Goal: Task Accomplishment & Management: Use online tool/utility

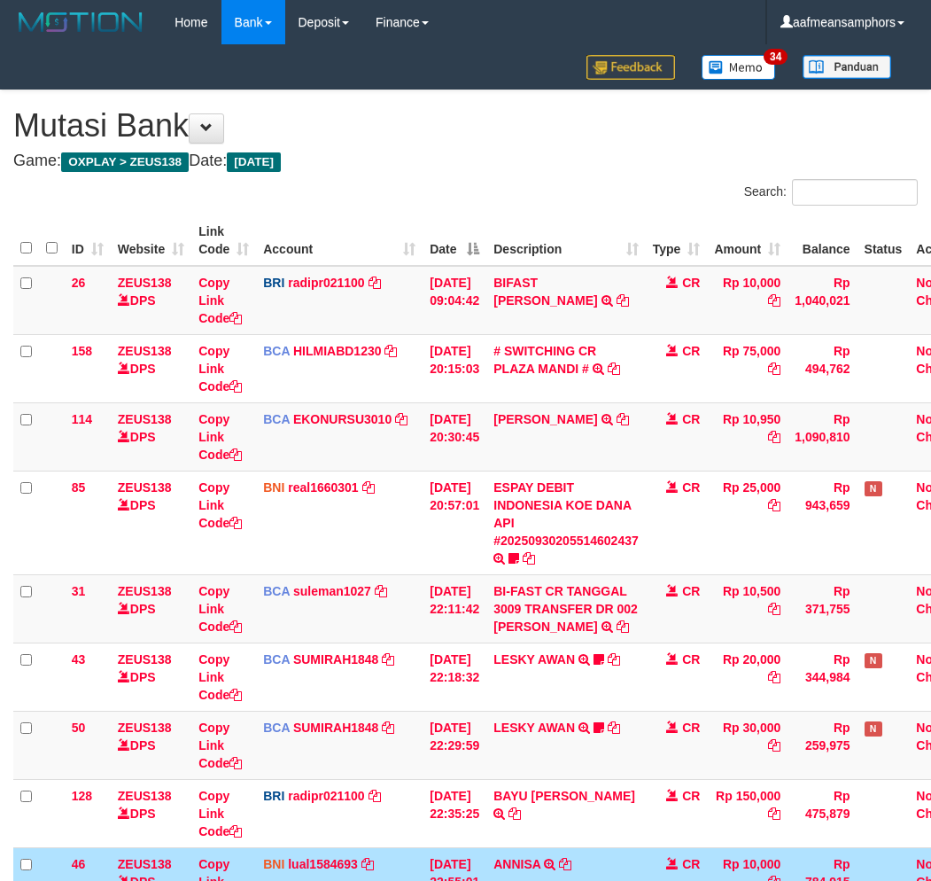
scroll to position [112, 0]
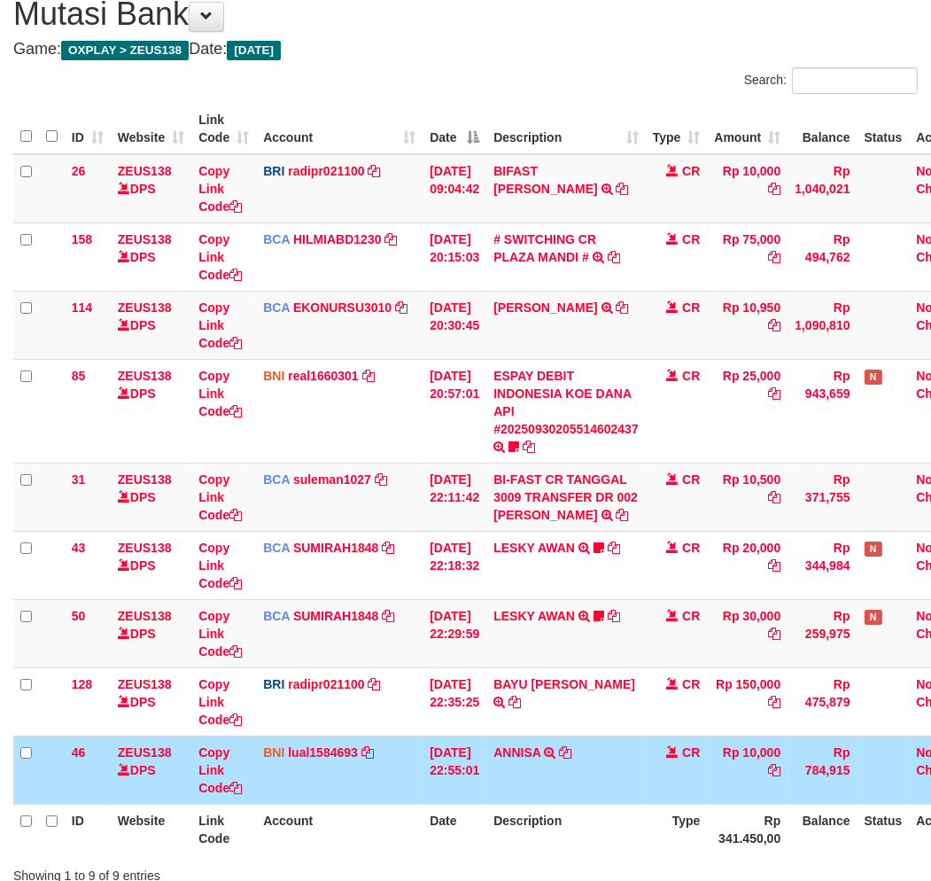
click at [534, 769] on td "ANNISA TRANSFER DARI SDRI ANNISA" at bounding box center [565, 769] width 159 height 68
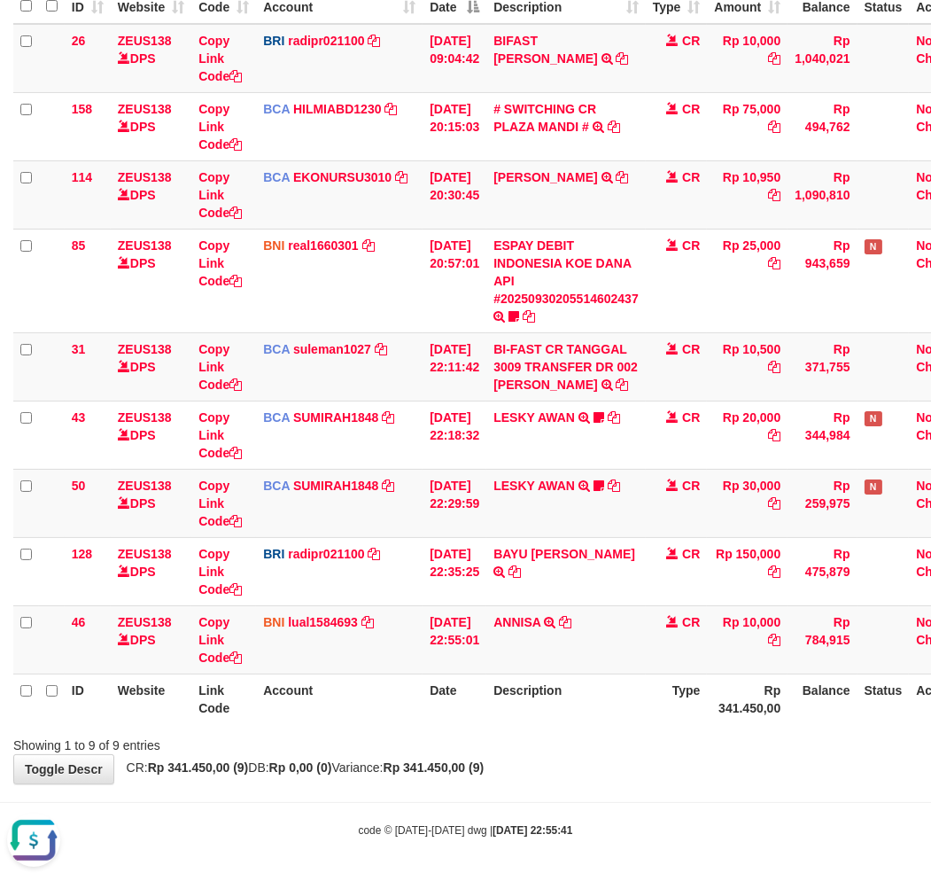
click at [559, 706] on th "Description" at bounding box center [565, 698] width 159 height 50
click at [640, 709] on th "Description" at bounding box center [565, 698] width 159 height 50
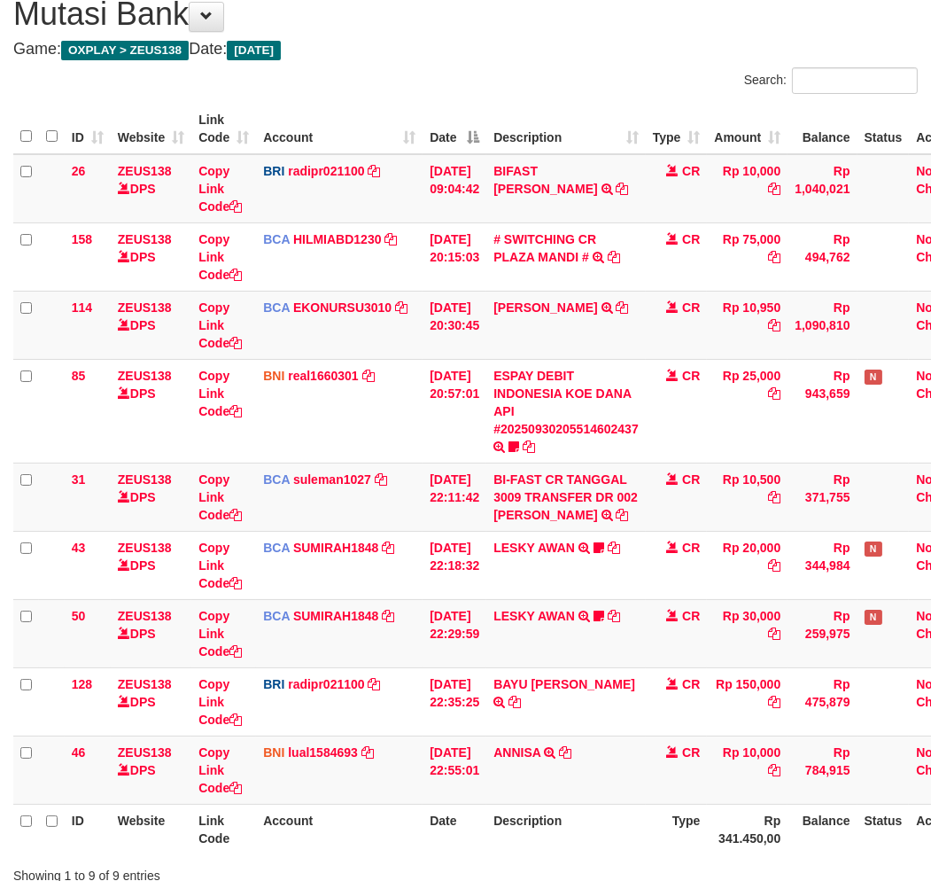
scroll to position [242, 0]
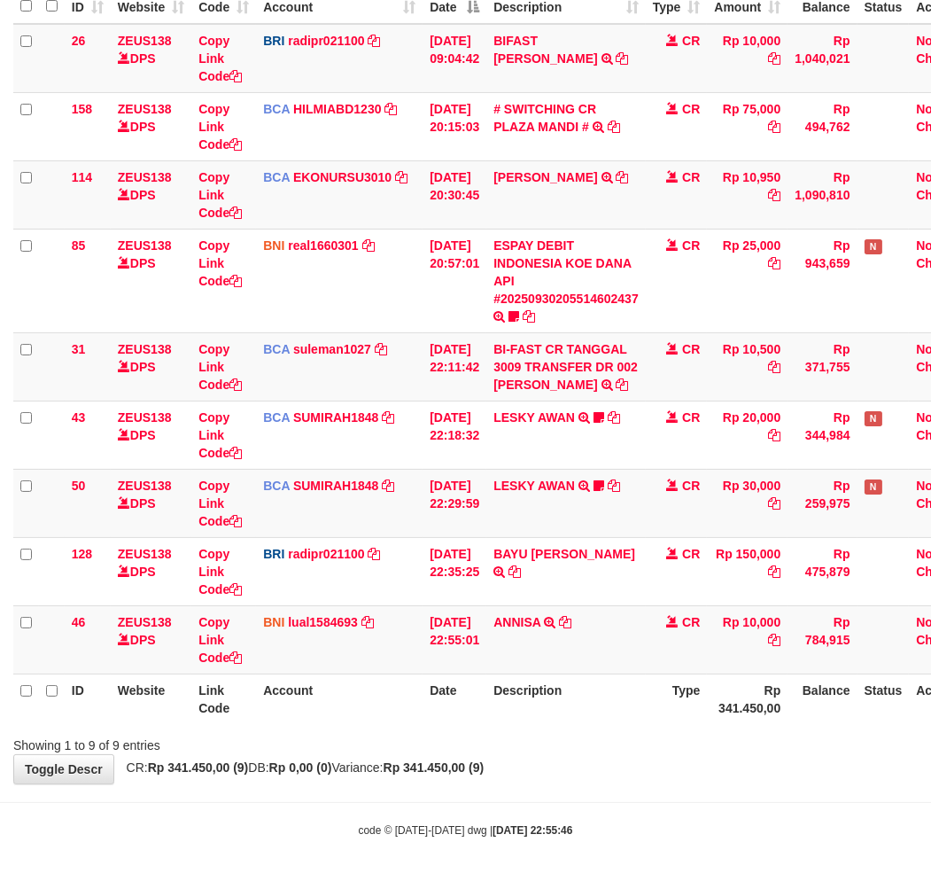
click at [332, 792] on body "Toggle navigation Home Bank Account List Load By Website Group [OXPLAY] ZEUS138…" at bounding box center [465, 320] width 931 height 1124
click at [329, 792] on body "Toggle navigation Home Bank Account List Load By Website Group [OXPLAY] ZEUS138…" at bounding box center [465, 320] width 931 height 1124
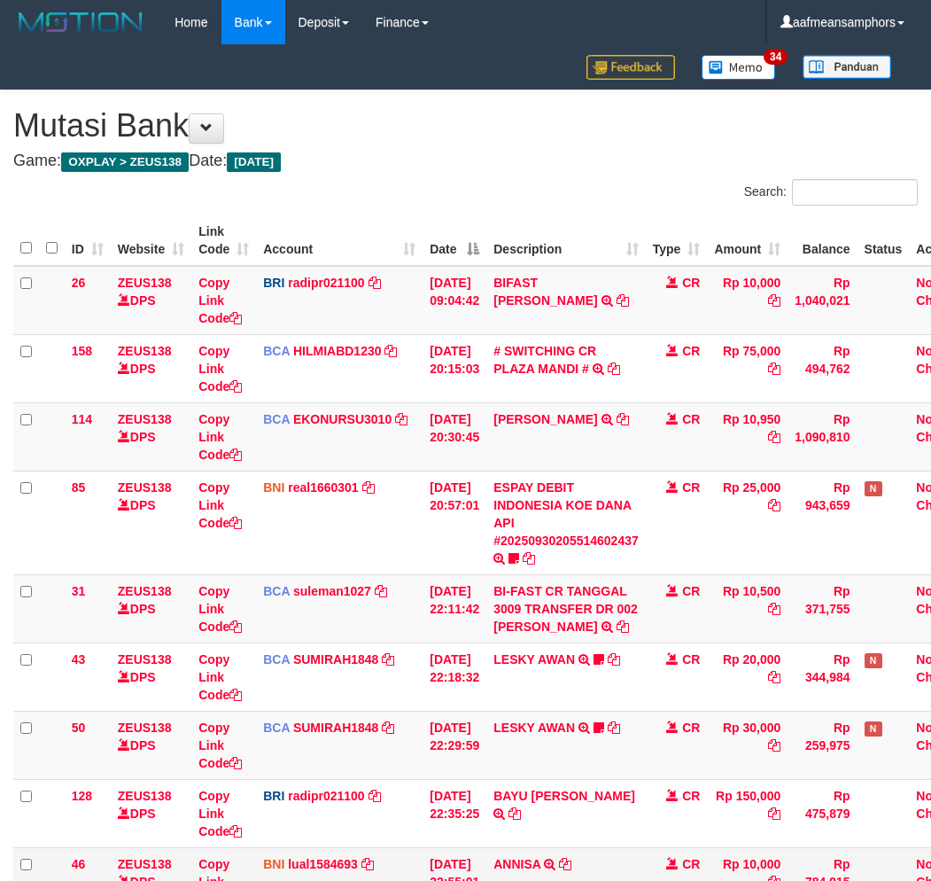
scroll to position [112, 0]
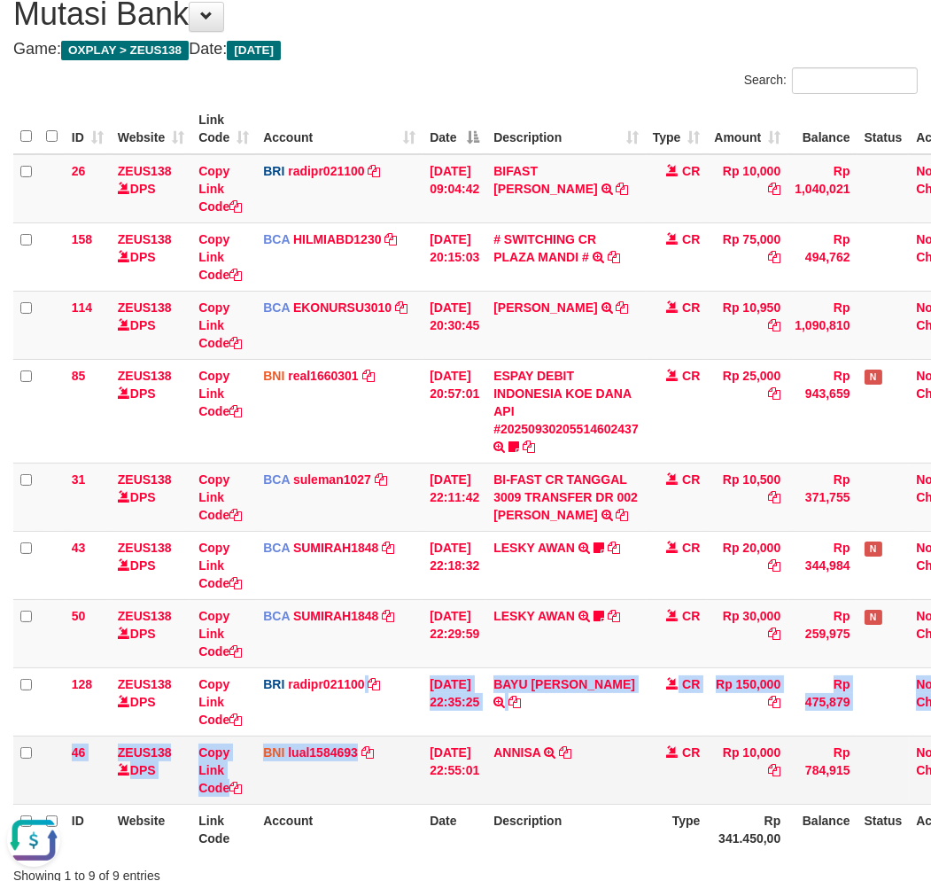
click at [357, 733] on tbody "26 ZEUS138 DPS Copy Link Code BRI radipr021100 DPS REYNALDI ADI PRATAMA mutasi_…" at bounding box center [497, 479] width 968 height 650
click at [354, 735] on td "BNI lual1584693 DPS LUCKY ALAMSYAH mutasi_20250930_2414 | 46 mutasi_20250930_24…" at bounding box center [339, 769] width 167 height 68
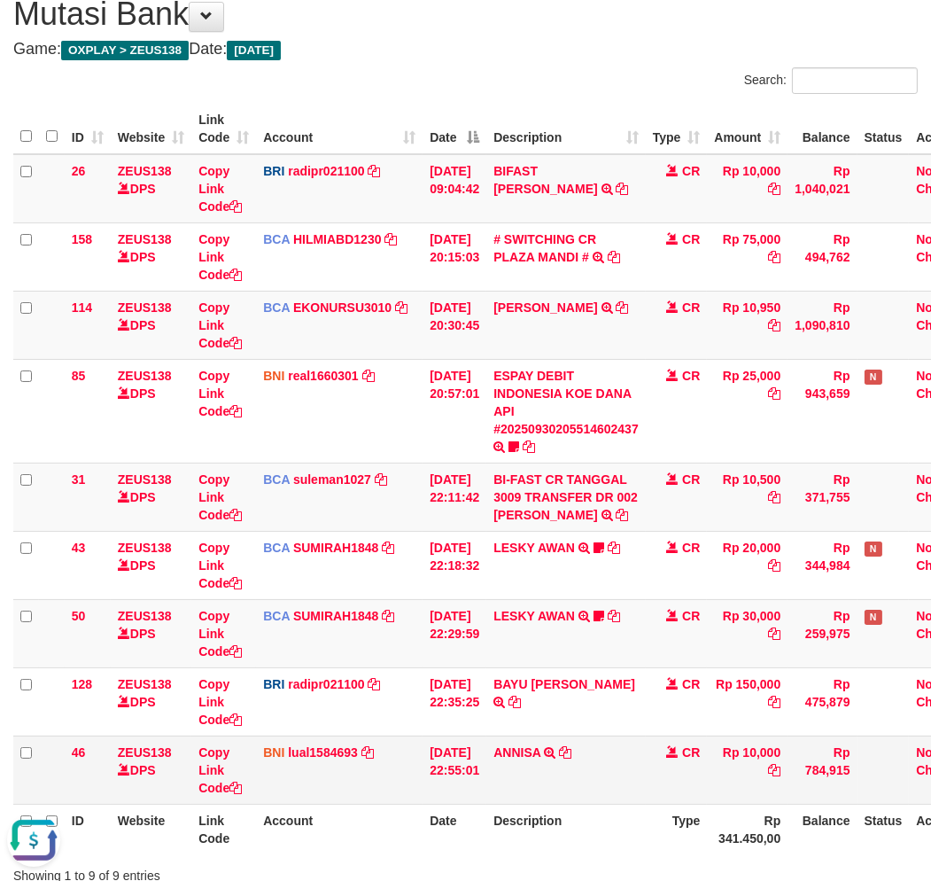
click at [359, 735] on td "BNI lual1584693 DPS LUCKY ALAMSYAH mutasi_20250930_2414 | 46 mutasi_20250930_24…" at bounding box center [339, 769] width 167 height 68
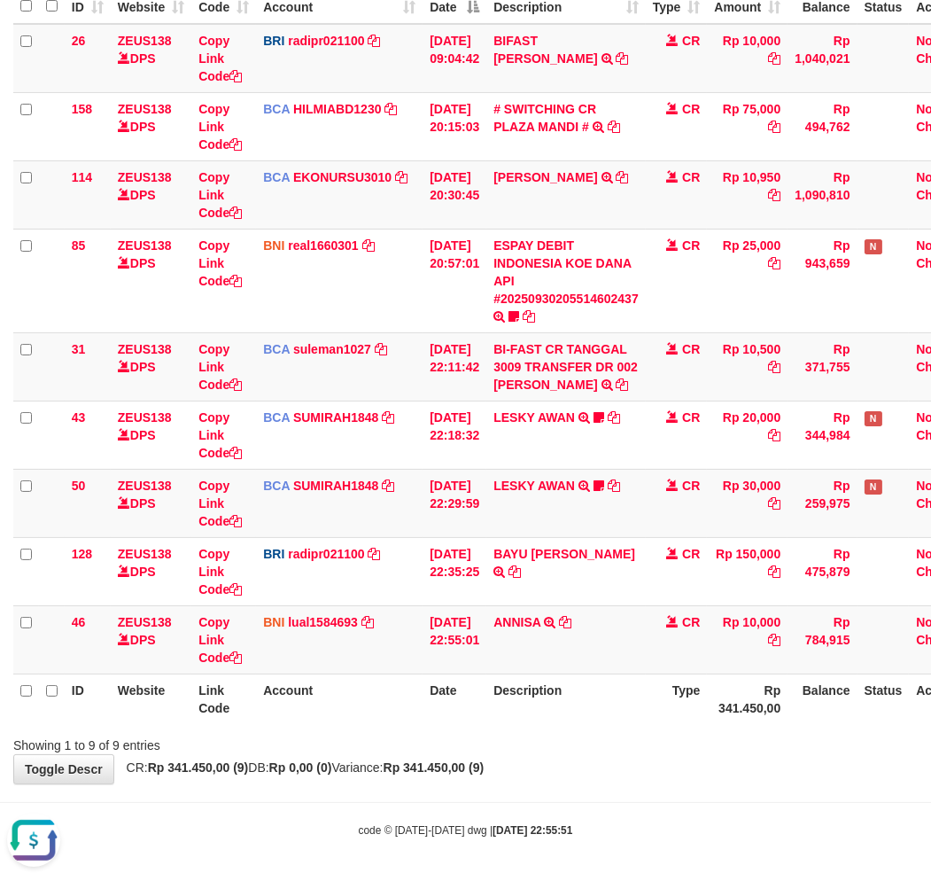
click at [353, 818] on body "Toggle navigation Home Bank Account List Load By Website Group [OXPLAY] ZEUS138…" at bounding box center [465, 320] width 931 height 1124
drag, startPoint x: 352, startPoint y: 818, endPoint x: 454, endPoint y: 798, distance: 104.6
click at [356, 816] on body "Toggle navigation Home Bank Account List Load By Website Group [OXPLAY] ZEUS138…" at bounding box center [465, 320] width 931 height 1124
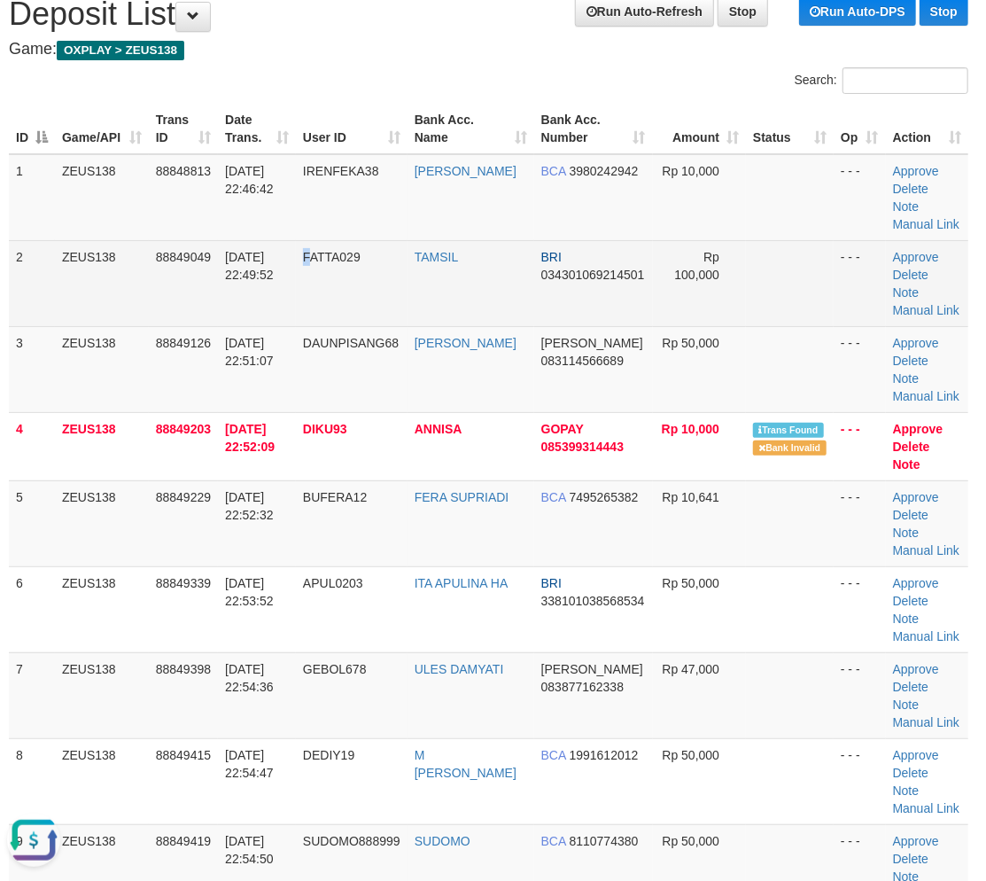
click at [313, 293] on td "FATTA029" at bounding box center [352, 283] width 112 height 86
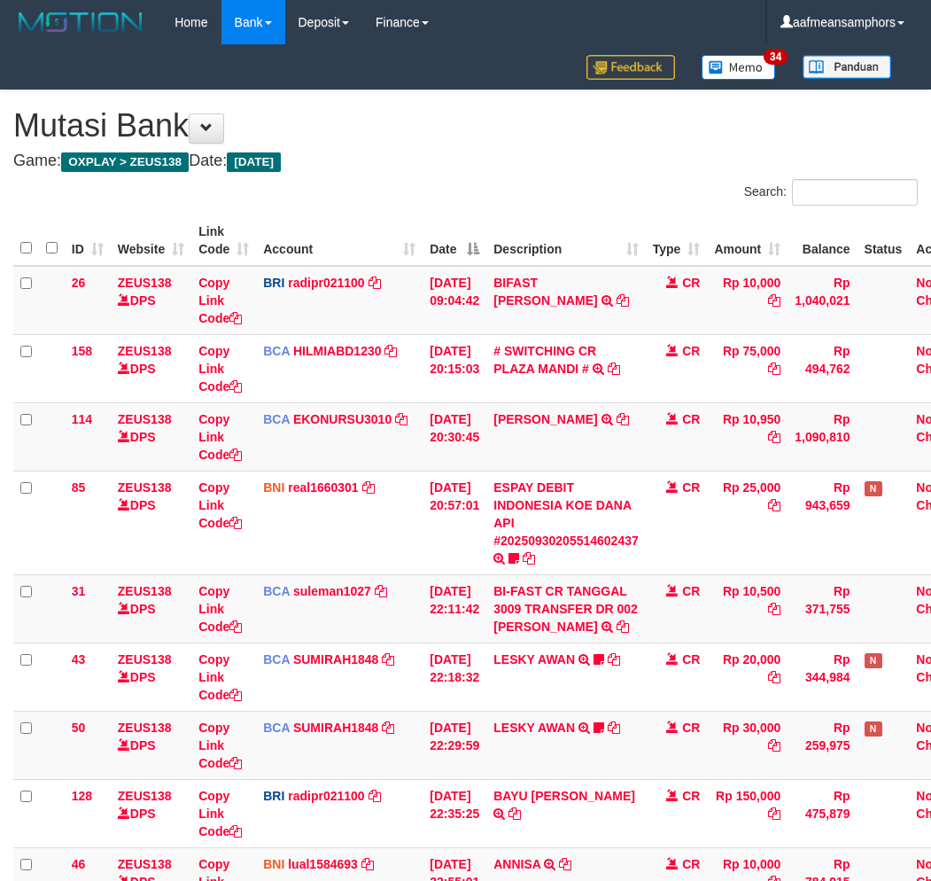
scroll to position [206, 0]
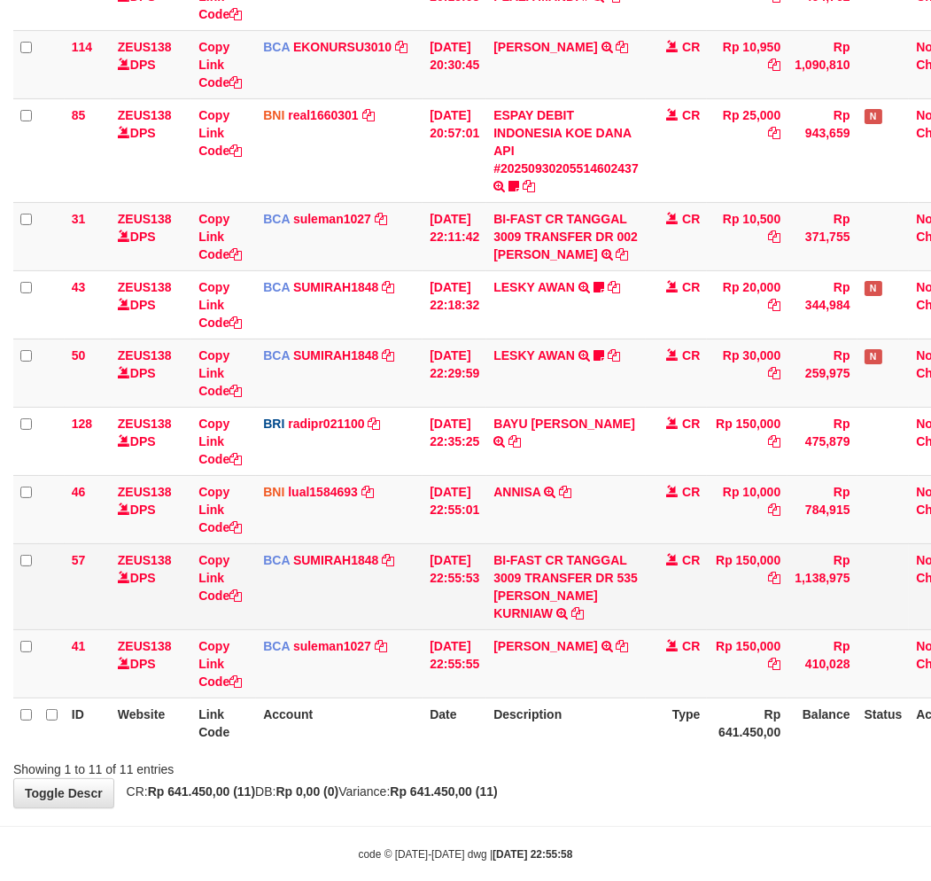
scroll to position [396, 0]
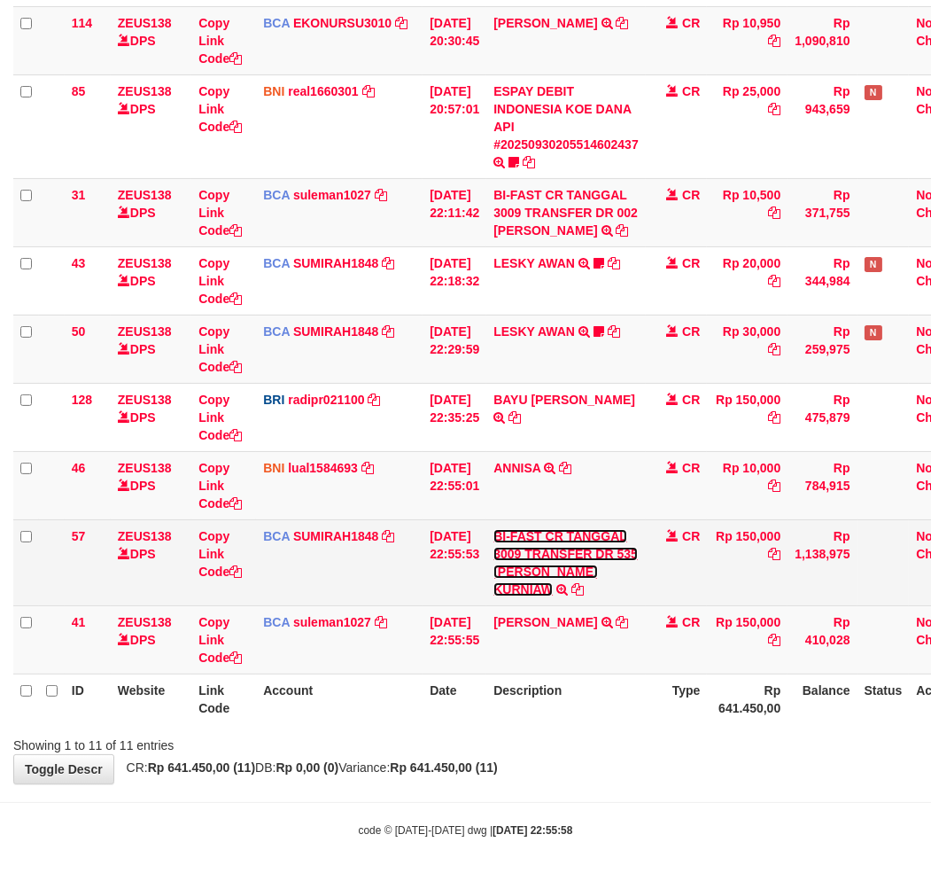
click at [514, 564] on link "BI-FAST CR TANGGAL 3009 TRANSFER DR 535 AFIF LUTFI KURNIAW" at bounding box center [565, 562] width 144 height 67
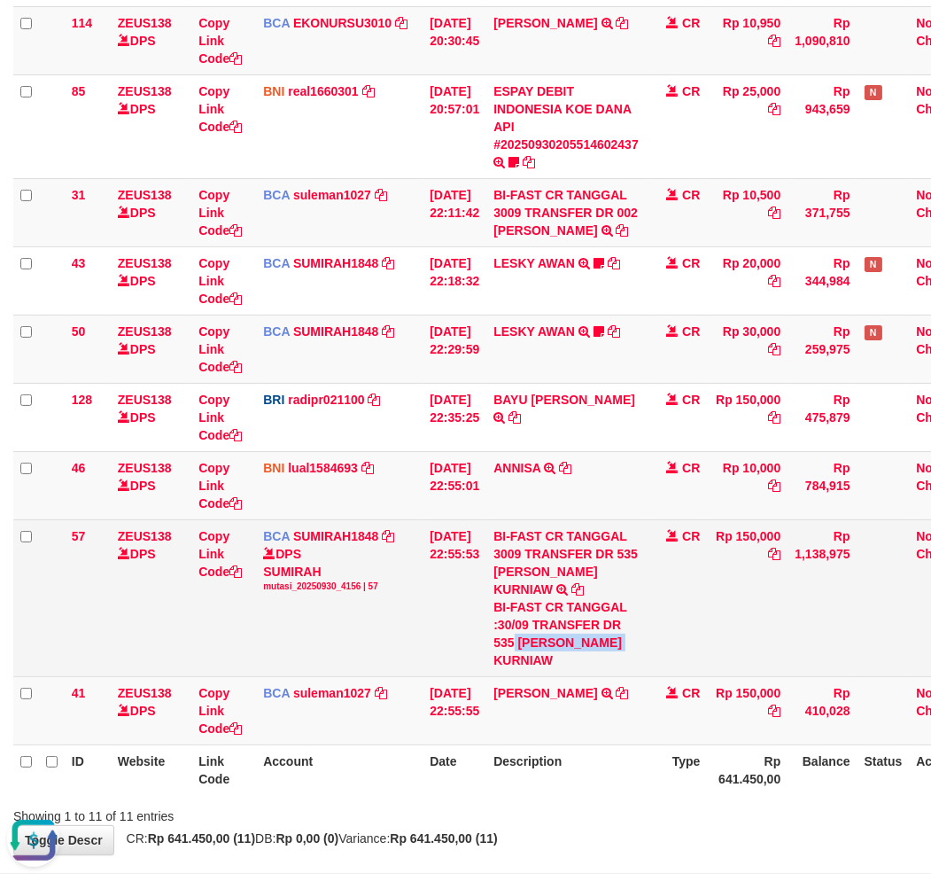
drag, startPoint x: 526, startPoint y: 638, endPoint x: 529, endPoint y: 656, distance: 17.9
click at [529, 656] on div "BI-FAST CR TANGGAL :30/09 TRANSFER DR 535 AFIF LUTFI KURNIAW" at bounding box center [565, 633] width 145 height 71
copy div "AFIF LUTFI KUR"
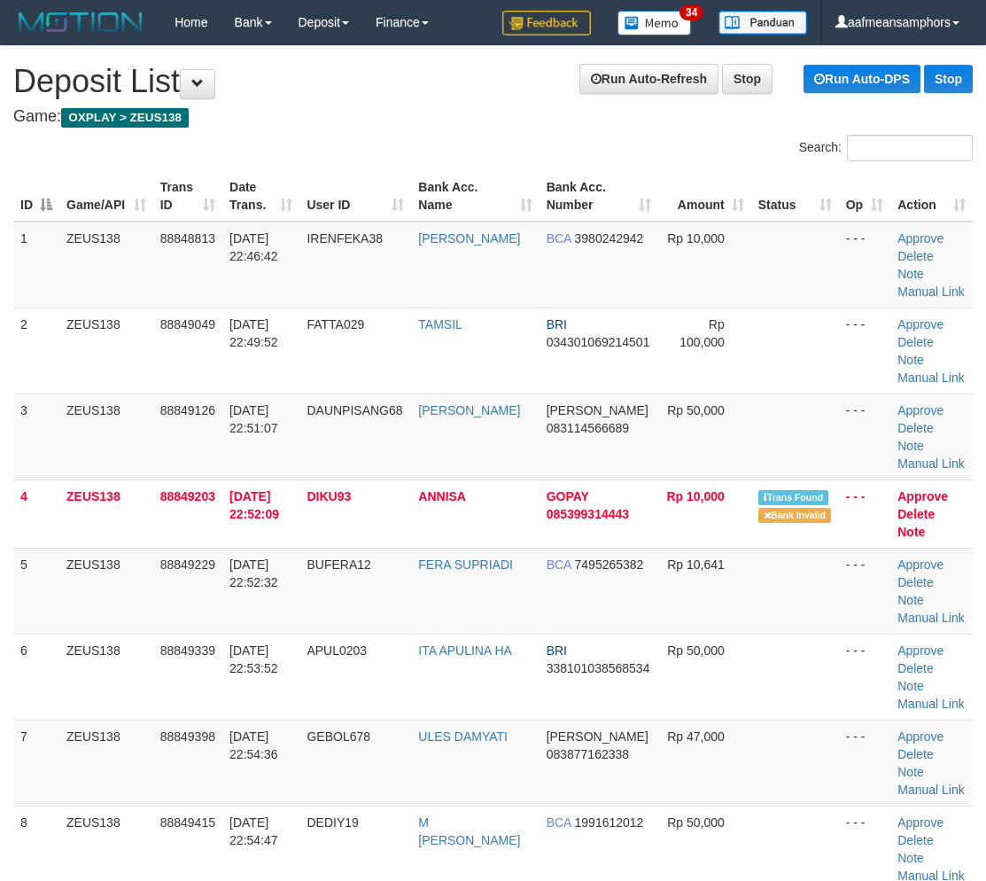
scroll to position [59, 4]
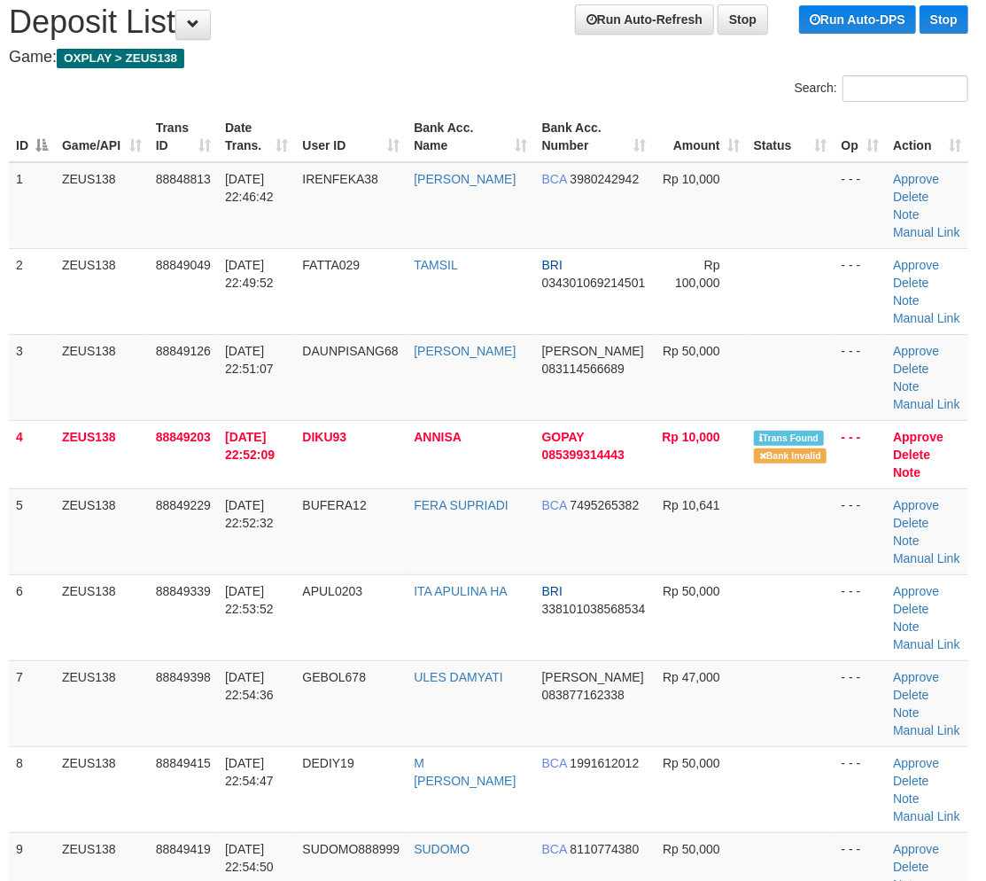
drag, startPoint x: 564, startPoint y: 686, endPoint x: 654, endPoint y: 452, distance: 250.4
click at [573, 674] on tr "7 ZEUS138 88849398 [DATE] 22:54:36 GEBOL678 ULES [PERSON_NAME] 083877162338 Rp …" at bounding box center [488, 703] width 959 height 86
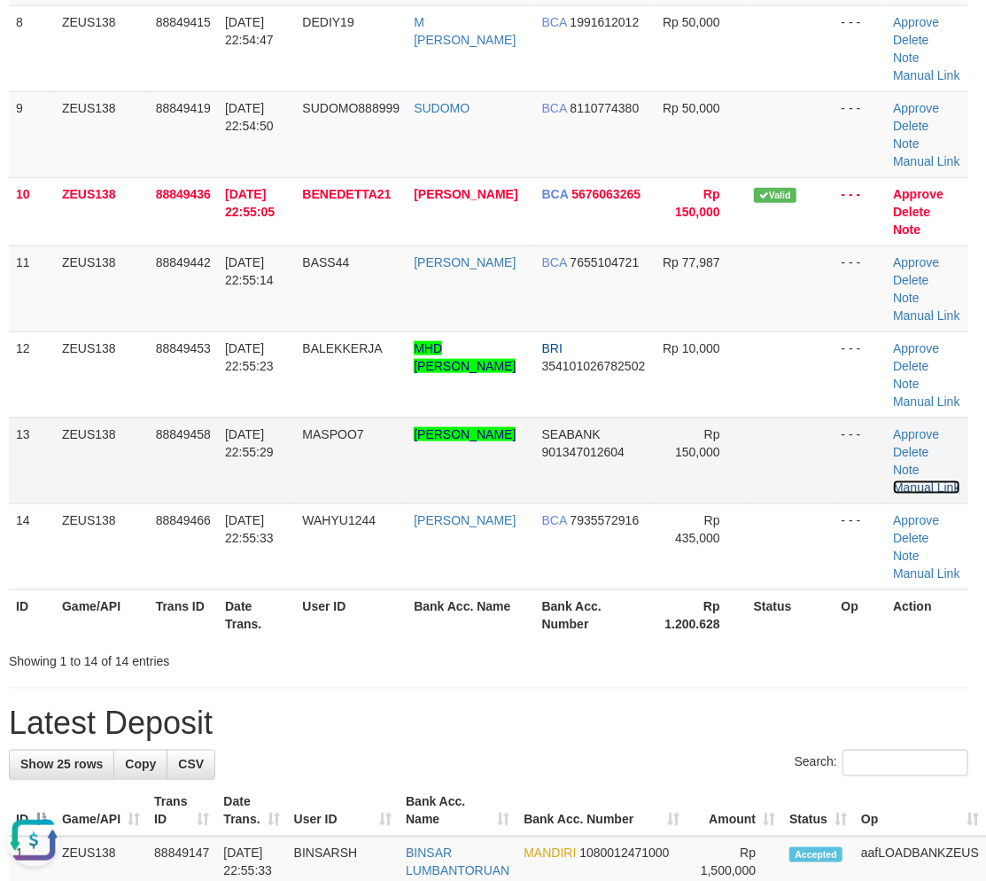
click at [935, 480] on link "Manual Link" at bounding box center [926, 487] width 67 height 14
click at [944, 480] on link "Manual Link" at bounding box center [926, 487] width 67 height 14
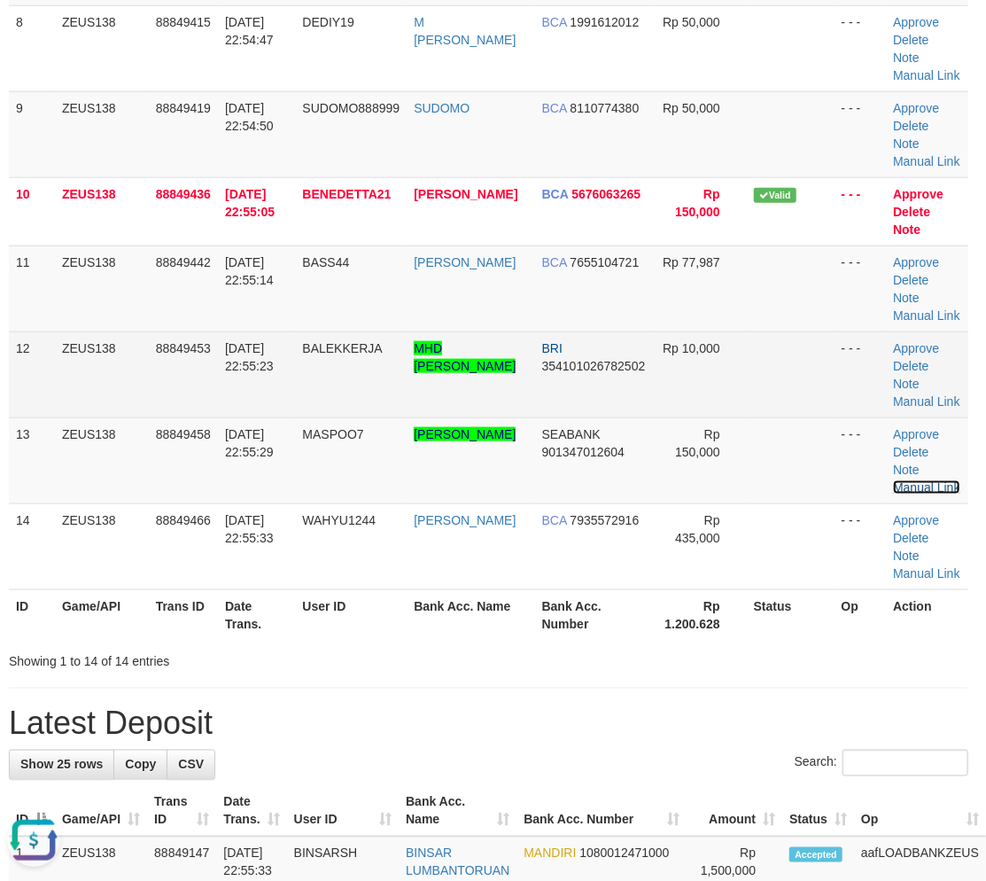
click at [893, 480] on link "Manual Link" at bounding box center [926, 487] width 67 height 14
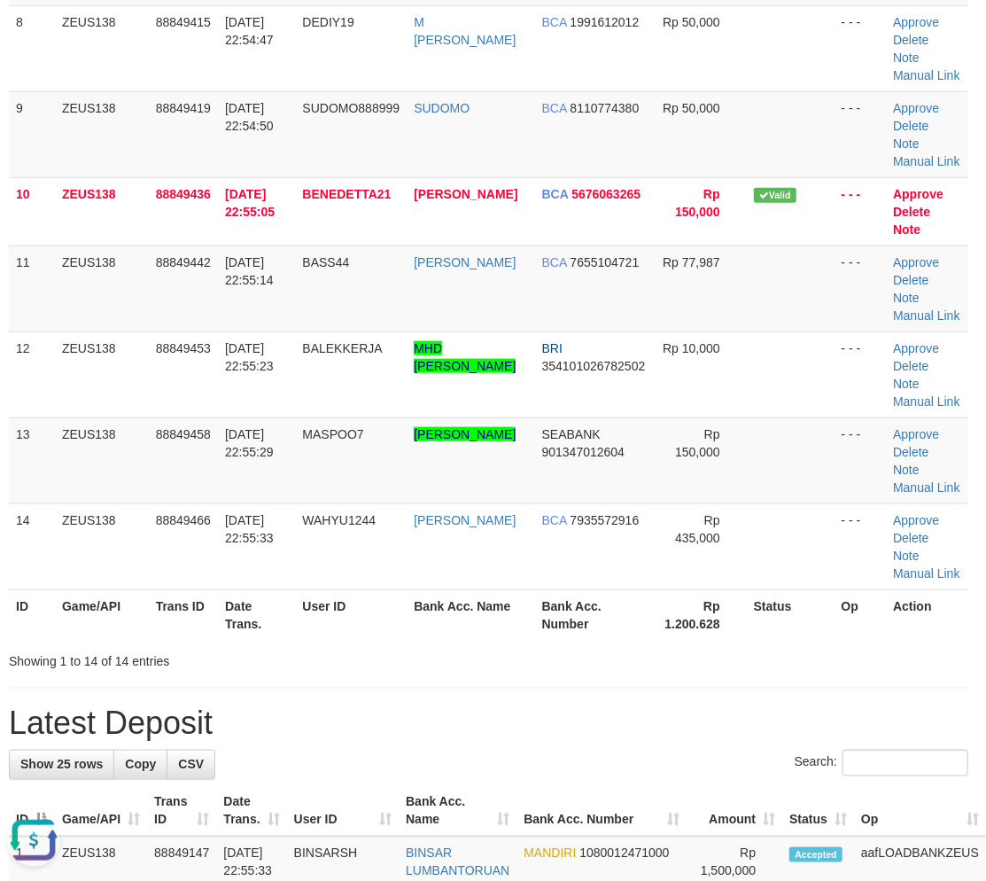
drag, startPoint x: 682, startPoint y: 650, endPoint x: 625, endPoint y: 645, distance: 56.9
click at [656, 648] on div "Showing 1 to 14 of 14 entries" at bounding box center [489, 657] width 986 height 25
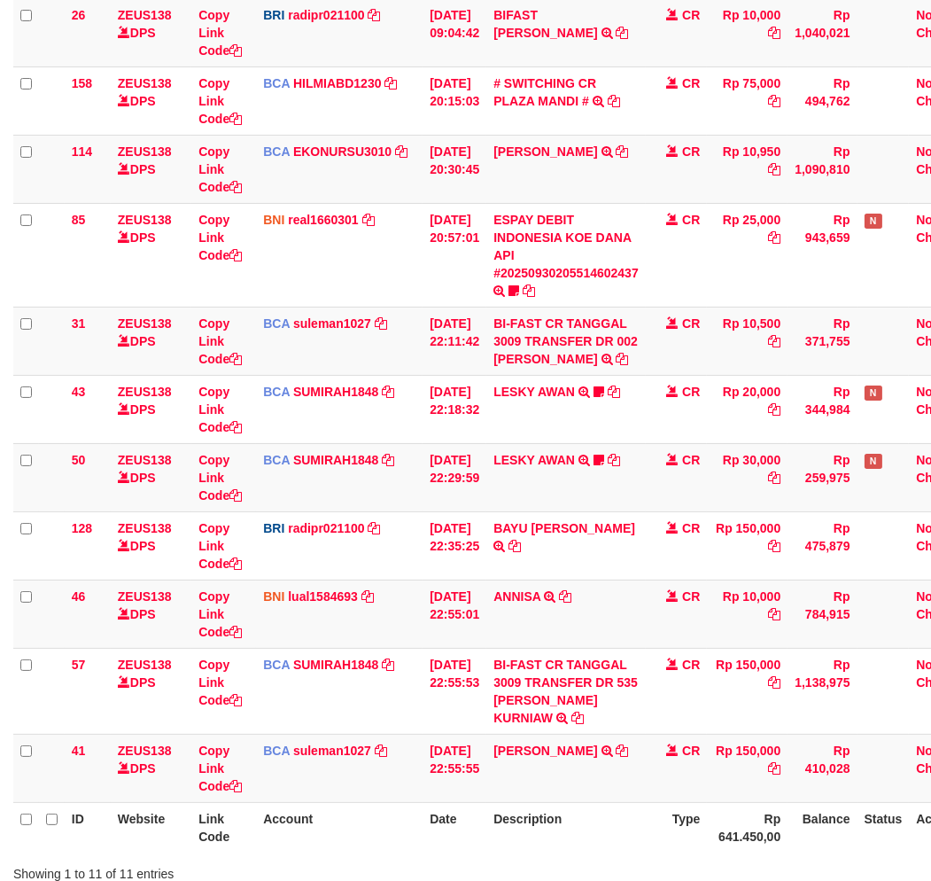
scroll to position [396, 0]
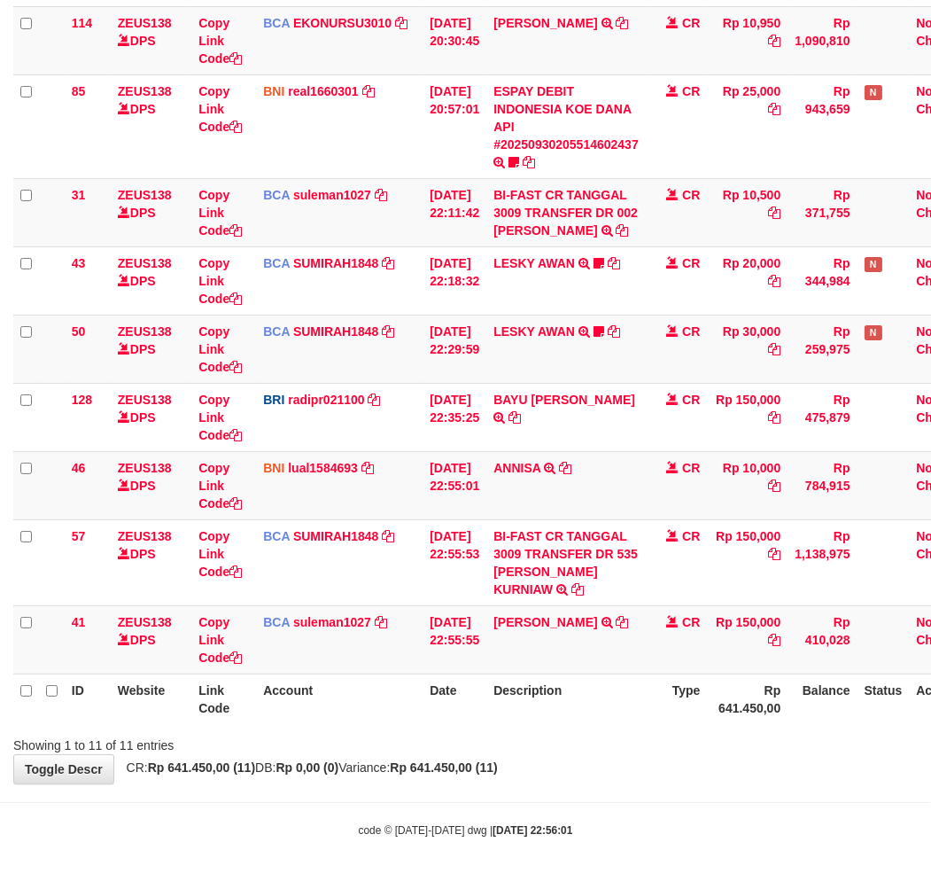
drag, startPoint x: 260, startPoint y: 727, endPoint x: 272, endPoint y: 702, distance: 28.5
click at [271, 705] on div "Search: ID Website Link Code Account Date Description Type Amount Balance Statu…" at bounding box center [465, 268] width 904 height 971
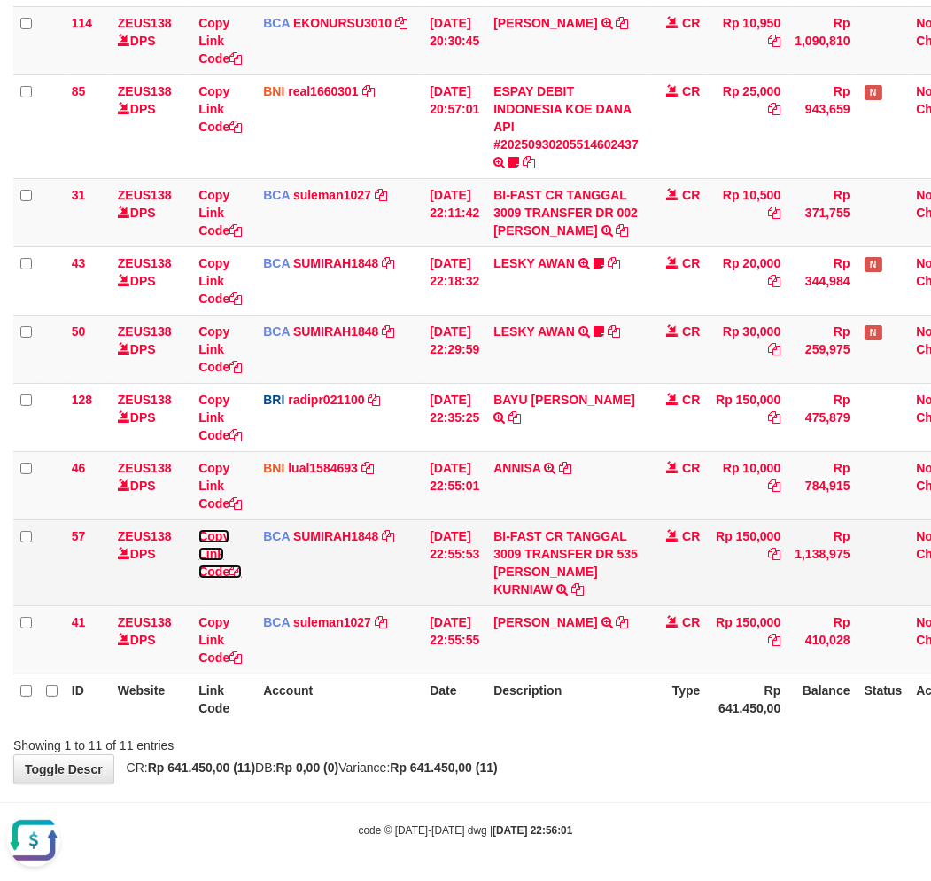
click at [213, 547] on link "Copy Link Code" at bounding box center [219, 554] width 43 height 50
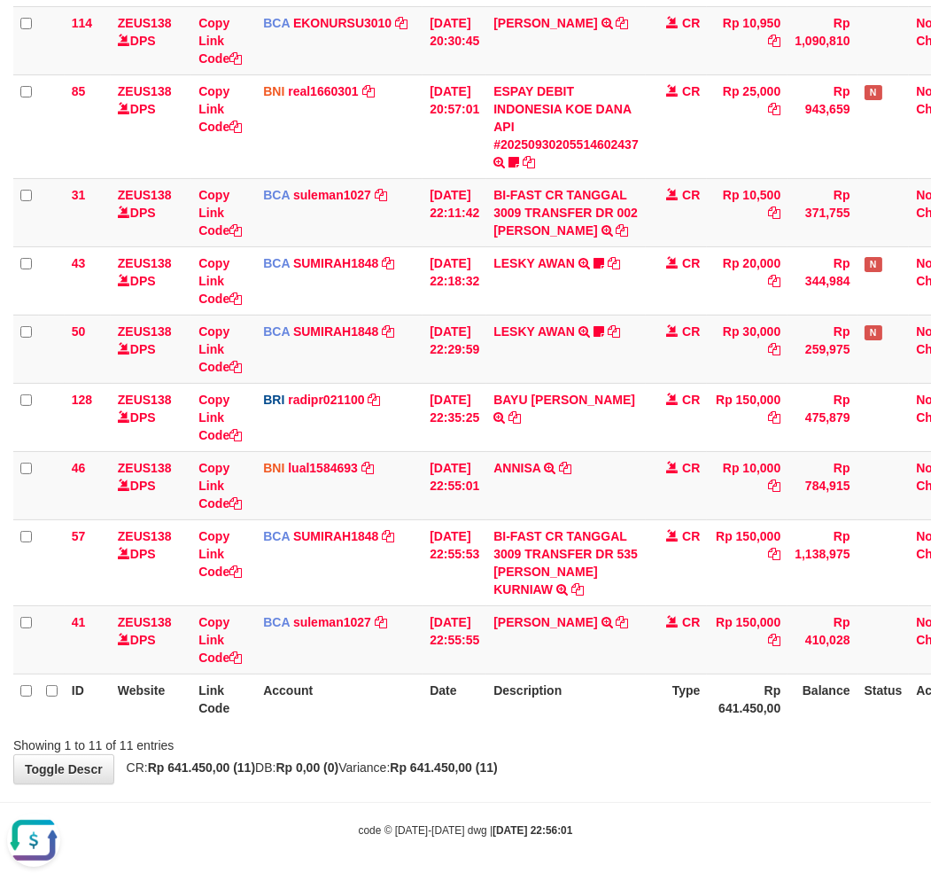
scroll to position [223, 0]
click at [640, 704] on th "Description" at bounding box center [565, 698] width 159 height 50
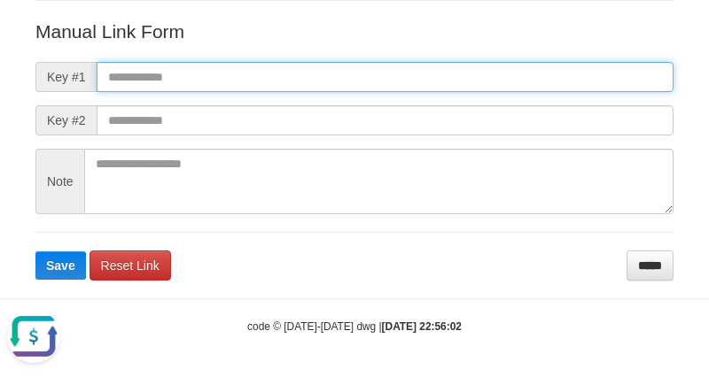
paste input "**********"
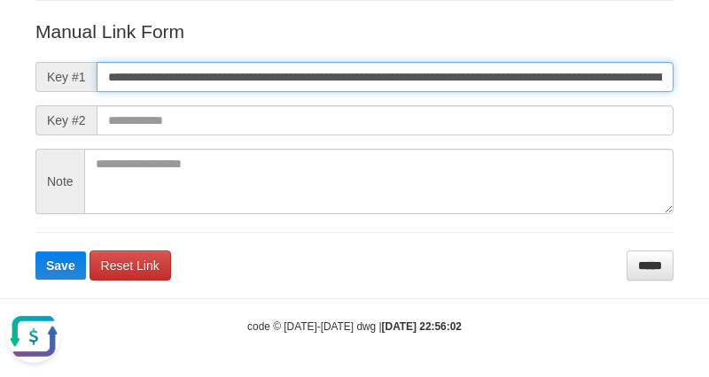
click at [501, 81] on input "**********" at bounding box center [385, 77] width 577 height 30
type input "**********"
click at [35, 252] on button "Save" at bounding box center [60, 266] width 50 height 28
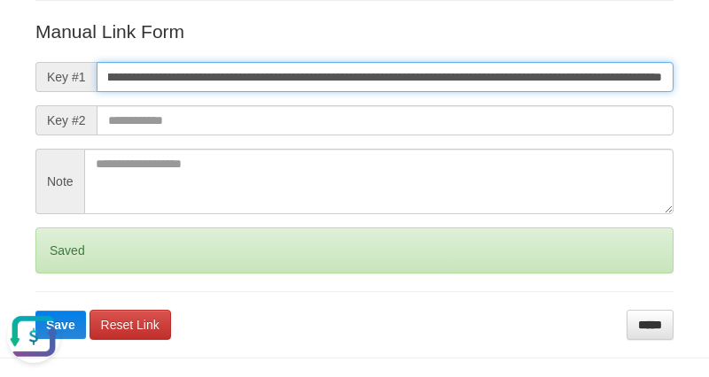
click at [35, 311] on button "Save" at bounding box center [60, 325] width 50 height 28
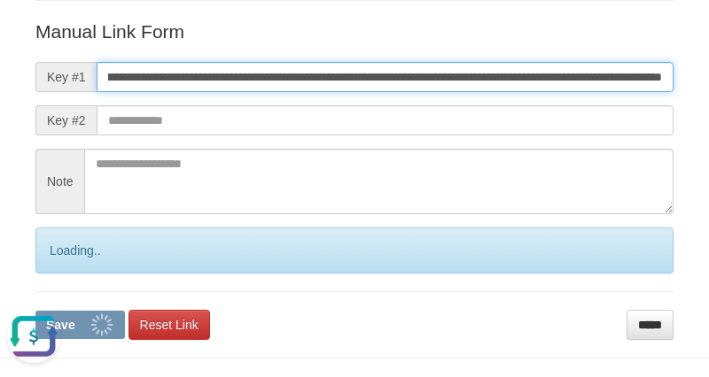
click at [35, 311] on button "Save" at bounding box center [79, 325] width 89 height 28
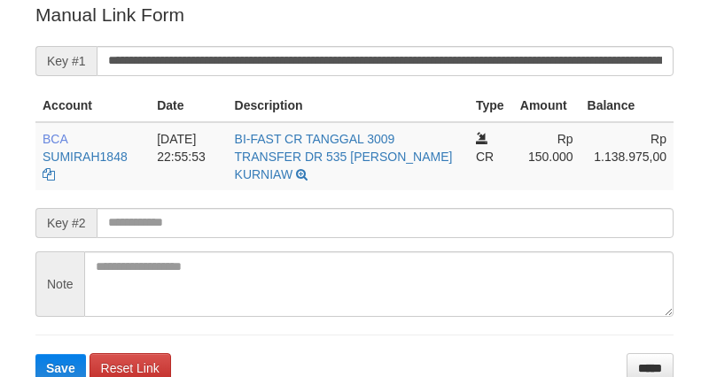
click at [509, 57] on input "**********" at bounding box center [385, 61] width 577 height 30
click at [35, 354] on button "Save" at bounding box center [60, 368] width 50 height 28
click at [509, 57] on input "**********" at bounding box center [385, 61] width 577 height 30
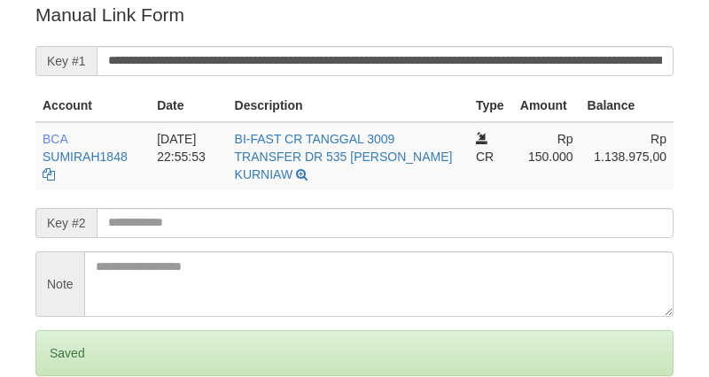
click at [498, 63] on input "**********" at bounding box center [385, 61] width 577 height 30
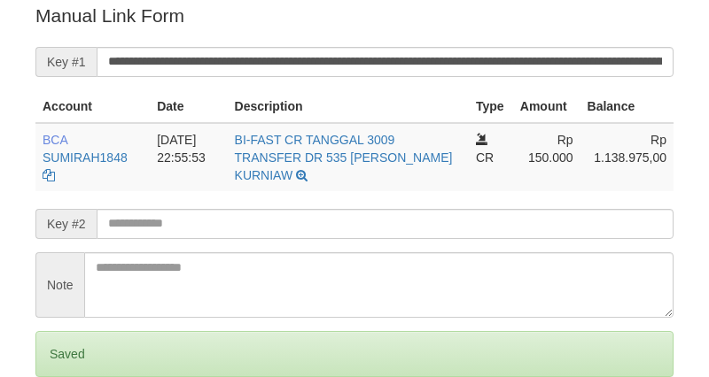
click at [476, 66] on input "**********" at bounding box center [385, 62] width 577 height 30
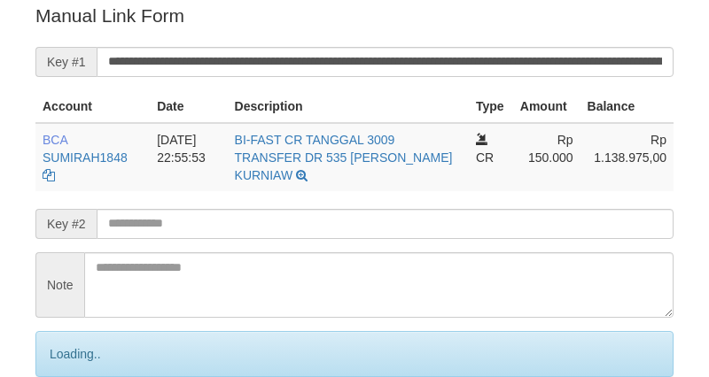
click at [476, 66] on input "**********" at bounding box center [385, 62] width 577 height 30
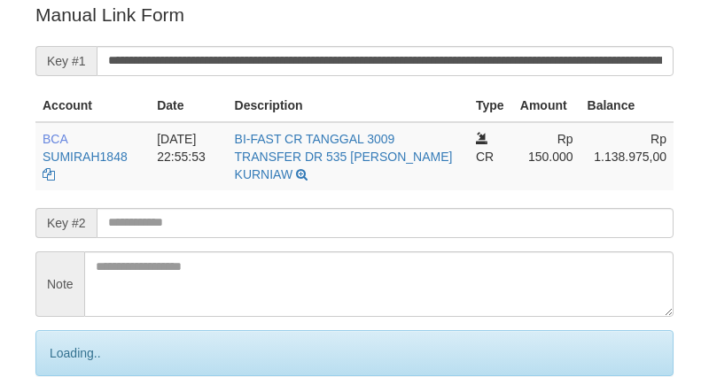
click at [476, 66] on input "**********" at bounding box center [385, 61] width 577 height 30
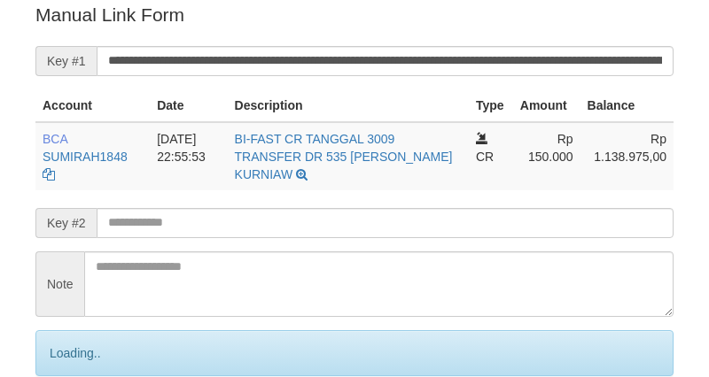
click at [463, 54] on input "**********" at bounding box center [385, 61] width 577 height 30
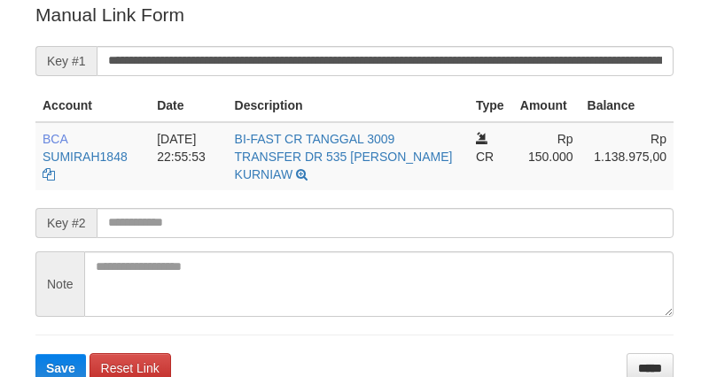
click at [35, 354] on button "Save" at bounding box center [60, 368] width 50 height 28
drag, startPoint x: 0, startPoint y: 0, endPoint x: 467, endPoint y: 49, distance: 469.4
click at [466, 49] on input "**********" at bounding box center [385, 61] width 577 height 30
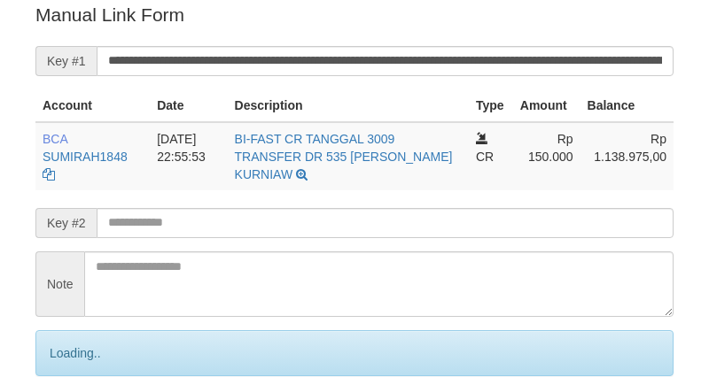
scroll to position [358, 0]
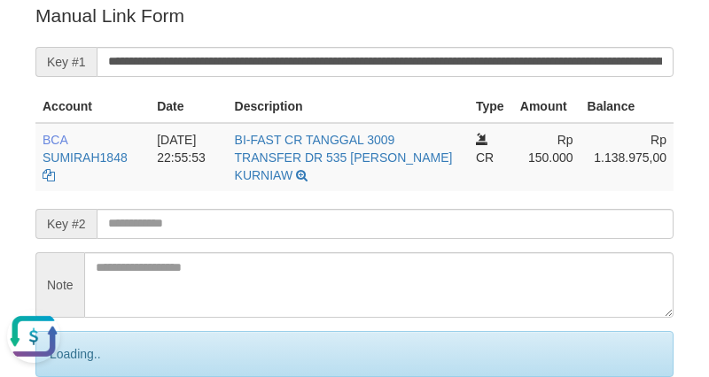
scroll to position [0, 0]
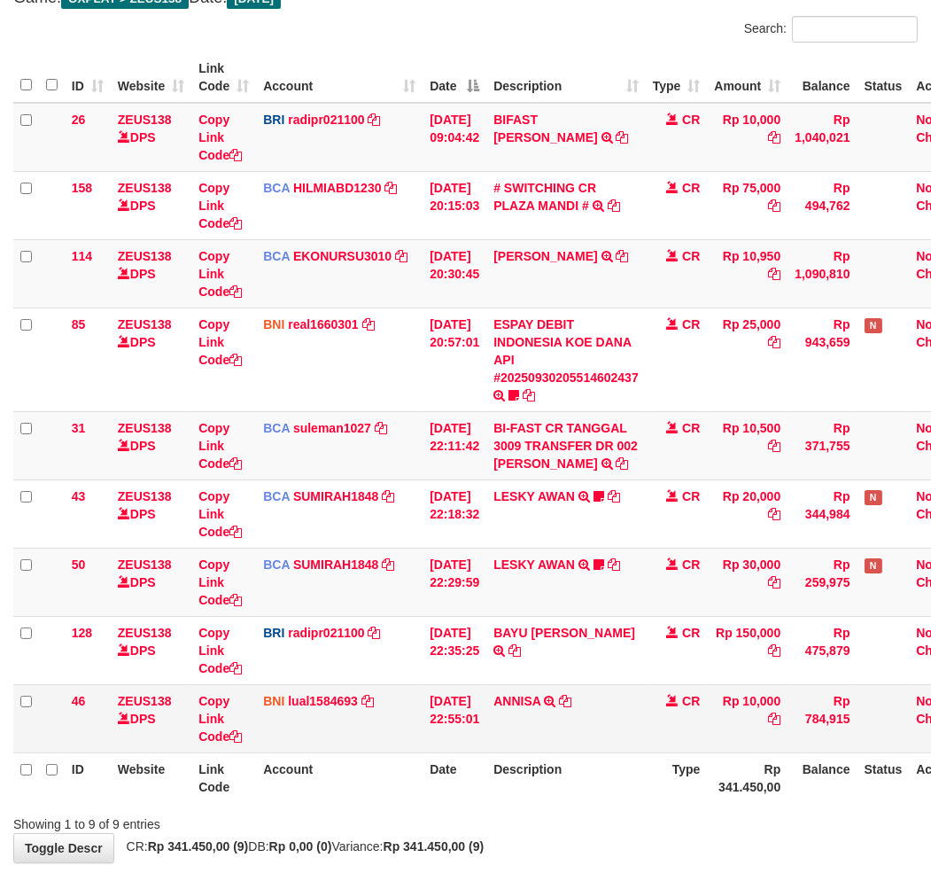
scroll to position [242, 0]
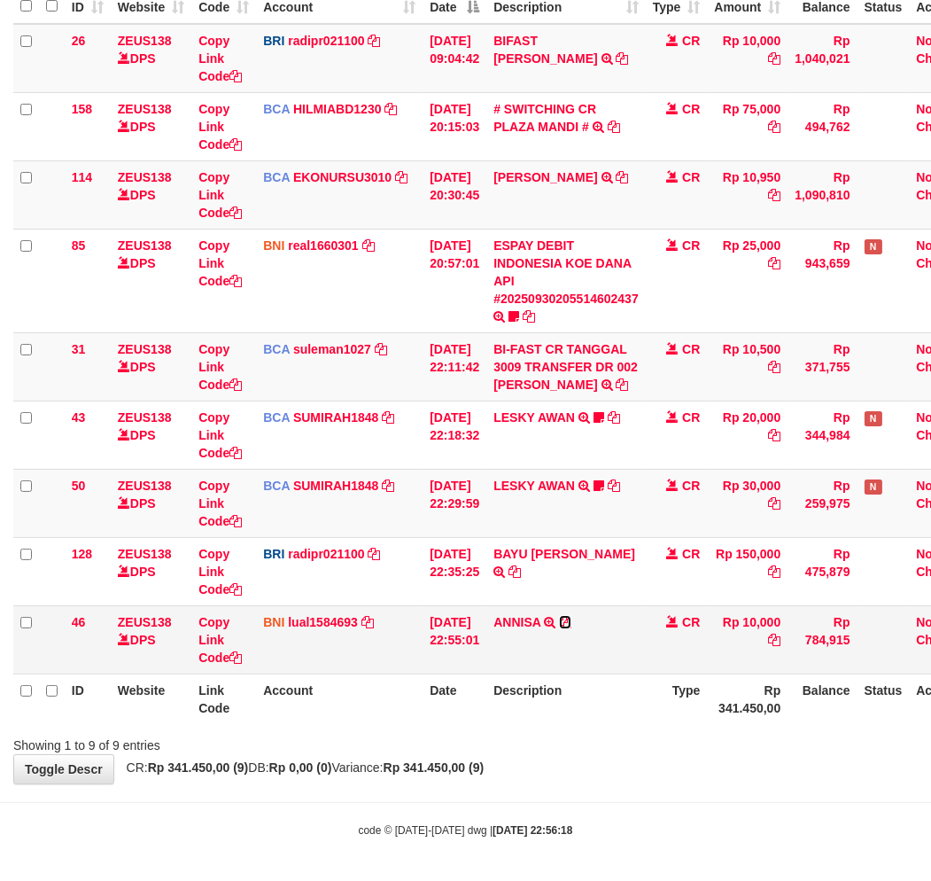
click at [571, 622] on icon at bounding box center [565, 622] width 12 height 12
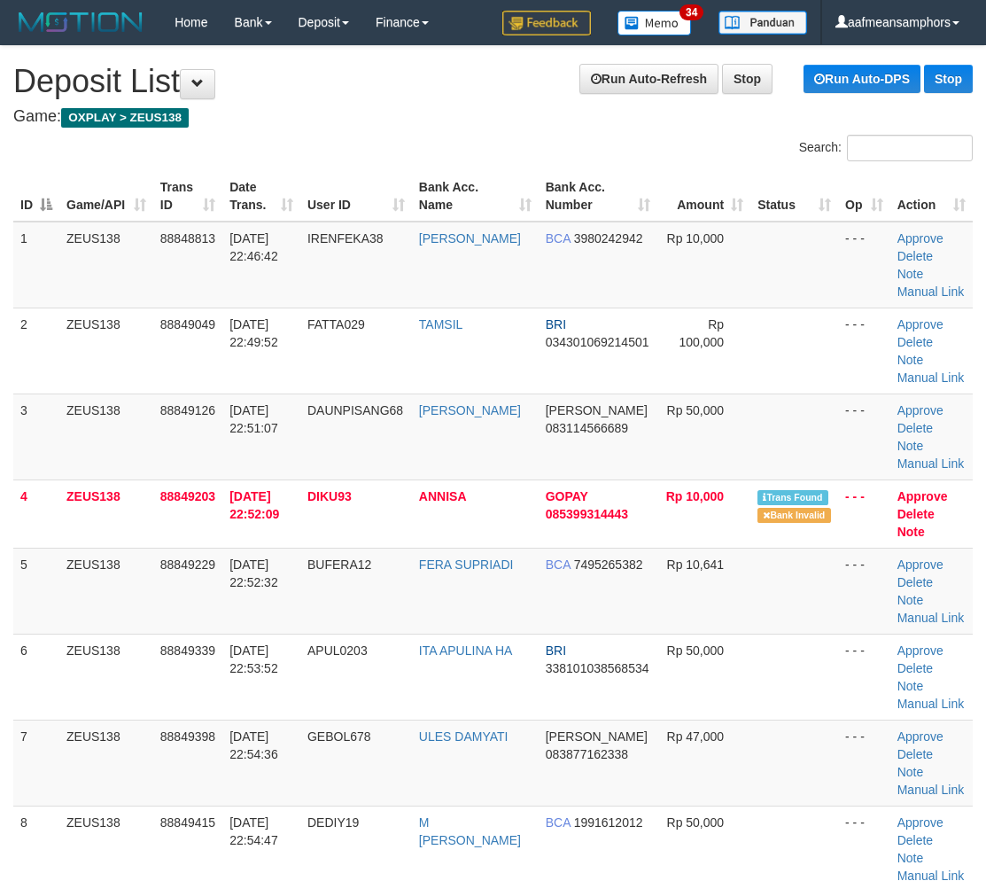
scroll to position [865, 0]
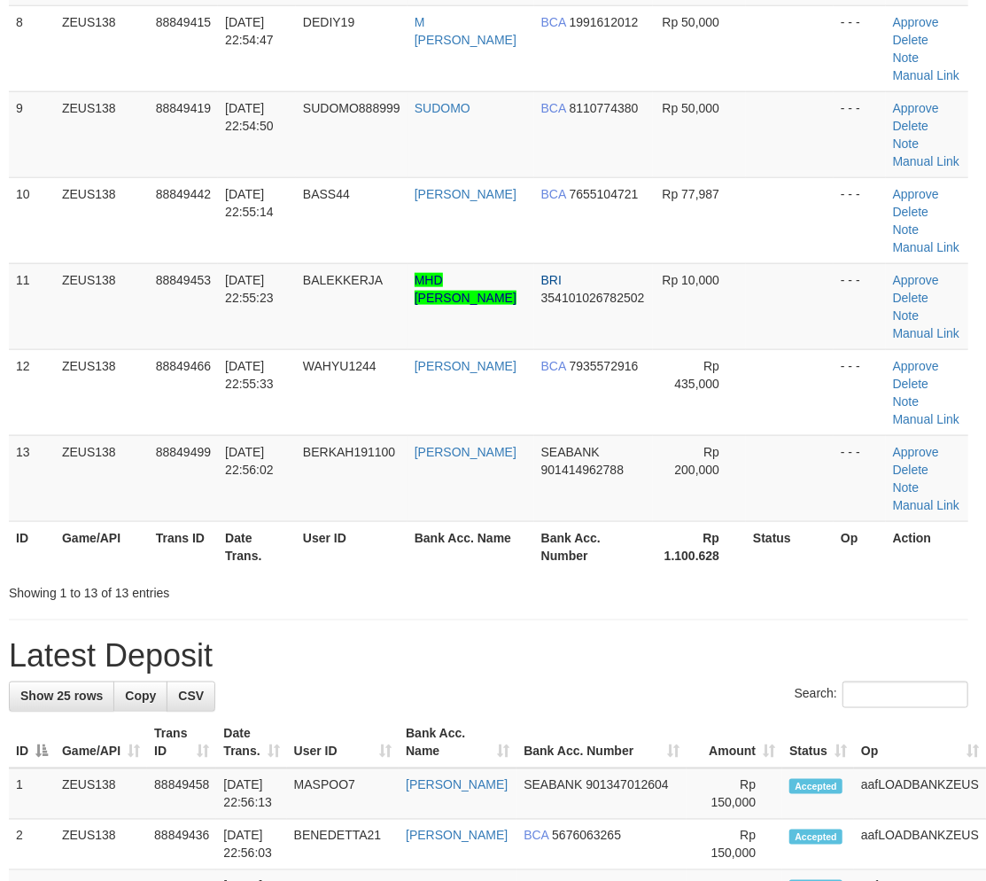
drag, startPoint x: 716, startPoint y: 675, endPoint x: 685, endPoint y: 378, distance: 298.4
click at [723, 664] on h1 "Latest Deposit" at bounding box center [488, 655] width 959 height 35
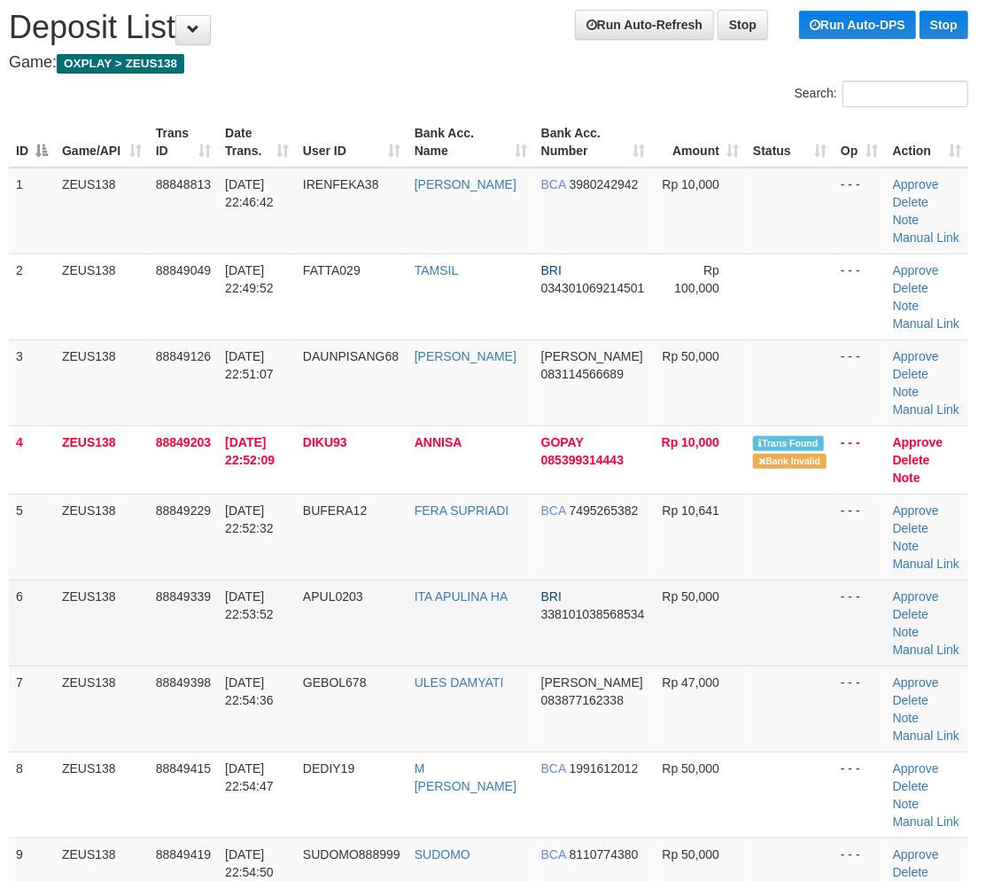
click at [402, 645] on td "APUL0203" at bounding box center [352, 622] width 112 height 86
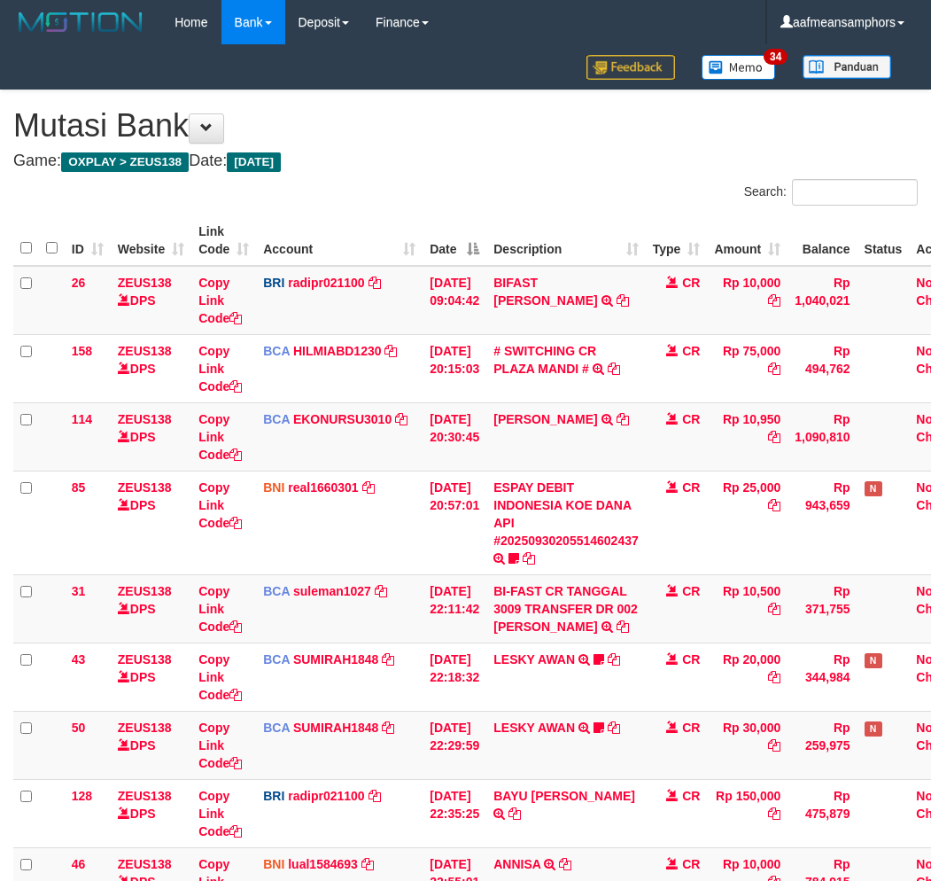
scroll to position [112, 0]
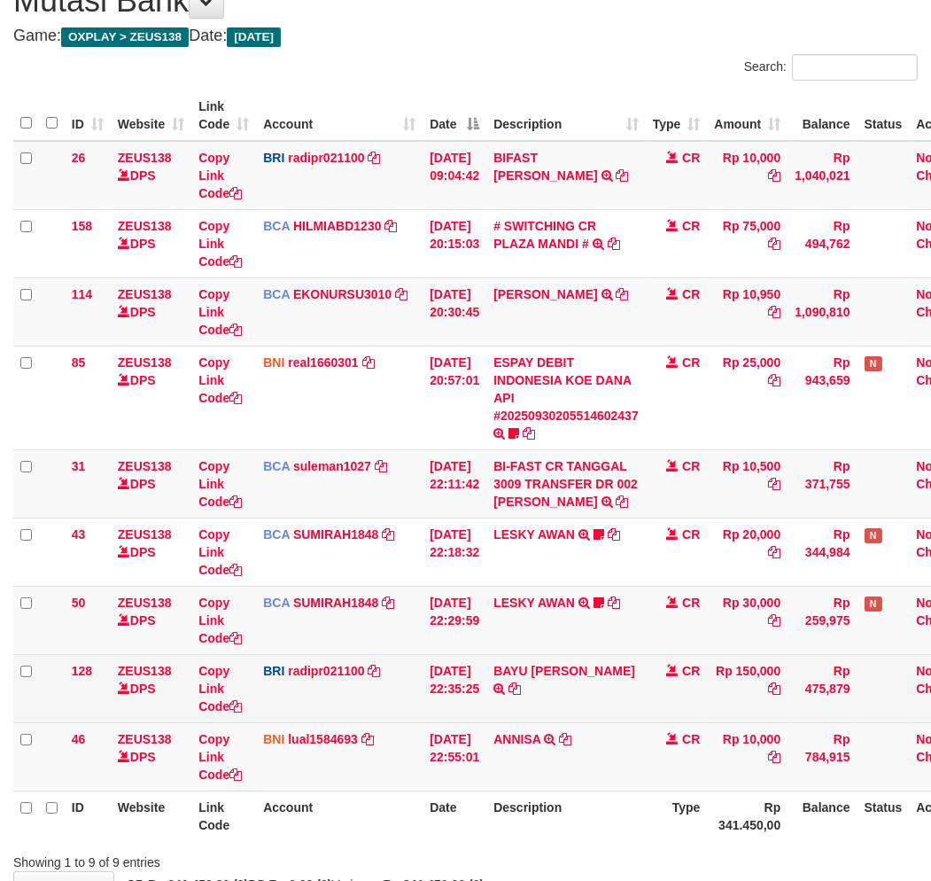
scroll to position [242, 0]
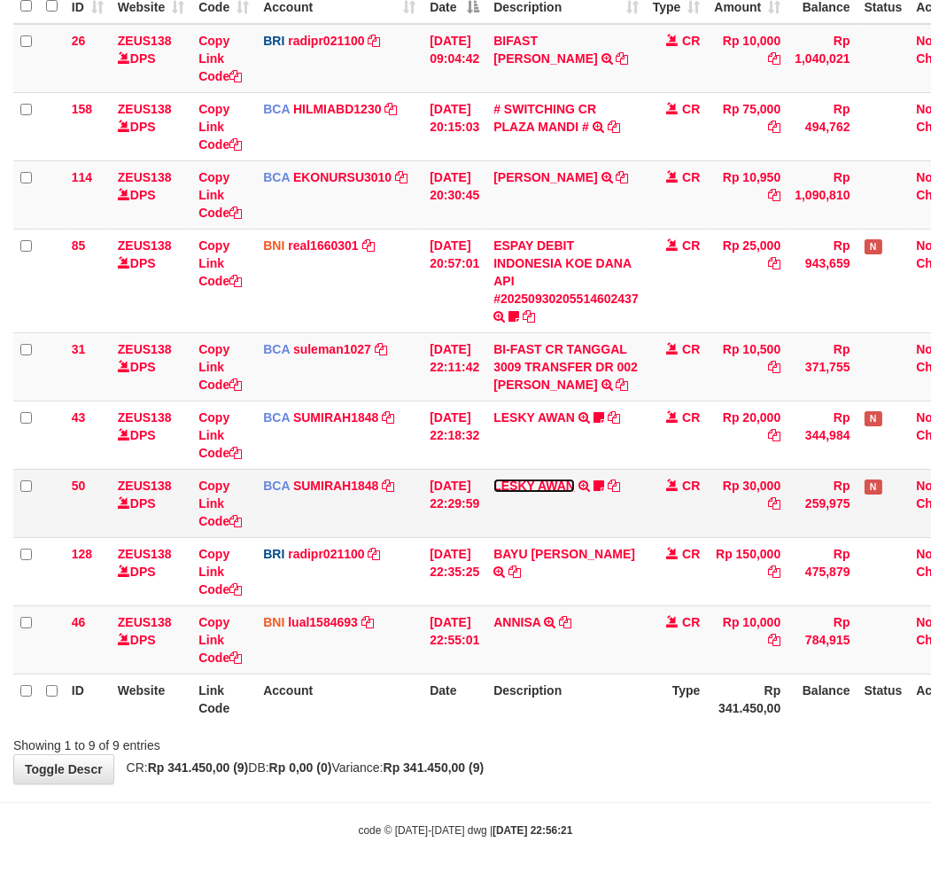
click at [533, 479] on link "LESKY AWAN" at bounding box center [534, 485] width 82 height 14
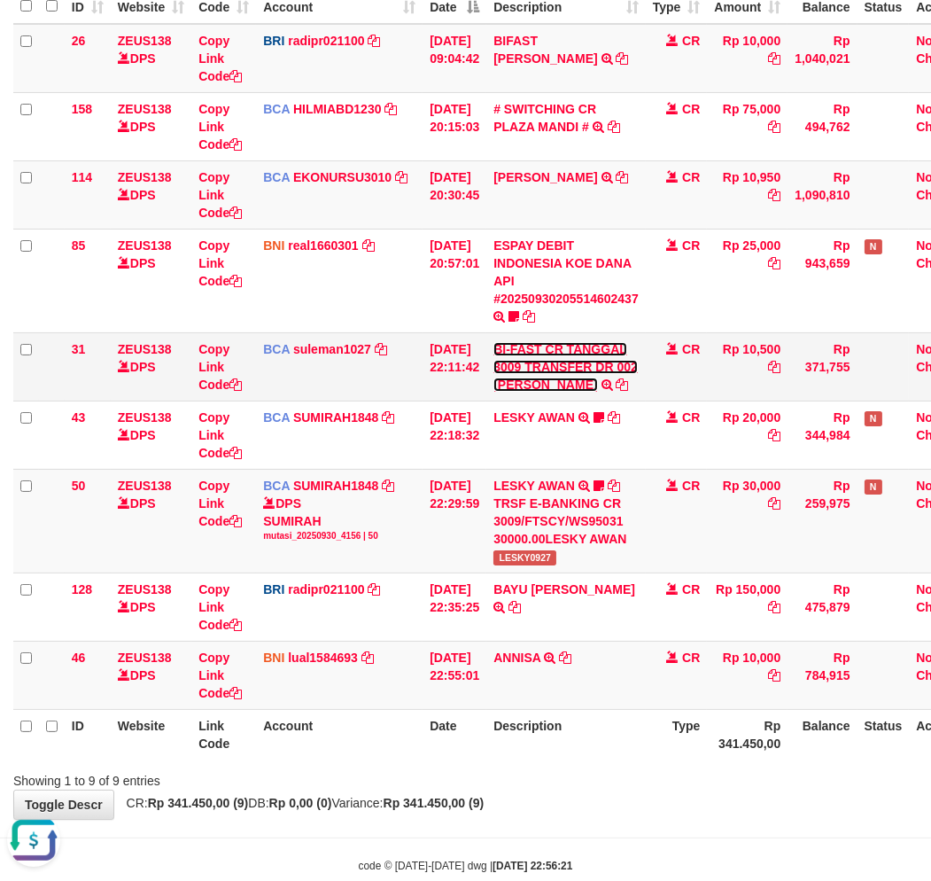
scroll to position [0, 0]
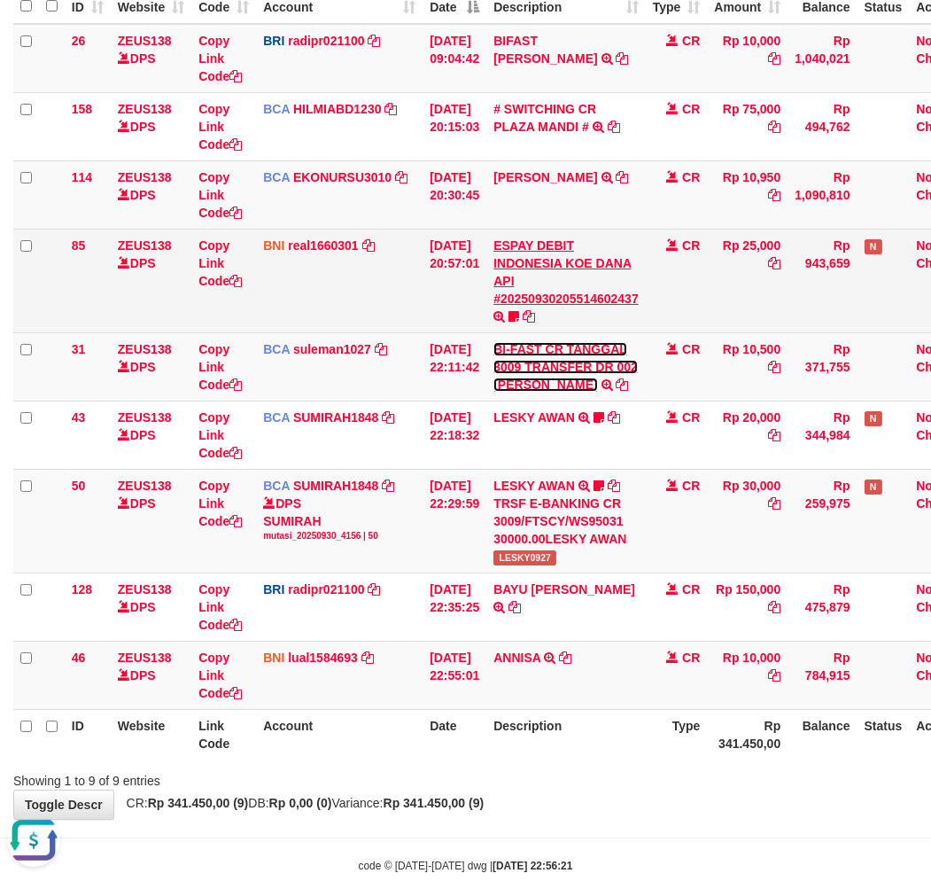
drag, startPoint x: 556, startPoint y: 361, endPoint x: 547, endPoint y: 292, distance: 68.8
click at [556, 360] on link "BI-FAST CR TANGGAL 3009 TRANSFER DR 002 [PERSON_NAME]" at bounding box center [565, 367] width 144 height 50
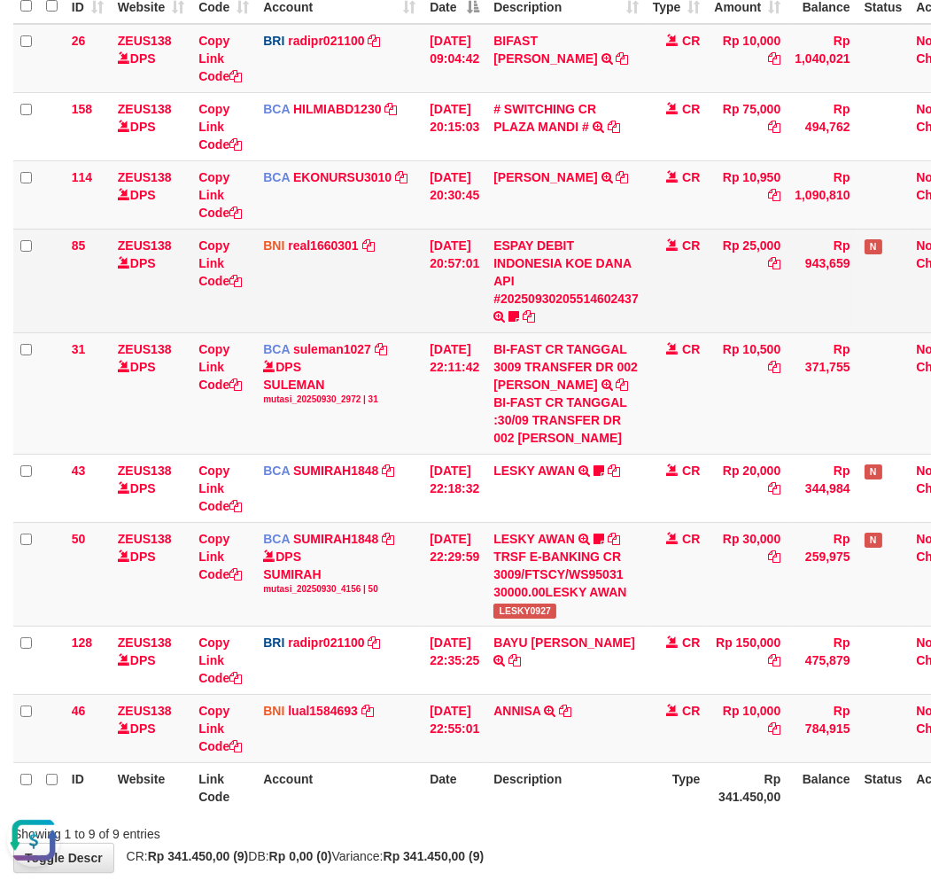
click at [547, 278] on td "ESPAY DEBIT INDONESIA KOE DANA API #20250930205514602437 TRANSFER DARI ESPAY DE…" at bounding box center [565, 281] width 159 height 104
click at [546, 293] on link "ESPAY DEBIT INDONESIA KOE DANA API #20250930205514602437" at bounding box center [565, 271] width 145 height 67
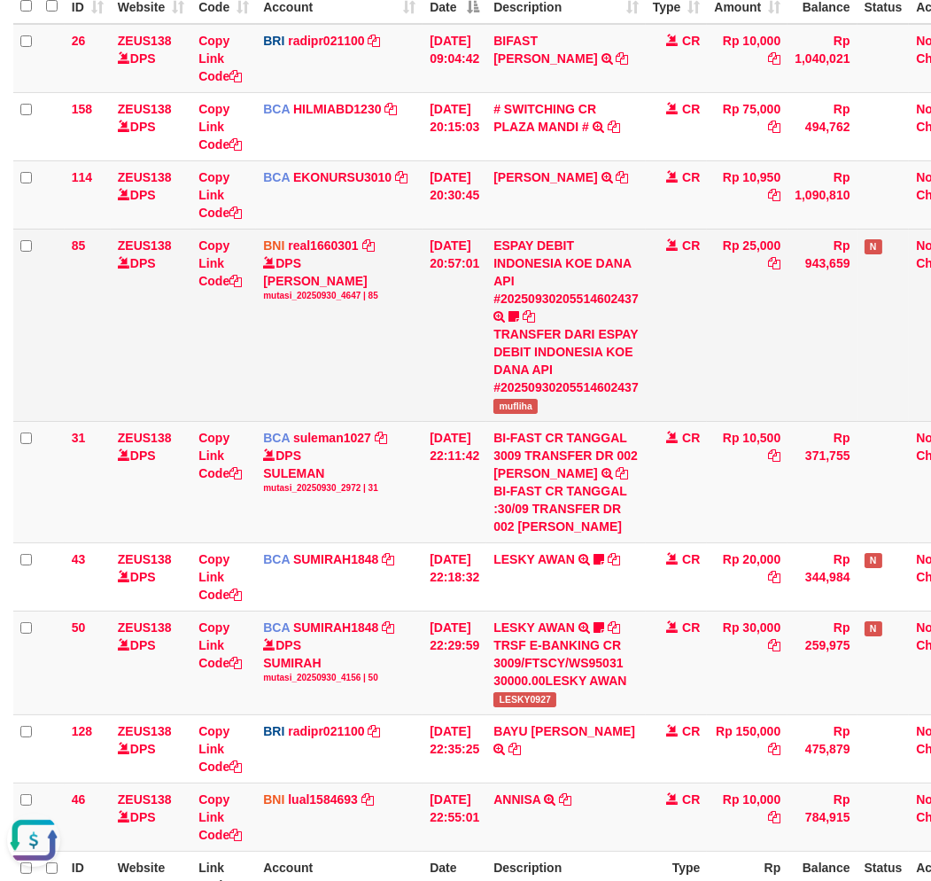
click at [525, 402] on span "mufliha" at bounding box center [515, 406] width 44 height 15
copy span "mufliha"
click at [525, 402] on span "mufliha" at bounding box center [515, 406] width 44 height 15
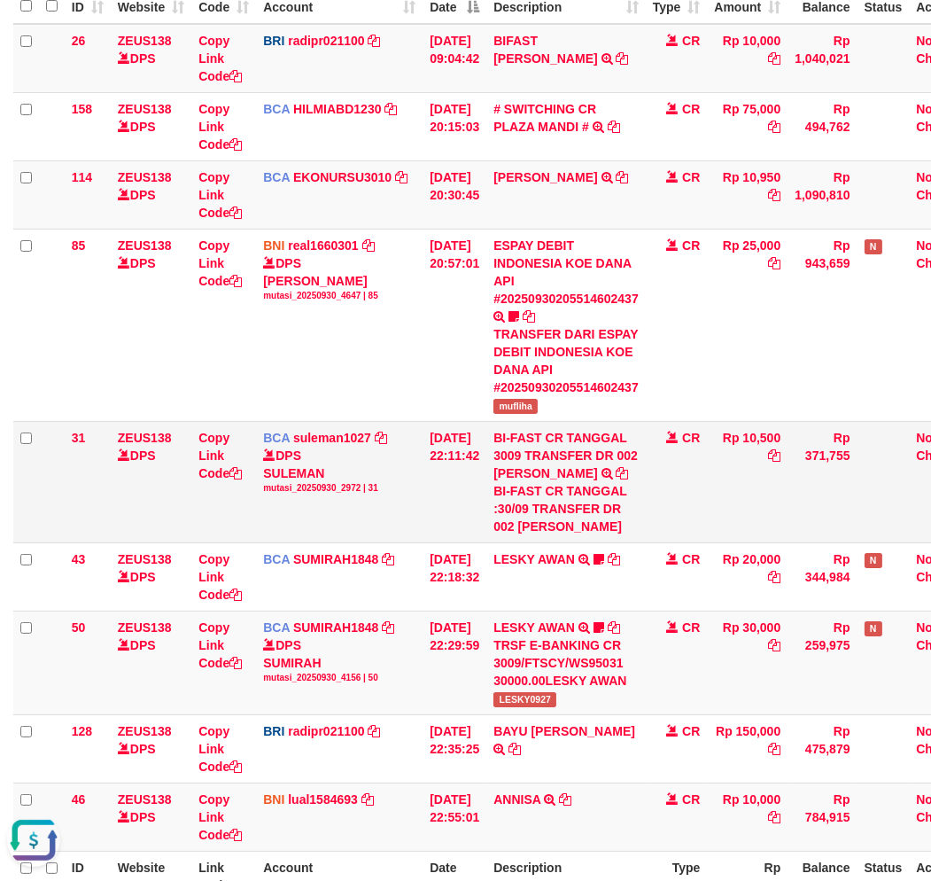
click at [769, 431] on td "Rp 10,500" at bounding box center [747, 481] width 81 height 121
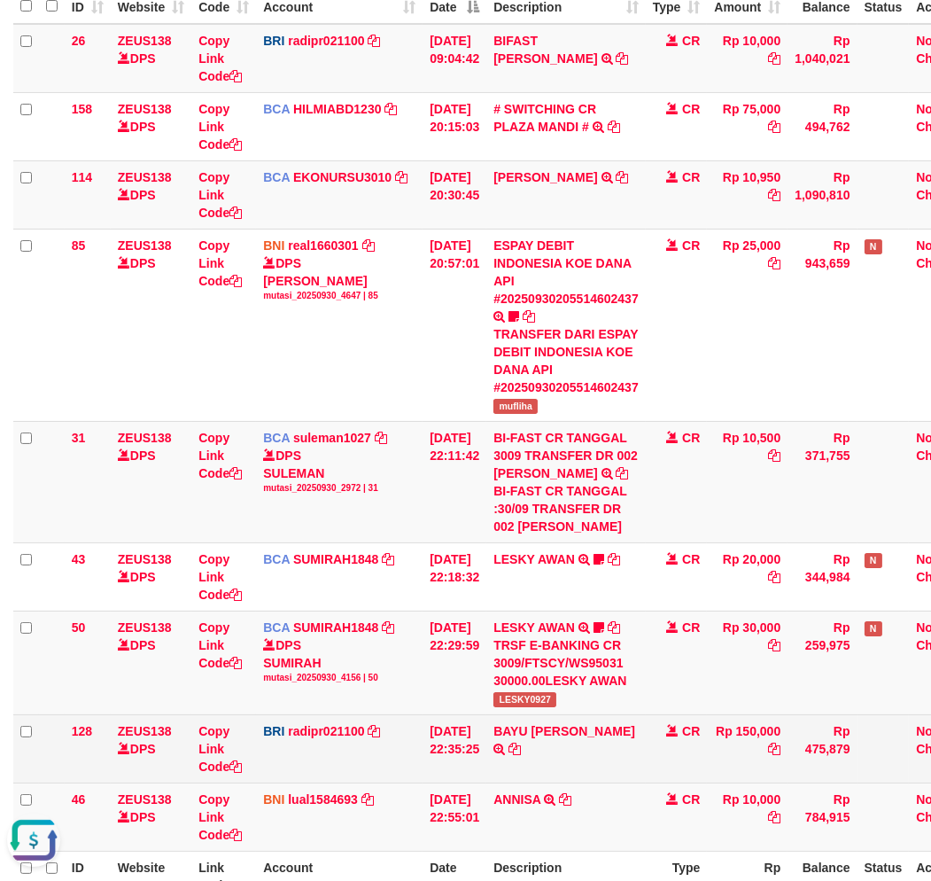
click at [646, 767] on td "BAYU AJI PRATA TRANSFER NBMB BAYU AJI PRATA TO REYNALDI ADI PRATAMA" at bounding box center [565, 748] width 159 height 68
drag, startPoint x: 626, startPoint y: 754, endPoint x: 679, endPoint y: 746, distance: 52.9
click at [622, 754] on td "BAYU AJI PRATA TRANSFER NBMB BAYU AJI PRATA TO REYNALDI ADI PRATAMA" at bounding box center [565, 748] width 159 height 68
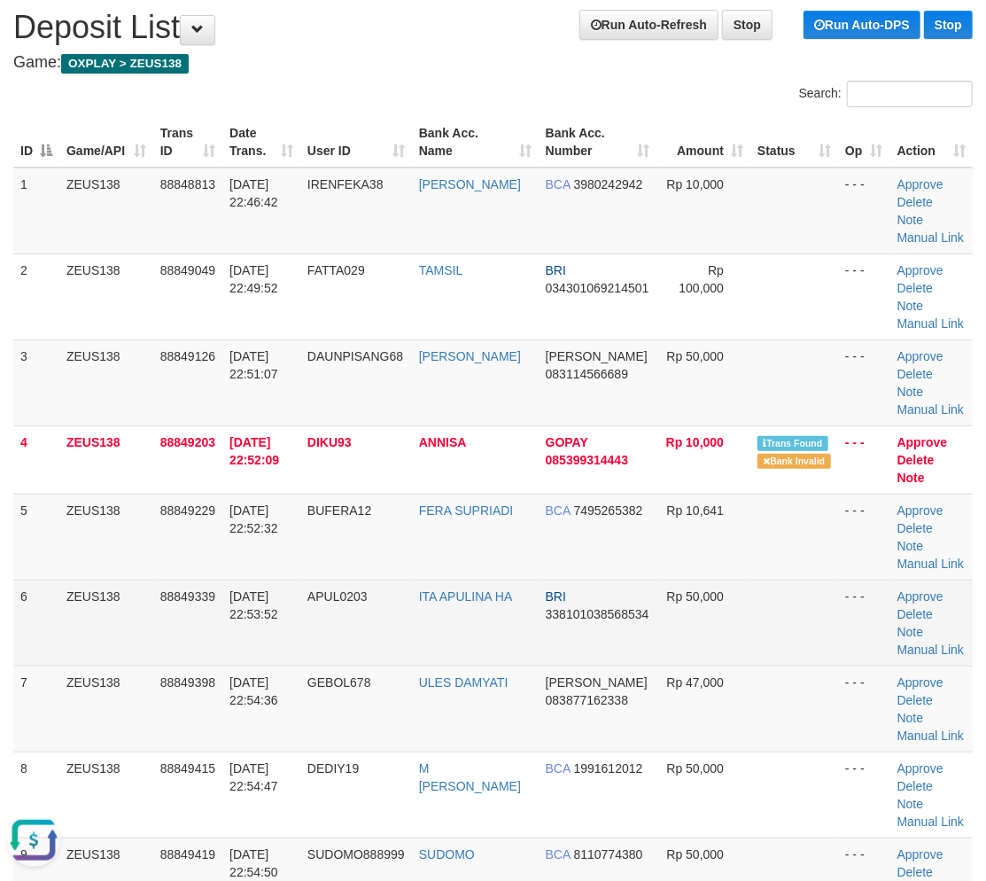
click at [607, 644] on tr "6 ZEUS138 88849339 30/09/2025 22:53:52 APUL0203 ITA APULINA HA BRI 338101038568…" at bounding box center [492, 622] width 959 height 86
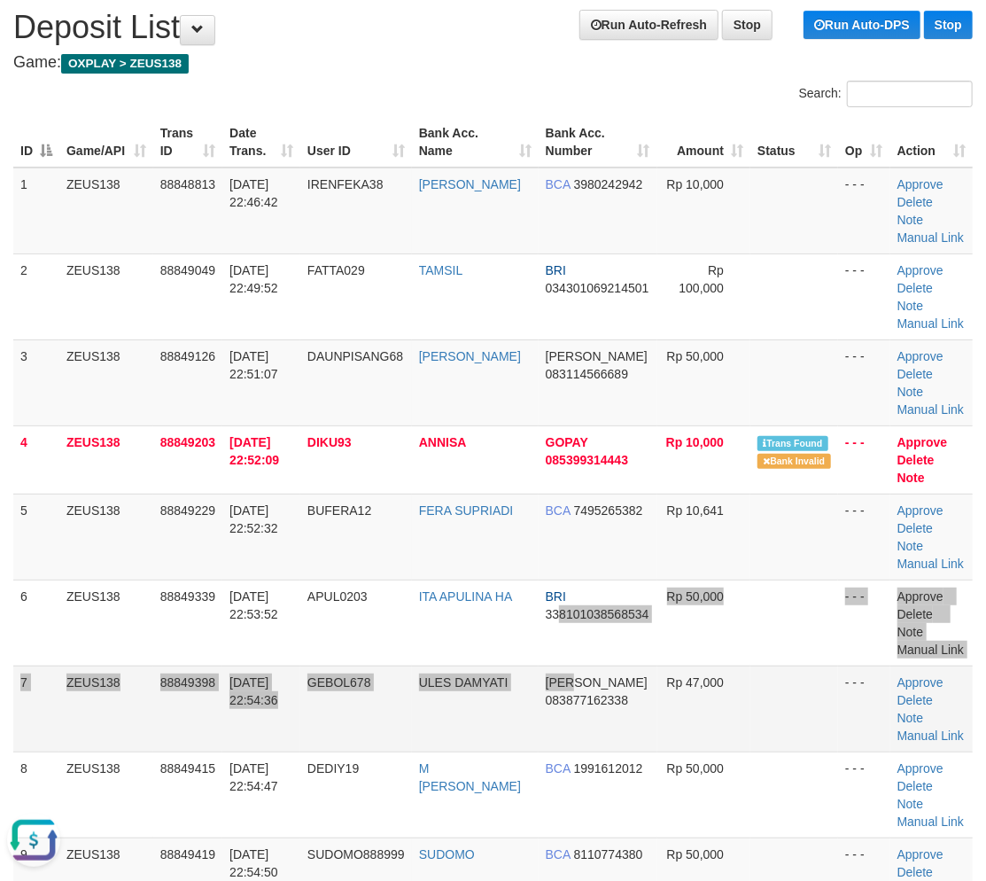
click at [642, 671] on tbody "1 ZEUS138 88848813 30/09/2025 22:46:42 IRENFEKA38 HENRY YACOB SELAN BCA 3980242…" at bounding box center [492, 717] width 959 height 1100
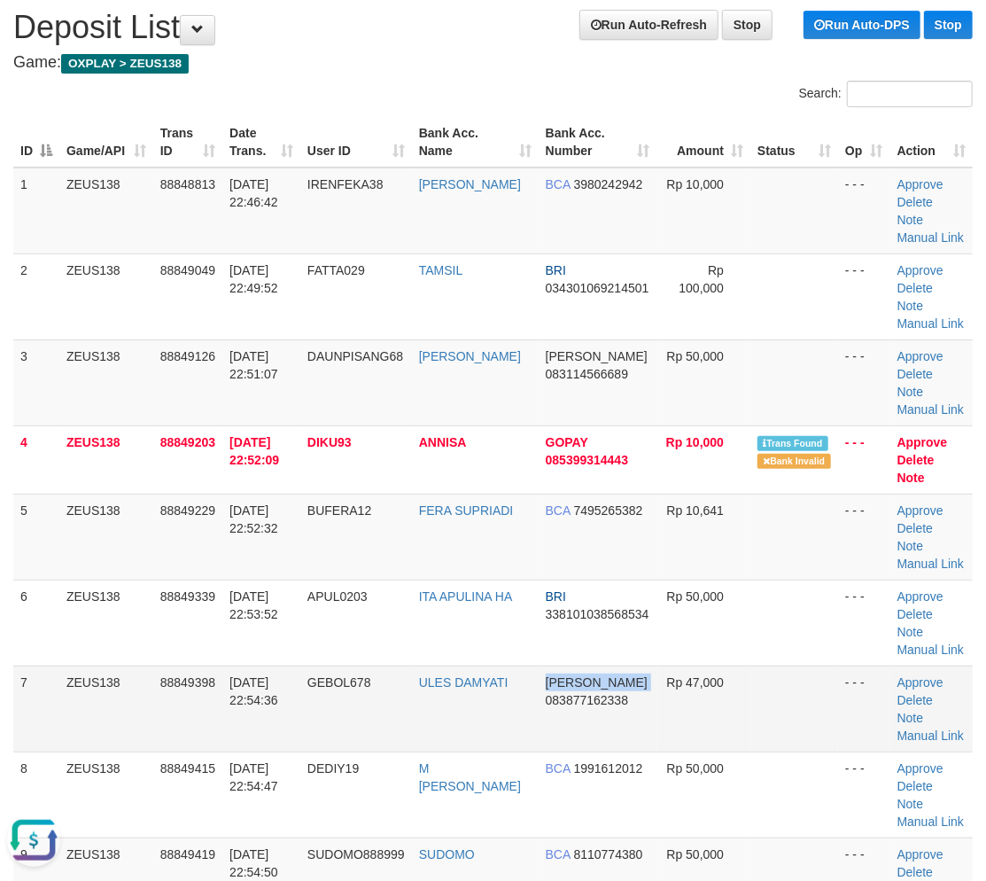
drag, startPoint x: 529, startPoint y: 698, endPoint x: 348, endPoint y: 695, distance: 180.8
click at [535, 698] on tr "7 ZEUS138 88849398 30/09/2025 22:54:36 GEBOL678 ULES DAMYATI DANA 083877162338 …" at bounding box center [492, 708] width 959 height 86
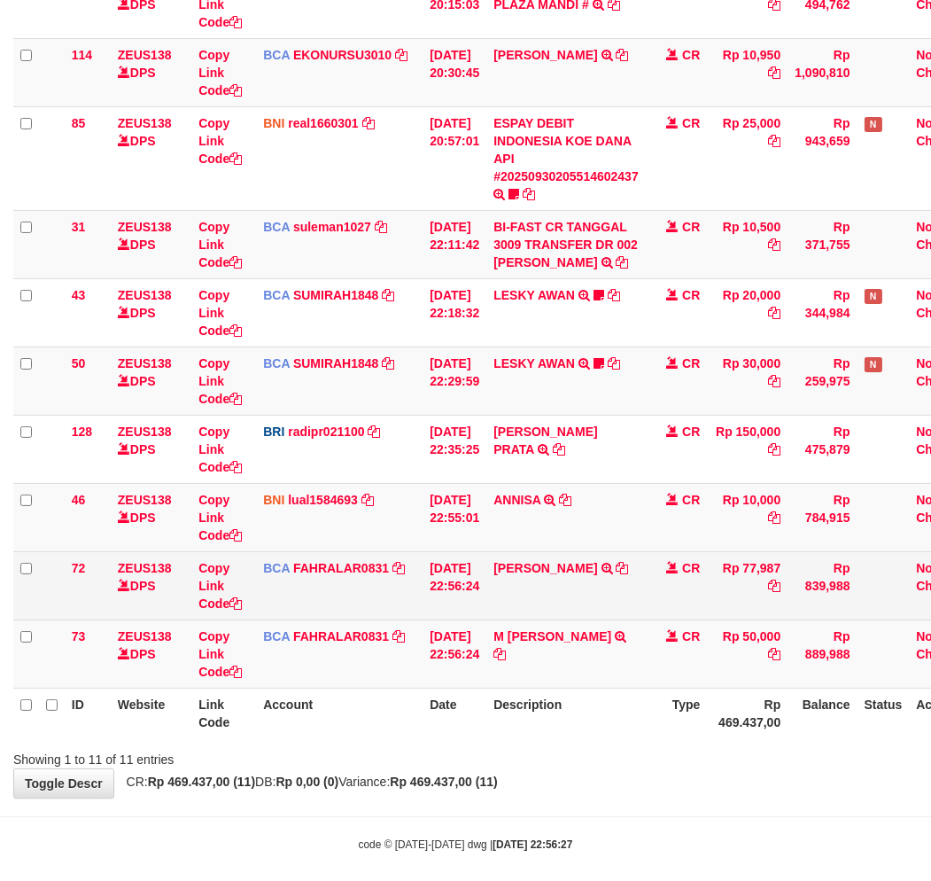
scroll to position [378, 0]
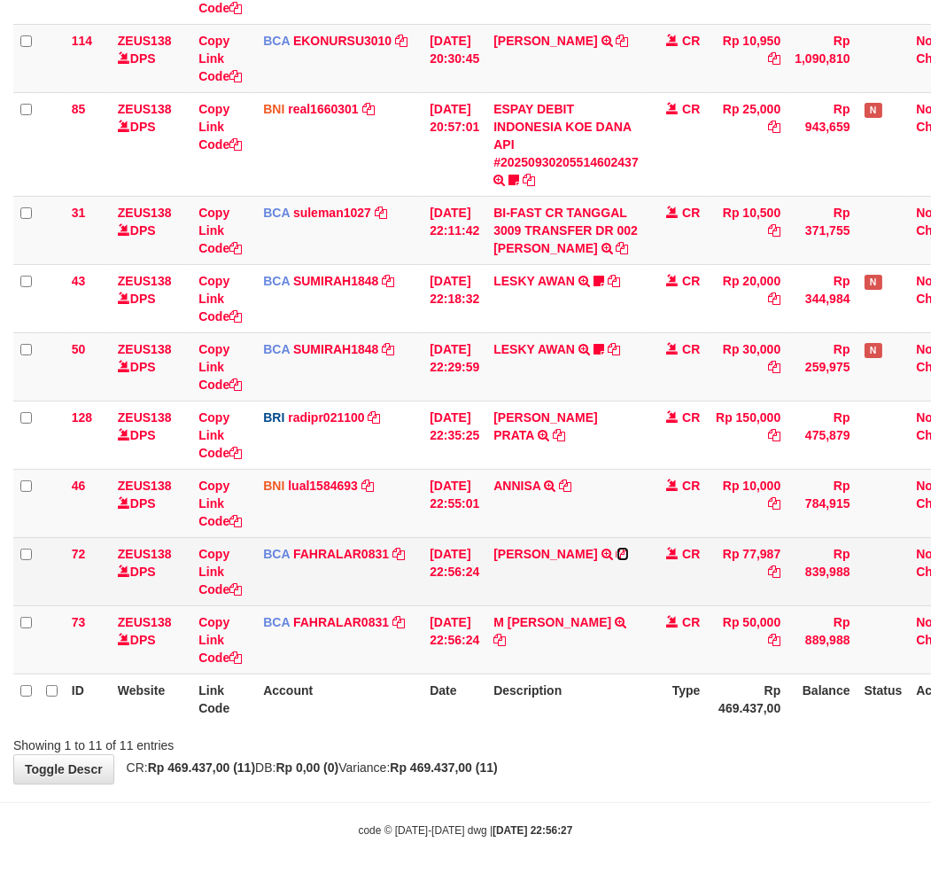
click at [617, 560] on icon at bounding box center [623, 553] width 12 height 12
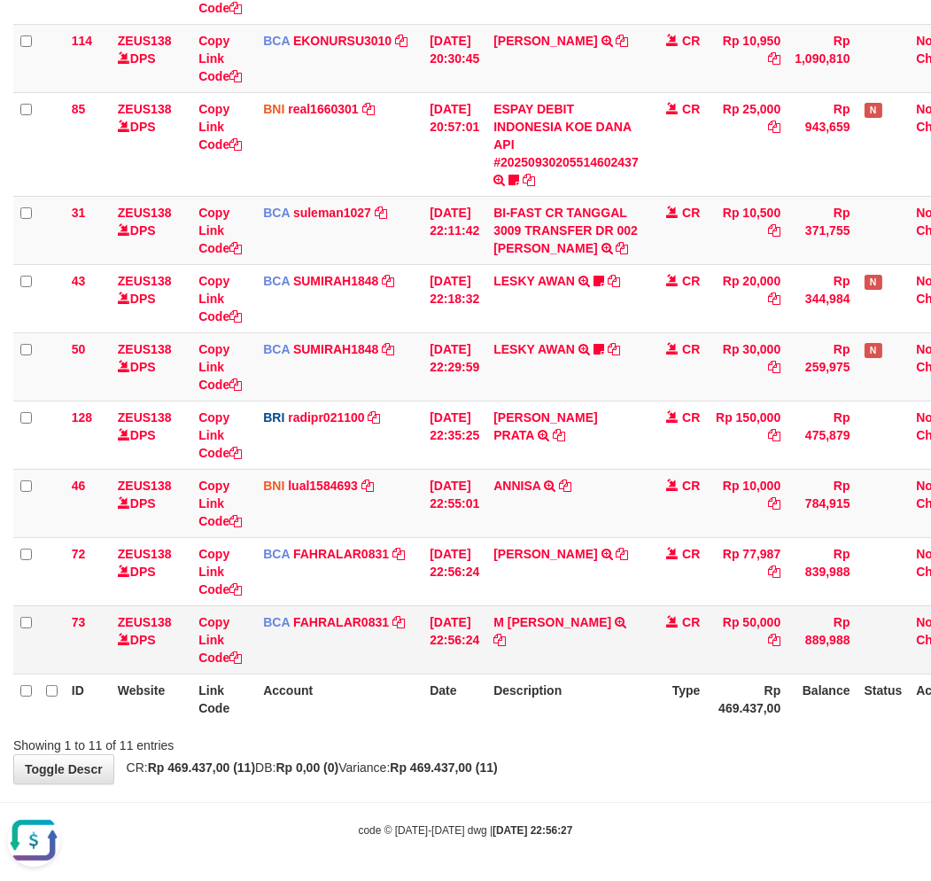
scroll to position [0, 0]
click at [506, 633] on icon at bounding box center [499, 639] width 12 height 12
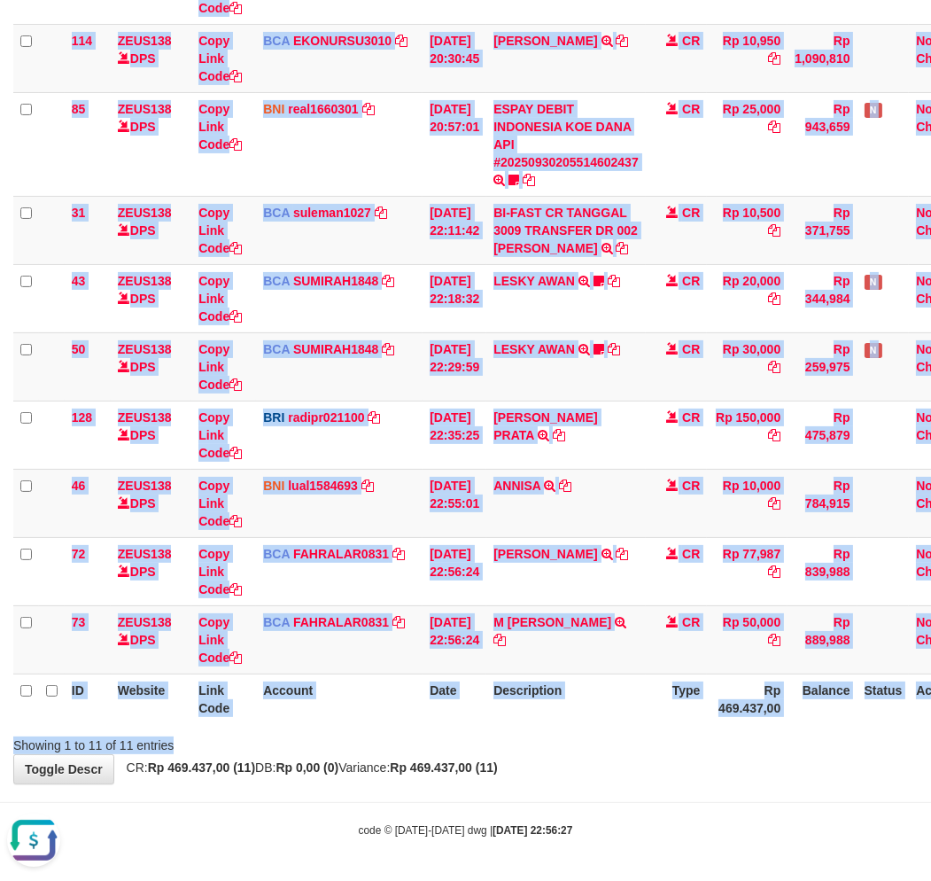
drag, startPoint x: 611, startPoint y: 736, endPoint x: 680, endPoint y: 742, distance: 69.4
click at [611, 737] on div "Search: ID Website Link Code Account Date Description Type Amount Balance Statu…" at bounding box center [465, 277] width 904 height 953
click at [691, 737] on div "Showing 1 to 11 of 11 entries" at bounding box center [465, 741] width 931 height 25
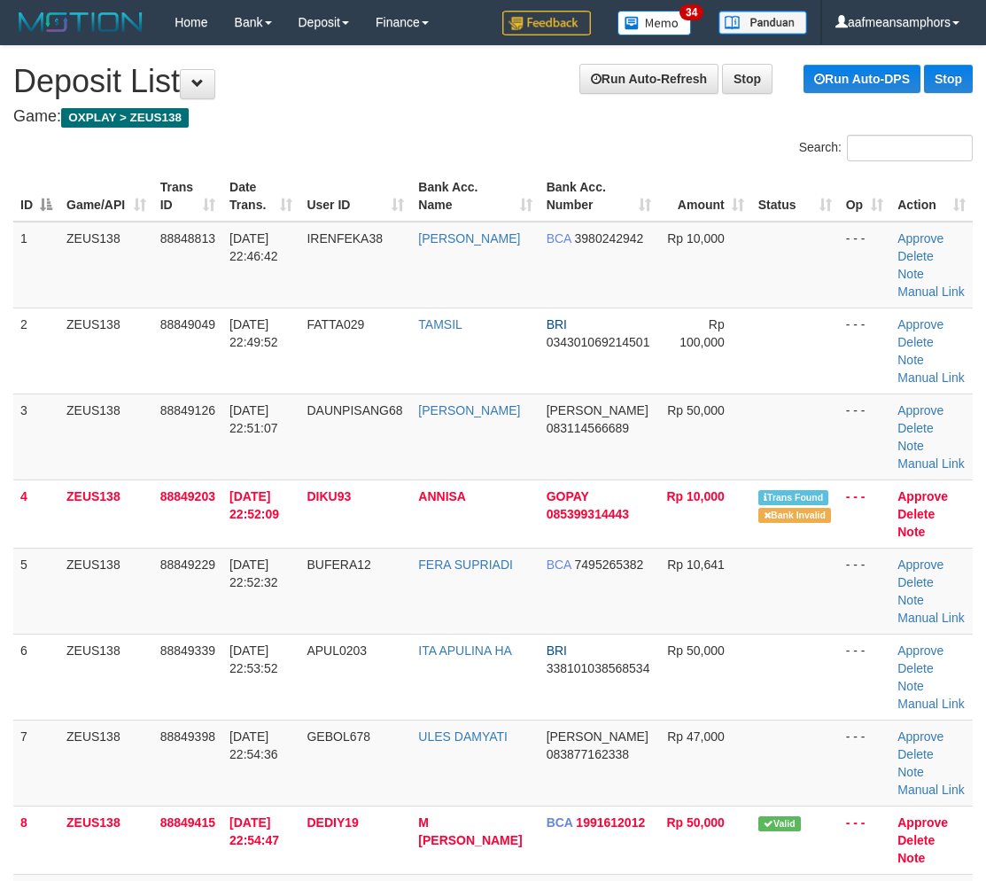
scroll to position [711, 27]
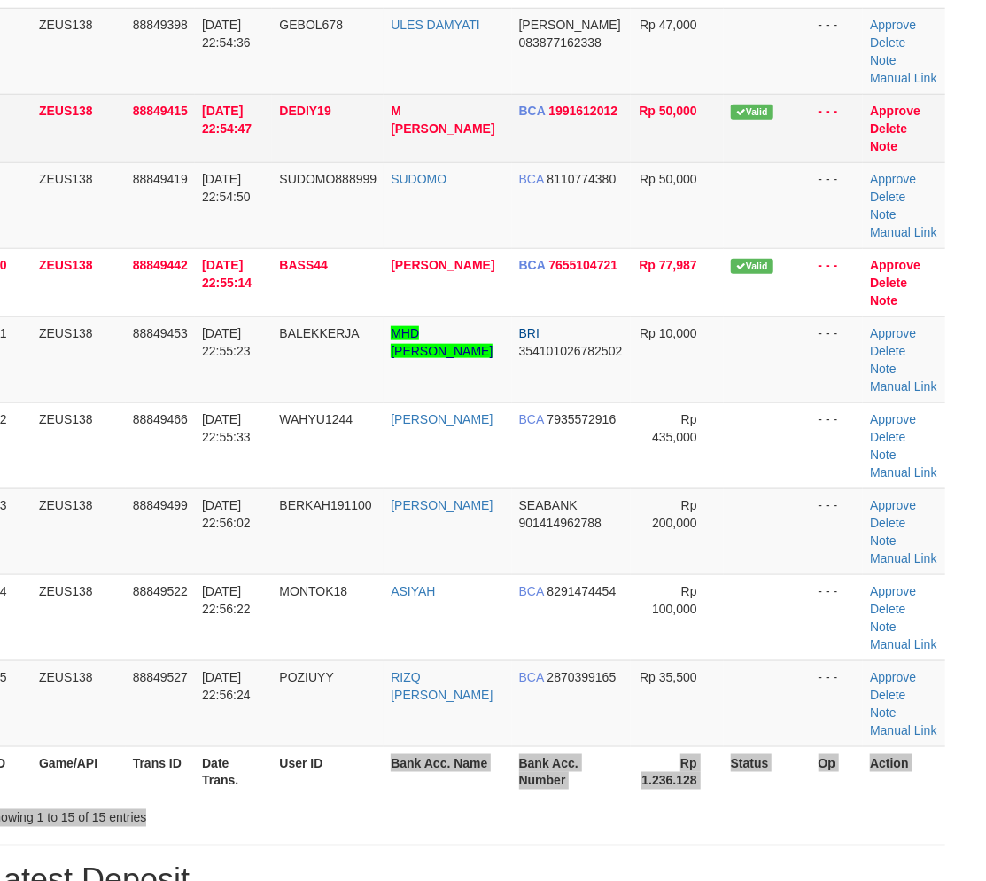
click at [427, 796] on table "ID Game/API Trans ID Date Trans. User ID Bank Acc. Name Bank Acc. Number Amount…" at bounding box center [465, 128] width 959 height 1337
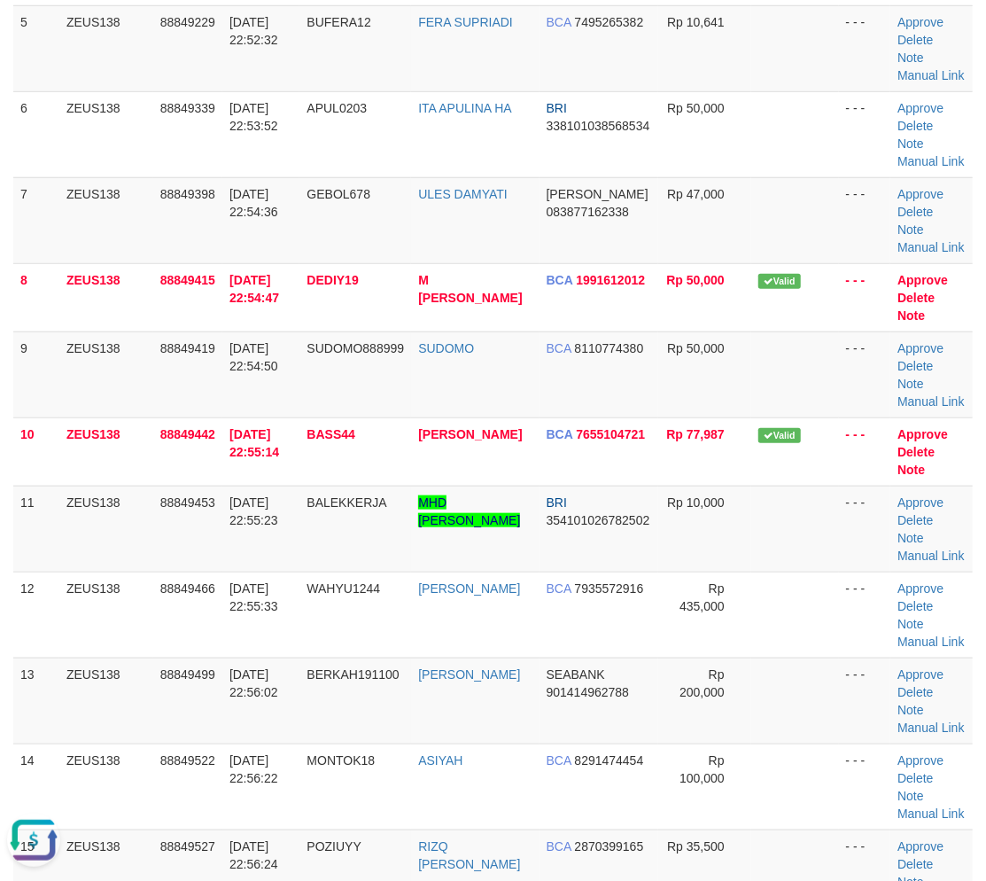
scroll to position [0, 0]
drag, startPoint x: 505, startPoint y: 801, endPoint x: 541, endPoint y: 736, distance: 74.2
click at [507, 799] on tr "14 ZEUS138 88849522 30/09/2025 22:56:22 MONTOK18 ASIYAH BCA 8291474454 Rp 100,0…" at bounding box center [492, 786] width 959 height 86
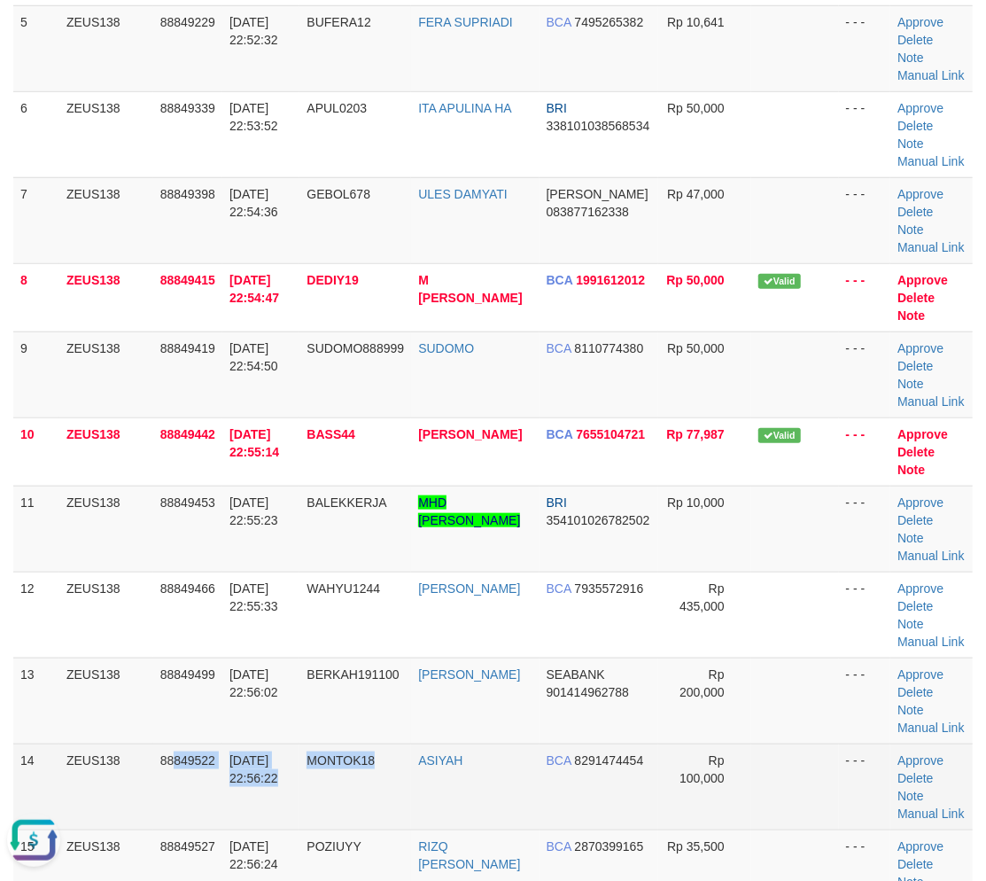
drag, startPoint x: 410, startPoint y: 763, endPoint x: 347, endPoint y: 763, distance: 62.9
click at [384, 763] on tr "14 ZEUS138 88849522 30/09/2025 22:56:22 MONTOK18 ASIYAH BCA 8291474454 Rp 100,0…" at bounding box center [492, 786] width 959 height 86
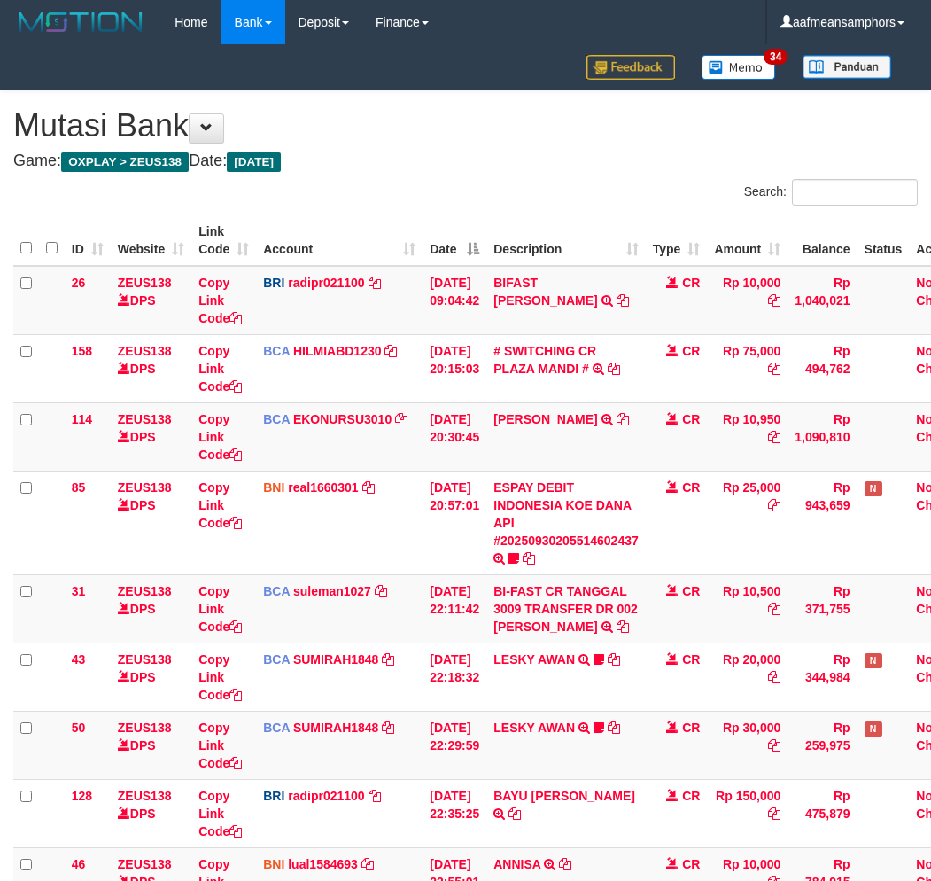
scroll to position [360, 0]
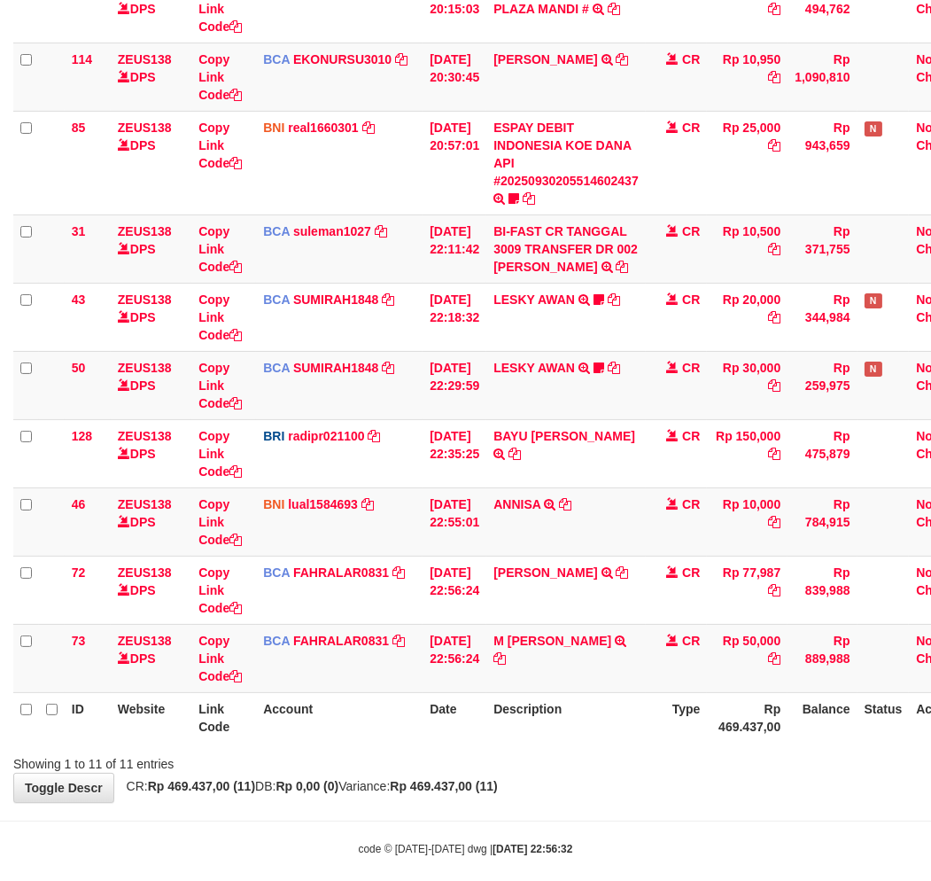
click at [618, 773] on div "**********" at bounding box center [465, 266] width 931 height 1071
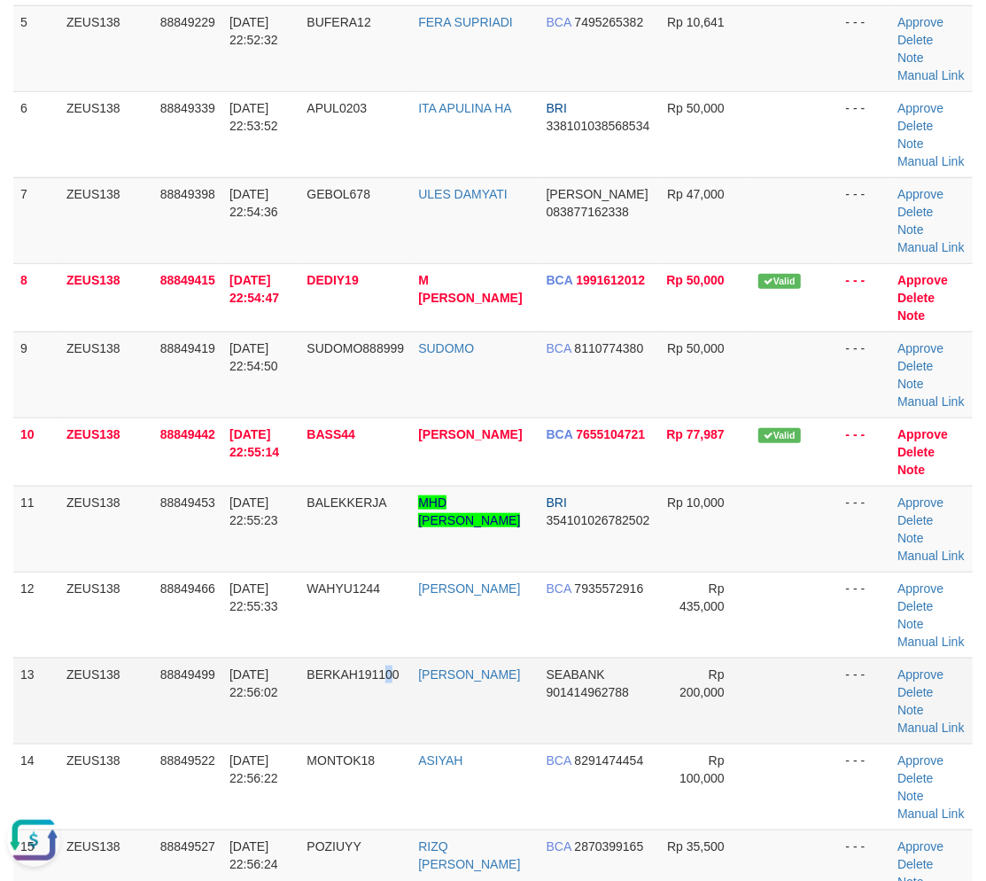
drag, startPoint x: 393, startPoint y: 679, endPoint x: 181, endPoint y: 712, distance: 215.3
click at [340, 691] on td "BERKAH191100" at bounding box center [355, 700] width 112 height 86
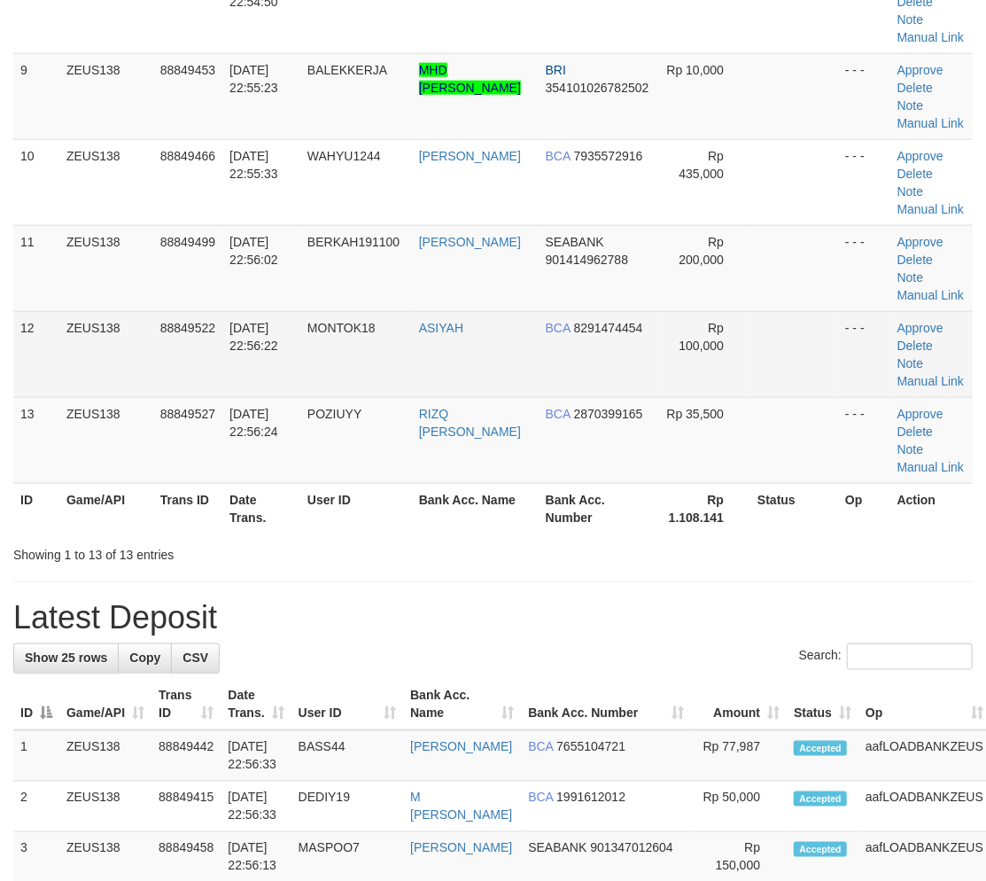
scroll to position [542, 0]
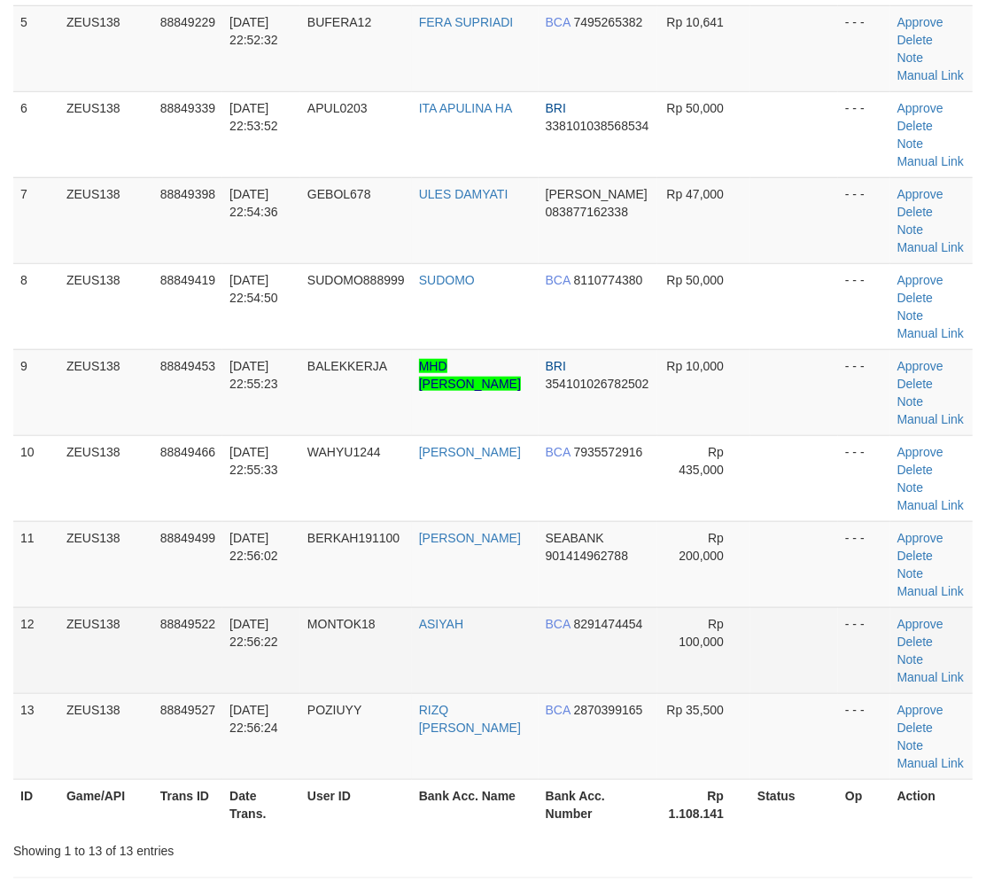
drag, startPoint x: 404, startPoint y: 635, endPoint x: 228, endPoint y: 686, distance: 183.4
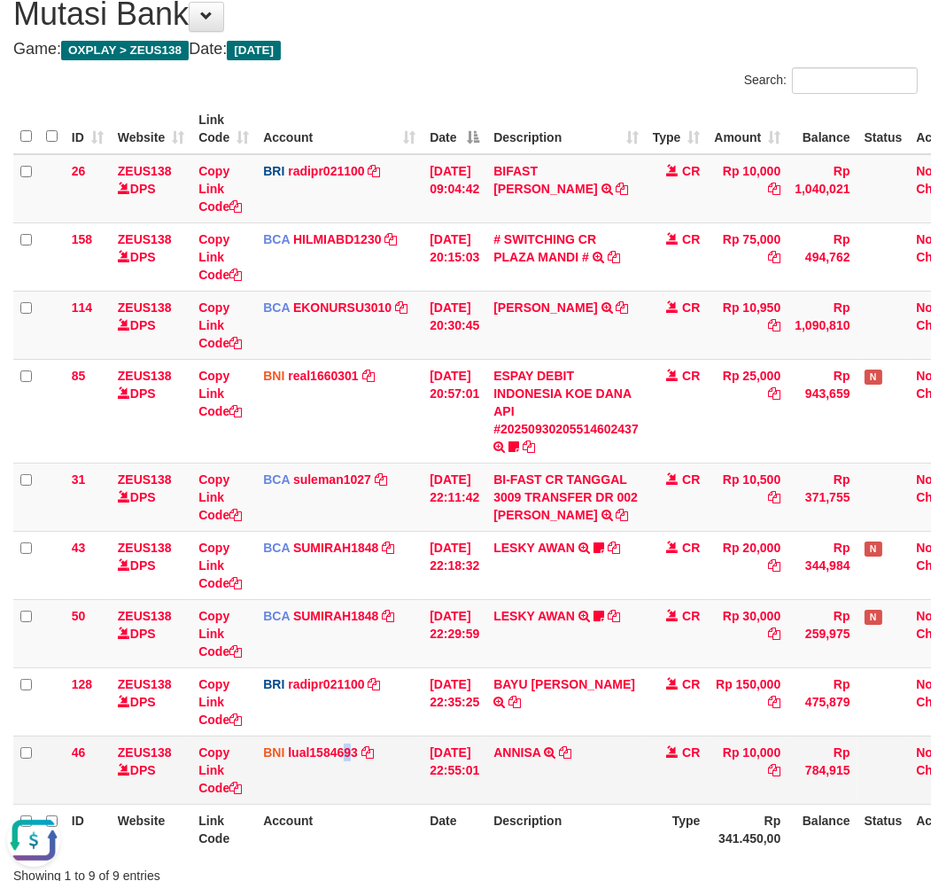
drag, startPoint x: 355, startPoint y: 791, endPoint x: 376, endPoint y: 799, distance: 21.9
click at [360, 793] on td "BNI lual1584693 DPS LUCKY ALAMSYAH mutasi_20250930_2414 | 46 mutasi_20250930_24…" at bounding box center [339, 769] width 167 height 68
click at [405, 793] on td "BNI lual1584693 DPS LUCKY ALAMSYAH mutasi_20250930_2414 | 46 mutasi_20250930_24…" at bounding box center [339, 769] width 167 height 68
drag, startPoint x: 405, startPoint y: 793, endPoint x: 474, endPoint y: 789, distance: 69.2
click at [408, 793] on td "BNI lual1584693 DPS LUCKY ALAMSYAH mutasi_20250930_2414 | 46 mutasi_20250930_24…" at bounding box center [339, 769] width 167 height 68
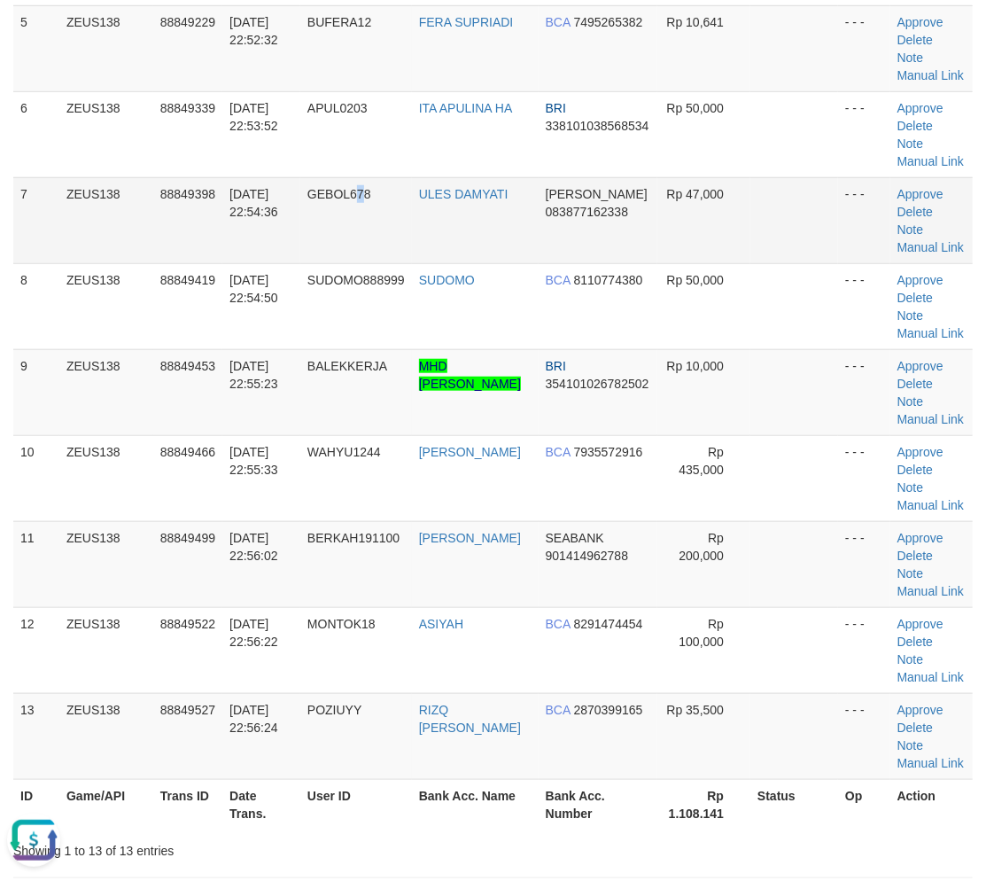
click at [367, 210] on td "GEBOL678" at bounding box center [356, 220] width 112 height 86
click at [366, 213] on td "GEBOL678" at bounding box center [356, 220] width 112 height 86
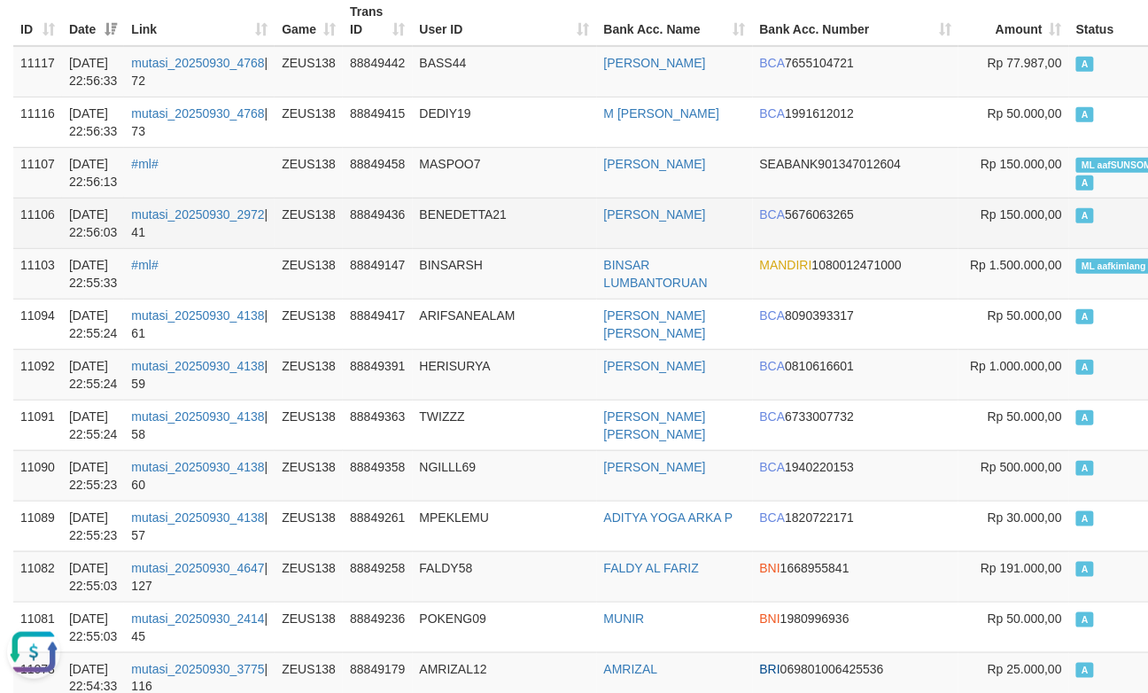
scroll to position [197, 0]
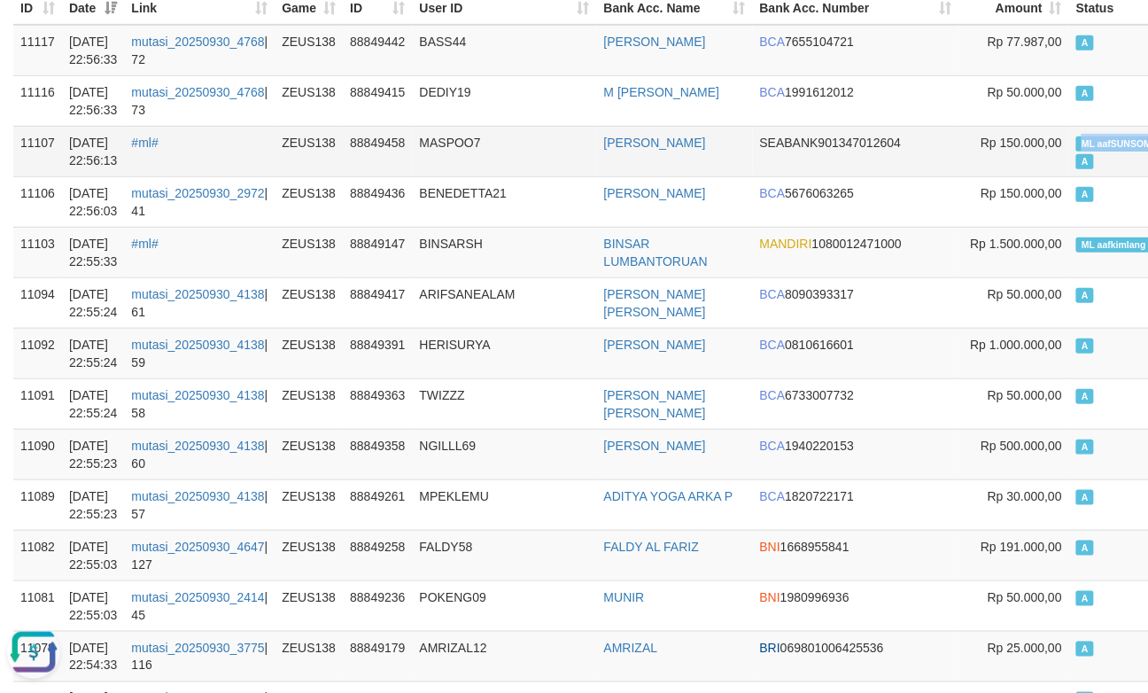
copy span "ML aafSUNSOMNONG"
drag, startPoint x: 1005, startPoint y: 139, endPoint x: 1116, endPoint y: 143, distance: 111.7
click at [1116, 143] on td "ML aafSUNSOMNONG A" at bounding box center [1134, 151] width 130 height 50
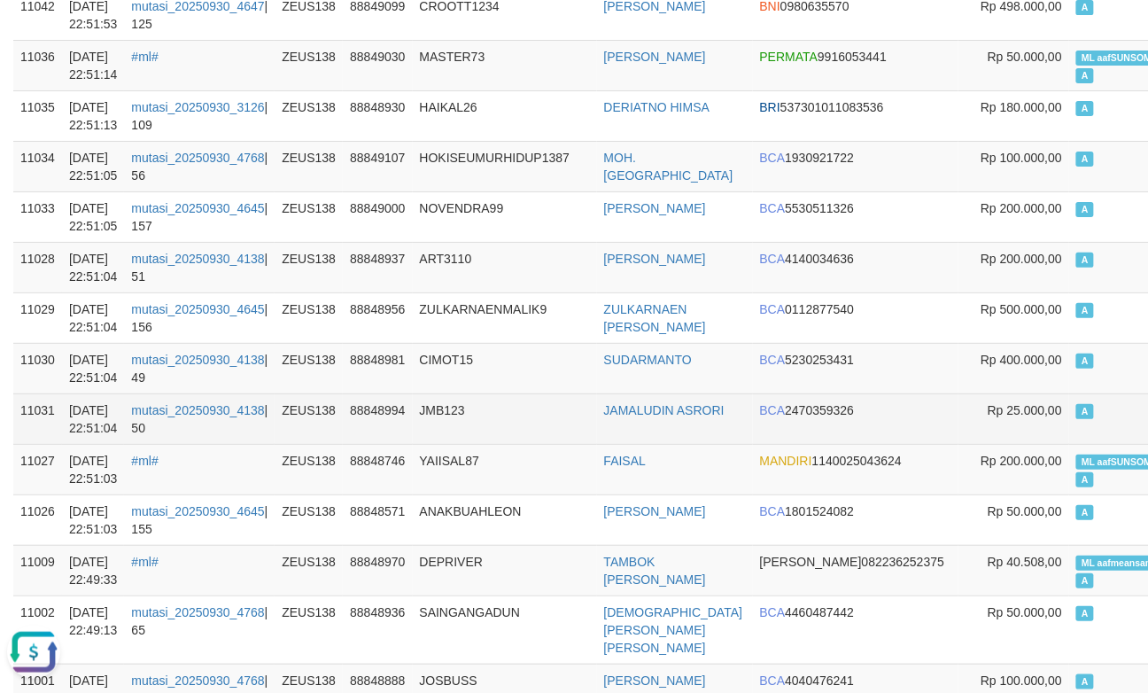
scroll to position [1898, 0]
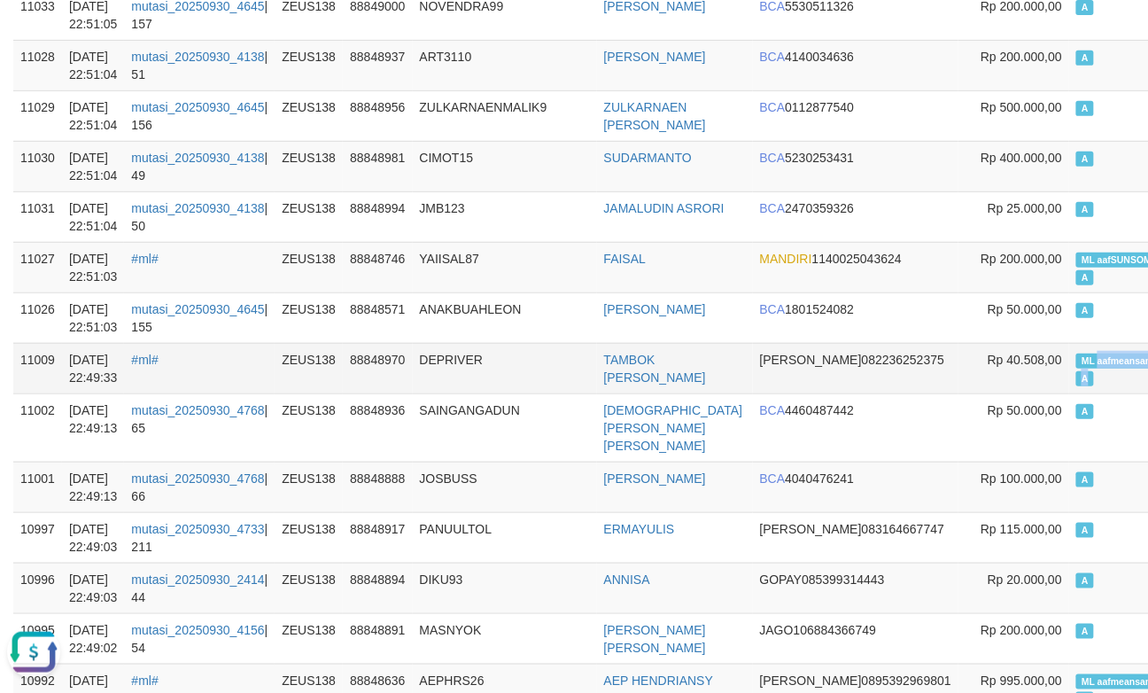
click at [1081, 370] on td "ML aafmeansamphors A" at bounding box center [1134, 368] width 130 height 50
click at [489, 258] on td "YAIISAL87" at bounding box center [505, 267] width 184 height 50
click at [516, 254] on td "YAIISAL87" at bounding box center [505, 267] width 184 height 50
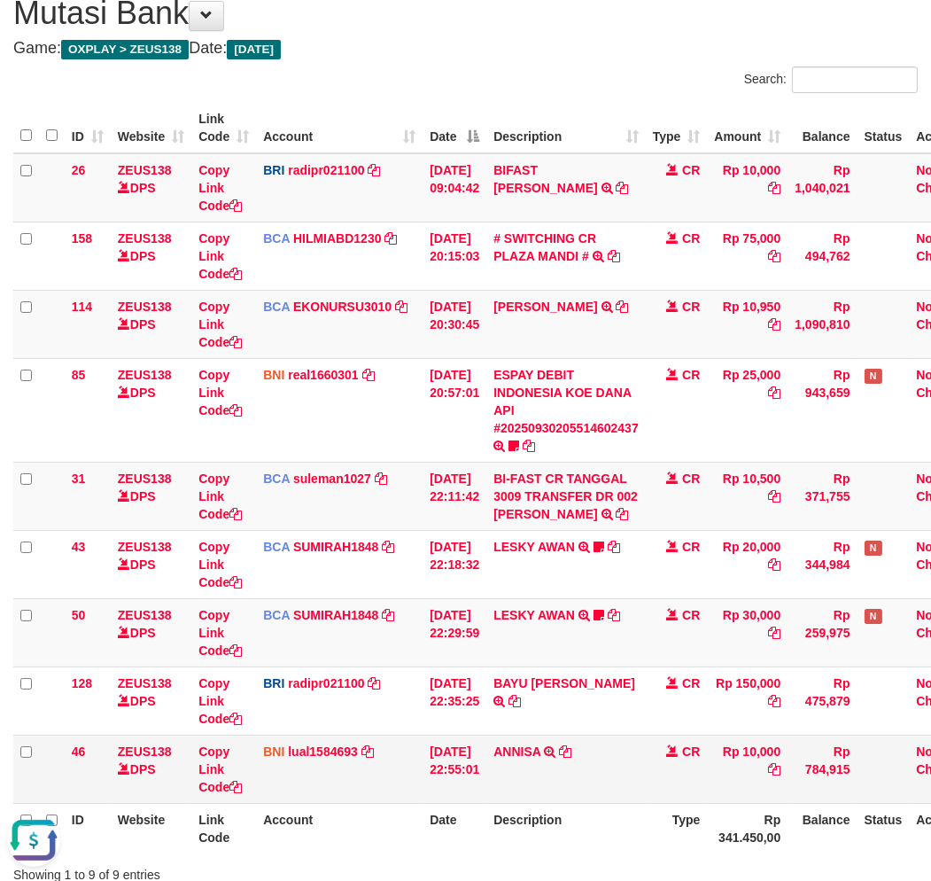
click at [408, 764] on td "BNI lual1584693 DPS LUCKY ALAMSYAH mutasi_20250930_2414 | 46 mutasi_20250930_24…" at bounding box center [339, 768] width 167 height 68
drag, startPoint x: 408, startPoint y: 759, endPoint x: 943, endPoint y: 335, distance: 682.2
click at [409, 758] on td "BNI lual1584693 DPS LUCKY ALAMSYAH mutasi_20250930_2414 | 46 mutasi_20250930_24…" at bounding box center [339, 768] width 167 height 68
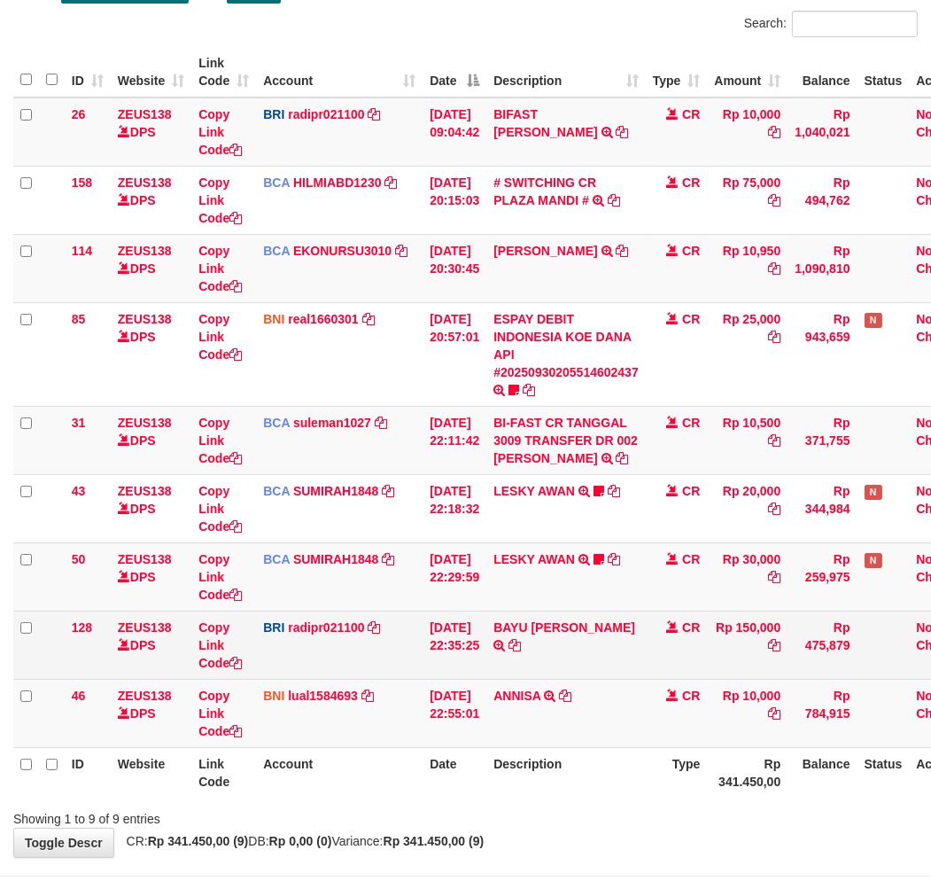
scroll to position [242, 0]
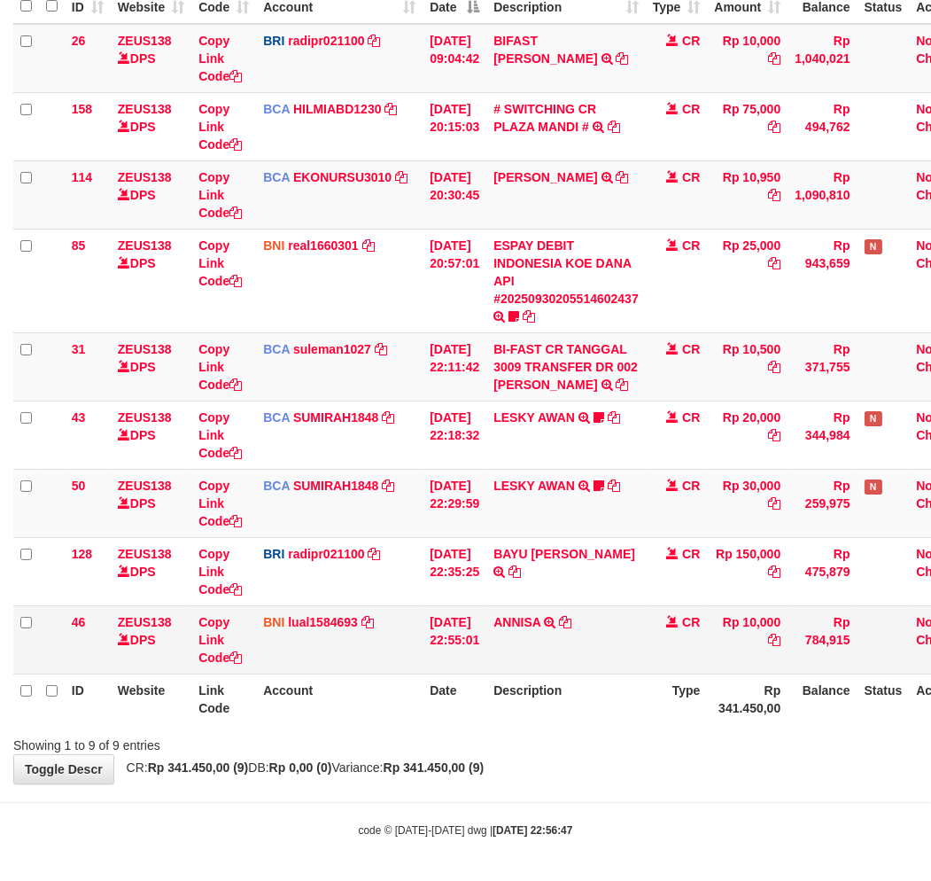
click at [597, 612] on td "ANNISA TRANSFER DARI SDRI ANNISA" at bounding box center [565, 639] width 159 height 68
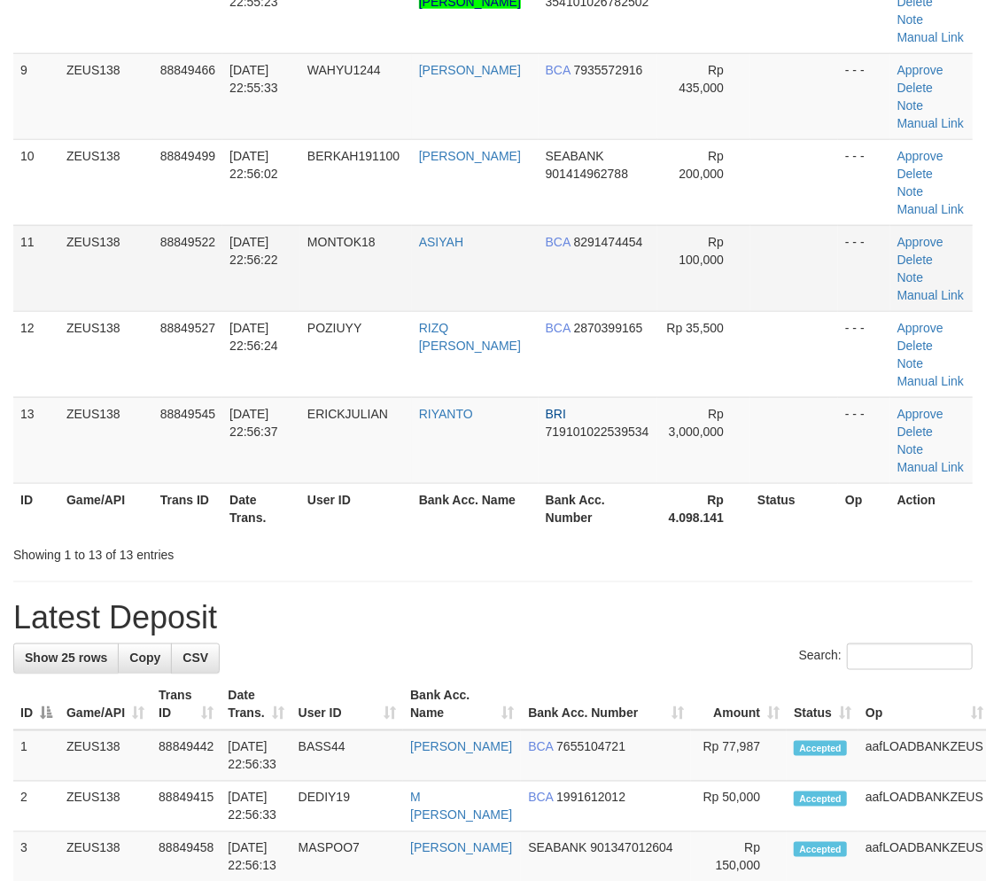
click at [535, 571] on div "**********" at bounding box center [493, 659] width 986 height 2903
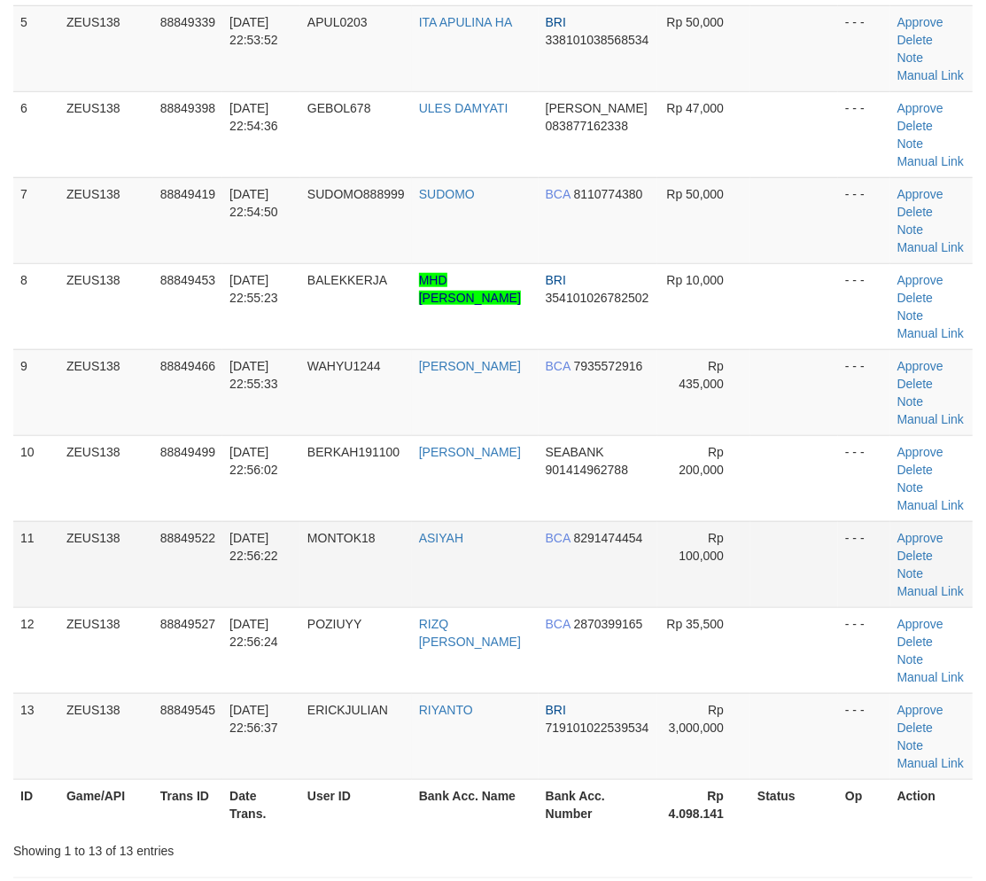
click at [521, 571] on td "ASIYAH" at bounding box center [475, 564] width 127 height 86
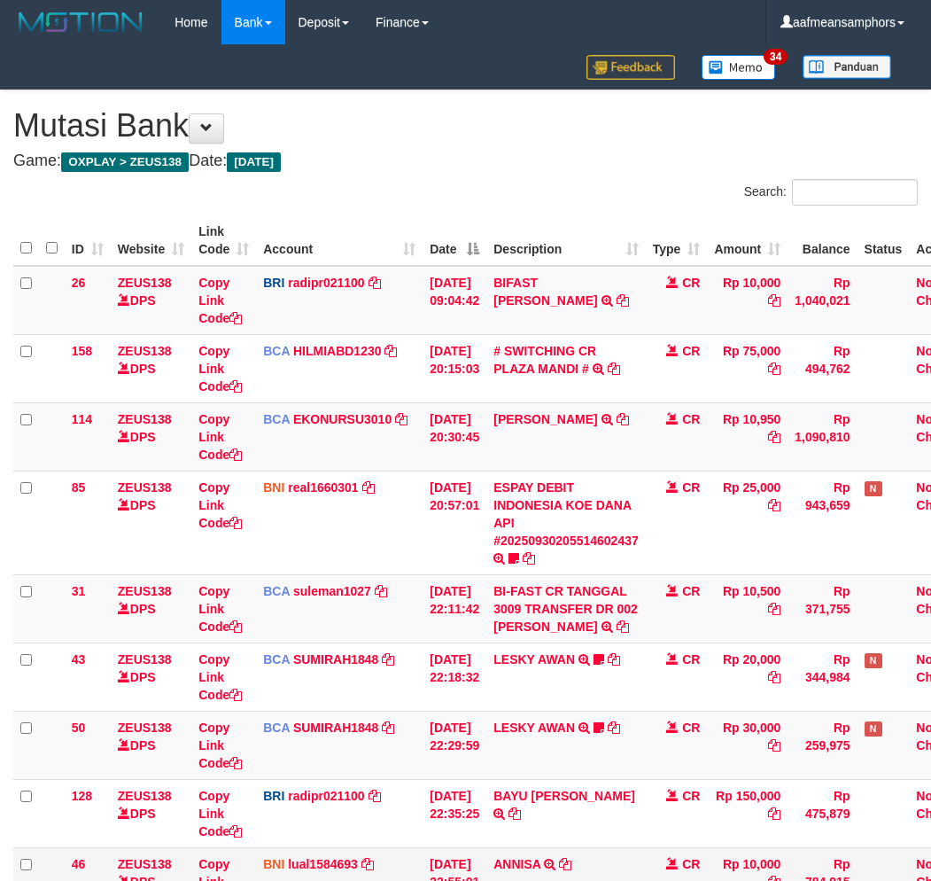
scroll to position [206, 0]
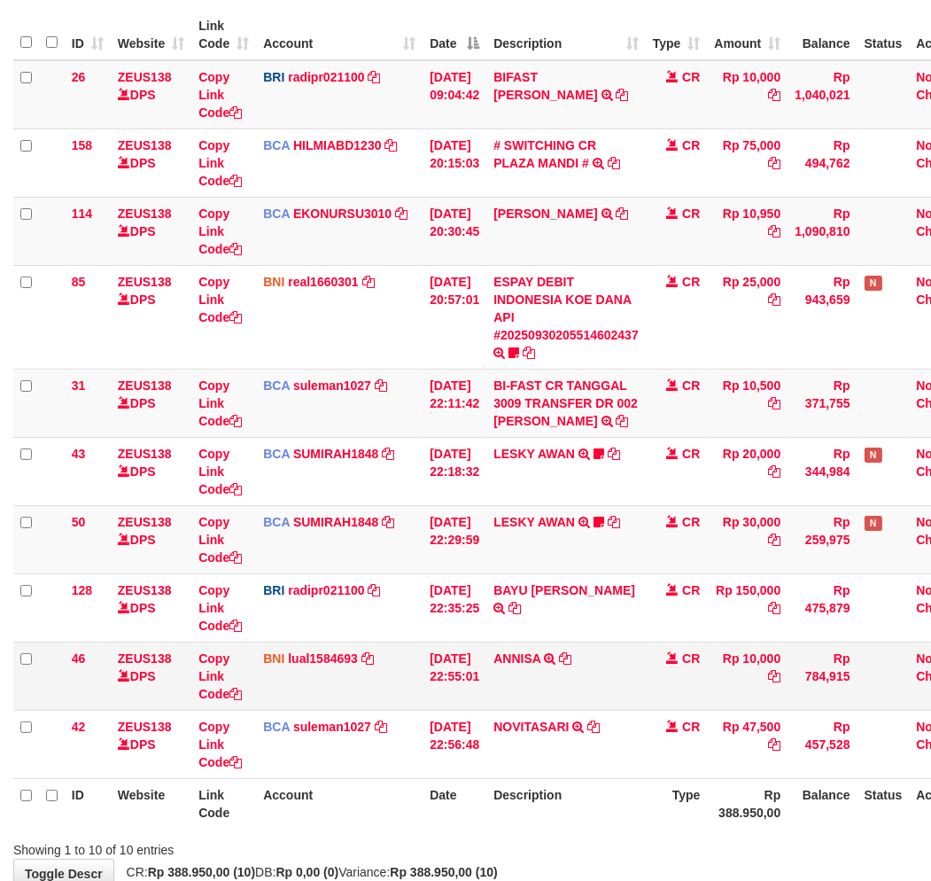
click at [656, 659] on tr "46 ZEUS138 DPS Copy Link Code BNI lual1584693 DPS LUCKY ALAMSYAH mutasi_2025093…" at bounding box center [497, 675] width 968 height 68
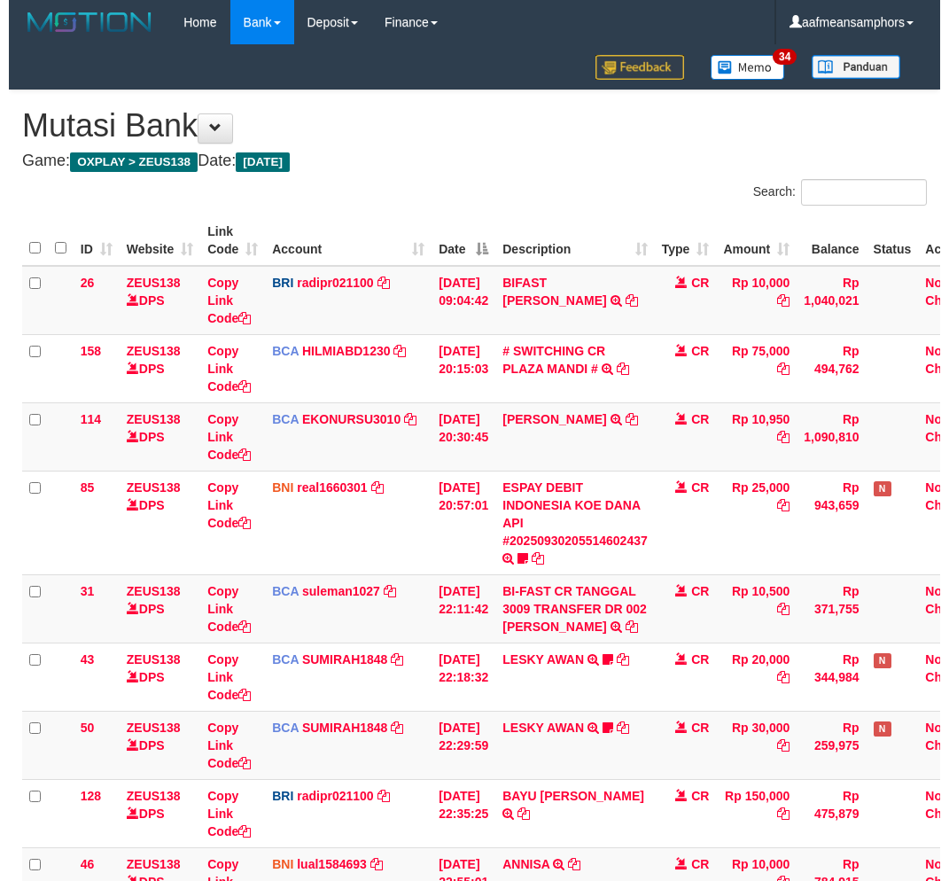
scroll to position [206, 0]
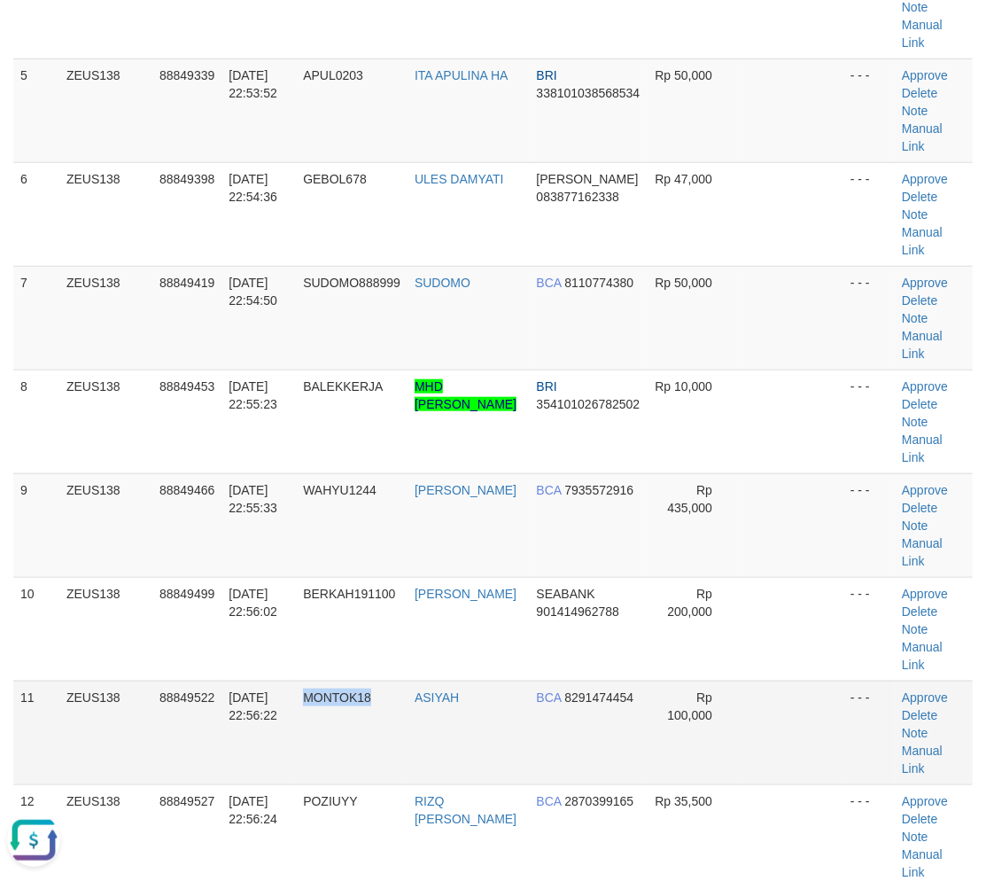
drag, startPoint x: 313, startPoint y: 604, endPoint x: 0, endPoint y: 598, distance: 312.8
click at [372, 680] on td "MONTOK18" at bounding box center [352, 732] width 112 height 104
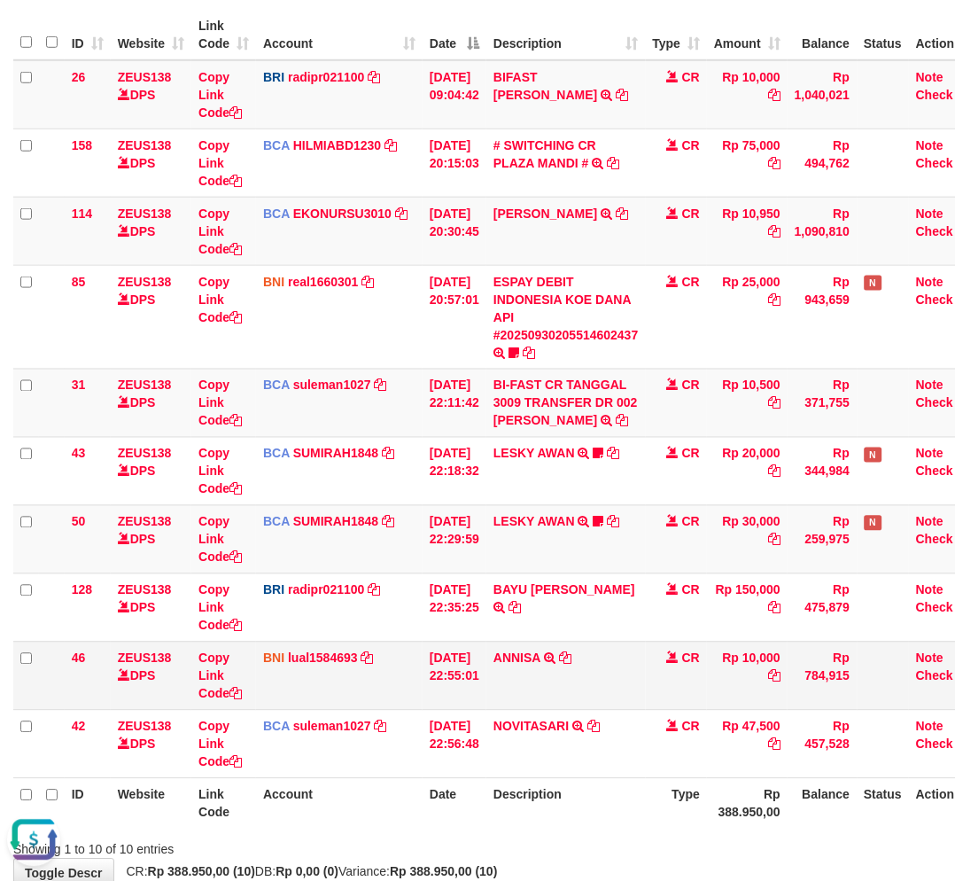
click at [573, 677] on td "ANNISA TRANSFER DARI SDRI ANNISA" at bounding box center [565, 675] width 159 height 68
drag, startPoint x: 576, startPoint y: 661, endPoint x: 617, endPoint y: 647, distance: 44.0
click at [571, 659] on icon at bounding box center [565, 658] width 12 height 12
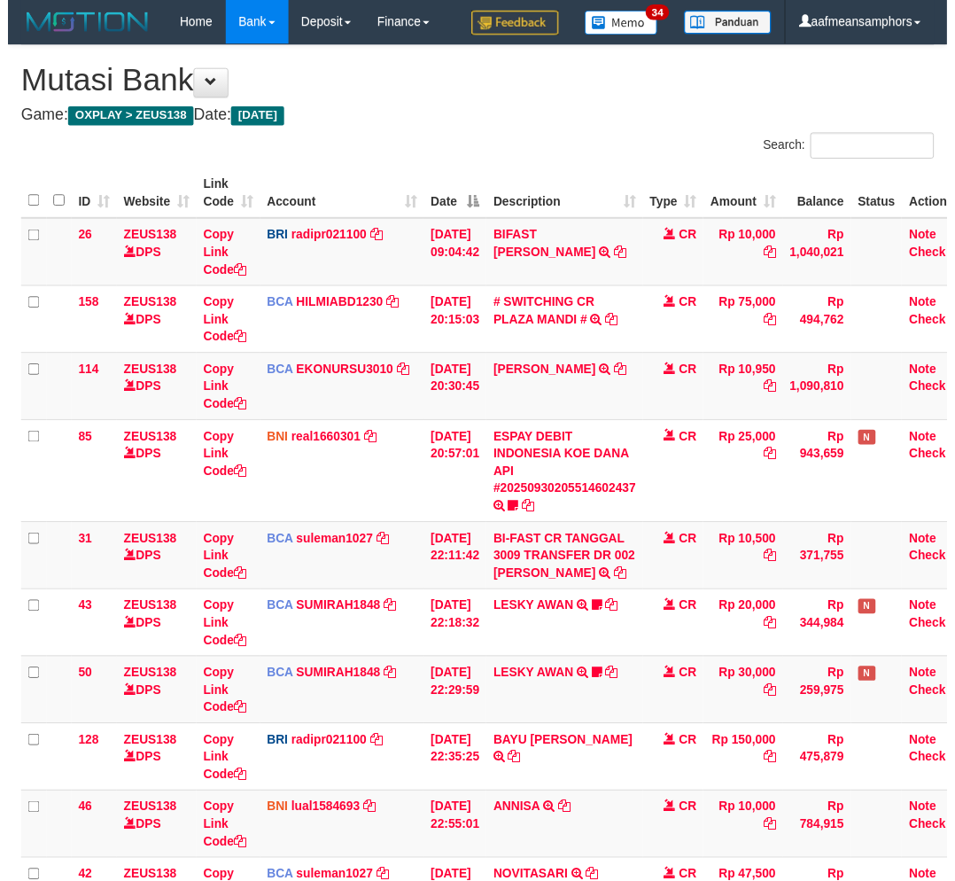
scroll to position [388, 0]
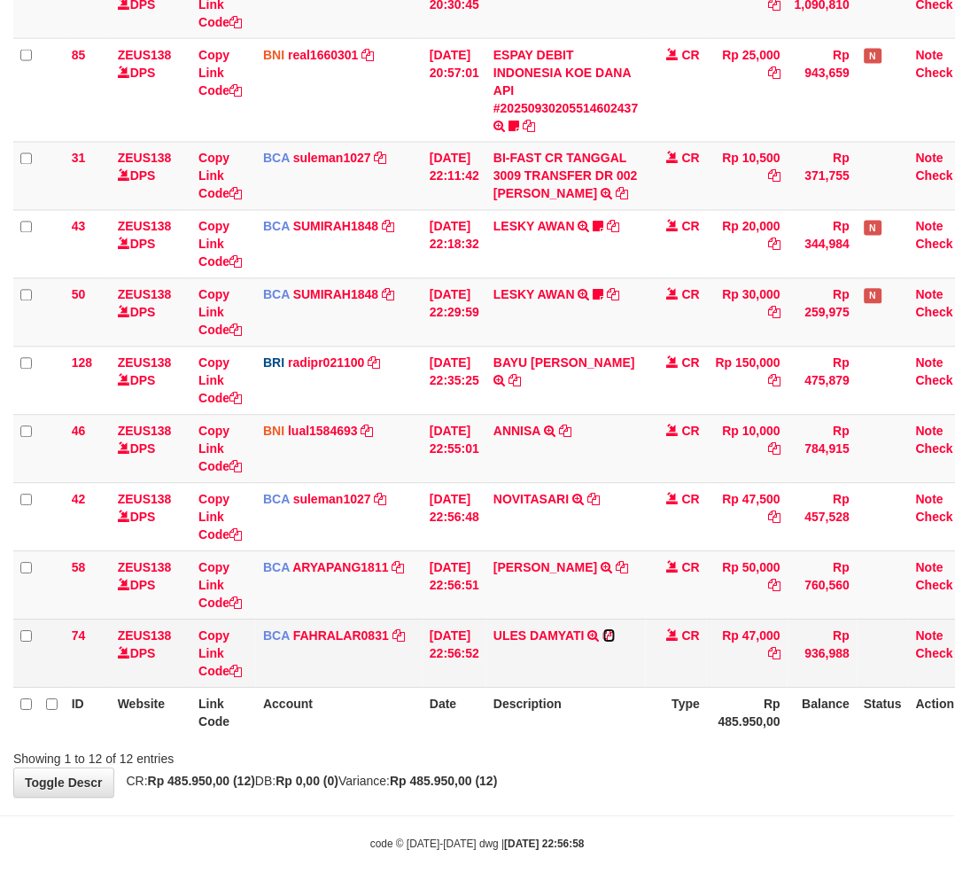
click at [616, 631] on icon at bounding box center [609, 636] width 12 height 12
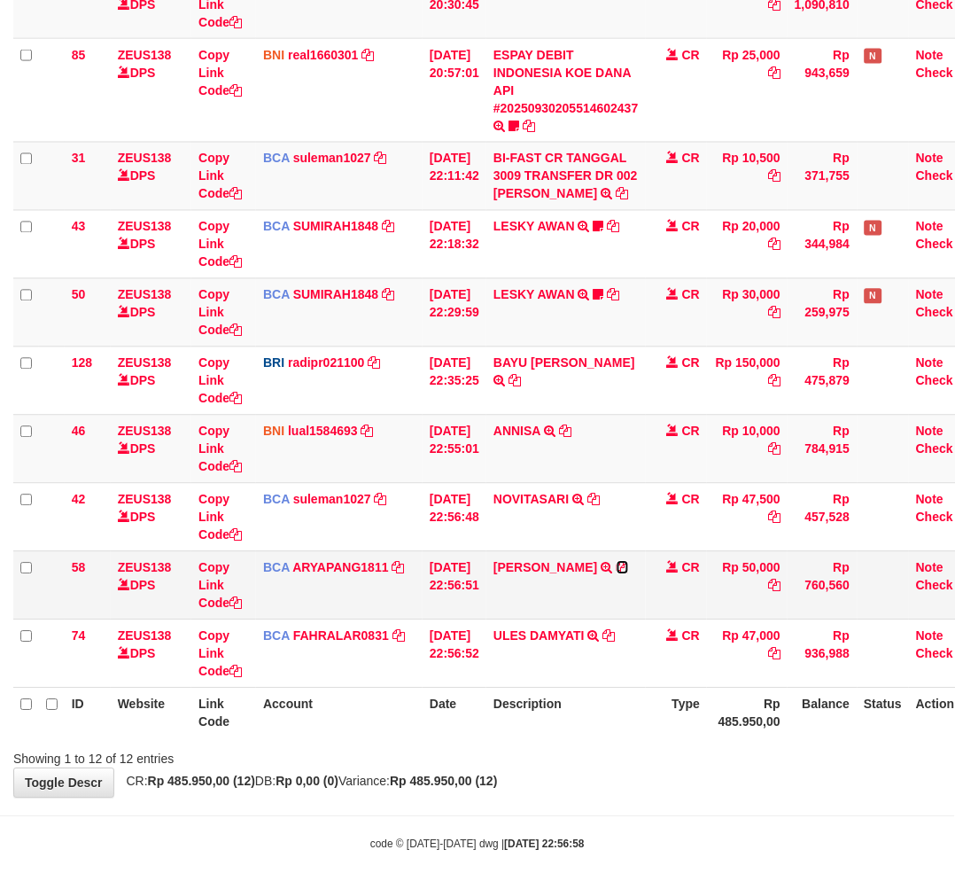
click at [621, 564] on icon at bounding box center [623, 568] width 12 height 12
click at [623, 700] on th "Description" at bounding box center [565, 712] width 159 height 50
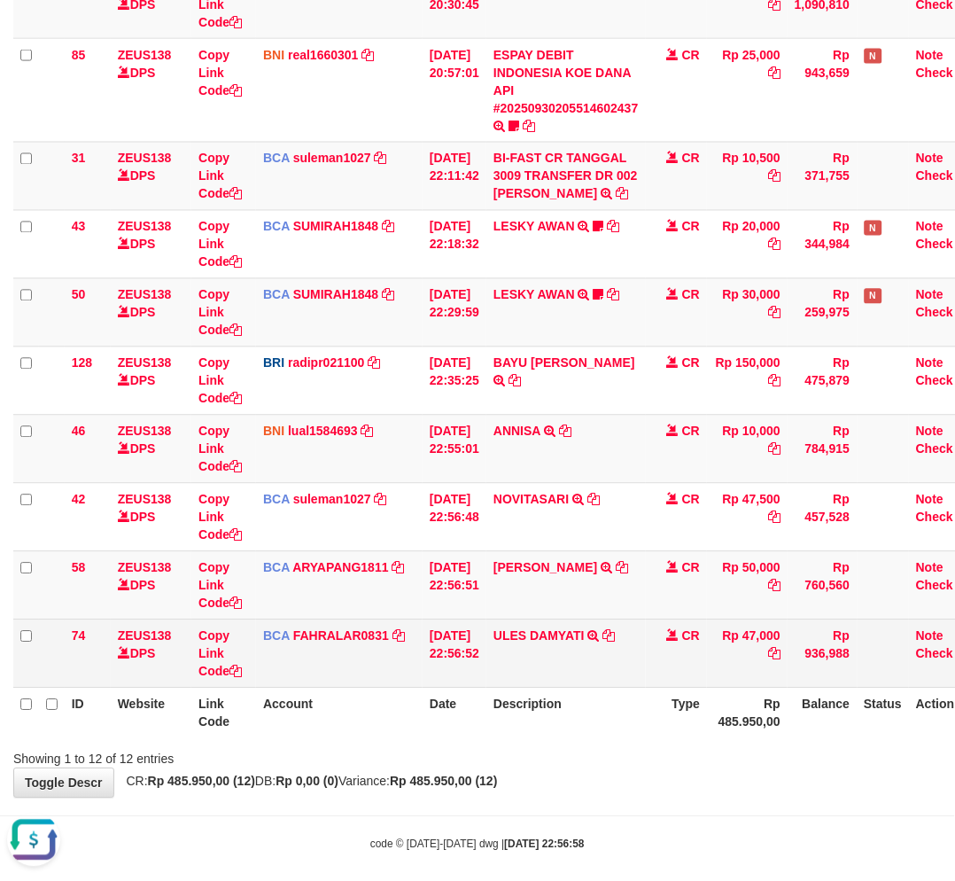
click at [657, 679] on td "CR" at bounding box center [677, 653] width 62 height 68
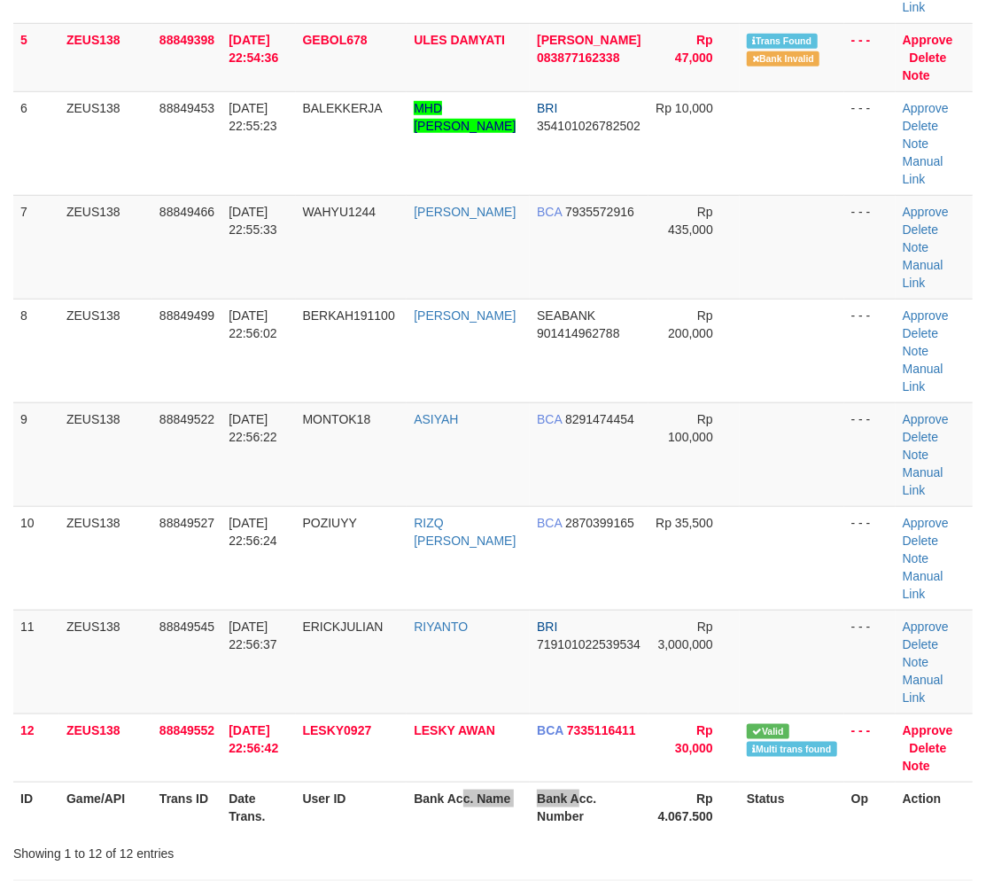
drag, startPoint x: 572, startPoint y: 660, endPoint x: 0, endPoint y: 571, distance: 579.2
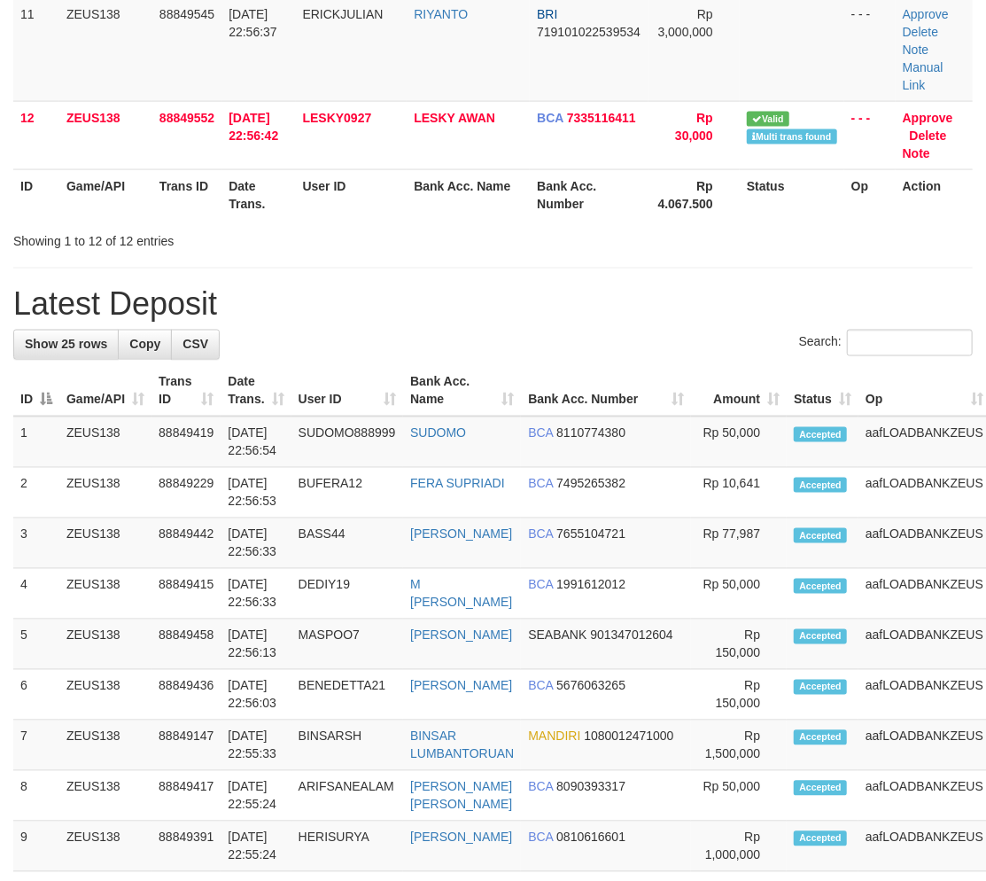
scroll to position [104, 0]
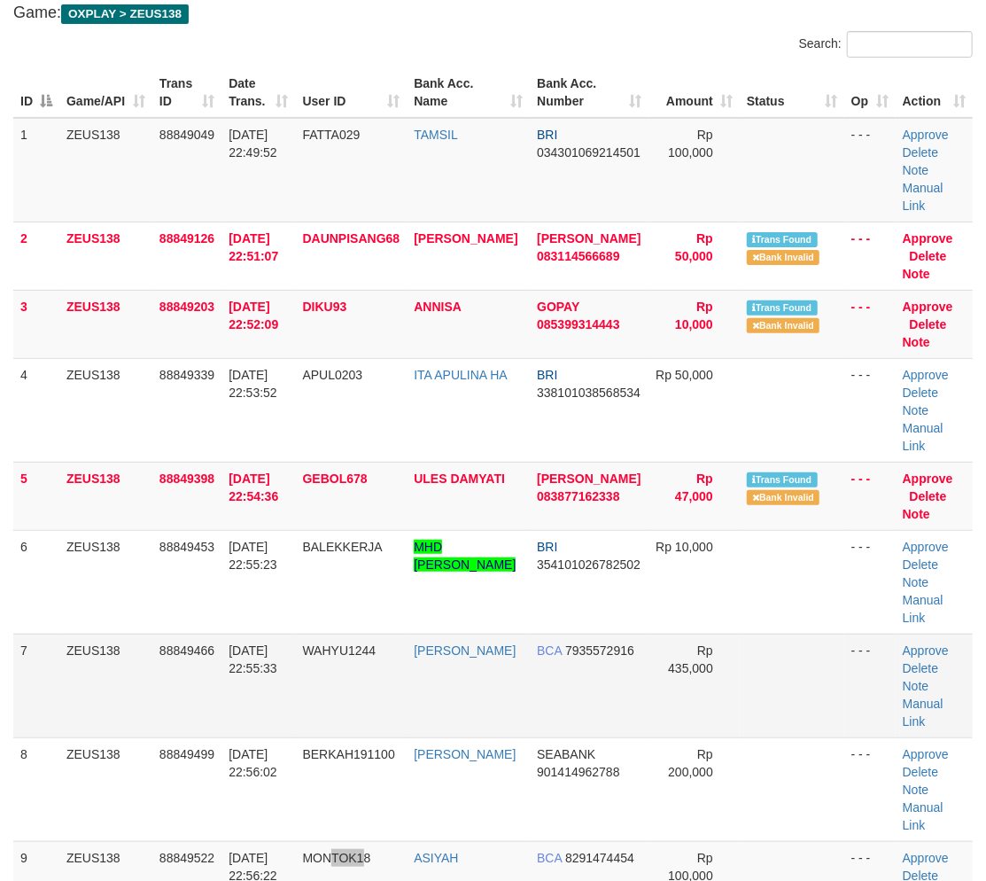
drag, startPoint x: 373, startPoint y: 791, endPoint x: 400, endPoint y: 621, distance: 172.2
click at [375, 841] on td "MONTOK18" at bounding box center [352, 893] width 112 height 104
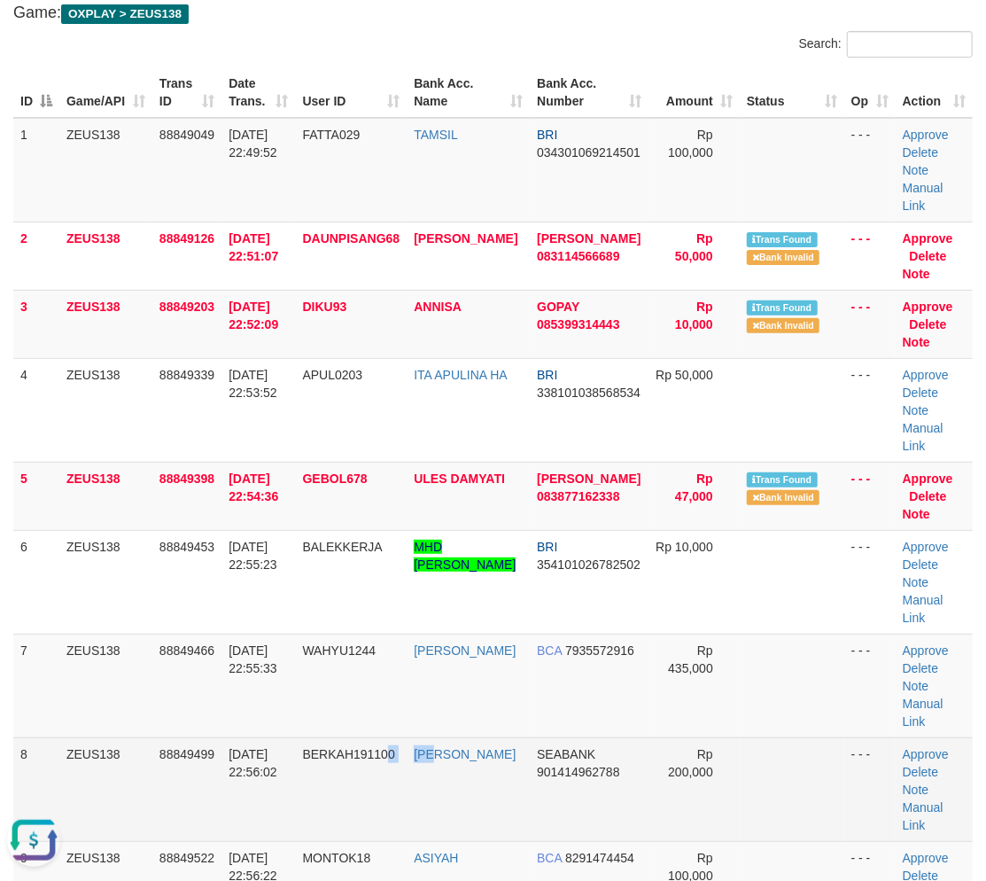
drag, startPoint x: 440, startPoint y: 704, endPoint x: 427, endPoint y: 700, distance: 14.0
click at [435, 737] on tr "8 ZEUS138 88849499 30/09/2025 22:56:02 BERKAH191100 ILHAM BAIHAKI SEABANK 90141…" at bounding box center [492, 789] width 959 height 104
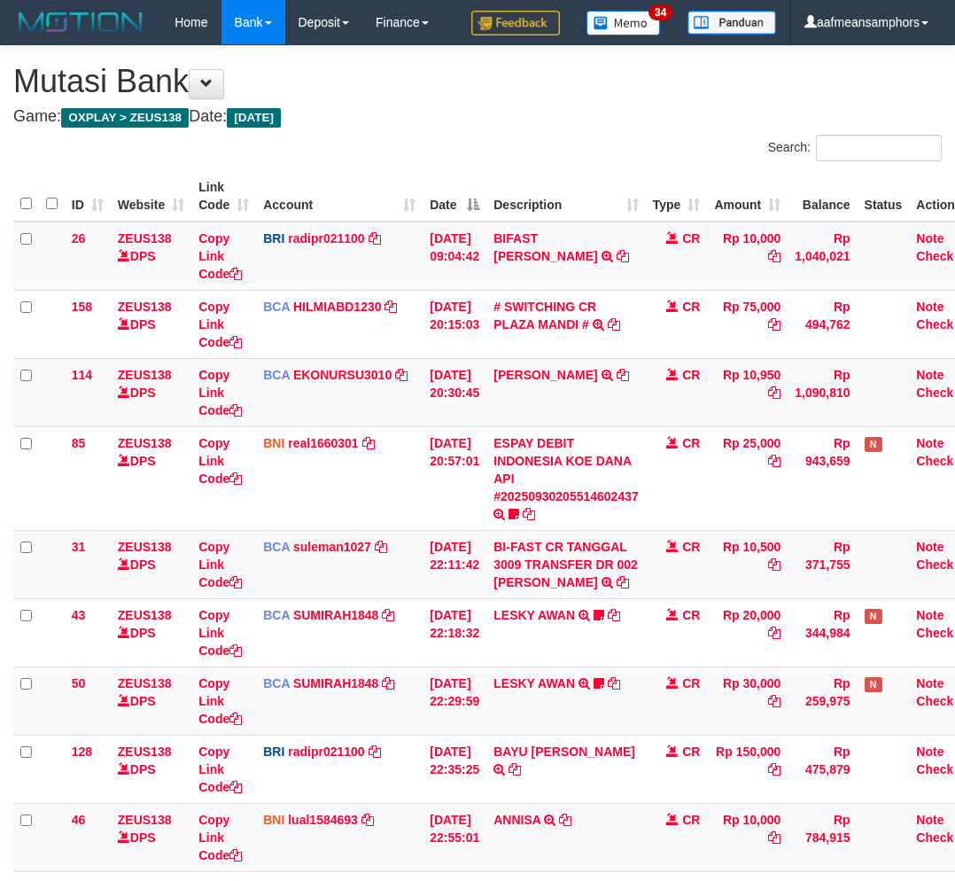
scroll to position [387, 0]
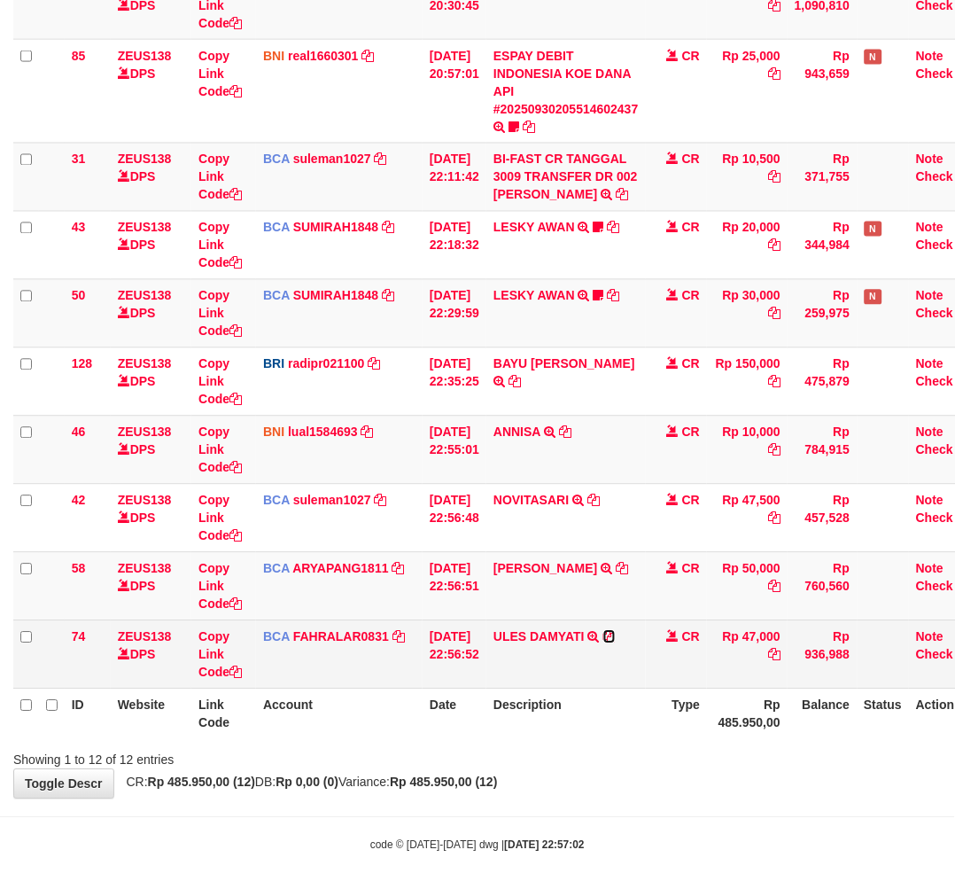
click at [616, 634] on icon at bounding box center [609, 637] width 12 height 12
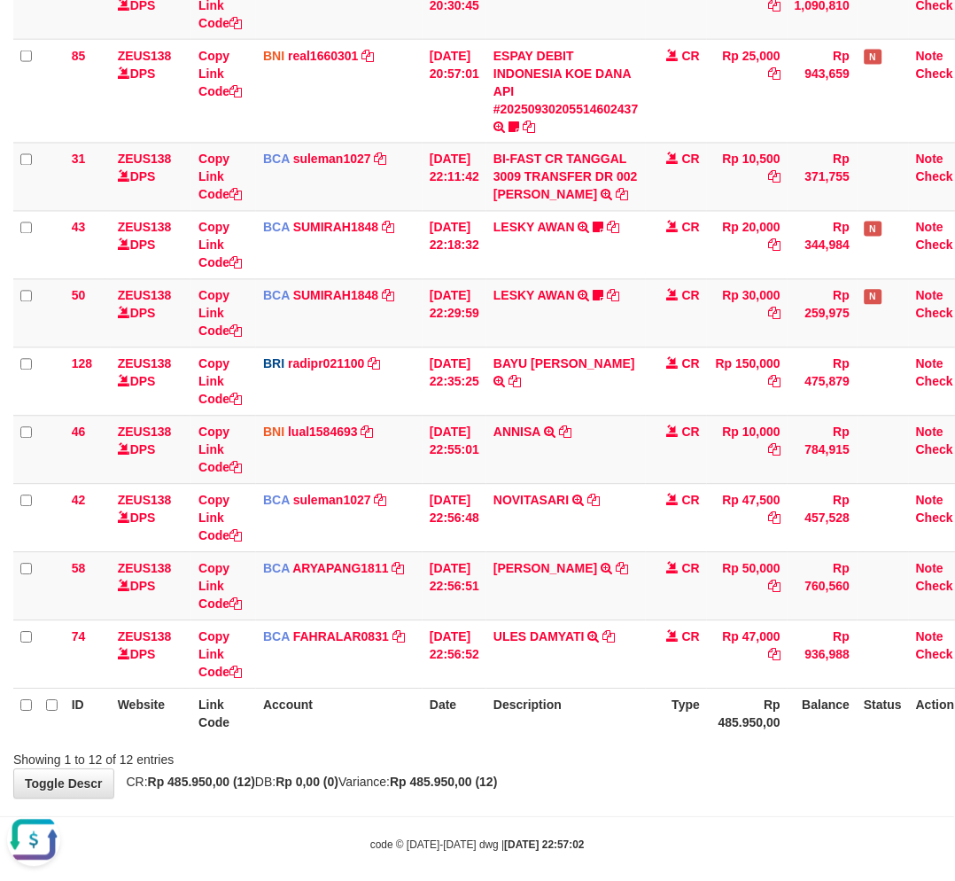
scroll to position [0, 0]
drag, startPoint x: 508, startPoint y: 783, endPoint x: 532, endPoint y: 772, distance: 26.5
click at [497, 783] on strong "Rp 485.950,00 (12)" at bounding box center [443, 782] width 107 height 14
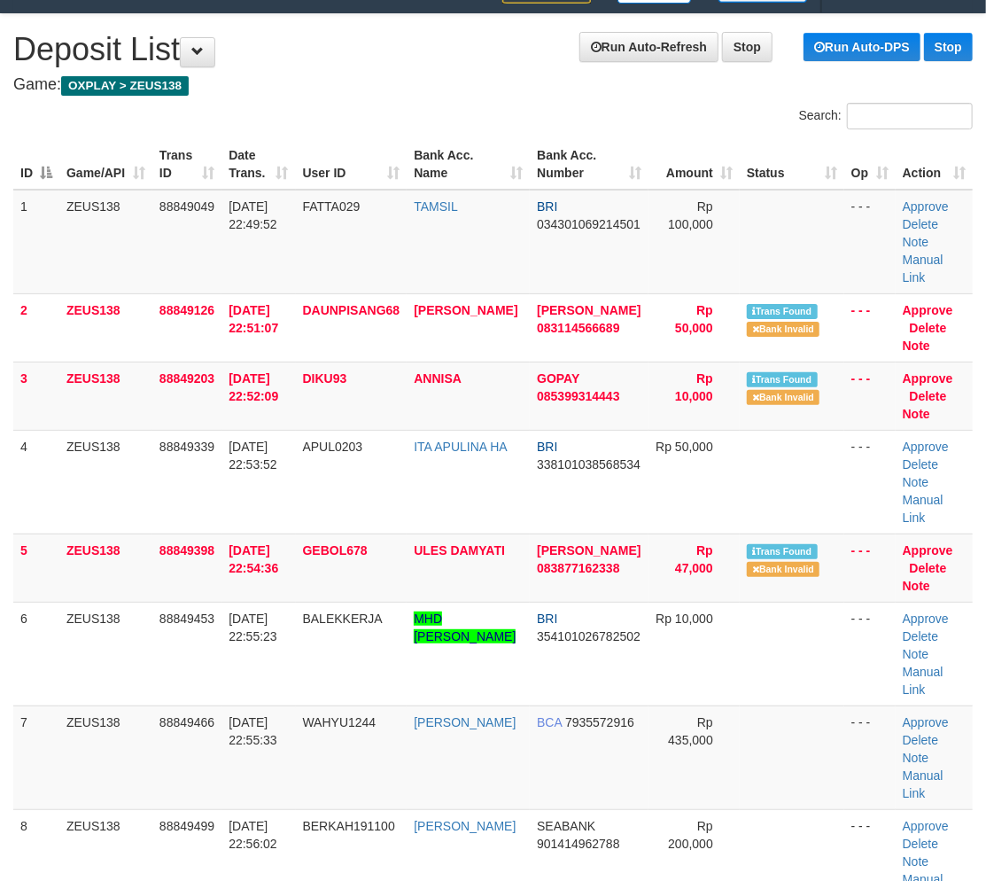
scroll to position [104, 0]
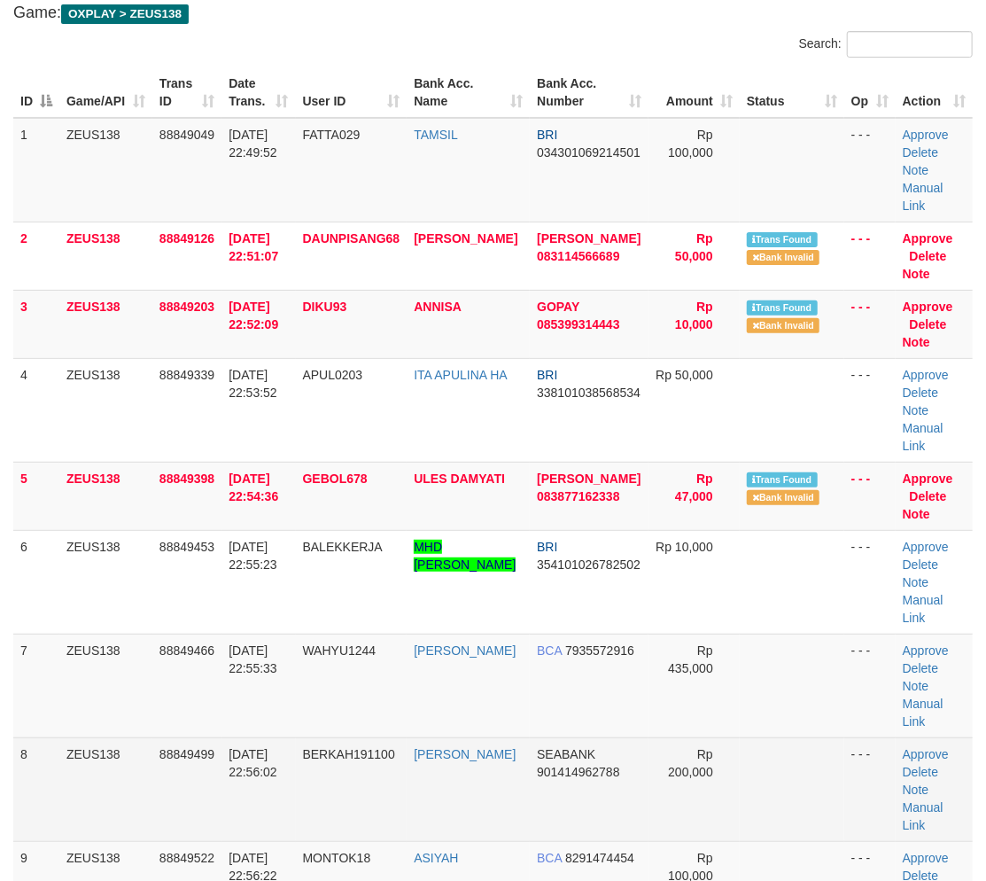
click at [282, 737] on td "30/09/2025 22:56:02" at bounding box center [258, 789] width 74 height 104
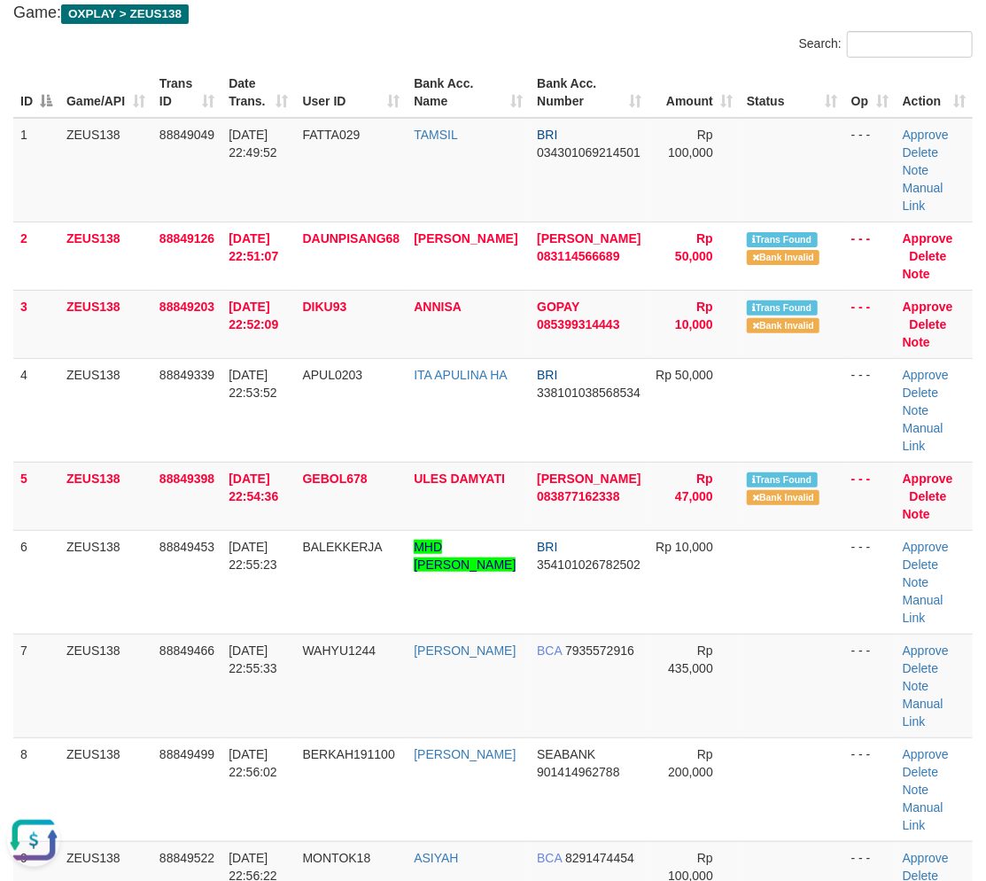
scroll to position [0, 0]
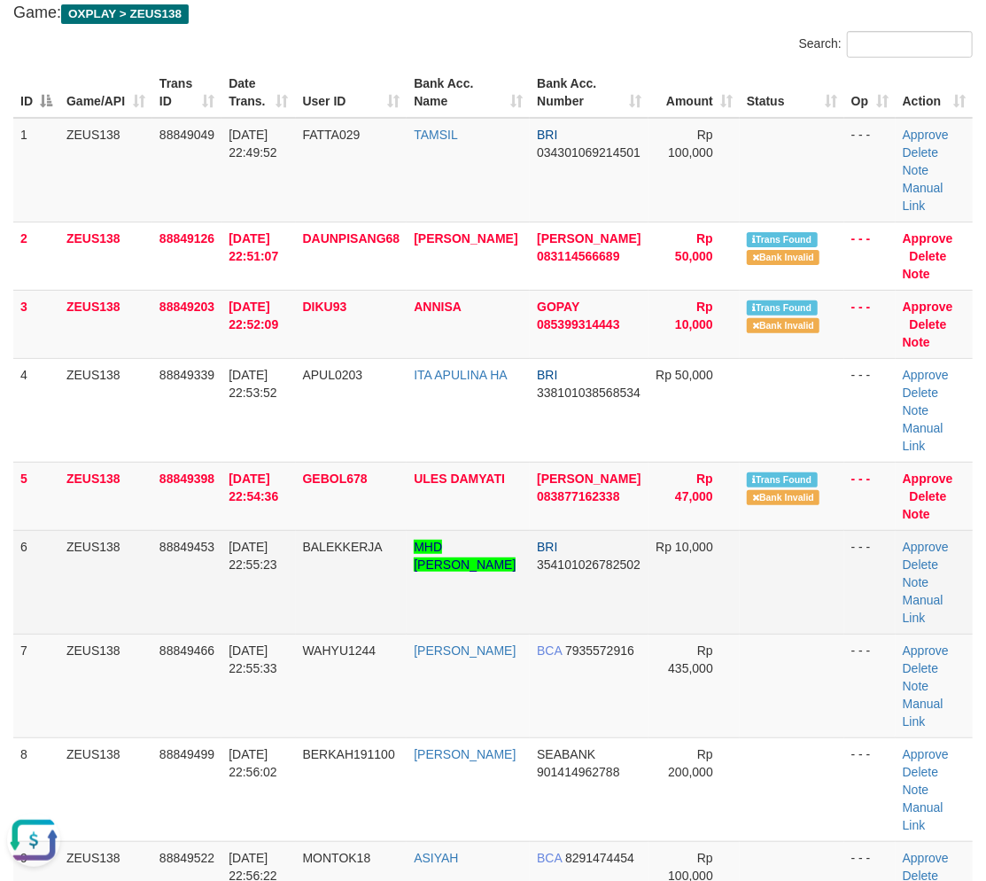
click at [345, 530] on td "BALEKKERJA" at bounding box center [352, 582] width 112 height 104
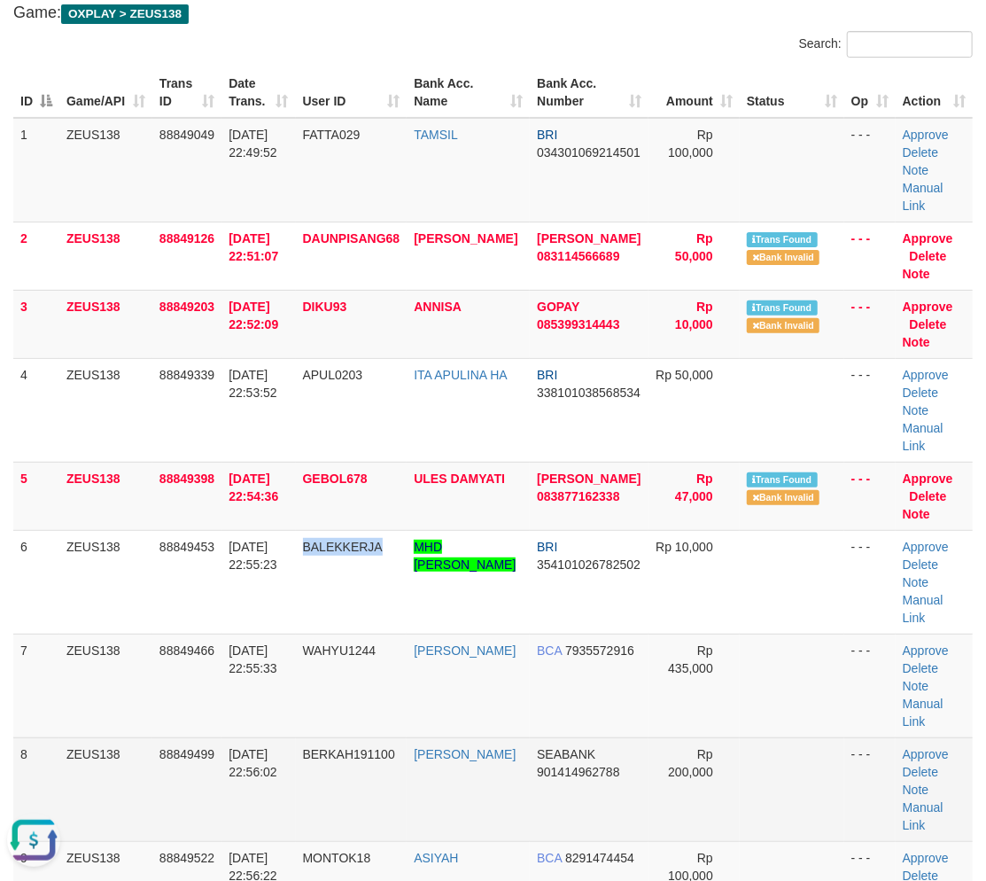
copy span "BALEKKERJA"
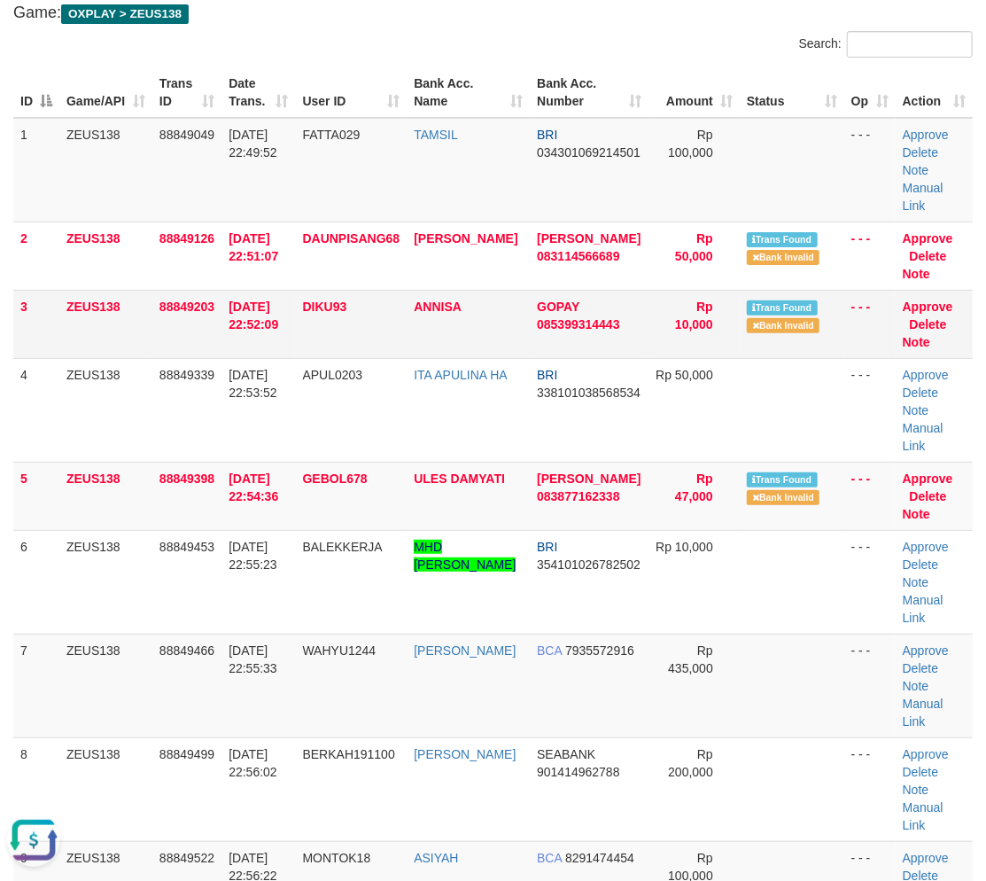
click at [317, 297] on td "DIKU93" at bounding box center [352, 324] width 112 height 68
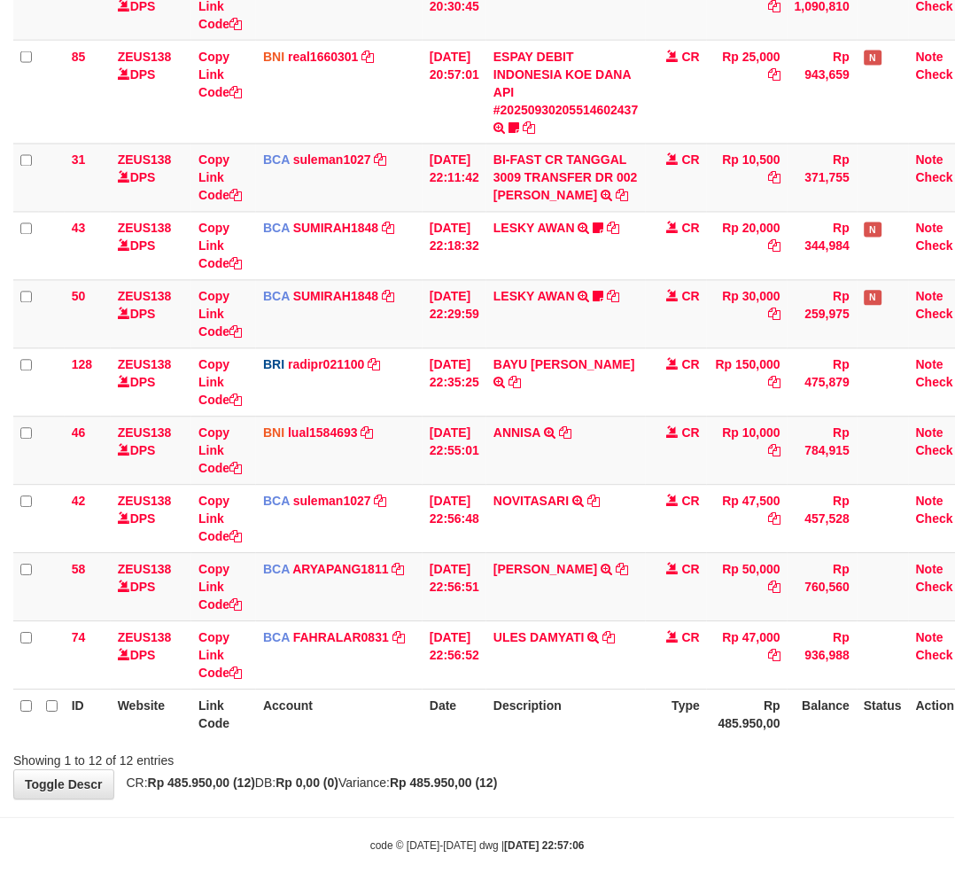
click at [607, 736] on th "Description" at bounding box center [565, 714] width 159 height 50
click at [269, 785] on span "CR: Rp 485.950,00 (12) DB: Rp 0,00 (0) Variance: Rp 485.950,00 (12)" at bounding box center [308, 783] width 380 height 14
click at [390, 756] on div "Showing 1 to 12 of 12 entries" at bounding box center [199, 757] width 398 height 25
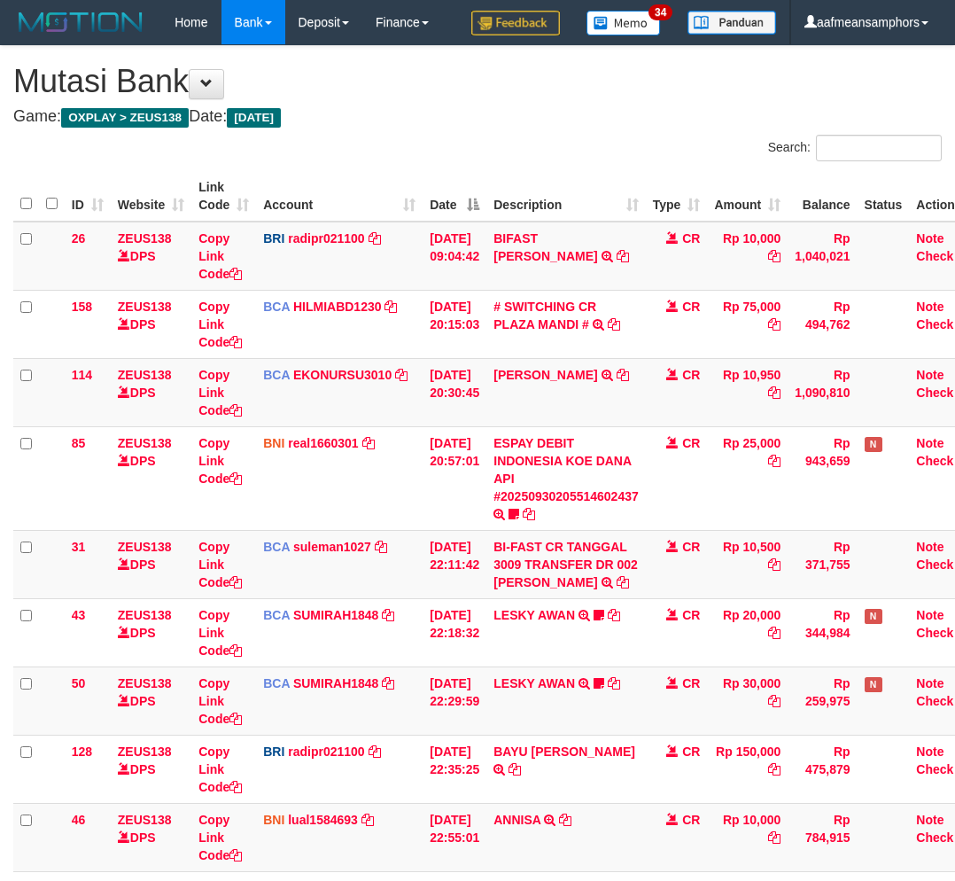
scroll to position [386, 0]
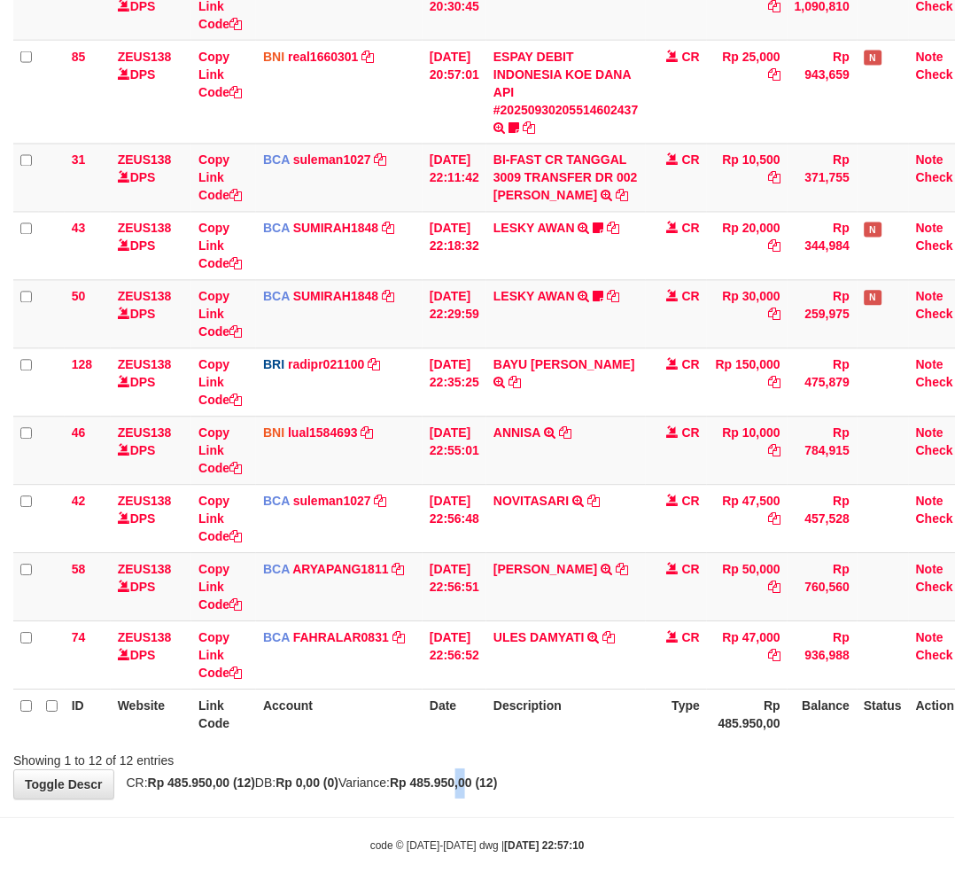
click at [497, 782] on strong "Rp 485.950,00 (12)" at bounding box center [443, 783] width 107 height 14
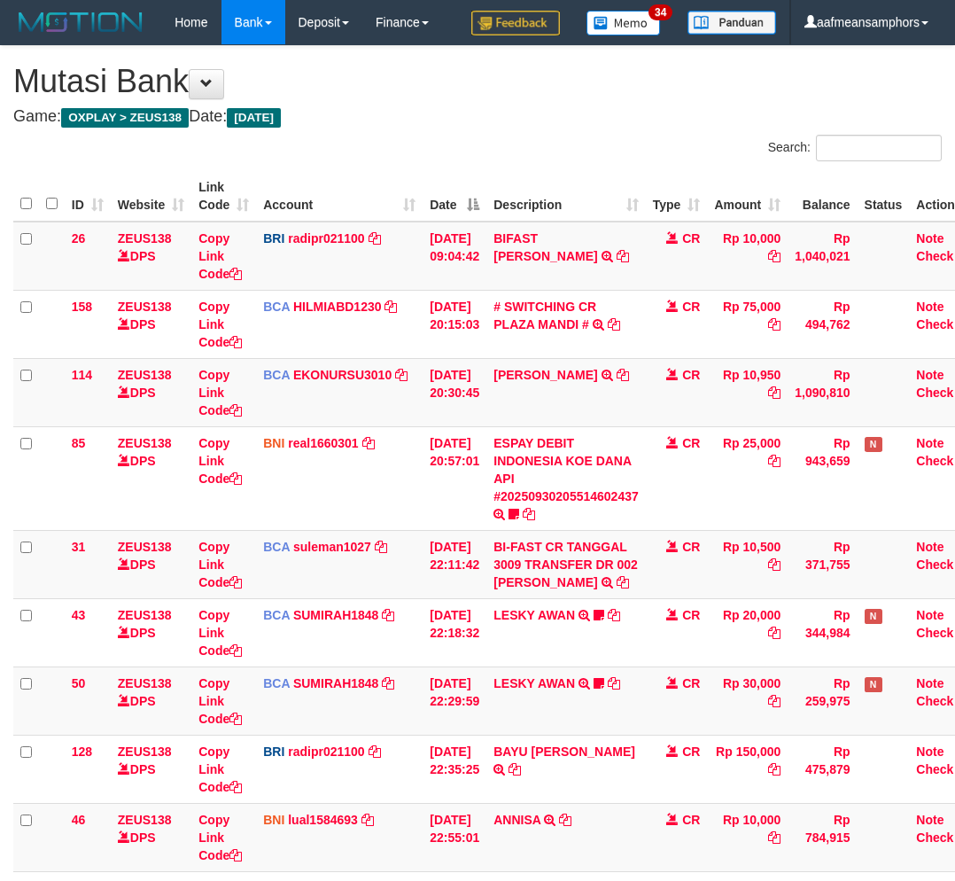
scroll to position [386, 0]
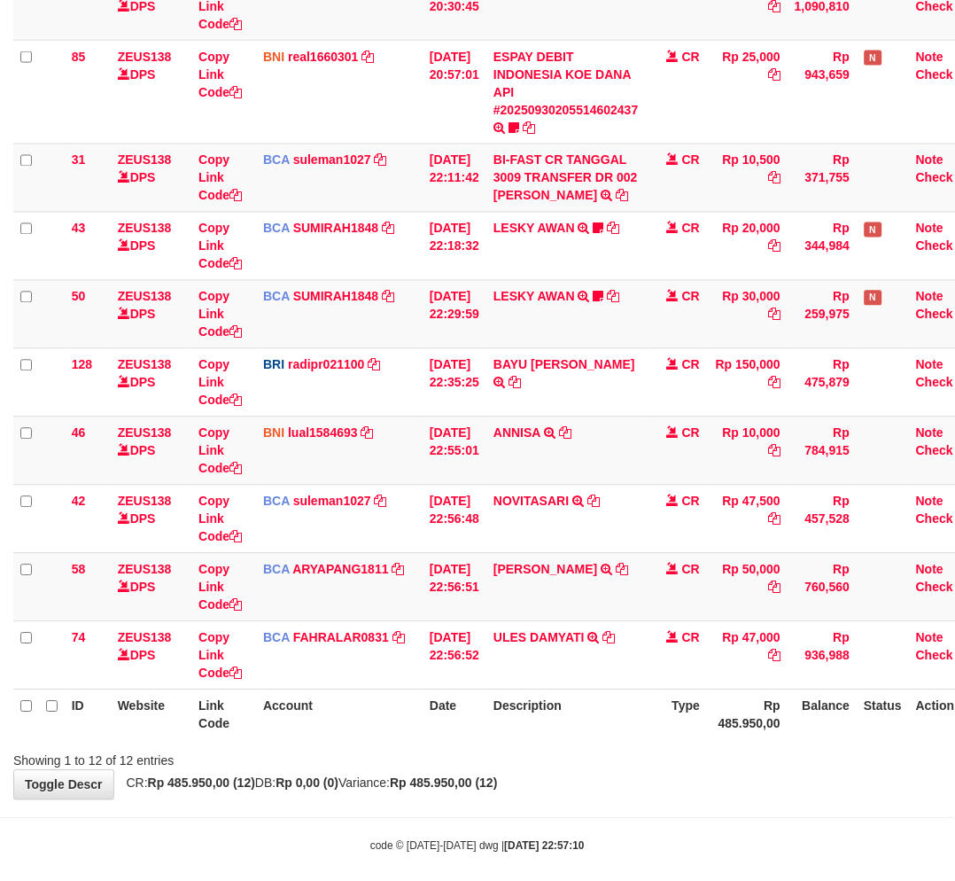
click at [645, 710] on th "Description" at bounding box center [565, 714] width 159 height 50
click at [632, 718] on th "Description" at bounding box center [565, 714] width 159 height 50
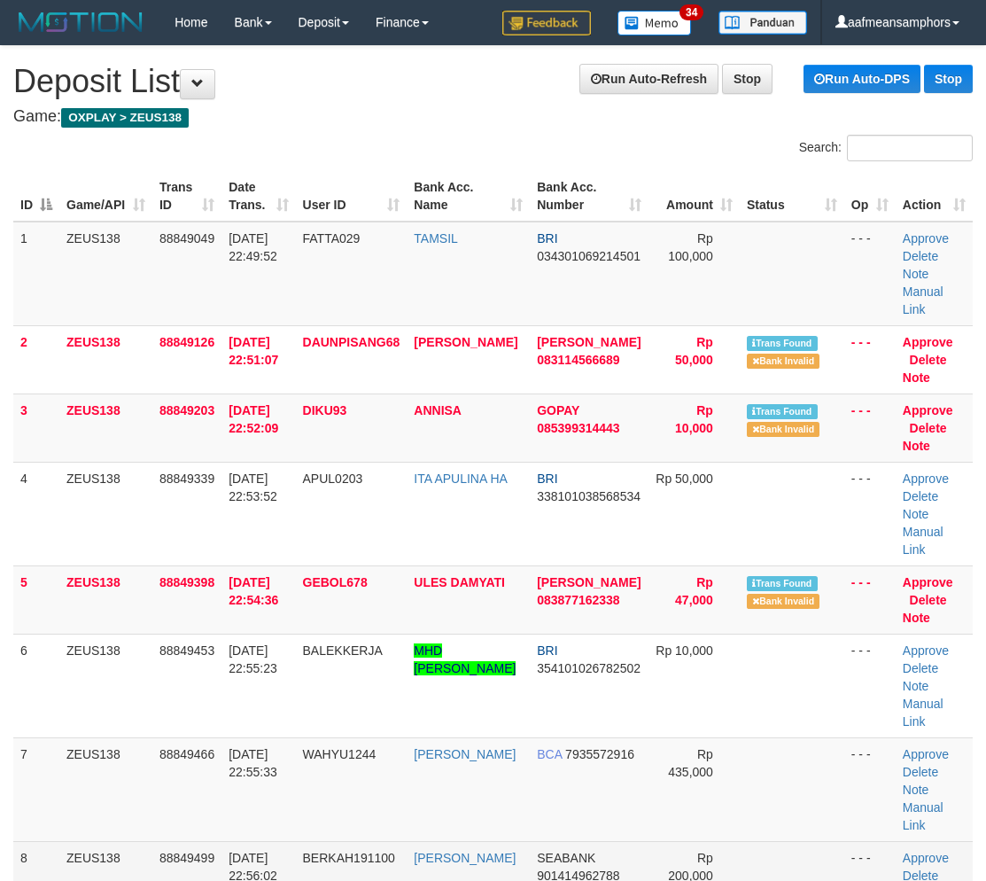
scroll to position [32, 0]
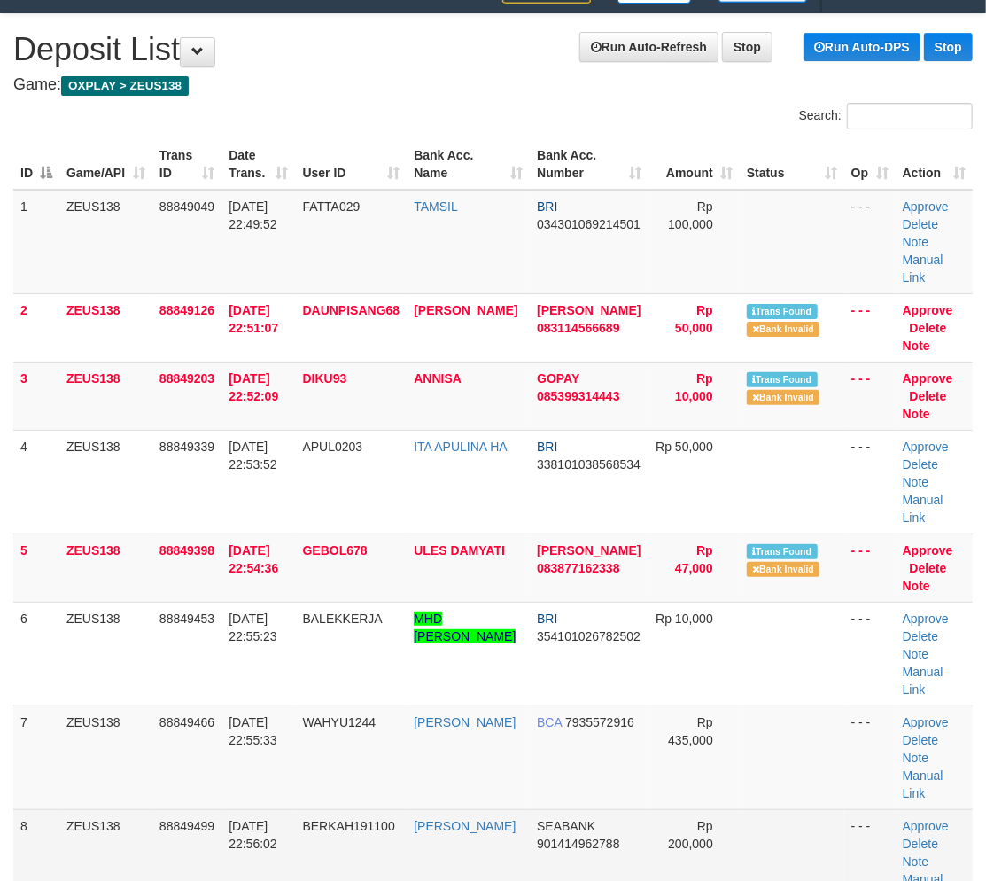
click at [323, 705] on td "WAHYU1244" at bounding box center [352, 757] width 112 height 104
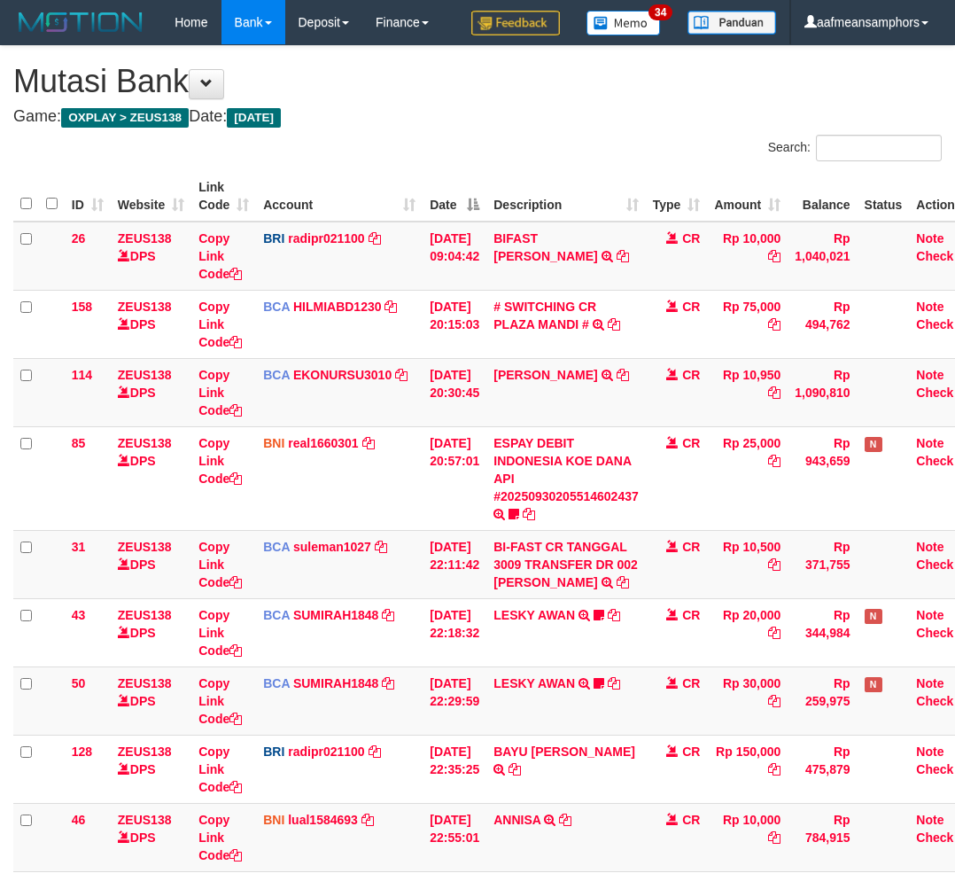
scroll to position [386, 0]
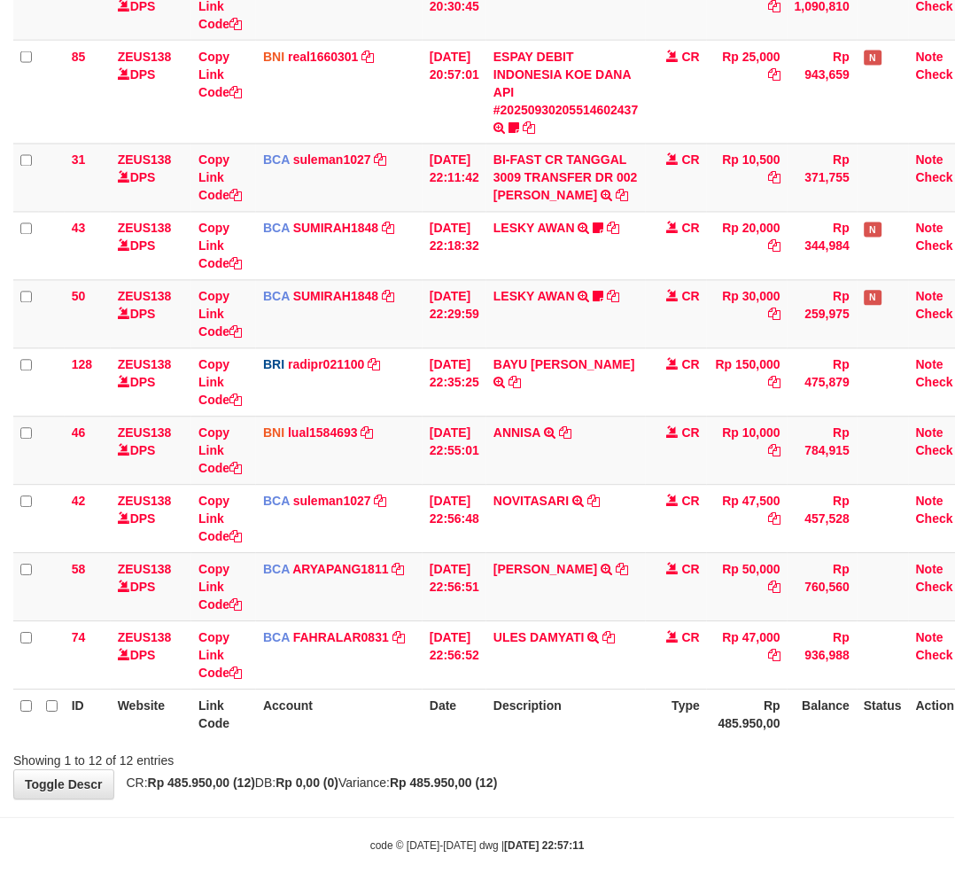
click at [509, 827] on body "Toggle navigation Home Bank Account List Load By Website Group [OXPLAY] ZEUS138…" at bounding box center [477, 256] width 955 height 1285
click at [614, 772] on div "**********" at bounding box center [477, 229] width 955 height 1139
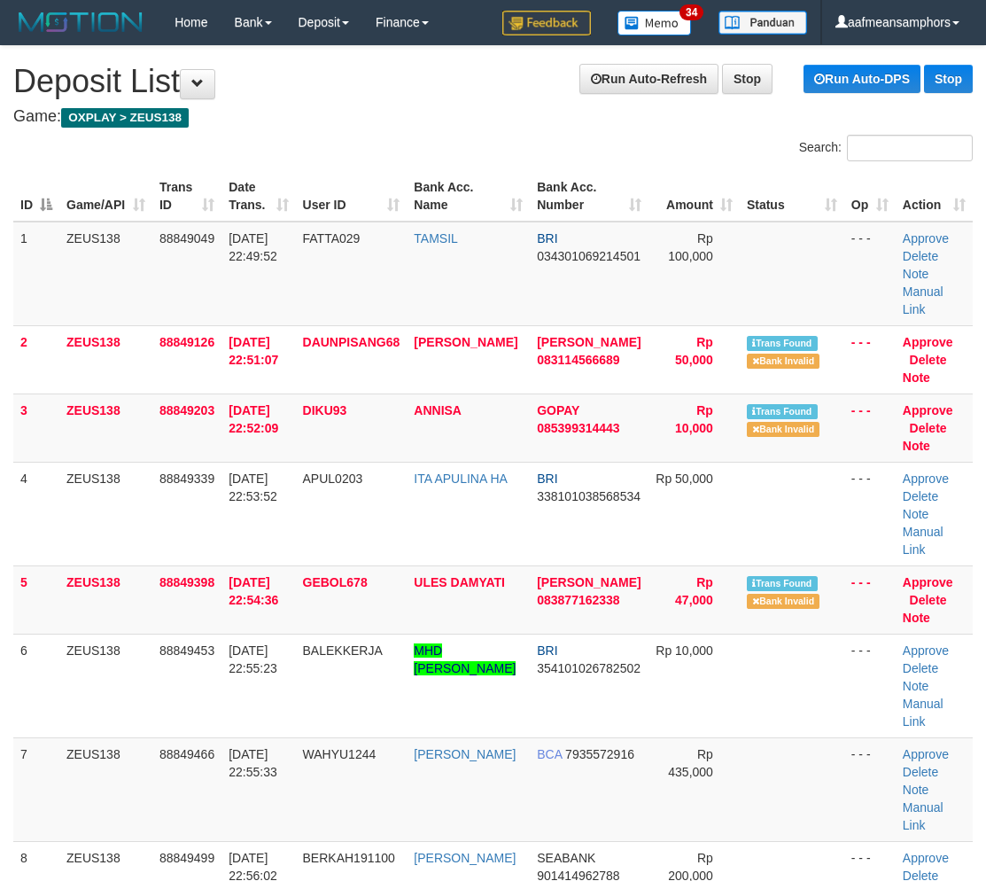
scroll to position [706, 27]
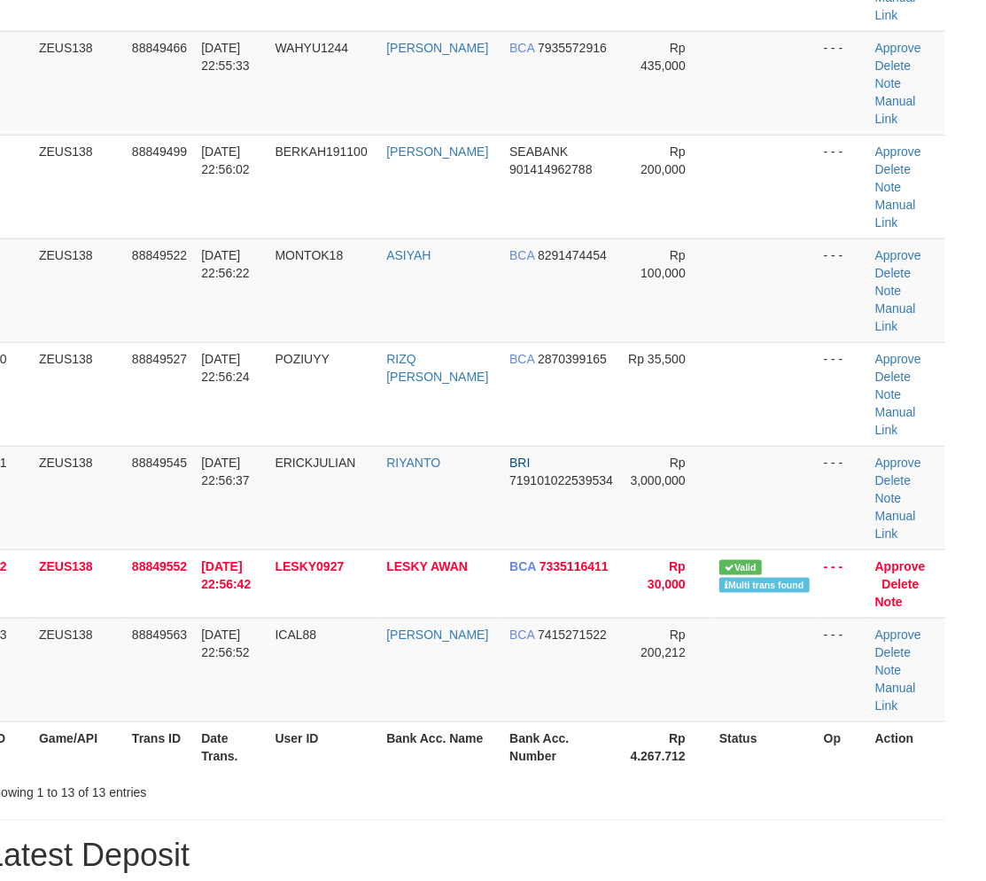
click at [394, 838] on h1 "Latest Deposit" at bounding box center [465, 855] width 959 height 35
click at [353, 838] on h1 "Latest Deposit" at bounding box center [465, 855] width 959 height 35
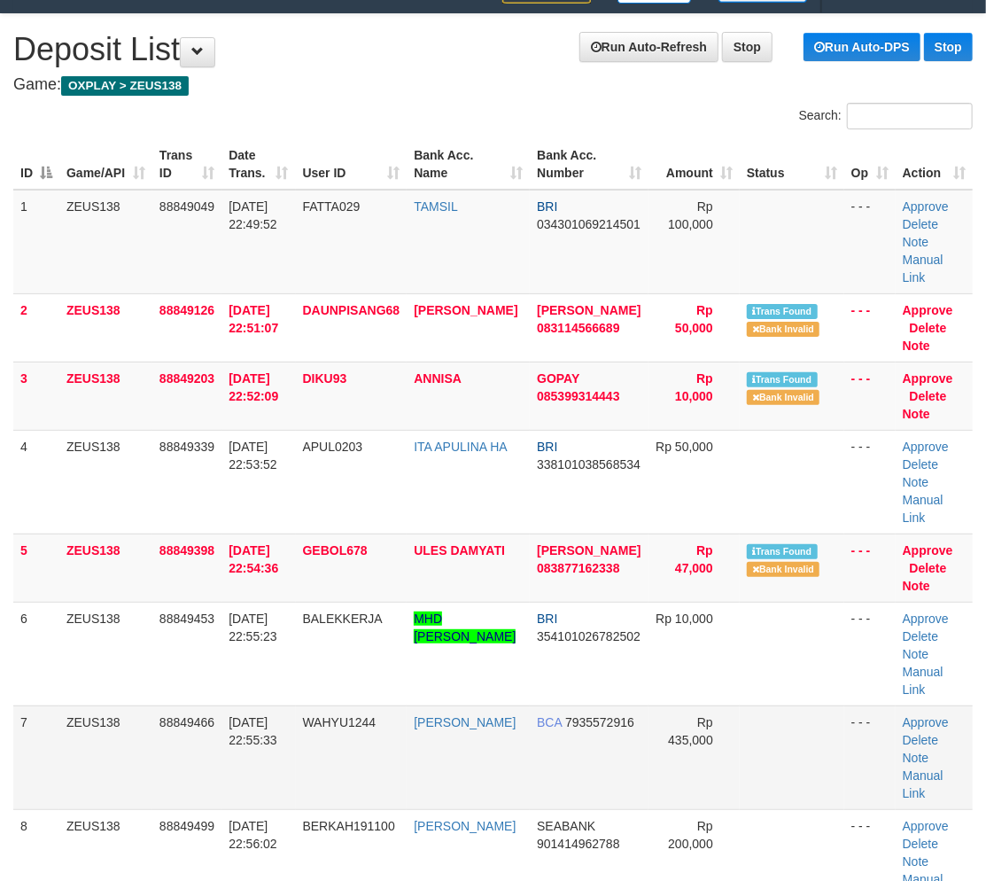
drag, startPoint x: 286, startPoint y: 707, endPoint x: 273, endPoint y: 711, distance: 14.0
click at [272, 711] on td "30/09/2025 22:55:33" at bounding box center [258, 757] width 74 height 104
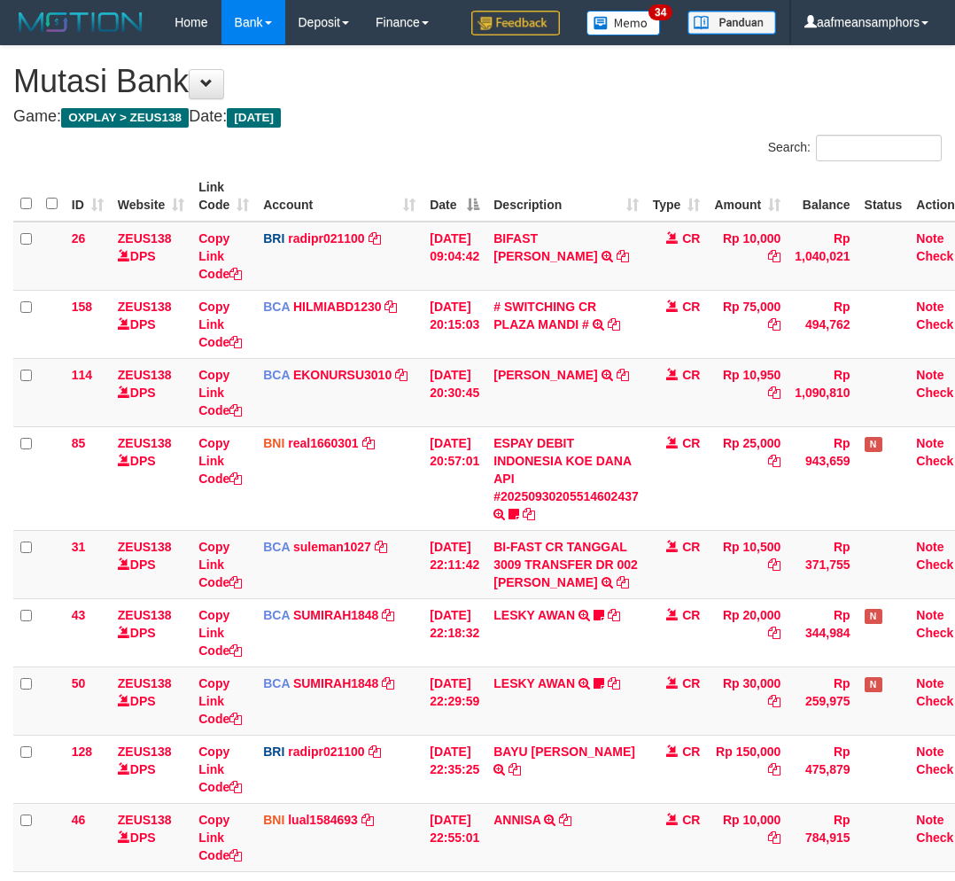
scroll to position [386, 0]
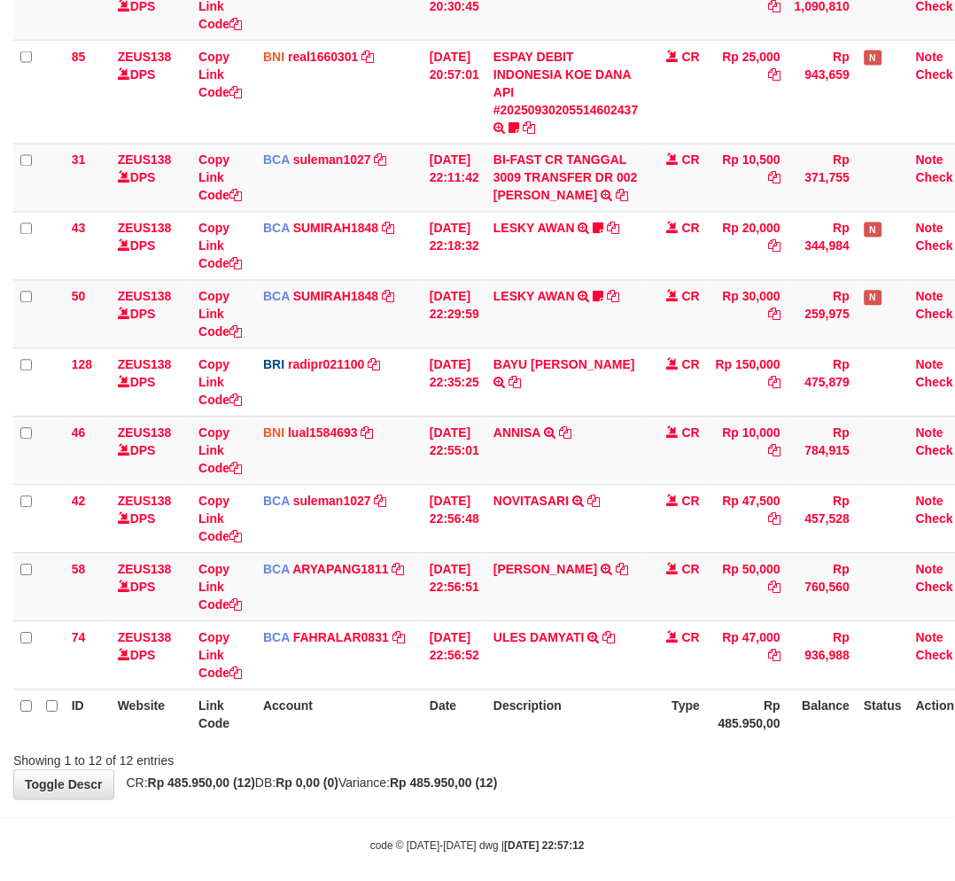
click at [542, 772] on div "**********" at bounding box center [477, 229] width 955 height 1139
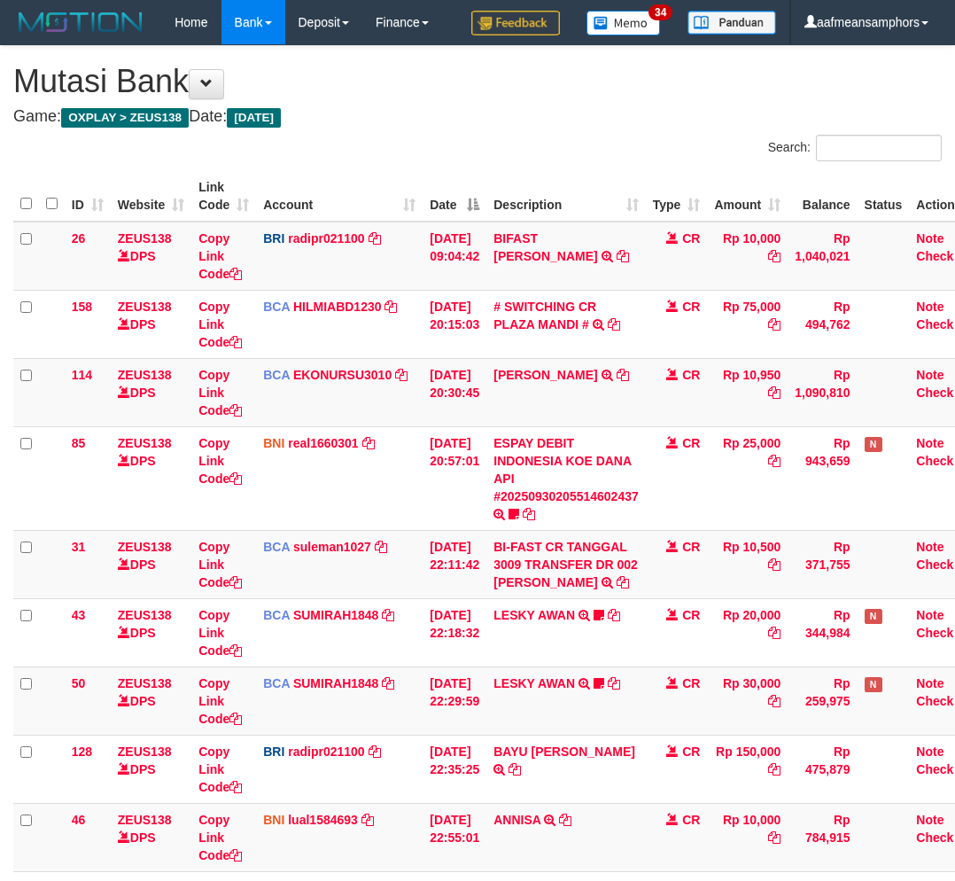
scroll to position [386, 0]
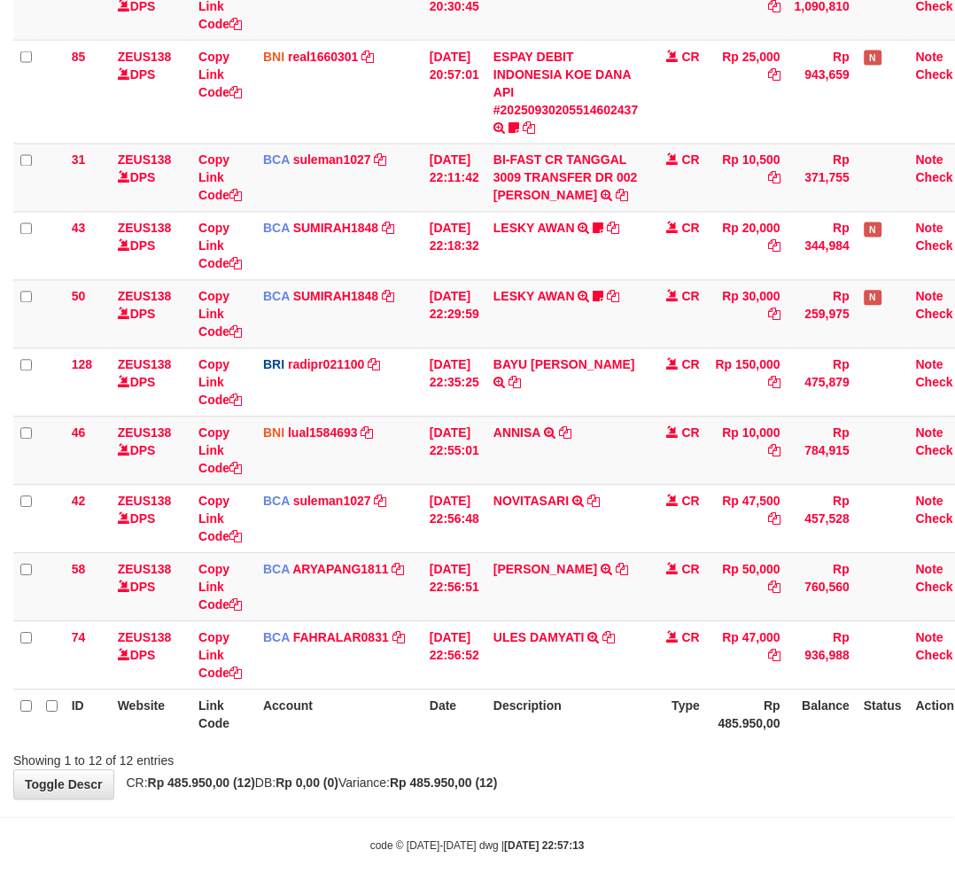
drag, startPoint x: 503, startPoint y: 765, endPoint x: 571, endPoint y: 757, distance: 68.7
click at [501, 765] on div "Showing 1 to 12 of 12 entries" at bounding box center [477, 757] width 955 height 25
drag, startPoint x: 612, startPoint y: 757, endPoint x: 618, endPoint y: 726, distance: 31.6
click at [606, 757] on div "Showing 1 to 12 of 12 entries" at bounding box center [477, 757] width 955 height 25
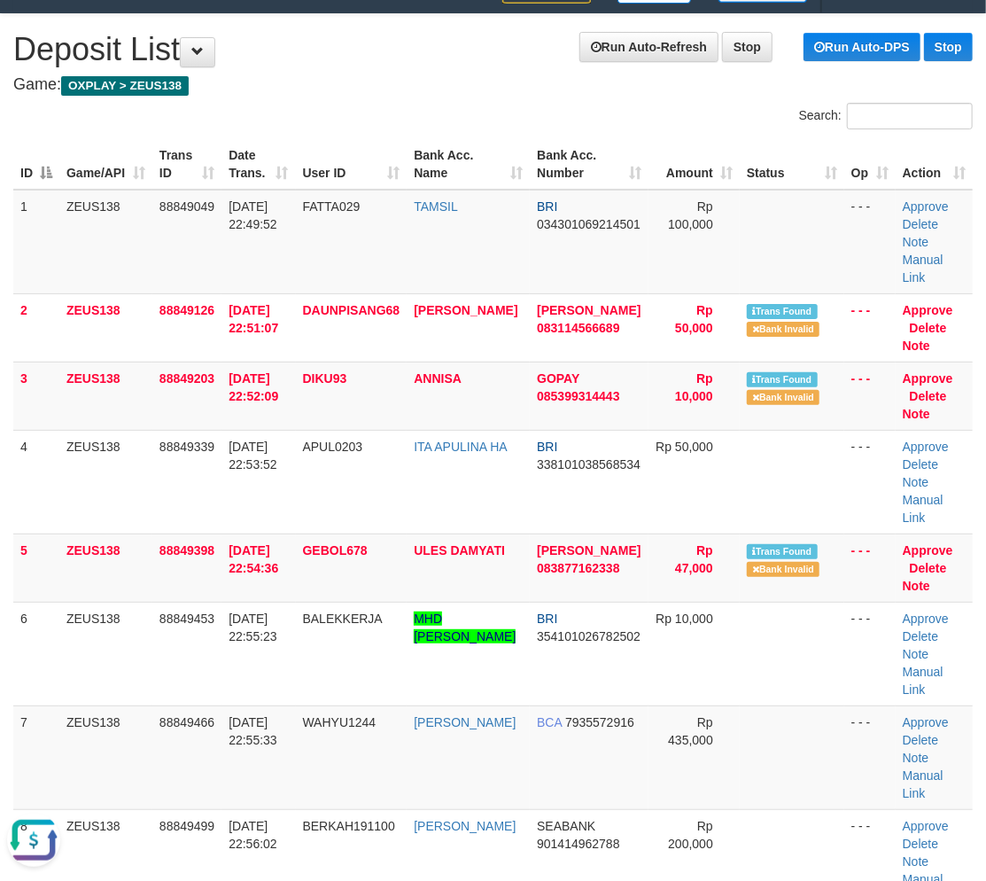
scroll to position [89, 0]
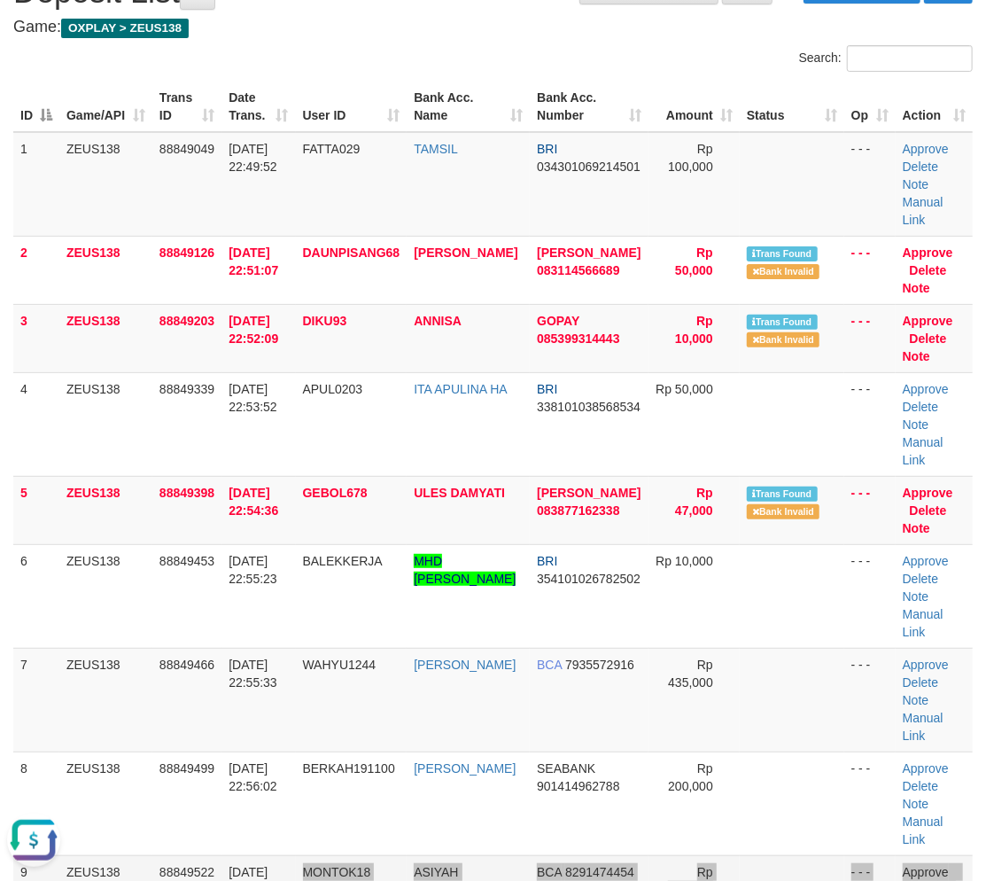
click at [400, 877] on tbody "1 ZEUS138 88849049 30/09/2025 22:49:52 FATTA029 TAMSIL BRI 034301069214501 Rp 1…" at bounding box center [492, 735] width 959 height 1207
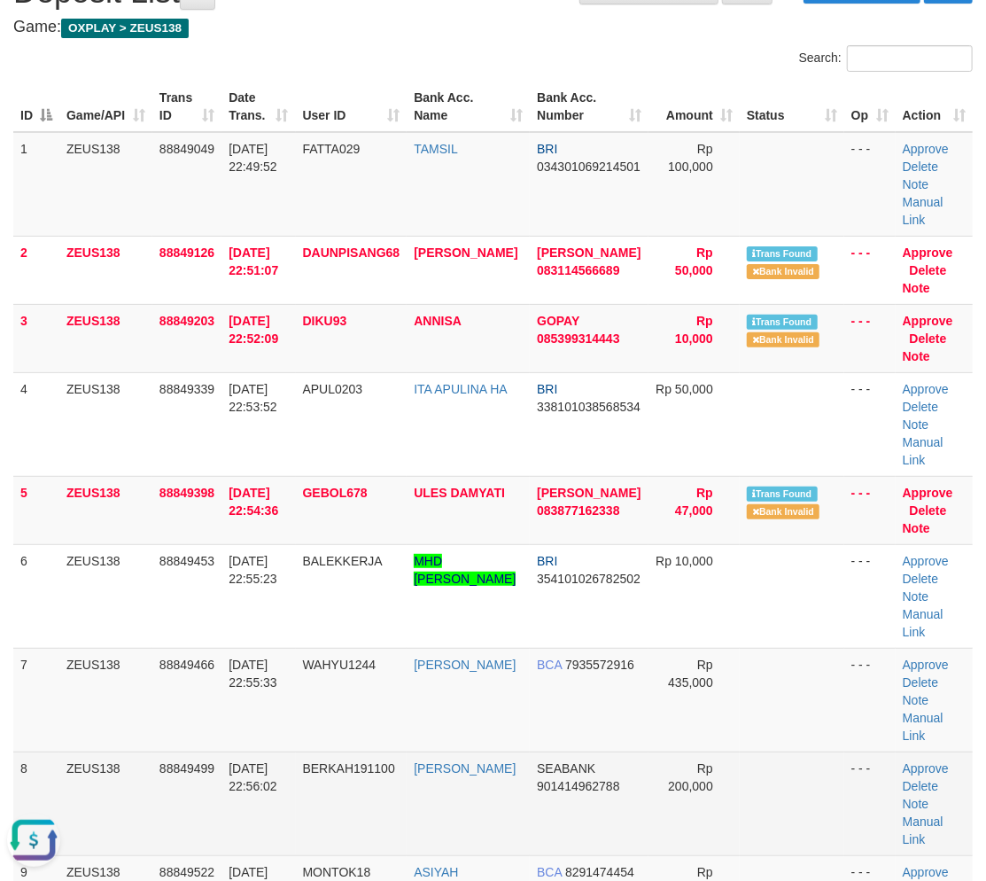
click at [394, 751] on td "BERKAH191100" at bounding box center [352, 803] width 112 height 104
click at [586, 762] on td "SEABANK 901414962788" at bounding box center [589, 803] width 119 height 104
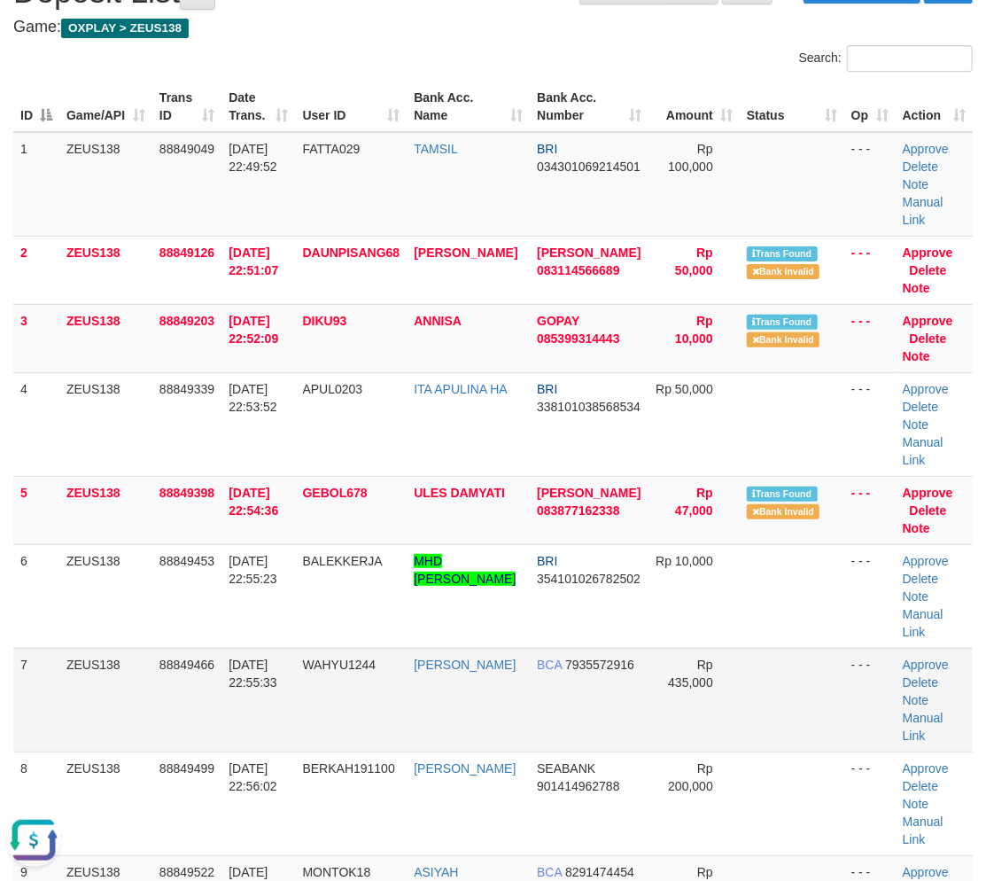
drag, startPoint x: 264, startPoint y: 624, endPoint x: 255, endPoint y: 626, distance: 9.2
click at [263, 648] on td "[DATE] 22:55:33" at bounding box center [258, 700] width 74 height 104
click at [277, 657] on span "[DATE] 22:55:33" at bounding box center [253, 673] width 49 height 32
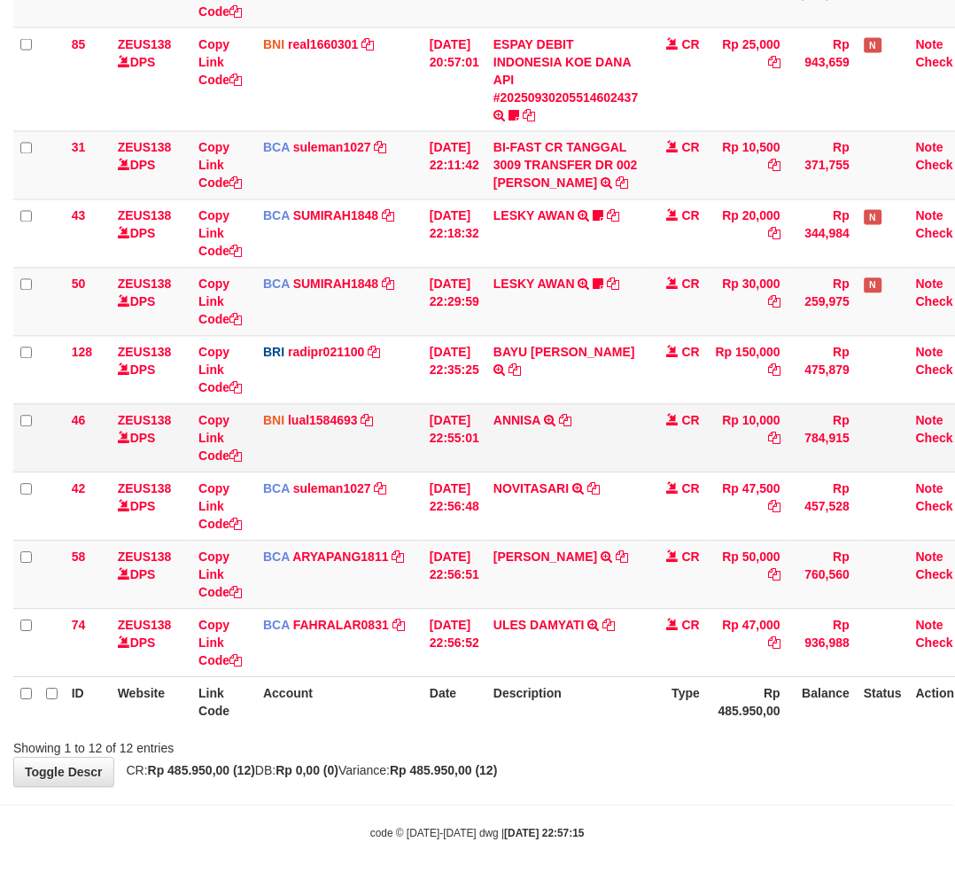
scroll to position [402, 0]
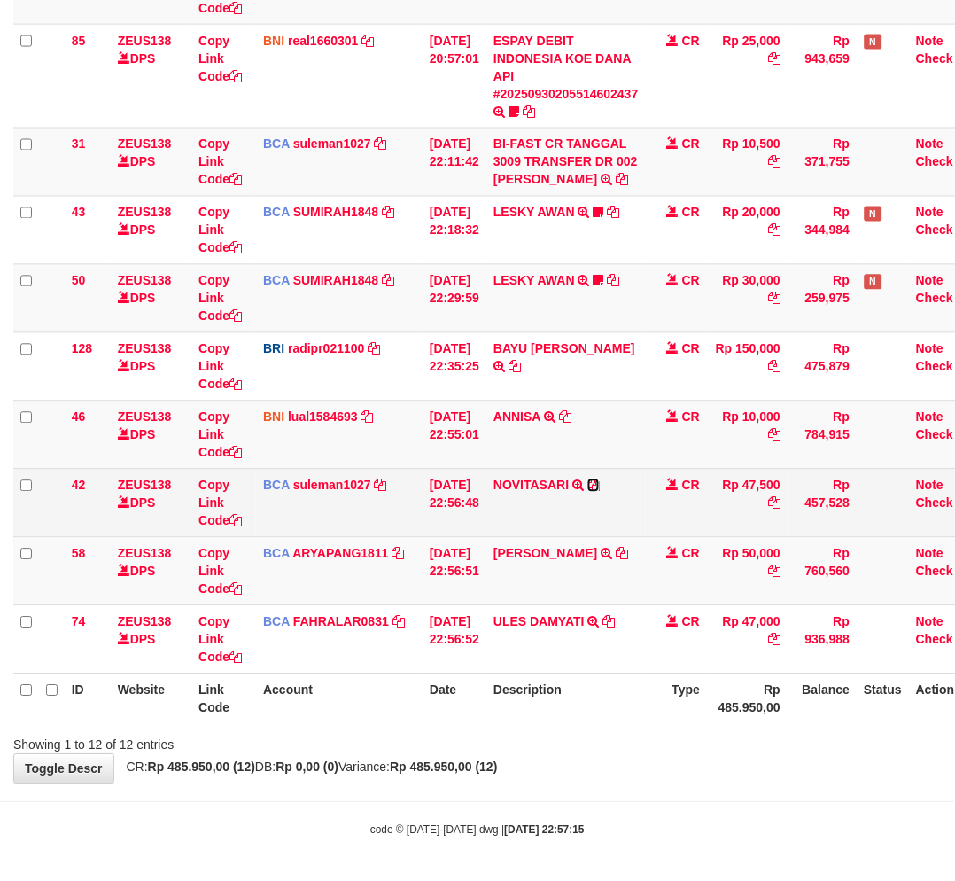
click at [600, 482] on icon at bounding box center [593, 485] width 12 height 12
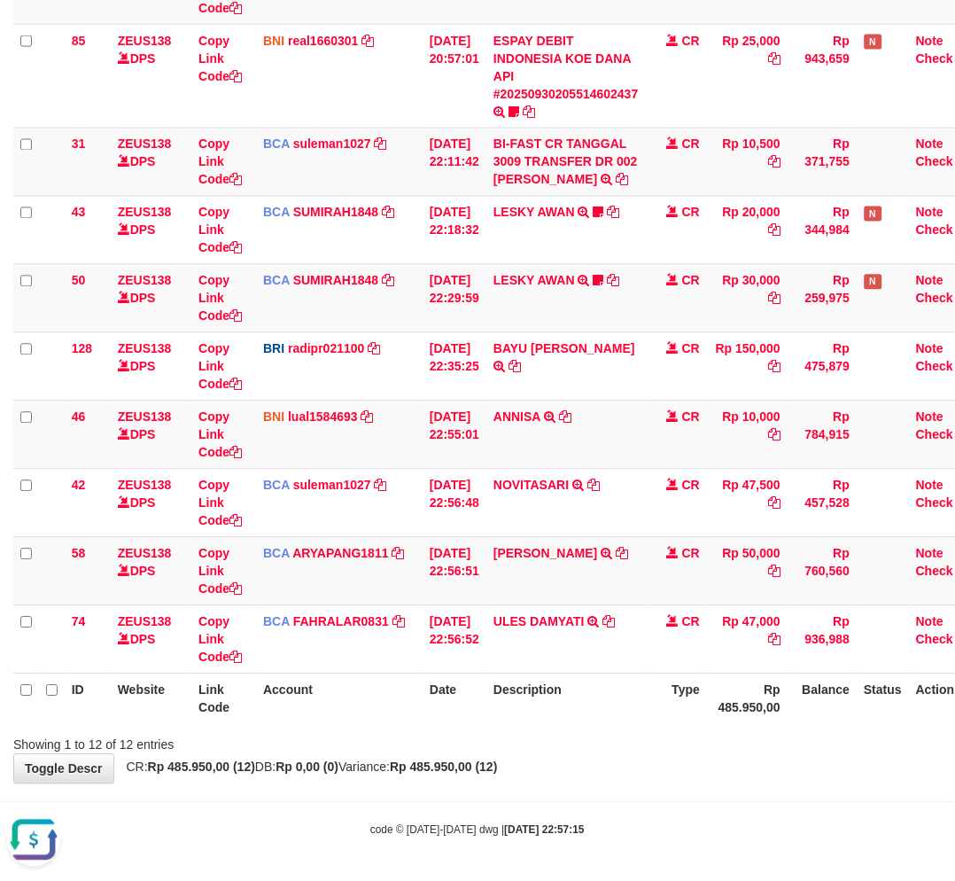
scroll to position [0, 0]
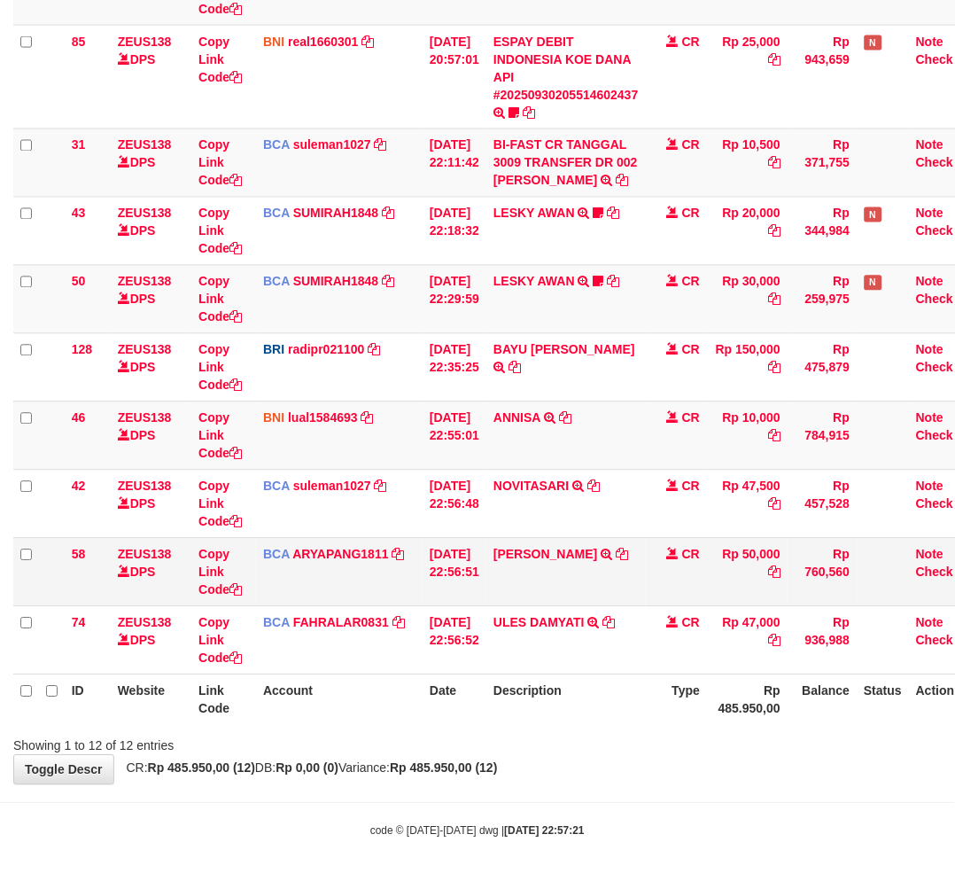
scroll to position [402, 0]
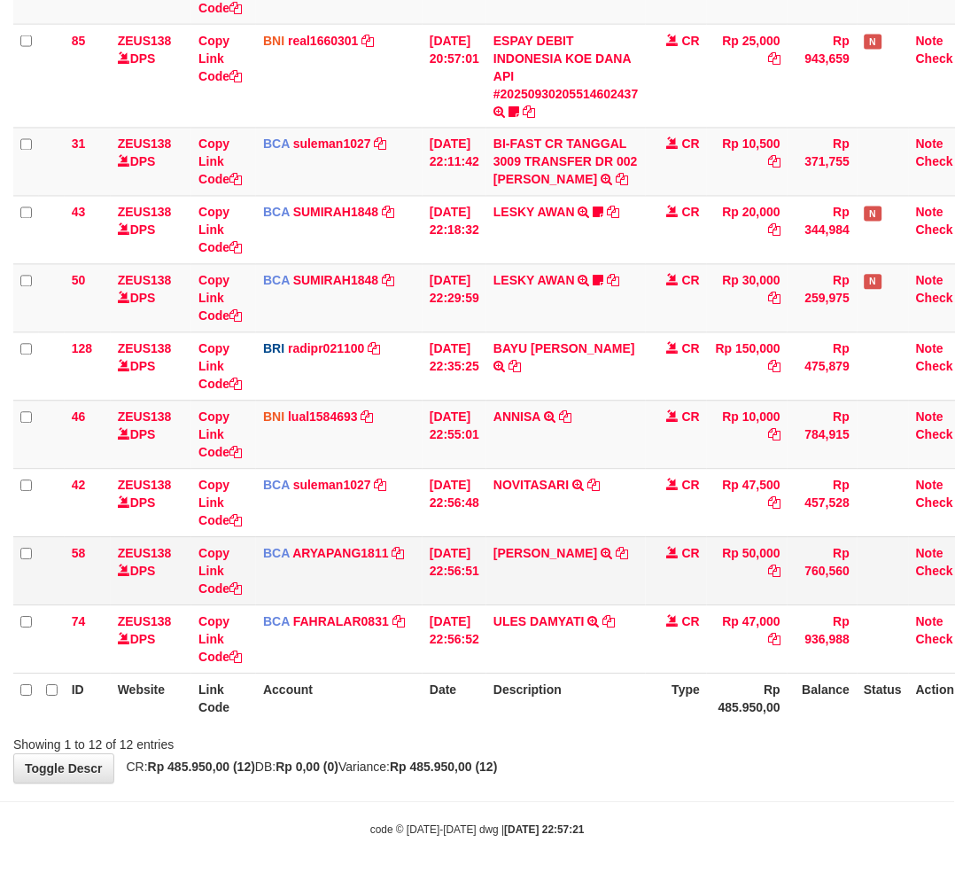
click at [766, 547] on td "Rp 50,000" at bounding box center [747, 571] width 81 height 68
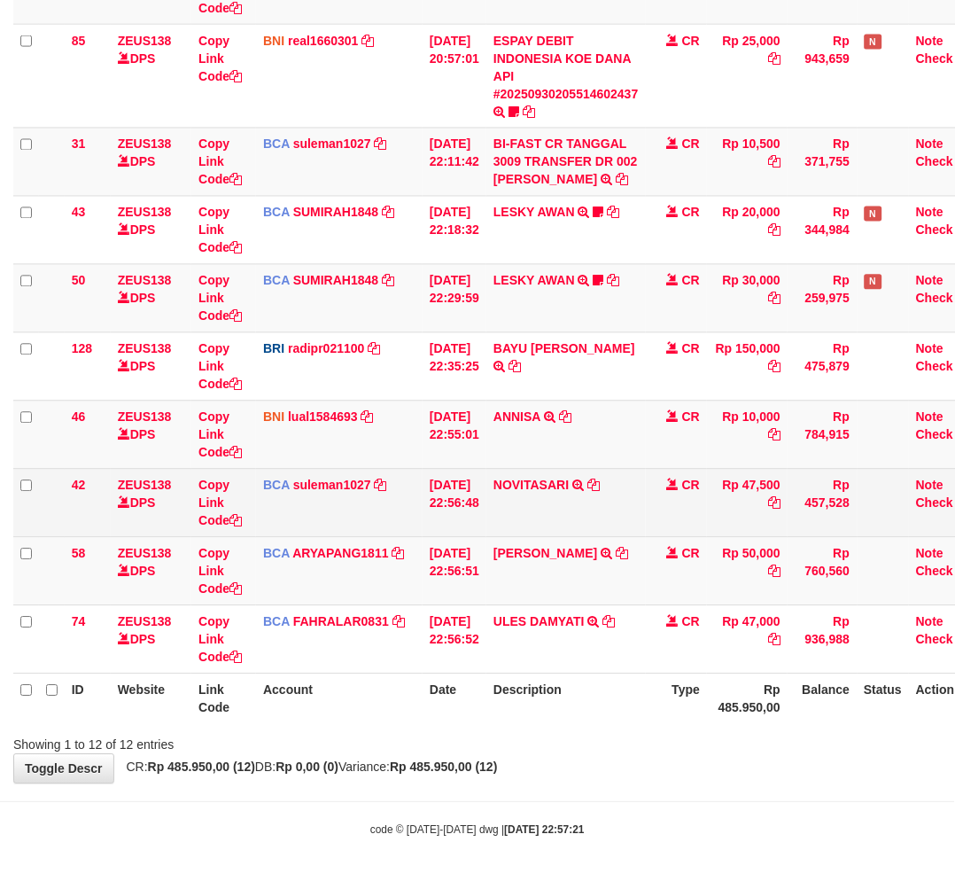
click at [785, 489] on td "Rp 47,500" at bounding box center [747, 503] width 81 height 68
copy td "47,500"
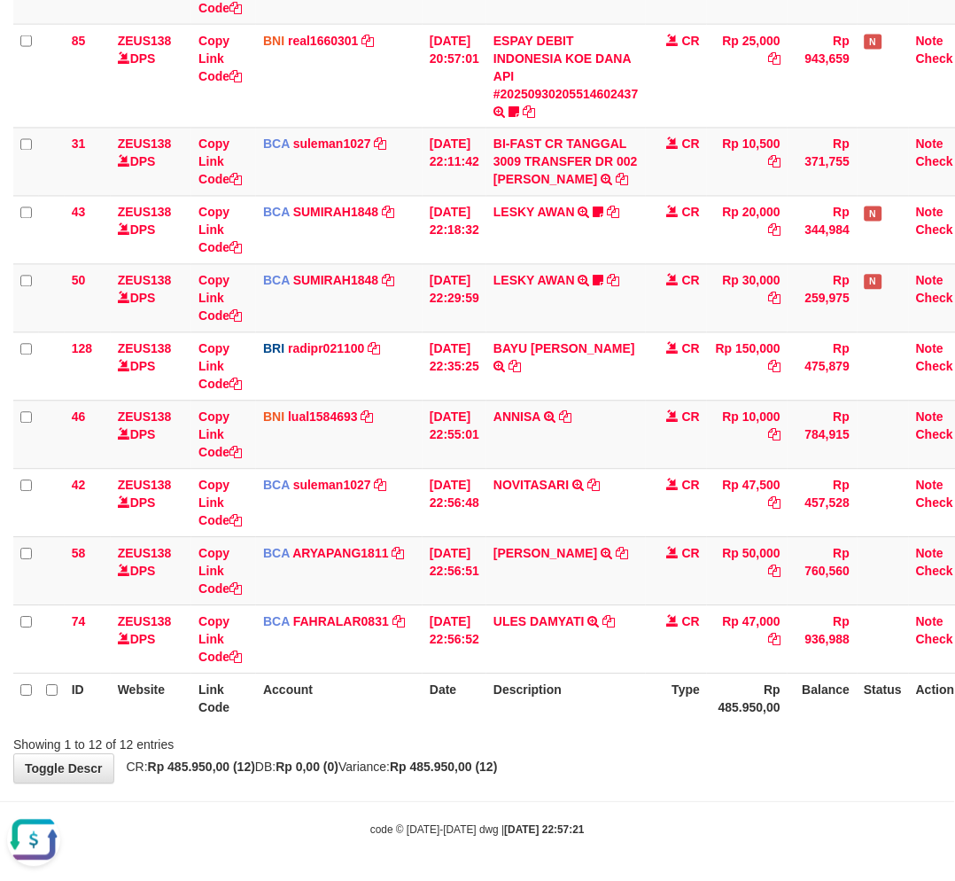
scroll to position [0, 0]
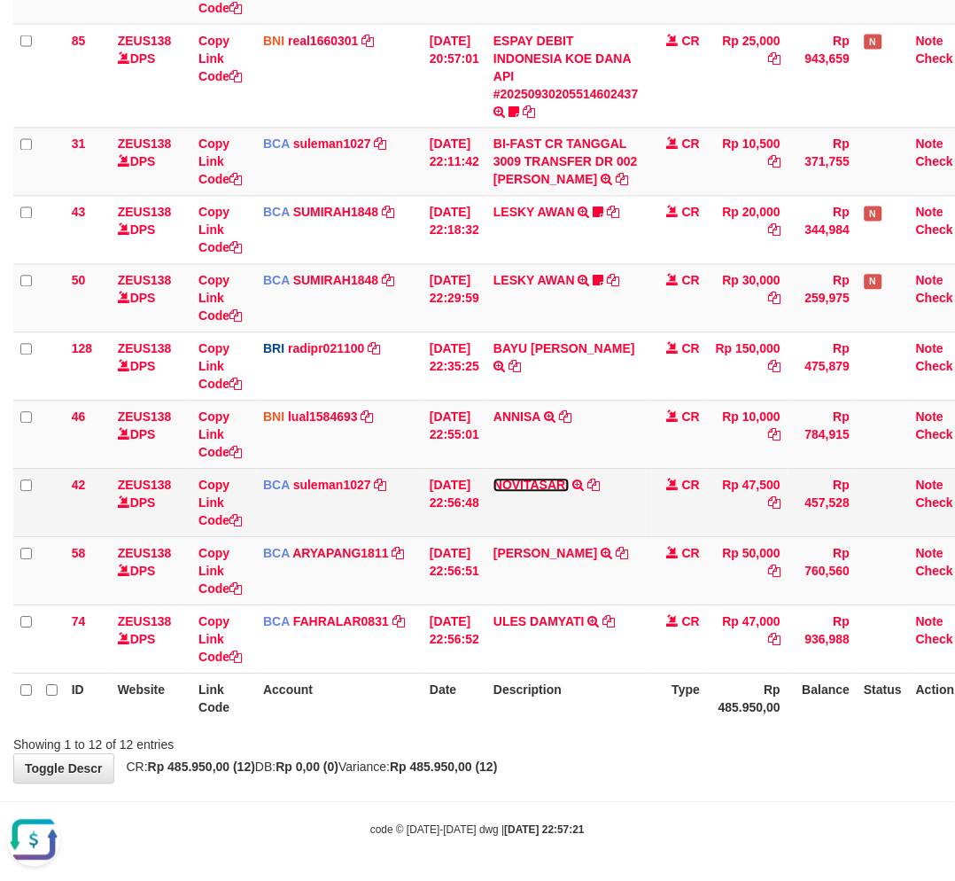
click at [537, 485] on link "NOVITASARI" at bounding box center [530, 485] width 75 height 14
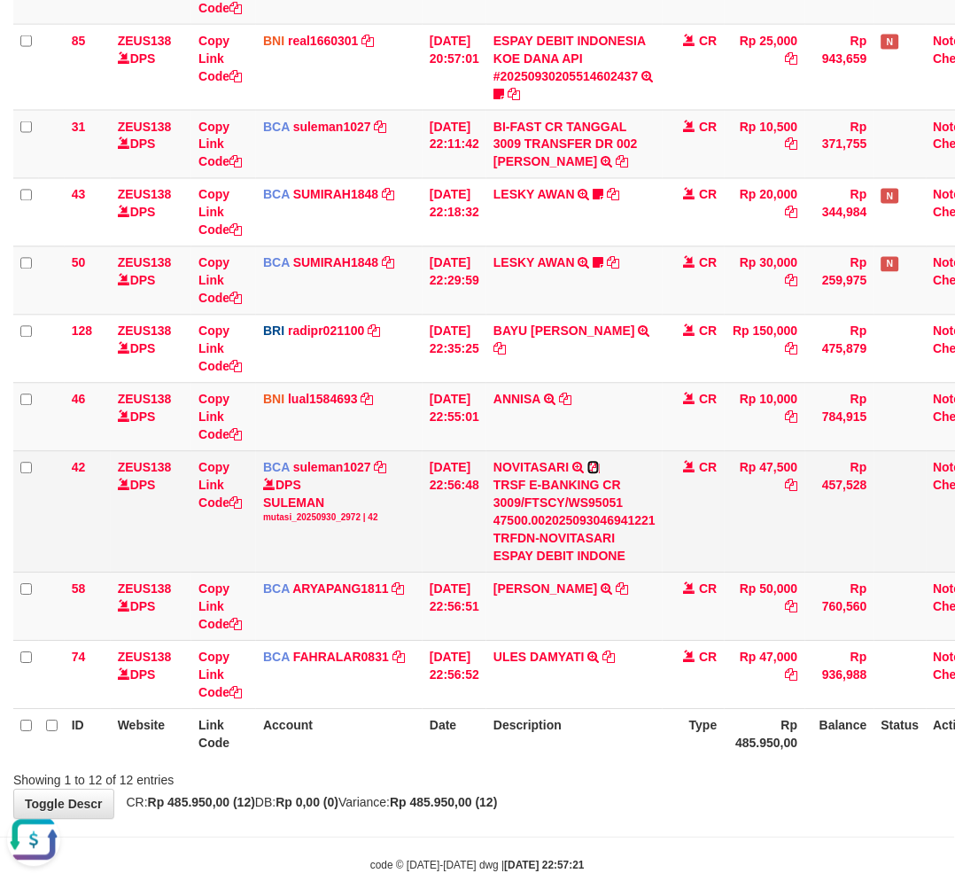
drag, startPoint x: 609, startPoint y: 465, endPoint x: 639, endPoint y: 494, distance: 41.3
click at [600, 464] on icon at bounding box center [593, 468] width 12 height 12
copy td "47,500"
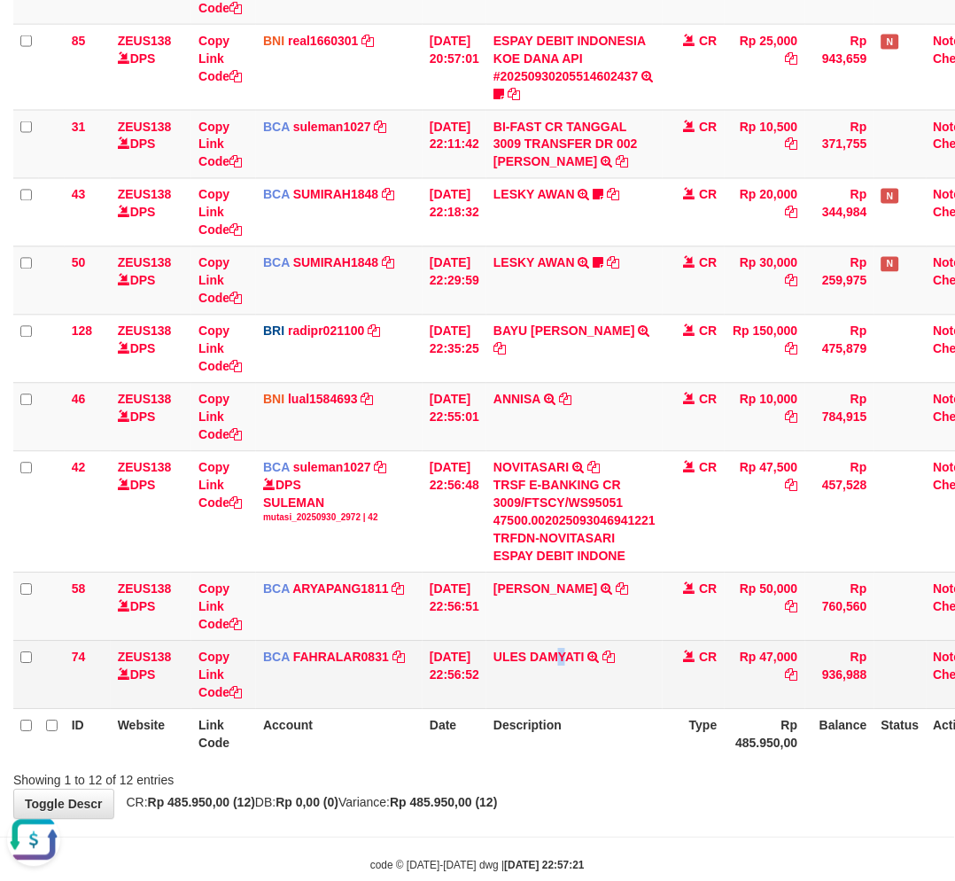
drag, startPoint x: 570, startPoint y: 697, endPoint x: 580, endPoint y: 700, distance: 11.0
click at [565, 700] on td "ULES DAMYATI TRSF E-BANKING CR 3009/FTSCY/WS95051 47000.002025093007121887 TRFD…" at bounding box center [574, 674] width 176 height 68
click at [567, 695] on td "ULES DAMYATI TRSF E-BANKING CR 3009/FTSCY/WS95051 47000.002025093007121887 TRFD…" at bounding box center [574, 674] width 176 height 68
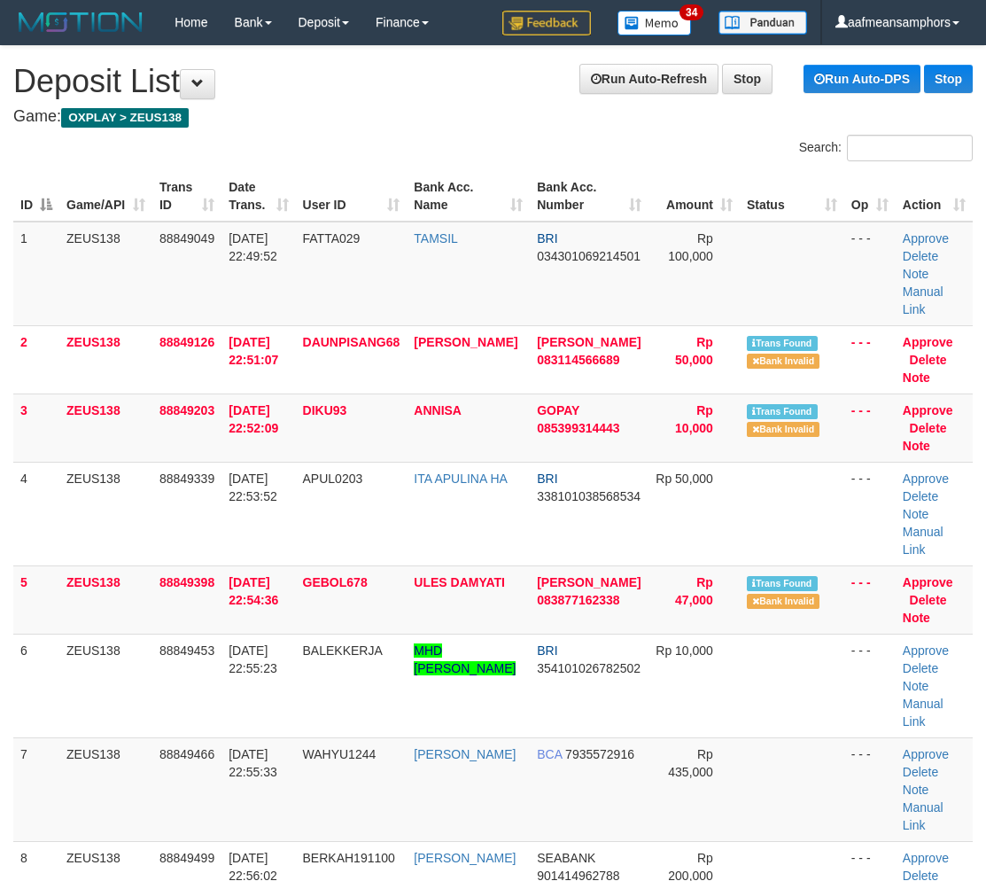
scroll to position [89, 2]
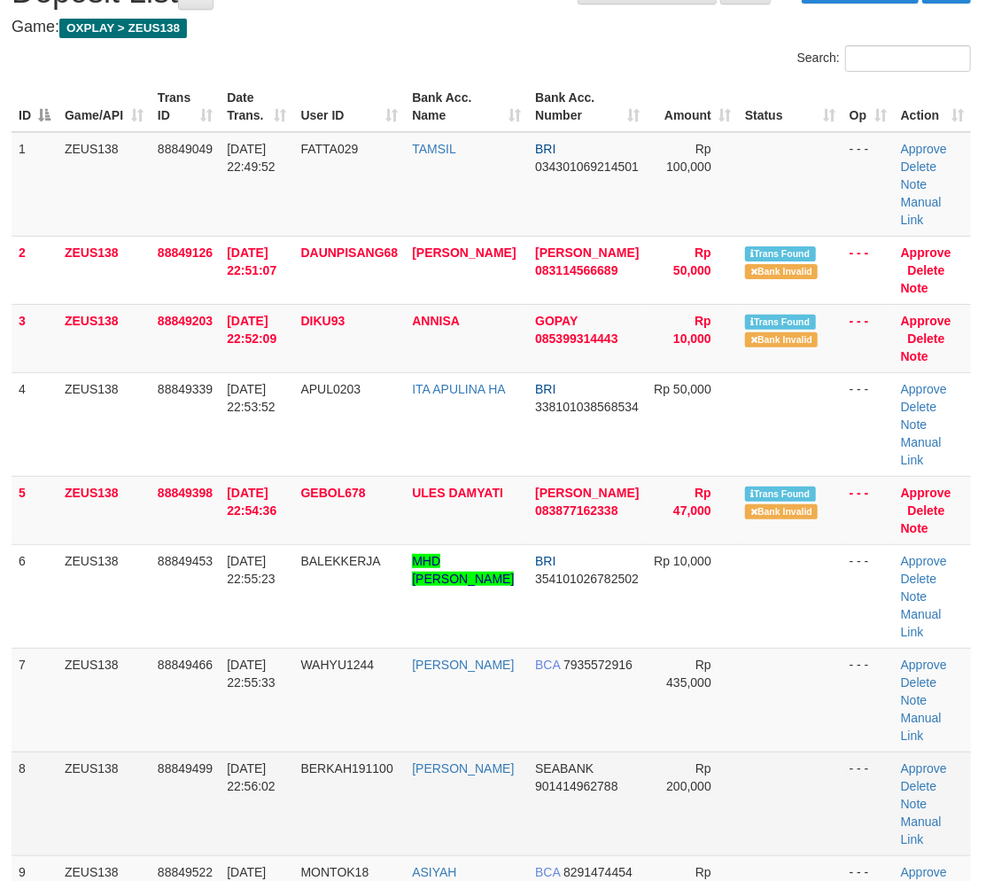
click at [304, 751] on td "BERKAH191100" at bounding box center [350, 803] width 112 height 104
click at [325, 751] on td "BERKAH191100" at bounding box center [350, 803] width 112 height 104
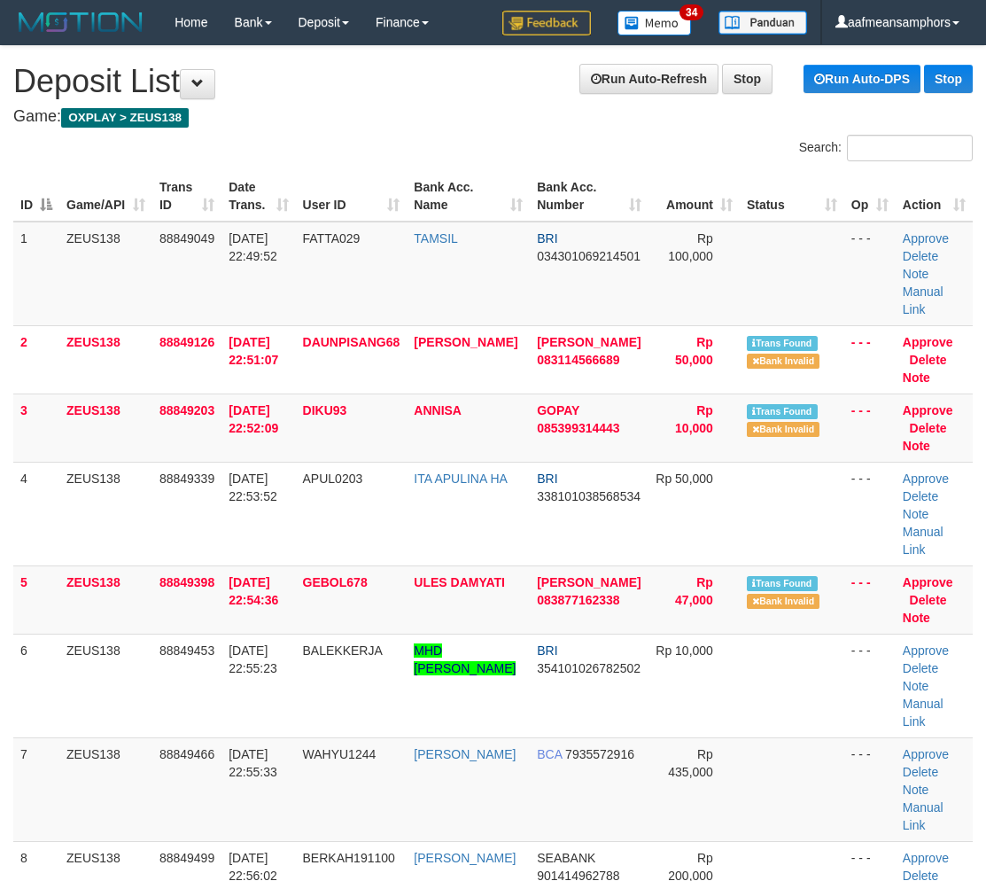
scroll to position [89, 2]
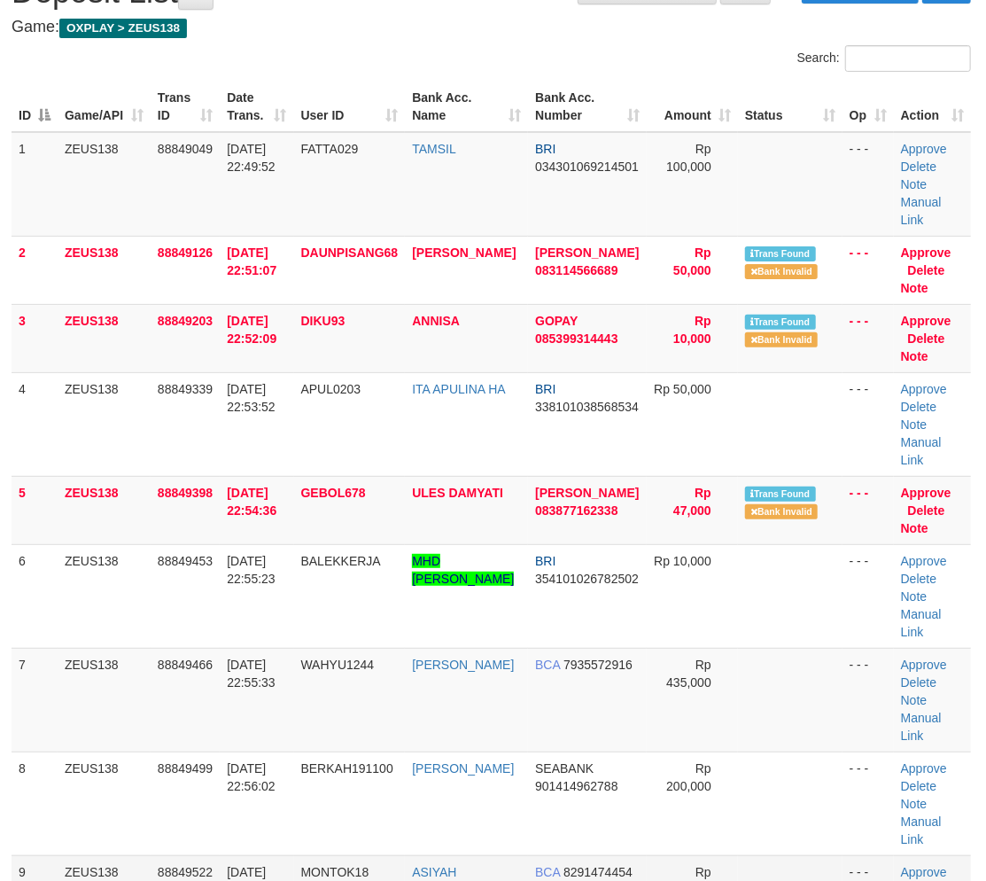
click at [481, 769] on tbody "1 ZEUS138 88849049 [DATE] 22:49:52 FATTA029 TAMSIL BRI 034301069214501 Rp 100,0…" at bounding box center [491, 839] width 959 height 1414
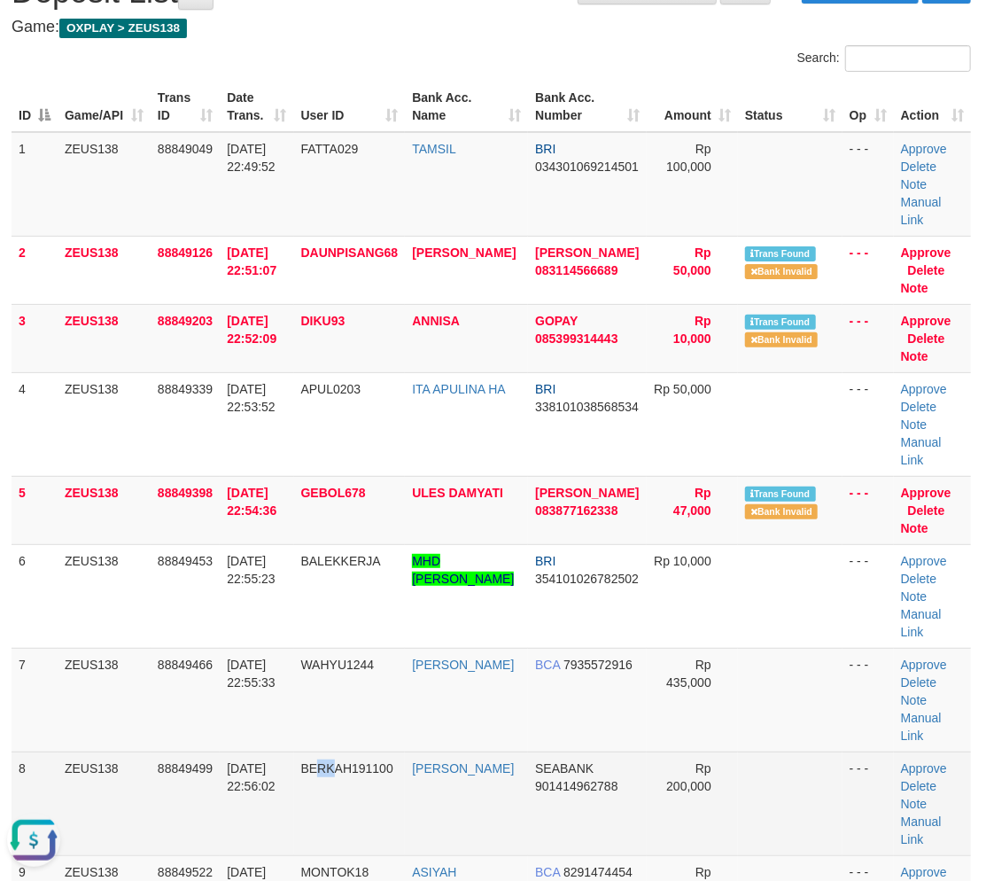
click at [343, 751] on td "BERKAH191100" at bounding box center [350, 803] width 112 height 104
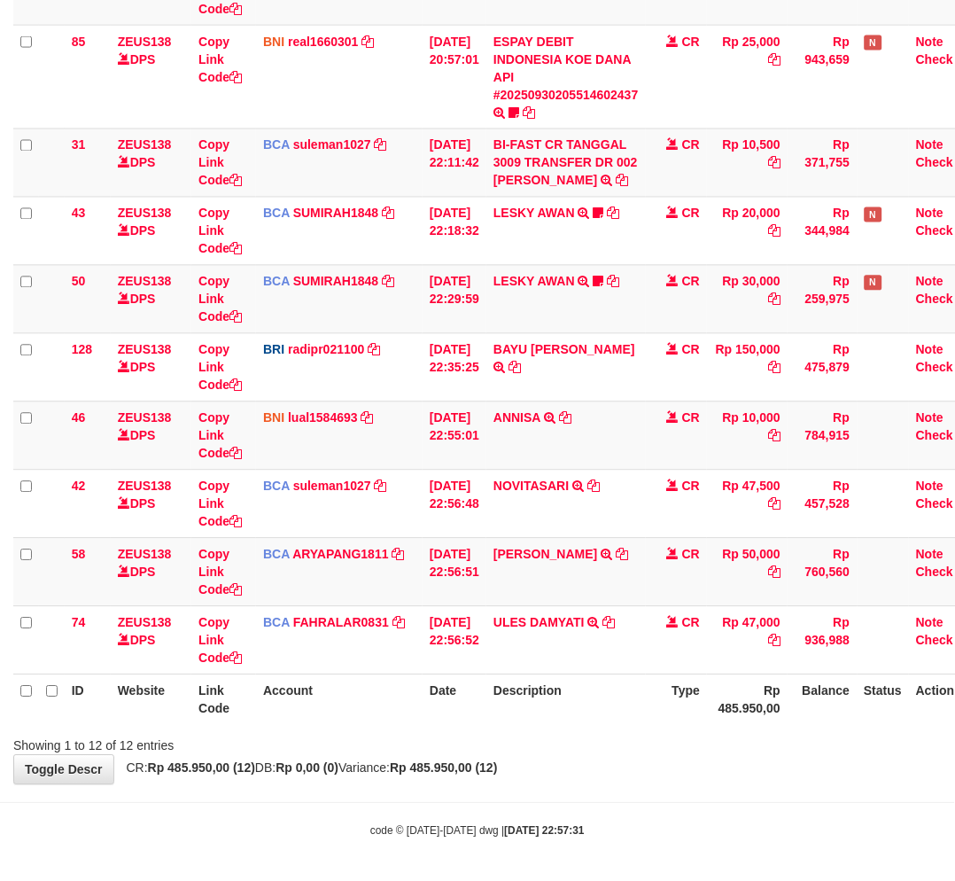
scroll to position [402, 0]
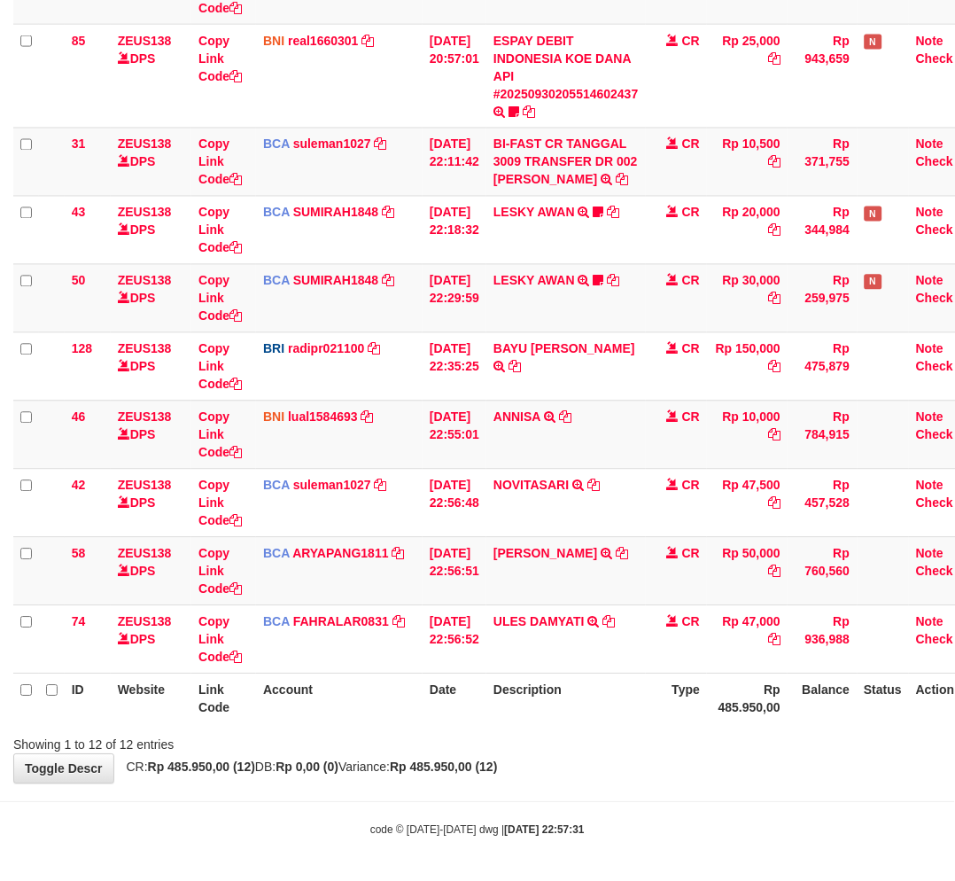
click at [583, 740] on div "Showing 1 to 12 of 12 entries" at bounding box center [477, 741] width 955 height 25
click at [604, 729] on div "Showing 1 to 12 of 12 entries" at bounding box center [477, 741] width 955 height 25
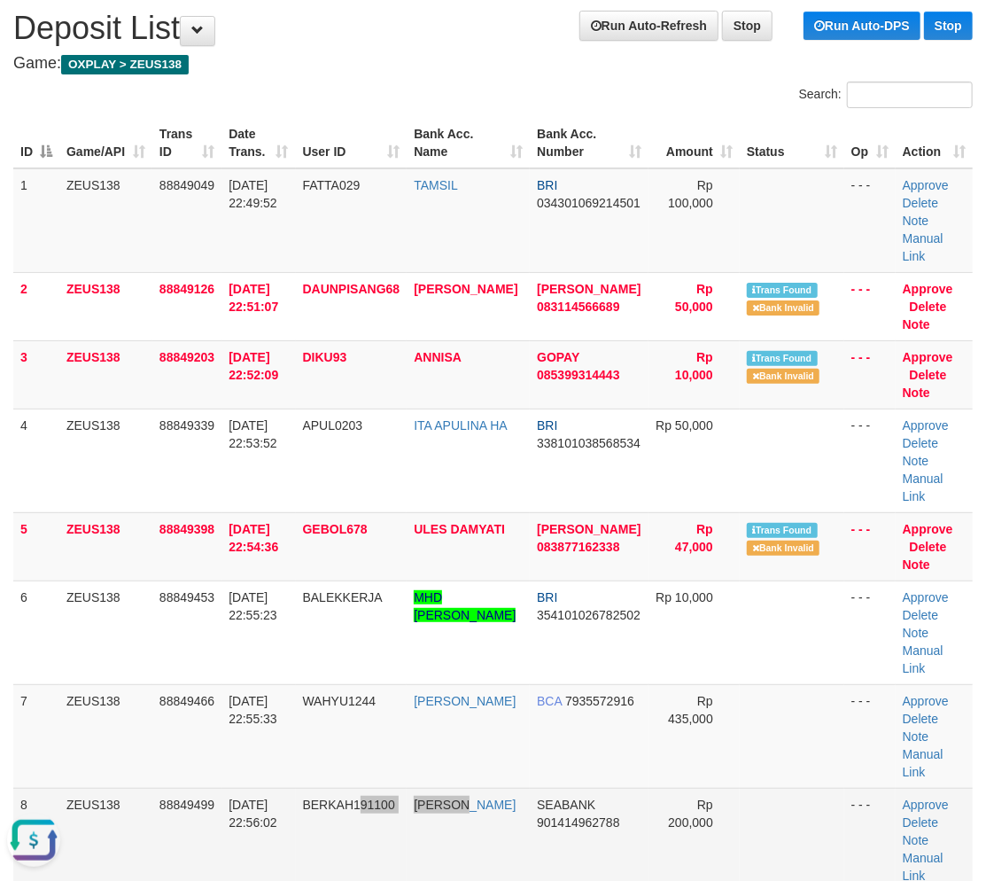
click at [474, 788] on tr "8 ZEUS138 88849499 30/09/2025 22:56:02 BERKAH191100 ILHAM BAIHAKI SEABANK 90141…" at bounding box center [492, 840] width 959 height 104
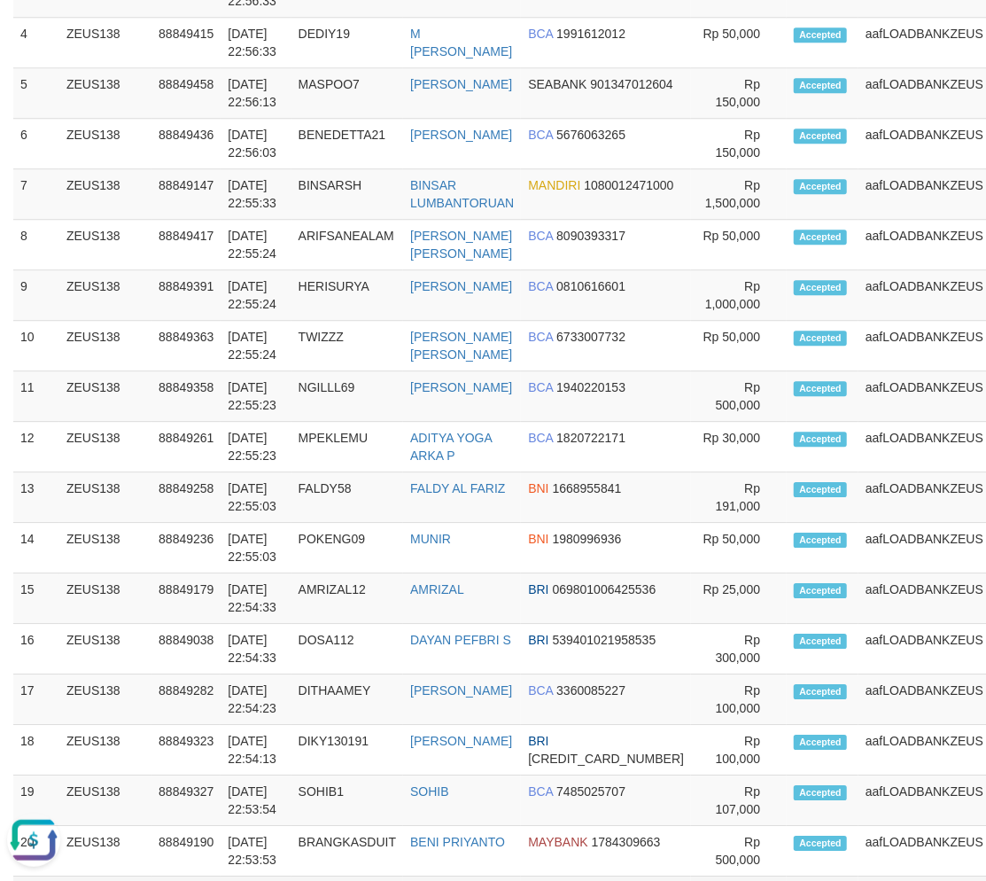
scroll to position [2372, 0]
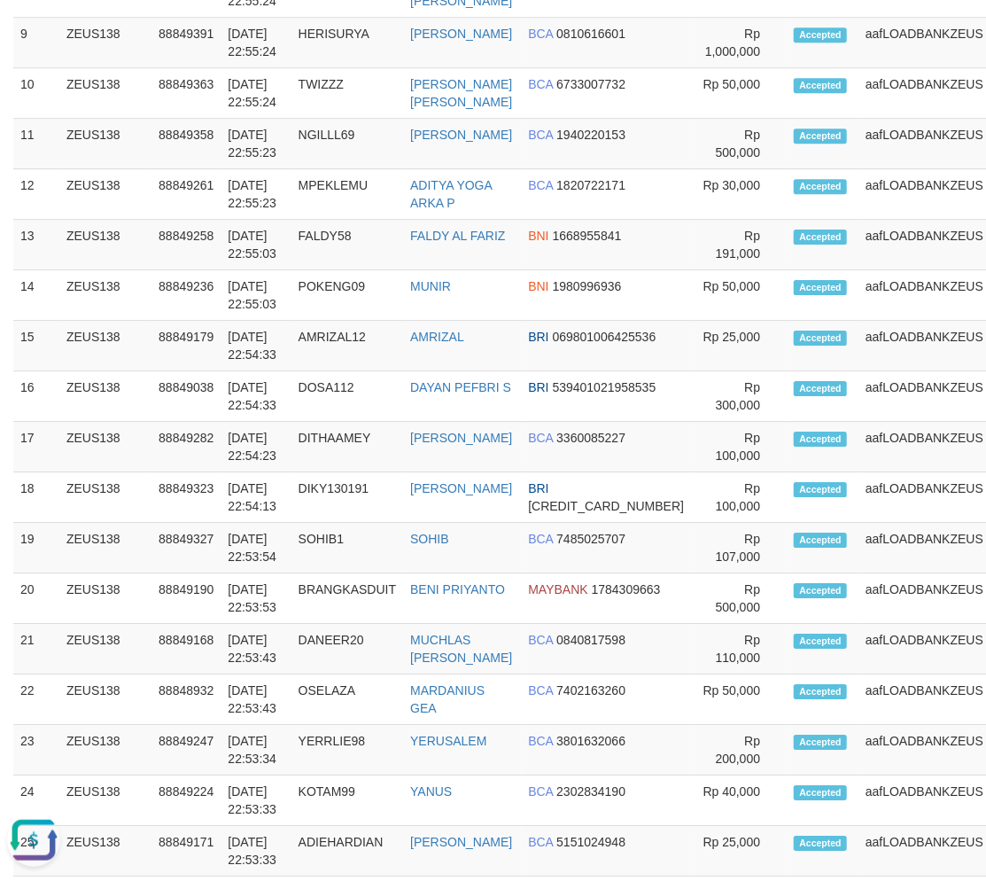
drag, startPoint x: 415, startPoint y: 667, endPoint x: 425, endPoint y: 666, distance: 10.7
drag, startPoint x: 431, startPoint y: 663, endPoint x: 418, endPoint y: 665, distance: 12.7
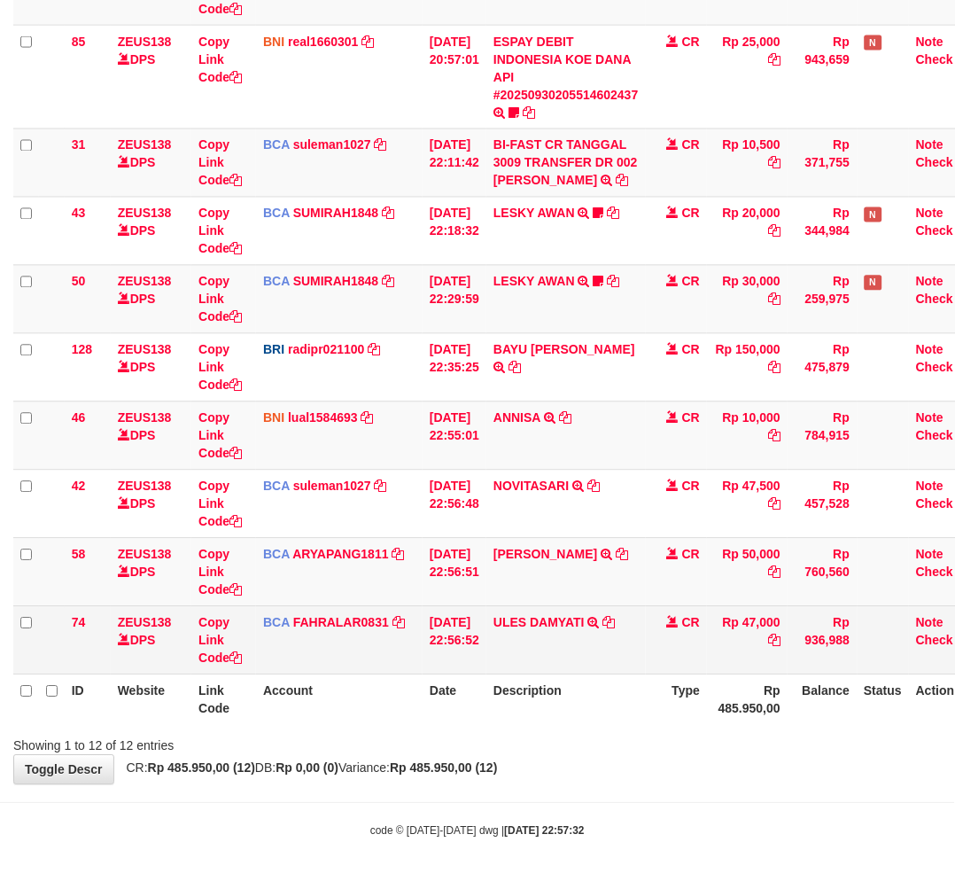
scroll to position [402, 0]
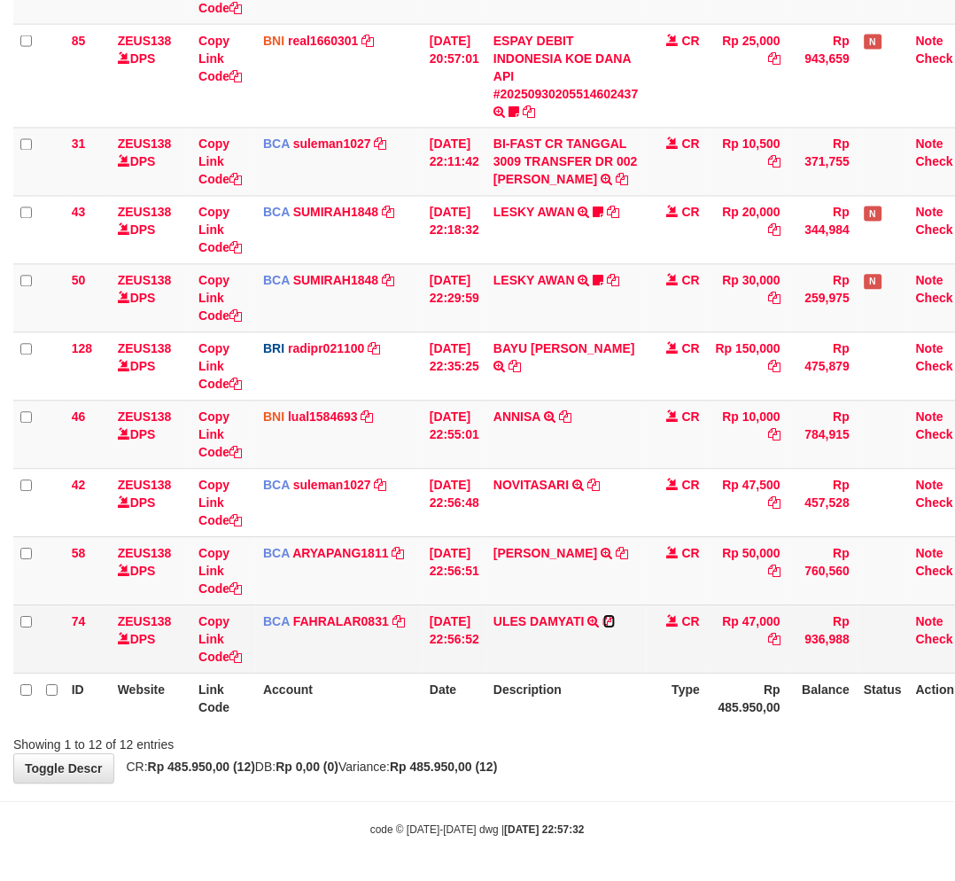
click at [616, 617] on icon at bounding box center [609, 622] width 12 height 12
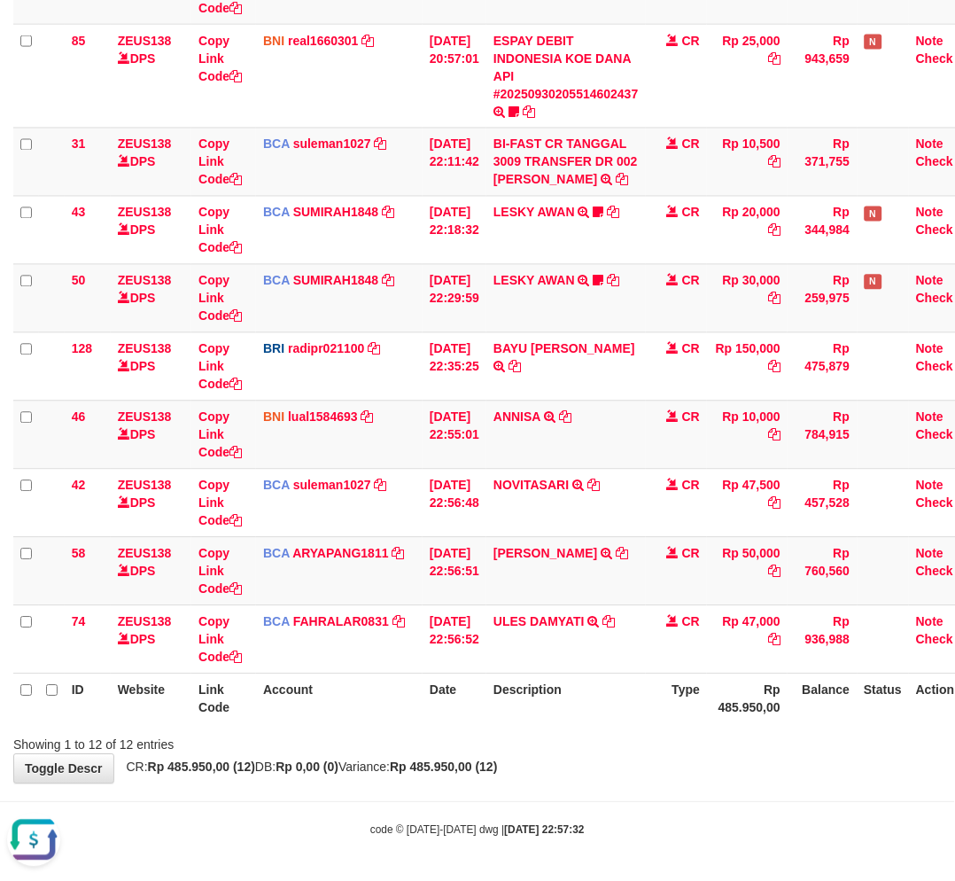
scroll to position [0, 0]
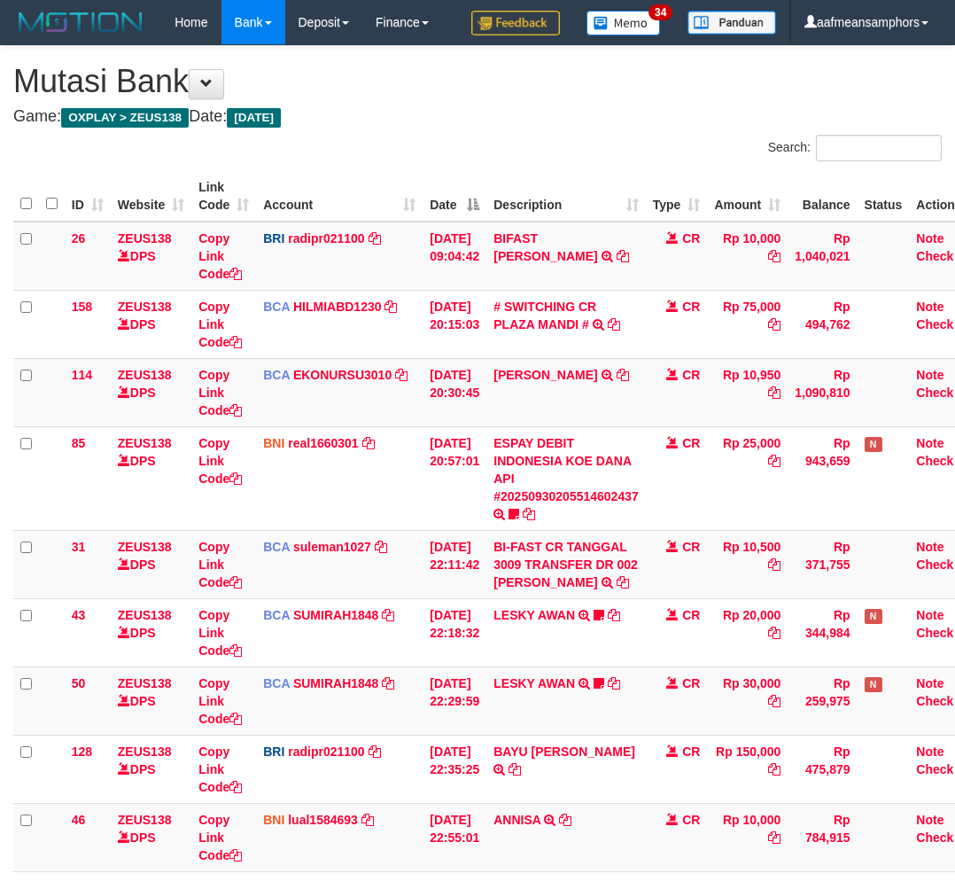
scroll to position [401, 0]
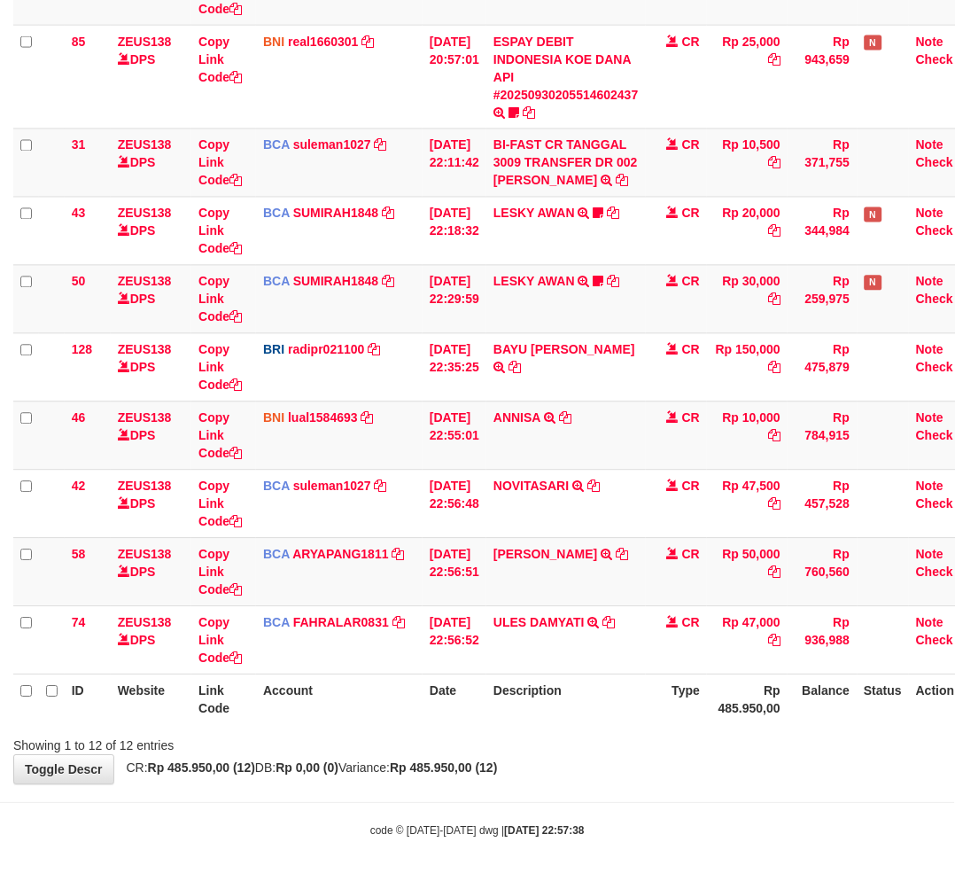
click at [636, 786] on body "Toggle navigation Home Bank Account List Load By Website Group [OXPLAY] ZEUS138…" at bounding box center [477, 241] width 955 height 1285
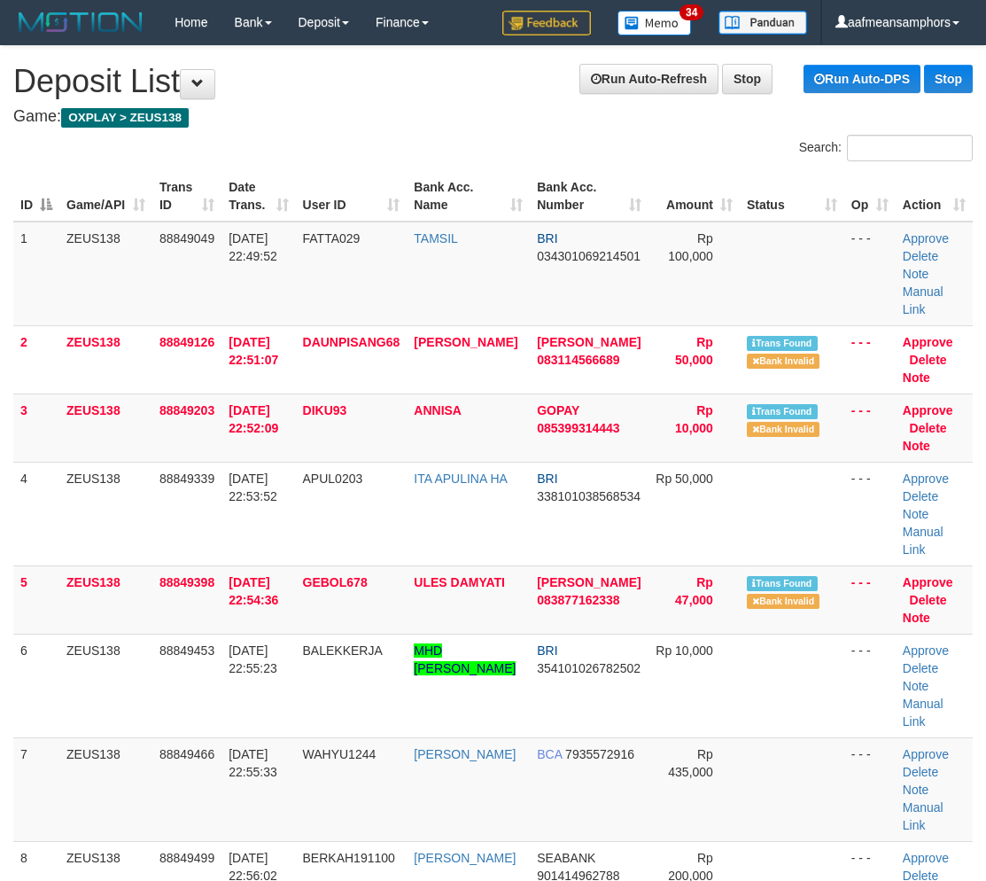
scroll to position [2372, 0]
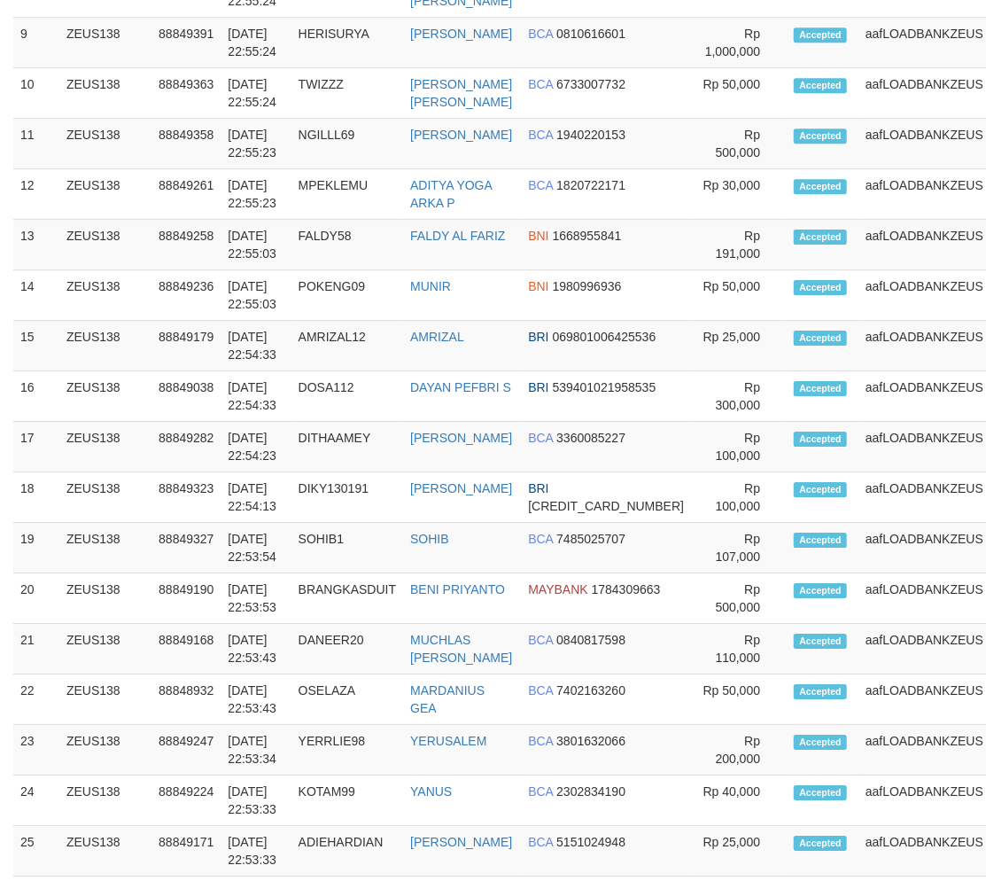
drag, startPoint x: 403, startPoint y: 774, endPoint x: 382, endPoint y: 774, distance: 21.3
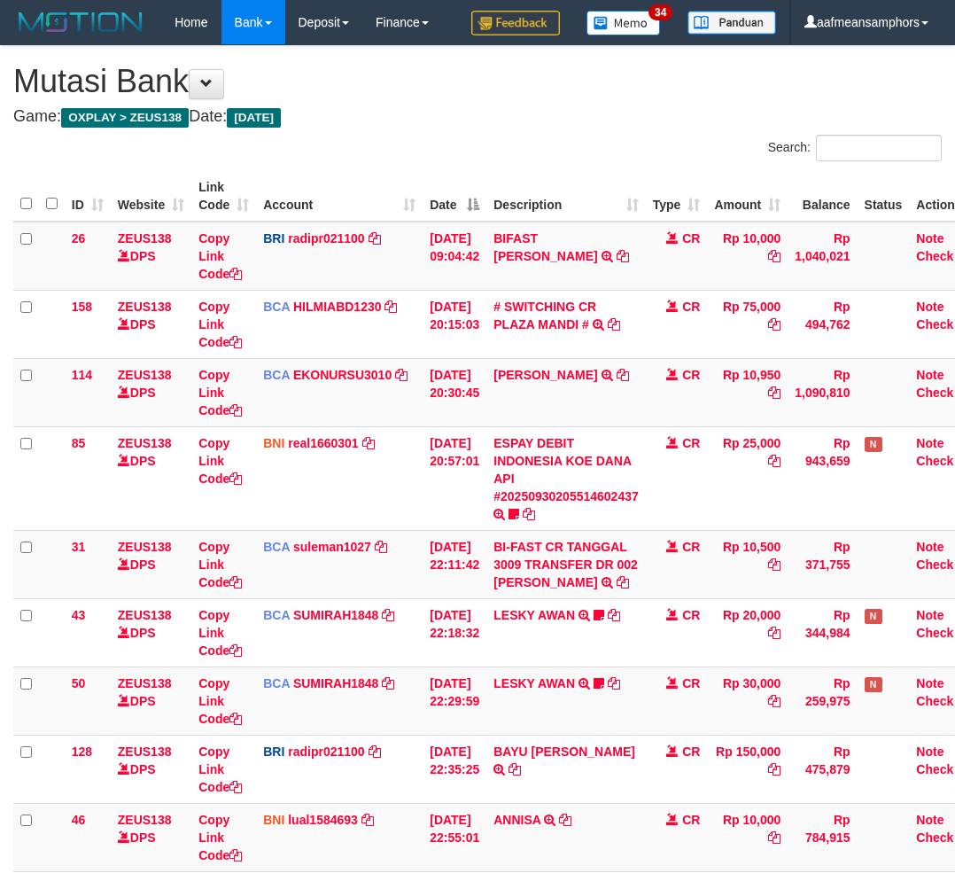
scroll to position [401, 0]
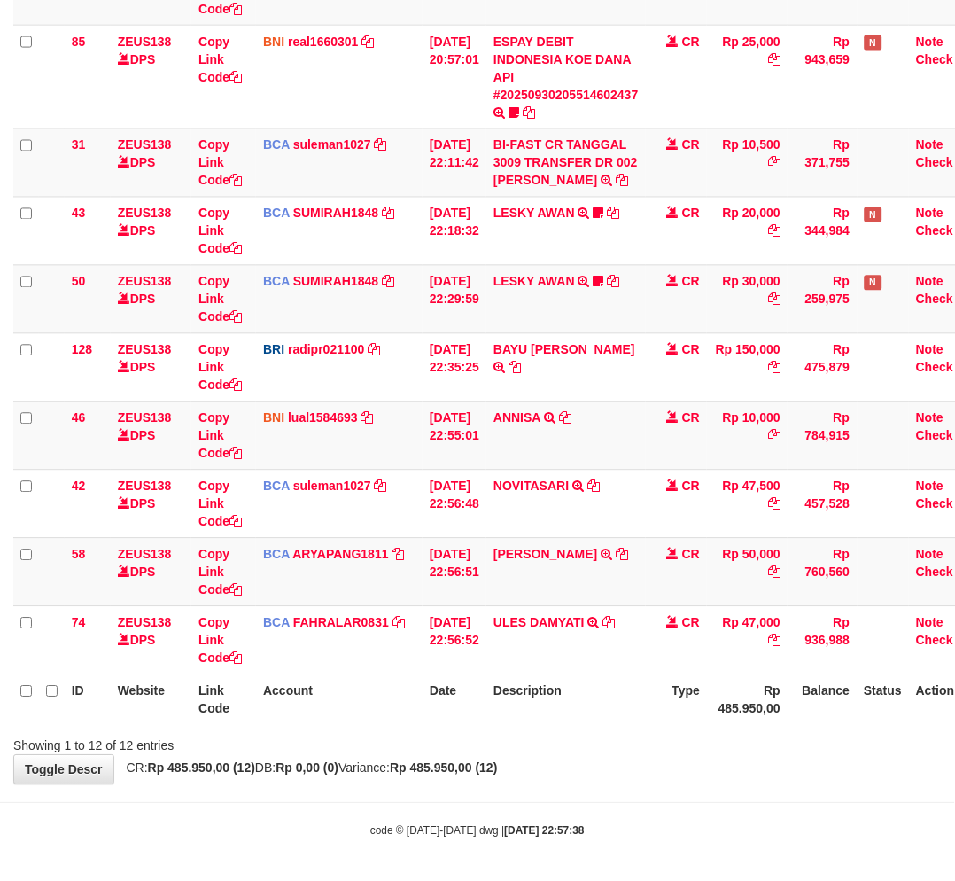
click at [625, 751] on div "**********" at bounding box center [477, 214] width 955 height 1139
click at [624, 751] on div "Showing 1 to 12 of 12 entries" at bounding box center [477, 742] width 955 height 25
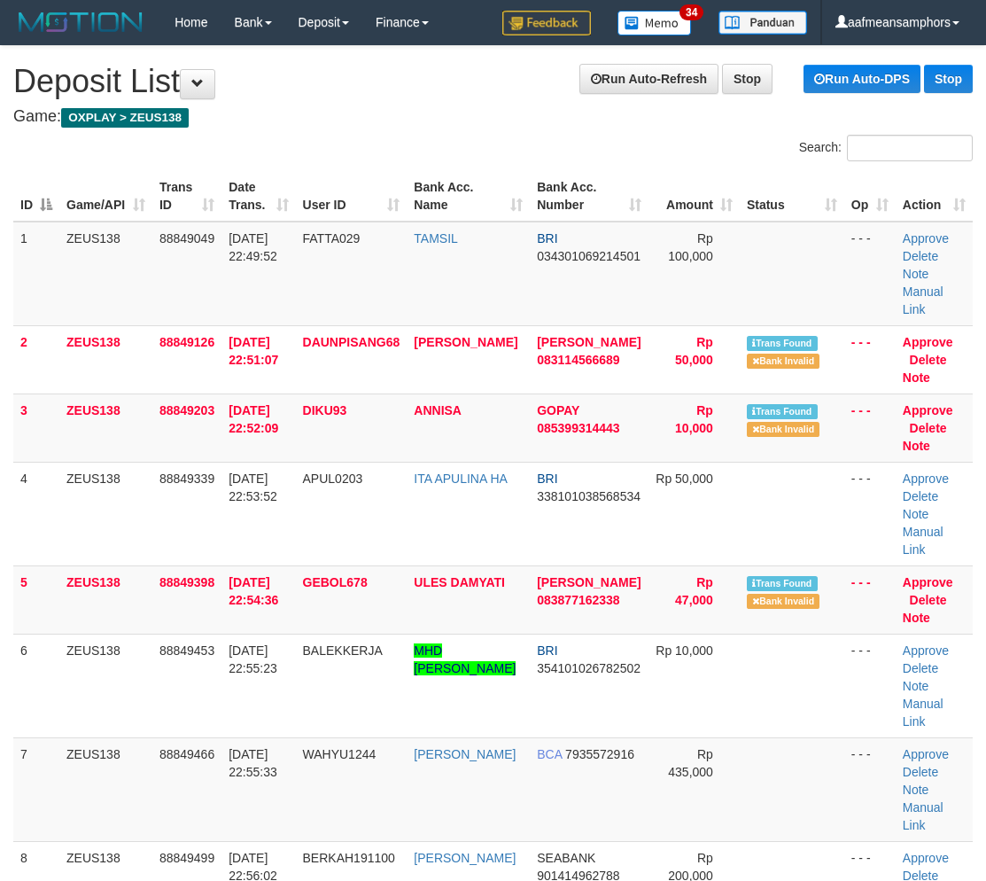
scroll to position [2372, 0]
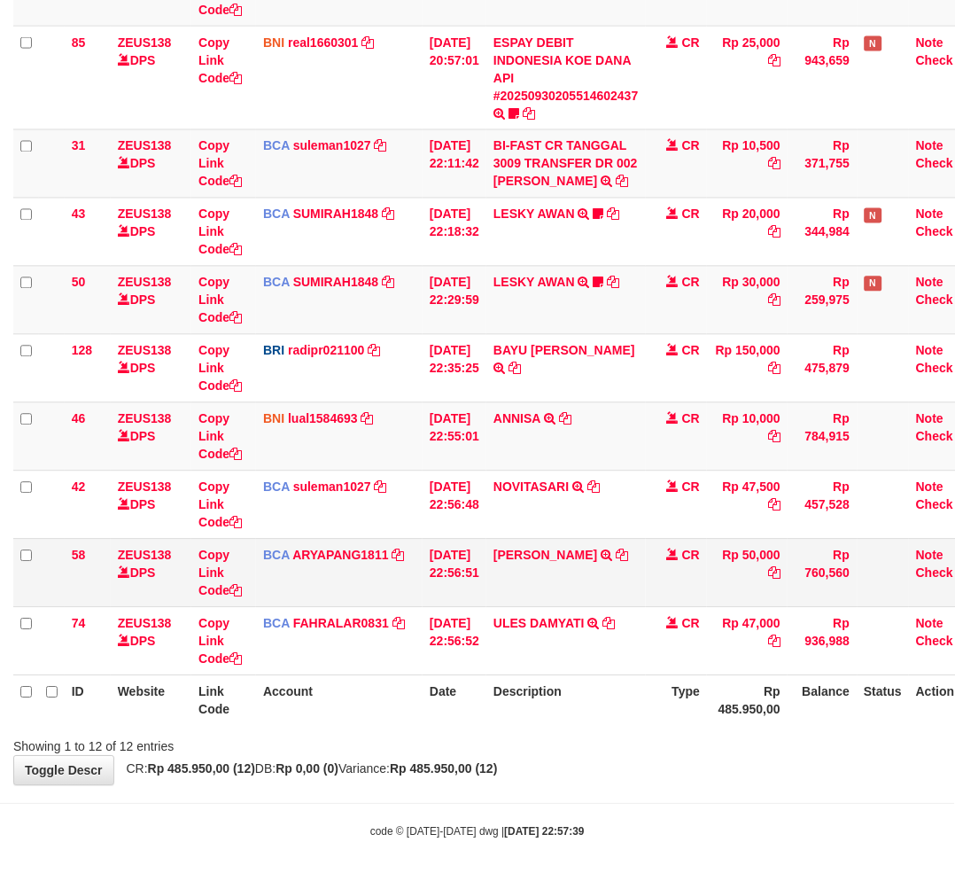
scroll to position [401, 0]
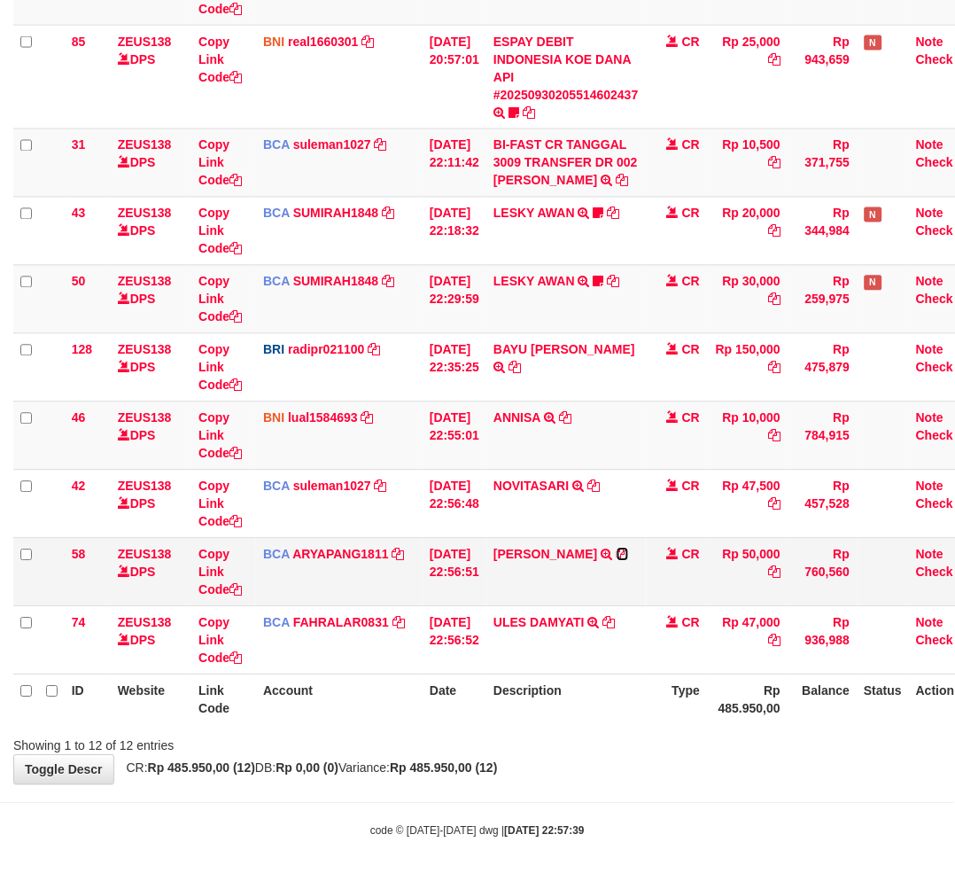
click at [623, 550] on icon at bounding box center [623, 554] width 12 height 12
click at [621, 552] on icon at bounding box center [623, 554] width 12 height 12
click at [577, 795] on body "Toggle navigation Home Bank Account List Load By Website Group [OXPLAY] ZEUS138…" at bounding box center [477, 241] width 955 height 1285
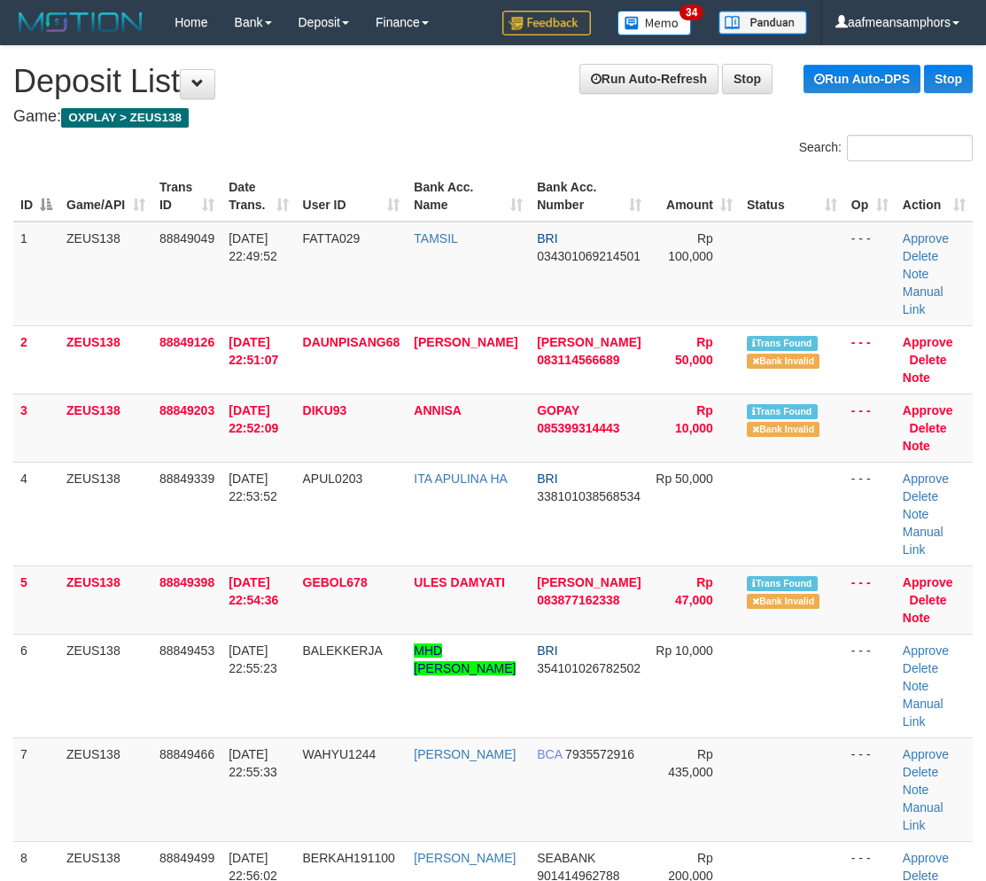
scroll to position [2372, 0]
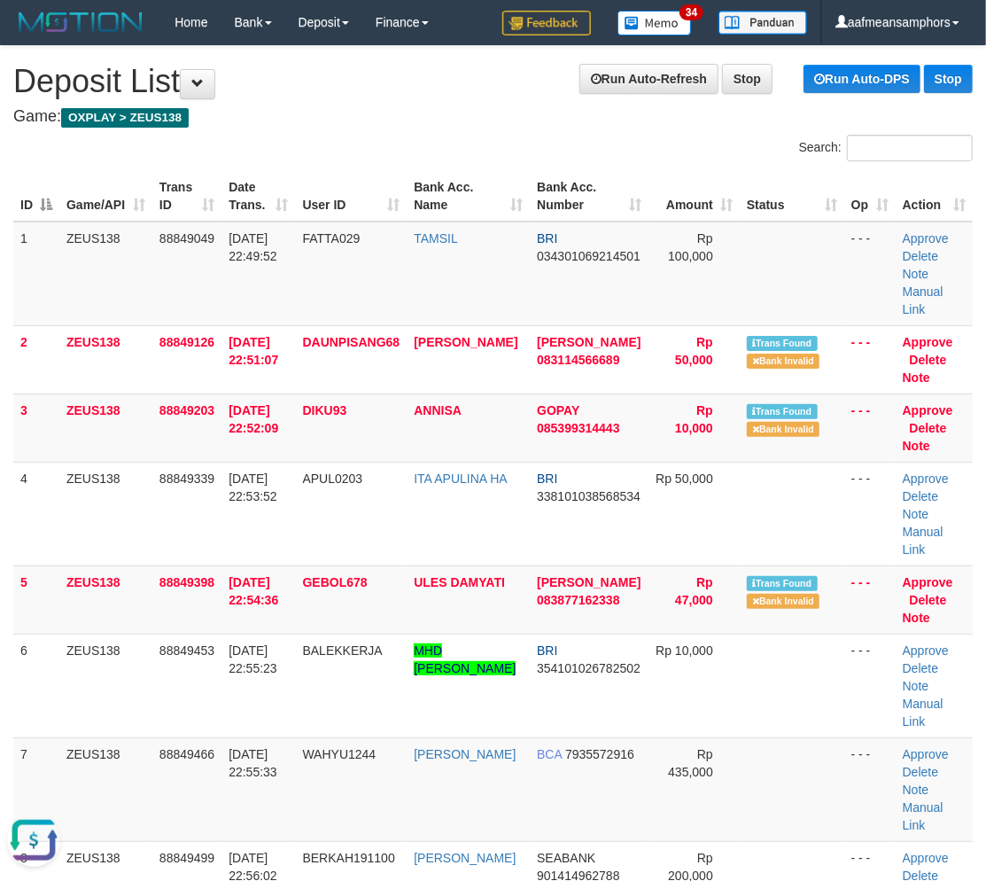
scroll to position [0, 0]
drag, startPoint x: 420, startPoint y: 799, endPoint x: 2, endPoint y: 645, distance: 445.6
click at [408, 841] on tr "8 ZEUS138 88849499 30/09/2025 22:56:02 BERKAH191100 ILHAM BAIHAKI SEABANK 90141…" at bounding box center [492, 893] width 959 height 104
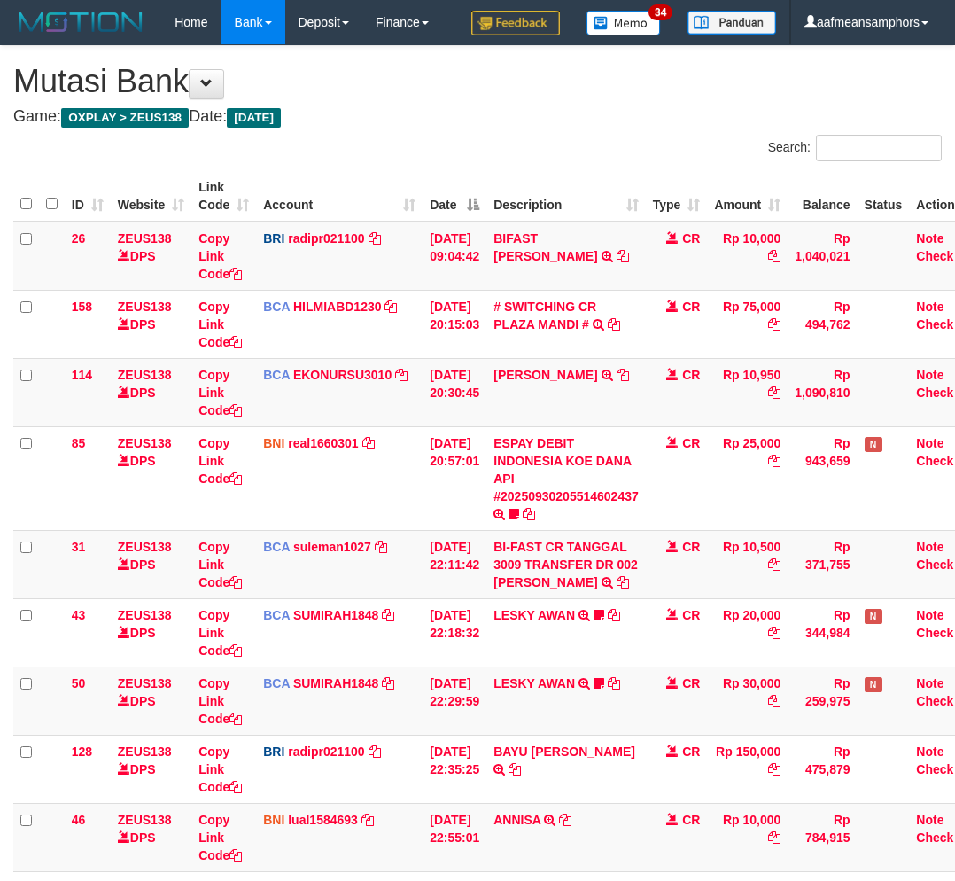
scroll to position [400, 0]
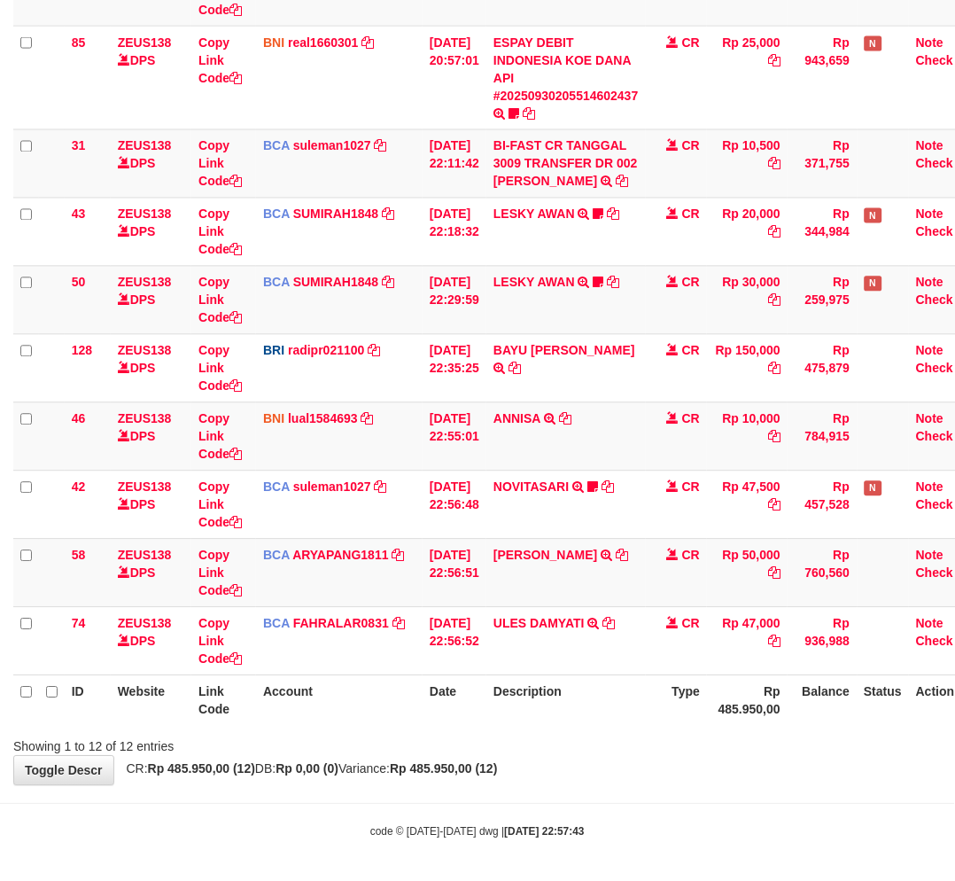
click at [588, 741] on div "Showing 1 to 12 of 12 entries" at bounding box center [477, 743] width 955 height 25
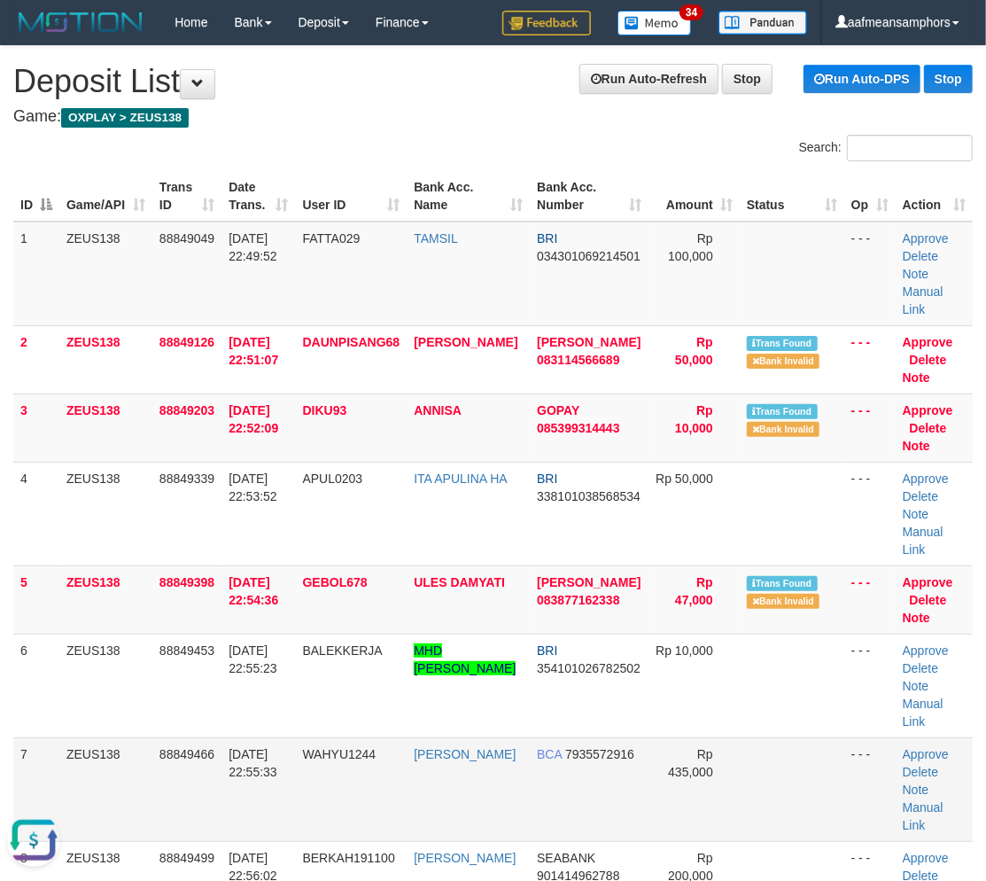
click at [501, 757] on td "WAHYU PRABANDANI" at bounding box center [468, 789] width 123 height 104
click at [494, 757] on td "WAHYU PRABANDANI" at bounding box center [468, 789] width 123 height 104
click at [312, 741] on td "WAHYU1244" at bounding box center [352, 789] width 112 height 104
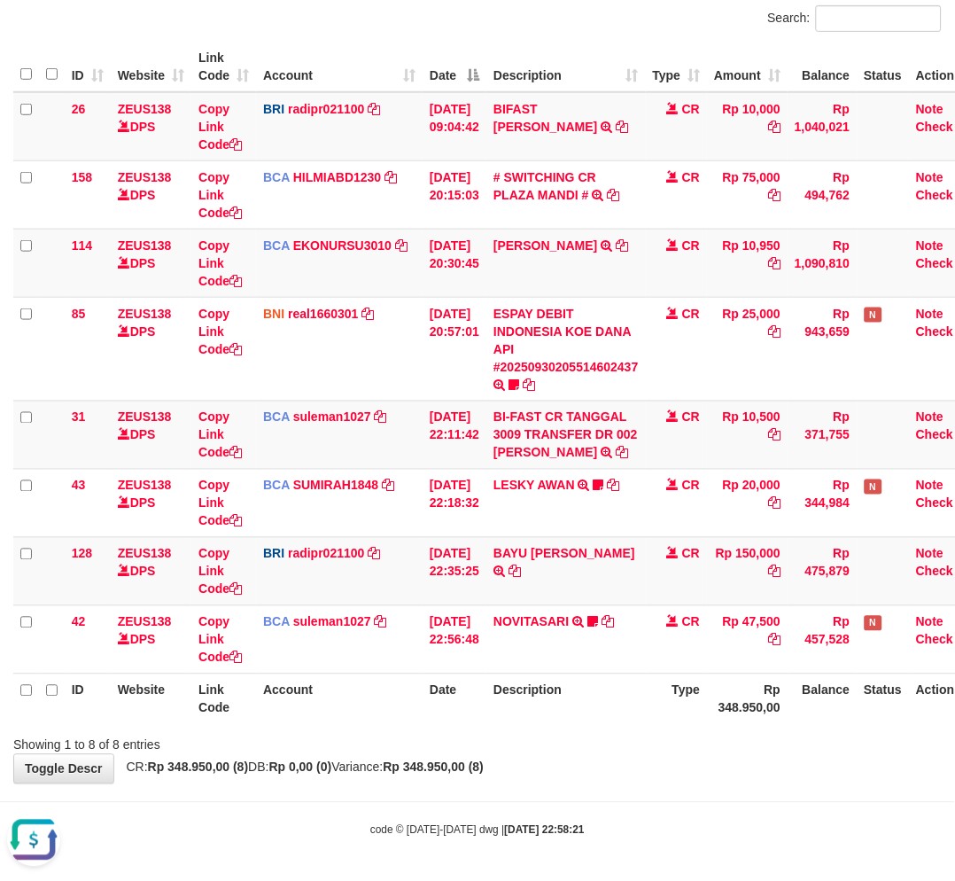
click at [613, 732] on div "Showing 1 to 8 of 8 entries" at bounding box center [477, 741] width 955 height 25
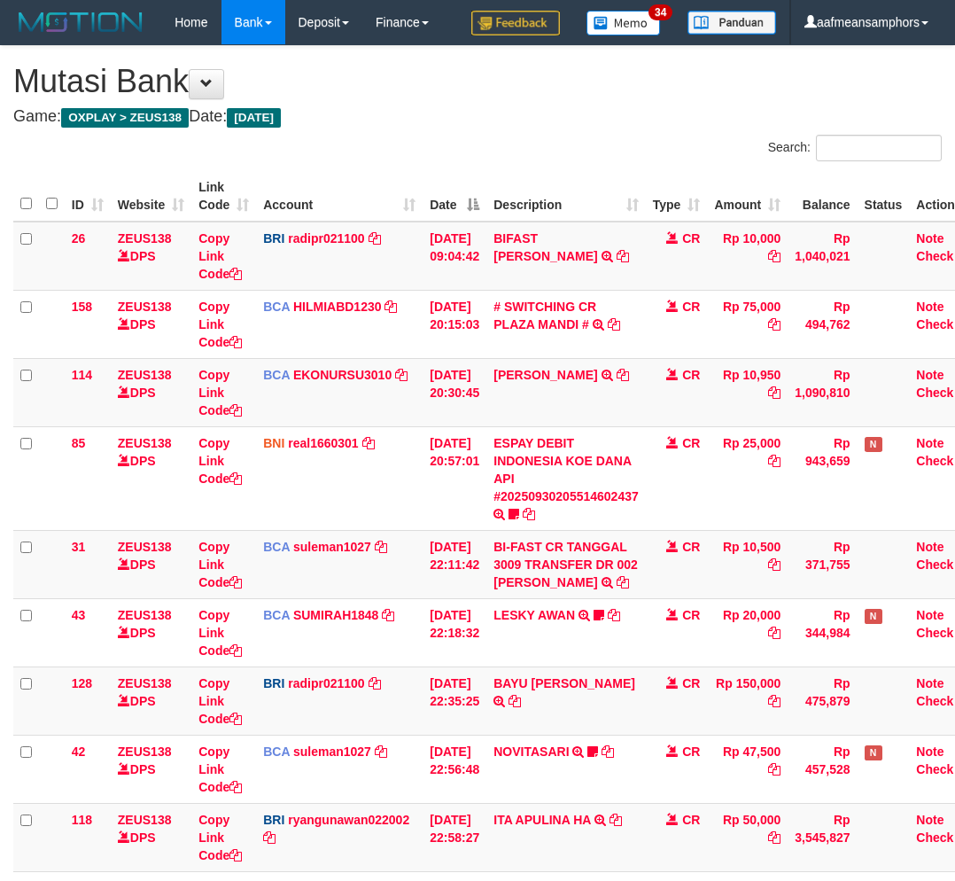
scroll to position [129, 0]
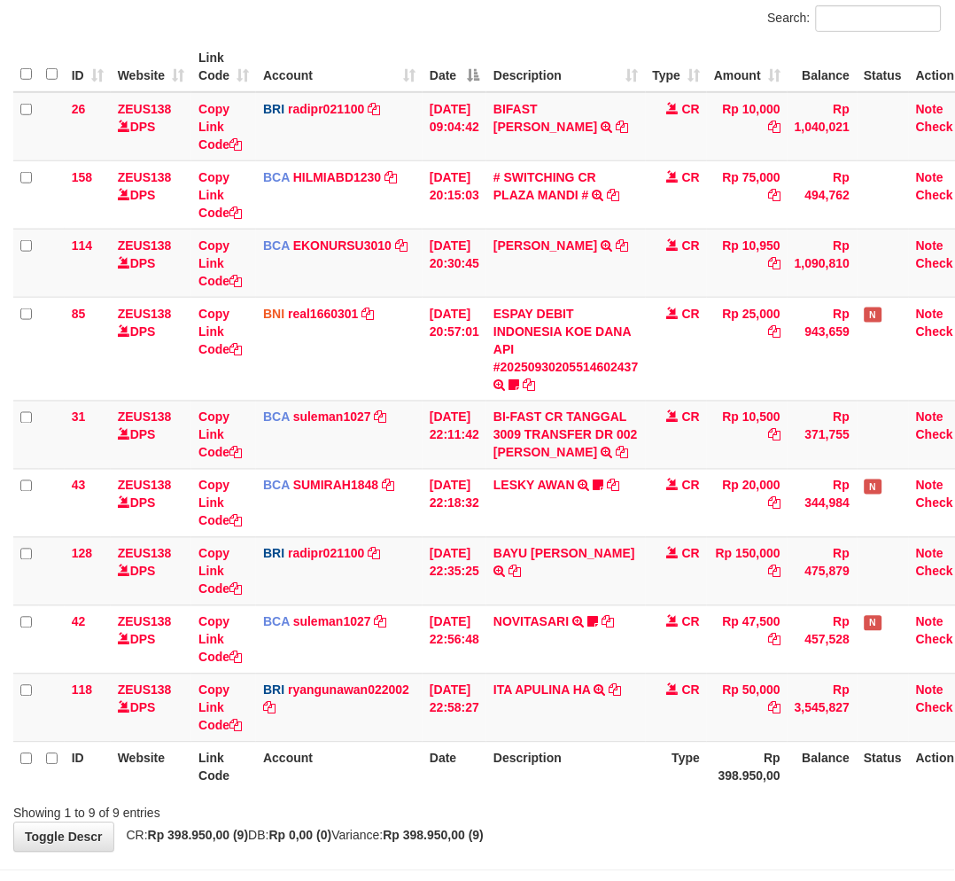
click at [550, 785] on th "Description" at bounding box center [565, 766] width 159 height 50
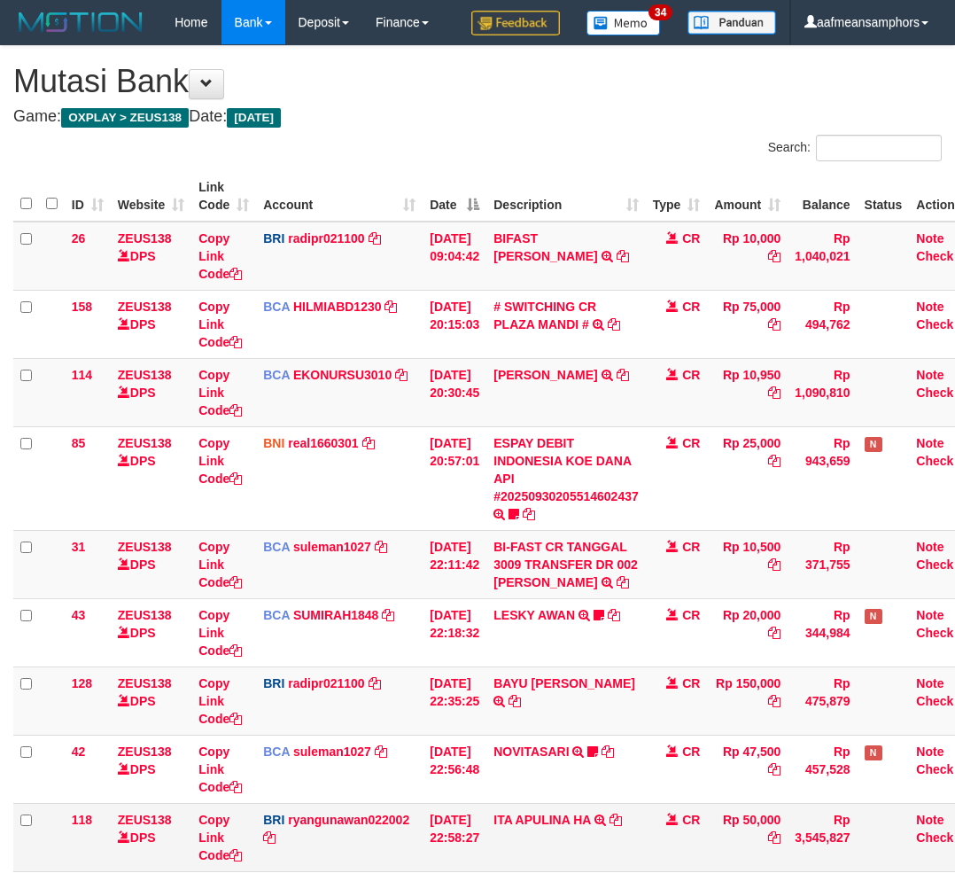
scroll to position [198, 0]
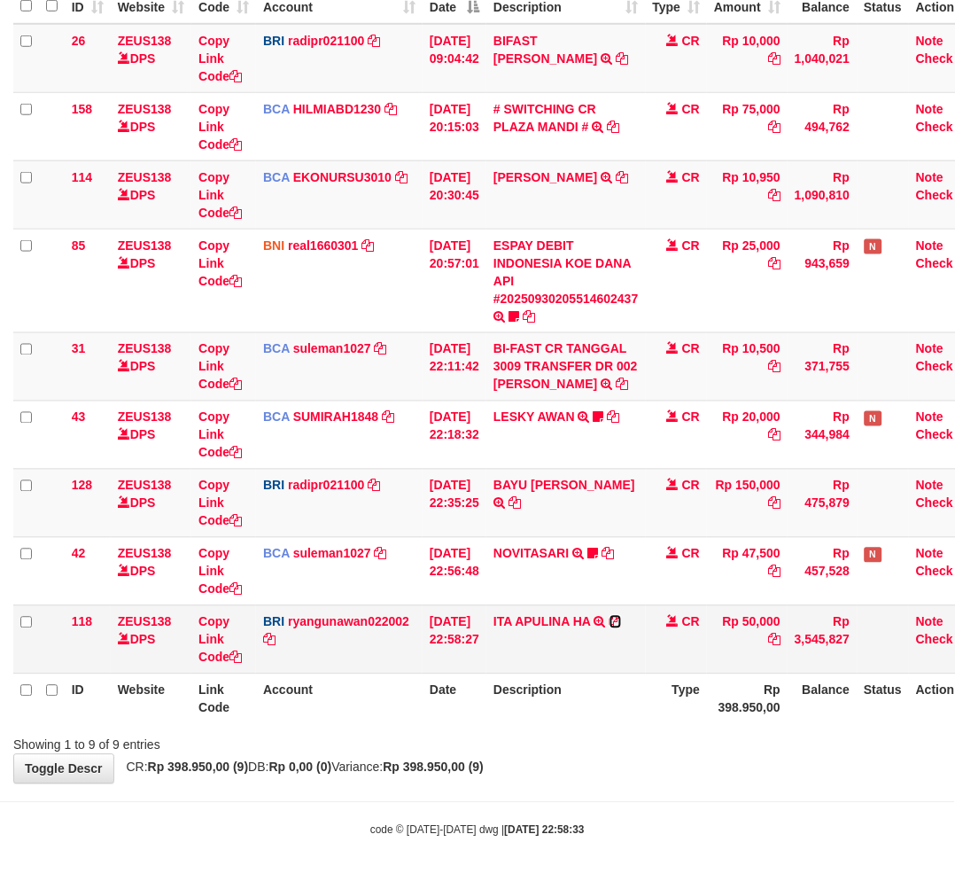
click at [622, 616] on icon at bounding box center [615, 622] width 12 height 12
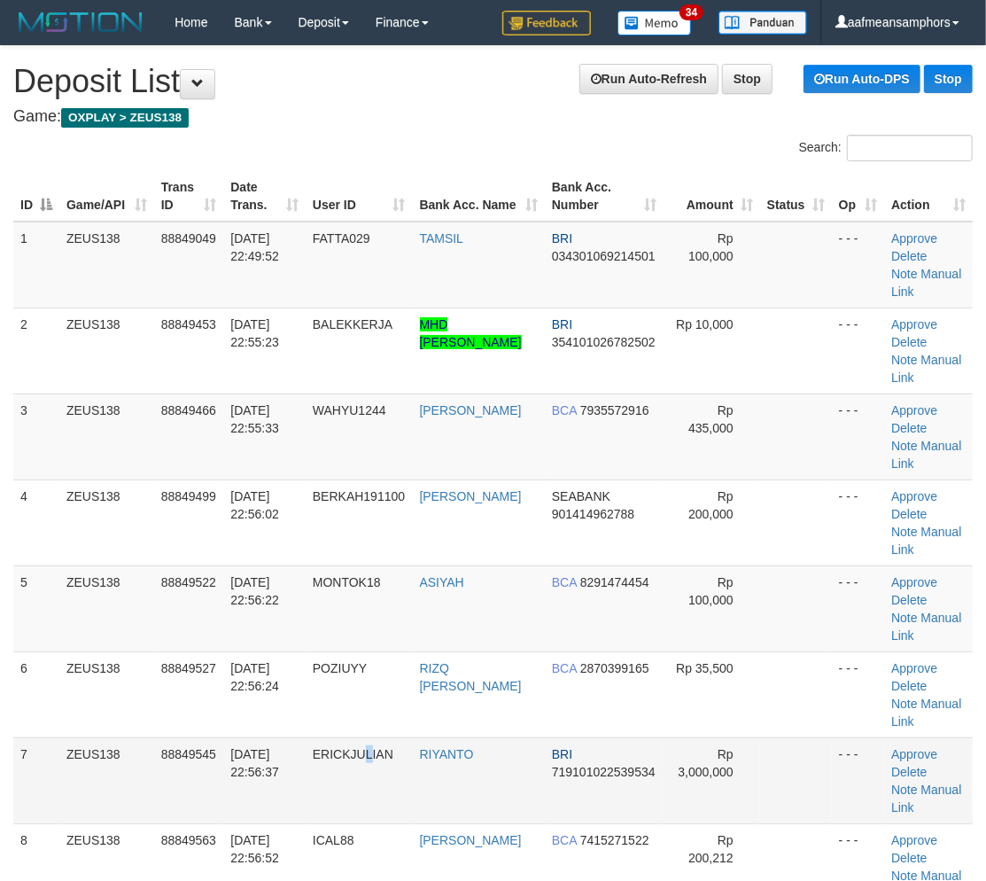
click at [379, 810] on td "ERICKJULIAN" at bounding box center [359, 780] width 107 height 86
click at [252, 578] on td "30/09/2025 22:56:22" at bounding box center [264, 608] width 82 height 86
click at [252, 578] on span "[DATE] 22:56:22" at bounding box center [254, 591] width 49 height 32
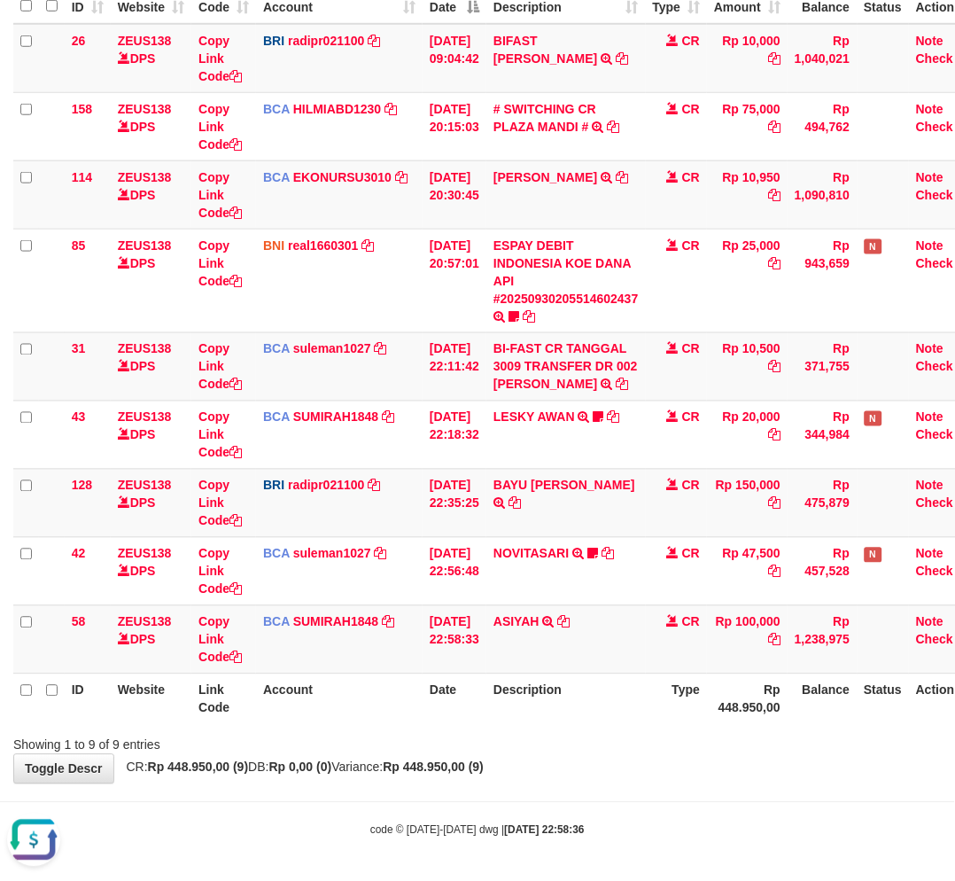
click at [559, 735] on div "Showing 1 to 9 of 9 entries" at bounding box center [477, 741] width 955 height 25
drag, startPoint x: 564, startPoint y: 729, endPoint x: 586, endPoint y: 722, distance: 23.3
click at [571, 729] on div "Showing 1 to 9 of 9 entries" at bounding box center [477, 741] width 955 height 25
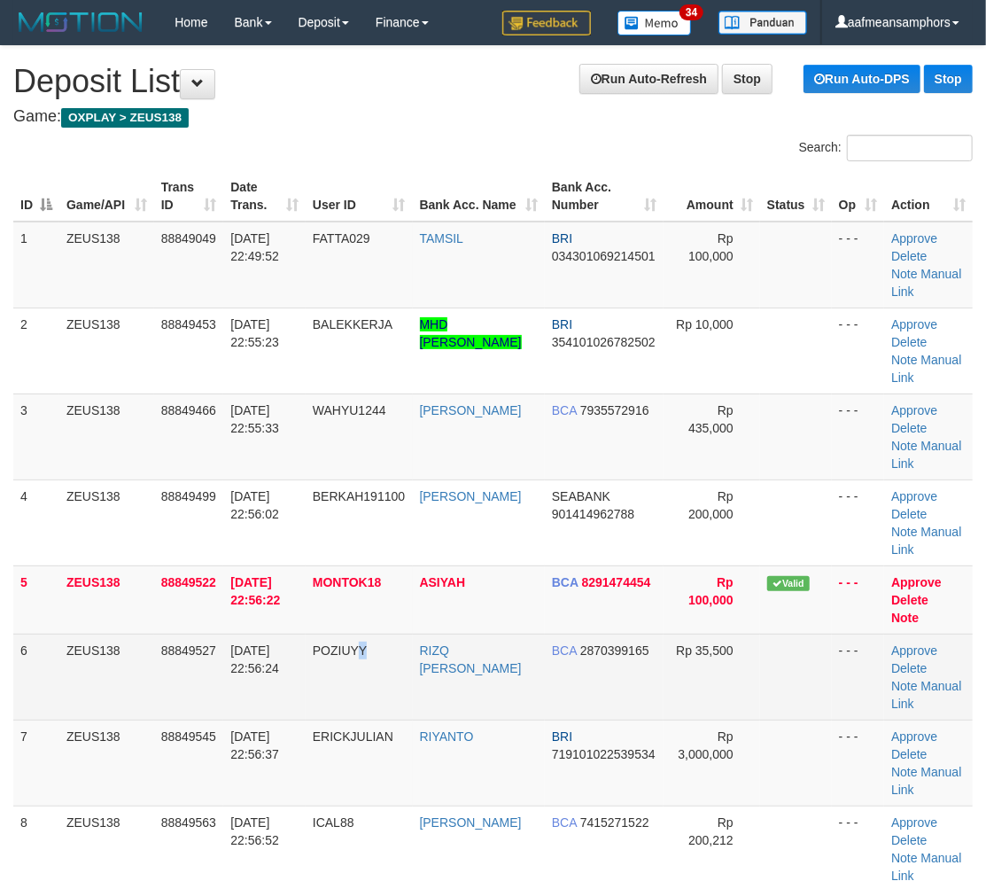
click at [378, 694] on td "POZIUYY" at bounding box center [359, 676] width 107 height 86
click at [379, 693] on td "POZIUYY" at bounding box center [359, 676] width 107 height 86
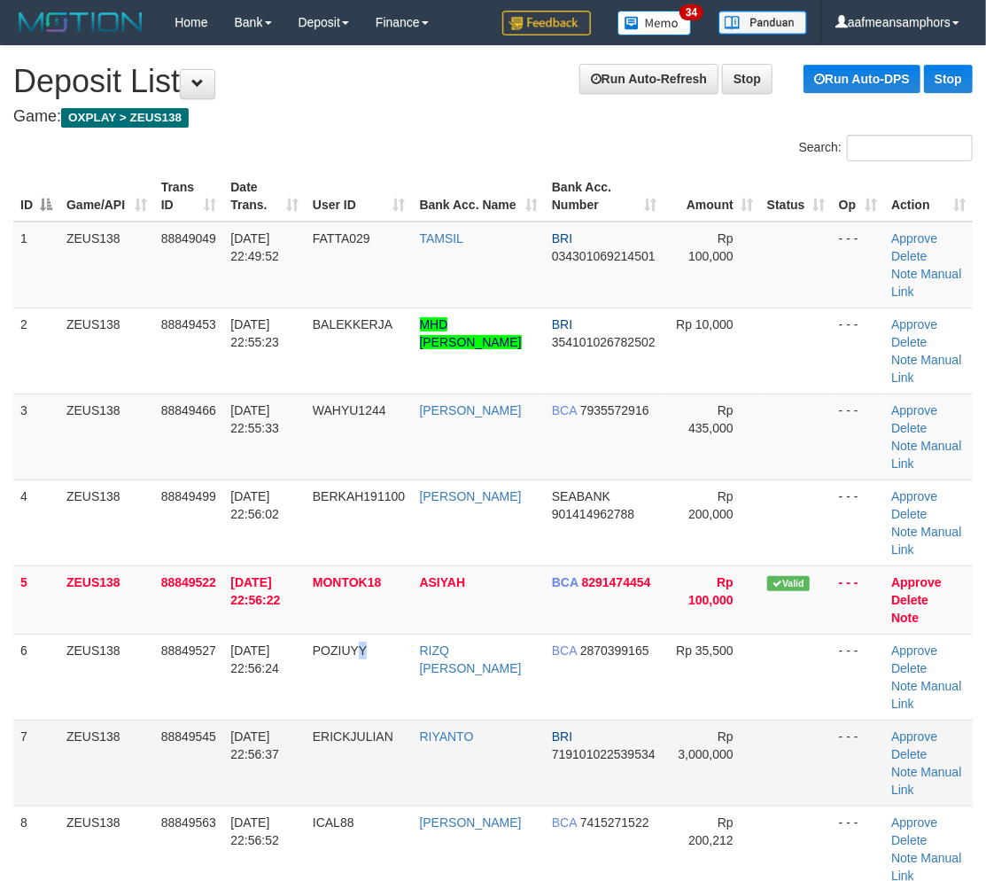
drag, startPoint x: 316, startPoint y: 688, endPoint x: 94, endPoint y: 766, distance: 235.6
click at [310, 692] on tr "6 ZEUS138 88849527 30/09/2025 22:56:24 POZIUYY RIZQ FAIQ AL ABID BCA 2870399165…" at bounding box center [492, 676] width 959 height 86
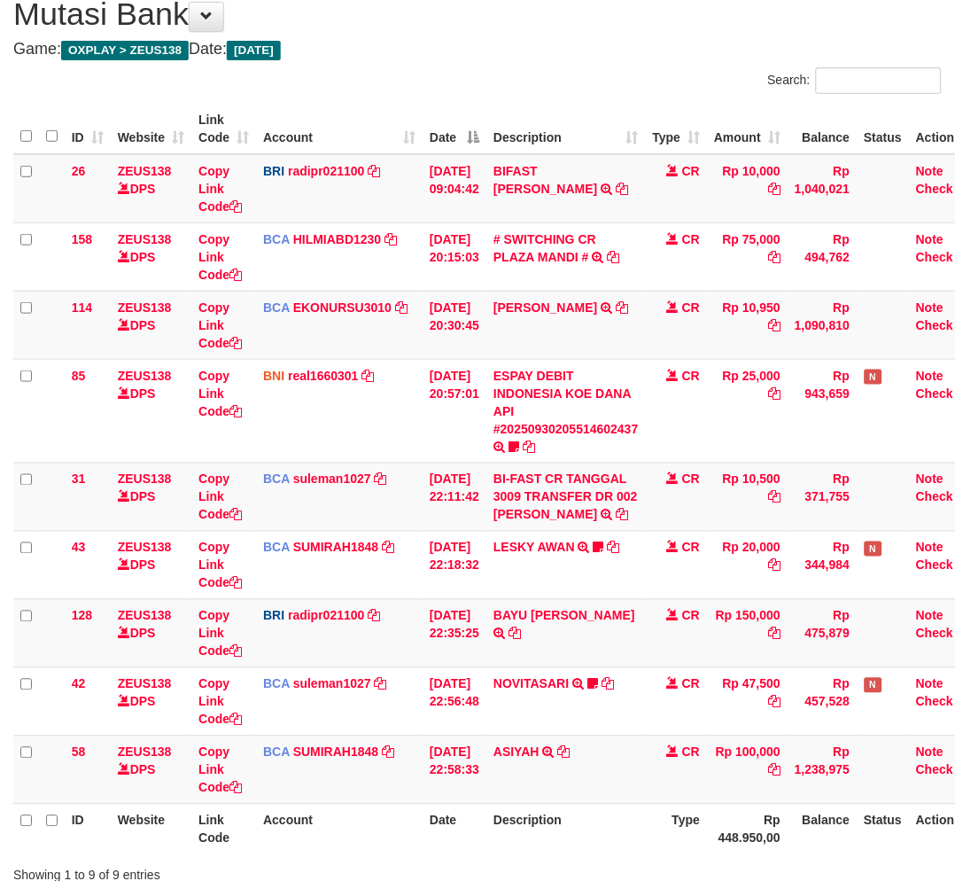
scroll to position [198, 0]
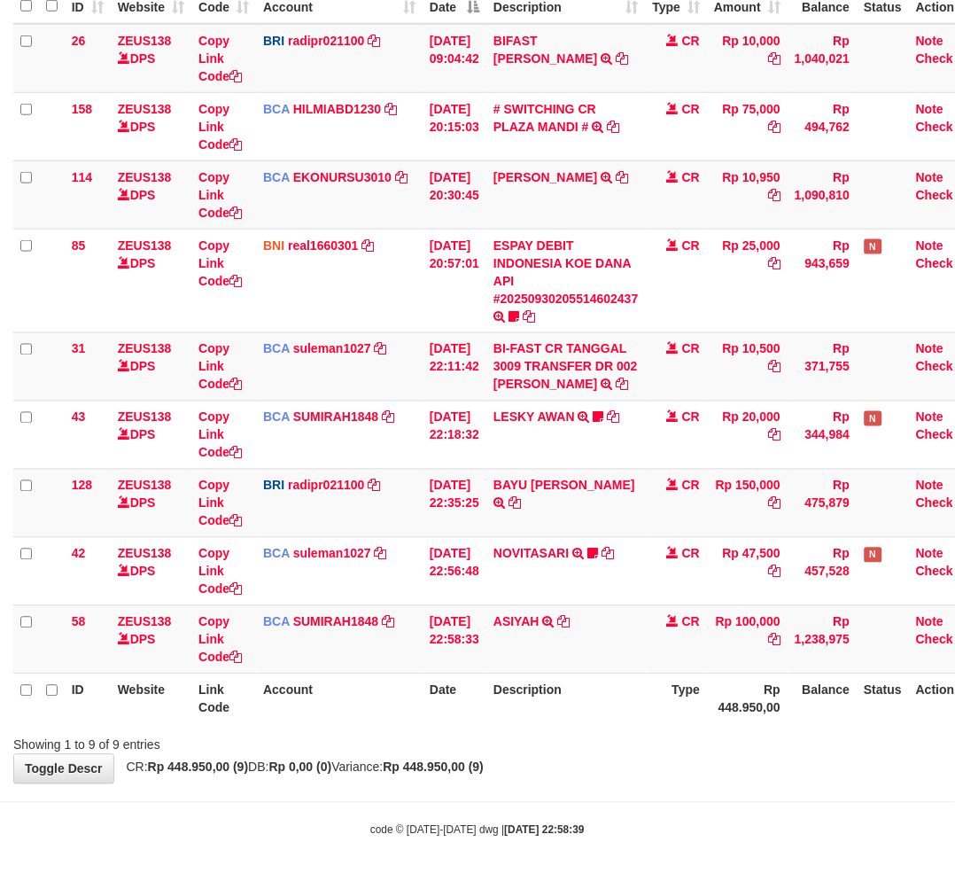
drag, startPoint x: 543, startPoint y: 817, endPoint x: 556, endPoint y: 808, distance: 16.0
click at [543, 817] on body "Toggle navigation Home Bank Account List Load By Website Group [OXPLAY] ZEUS138…" at bounding box center [477, 342] width 955 height 1080
drag, startPoint x: 612, startPoint y: 772, endPoint x: 653, endPoint y: 762, distance: 41.9
click at [611, 772] on div "**********" at bounding box center [477, 316] width 955 height 935
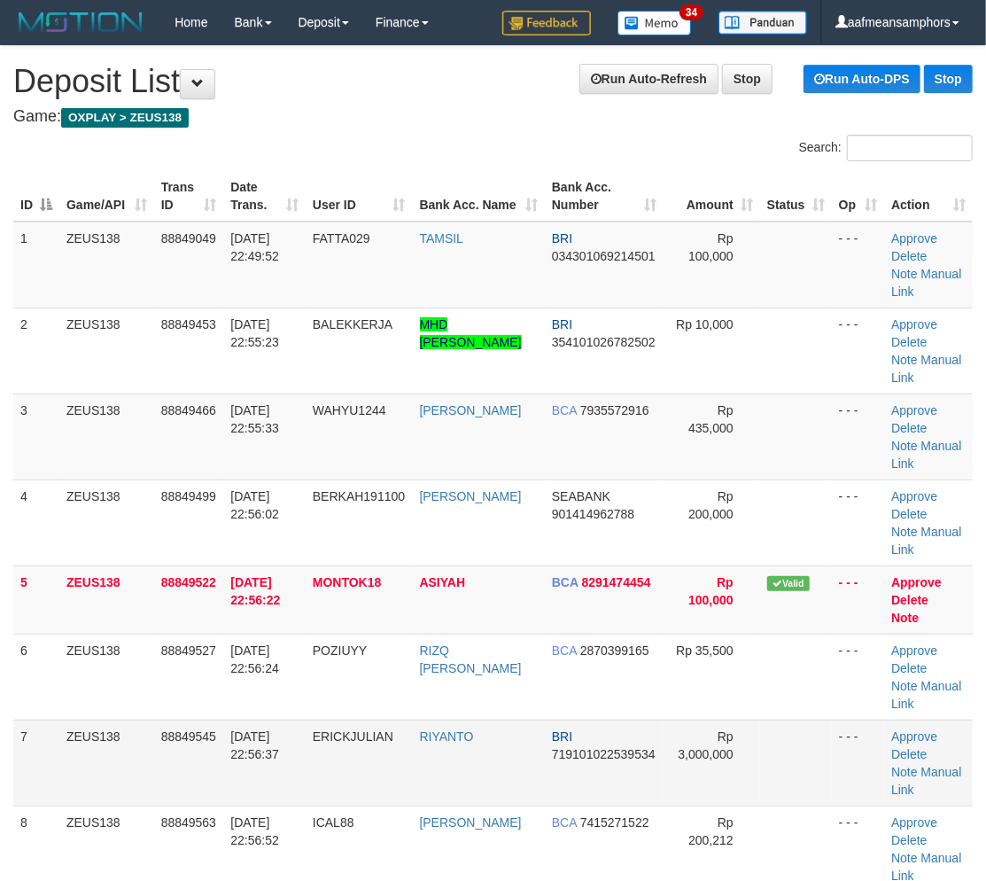
click at [425, 739] on td "RIYANTO" at bounding box center [479, 762] width 132 height 86
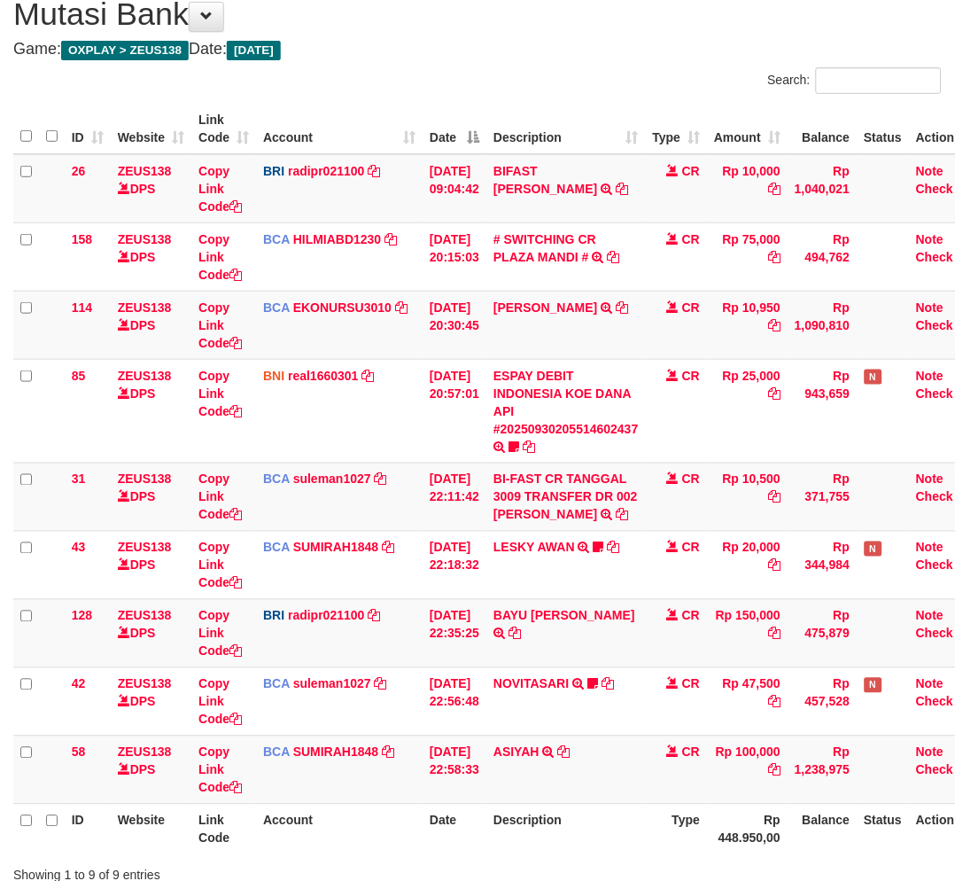
scroll to position [198, 0]
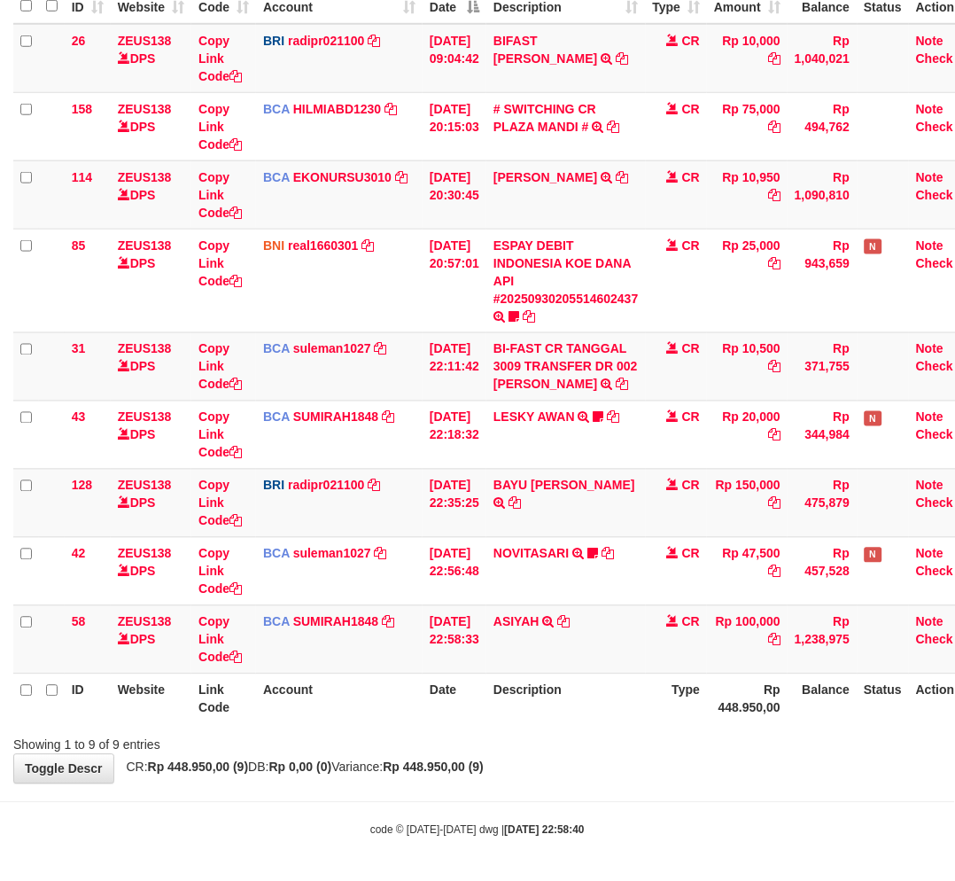
drag, startPoint x: 581, startPoint y: 800, endPoint x: 617, endPoint y: 786, distance: 39.0
click at [571, 804] on body "Toggle navigation Home Bank Account List Load By Website Group [OXPLAY] ZEUS138…" at bounding box center [477, 342] width 955 height 1080
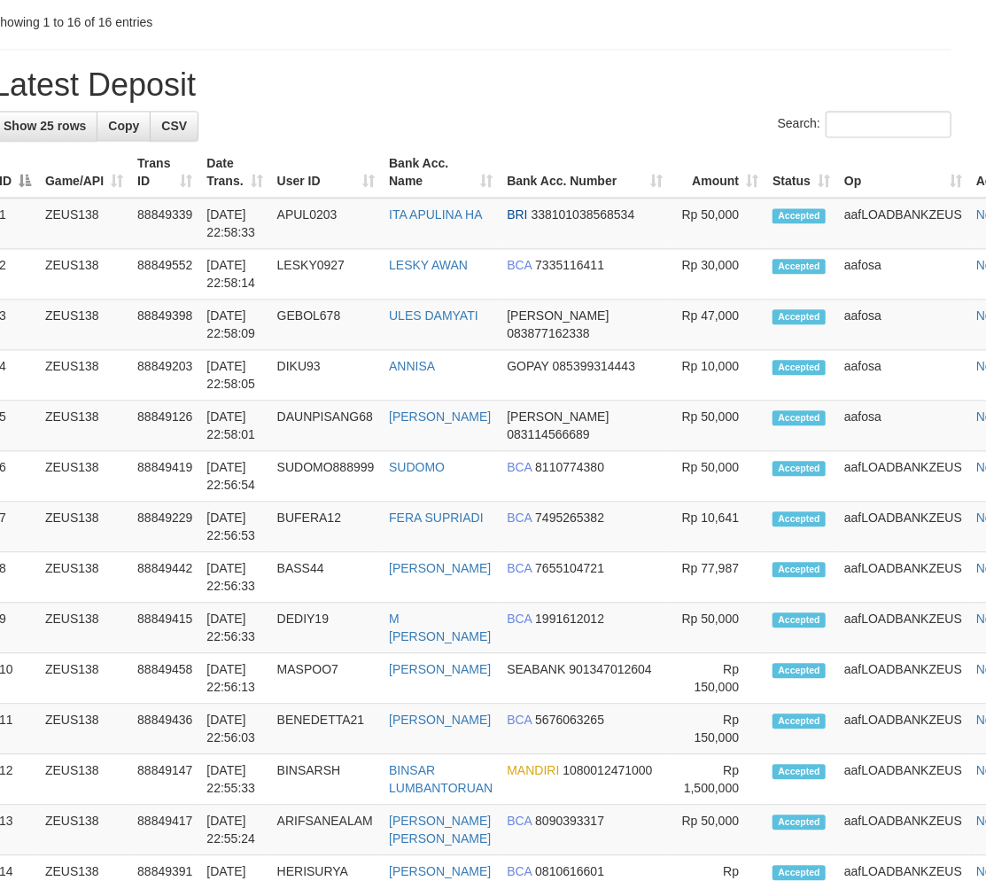
scroll to position [1931, 0]
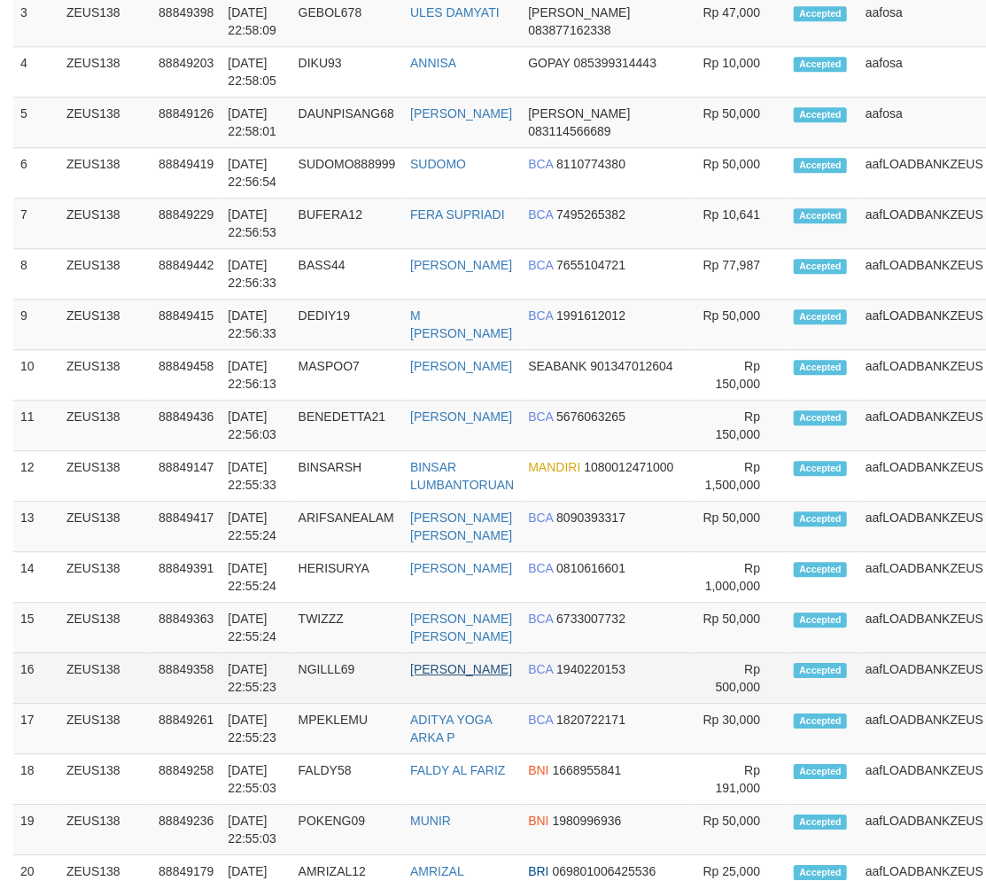
click at [449, 688] on td "[PERSON_NAME]" at bounding box center [462, 678] width 118 height 50
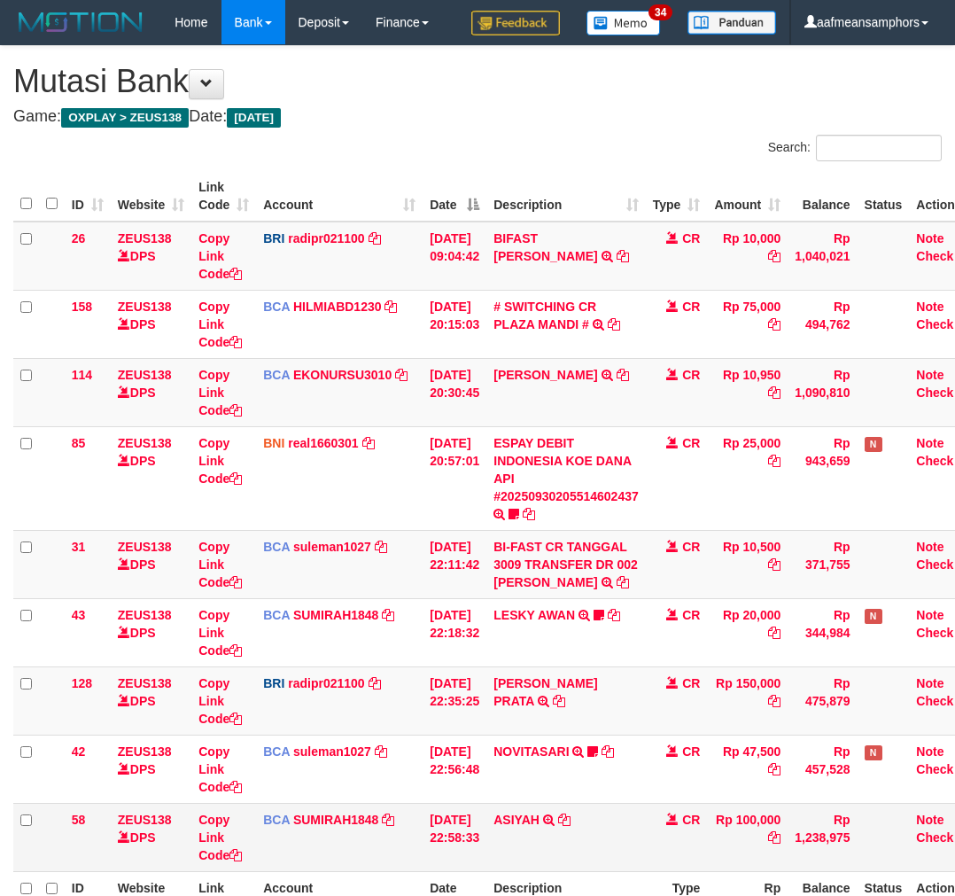
click at [636, 803] on tr "58 ZEUS138 DPS Copy Link Code BCA SUMIRAH1848 DPS SUMIRAH mutasi_20250930_4156 …" at bounding box center [497, 837] width 968 height 68
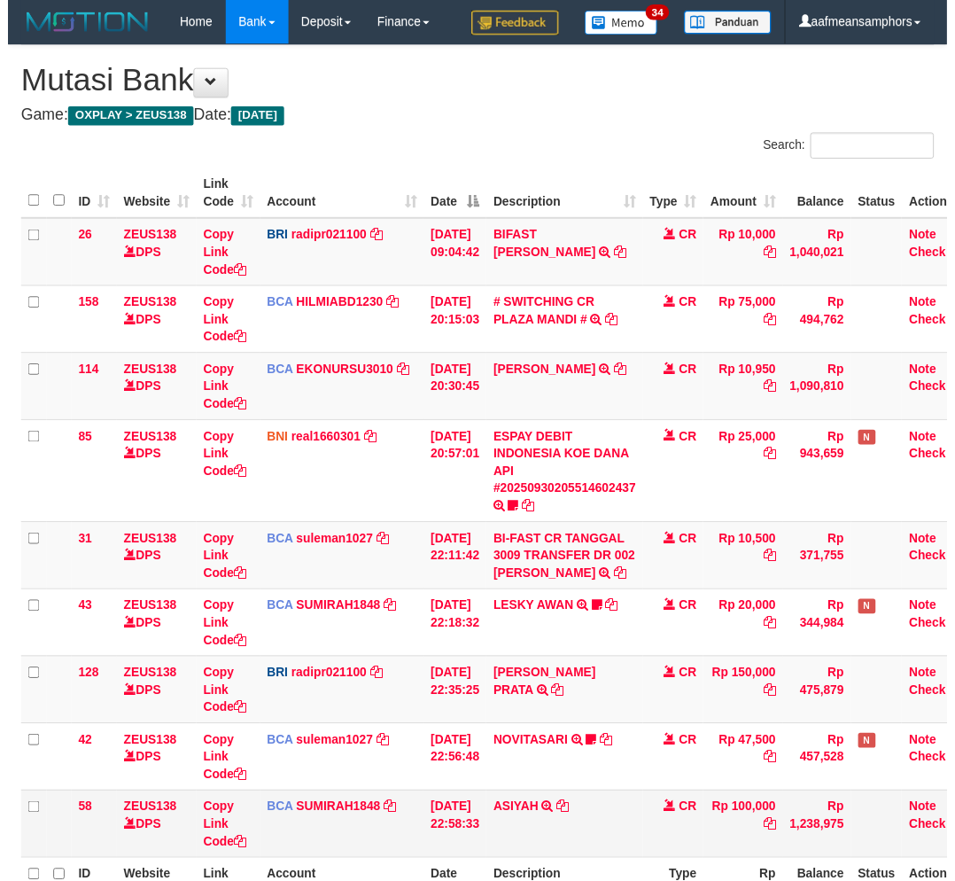
scroll to position [67, 0]
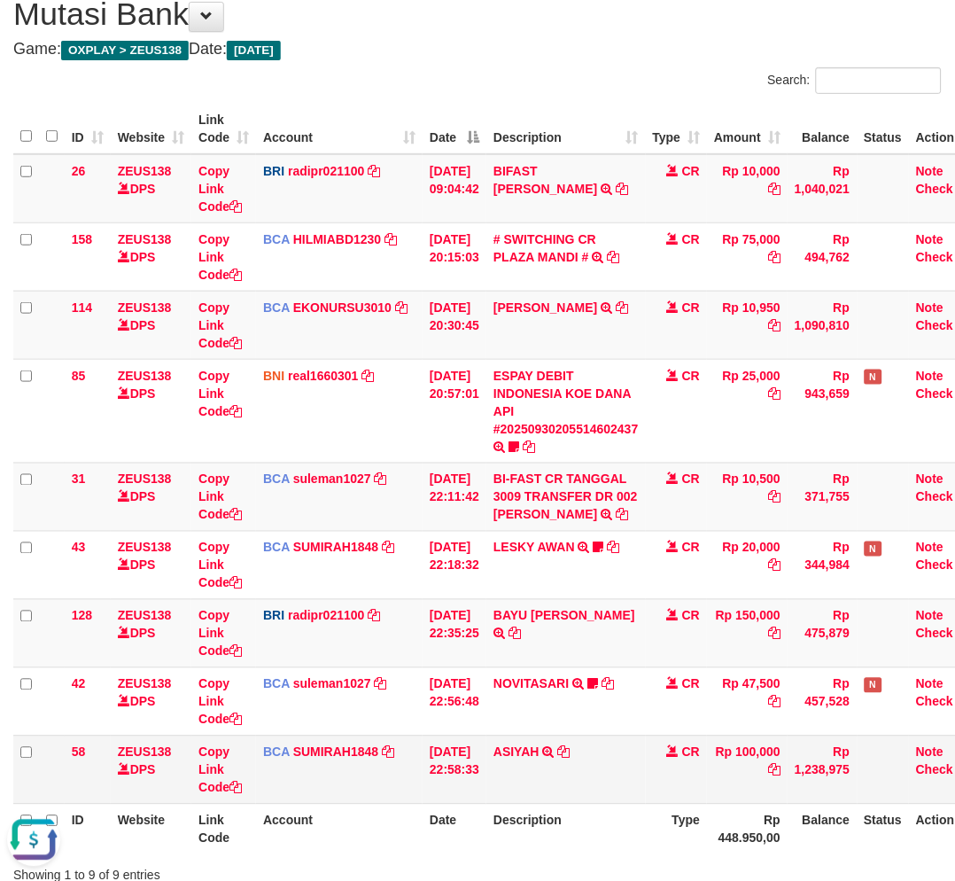
click at [523, 795] on td "ASIYAH TRSF E-BANKING CR 3009/FTSCY/WS95271 100000.00ASIYAH" at bounding box center [565, 769] width 159 height 68
click at [549, 791] on td "ASIYAH TRSF E-BANKING CR 3009/FTSCY/WS95271 100000.00ASIYAH" at bounding box center [565, 769] width 159 height 68
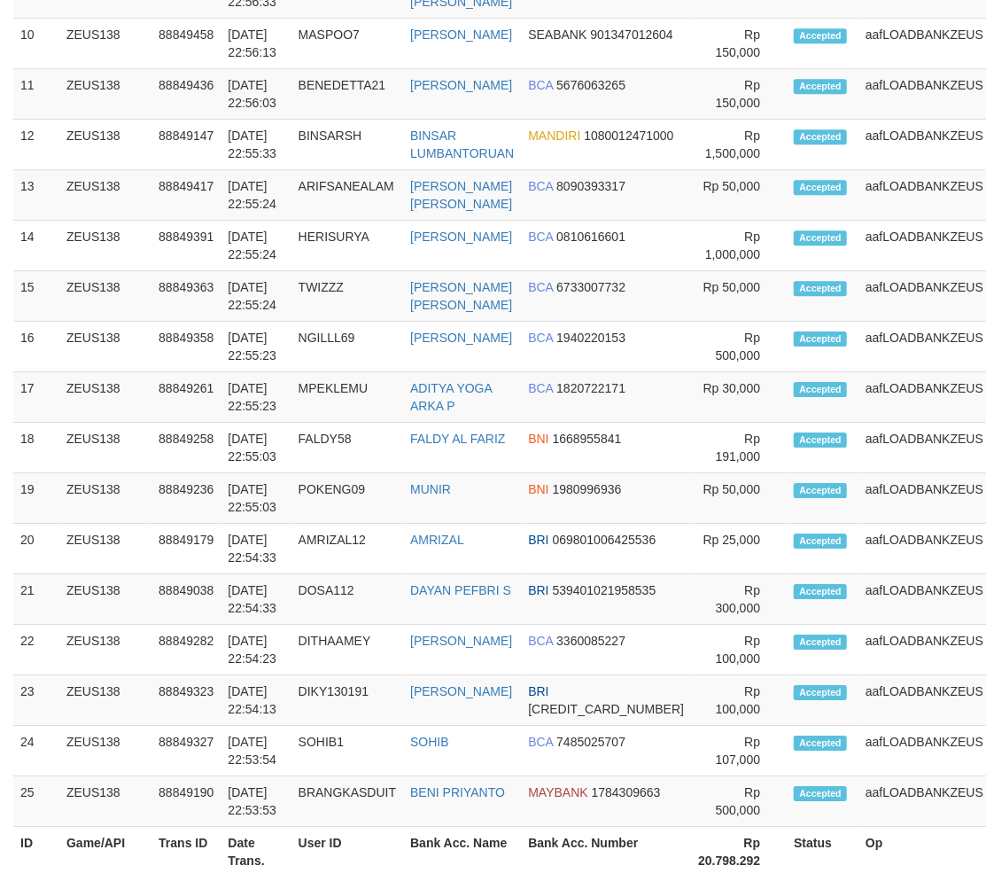
scroll to position [2195, 0]
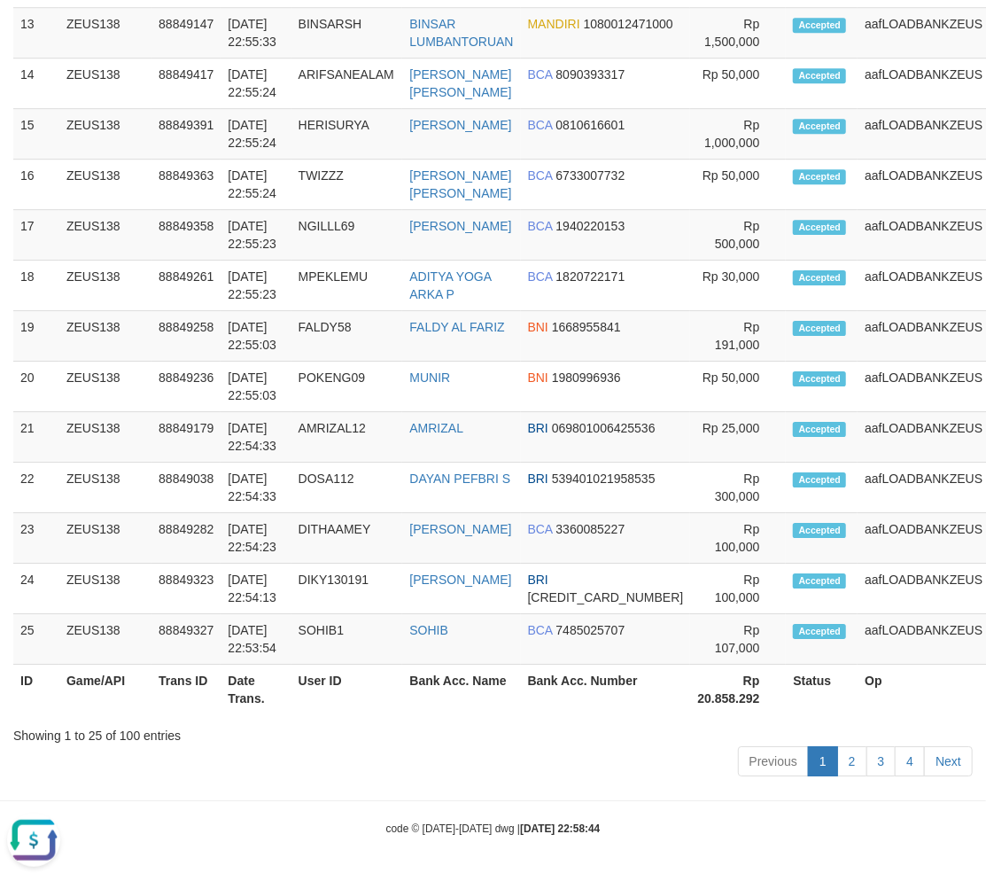
drag, startPoint x: 541, startPoint y: 738, endPoint x: 210, endPoint y: 744, distance: 331.4
click at [537, 738] on div "Show 25 rows Copy CSV Search: ID Game/API Trans ID Date Trans. User ID Bank Acc…" at bounding box center [492, 48] width 959 height 1468
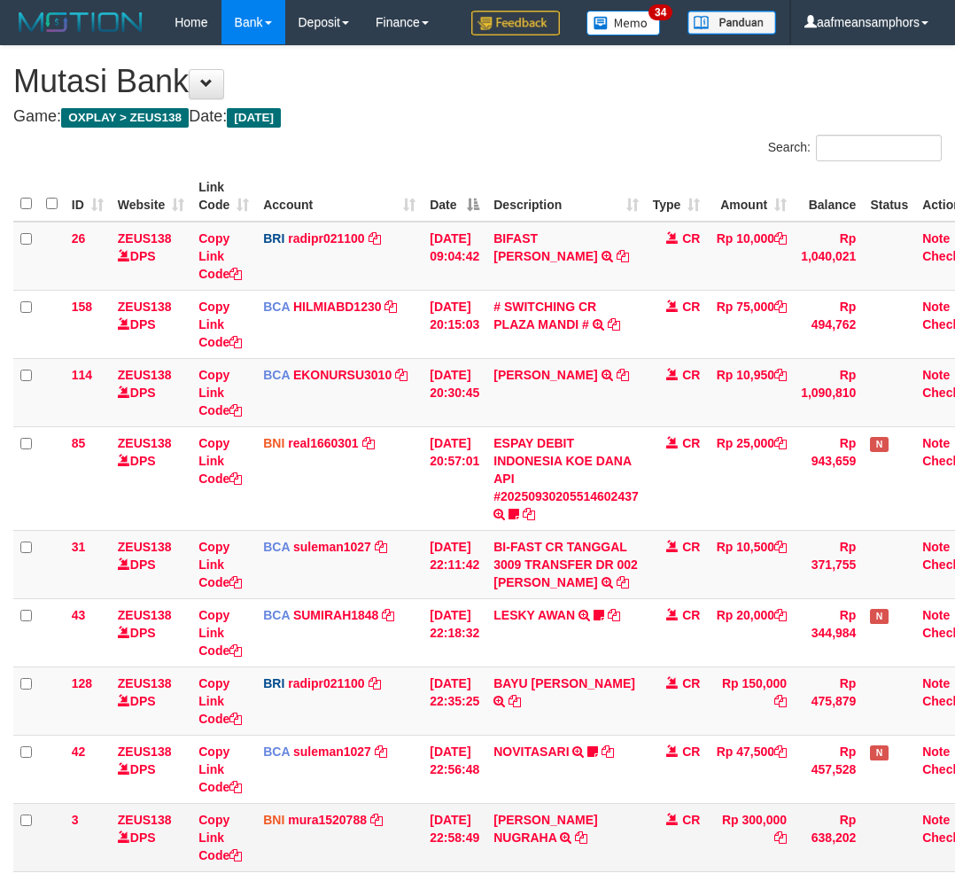
scroll to position [75, 0]
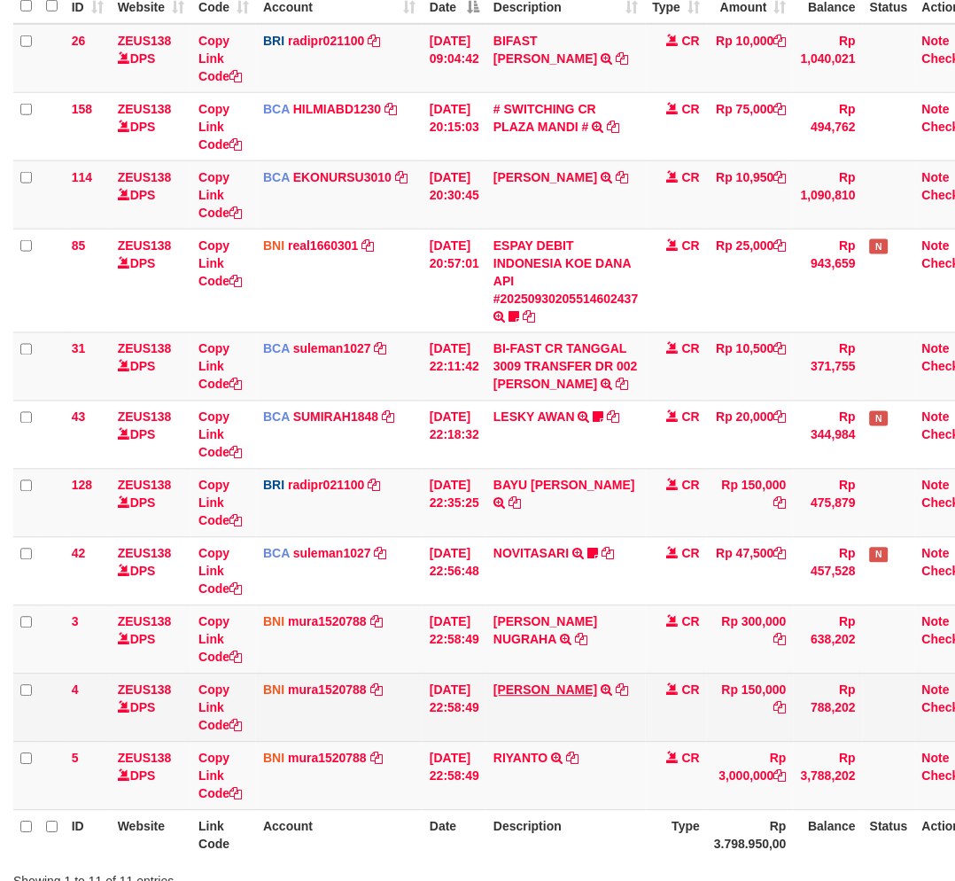
scroll to position [334, 0]
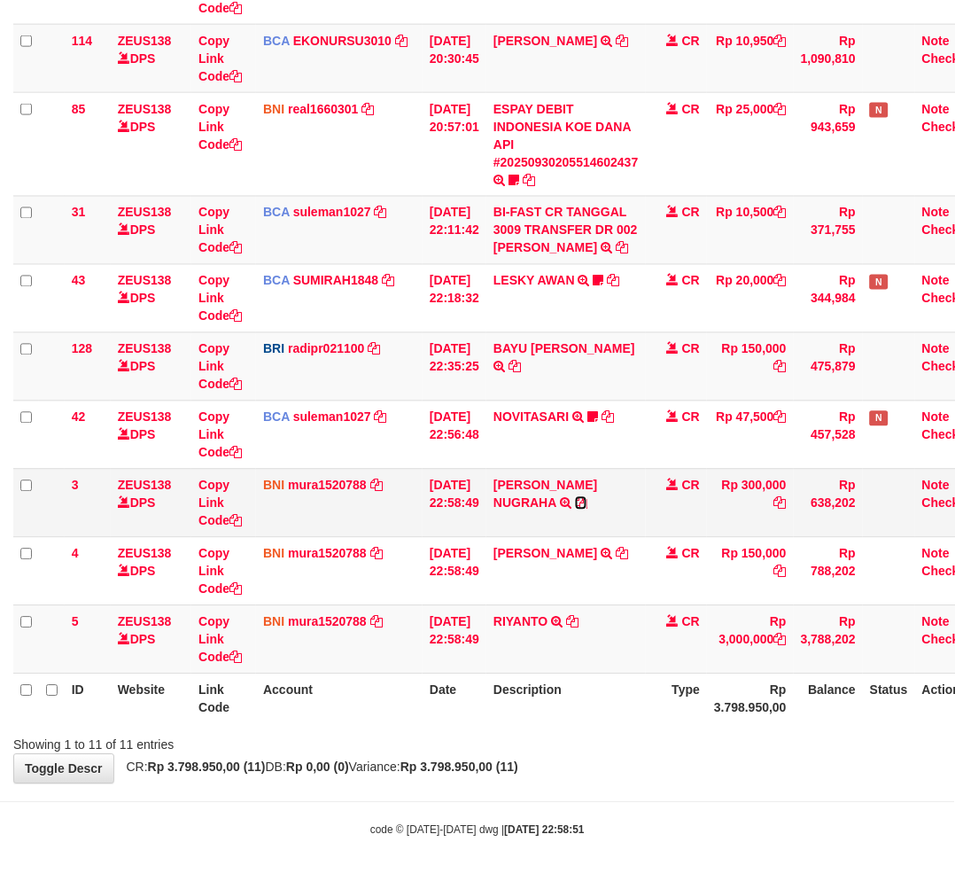
click at [587, 501] on icon at bounding box center [581, 503] width 12 height 12
click at [558, 668] on td "RIYANTO TRANSFER DARI SDR RIYANTO" at bounding box center [565, 639] width 159 height 68
click at [580, 669] on td "RIYANTO TRANSFER DARI SDR RIYANTO" at bounding box center [565, 639] width 159 height 68
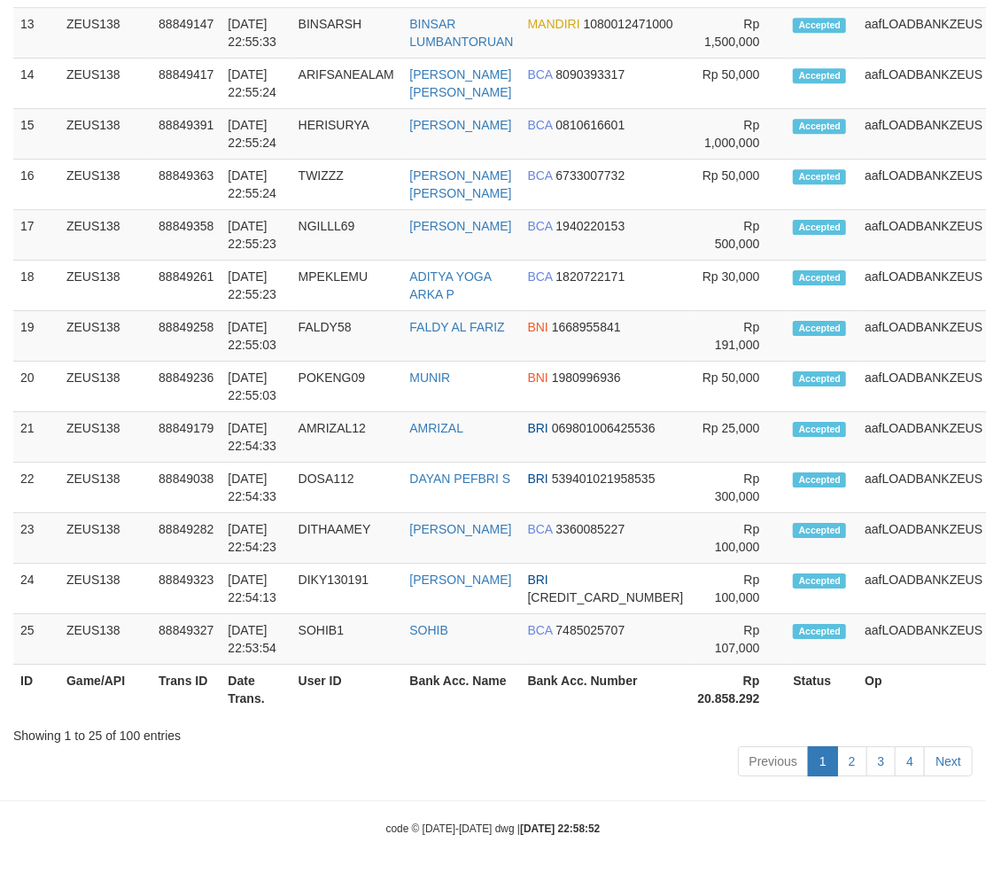
scroll to position [2357, 0]
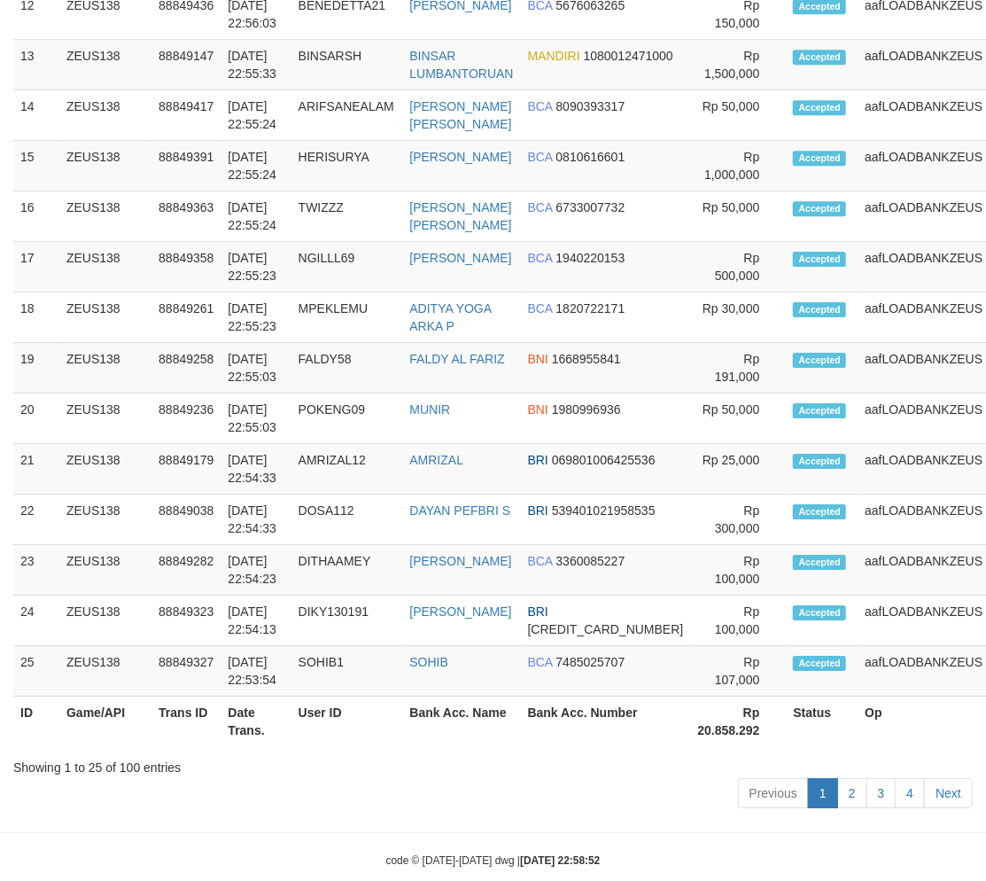
click at [545, 803] on div "Show 25 rows Copy CSV Search: ID Game/API Trans ID Date Trans. User ID Bank Acc…" at bounding box center [492, 80] width 959 height 1468
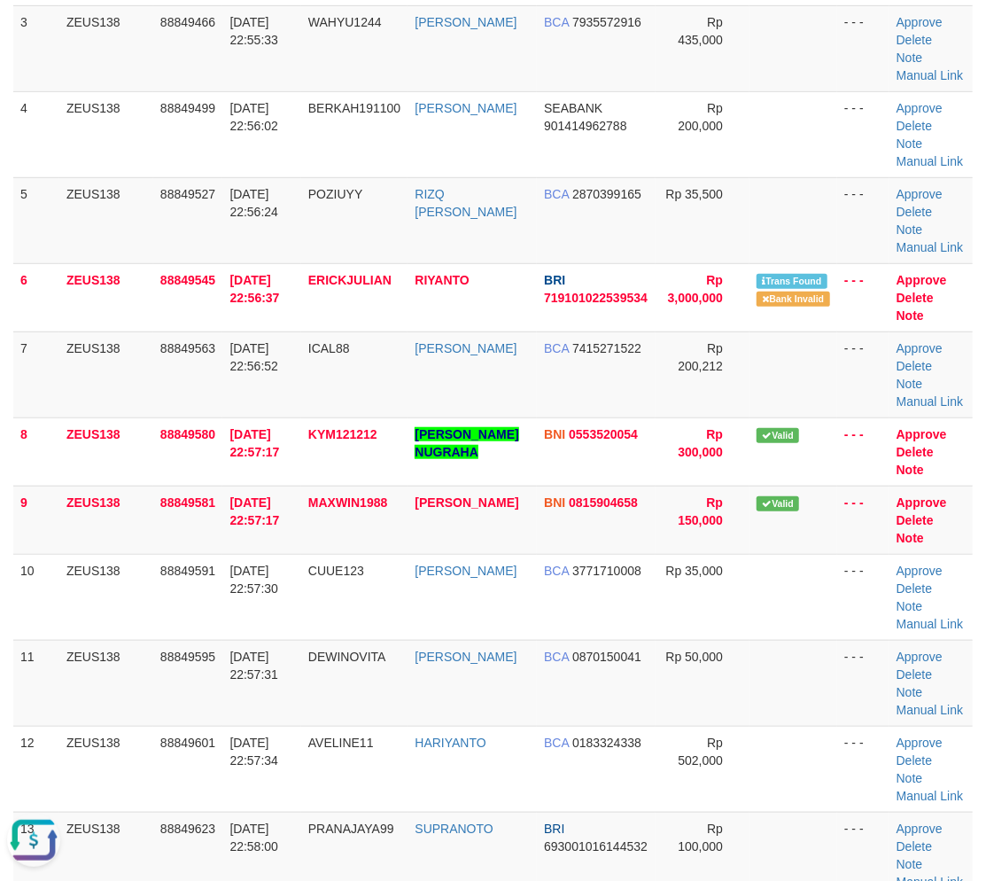
scroll to position [0, 0]
drag, startPoint x: 400, startPoint y: 719, endPoint x: 409, endPoint y: 719, distance: 9.7
click at [402, 719] on td "DEWINOVITA" at bounding box center [354, 683] width 107 height 86
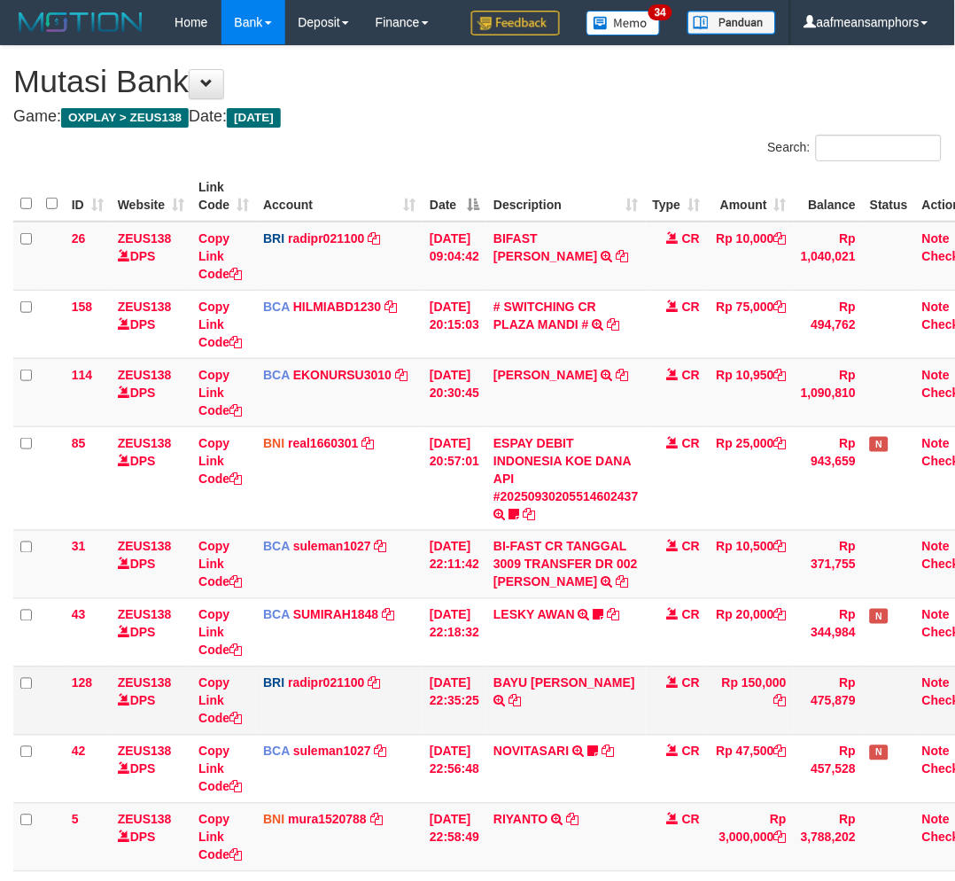
click at [581, 672] on td "BAYU [PERSON_NAME] TRANSFER NBMB BAYU [PERSON_NAME] TO [PERSON_NAME]" at bounding box center [565, 700] width 159 height 68
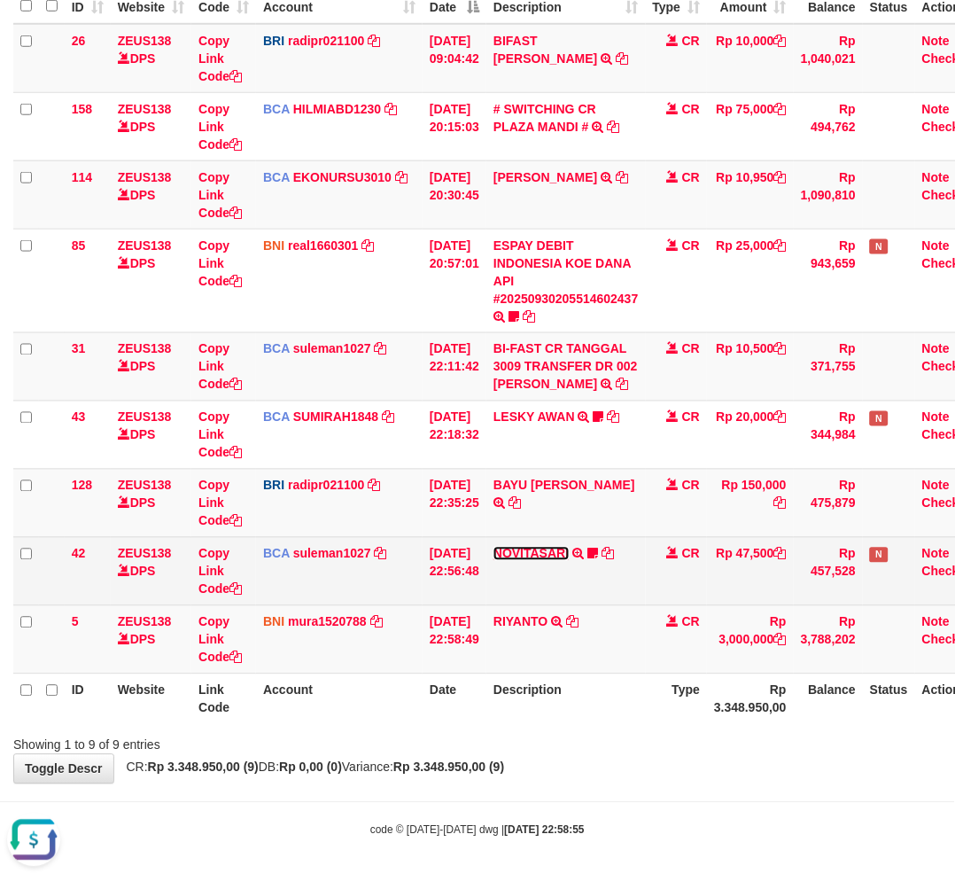
click at [542, 551] on link "NOVITASARI" at bounding box center [530, 554] width 75 height 14
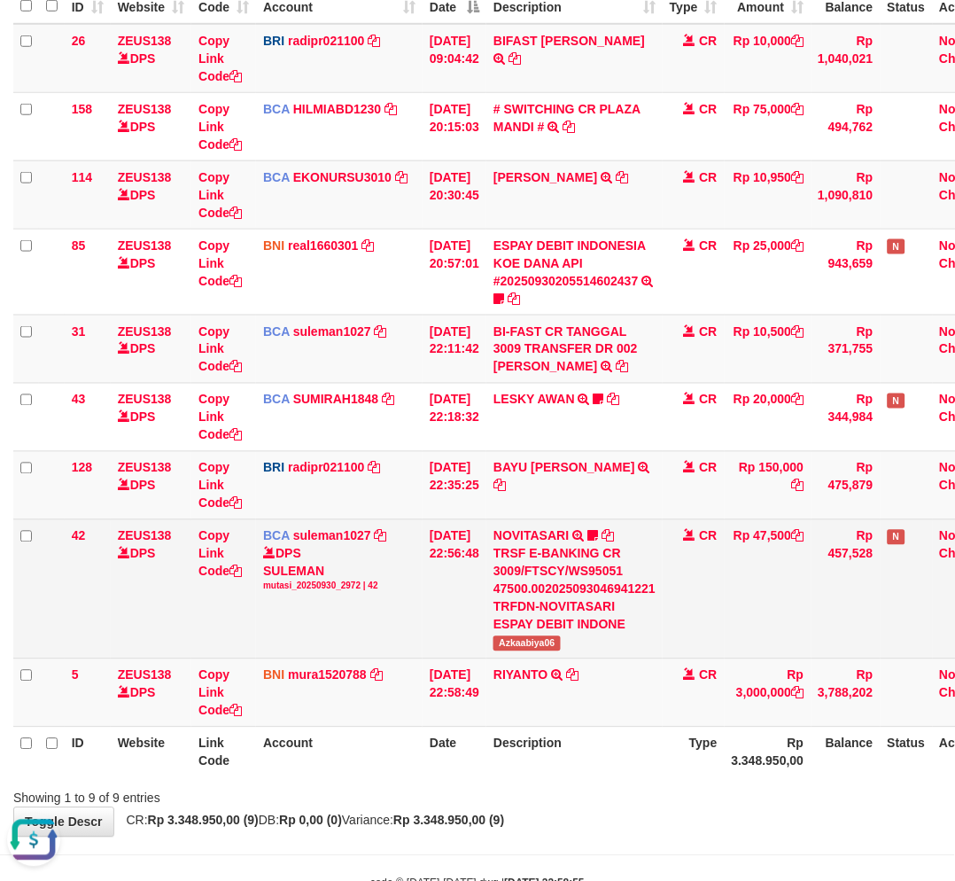
click at [538, 636] on span "Azkaabiya06" at bounding box center [526, 643] width 67 height 15
copy span "Azkaabiya06"
click at [563, 594] on div "TRSF E-BANKING CR 3009/FTSCY/WS95051 47500.002025093046941221 TRFDN-NOVITASARI …" at bounding box center [574, 589] width 162 height 89
click at [547, 586] on div "TRSF E-BANKING CR 3009/FTSCY/WS95051 47500.002025093046941221 TRFDN-NOVITASARI …" at bounding box center [574, 589] width 162 height 89
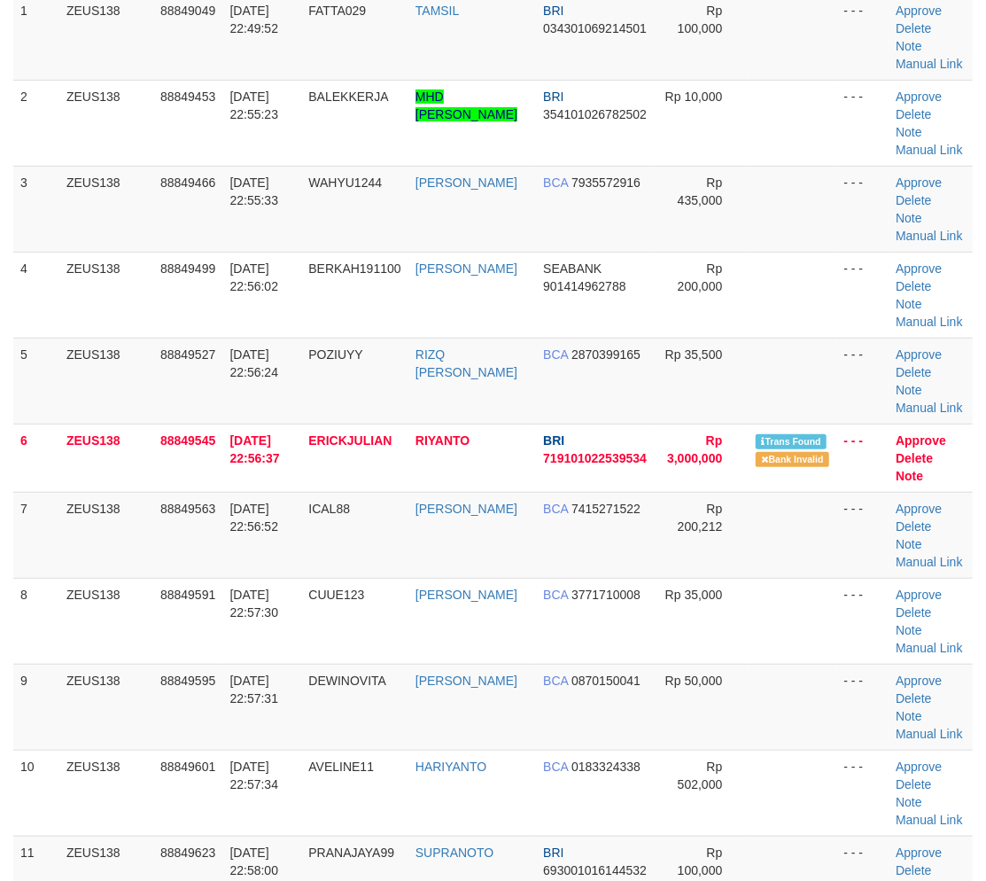
scroll to position [388, 0]
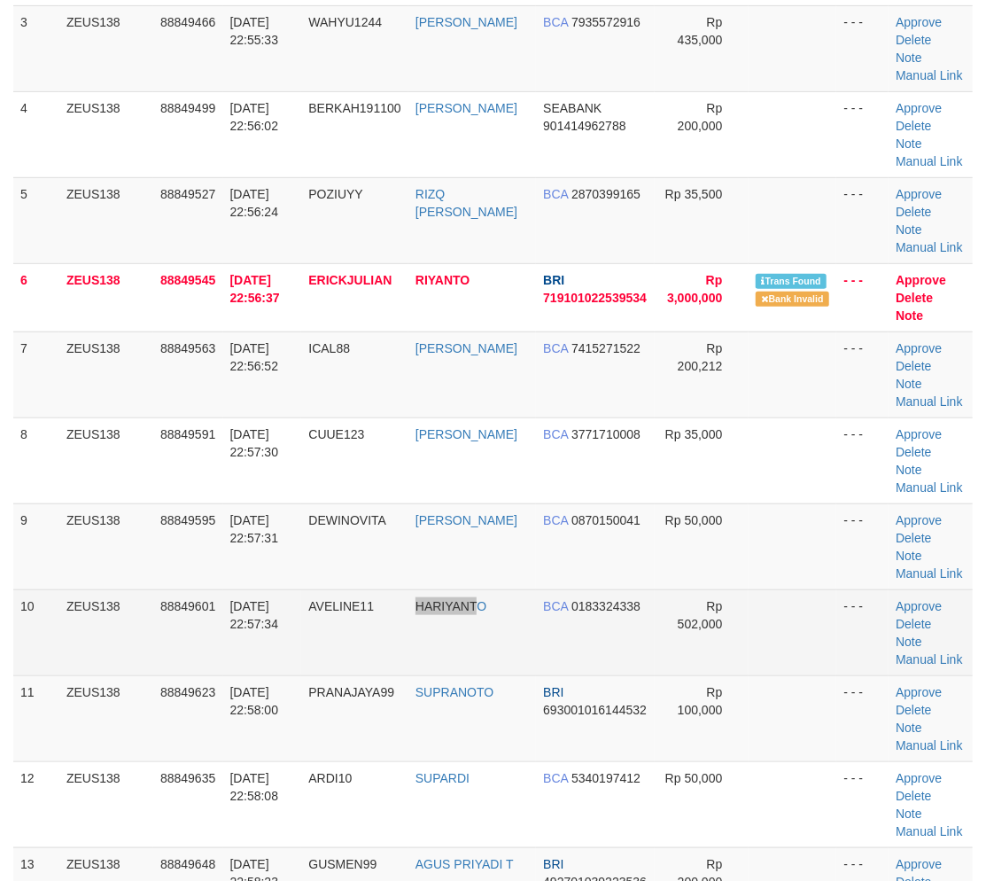
drag, startPoint x: 481, startPoint y: 633, endPoint x: 432, endPoint y: 621, distance: 50.3
click at [480, 633] on tr "10 ZEUS138 88849601 [DATE] 22:57:34 AVELINE11 HARIYANTO BCA 0183324338 Rp 502,0…" at bounding box center [492, 632] width 959 height 86
drag, startPoint x: 295, startPoint y: 598, endPoint x: 270, endPoint y: 601, distance: 24.9
click at [271, 599] on td "[DATE] 22:57:34" at bounding box center [262, 632] width 79 height 86
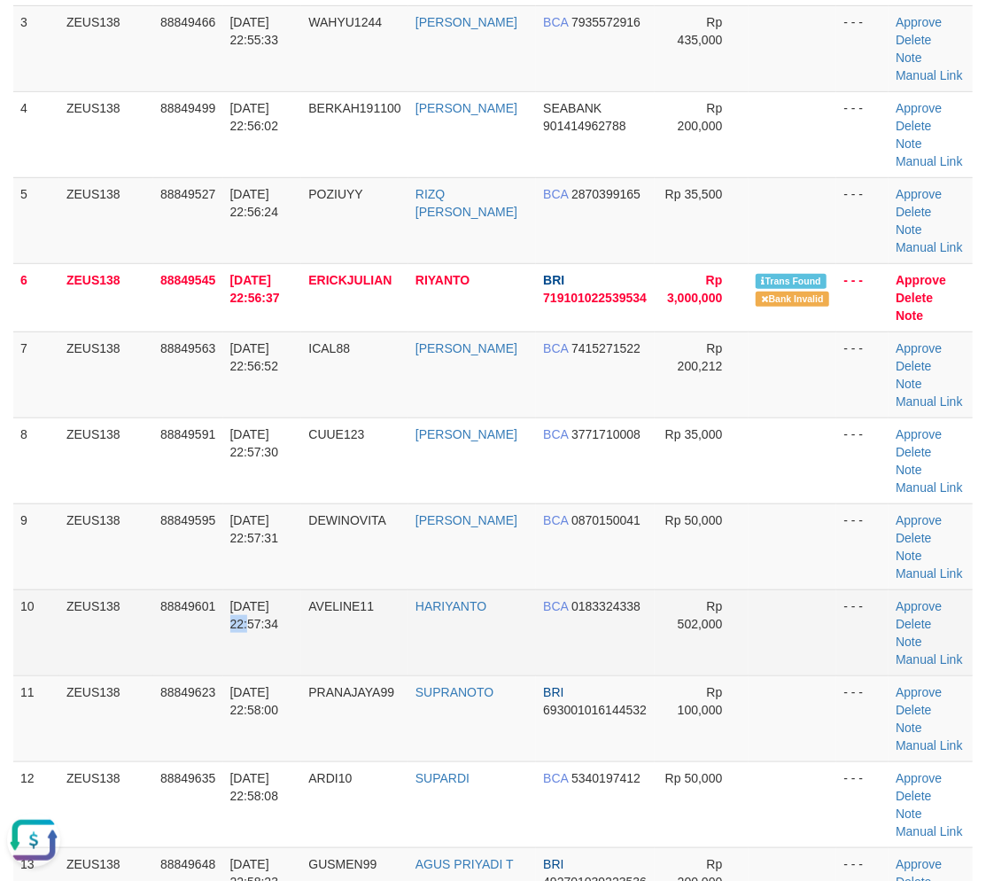
click at [272, 599] on span "30/09/2025 22:57:34" at bounding box center [254, 615] width 49 height 32
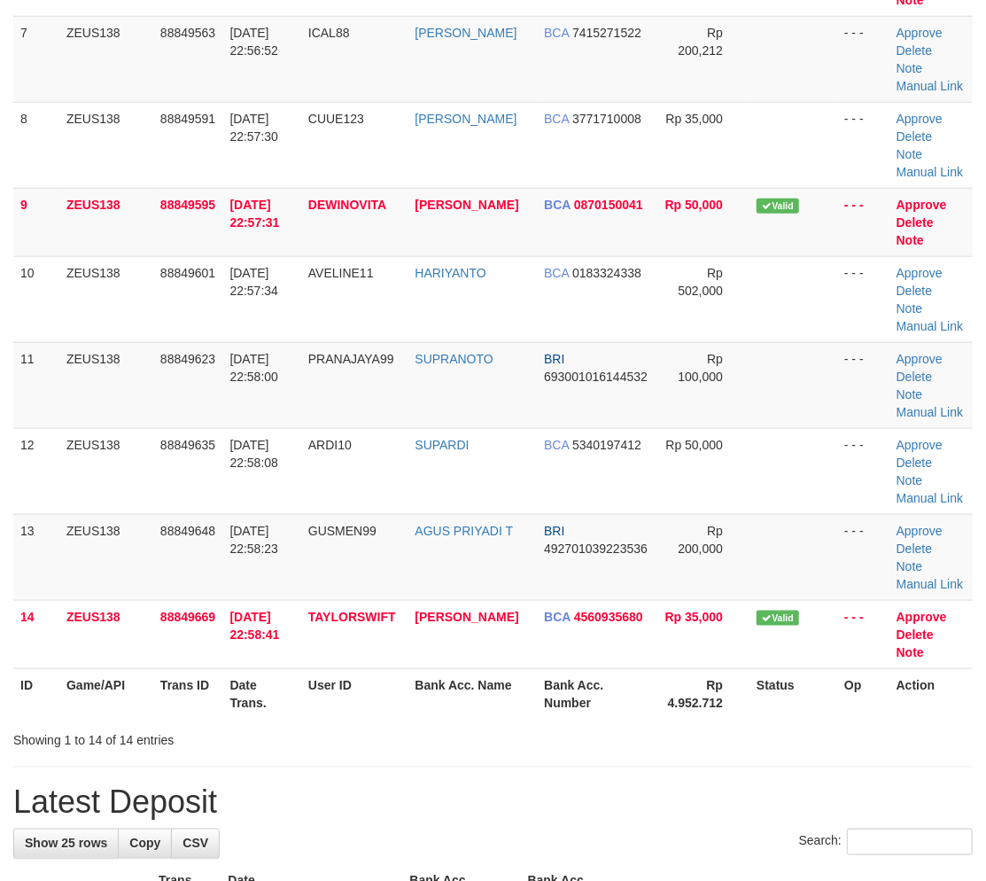
scroll to position [388, 0]
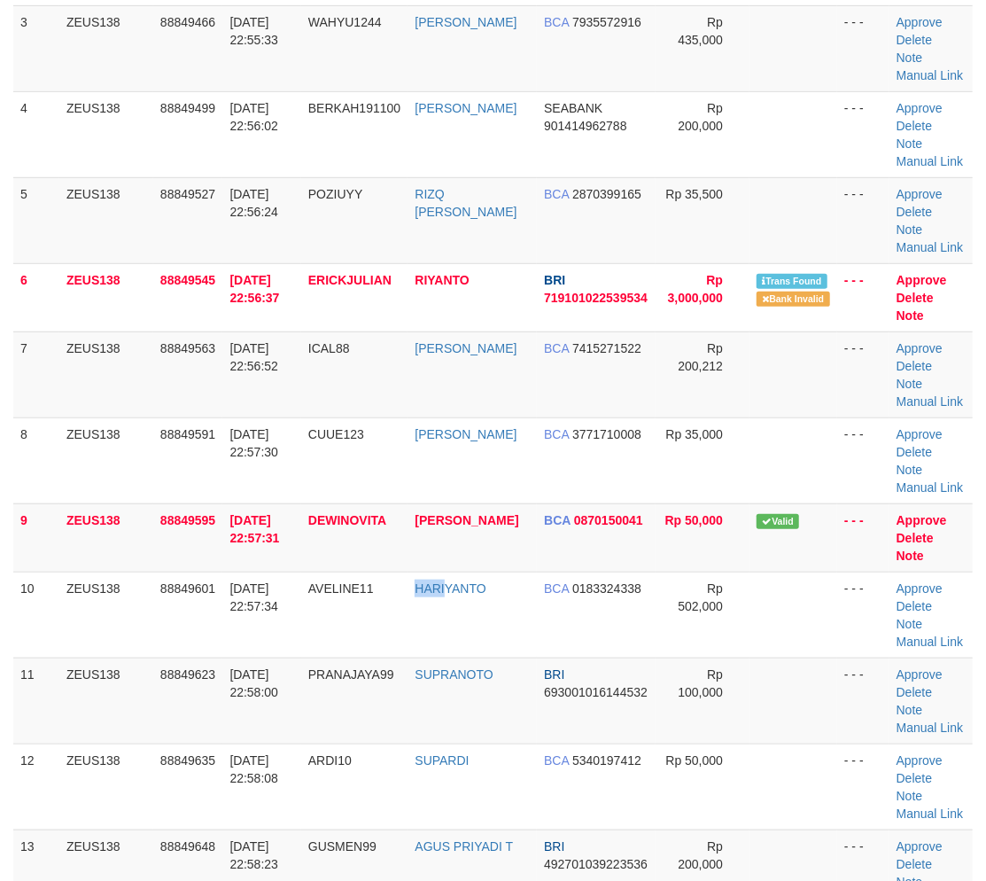
drag, startPoint x: 447, startPoint y: 599, endPoint x: 5, endPoint y: 595, distance: 442.1
click at [447, 600] on tr "10 ZEUS138 88849601 [DATE] 22:57:34 AVELINE11 HARIYANTO BCA 0183324338 Rp 502,0…" at bounding box center [492, 614] width 959 height 86
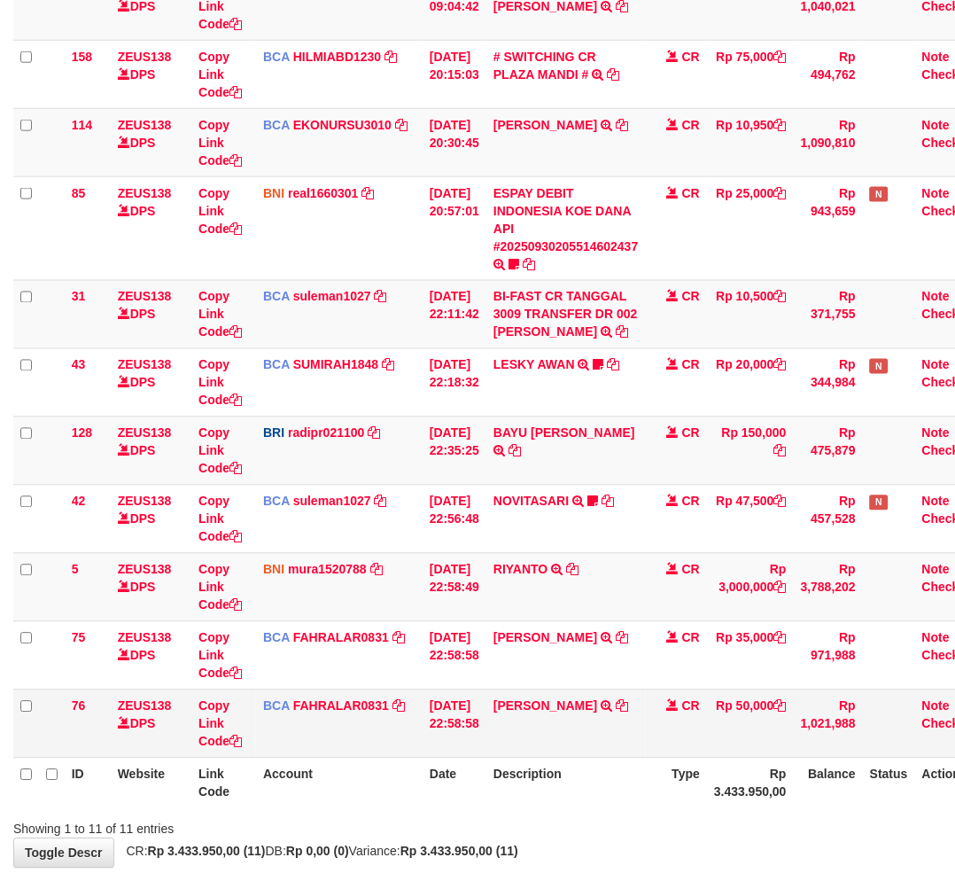
scroll to position [334, 0]
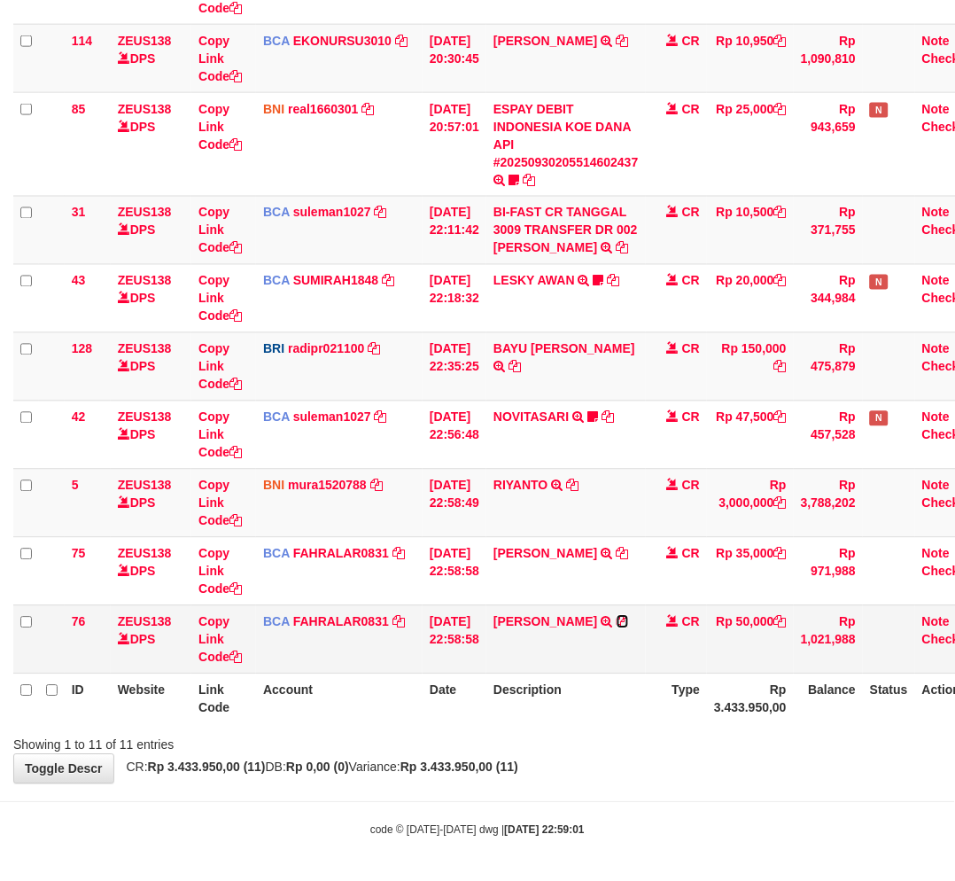
drag, startPoint x: 612, startPoint y: 618, endPoint x: 624, endPoint y: 623, distance: 12.3
click at [617, 618] on icon at bounding box center [623, 622] width 12 height 12
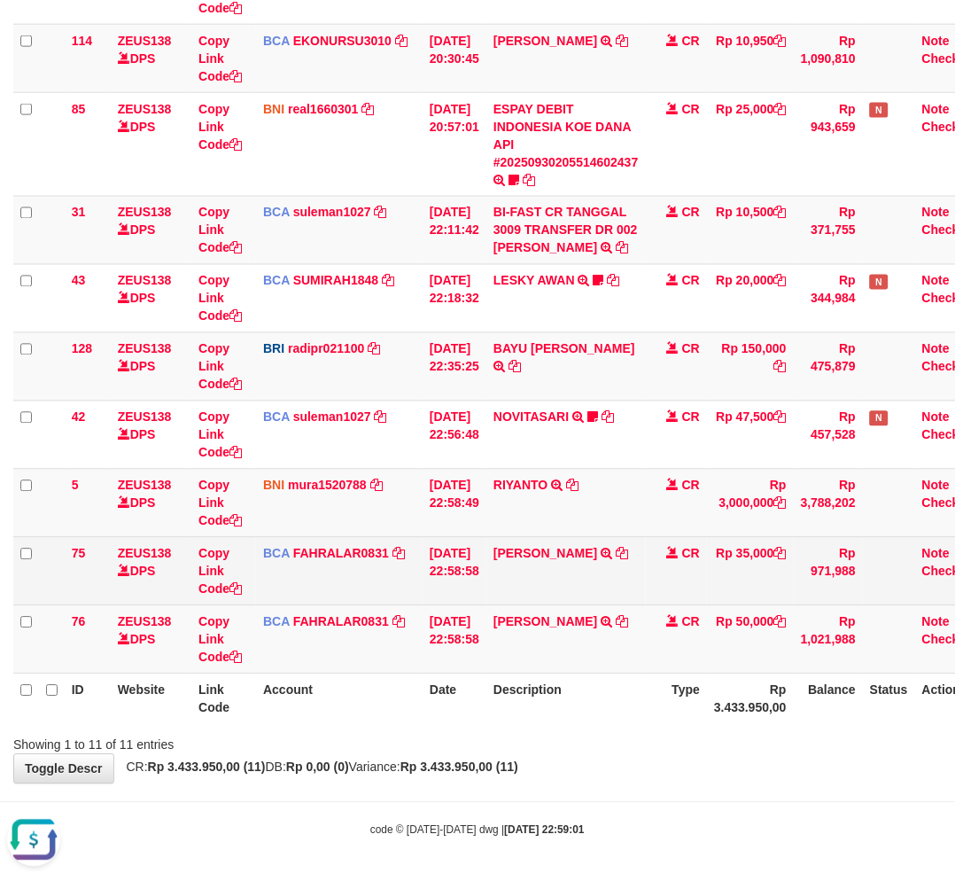
drag, startPoint x: 535, startPoint y: 569, endPoint x: 525, endPoint y: 571, distance: 9.9
click at [535, 569] on td "IVAN RIDHO RAMADHA TRSF E-BANKING CR 3009/FTSCY/WS95031 35000.00IVAN RIDHO RAMA…" at bounding box center [565, 571] width 159 height 68
click at [617, 560] on icon at bounding box center [623, 553] width 12 height 12
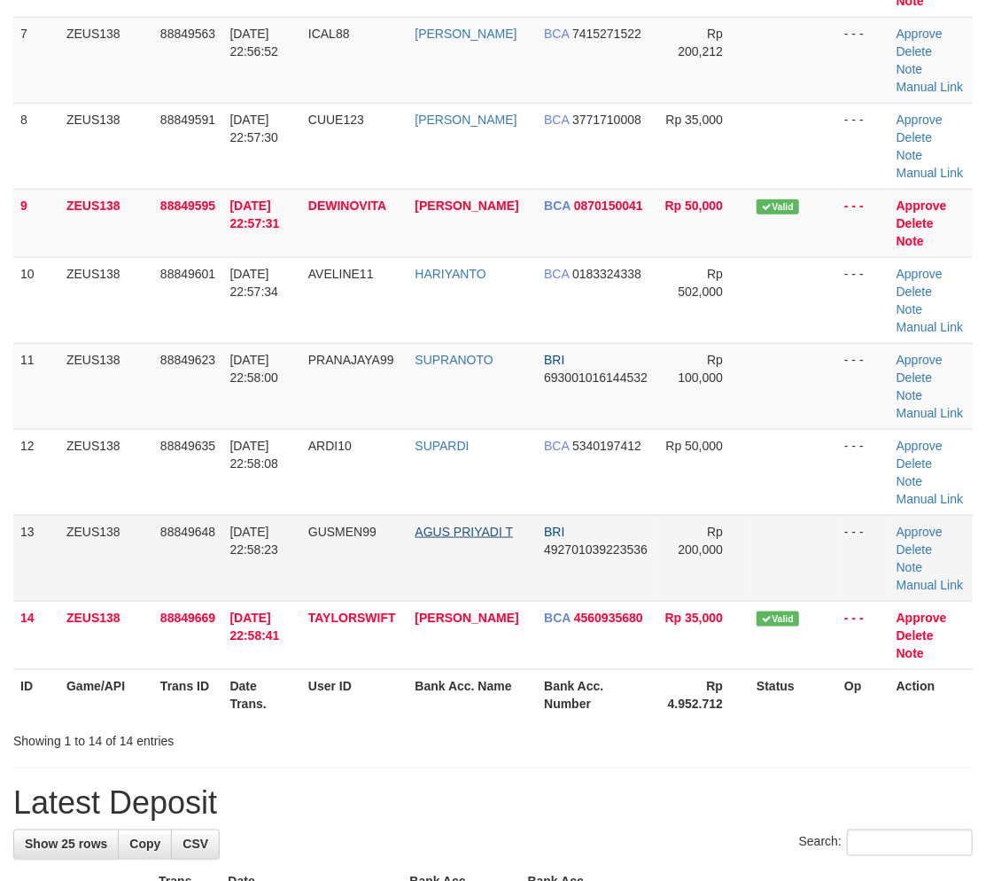
scroll to position [388, 0]
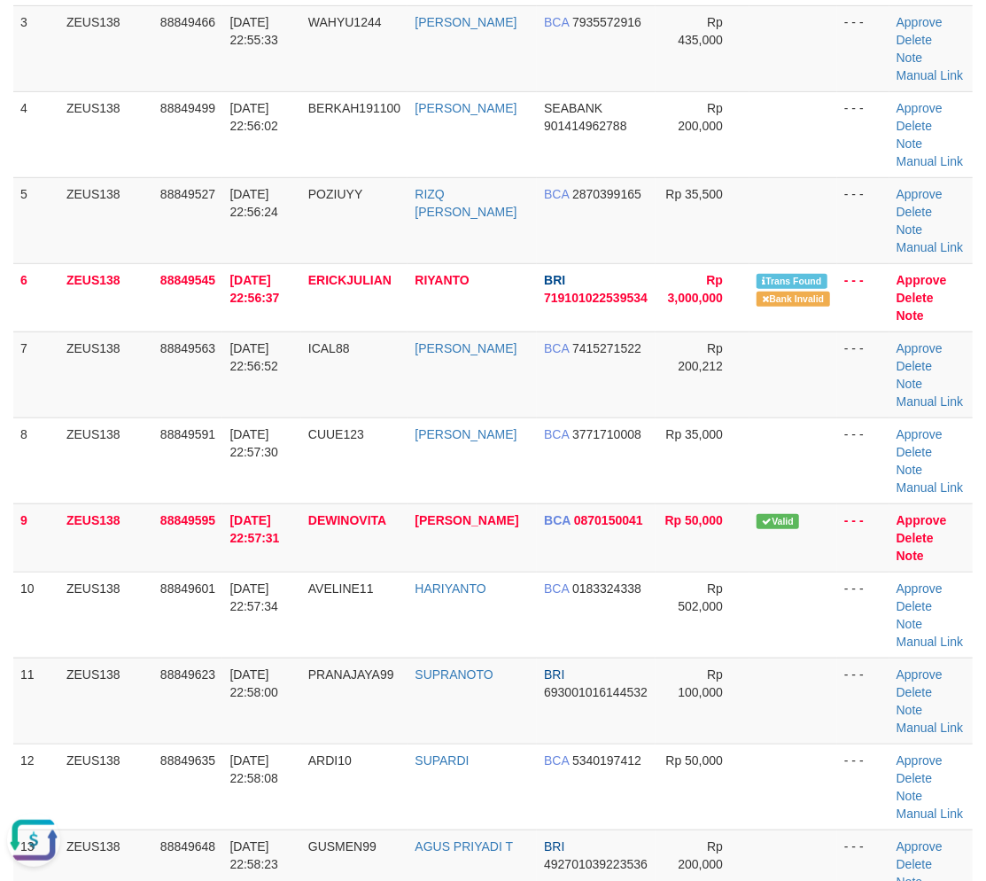
scroll to position [0, 0]
drag, startPoint x: 568, startPoint y: 676, endPoint x: 582, endPoint y: 678, distance: 14.3
click at [582, 678] on tbody "1 ZEUS138 88849049 30/09/2025 22:49:52 FATTA029 TAMSIL BRI 034301069214501 Rp 1…" at bounding box center [492, 408] width 959 height 1151
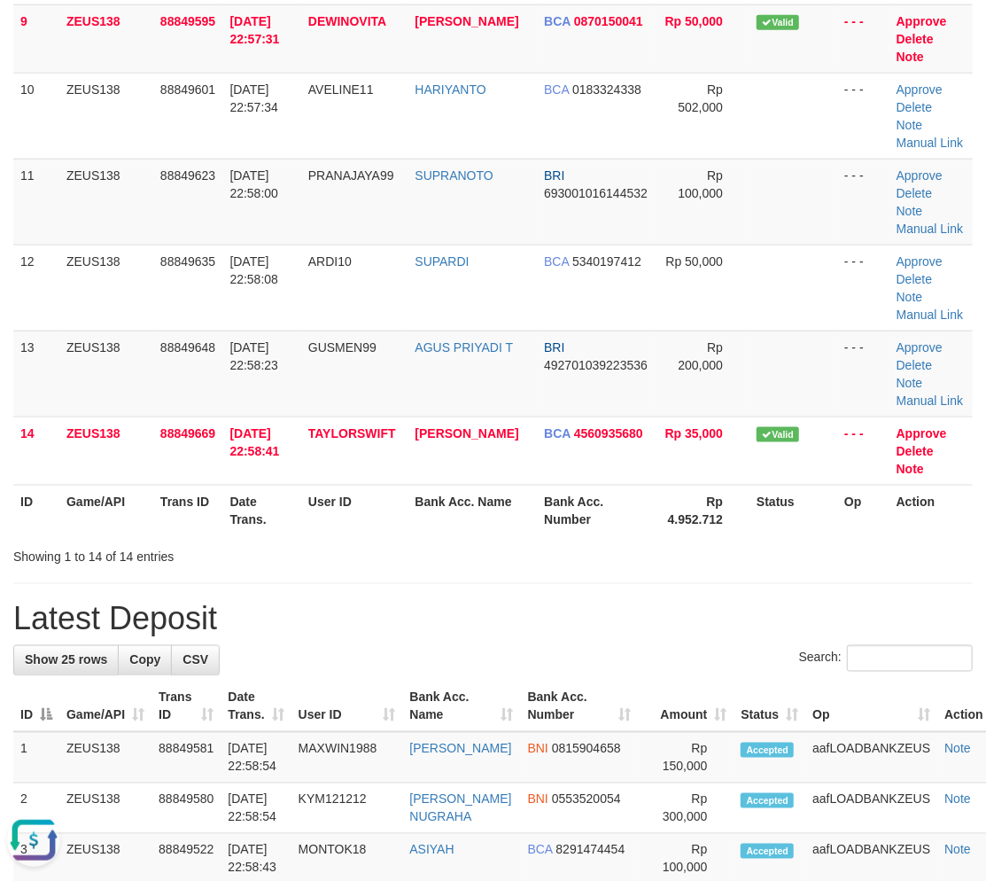
drag, startPoint x: 420, startPoint y: 576, endPoint x: 435, endPoint y: 581, distance: 16.0
click at [448, 578] on div "**********" at bounding box center [493, 636] width 986 height 2954
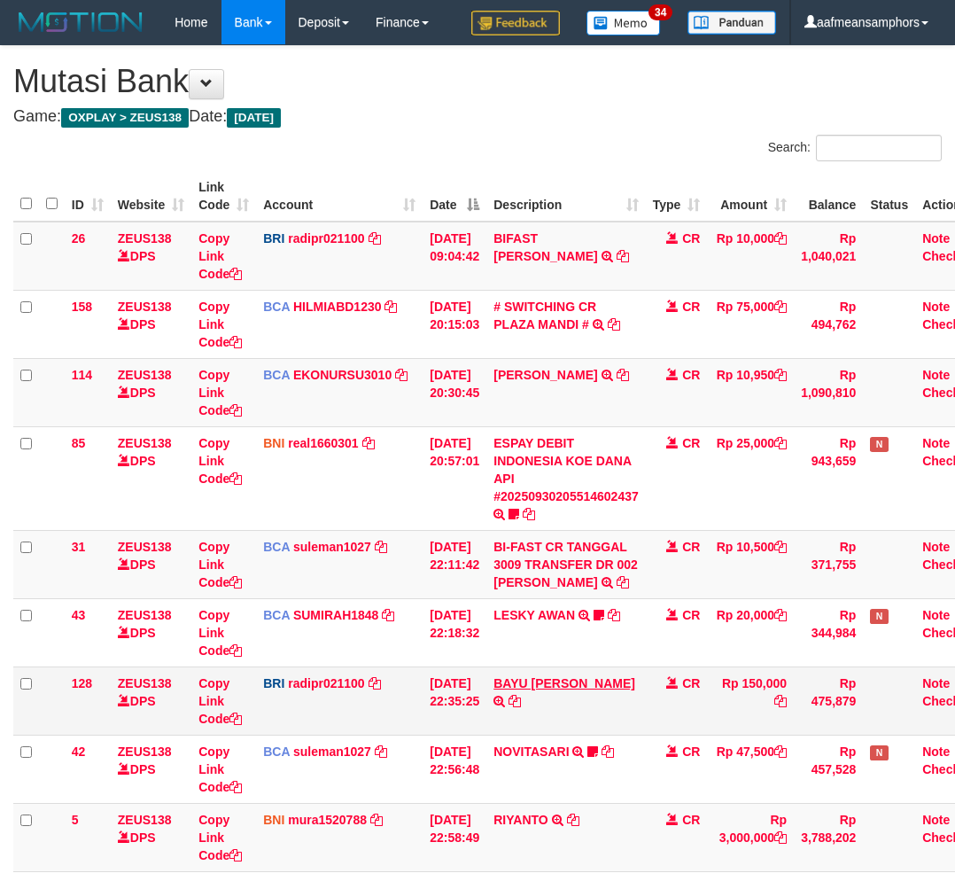
click at [585, 687] on td "BAYU [PERSON_NAME] TRANSFER NBMB BAYU [PERSON_NAME] TO [PERSON_NAME]" at bounding box center [565, 700] width 159 height 68
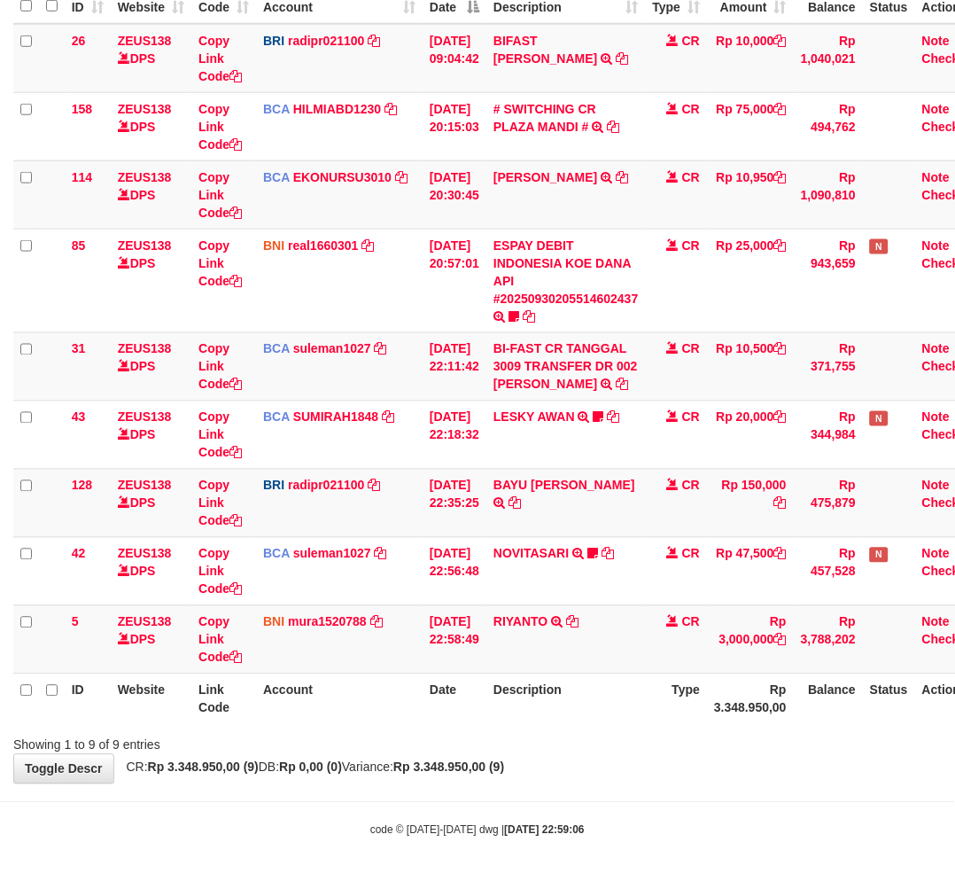
click at [602, 678] on th "Description" at bounding box center [565, 698] width 159 height 50
click at [621, 684] on th "Description" at bounding box center [565, 698] width 159 height 50
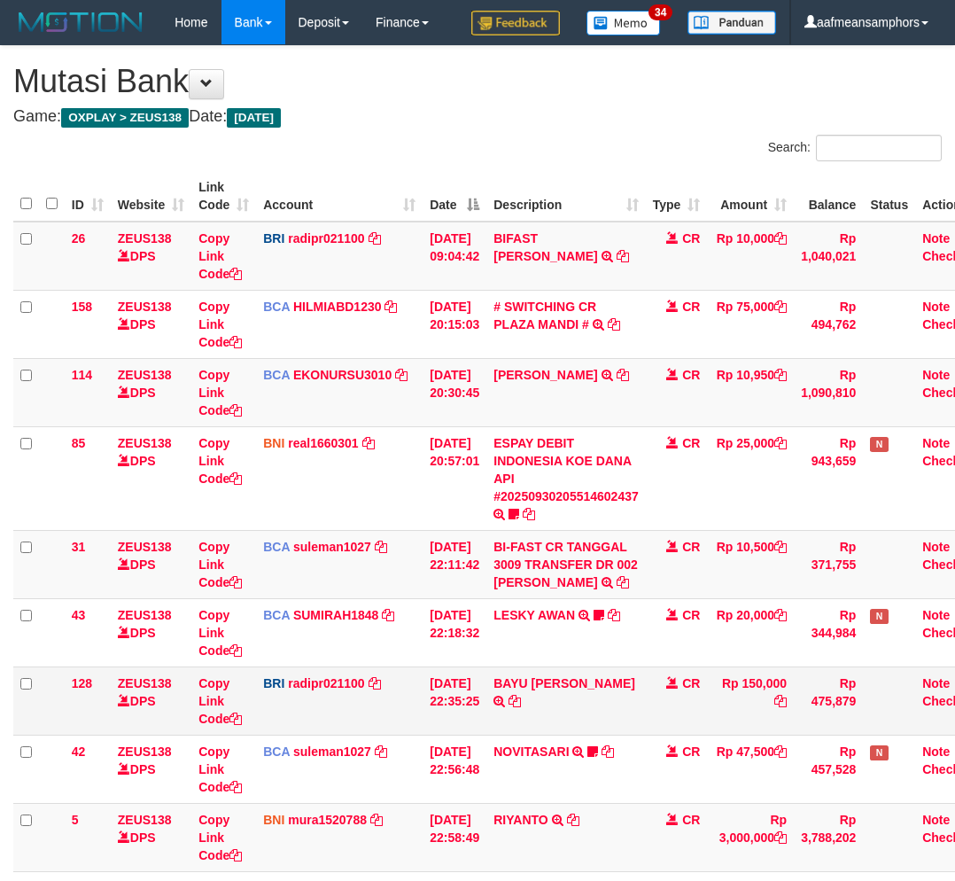
scroll to position [67, 0]
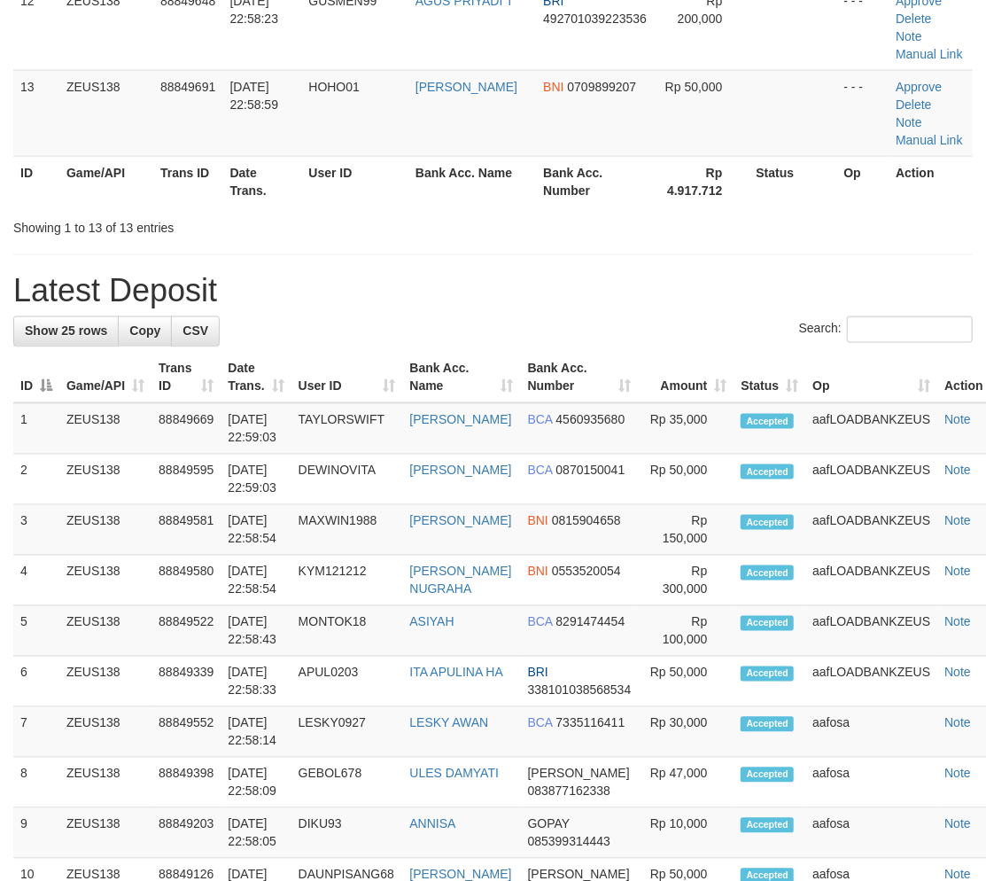
scroll to position [887, 0]
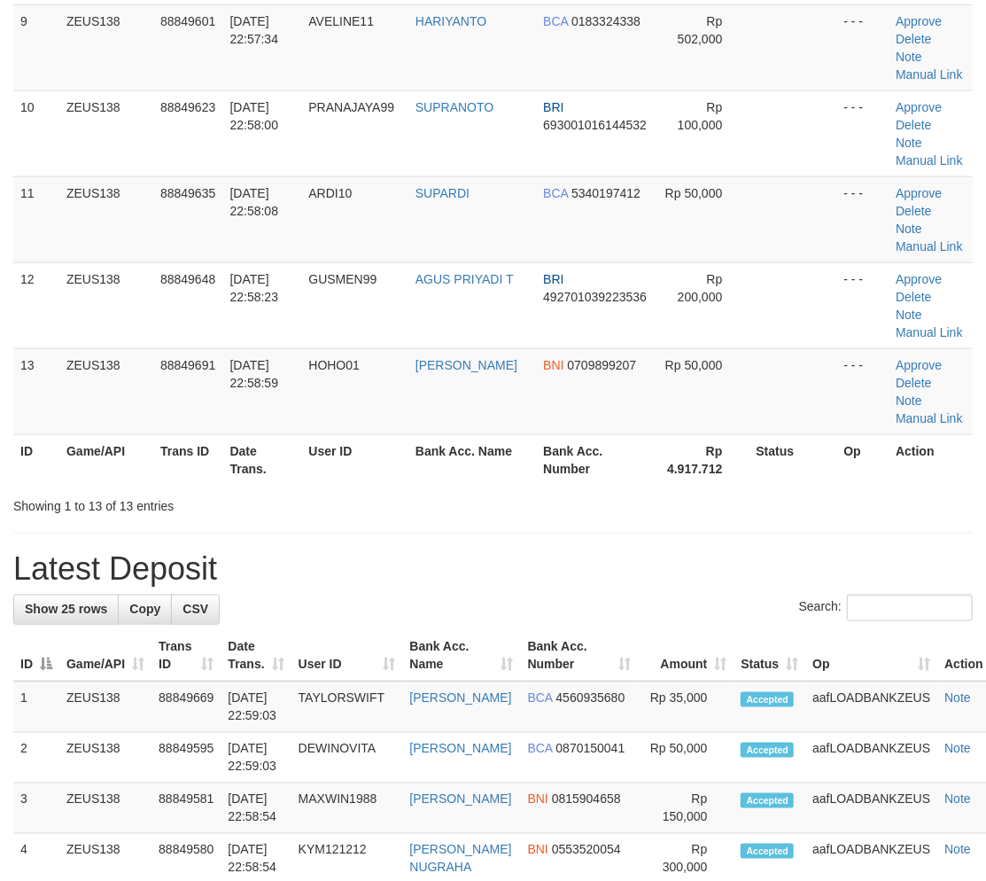
click at [445, 555] on h1 "Latest Deposit" at bounding box center [492, 568] width 959 height 35
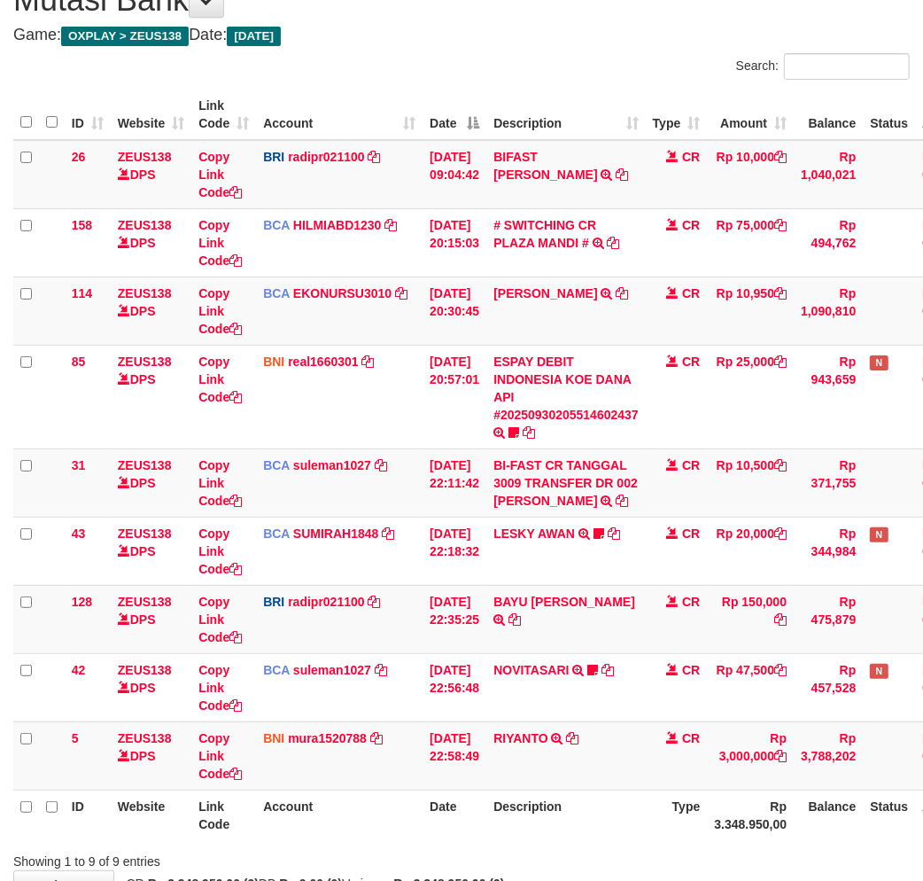
scroll to position [242, 0]
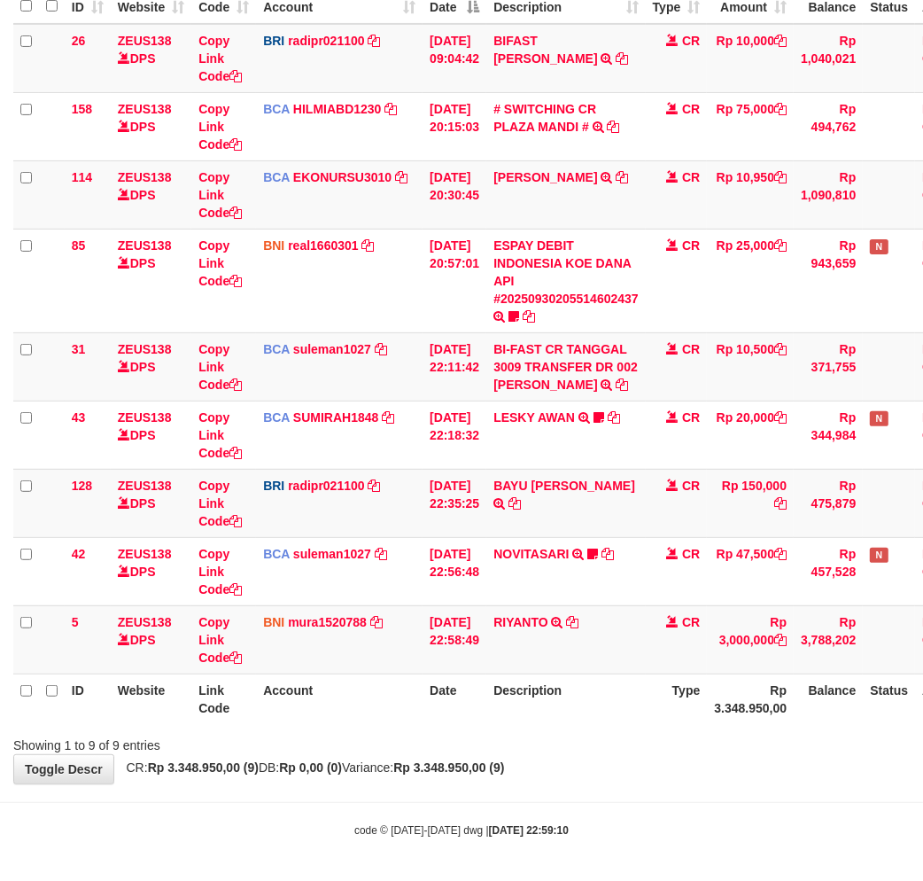
click at [608, 703] on th "Description" at bounding box center [565, 698] width 159 height 50
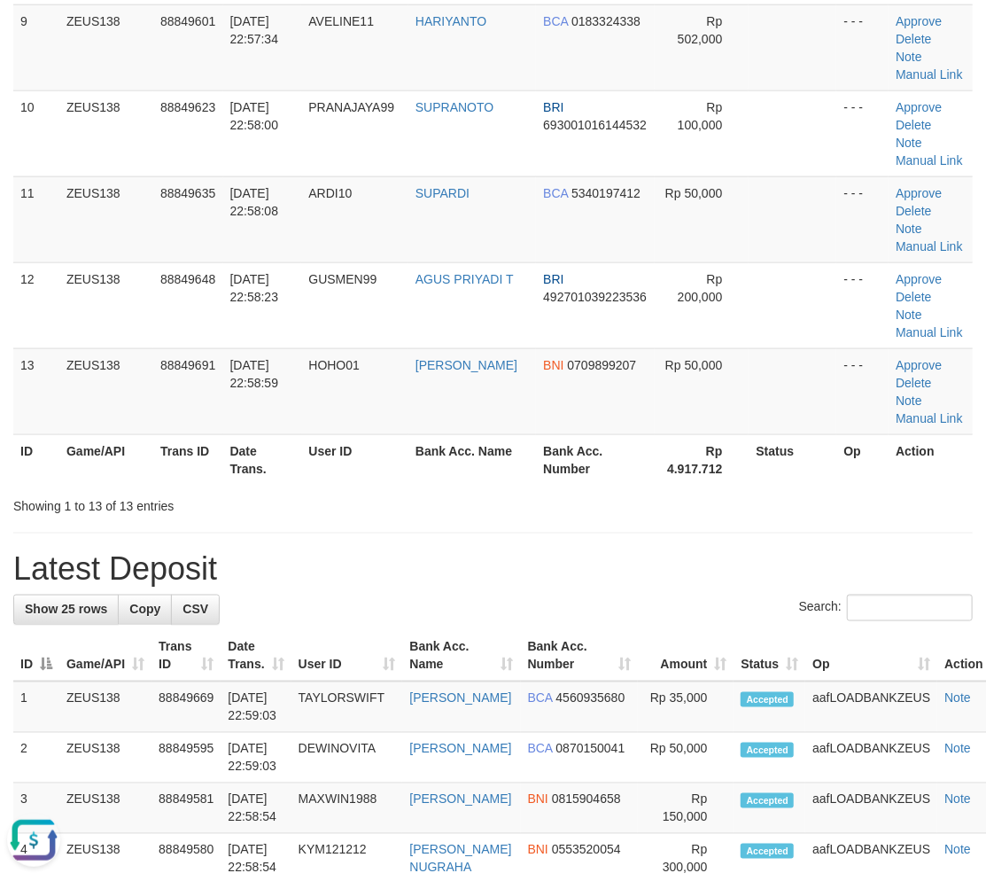
click at [631, 605] on div "Search:" at bounding box center [492, 609] width 959 height 31
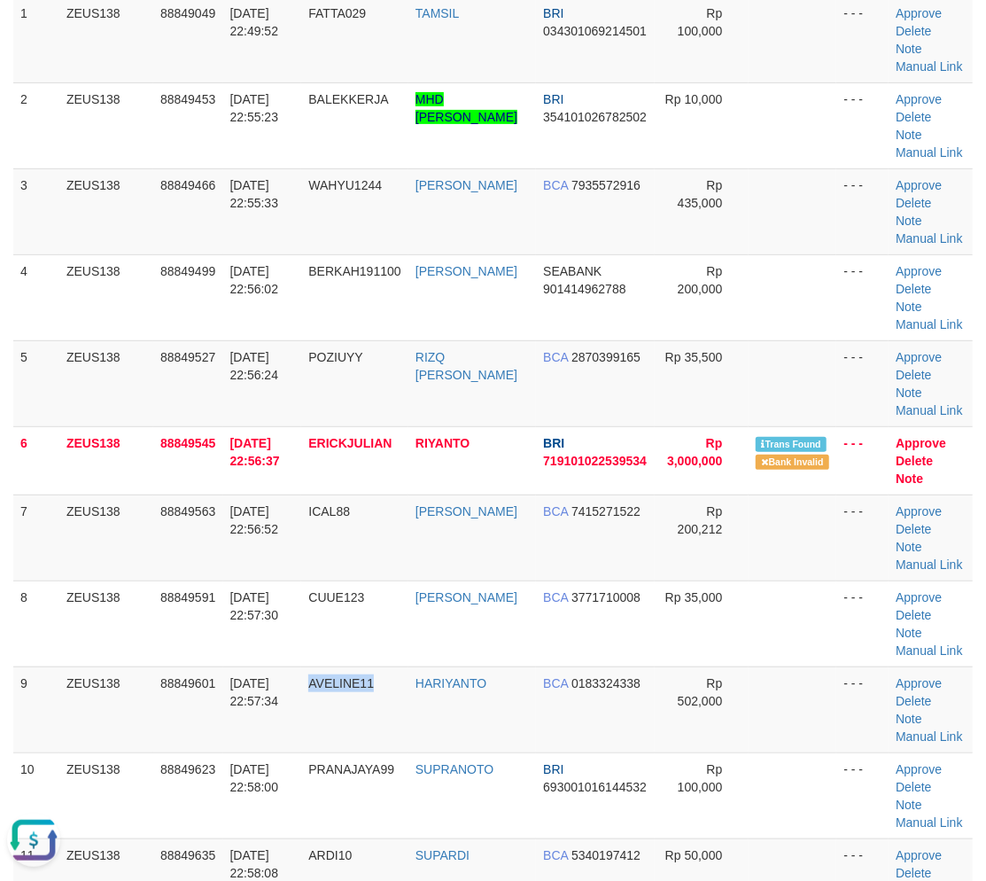
drag, startPoint x: 411, startPoint y: 698, endPoint x: 1, endPoint y: 677, distance: 410.7
click at [406, 698] on tr "9 ZEUS138 88849601 30/09/2025 22:57:34 AVELINE11 HARIYANTO BCA 0183324338 Rp 50…" at bounding box center [492, 709] width 959 height 86
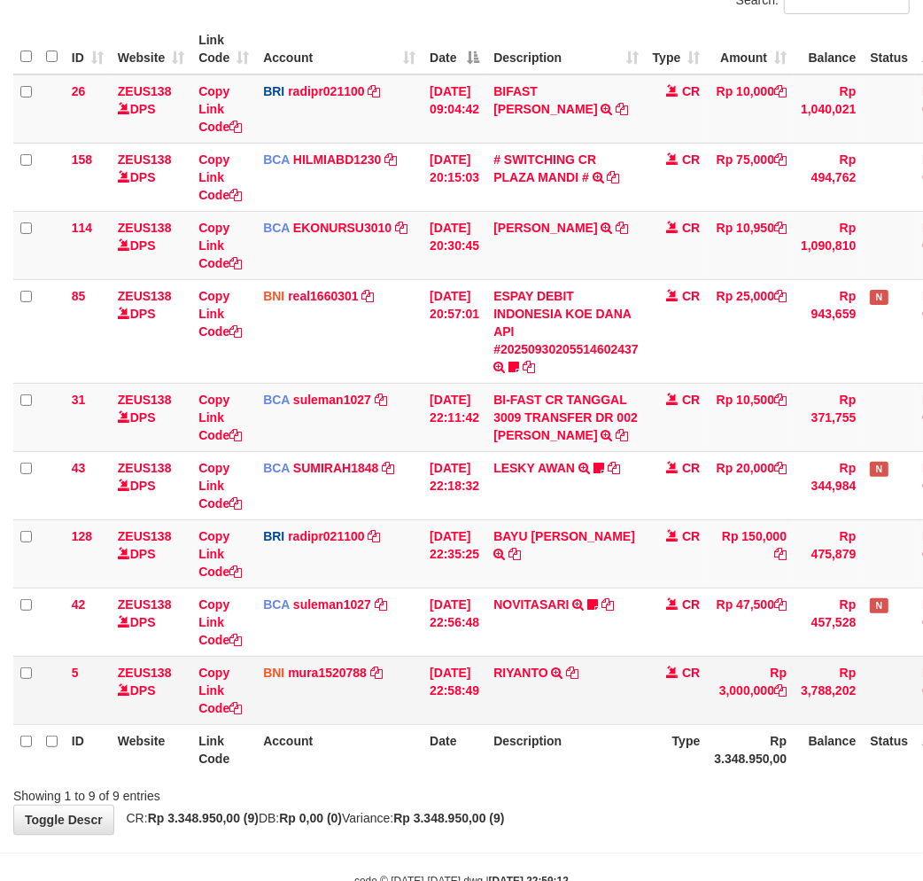
scroll to position [242, 0]
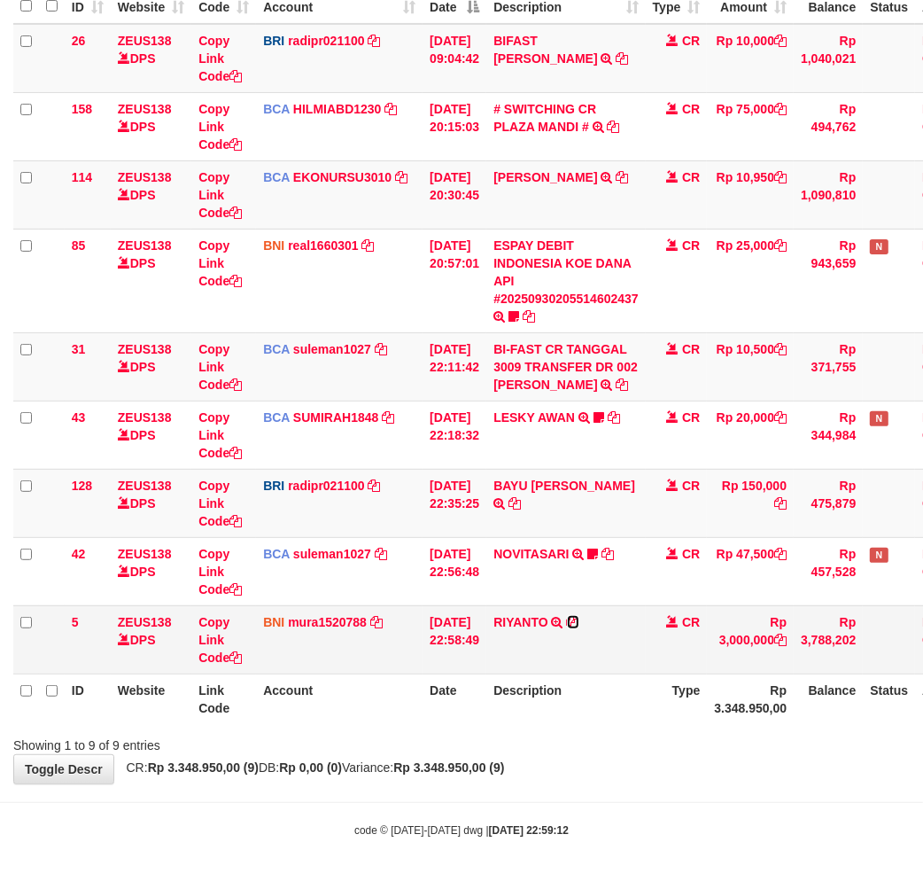
click at [579, 617] on icon at bounding box center [573, 622] width 12 height 12
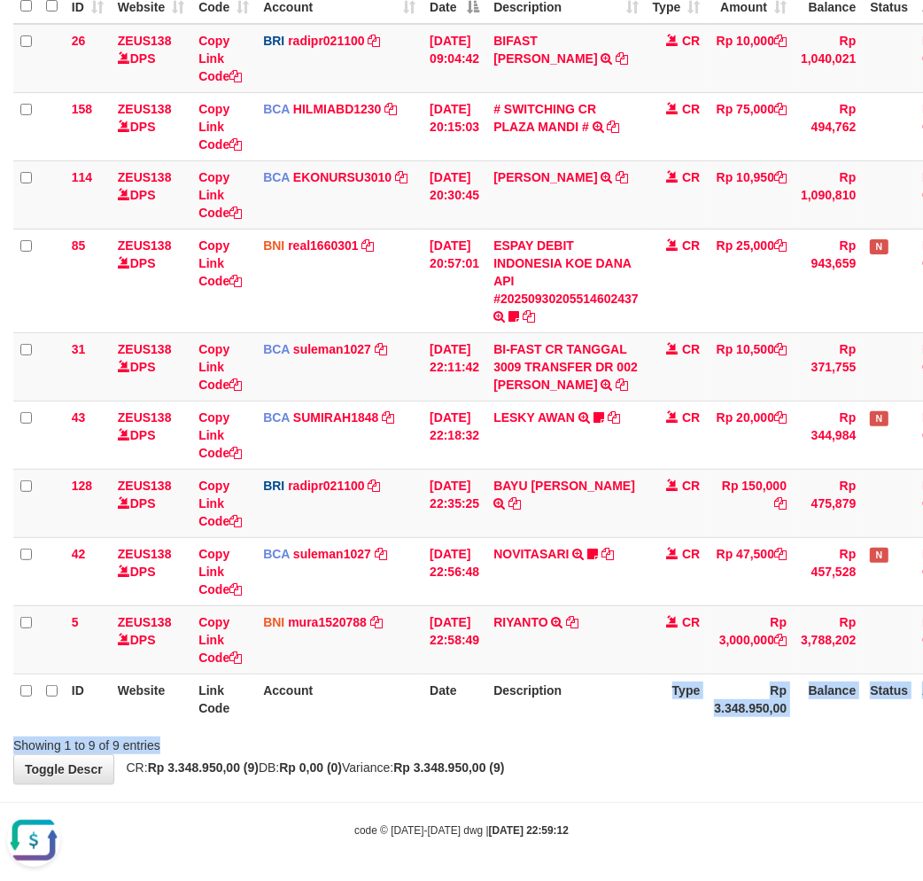
click at [622, 728] on div "Search: ID Website Link Code Account Date Description Type Amount Balance Statu…" at bounding box center [461, 345] width 897 height 817
click at [646, 713] on th "Description" at bounding box center [565, 698] width 159 height 50
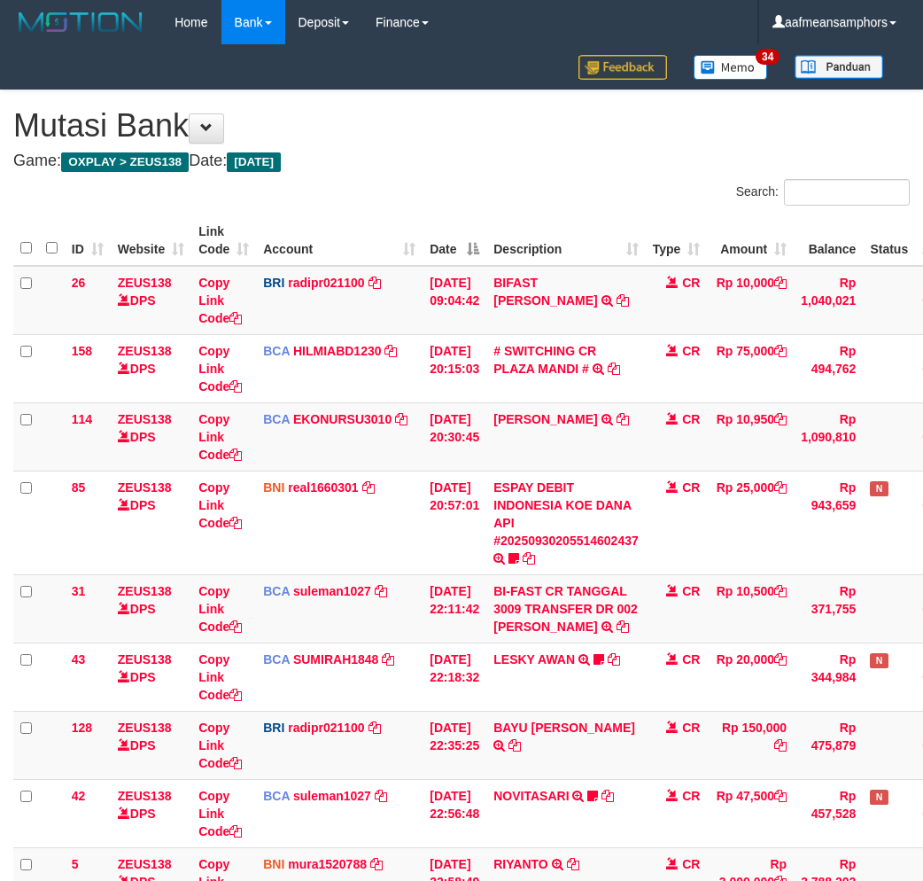
scroll to position [112, 0]
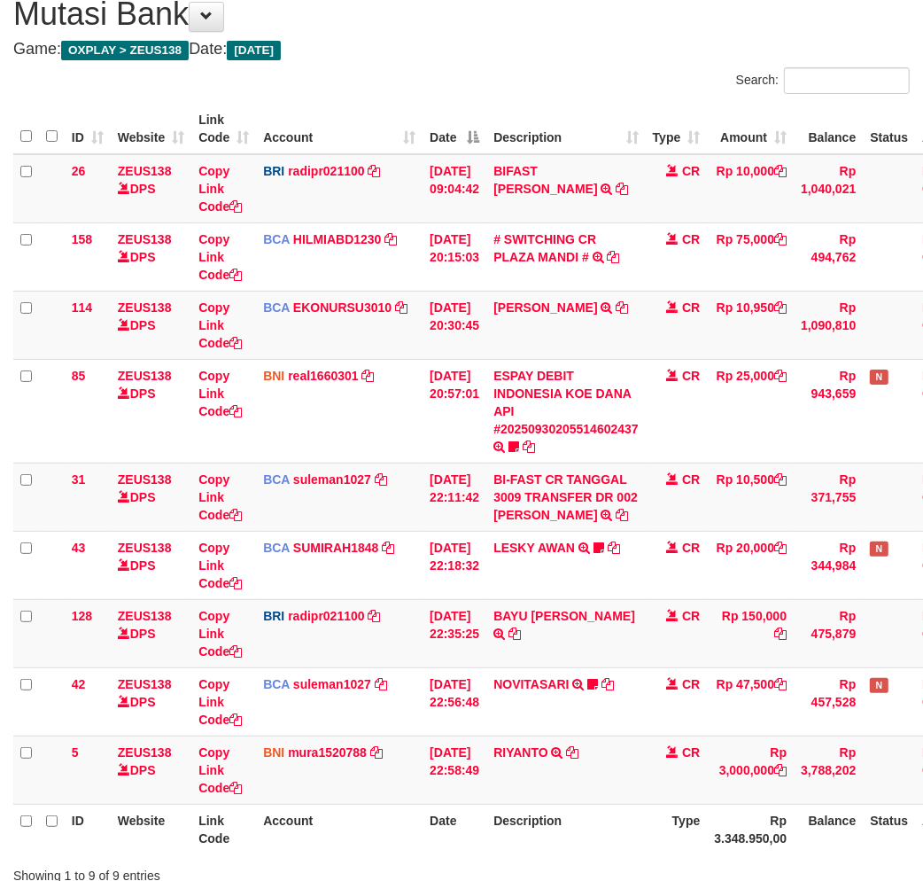
click at [646, 713] on td "NOVITASARI TRSF E-BANKING CR 3009/FTSCY/WS95051 47500.002025093046941221 TRFDN-…" at bounding box center [565, 701] width 159 height 68
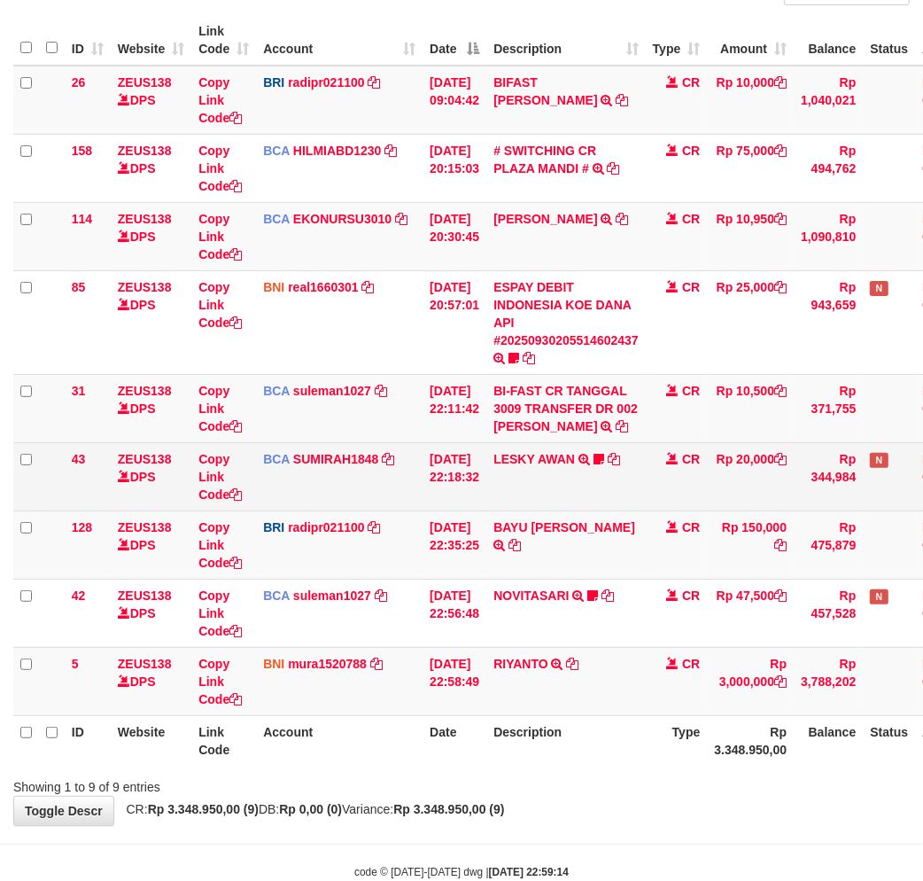
scroll to position [242, 0]
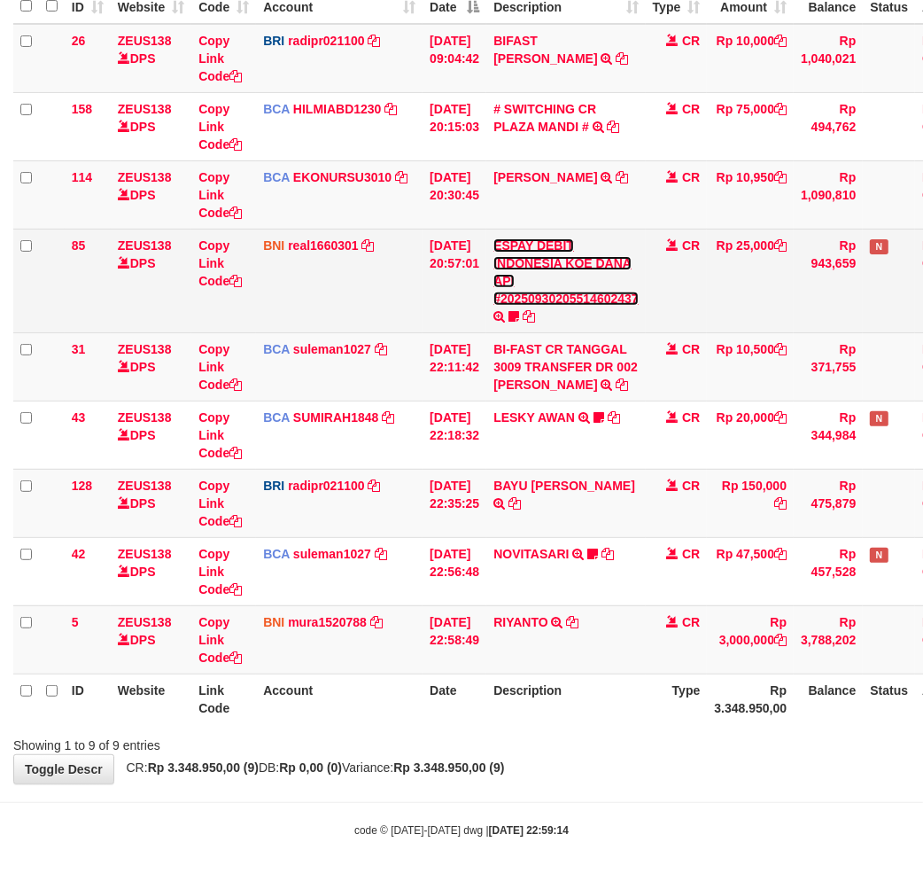
click at [568, 298] on link "ESPAY DEBIT INDONESIA KOE DANA API #20250930205514602437" at bounding box center [565, 271] width 145 height 67
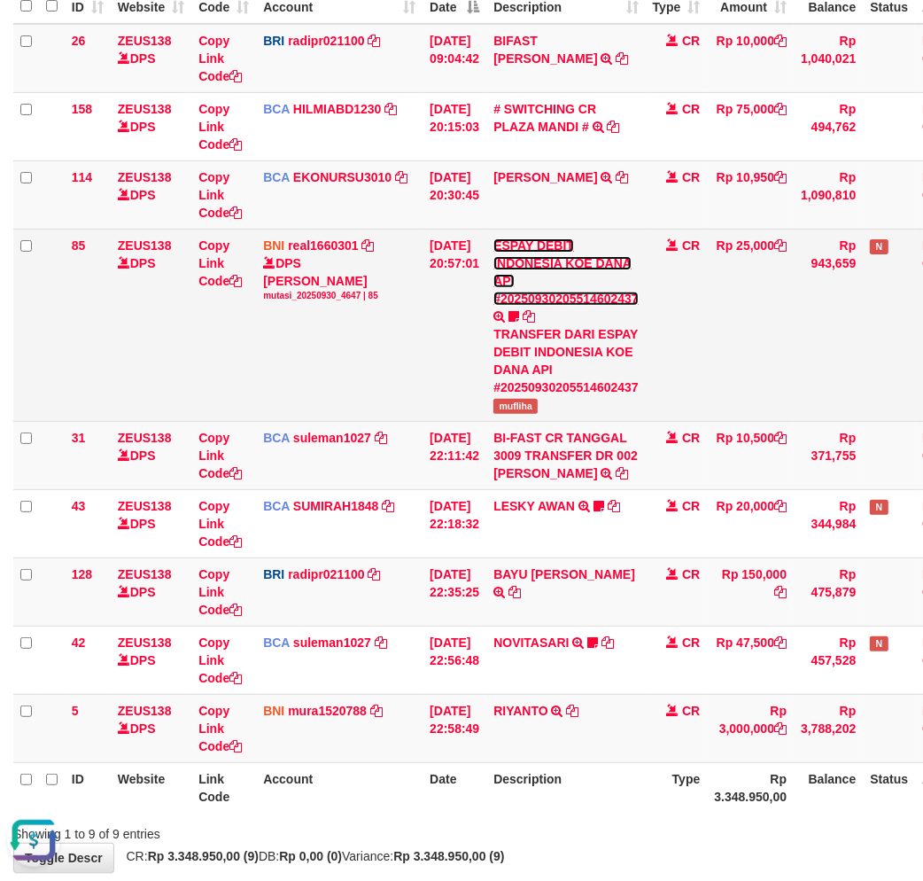
scroll to position [0, 0]
click at [525, 408] on span "mufliha" at bounding box center [515, 406] width 44 height 15
copy span "mufliha"
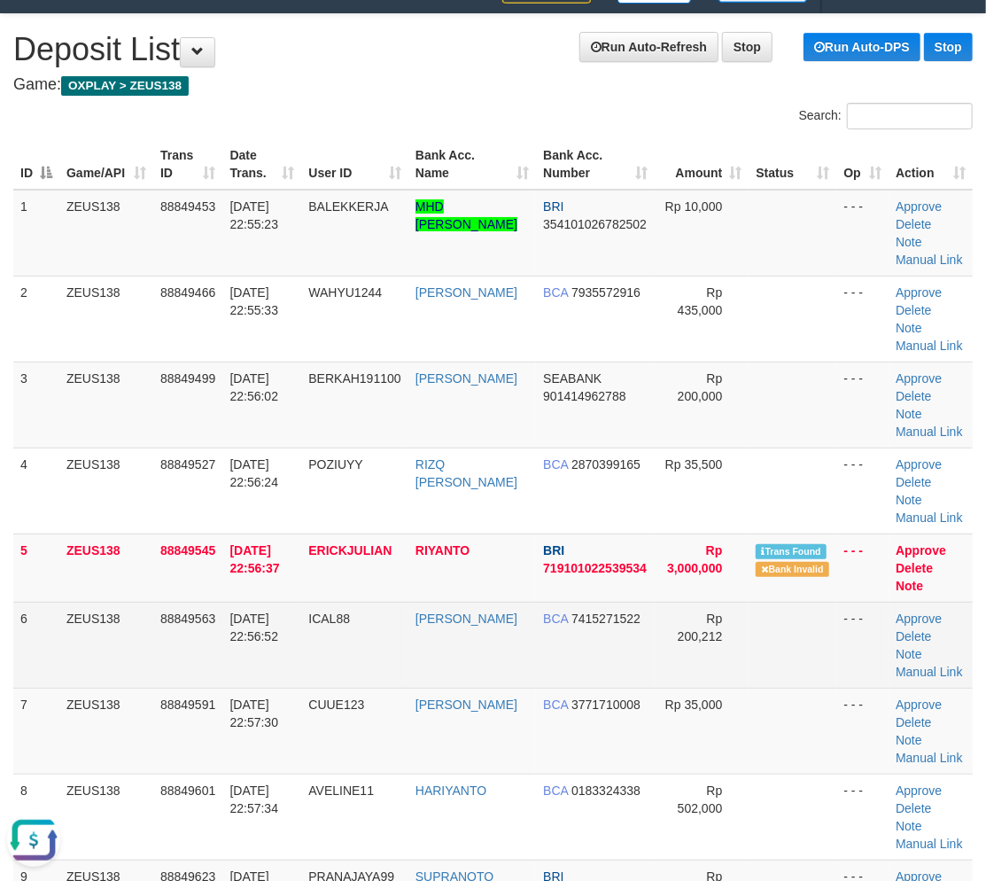
click at [437, 647] on tr "6 ZEUS138 88849563 [DATE] 22:56:52 ICAL88 [PERSON_NAME] BCA 7415271522 Rp 200,2…" at bounding box center [492, 645] width 959 height 86
click at [308, 648] on tr "6 ZEUS138 88849563 [DATE] 22:56:52 ICAL88 [PERSON_NAME] BCA 7415271522 Rp 200,2…" at bounding box center [492, 645] width 959 height 86
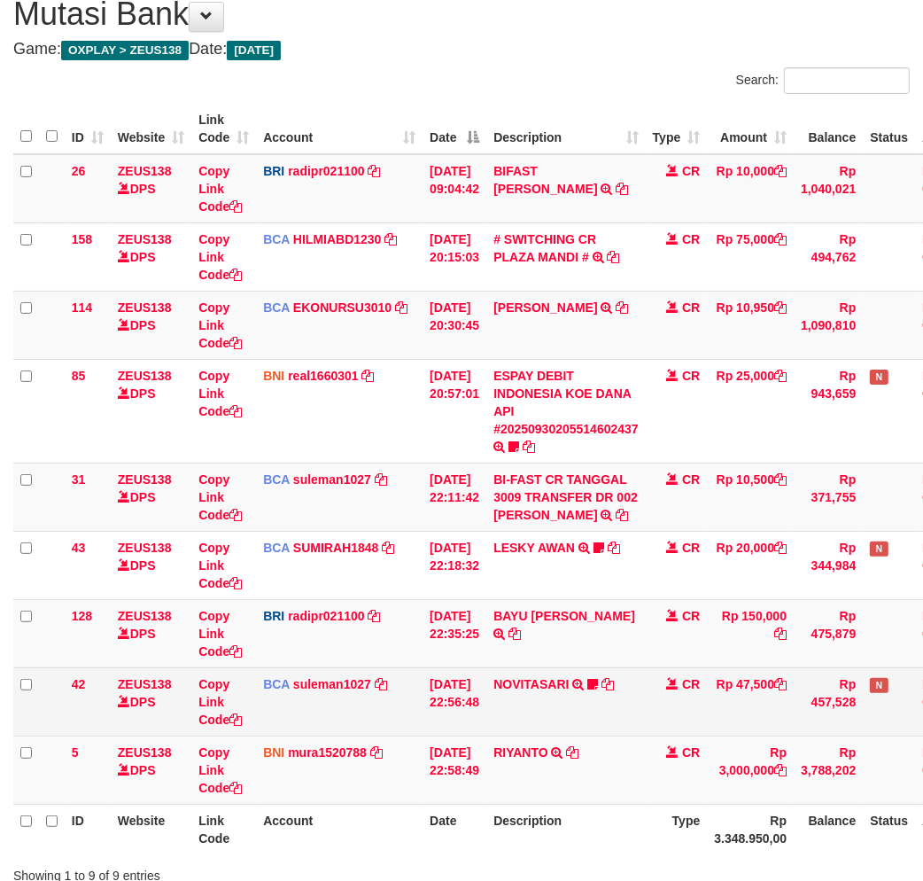
click at [486, 729] on td "[DATE] 22:56:48" at bounding box center [455, 701] width 64 height 68
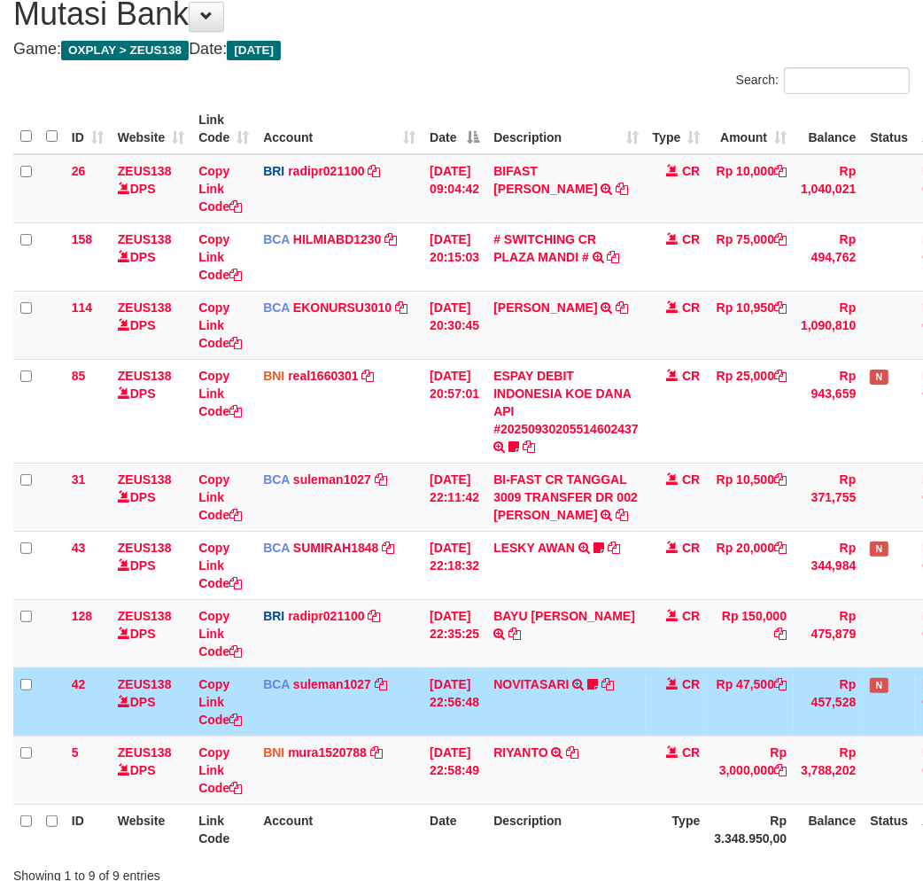
scroll to position [242, 0]
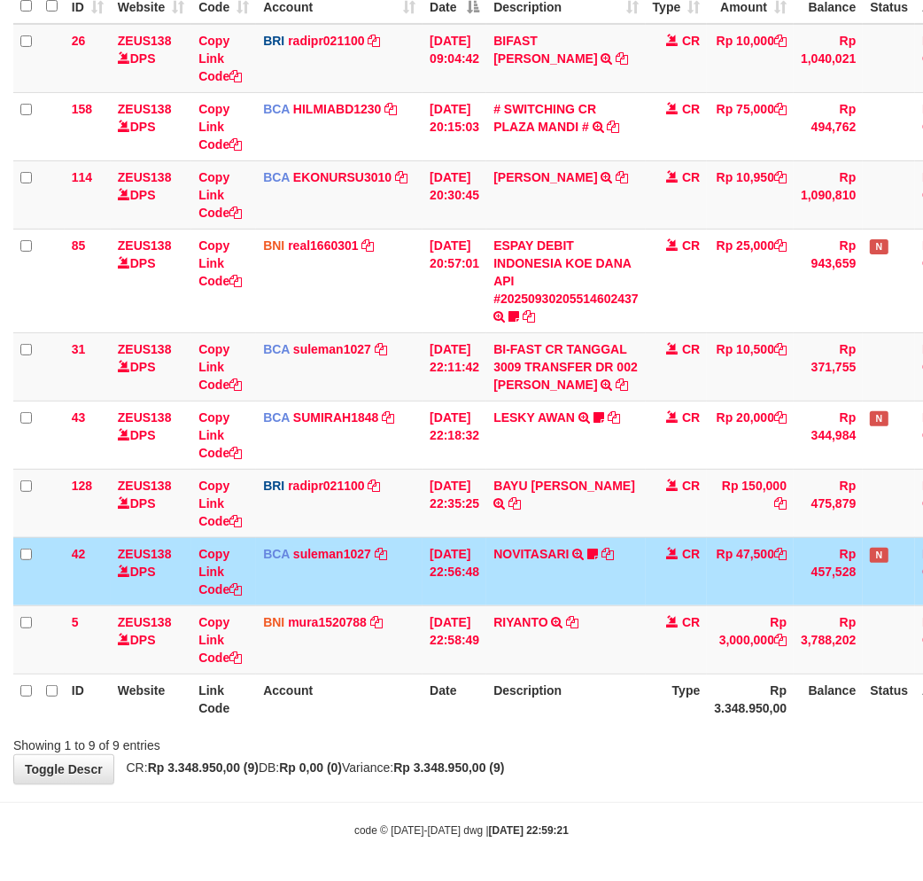
click at [491, 729] on div "Search: ID Website Link Code Account Date Description Type Amount Balance Statu…" at bounding box center [461, 345] width 897 height 817
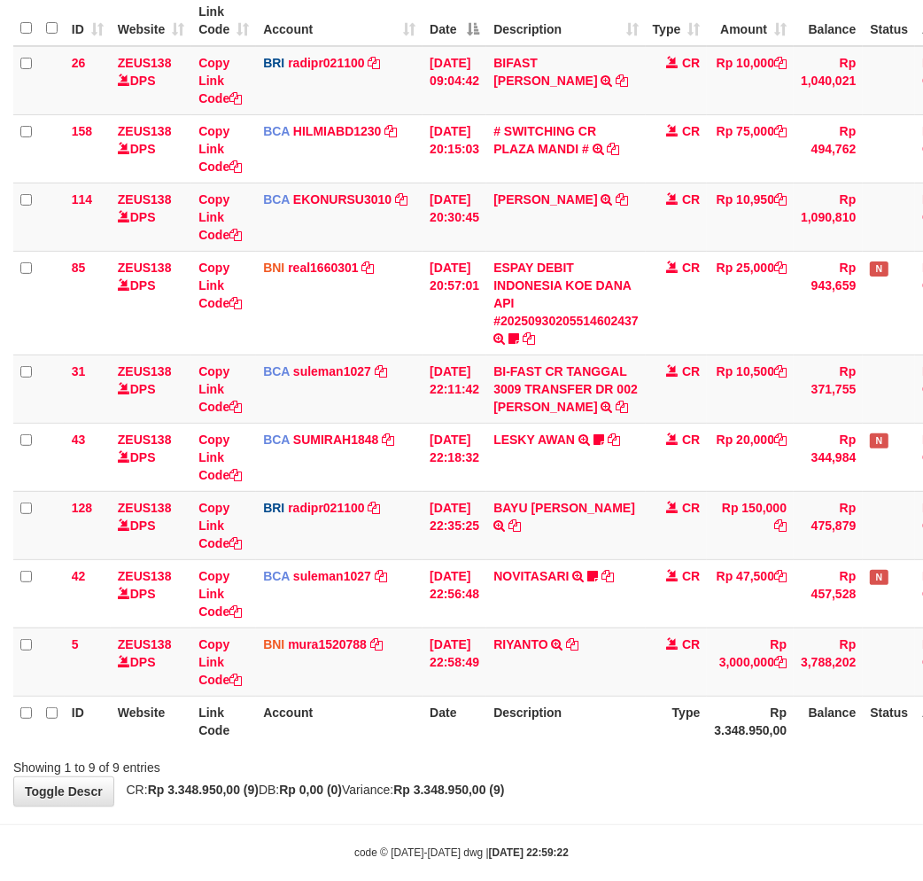
click at [550, 751] on div "Showing 1 to 9 of 9 entries" at bounding box center [461, 763] width 923 height 25
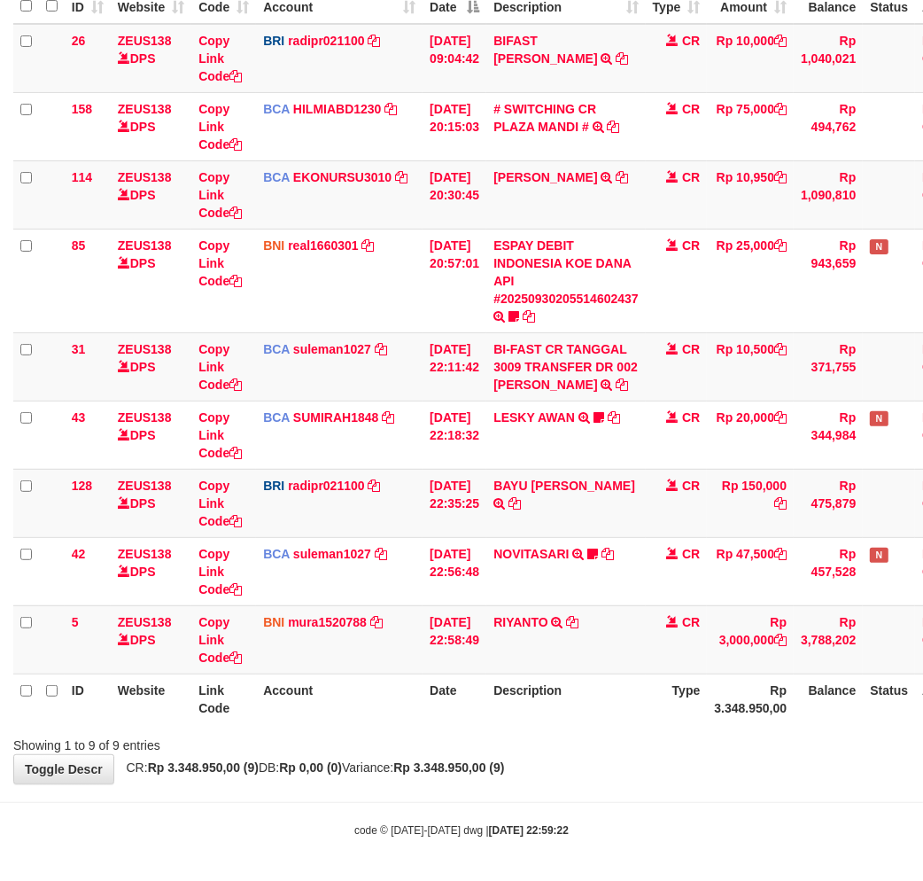
drag, startPoint x: 550, startPoint y: 728, endPoint x: 571, endPoint y: 722, distance: 21.3
click at [547, 729] on div at bounding box center [653, 729] width 539 height 1
click at [541, 727] on div "Search: ID Website Link Code Account Date Description Type Amount Balance Statu…" at bounding box center [461, 345] width 897 height 817
drag, startPoint x: 515, startPoint y: 763, endPoint x: 503, endPoint y: 771, distance: 14.0
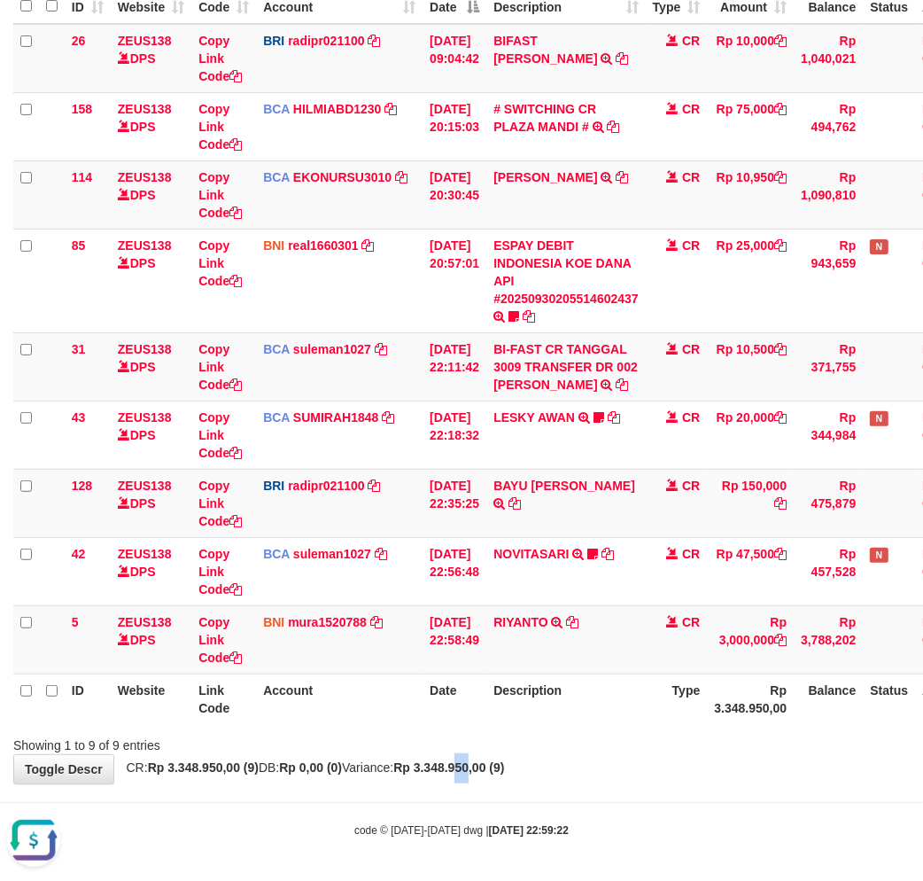
click at [503, 771] on strong "Rp 3.348.950,00 (9)" at bounding box center [448, 767] width 111 height 14
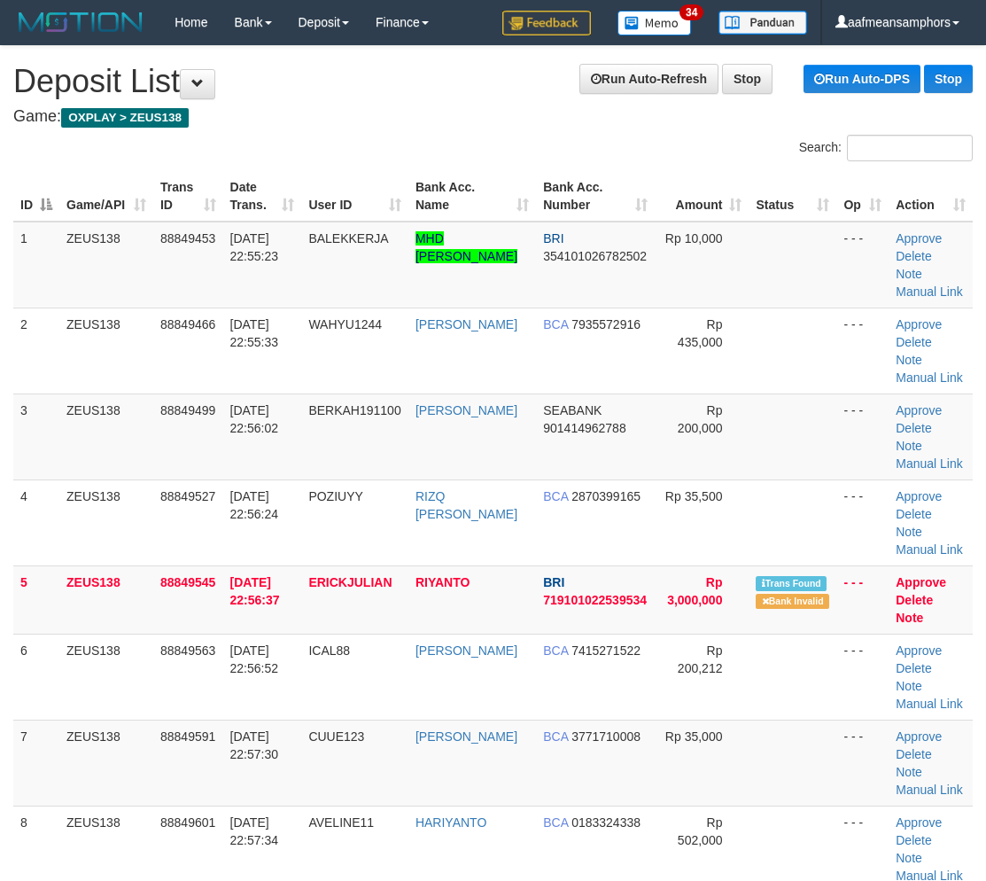
scroll to position [777, 27]
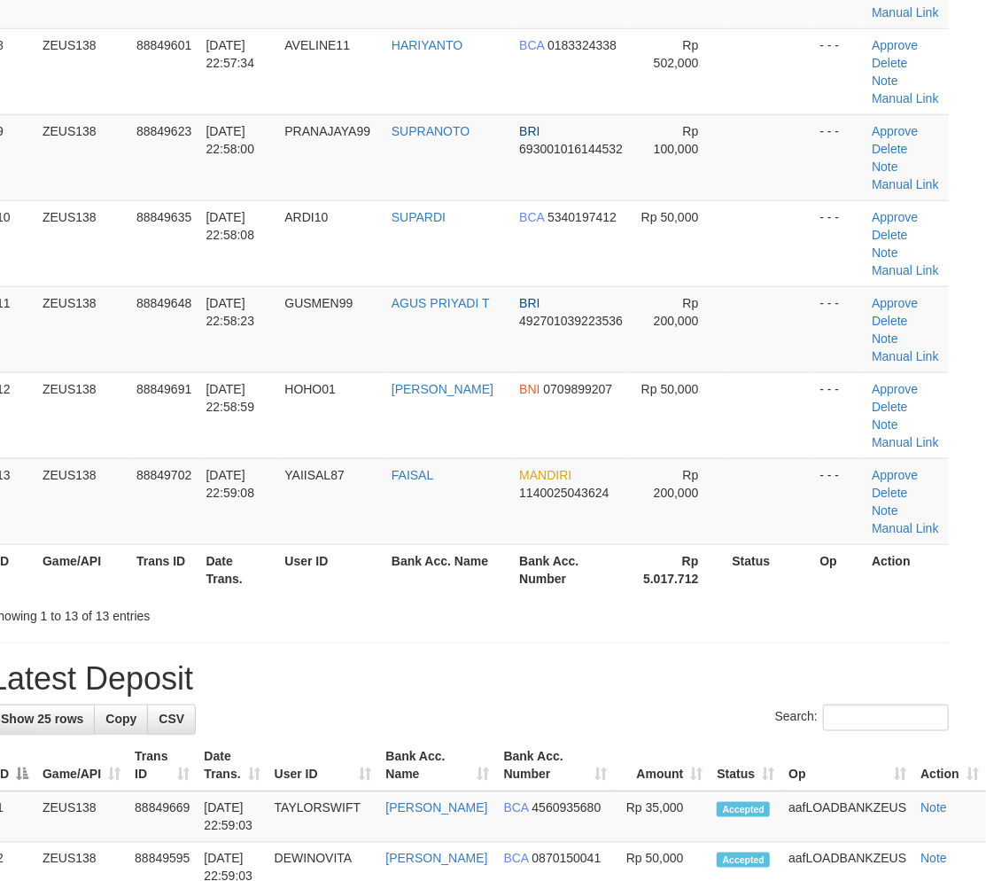
click at [281, 625] on div "**********" at bounding box center [469, 720] width 986 height 2903
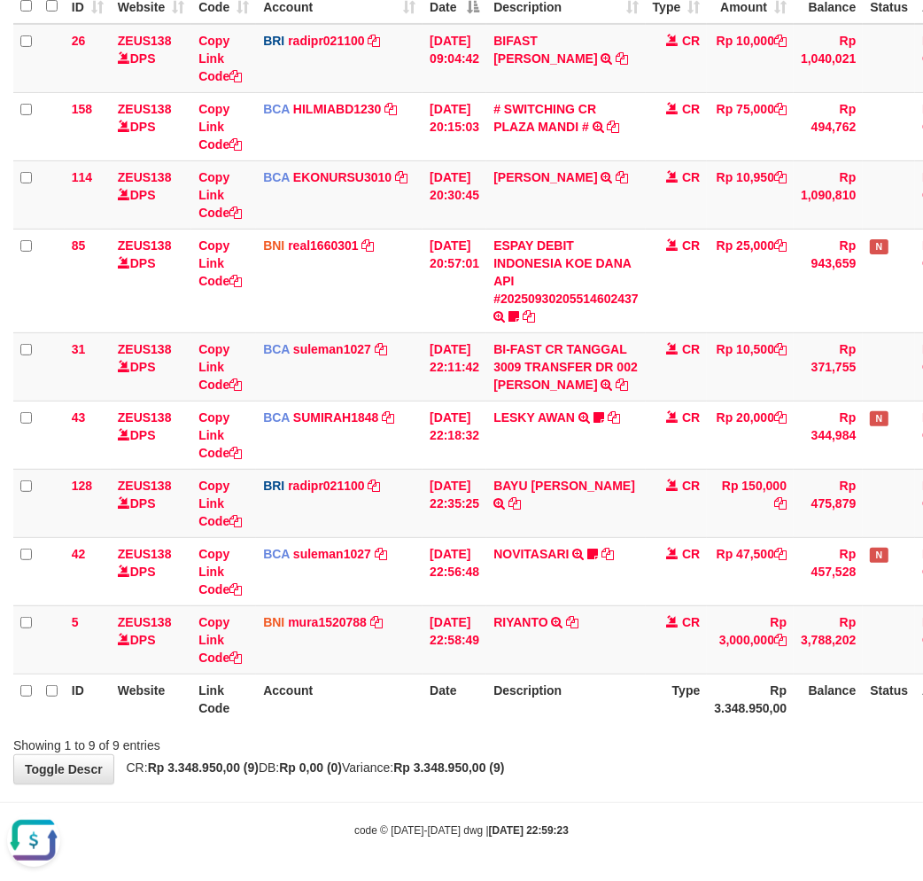
drag, startPoint x: 625, startPoint y: 705, endPoint x: 615, endPoint y: 709, distance: 10.4
click at [615, 709] on th "Description" at bounding box center [565, 698] width 159 height 50
click at [612, 709] on th "Description" at bounding box center [565, 698] width 159 height 50
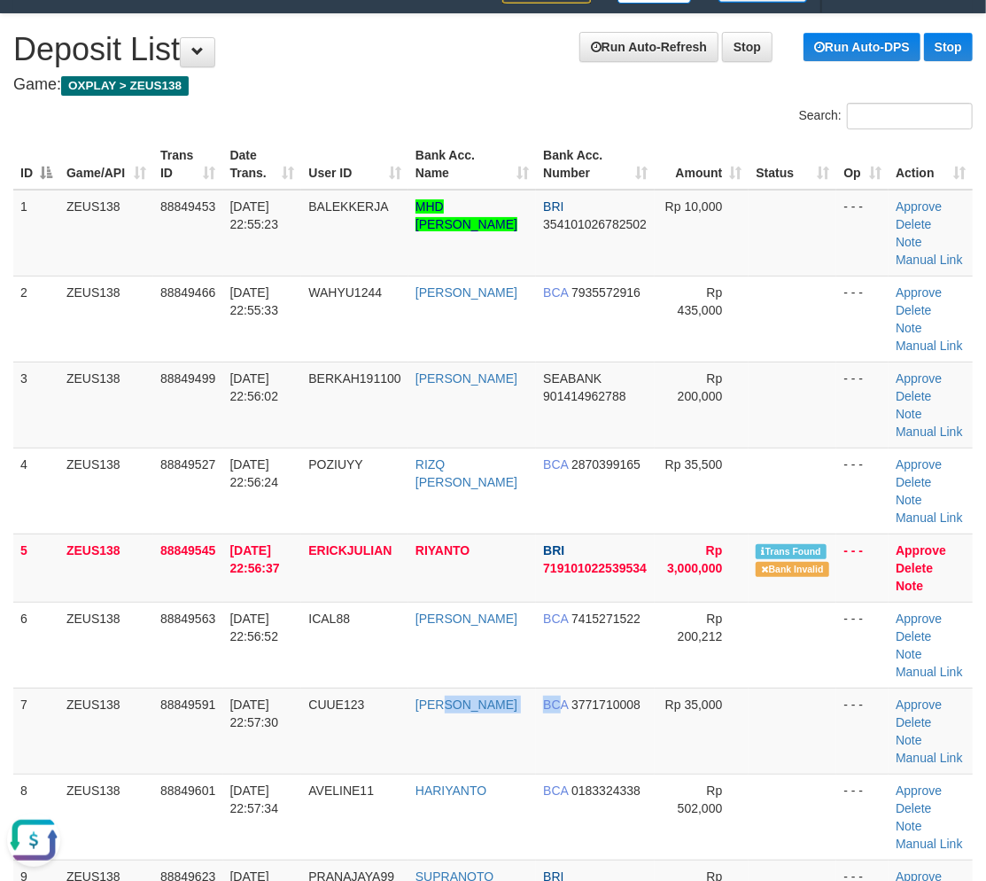
drag, startPoint x: 553, startPoint y: 716, endPoint x: 4, endPoint y: 730, distance: 549.4
click at [542, 715] on tr "7 ZEUS138 88849591 30/09/2025 22:57:30 CUUE123 TEDI SYAMSUDIN BCA 3771710008 Rp…" at bounding box center [492, 730] width 959 height 86
click at [589, 721] on td "BCA 3771710008" at bounding box center [595, 730] width 119 height 86
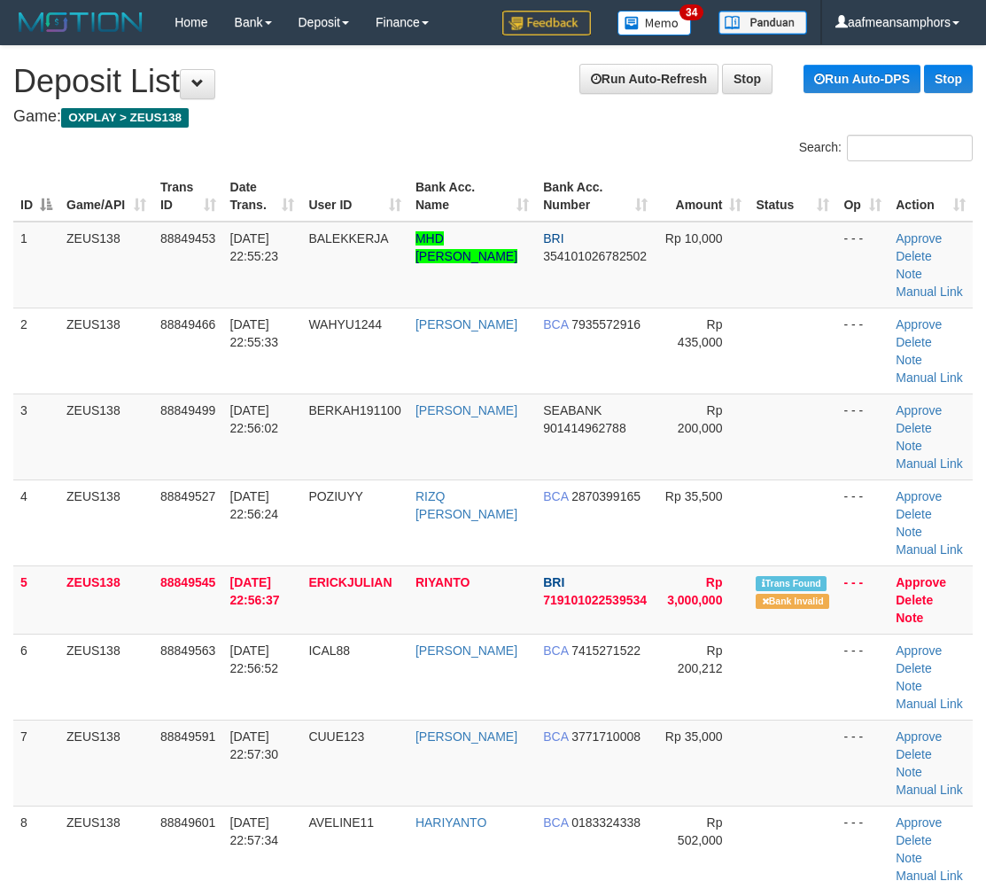
scroll to position [32, 0]
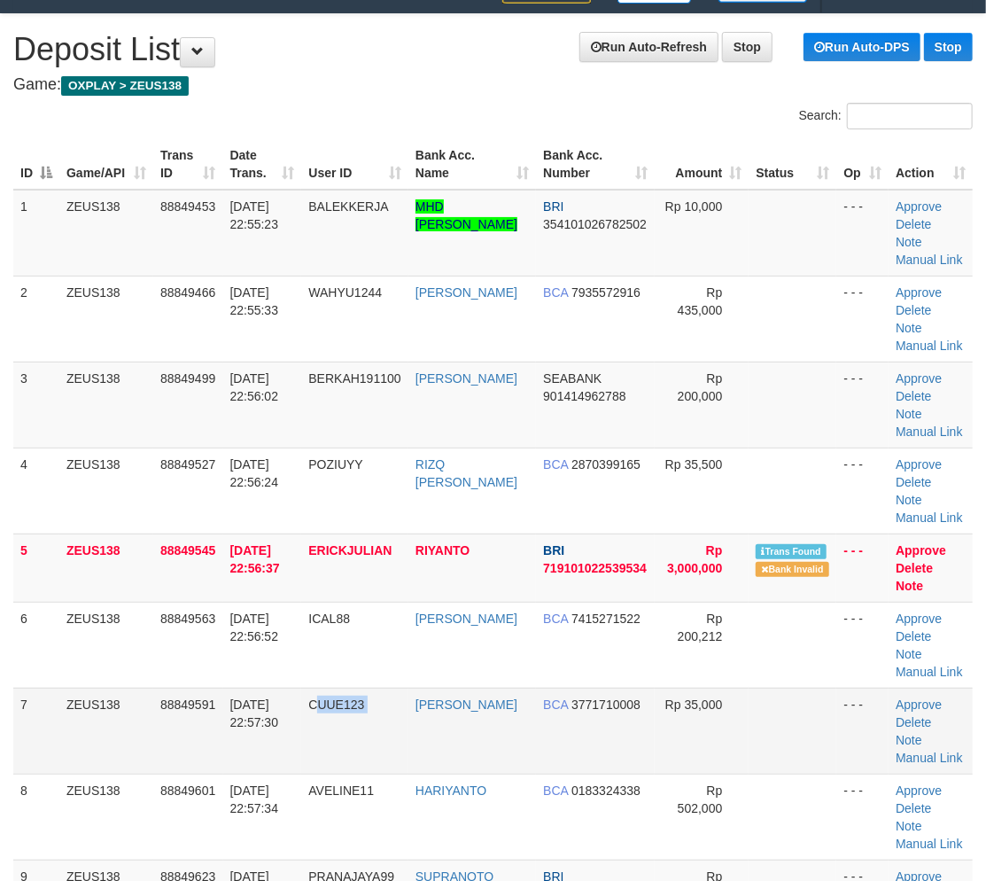
click at [419, 702] on tr "7 ZEUS138 88849591 30/09/2025 22:57:30 CUUE123 TEDI SYAMSUDIN BCA 3771710008 Rp…" at bounding box center [492, 730] width 959 height 86
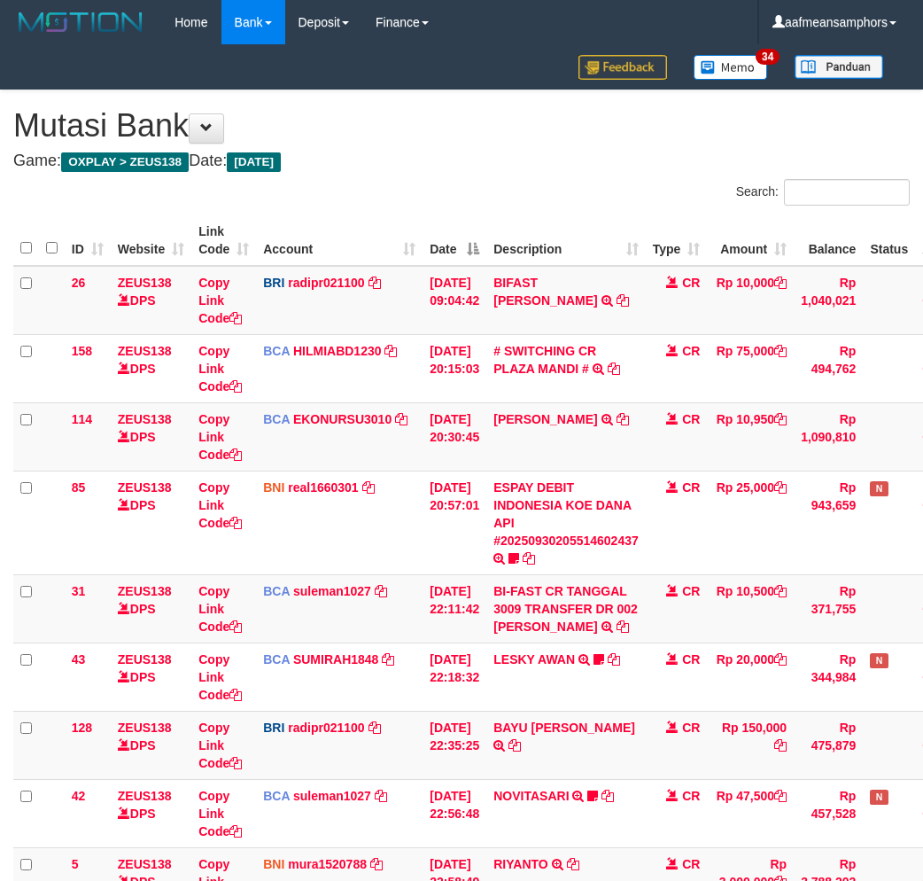
scroll to position [193, 0]
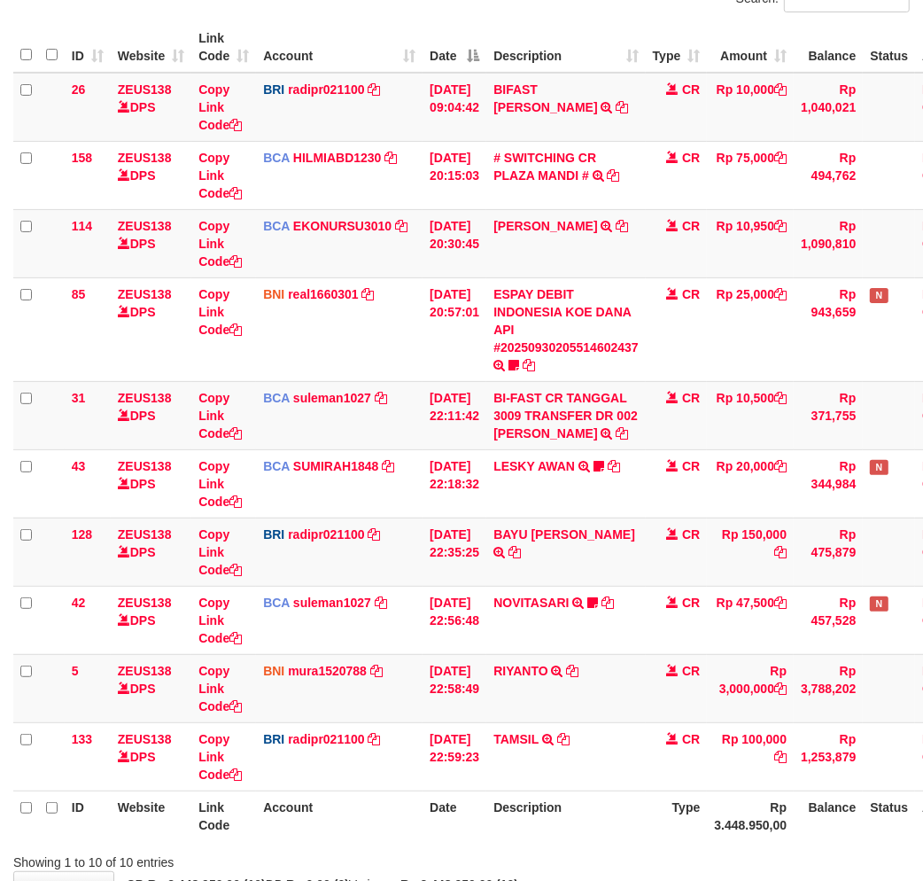
click at [572, 799] on th "Description" at bounding box center [565, 815] width 159 height 50
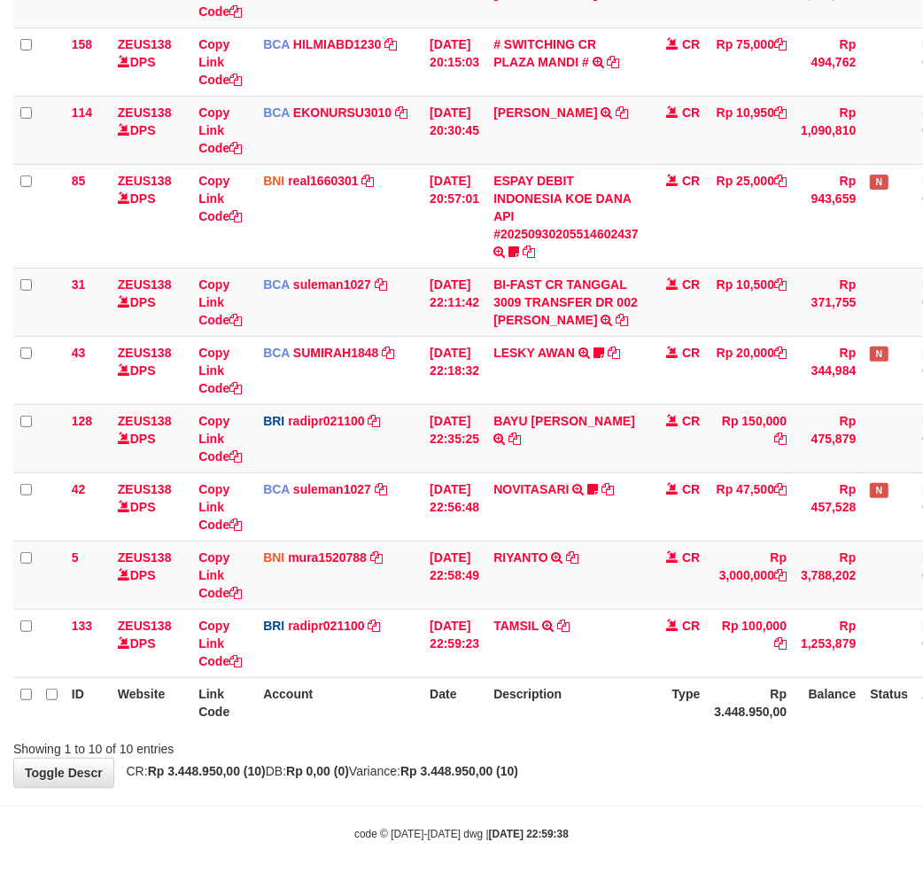
scroll to position [311, 0]
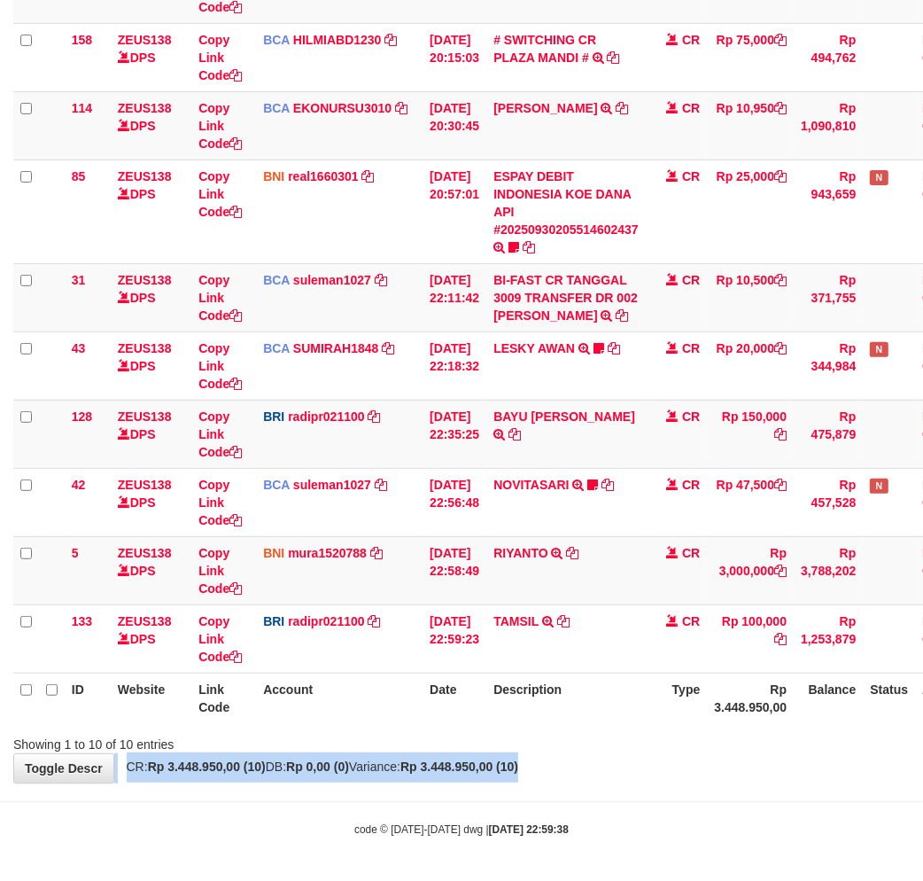
click at [571, 751] on div "**********" at bounding box center [461, 280] width 923 height 1003
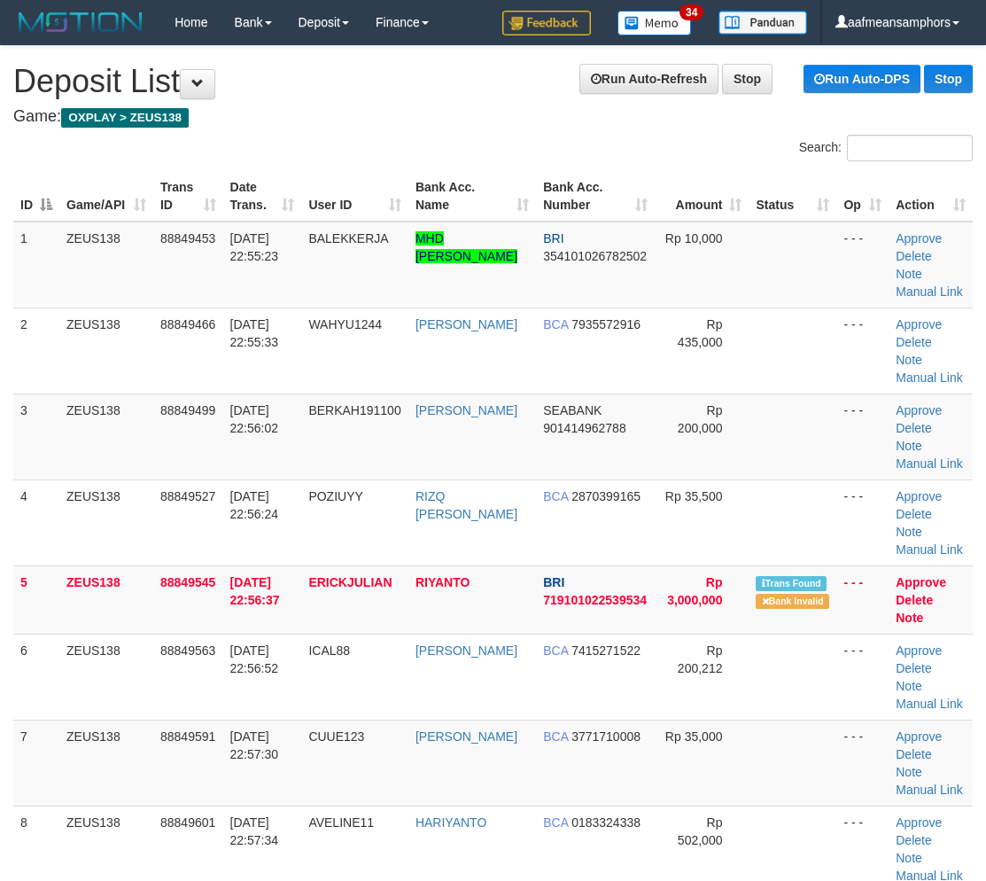
scroll to position [32, 0]
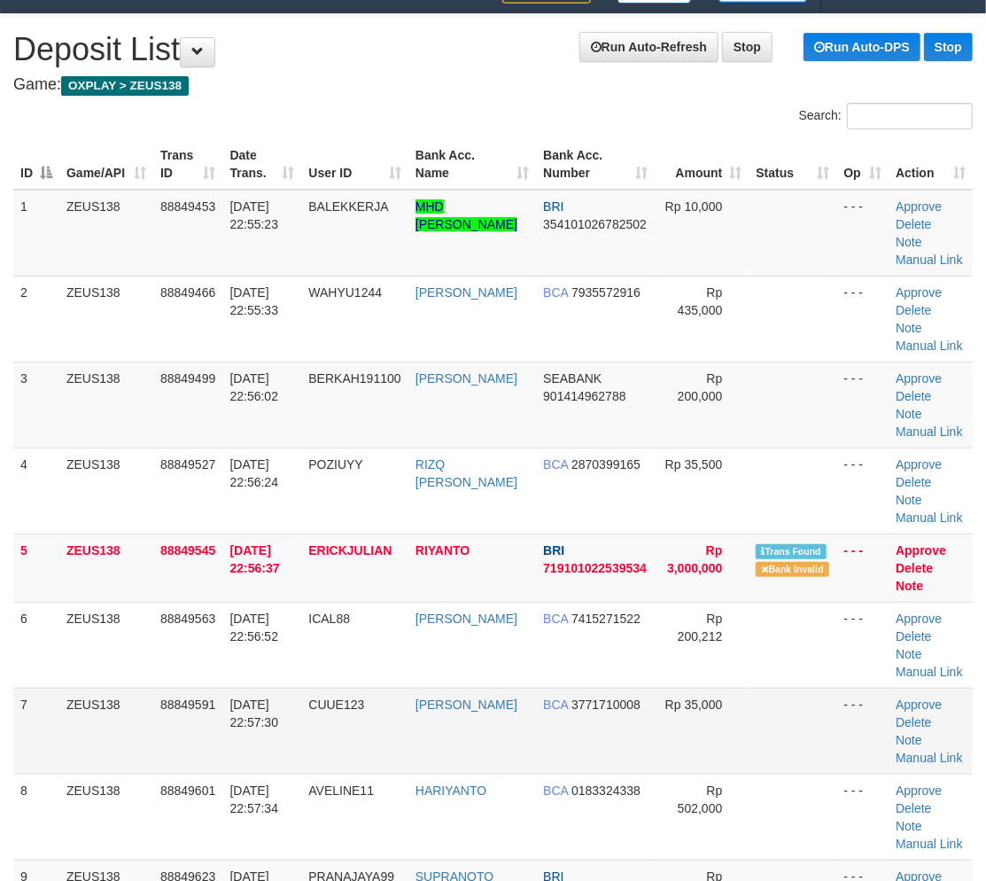
click at [299, 707] on td "30/09/2025 22:57:30" at bounding box center [262, 730] width 79 height 86
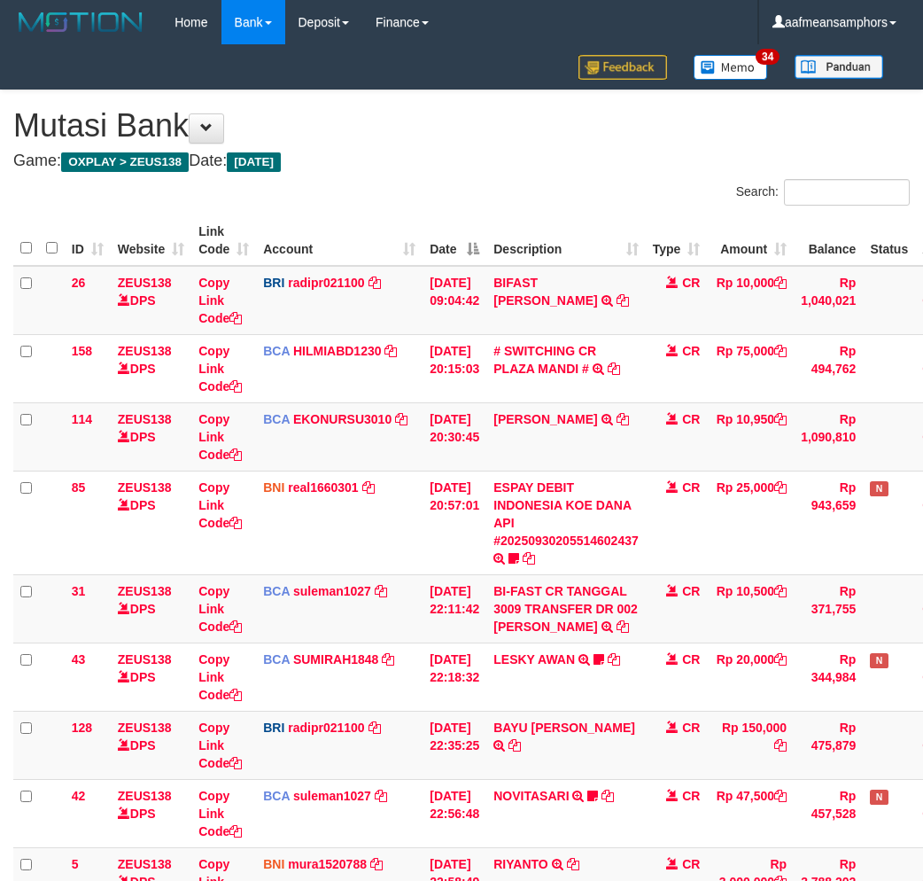
scroll to position [275, 0]
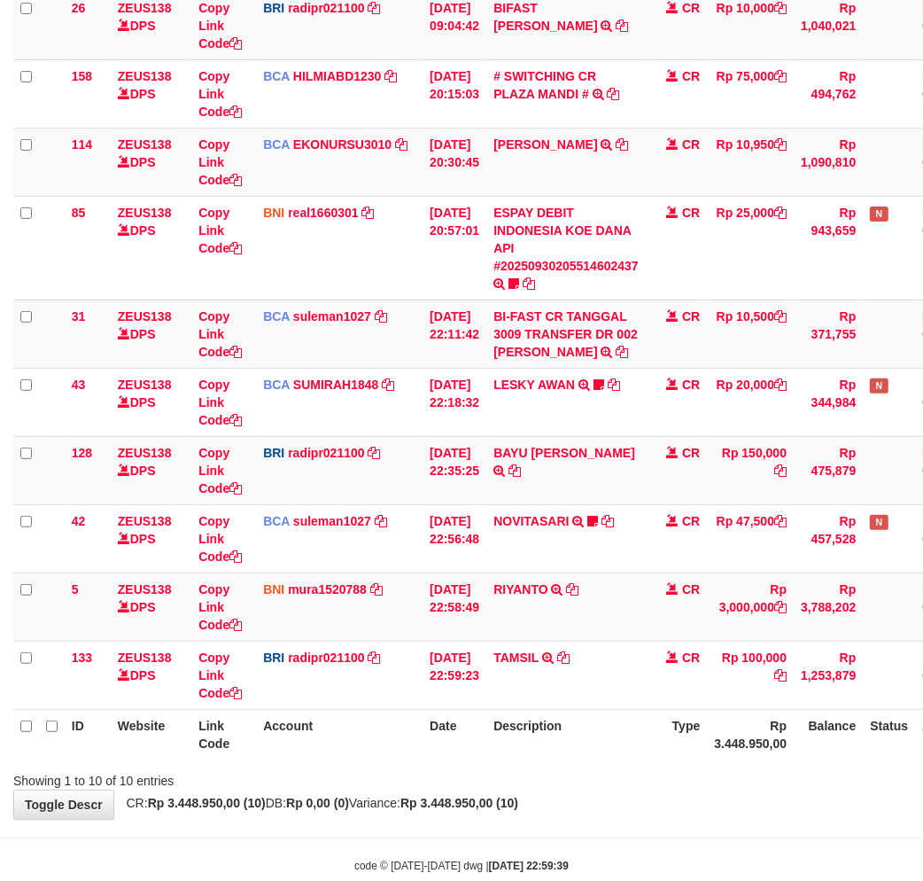
click at [488, 747] on tr "ID Website Link Code Account Date Description Type Rp 3.448.950,00 Balance Stat…" at bounding box center [500, 734] width 974 height 50
click at [509, 723] on th "Description" at bounding box center [565, 734] width 159 height 50
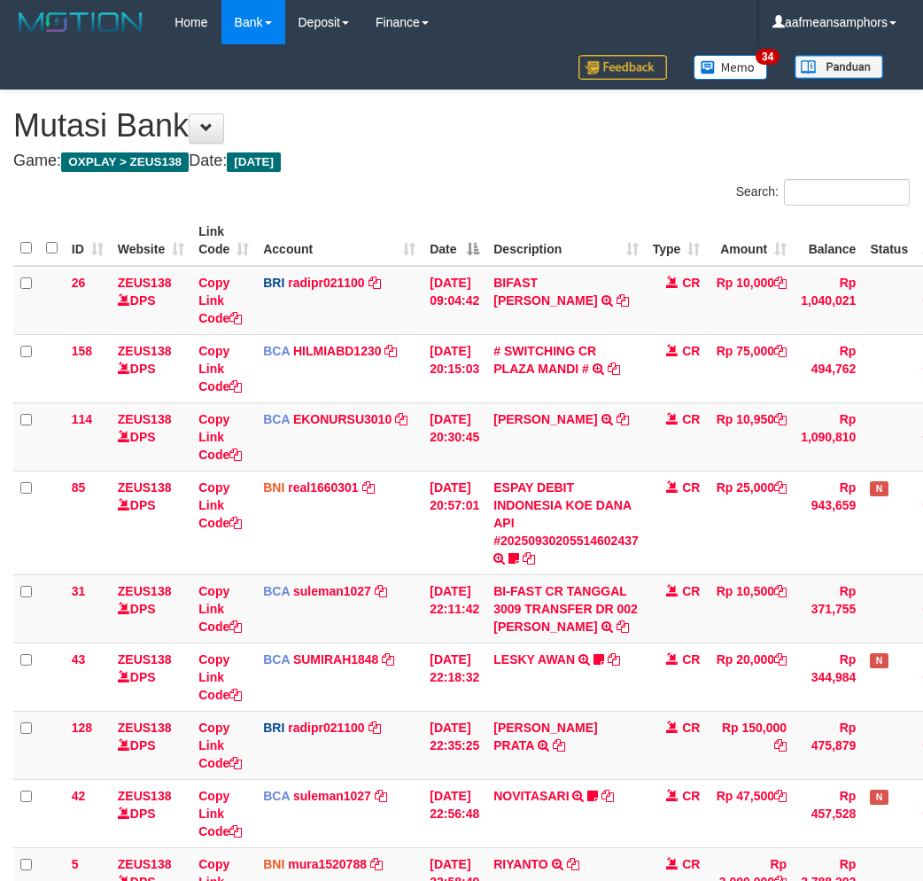
scroll to position [275, 0]
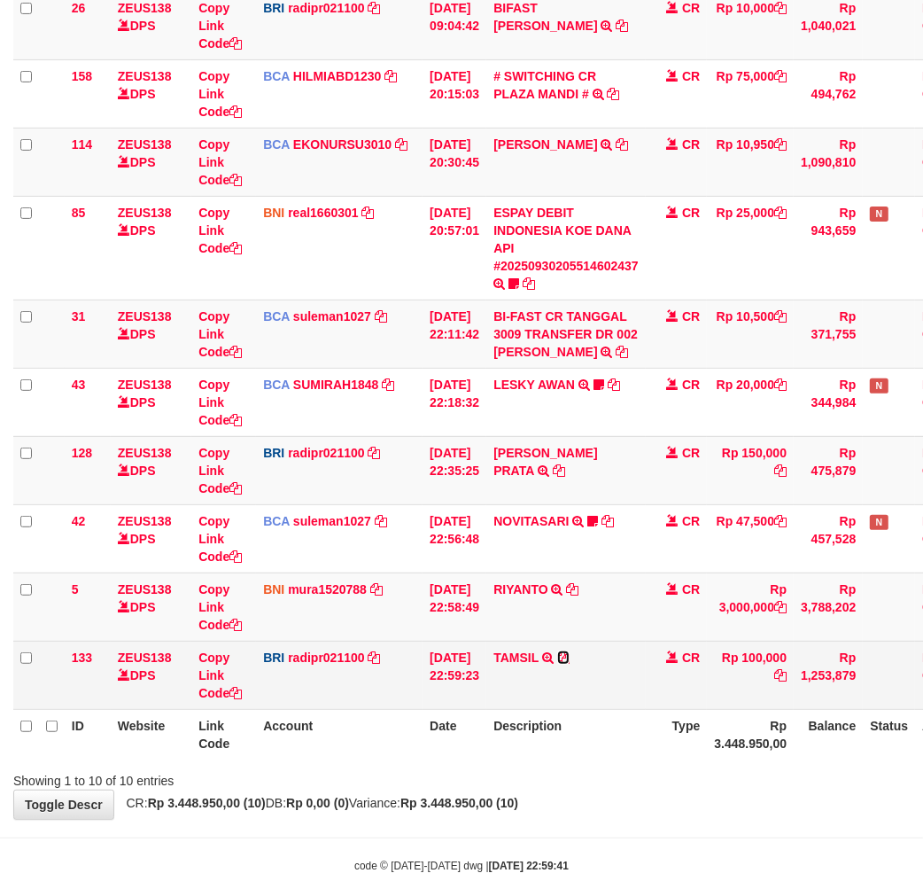
click at [570, 651] on icon at bounding box center [563, 657] width 12 height 12
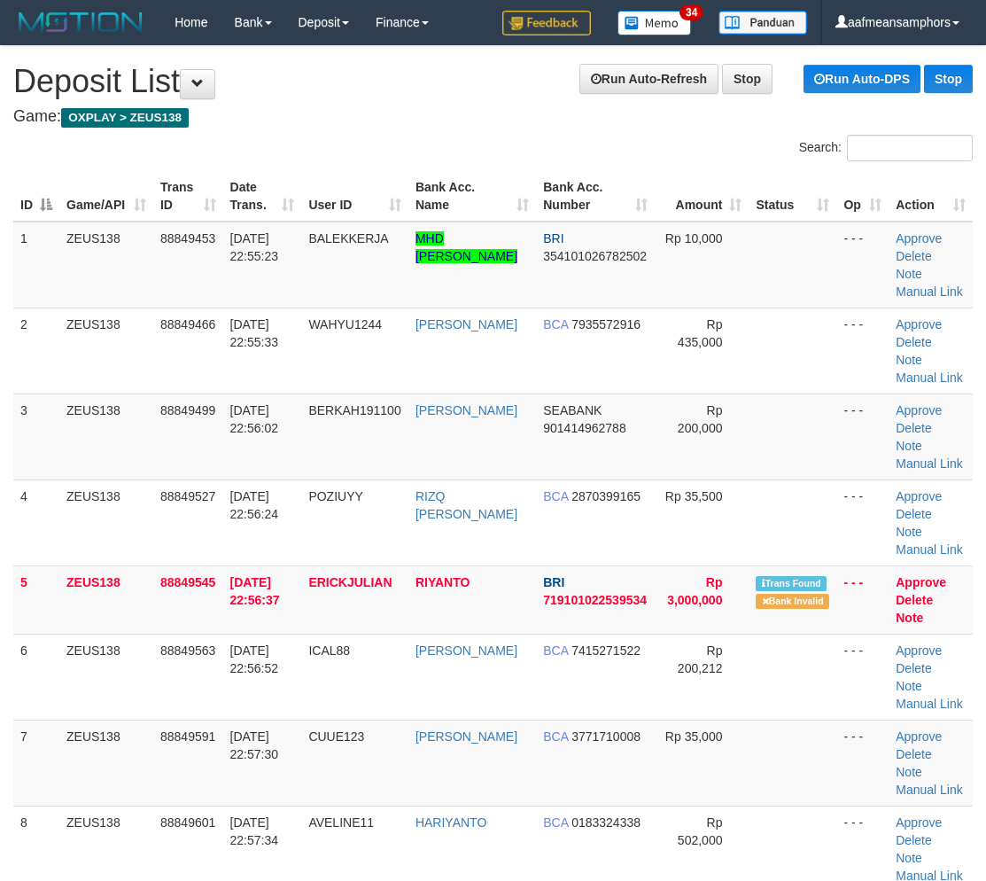
scroll to position [32, 0]
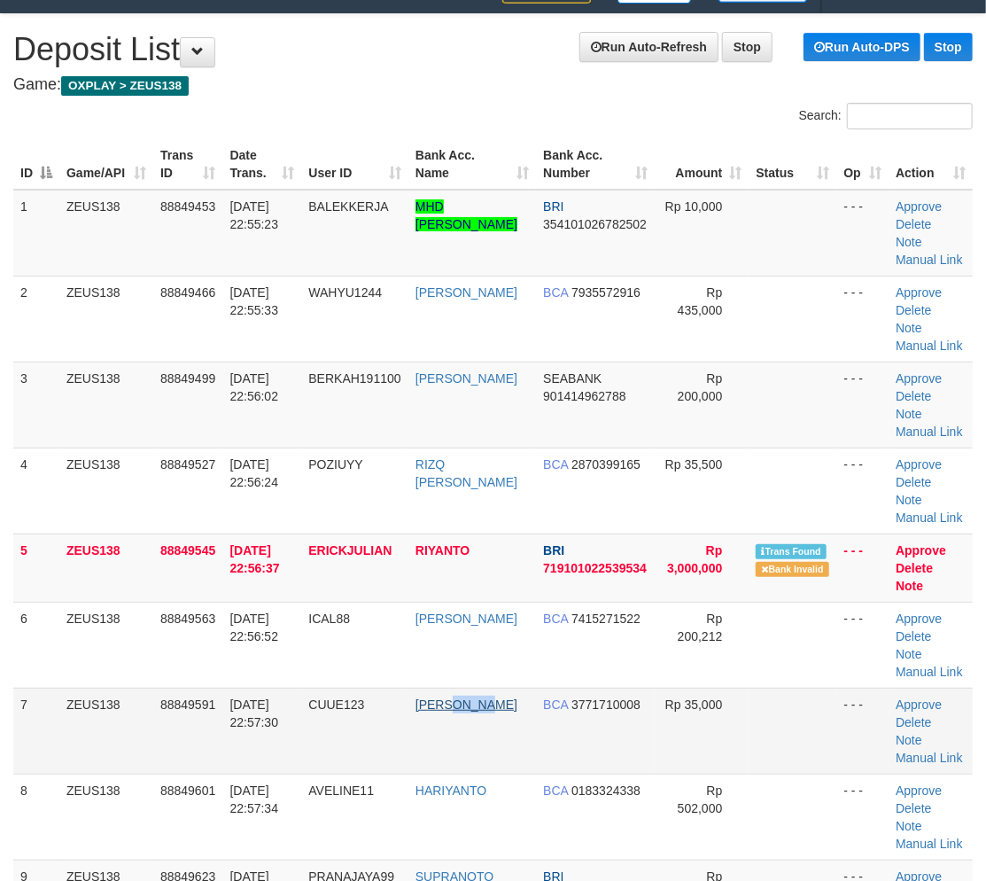
click at [466, 718] on td "[PERSON_NAME]" at bounding box center [472, 730] width 128 height 86
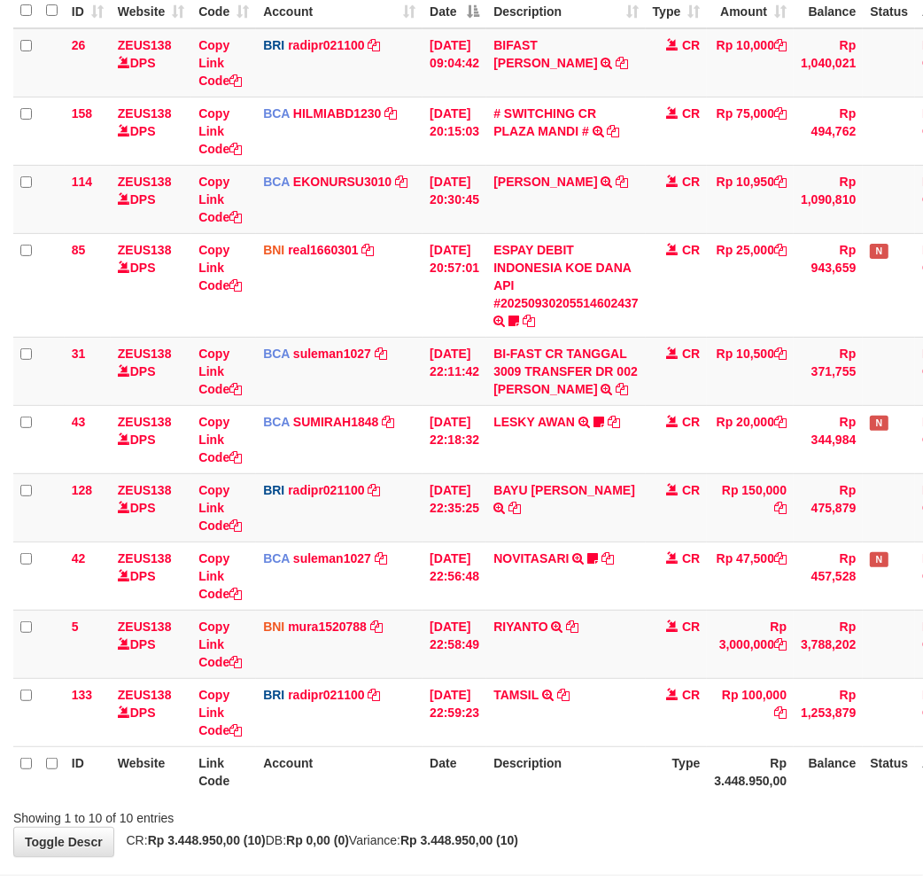
scroll to position [275, 0]
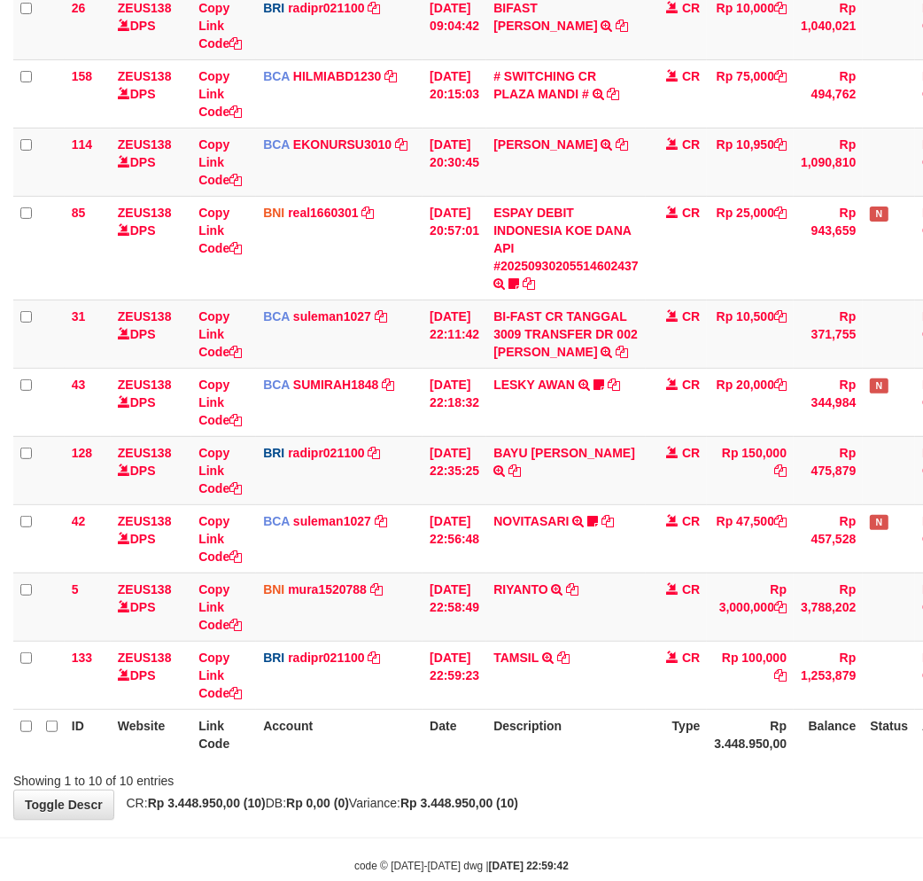
click at [613, 729] on th "Description" at bounding box center [565, 734] width 159 height 50
drag, startPoint x: 602, startPoint y: 733, endPoint x: 935, endPoint y: 701, distance: 334.6
click at [600, 735] on th "Description" at bounding box center [565, 734] width 159 height 50
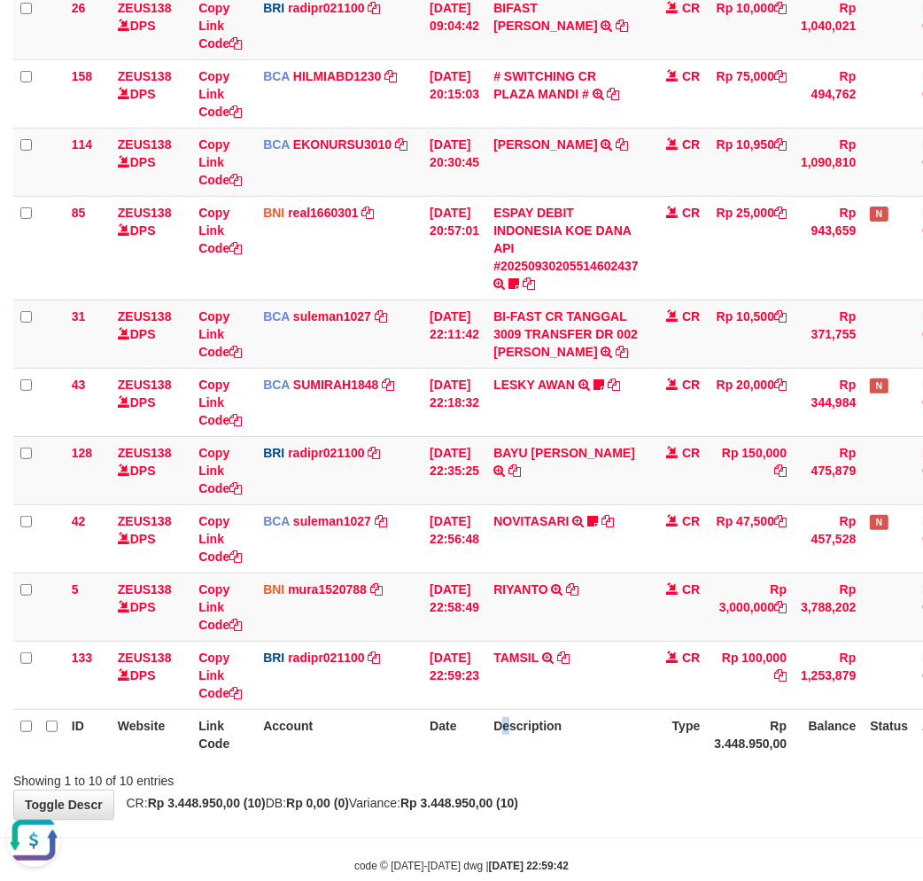
click at [511, 718] on th "Description" at bounding box center [565, 734] width 159 height 50
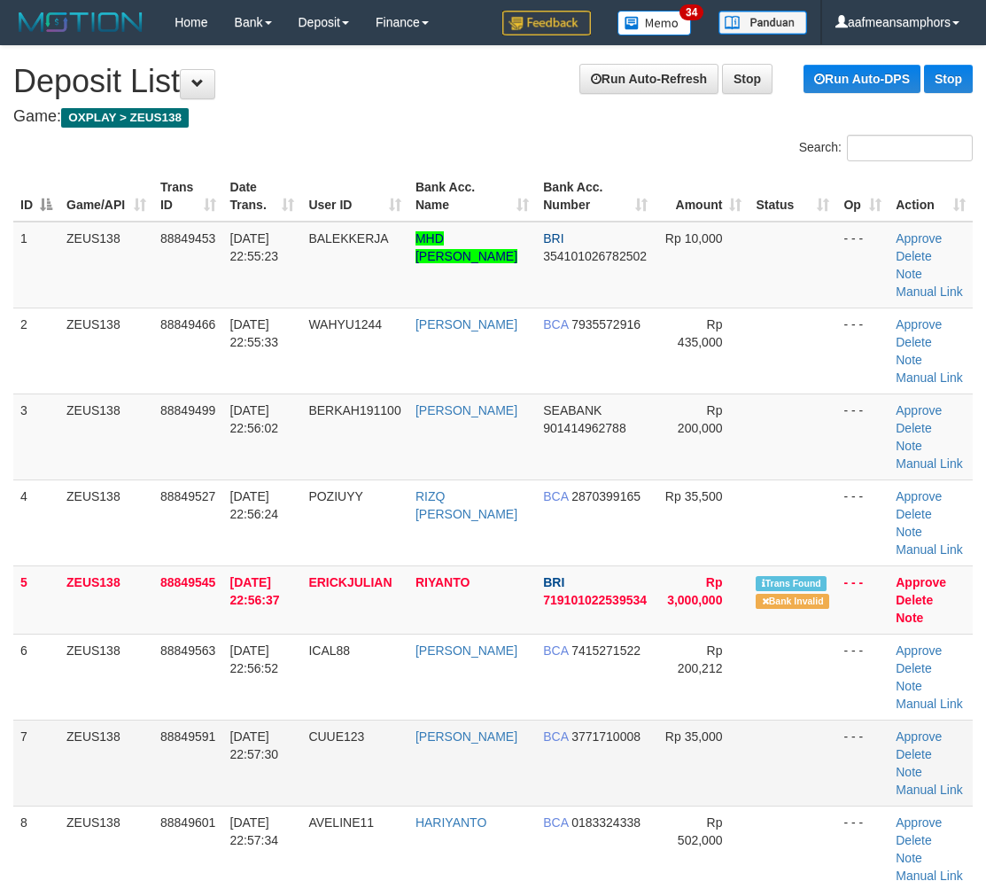
scroll to position [32, 0]
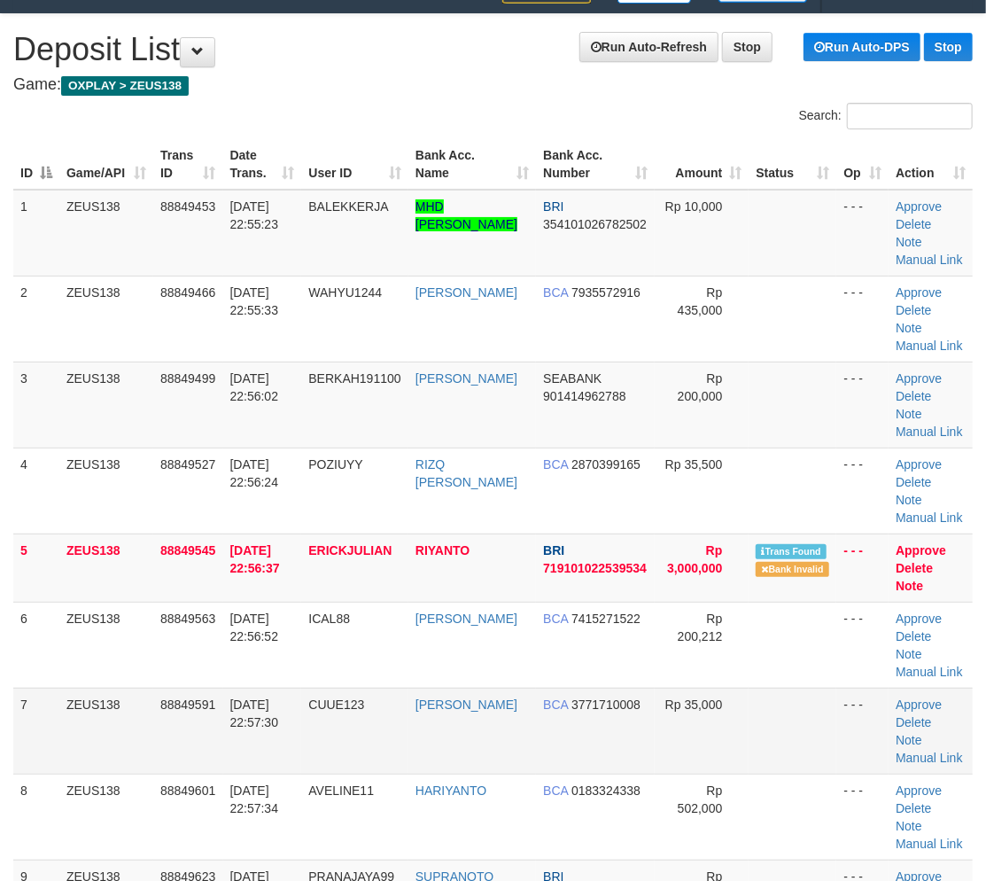
click at [330, 711] on td "CUUE123" at bounding box center [354, 730] width 107 height 86
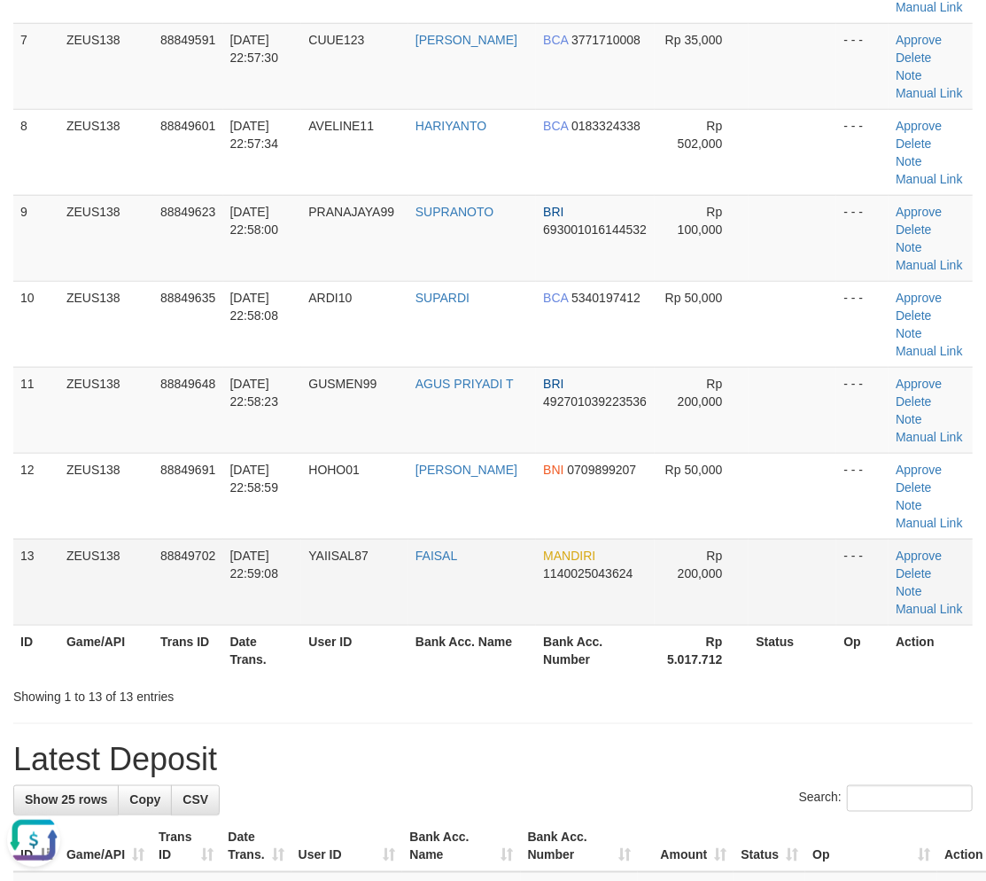
scroll to position [721, 0]
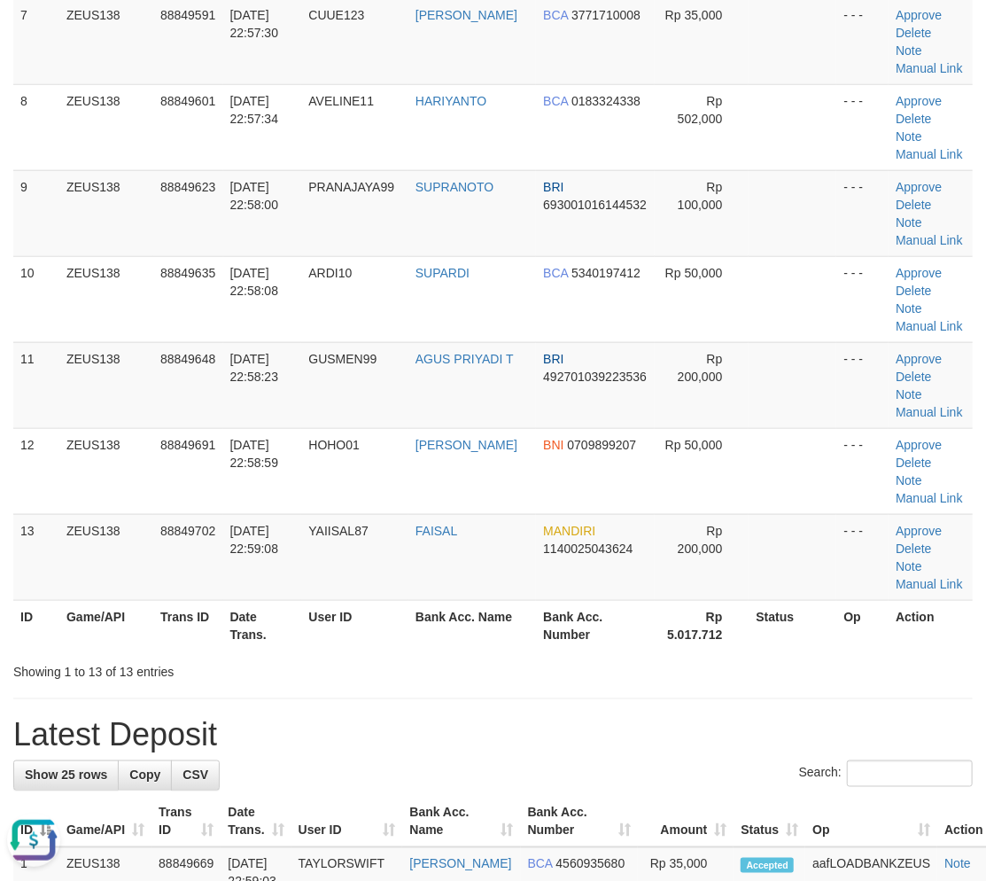
drag, startPoint x: 521, startPoint y: 682, endPoint x: 498, endPoint y: 676, distance: 23.9
click at [523, 680] on div "**********" at bounding box center [493, 776] width 986 height 2903
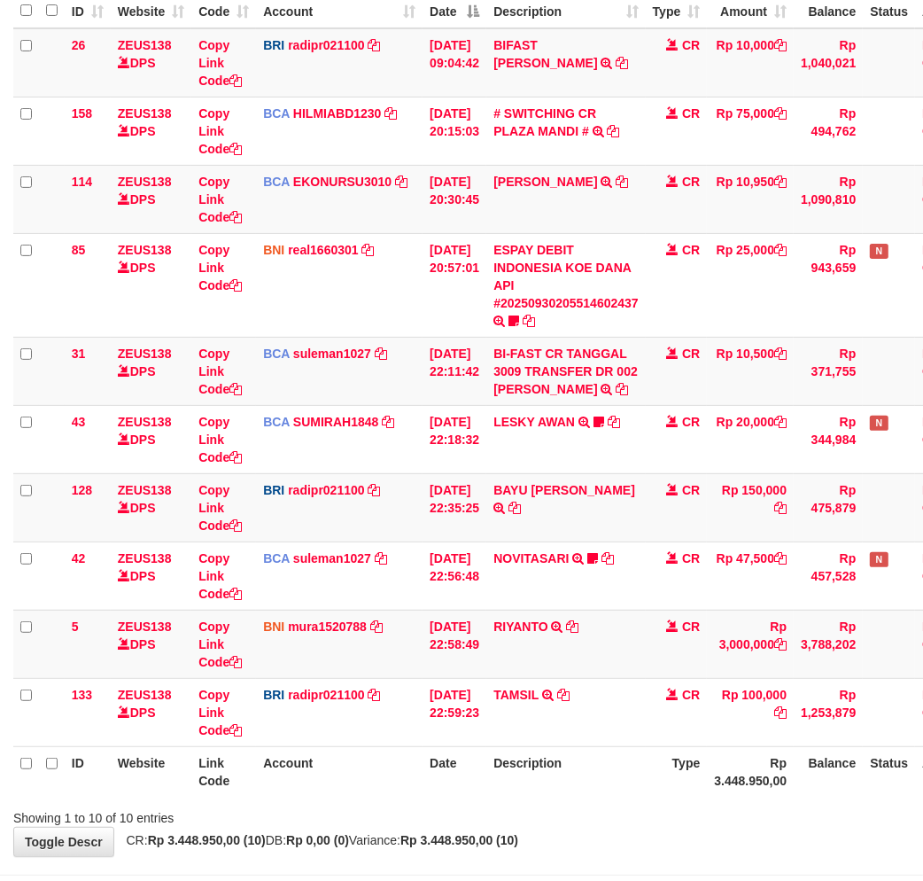
scroll to position [275, 0]
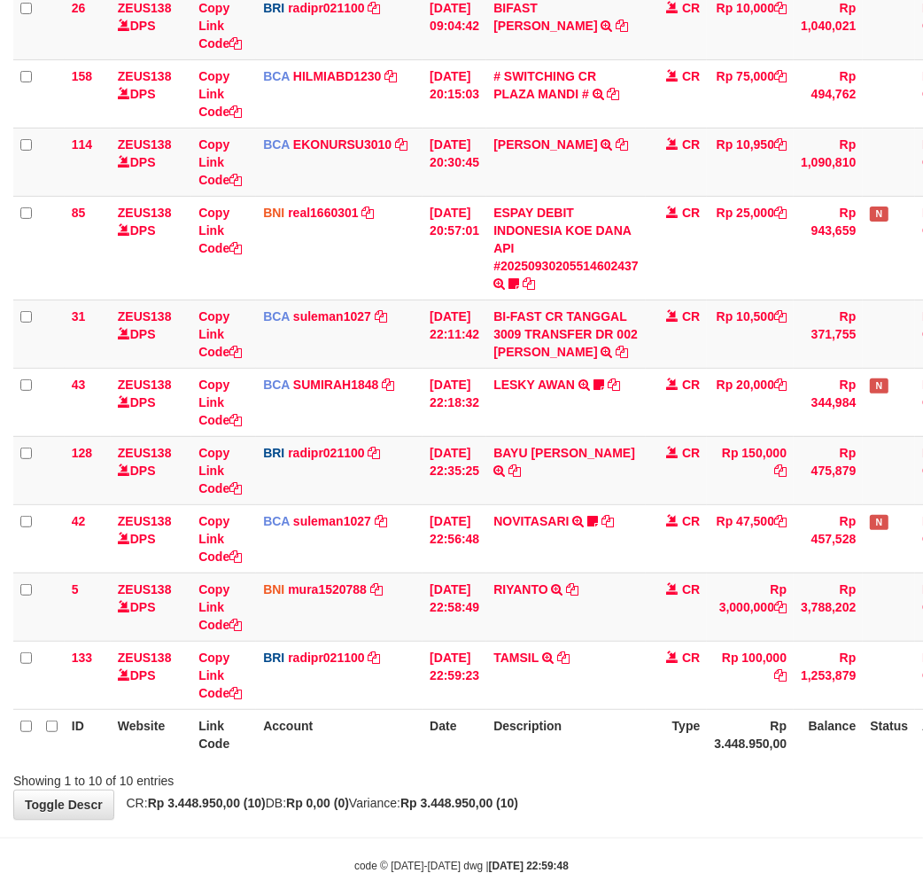
click at [611, 757] on th "Description" at bounding box center [565, 734] width 159 height 50
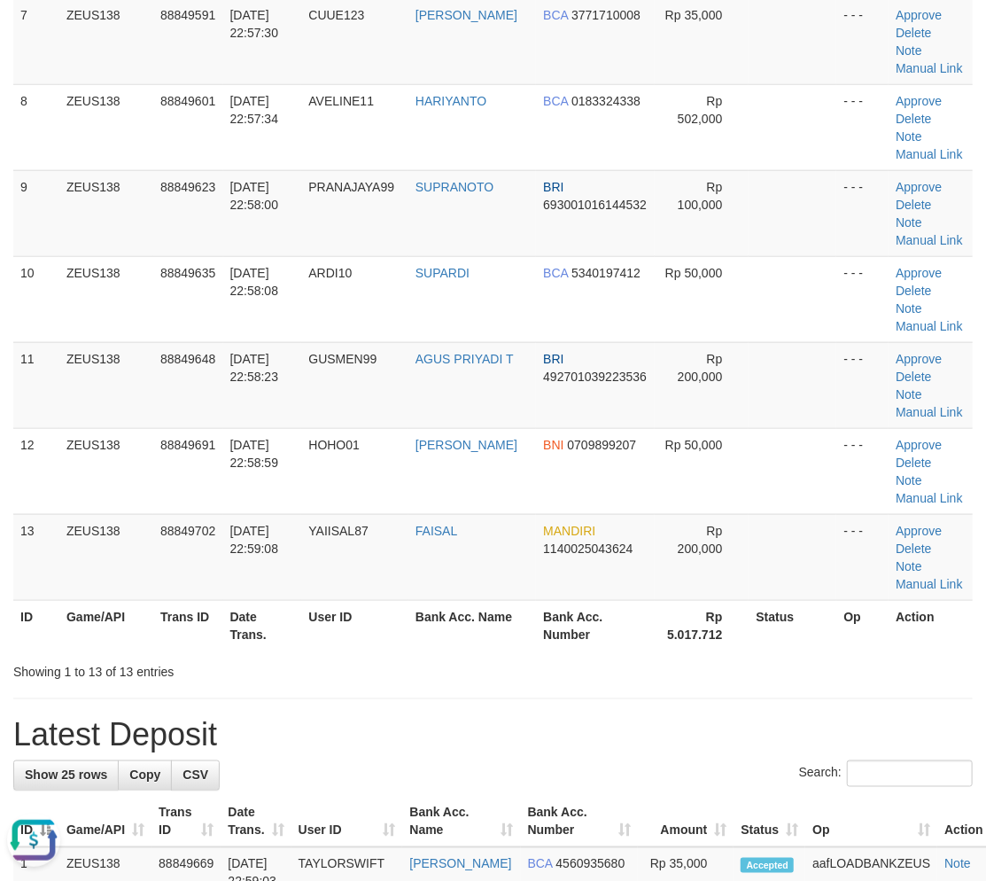
click at [478, 698] on hr at bounding box center [492, 698] width 959 height 1
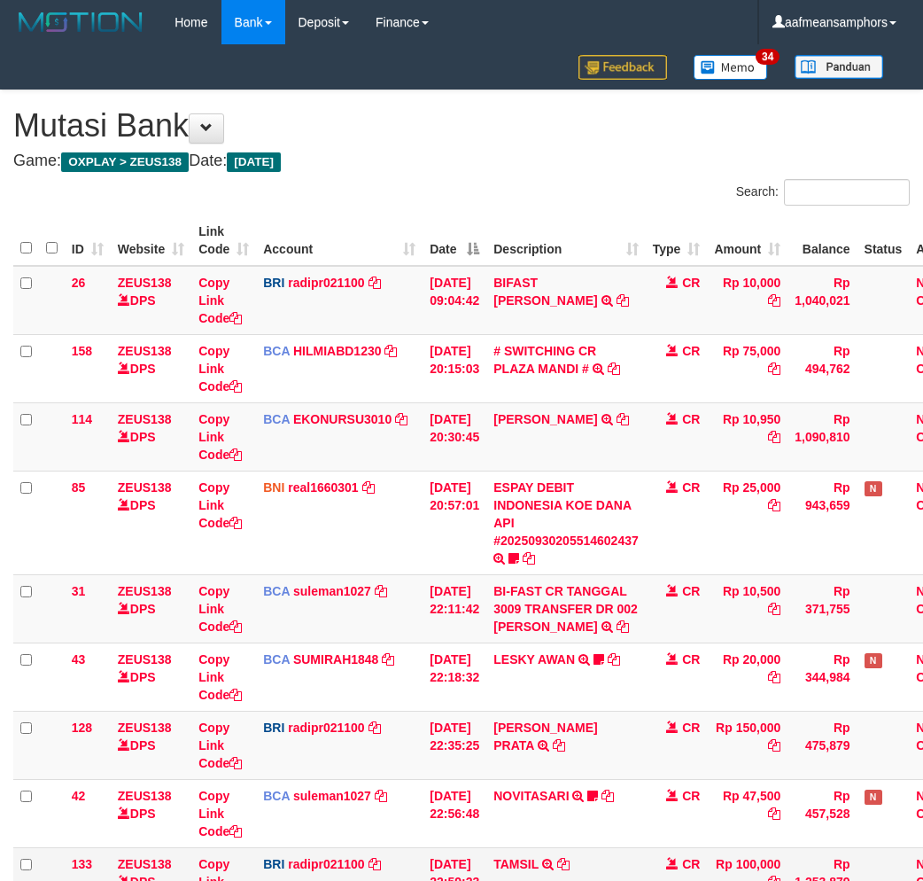
scroll to position [145, 0]
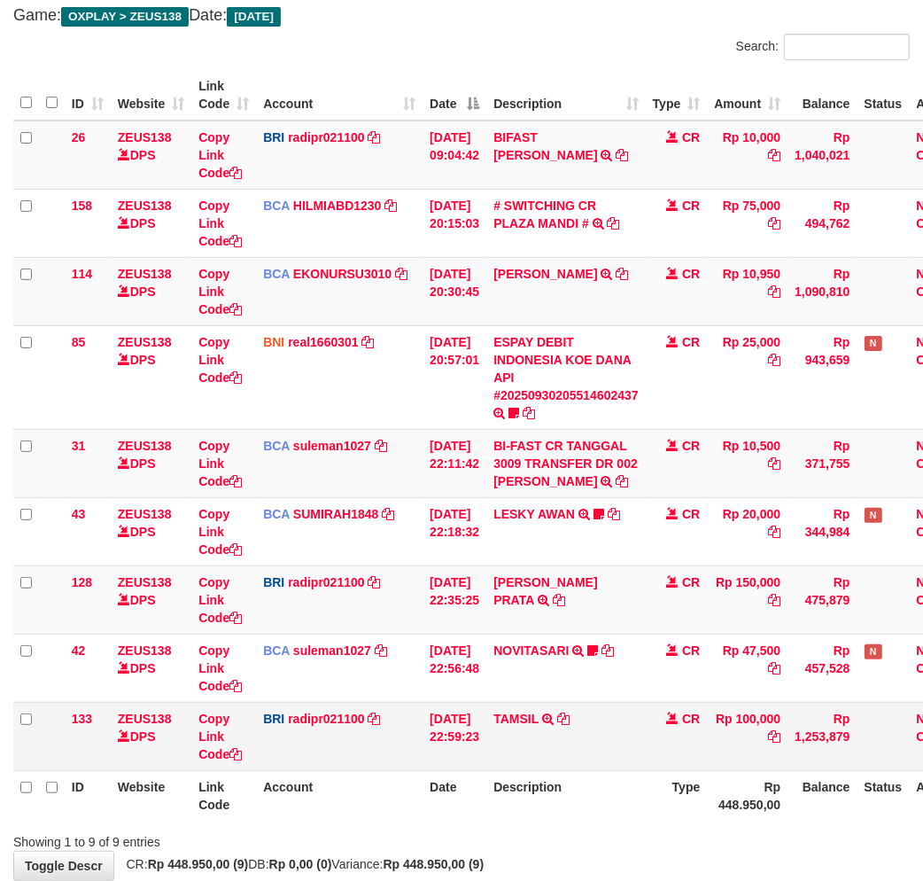
click at [601, 757] on td "TAMSIL TRANSFER NBMB TAMSIL TO REYNALDI ADI PRATAMA" at bounding box center [565, 736] width 159 height 68
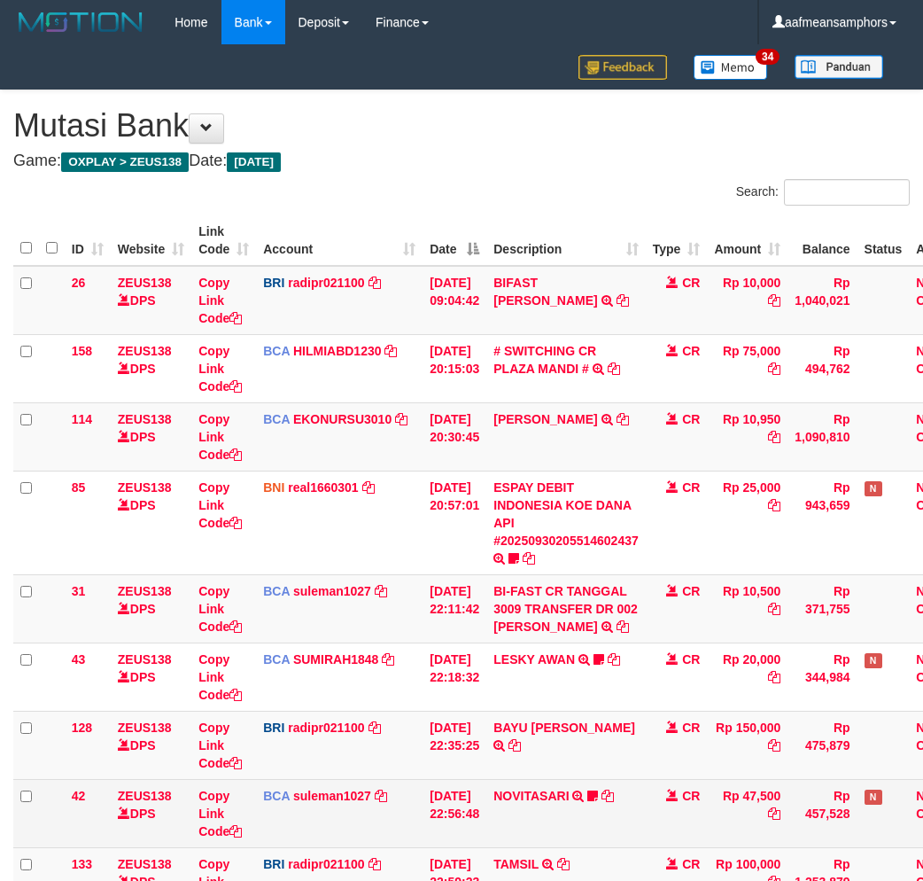
scroll to position [145, 0]
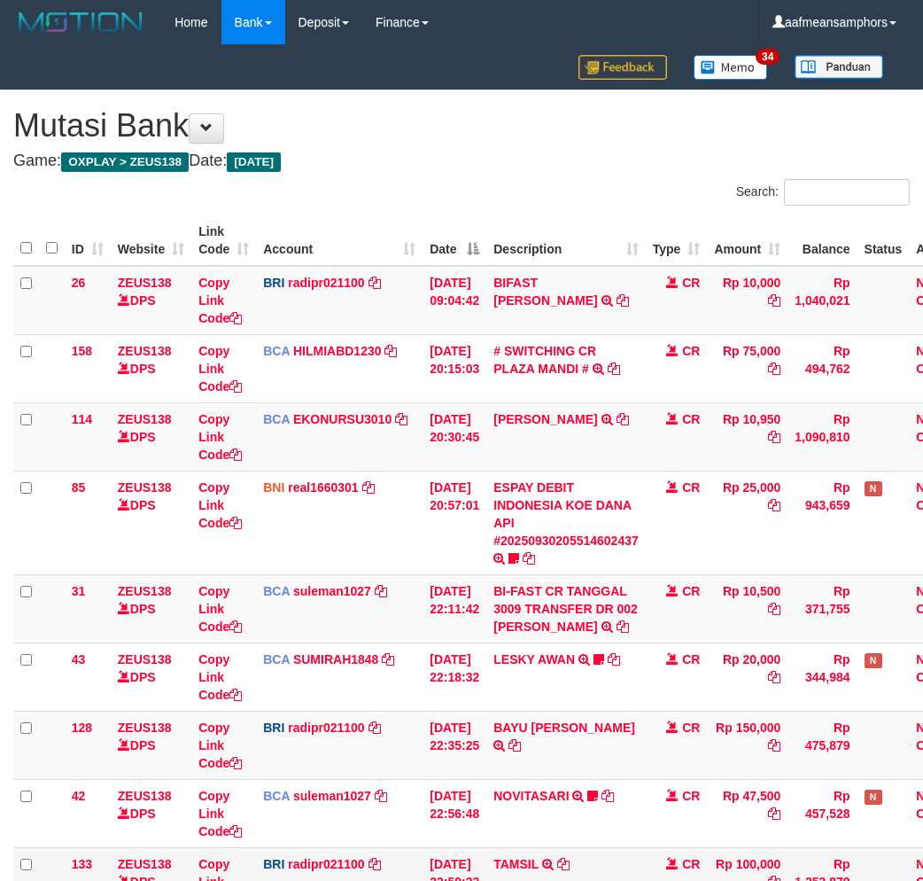
click at [660, 847] on td "CR" at bounding box center [677, 881] width 62 height 68
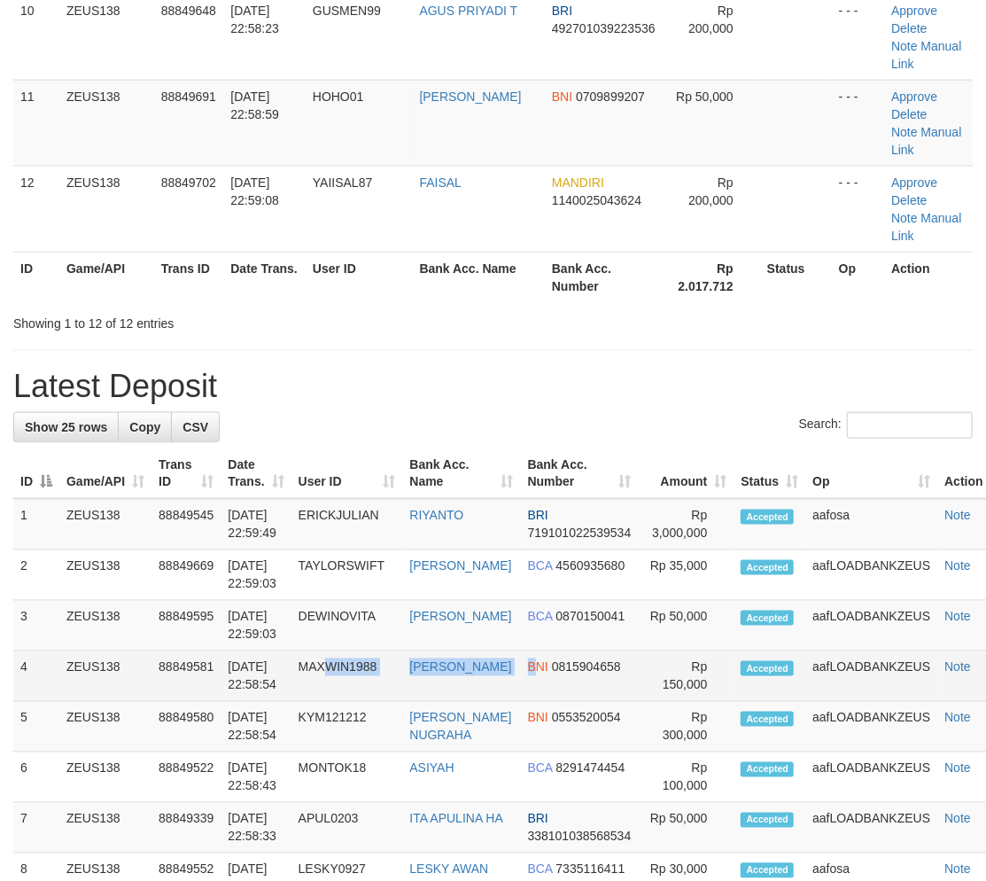
drag, startPoint x: 467, startPoint y: 656, endPoint x: 517, endPoint y: 661, distance: 50.7
click at [532, 661] on tr "4 ZEUS138 88849581 30/09/2025 22:58:54 MAXWIN1988 SAMSUL ARIFIN BNI 0815904658 …" at bounding box center [511, 676] width 997 height 50
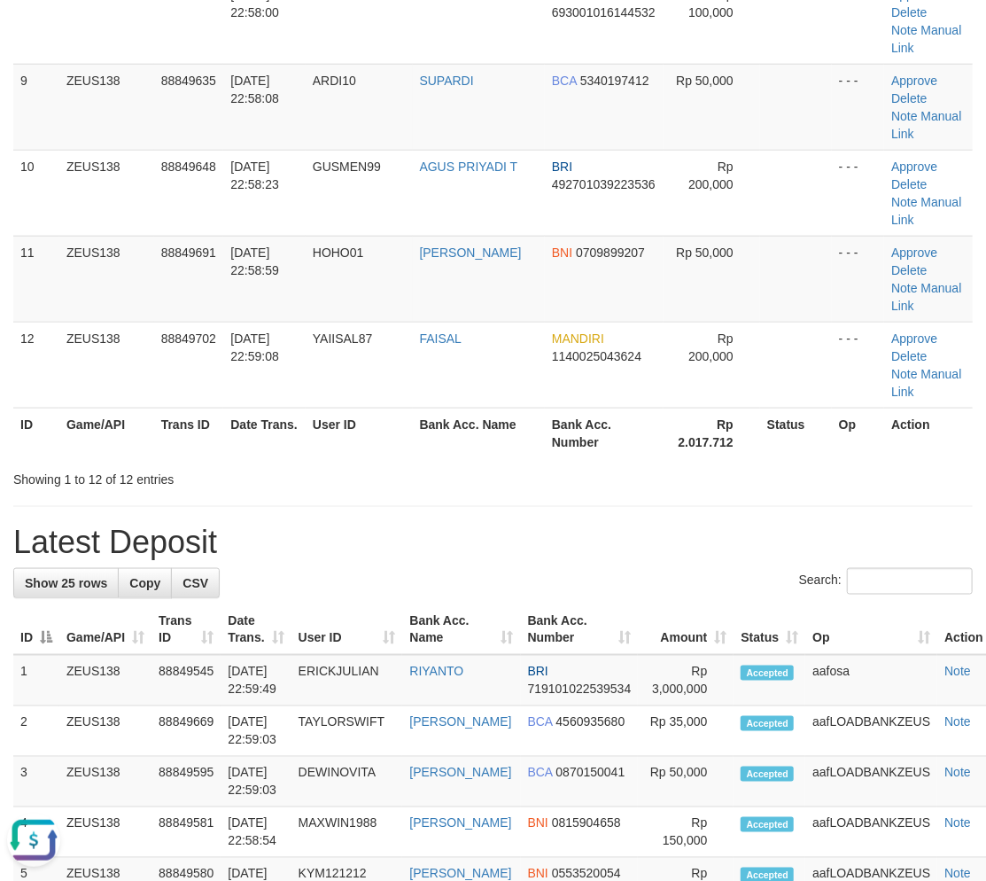
scroll to position [0, 0]
click at [444, 496] on div "**********" at bounding box center [493, 618] width 986 height 2835
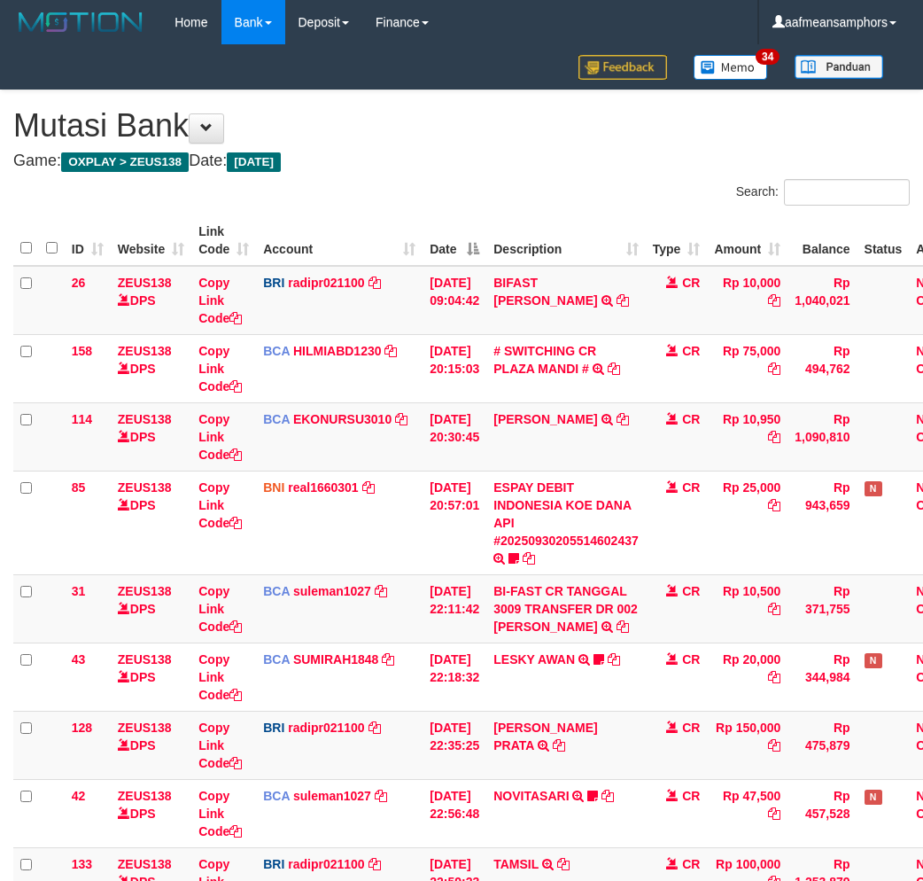
scroll to position [145, 0]
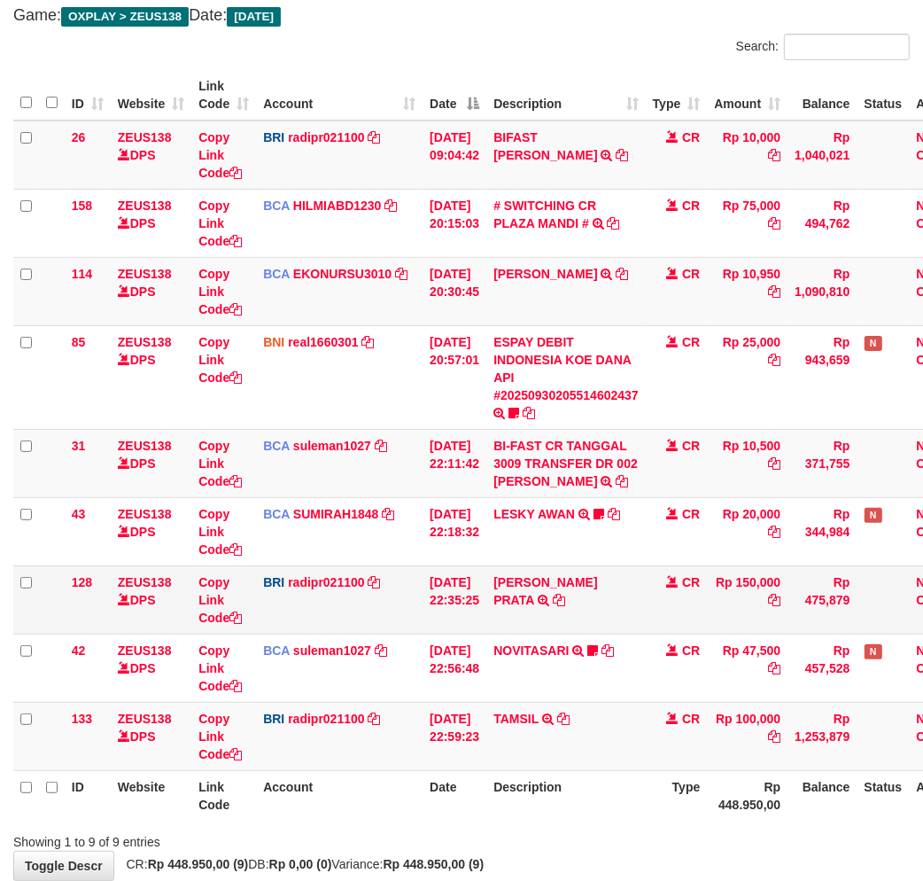
click at [608, 605] on td "BAYU AJI PRATA TRANSFER NBMB BAYU AJI PRATA TO REYNALDI ADI PRATAMA" at bounding box center [565, 599] width 159 height 68
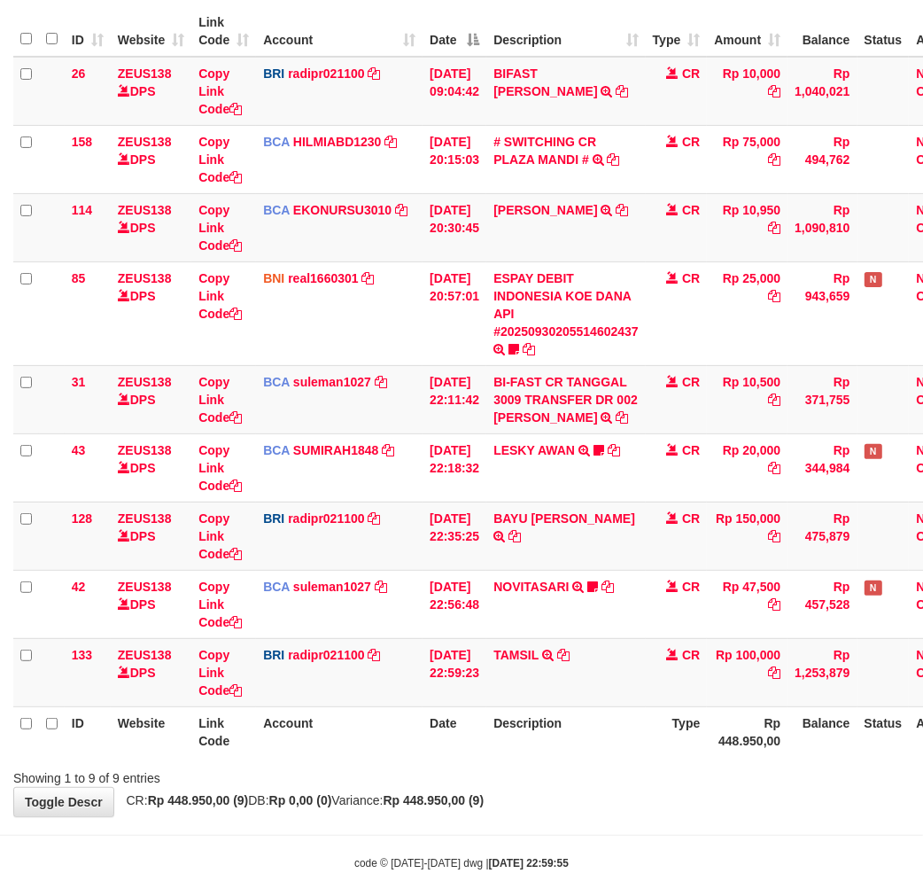
scroll to position [242, 0]
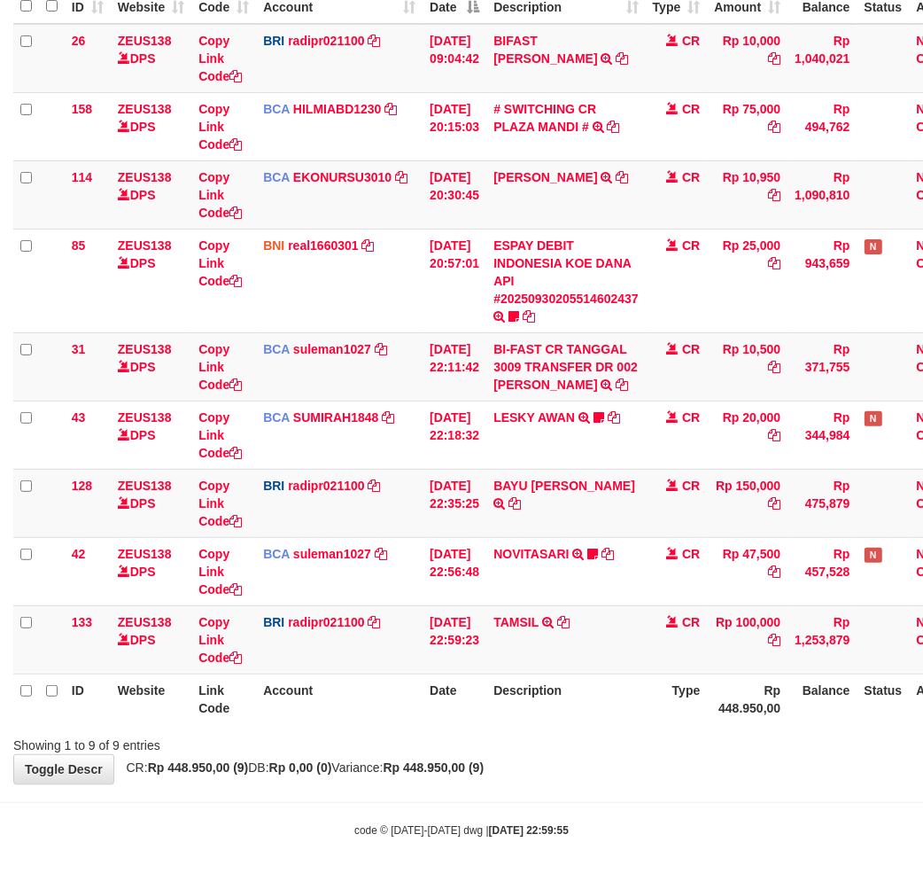
click at [577, 729] on div "Showing 1 to 9 of 9 entries" at bounding box center [461, 741] width 923 height 25
click at [574, 720] on th "Description" at bounding box center [565, 698] width 159 height 50
click at [583, 704] on th "Description" at bounding box center [565, 698] width 159 height 50
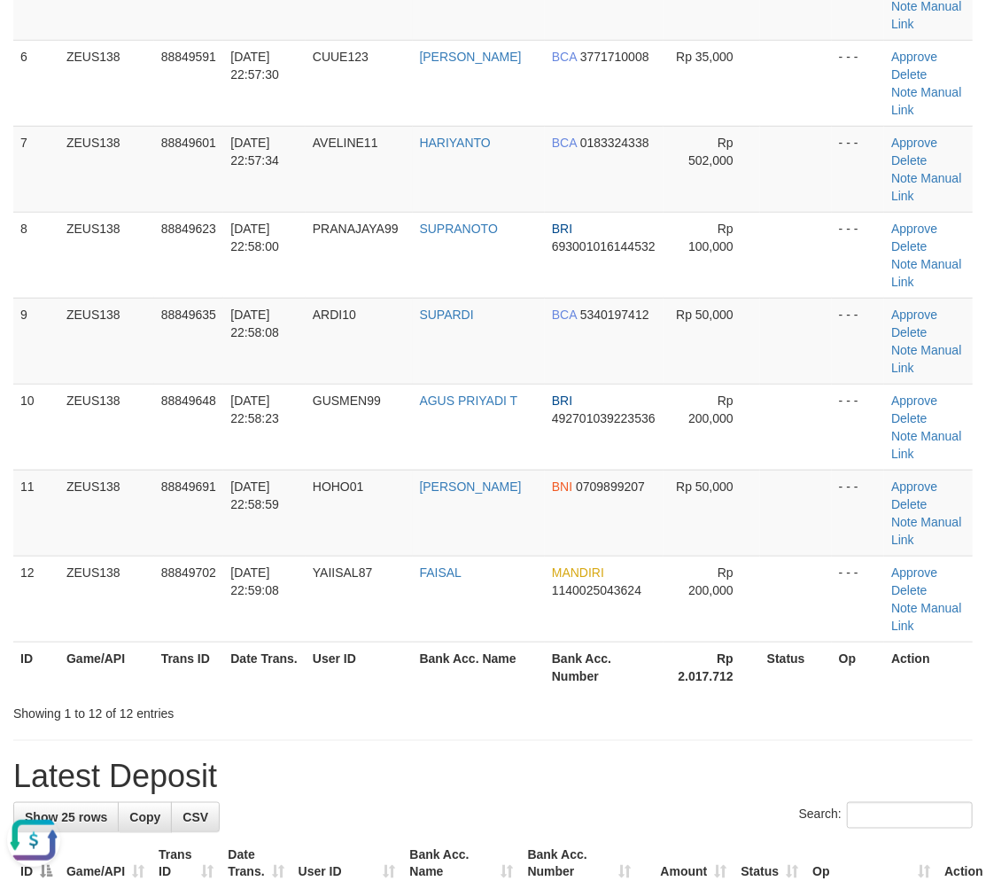
click at [391, 654] on th "User ID" at bounding box center [359, 666] width 107 height 50
click at [393, 654] on th "User ID" at bounding box center [359, 666] width 107 height 50
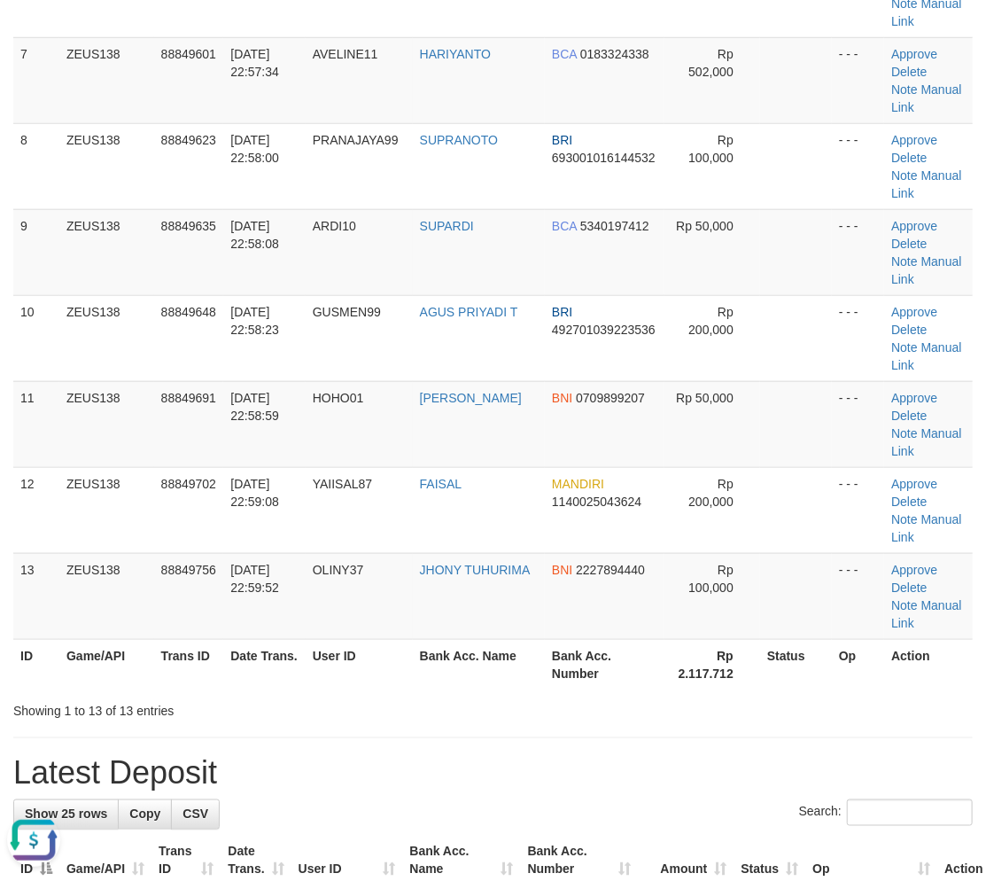
click at [395, 682] on th "User ID" at bounding box center [359, 664] width 107 height 50
click at [305, 674] on th "Date Trans." at bounding box center [264, 664] width 82 height 50
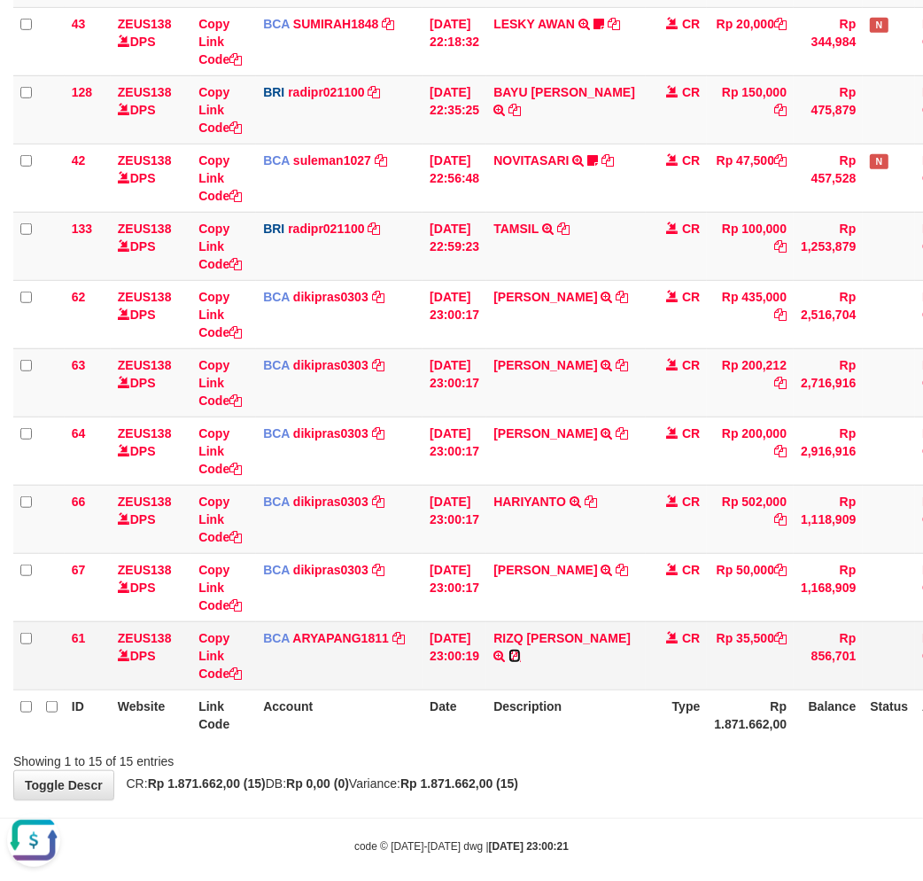
click at [516, 658] on icon at bounding box center [514, 655] width 12 height 12
click at [516, 656] on icon at bounding box center [514, 655] width 12 height 12
drag, startPoint x: 470, startPoint y: 808, endPoint x: 604, endPoint y: 790, distance: 135.8
click at [492, 807] on body "Toggle navigation Home Bank Account List Load By Website Group [OXPLAY] ZEUS138…" at bounding box center [461, 131] width 923 height 1533
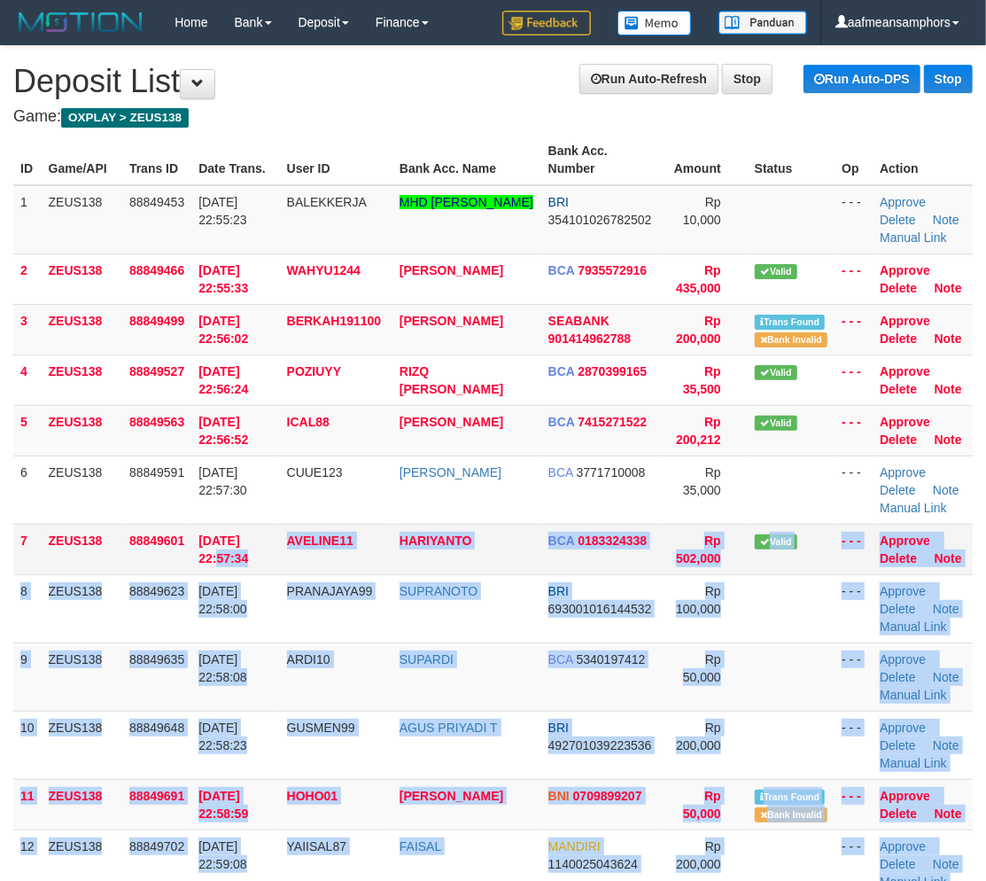
drag, startPoint x: 303, startPoint y: 685, endPoint x: 44, endPoint y: 700, distance: 259.1
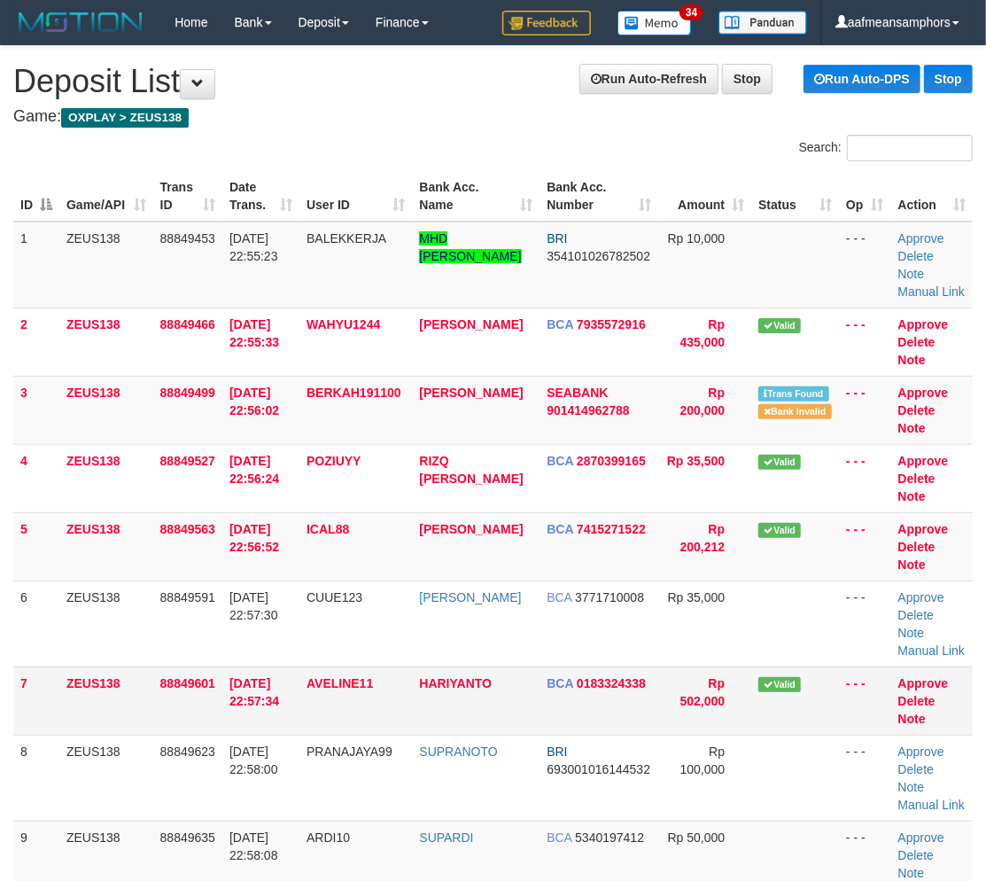
click at [391, 718] on td "AVELINE11" at bounding box center [355, 700] width 113 height 68
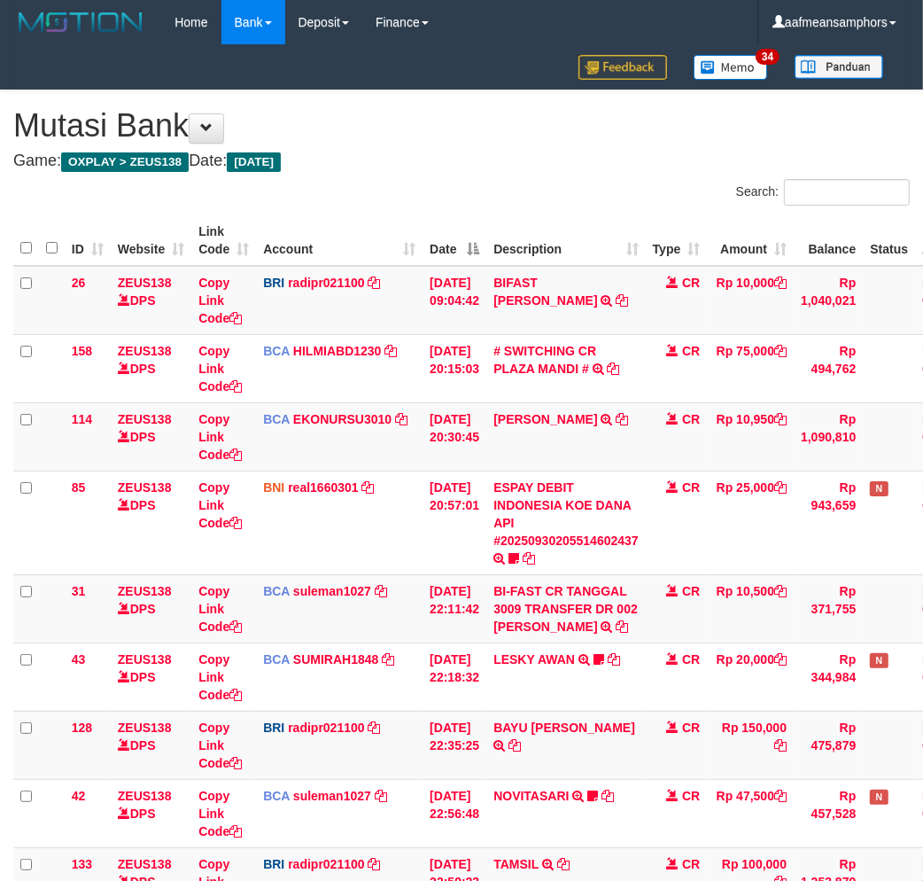
scroll to position [446, 0]
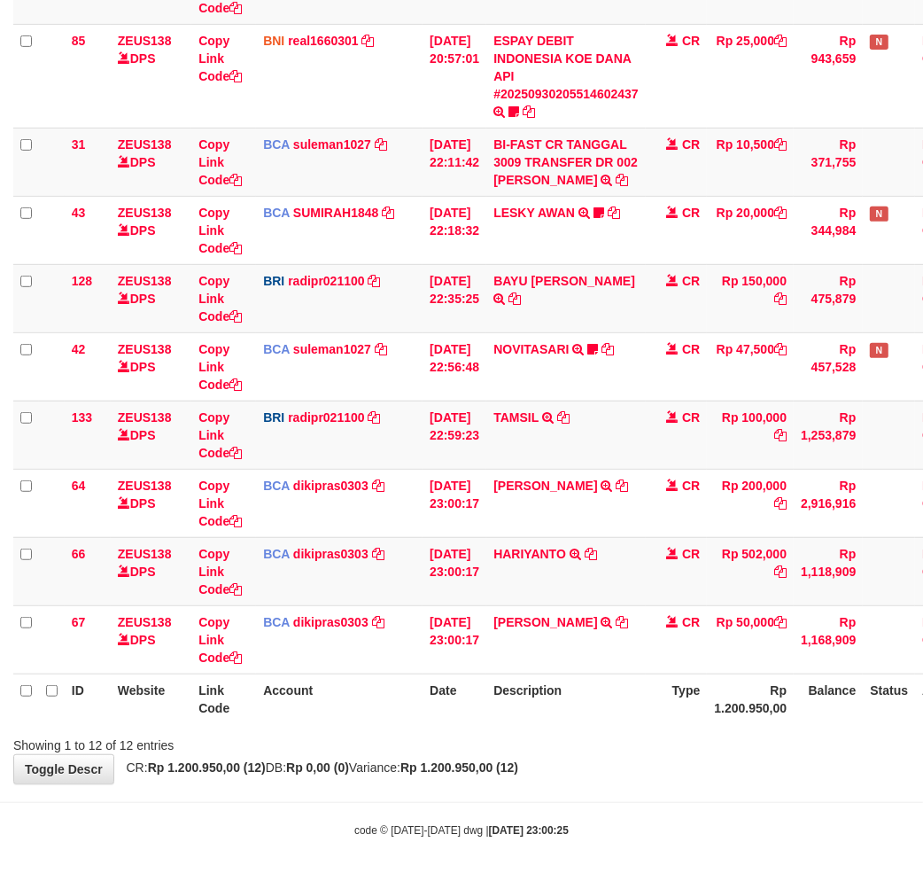
drag, startPoint x: 609, startPoint y: 685, endPoint x: 932, endPoint y: 653, distance: 324.9
click at [615, 685] on th "Description" at bounding box center [565, 698] width 159 height 50
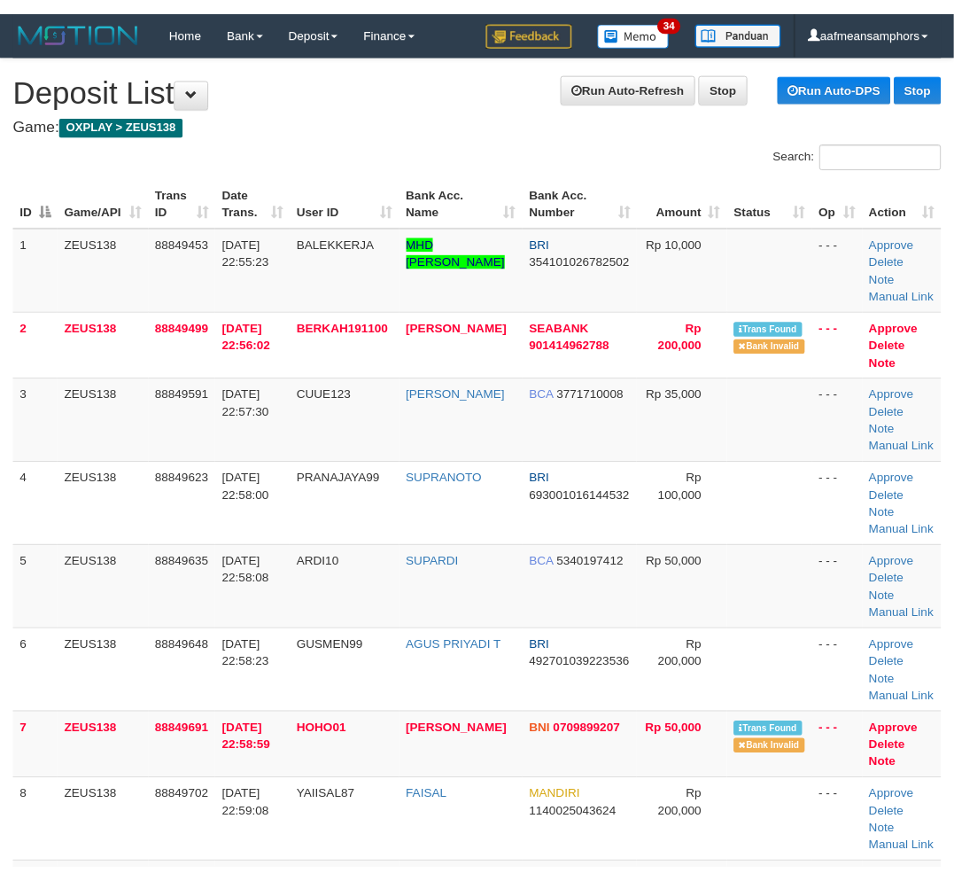
scroll to position [18, 0]
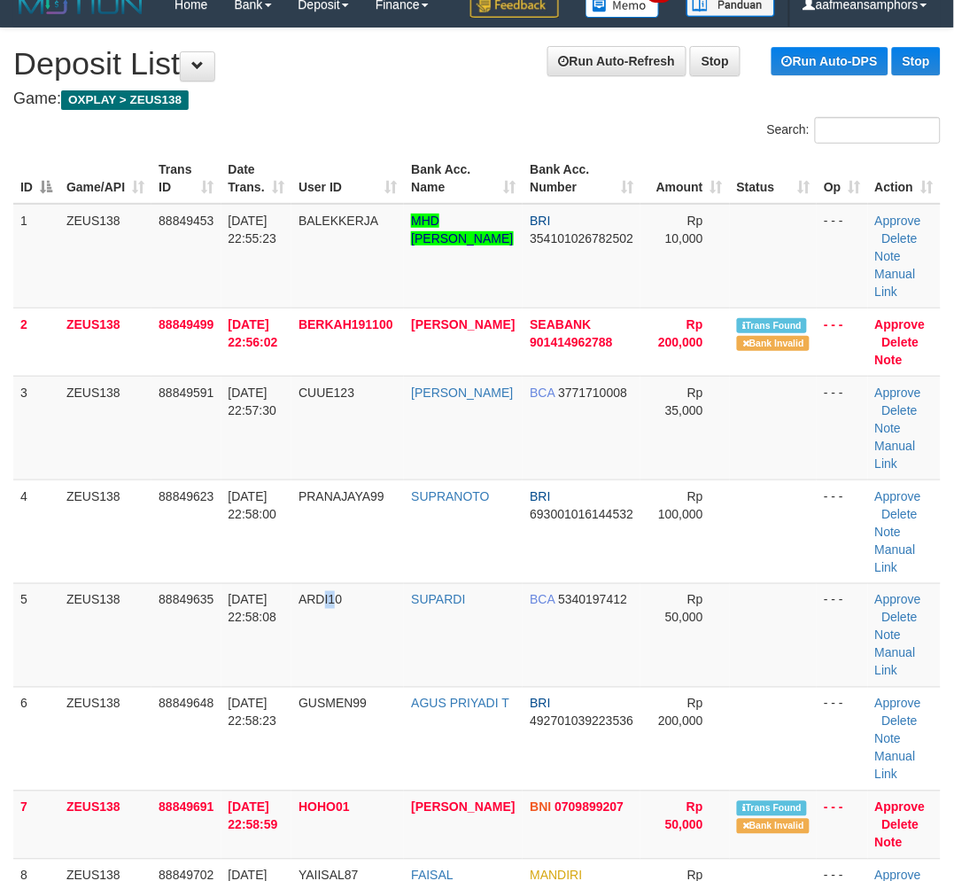
drag, startPoint x: 344, startPoint y: 656, endPoint x: 0, endPoint y: 645, distance: 343.9
click at [337, 654] on td "ARDI10" at bounding box center [347, 635] width 113 height 104
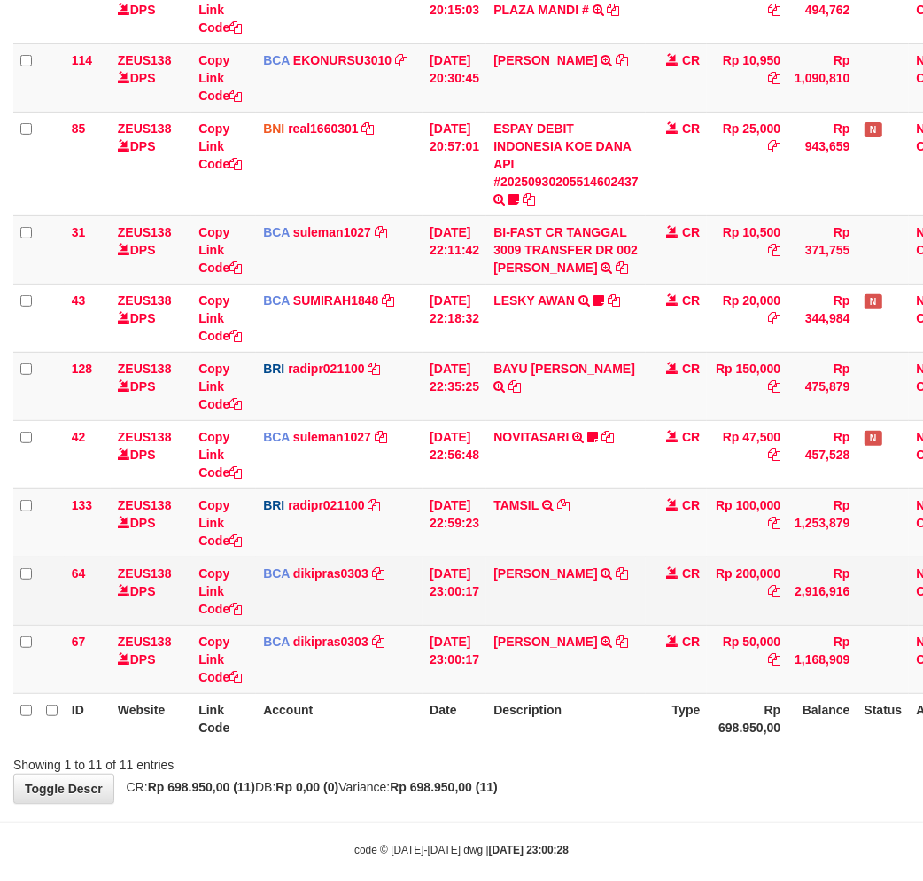
scroll to position [378, 0]
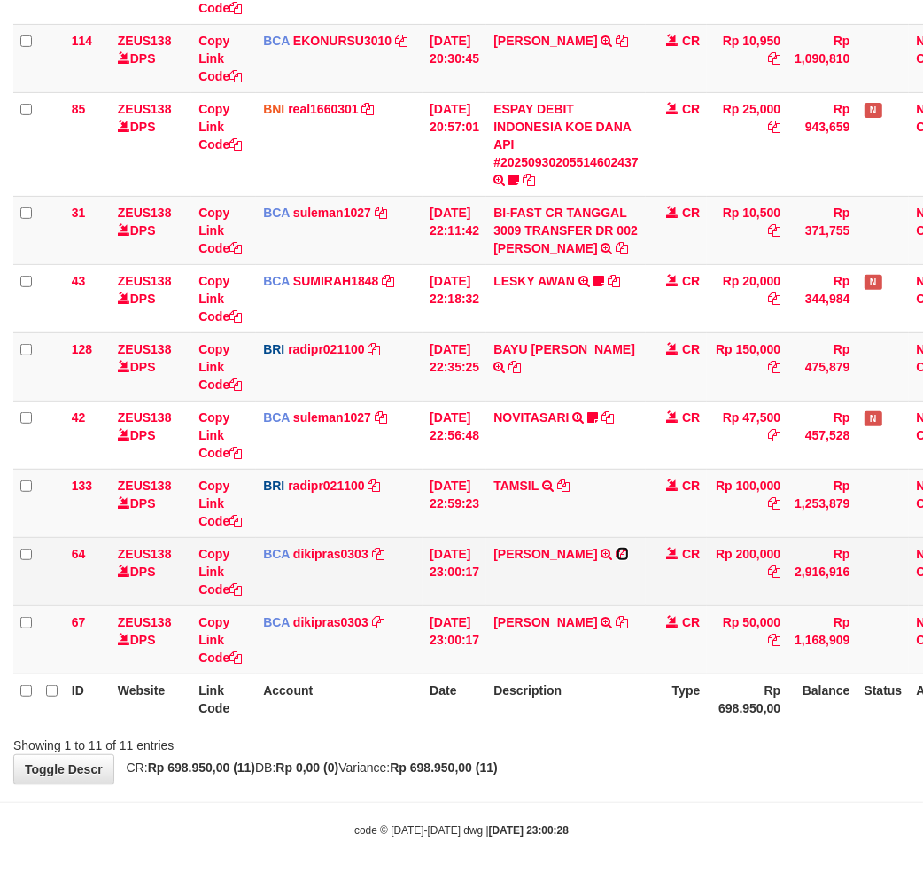
drag, startPoint x: 626, startPoint y: 553, endPoint x: 660, endPoint y: 573, distance: 39.3
click at [626, 553] on icon at bounding box center [623, 553] width 12 height 12
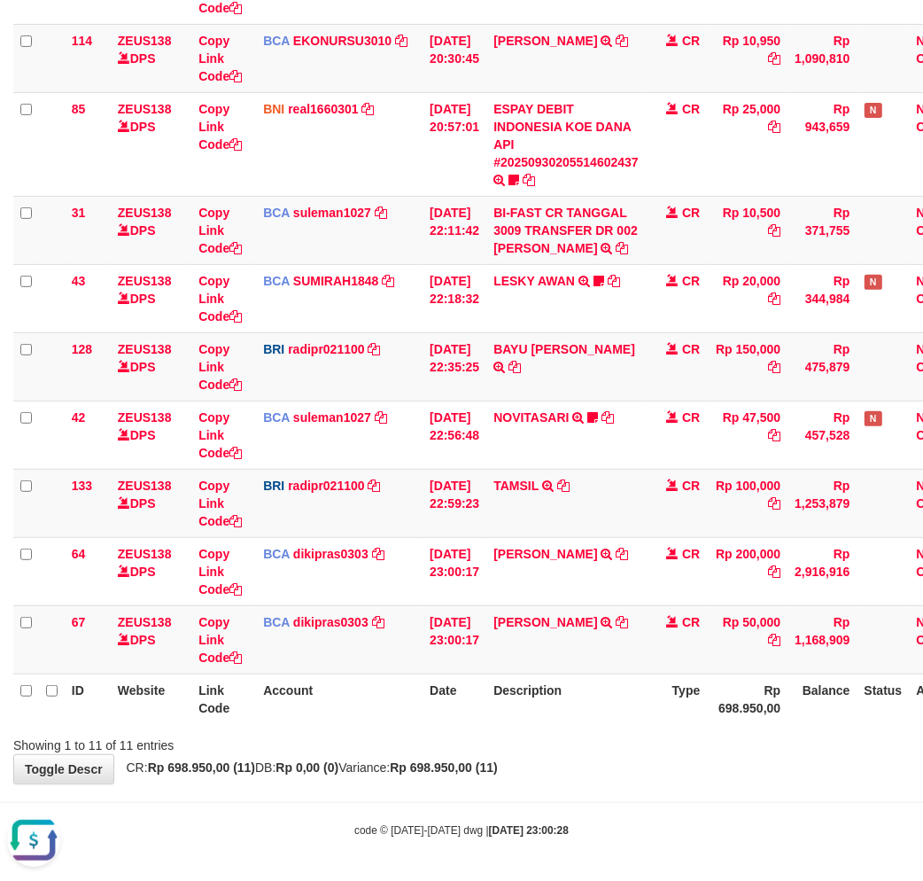
scroll to position [0, 0]
drag, startPoint x: 626, startPoint y: 621, endPoint x: 636, endPoint y: 621, distance: 9.7
click at [626, 621] on icon at bounding box center [623, 622] width 12 height 12
click at [683, 702] on th "Type" at bounding box center [677, 698] width 62 height 50
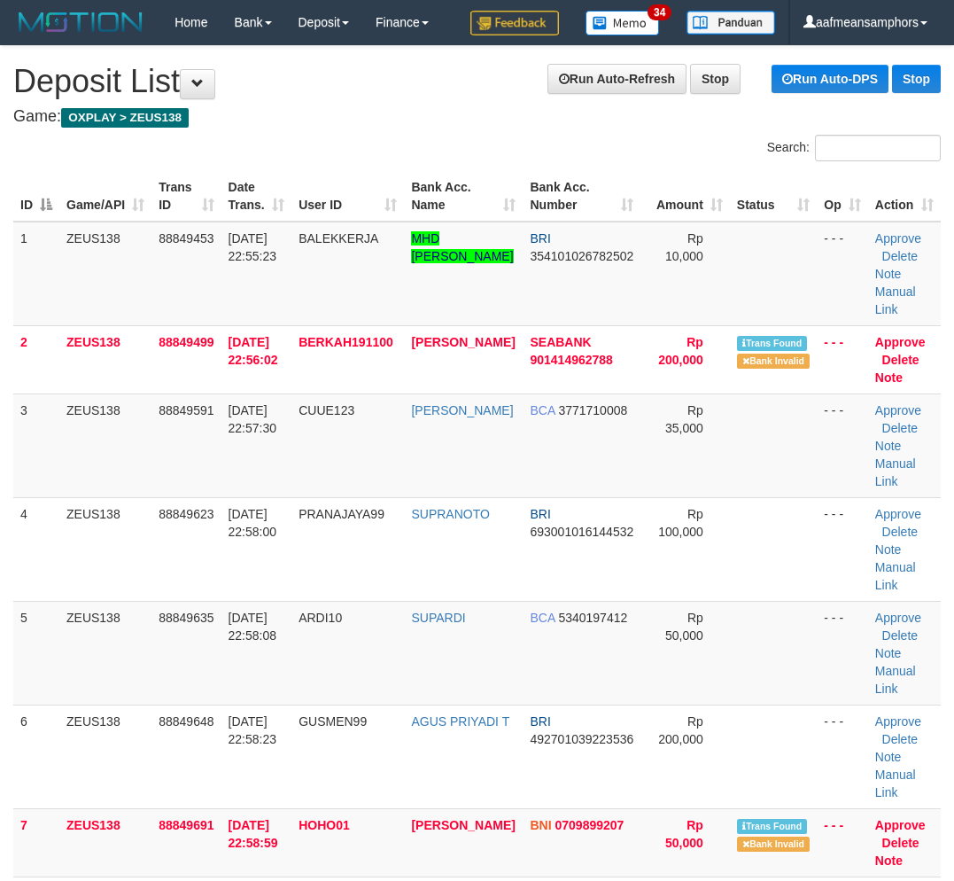
scroll to position [658, 58]
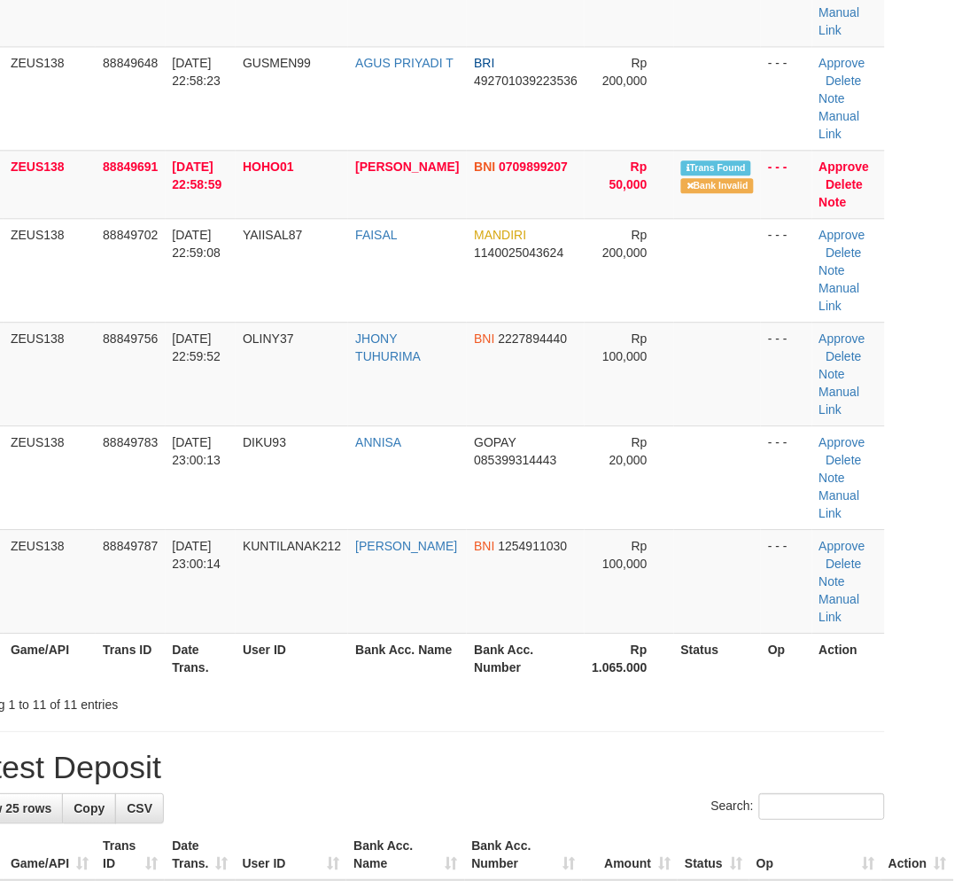
click at [395, 737] on div "**********" at bounding box center [421, 824] width 954 height 2873
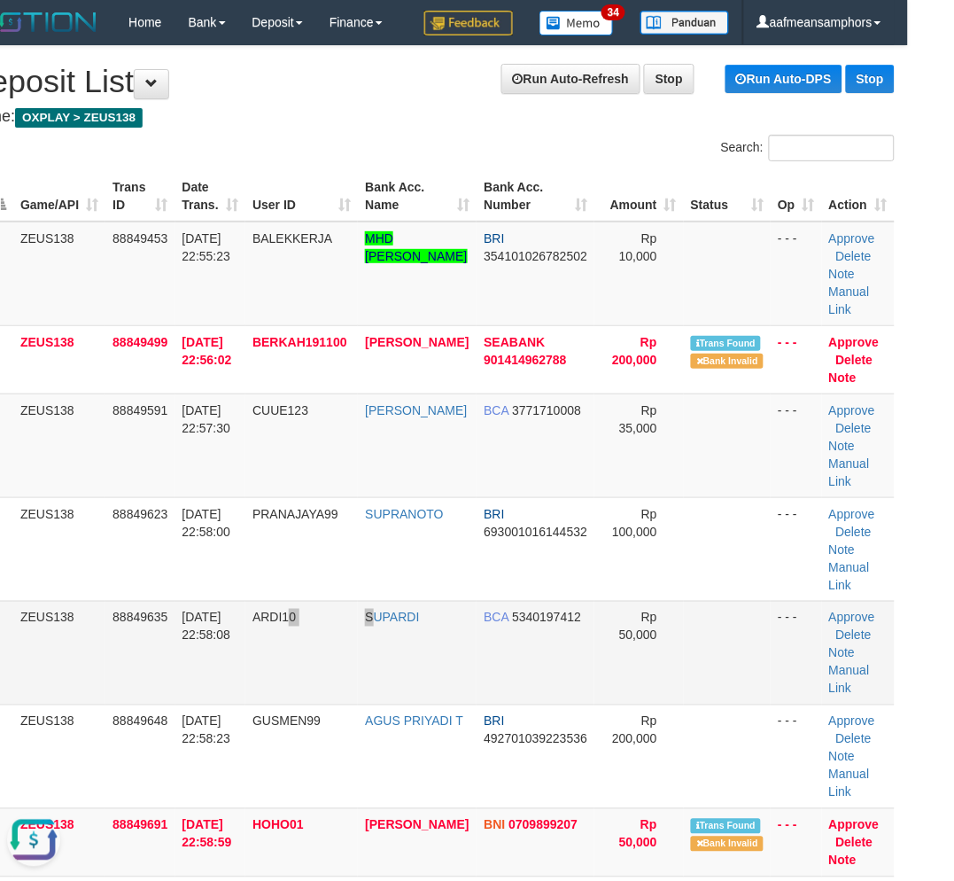
scroll to position [0, 0]
click at [381, 686] on tr "5 ZEUS138 88849635 30/09/2025 22:58:08 ARDI10 SUPARDI BCA 5340197412 Rp 50,000 …" at bounding box center [431, 653] width 928 height 104
drag, startPoint x: 438, startPoint y: 625, endPoint x: 5, endPoint y: 656, distance: 433.4
click at [405, 629] on td "SUPARDI" at bounding box center [417, 653] width 119 height 104
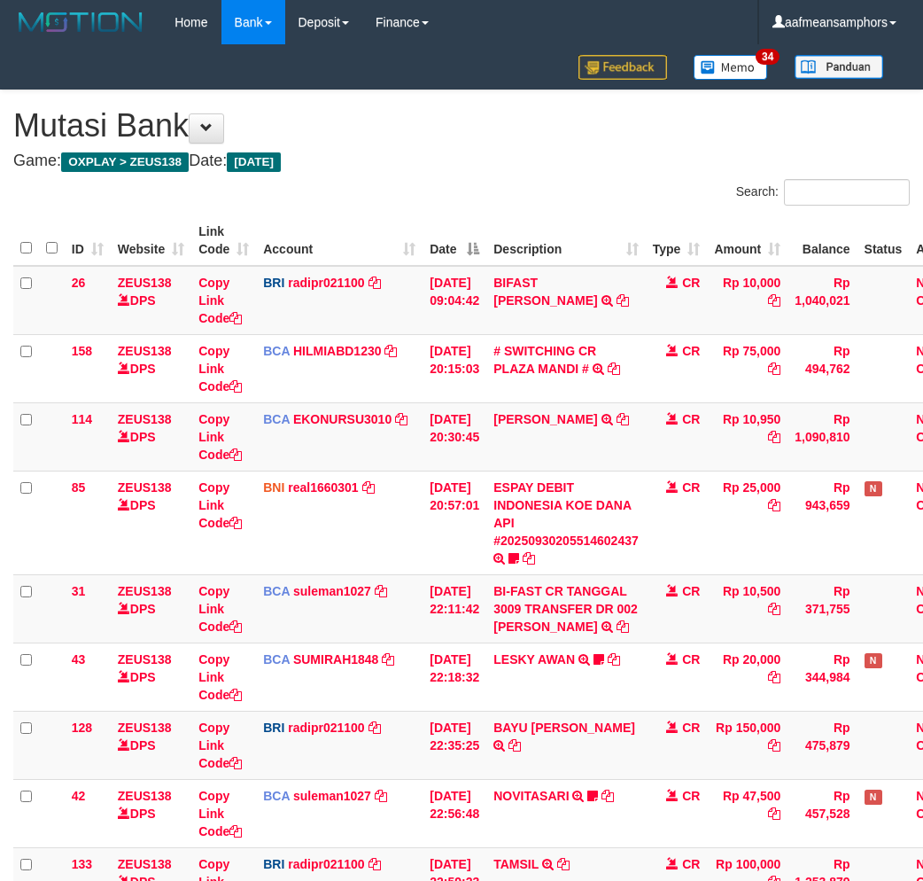
scroll to position [360, 0]
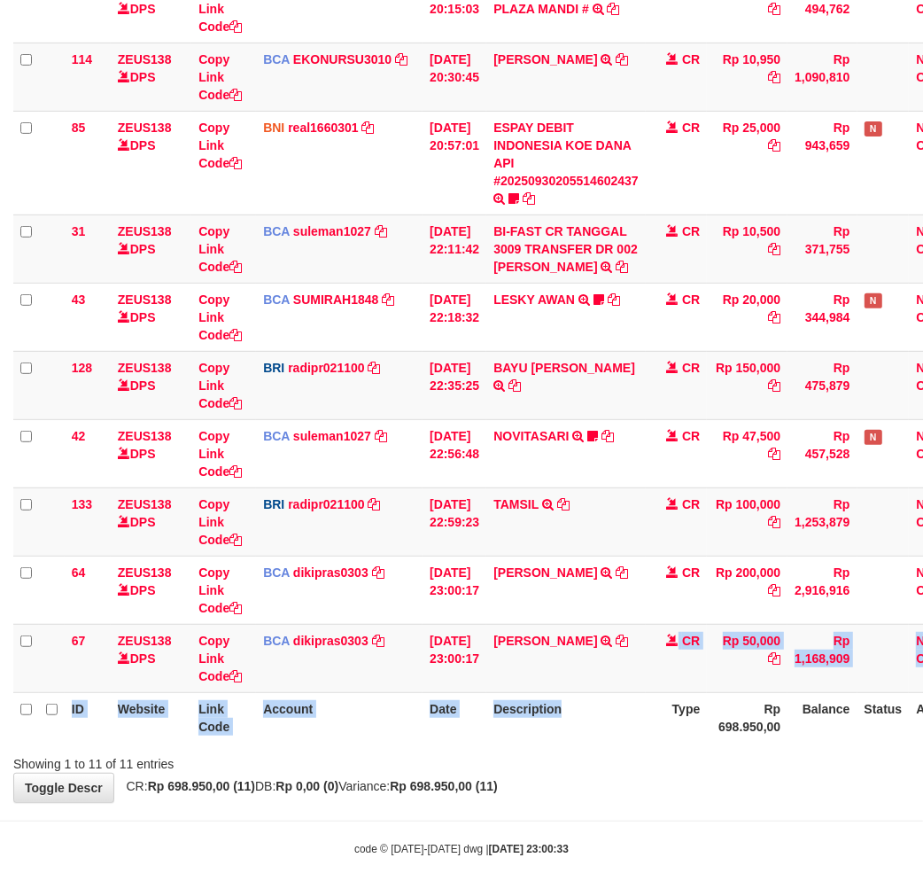
click at [646, 700] on th "Description" at bounding box center [565, 717] width 159 height 50
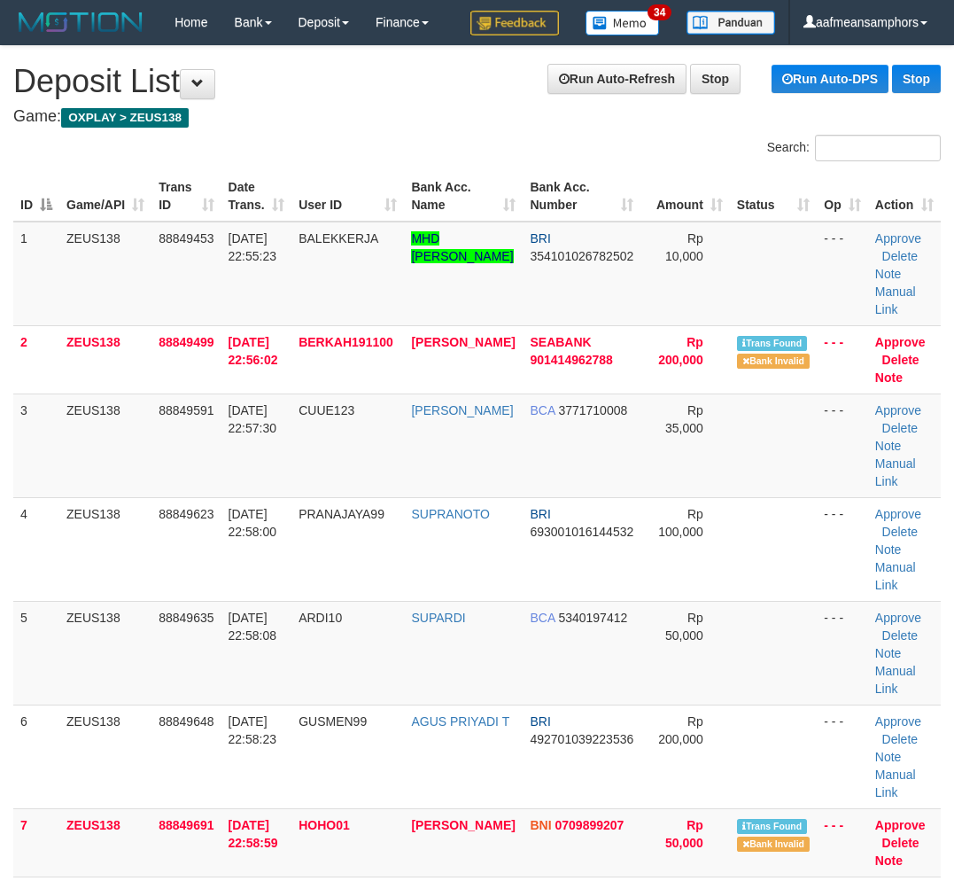
scroll to position [0, 23]
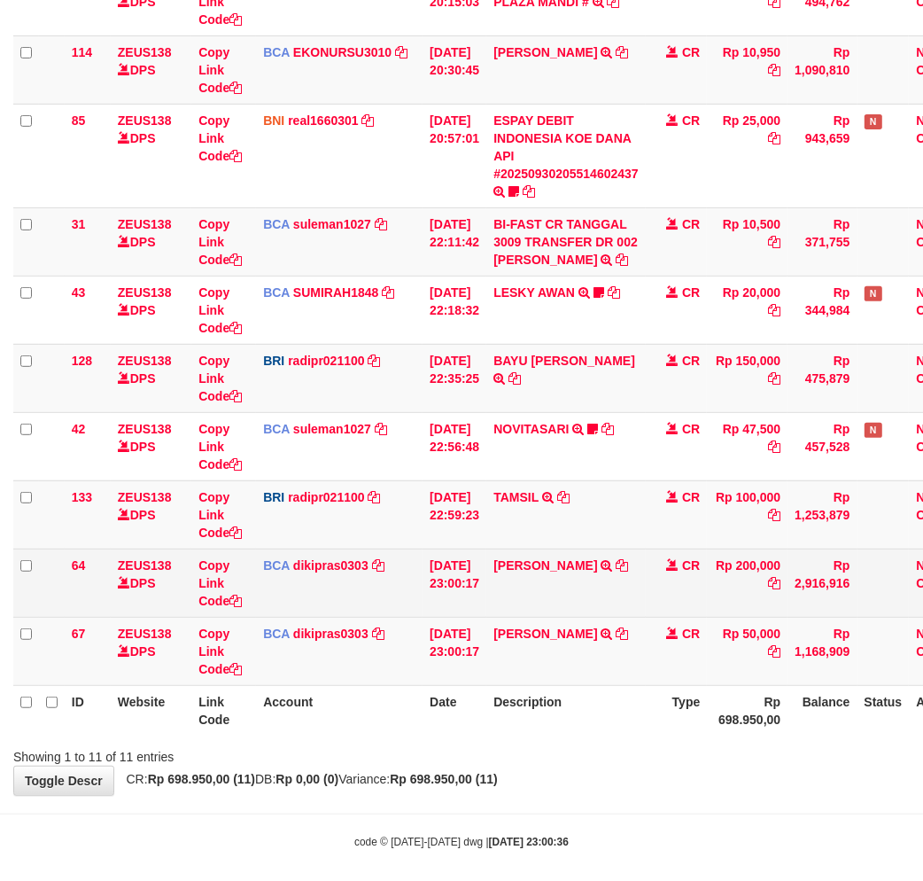
scroll to position [378, 0]
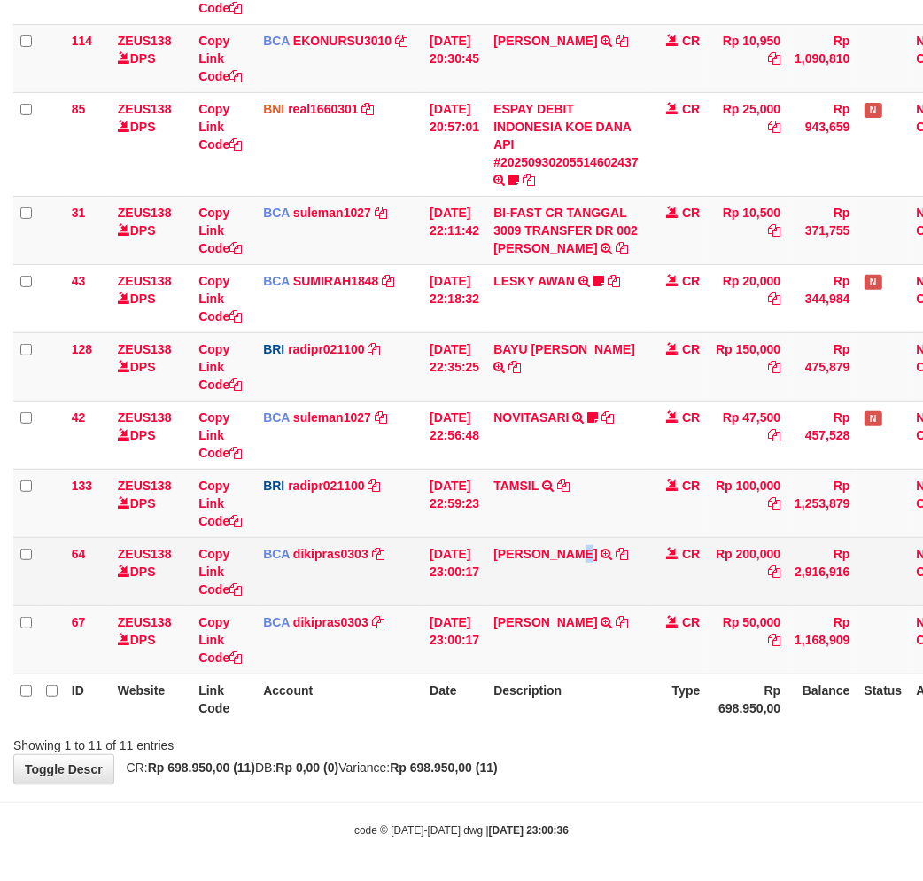
click at [586, 588] on td "ILHAM BAIHAKI TRSF E-BANKING CR 3009/FTSCY/WS95031 200000.00ILHAM BAIHAKI" at bounding box center [565, 571] width 159 height 68
click at [591, 579] on td "ILHAM BAIHAKI TRSF E-BANKING CR 3009/FTSCY/WS95031 200000.00ILHAM BAIHAKI" at bounding box center [565, 571] width 159 height 68
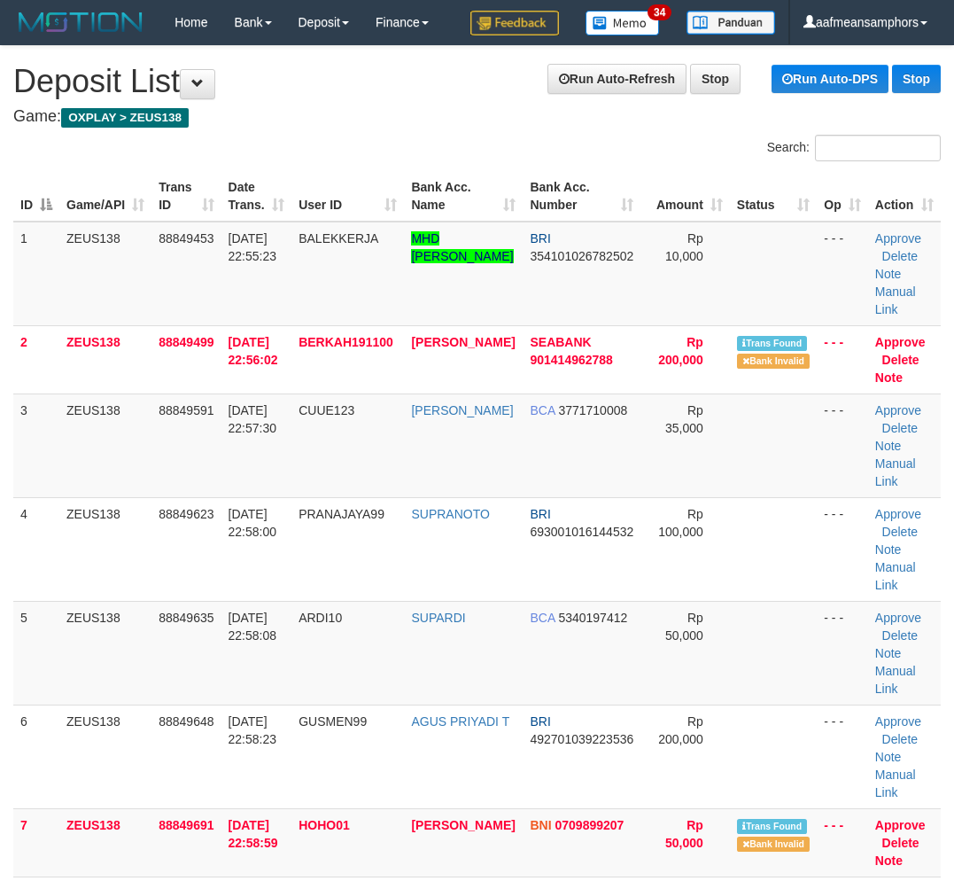
scroll to position [0, 23]
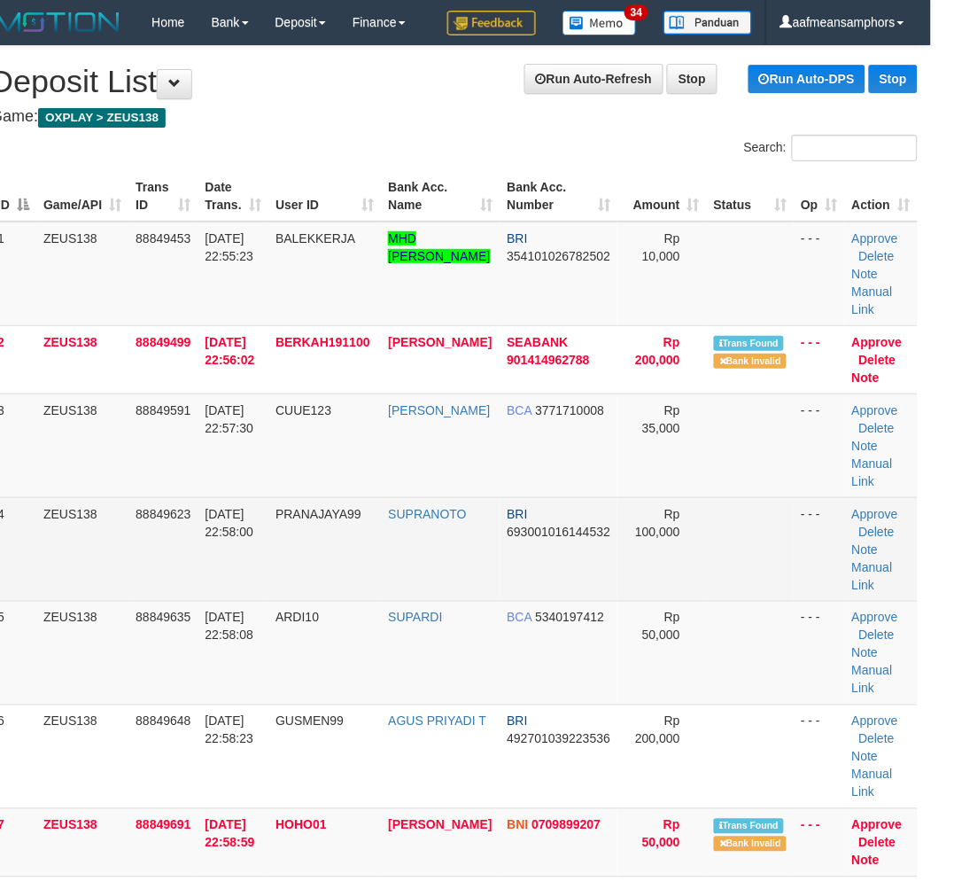
click at [351, 592] on td "PRANAJAYA99" at bounding box center [324, 549] width 113 height 104
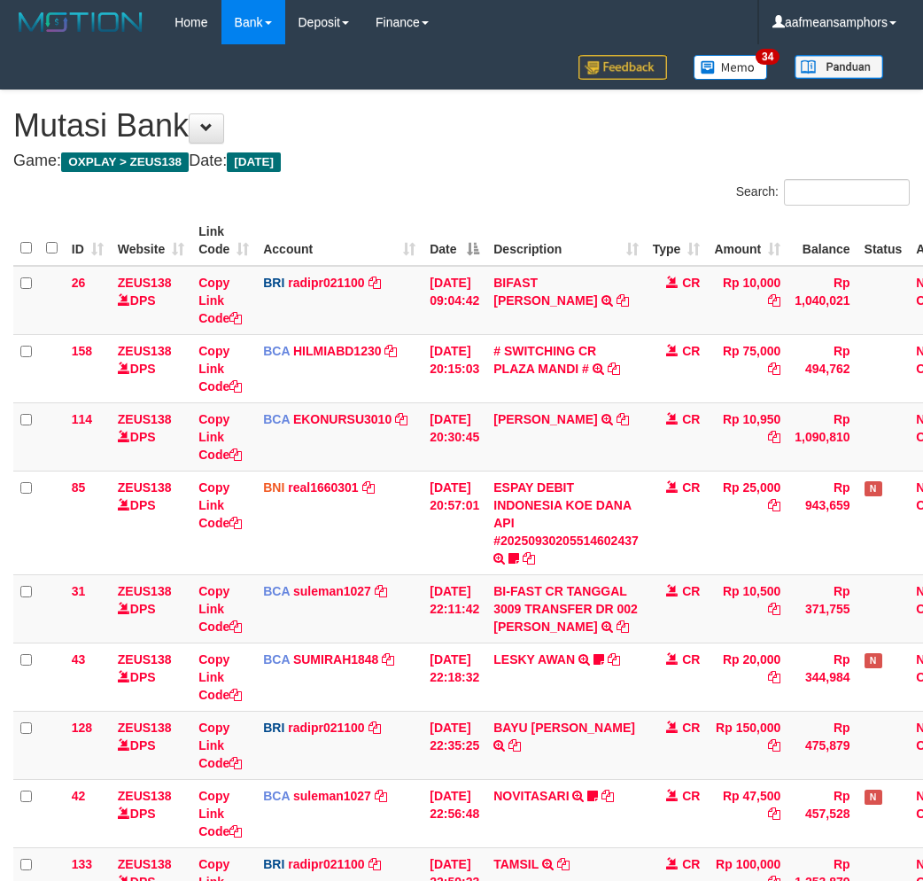
scroll to position [360, 0]
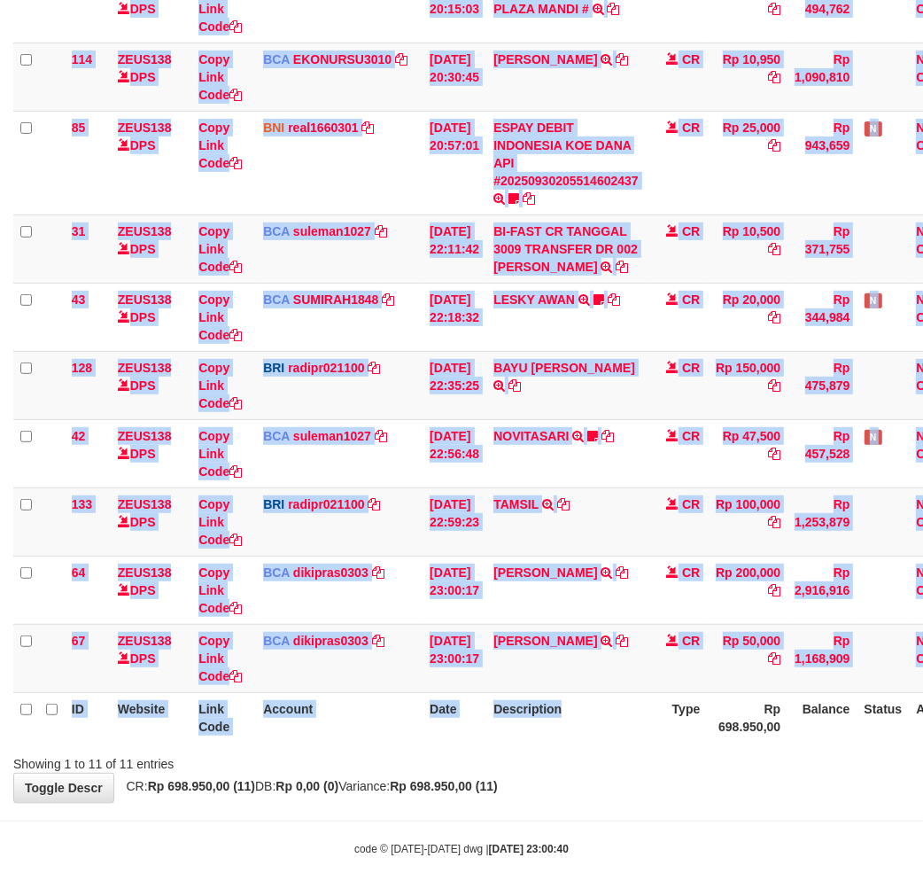
click at [607, 747] on div "Search: ID Website Link Code Account Date Description Type Amount Balance Statu…" at bounding box center [461, 295] width 897 height 953
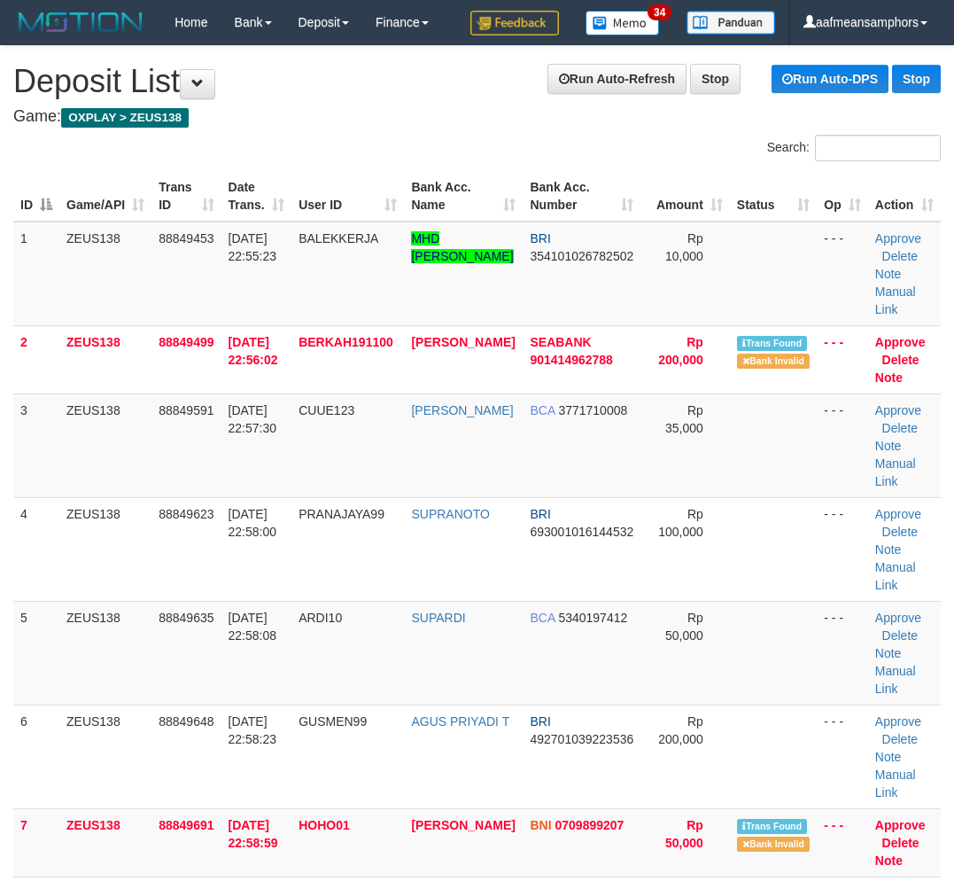
scroll to position [0, 23]
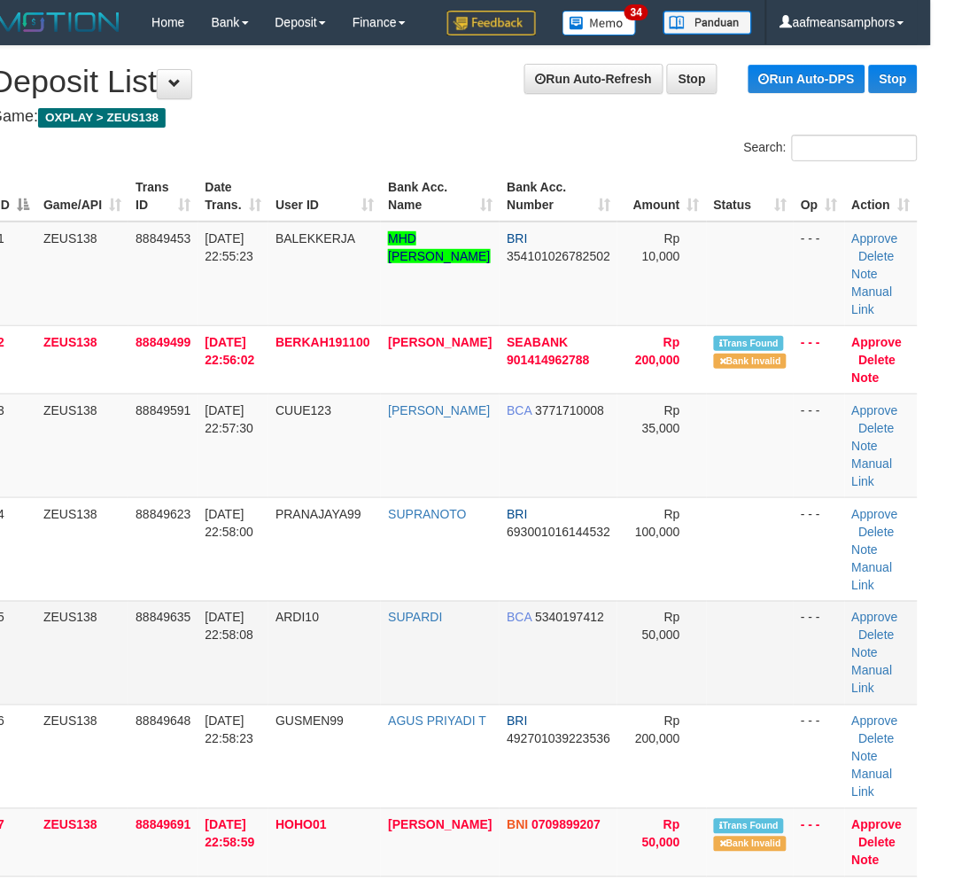
drag, startPoint x: 475, startPoint y: 676, endPoint x: 288, endPoint y: 694, distance: 187.8
click at [443, 678] on td "SUPARDI" at bounding box center [440, 653] width 119 height 104
click at [323, 662] on td "ARDI10" at bounding box center [324, 653] width 113 height 104
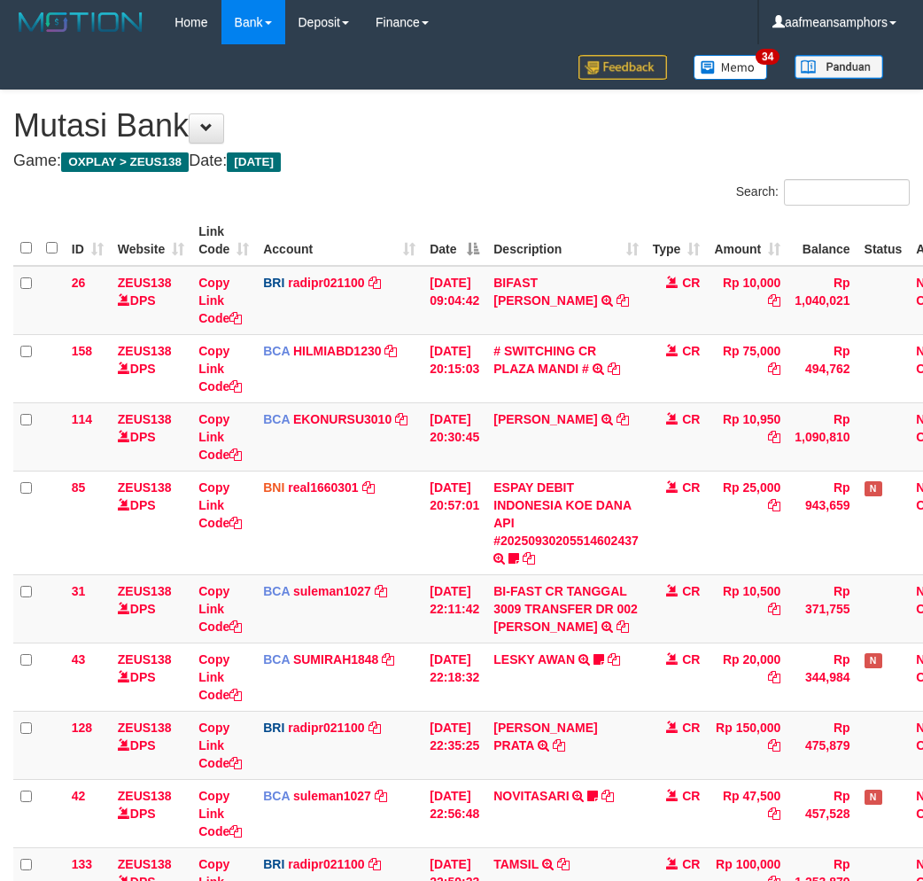
scroll to position [360, 0]
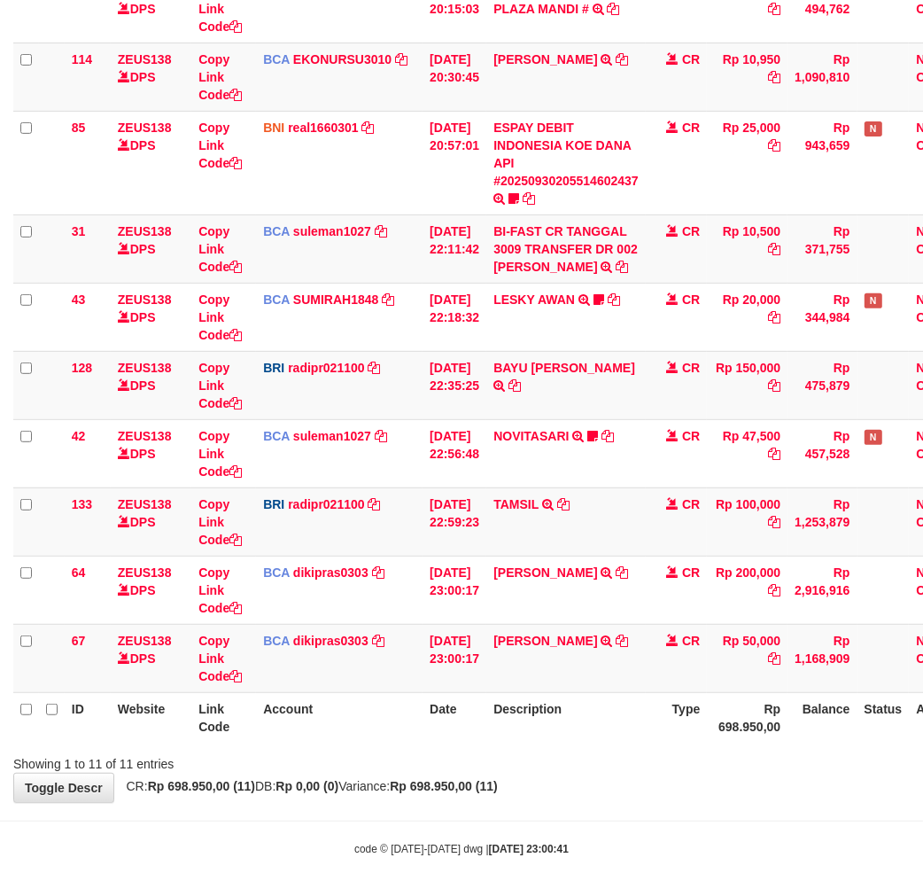
click at [708, 731] on th "Type" at bounding box center [677, 717] width 62 height 50
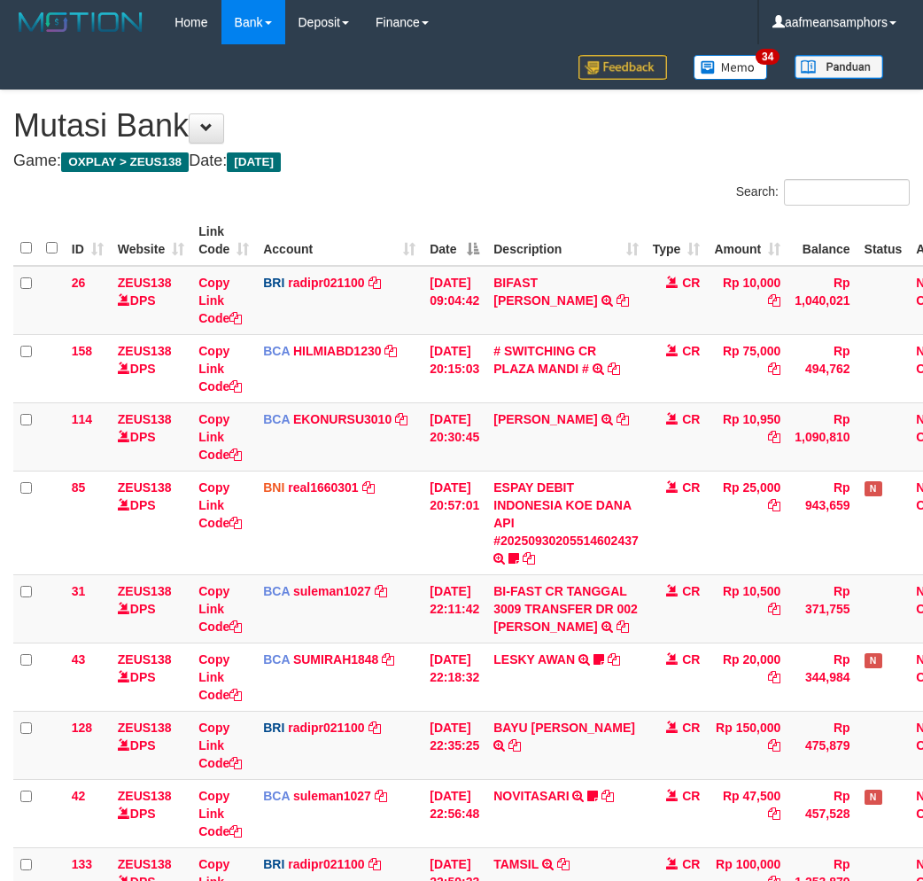
scroll to position [360, 0]
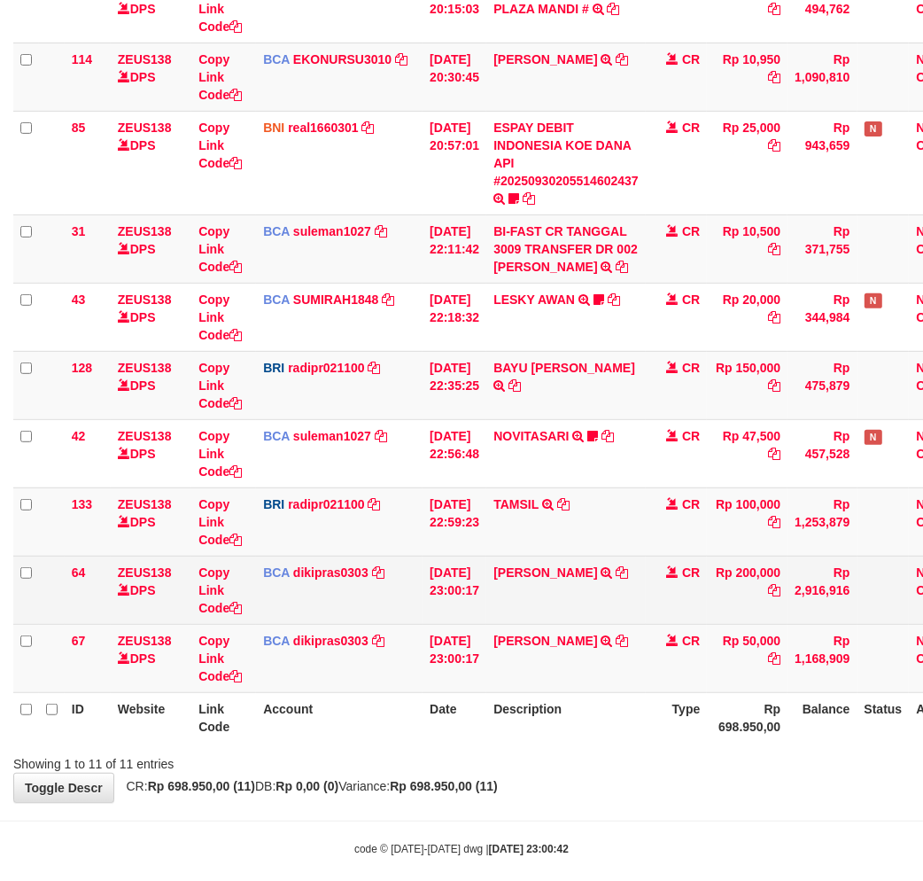
click at [574, 580] on td "ILHAM BAIHAKI TRSF E-BANKING CR 3009/FTSCY/WS95031 200000.00ILHAM BAIHAKI" at bounding box center [565, 589] width 159 height 68
copy td "BAIHAKI"
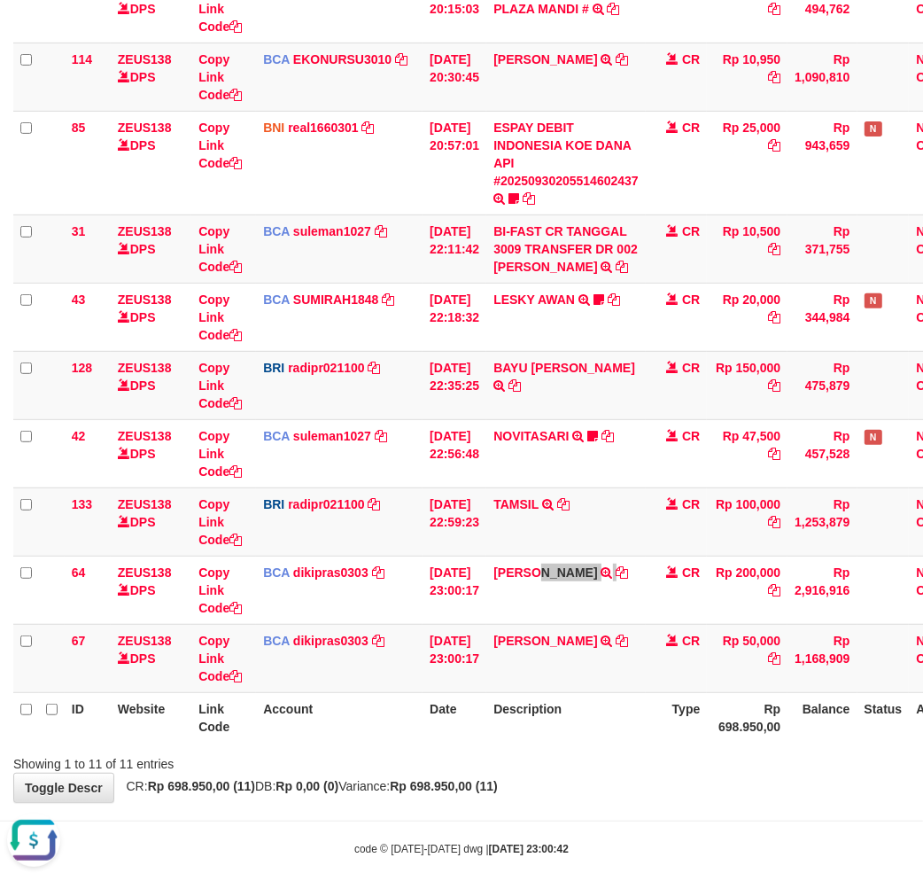
scroll to position [0, 0]
drag, startPoint x: 468, startPoint y: 762, endPoint x: 517, endPoint y: 766, distance: 49.8
click at [474, 763] on div "Showing 1 to 11 of 11 entries" at bounding box center [461, 760] width 923 height 25
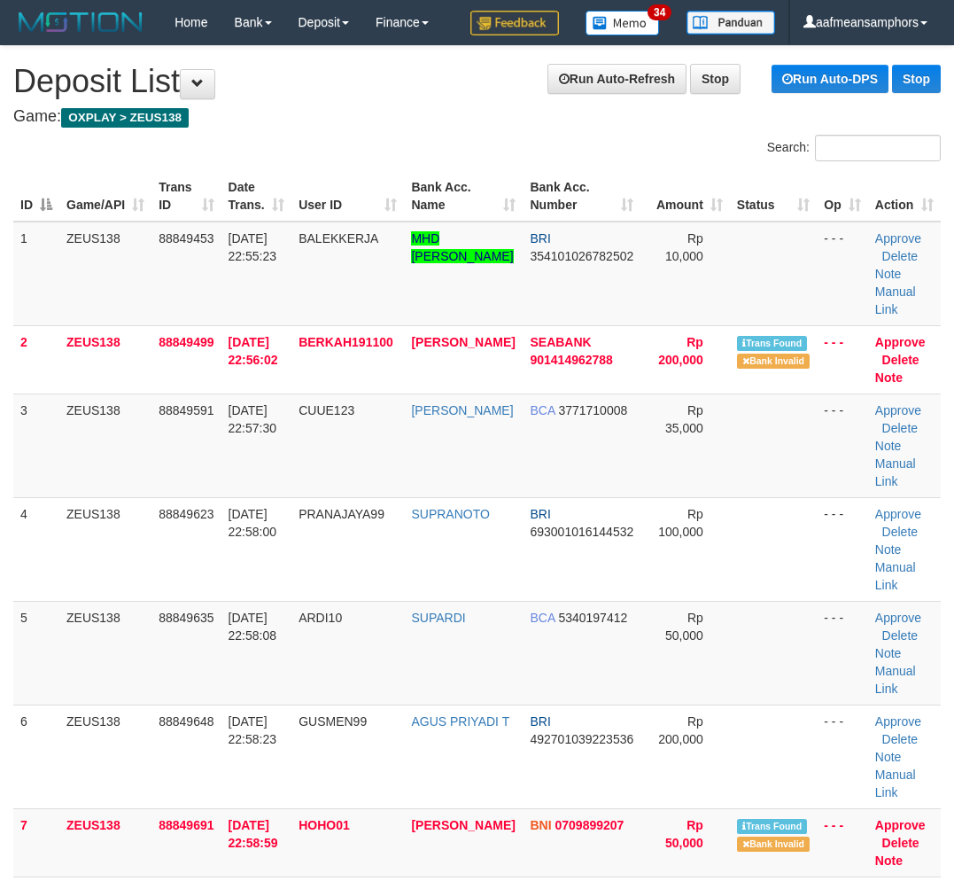
scroll to position [0, 23]
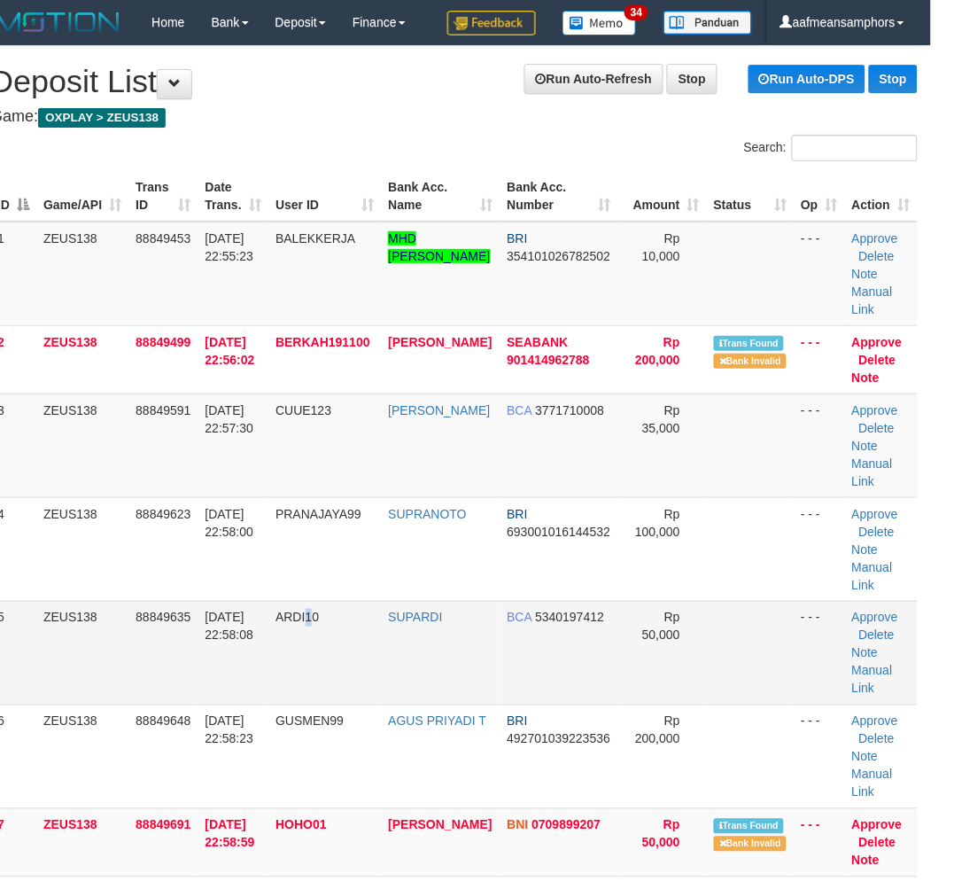
click at [319, 615] on span "ARDI10" at bounding box center [297, 617] width 43 height 14
drag, startPoint x: 303, startPoint y: 625, endPoint x: 316, endPoint y: 625, distance: 13.3
click at [316, 625] on td "ARDI10" at bounding box center [324, 653] width 113 height 104
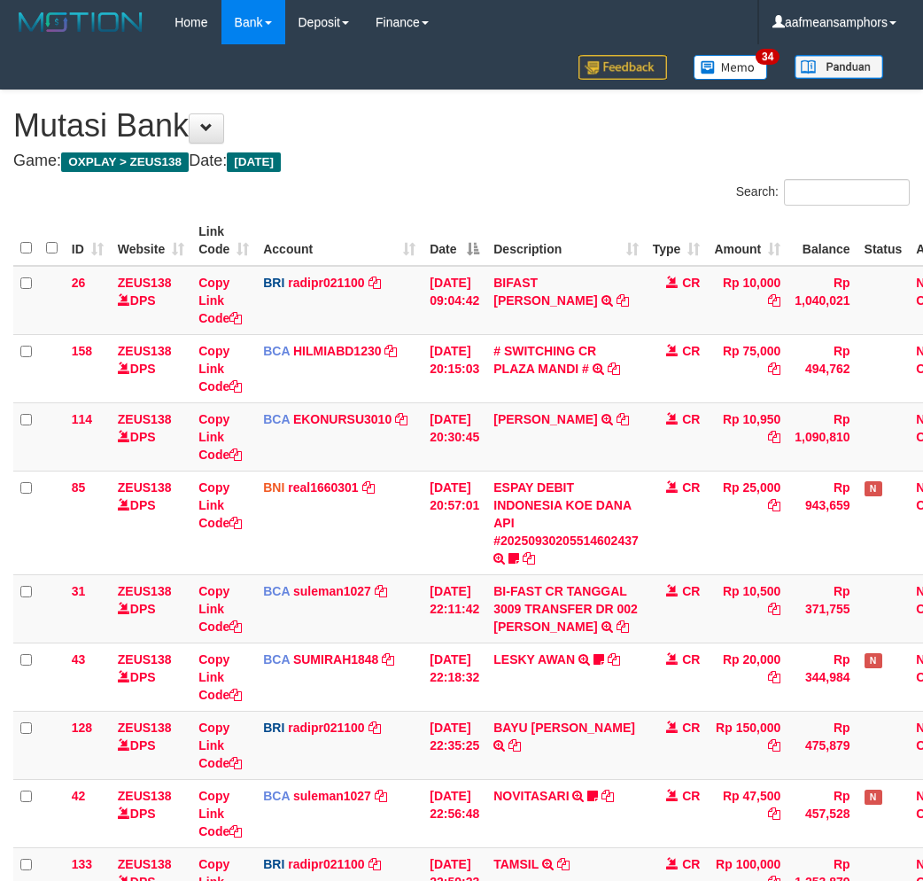
scroll to position [360, 0]
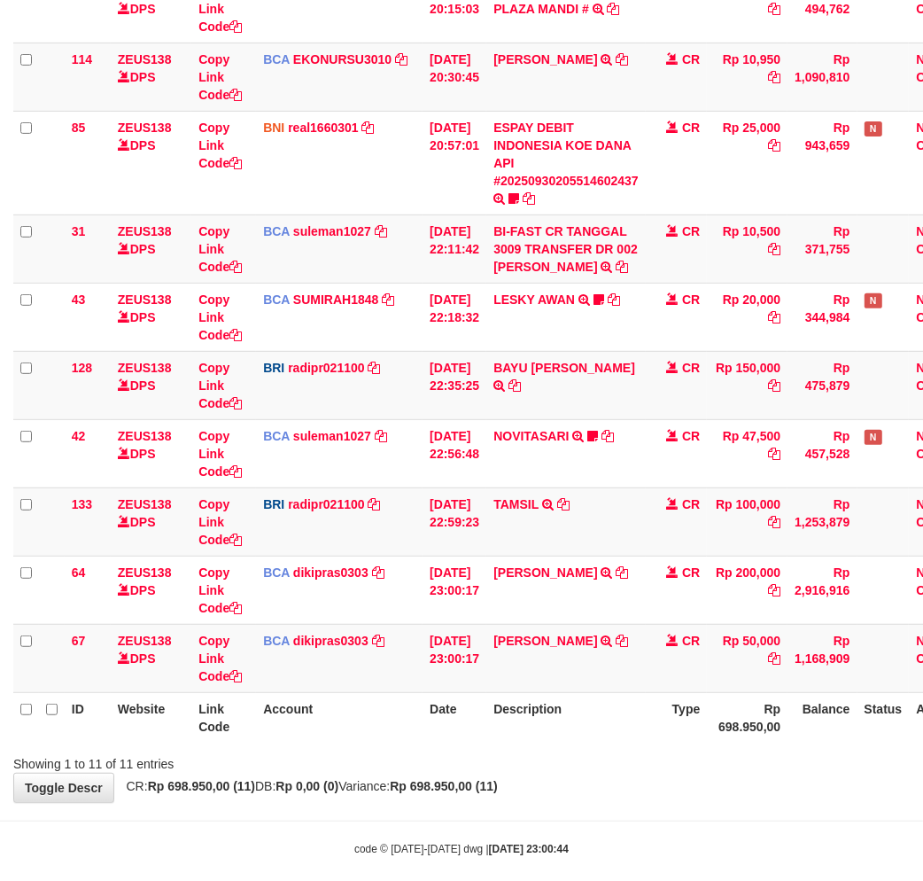
click at [594, 769] on div "Showing 1 to 11 of 11 entries" at bounding box center [461, 760] width 923 height 25
click at [606, 808] on body "Toggle navigation Home Bank Account List Load By Website Group [OXPLAY] ZEUS138…" at bounding box center [461, 270] width 923 height 1261
drag, startPoint x: 525, startPoint y: 688, endPoint x: 563, endPoint y: 688, distance: 37.2
click at [527, 688] on td "FERI SETIAWAN TRSF E-BANKING CR 3009/FTSCY/WS95271 50000.00FERI SETIAWAN" at bounding box center [565, 658] width 159 height 68
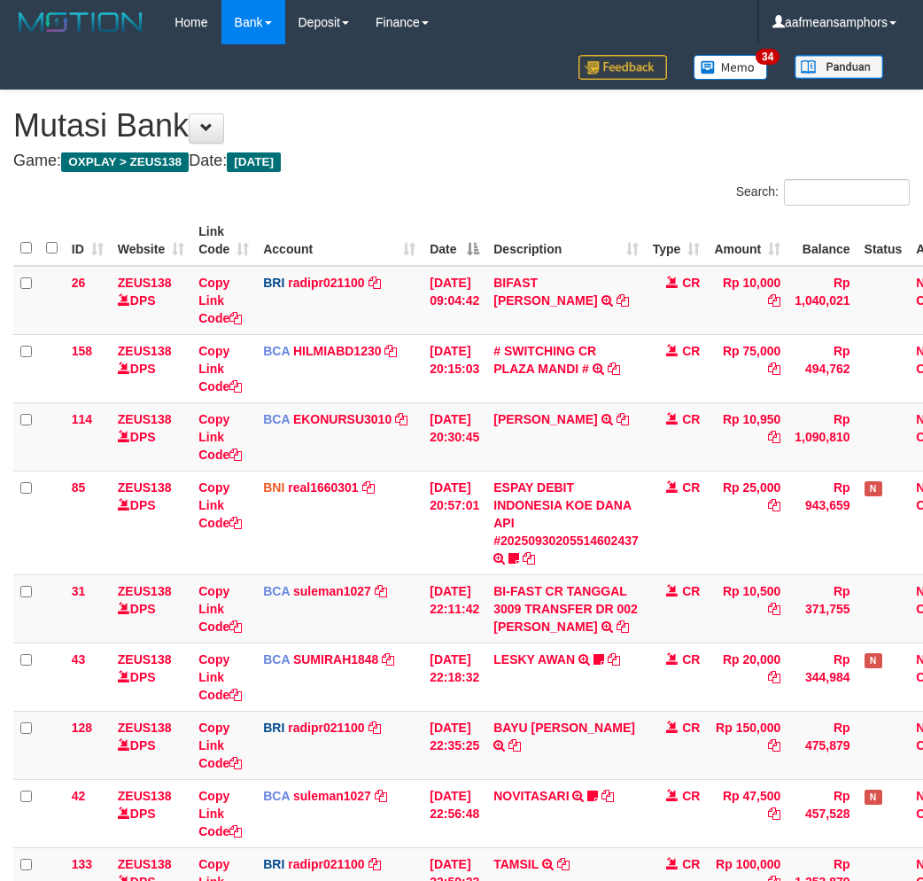
scroll to position [360, 0]
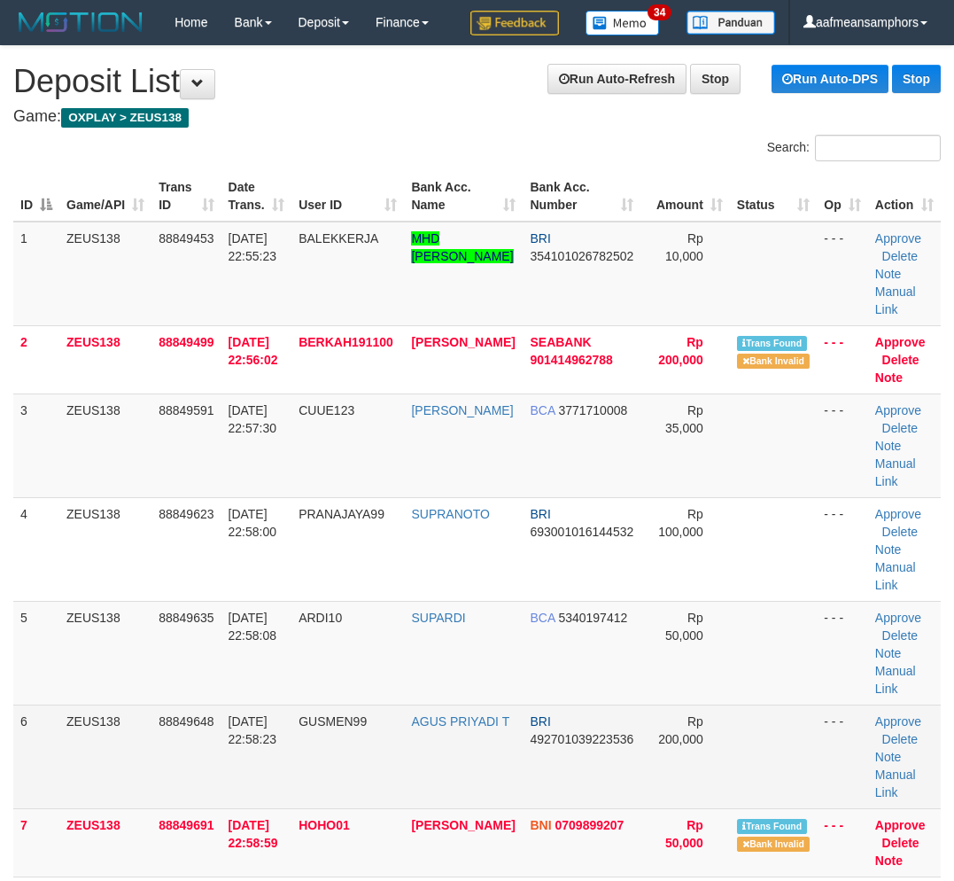
scroll to position [0, 23]
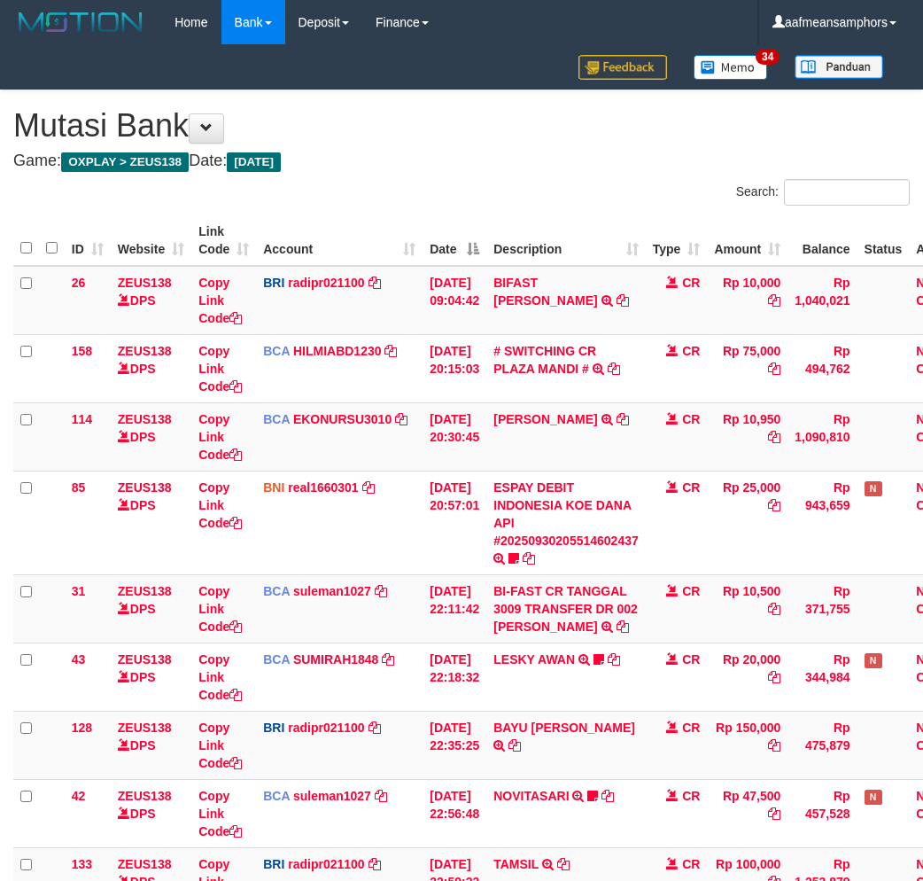
scroll to position [250, 0]
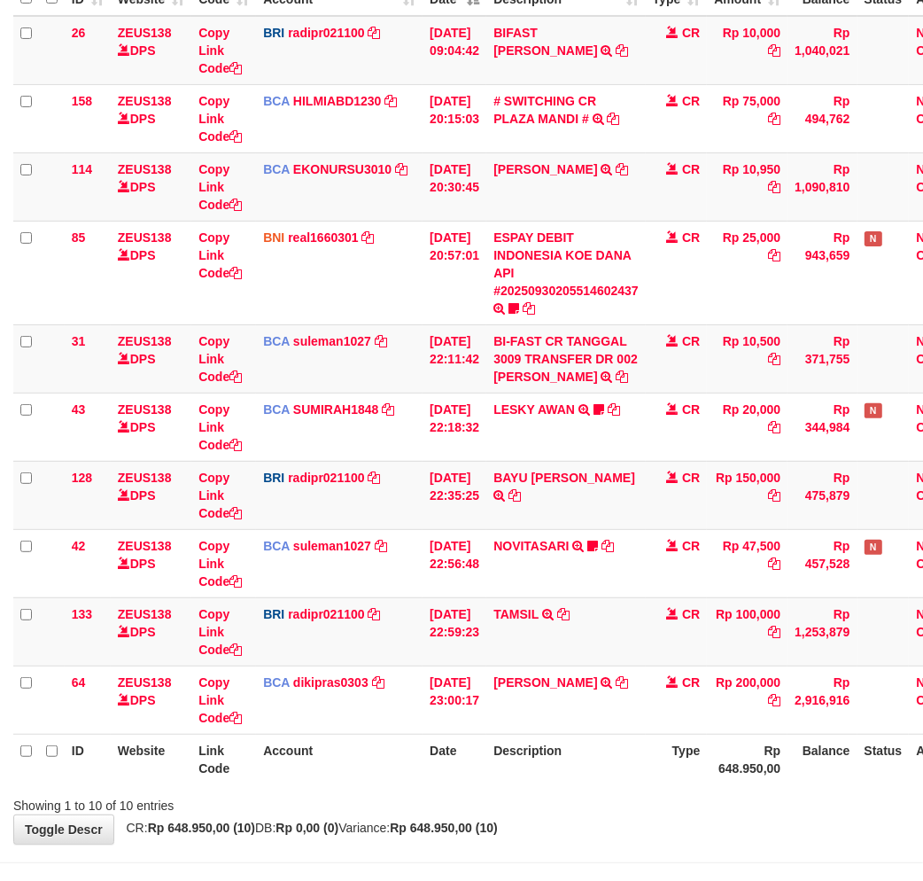
click at [564, 804] on div "Showing 1 to 10 of 10 entries" at bounding box center [461, 801] width 923 height 25
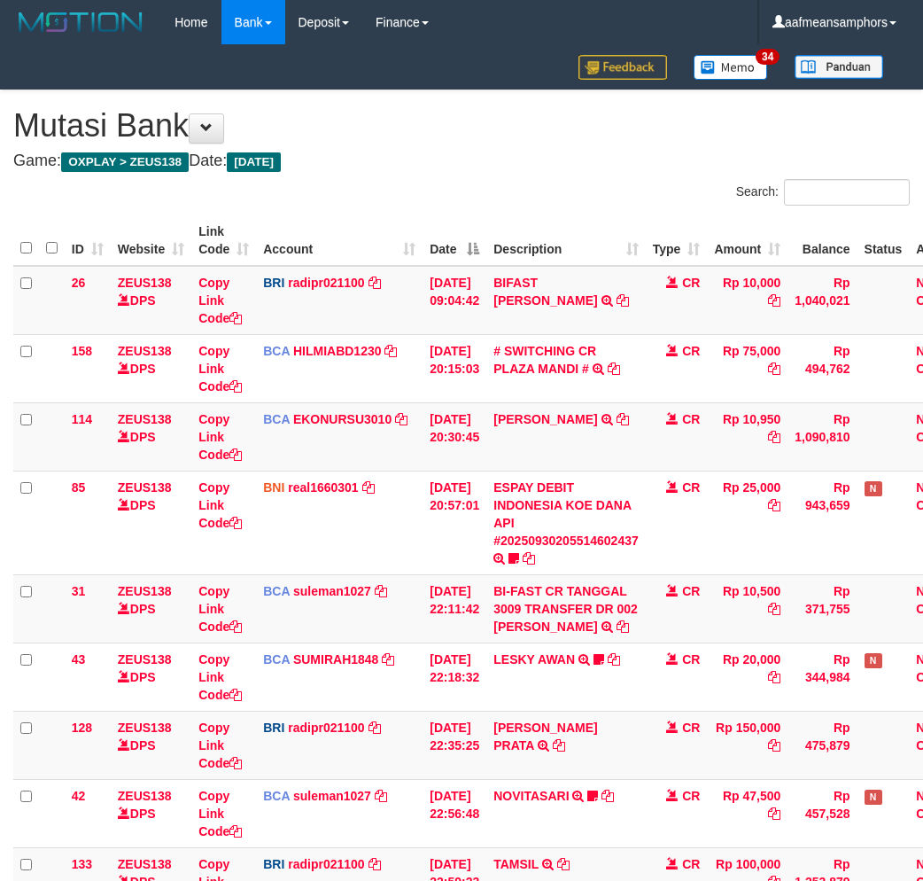
scroll to position [250, 0]
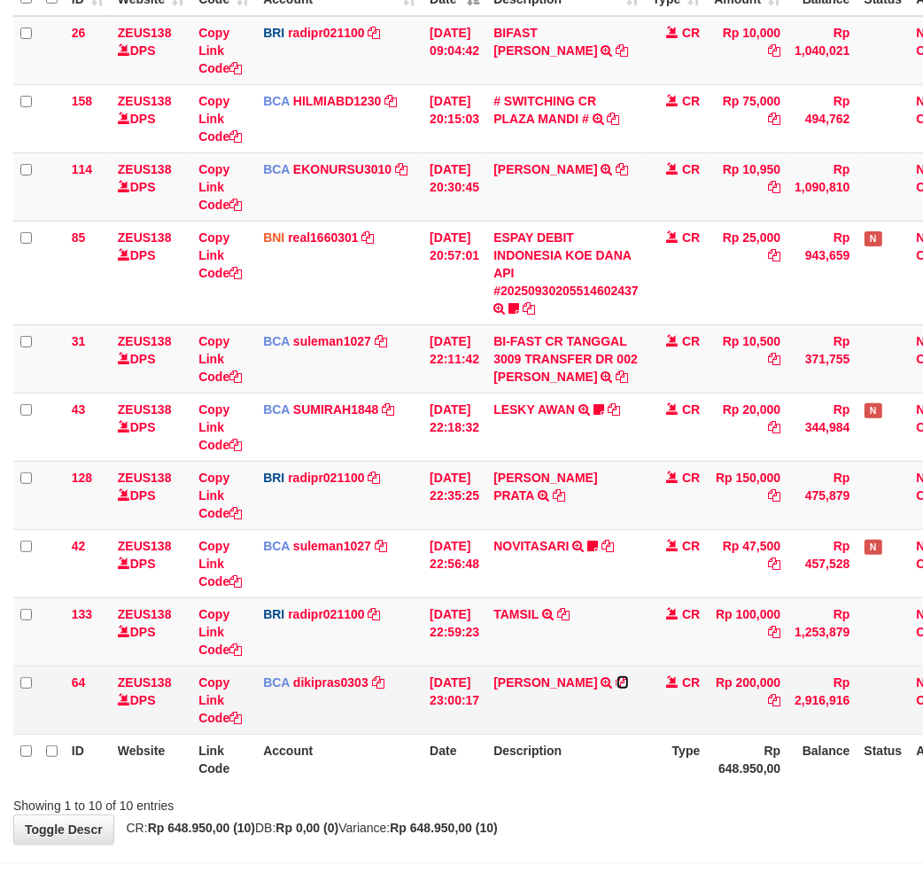
click at [627, 679] on icon at bounding box center [623, 682] width 12 height 12
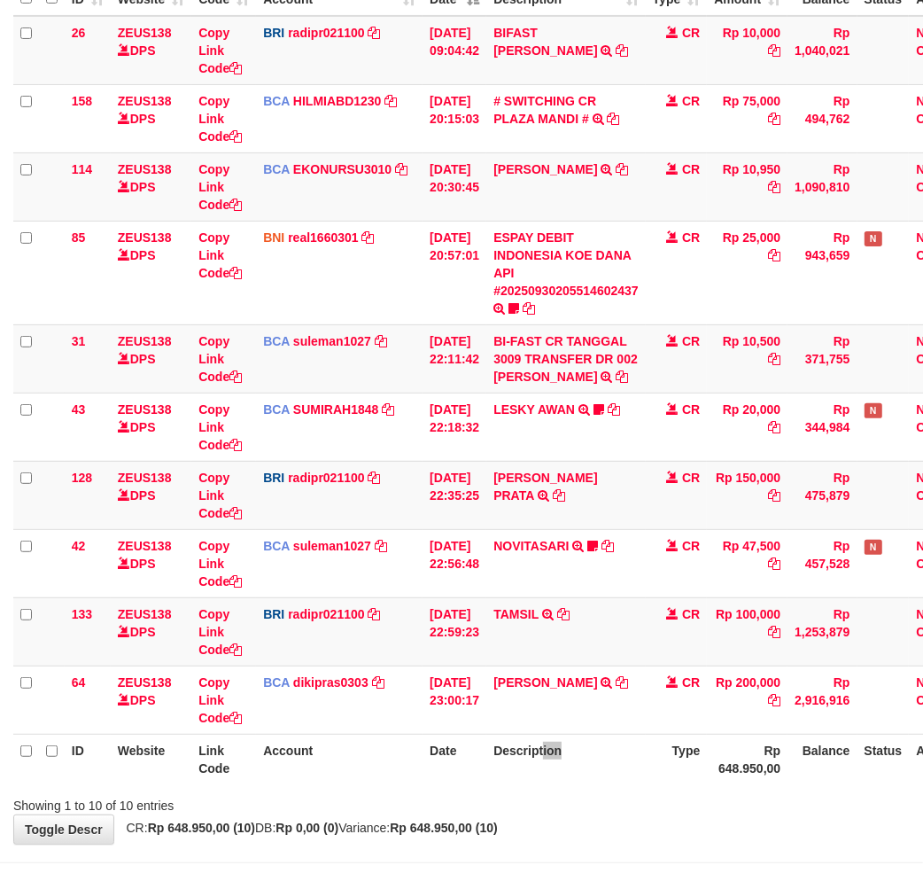
drag, startPoint x: 554, startPoint y: 749, endPoint x: 597, endPoint y: 742, distance: 44.0
click at [561, 754] on th "Description" at bounding box center [565, 759] width 159 height 50
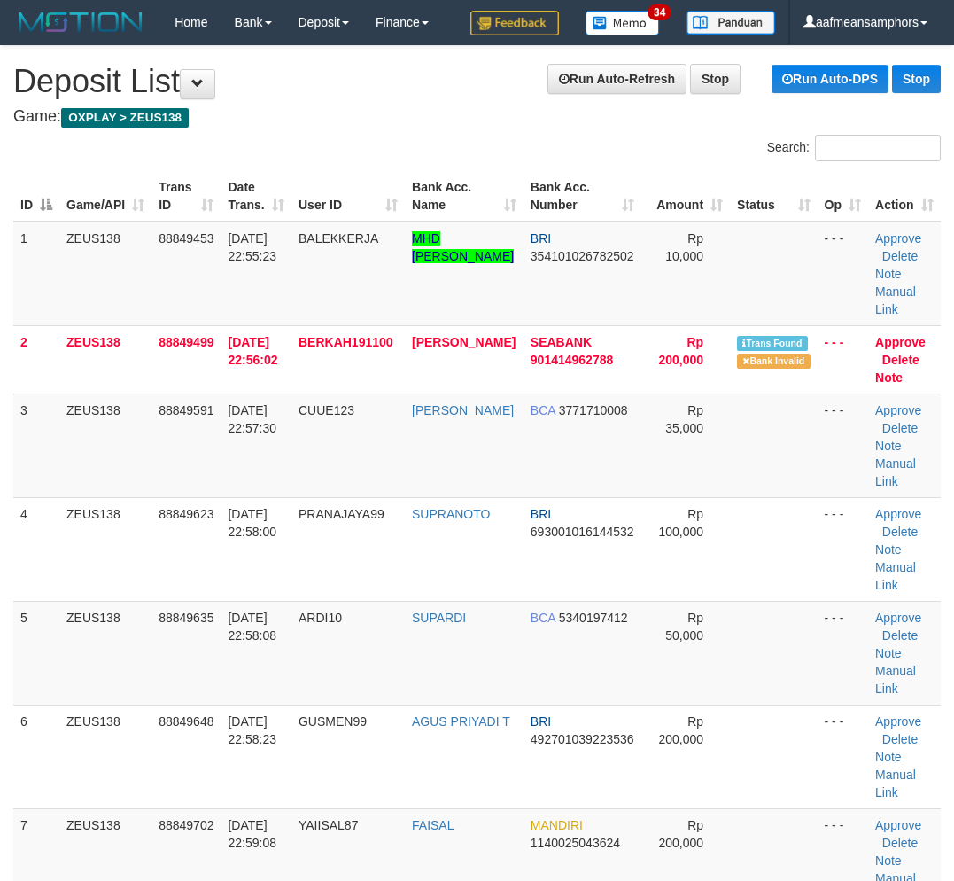
scroll to position [0, 23]
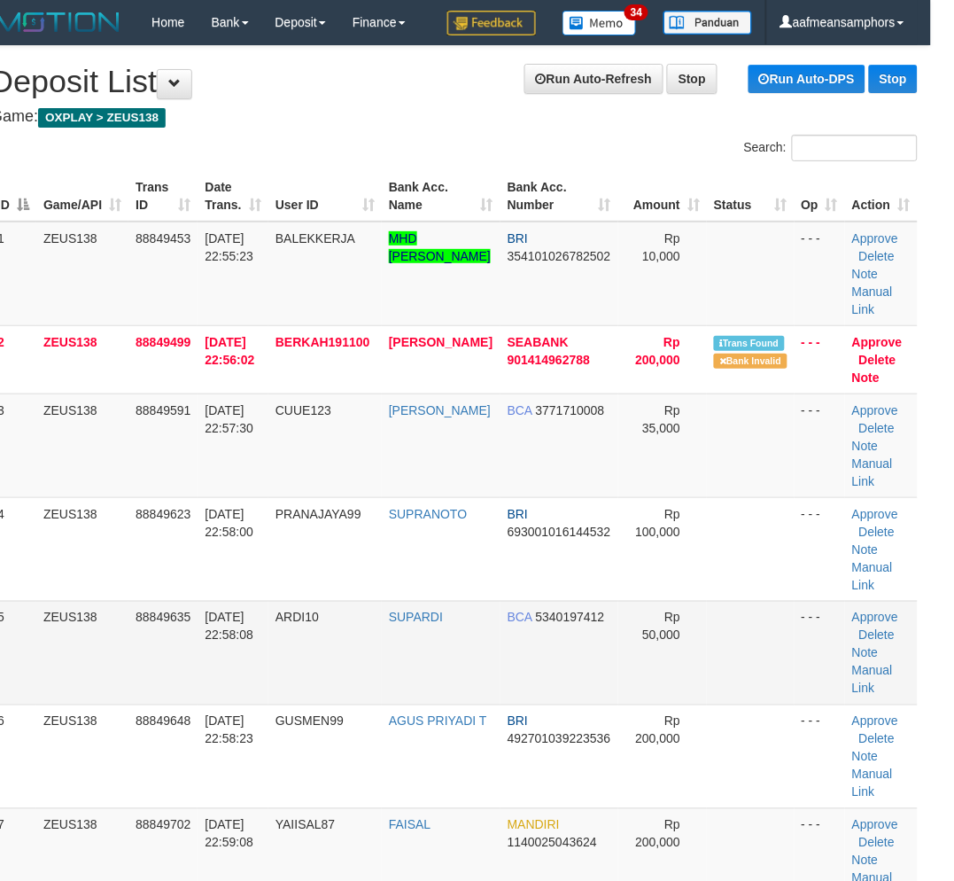
click at [432, 701] on tr "5 ZEUS138 88849635 30/09/2025 22:58:08 ARDI10 SUPARDI BCA 5340197412 Rp 50,000 …" at bounding box center [454, 653] width 928 height 104
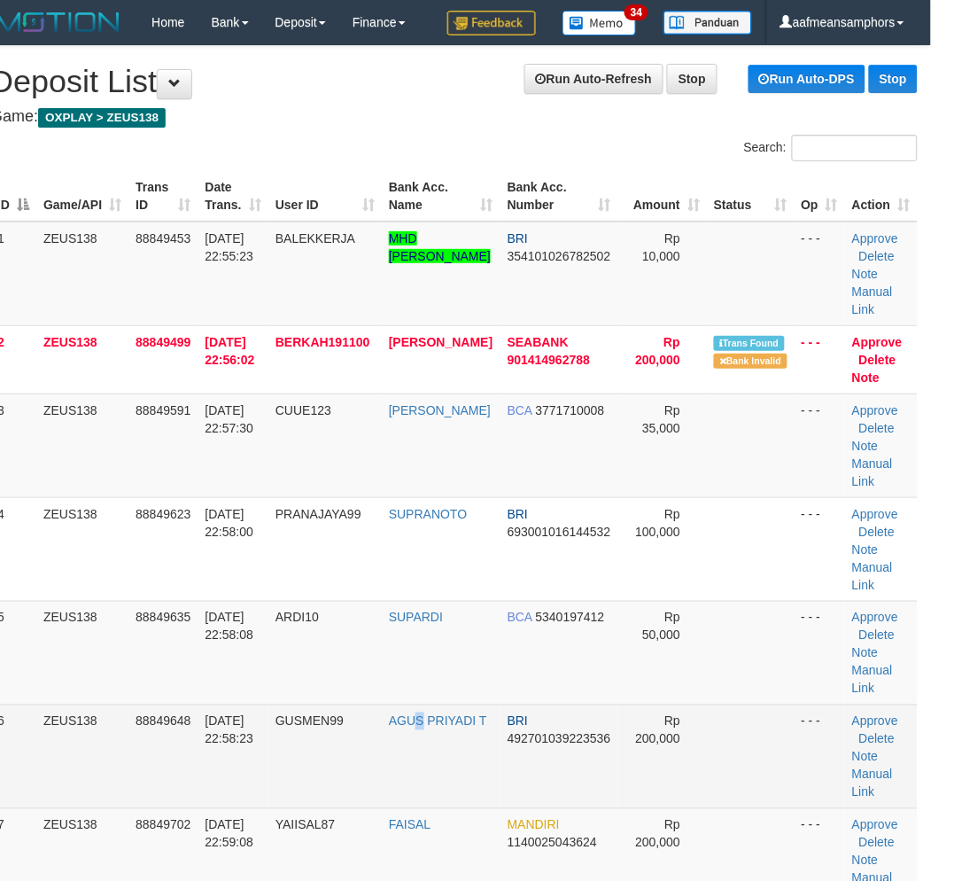
drag, startPoint x: 423, startPoint y: 703, endPoint x: 432, endPoint y: 704, distance: 9.0
click at [432, 704] on td "AGUS PRIYADI T" at bounding box center [441, 756] width 119 height 104
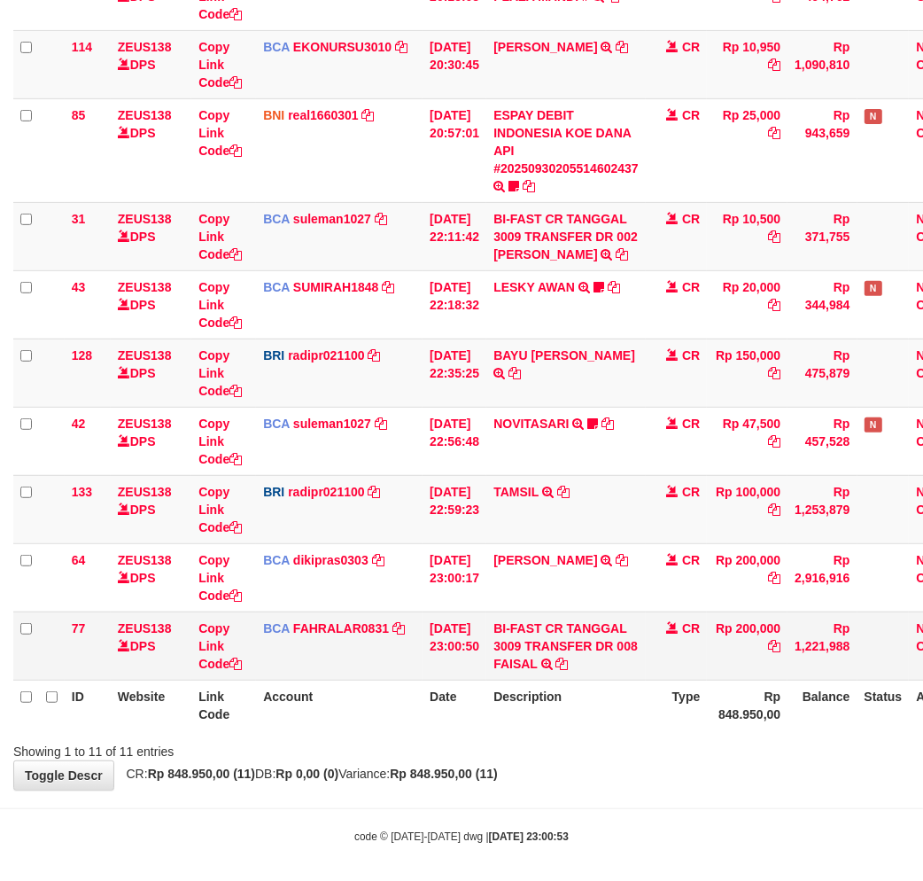
scroll to position [378, 0]
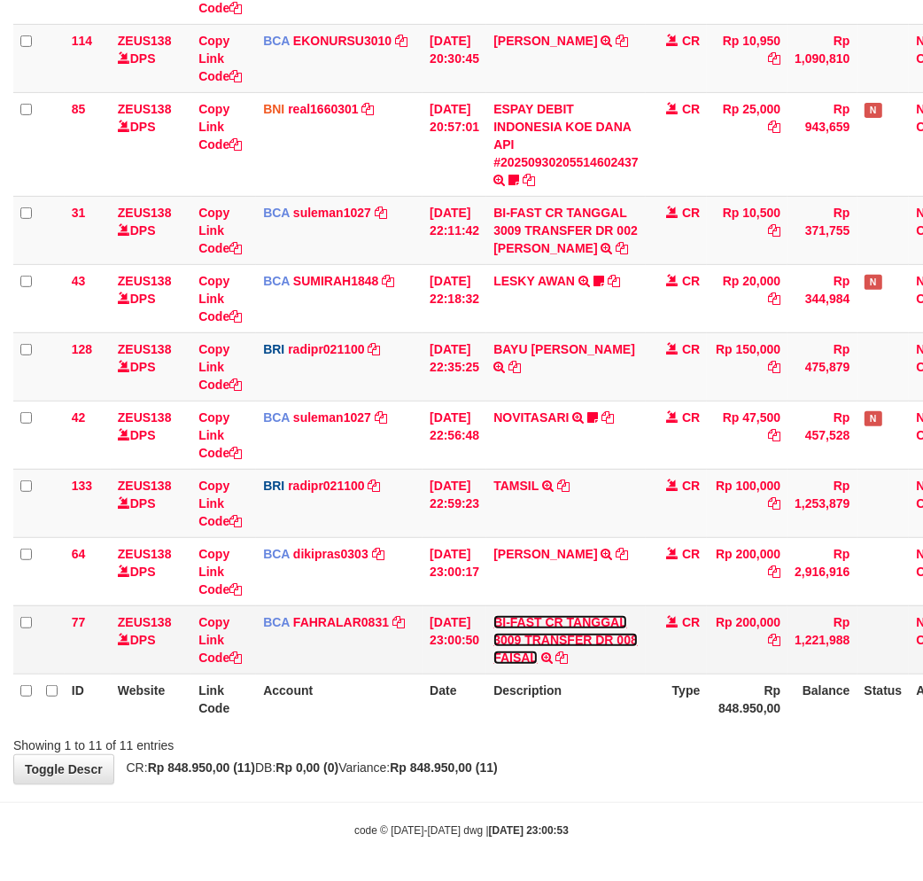
click at [579, 634] on link "BI-FAST CR TANGGAL 3009 TRANSFER DR 008 FAISAL" at bounding box center [565, 640] width 144 height 50
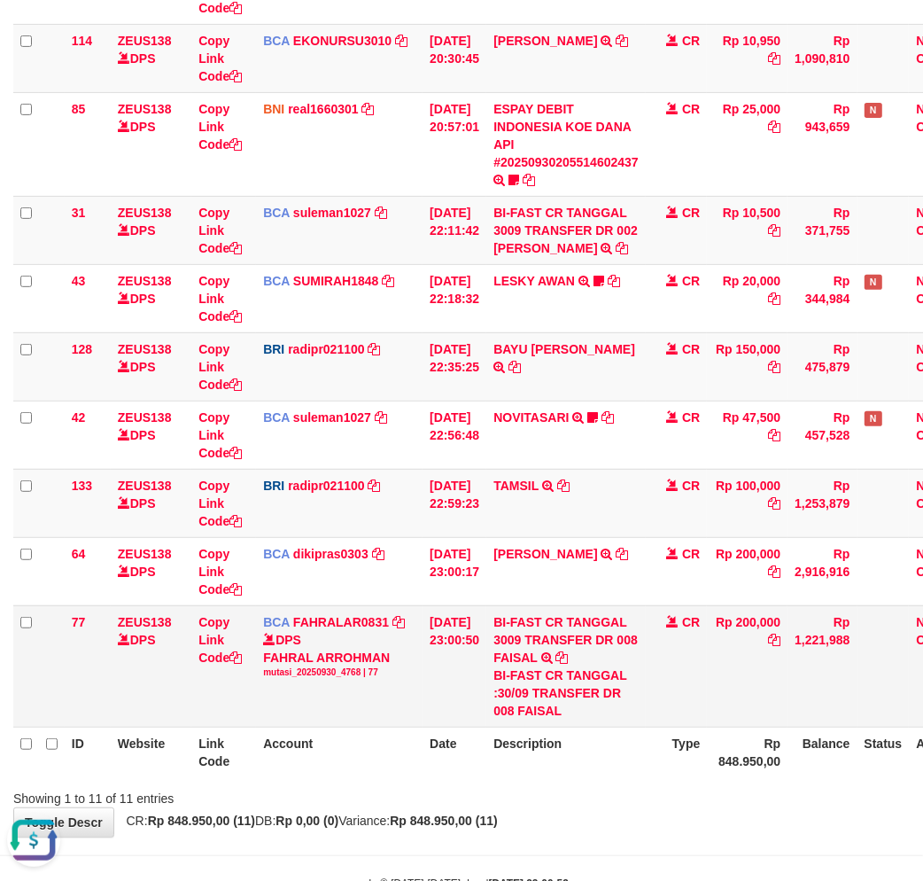
scroll to position [0, 0]
click at [541, 720] on td "BI-FAST CR TANGGAL 3009 TRANSFER DR 008 FAISAL BI-FAST CR TANGGAL :30/09 TRANSF…" at bounding box center [565, 665] width 159 height 121
copy div "FAISAL"
click at [207, 634] on link "Copy Link Code" at bounding box center [219, 640] width 43 height 50
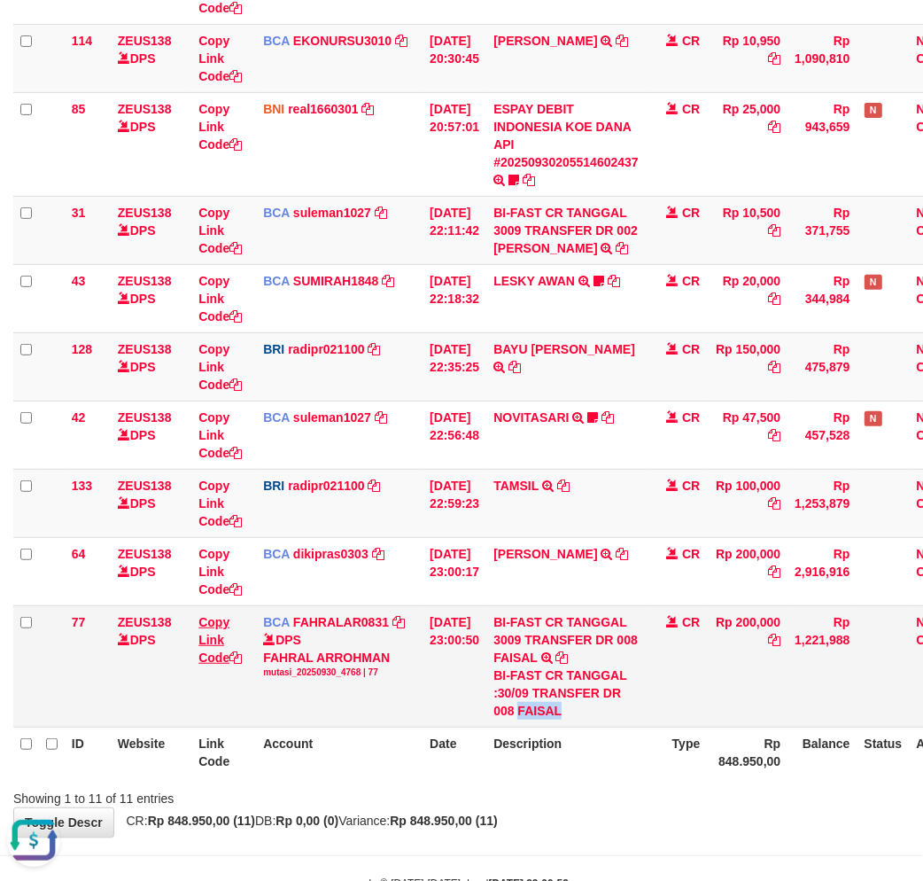
copy div "FAISAL"
click at [207, 633] on link "Copy Link Code" at bounding box center [219, 640] width 43 height 50
click at [617, 808] on div "**********" at bounding box center [461, 274] width 923 height 1124
click at [621, 803] on div "Showing 1 to 11 of 11 entries" at bounding box center [461, 794] width 923 height 25
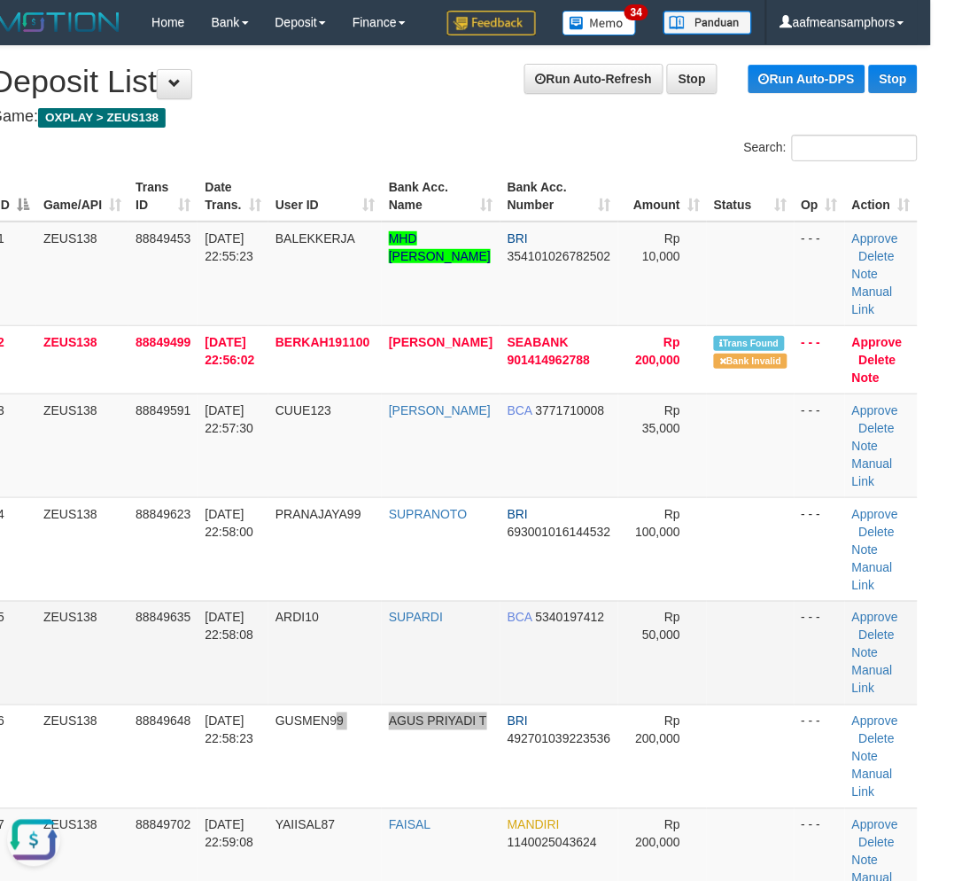
drag, startPoint x: 402, startPoint y: 732, endPoint x: 454, endPoint y: 656, distance: 91.7
click at [408, 727] on tr "6 ZEUS138 88849648 30/09/2025 22:58:23 GUSMEN99 AGUS PRIYADI T BRI 492701039223…" at bounding box center [454, 756] width 928 height 104
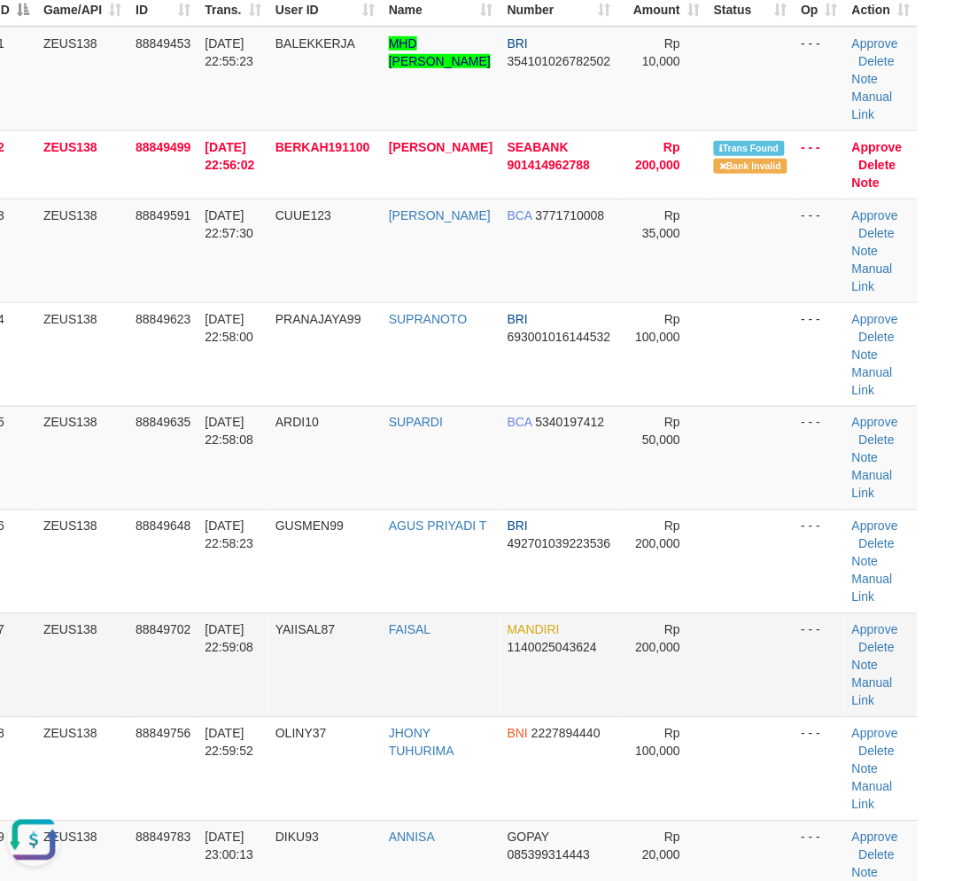
scroll to position [197, 23]
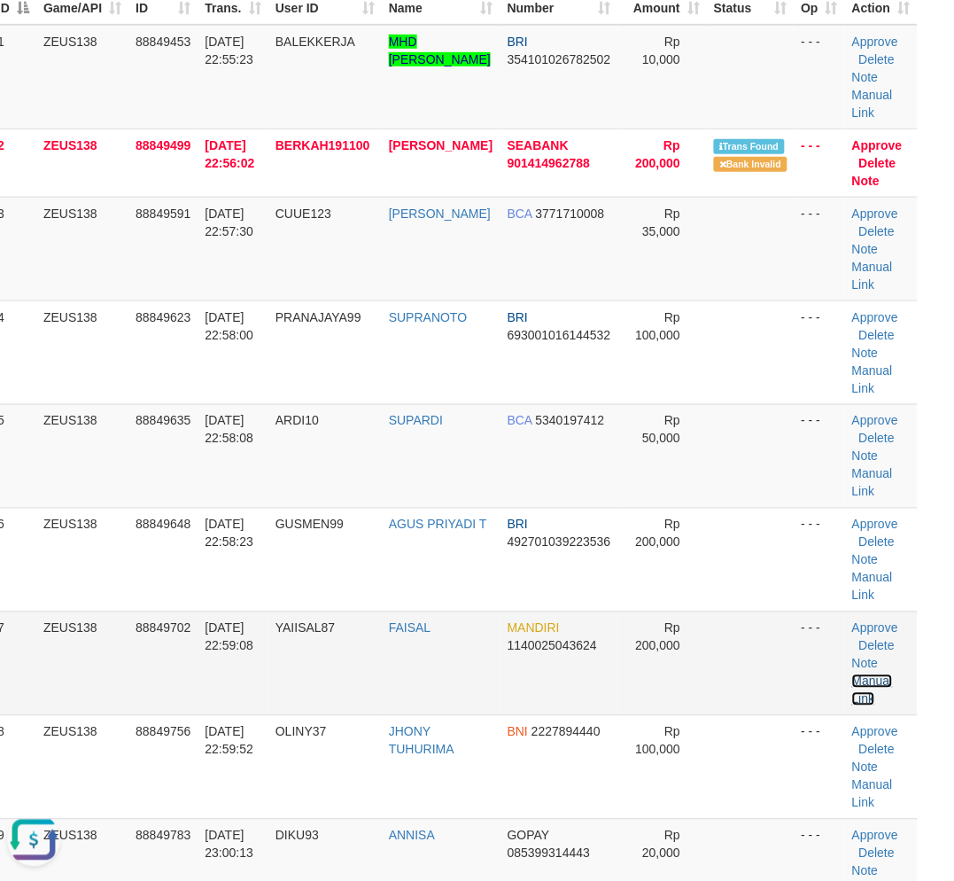
click at [864, 677] on link "Manual Link" at bounding box center [872, 690] width 41 height 32
click at [852, 674] on link "Manual Link" at bounding box center [872, 690] width 41 height 32
click at [865, 679] on link "Manual Link" at bounding box center [872, 690] width 41 height 32
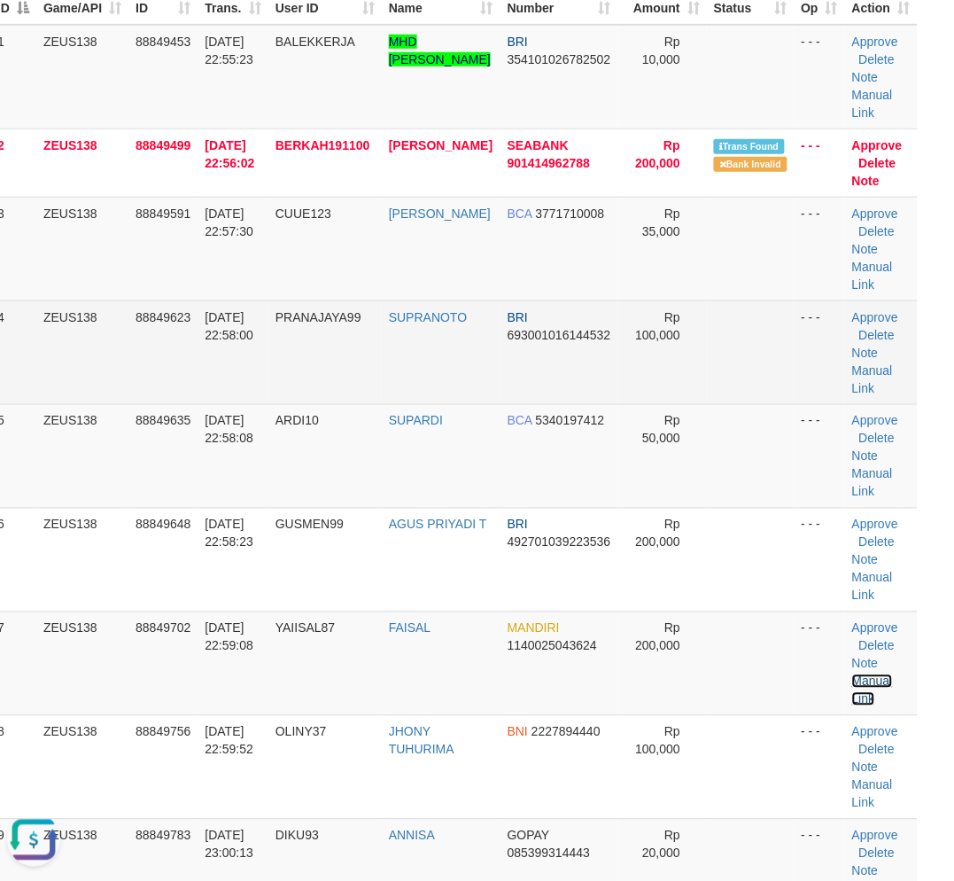
click at [852, 674] on link "Manual Link" at bounding box center [872, 690] width 41 height 32
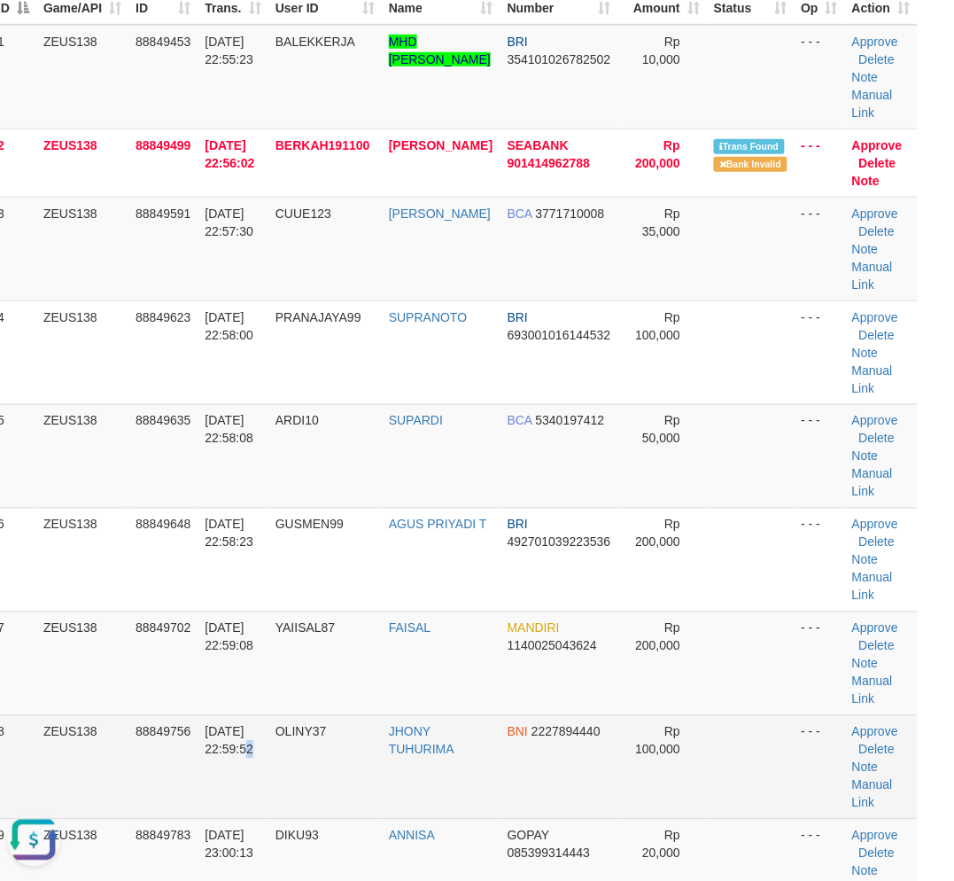
drag, startPoint x: 284, startPoint y: 781, endPoint x: 4, endPoint y: 760, distance: 280.7
click at [279, 780] on tr "8 ZEUS138 88849756 30/09/2025 22:59:52 OLINY37 JHONY TUHURIMA BNI 2227894440 Rp…" at bounding box center [454, 767] width 928 height 104
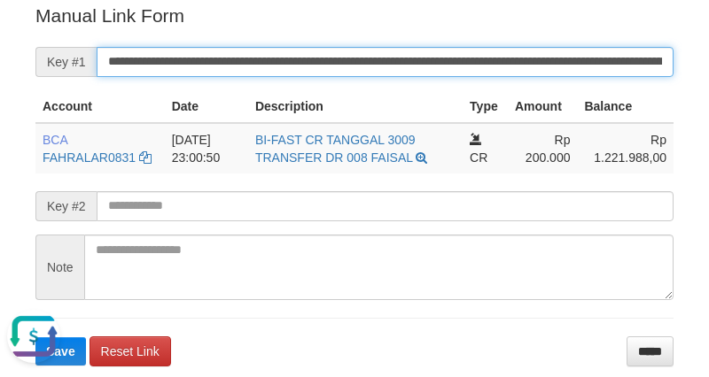
click at [468, 66] on input "**********" at bounding box center [385, 62] width 577 height 30
paste input "text"
type input "**********"
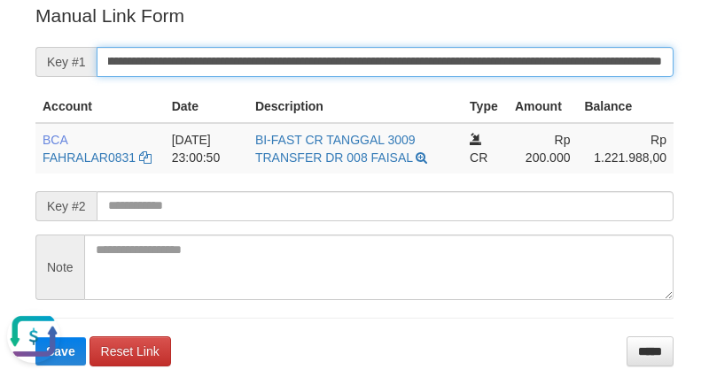
click at [35, 338] on button "Save" at bounding box center [60, 352] width 50 height 28
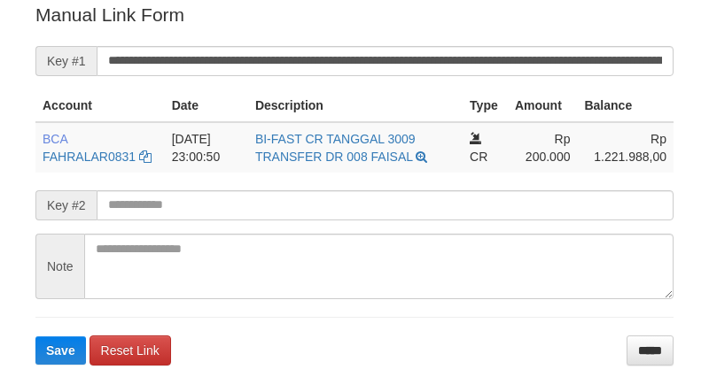
drag, startPoint x: 0, startPoint y: 0, endPoint x: 444, endPoint y: 38, distance: 445.5
click at [444, 38] on form "**********" at bounding box center [354, 183] width 638 height 363
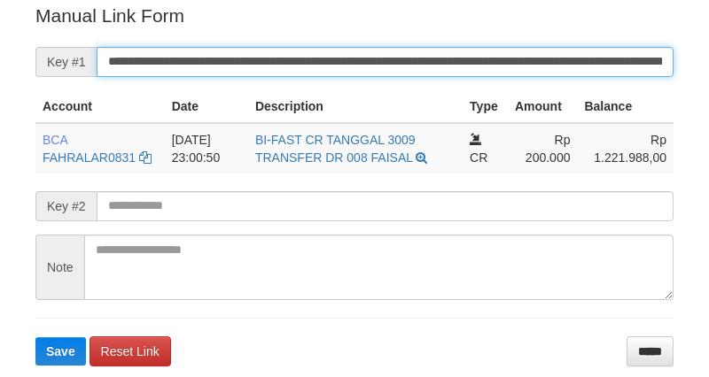
click at [437, 50] on input "**********" at bounding box center [385, 62] width 577 height 30
click at [35, 338] on button "Save" at bounding box center [60, 352] width 50 height 28
click at [437, 50] on input "**********" at bounding box center [385, 62] width 577 height 30
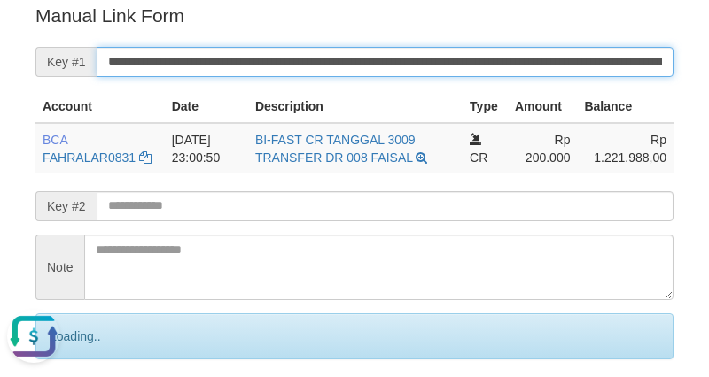
scroll to position [0, 0]
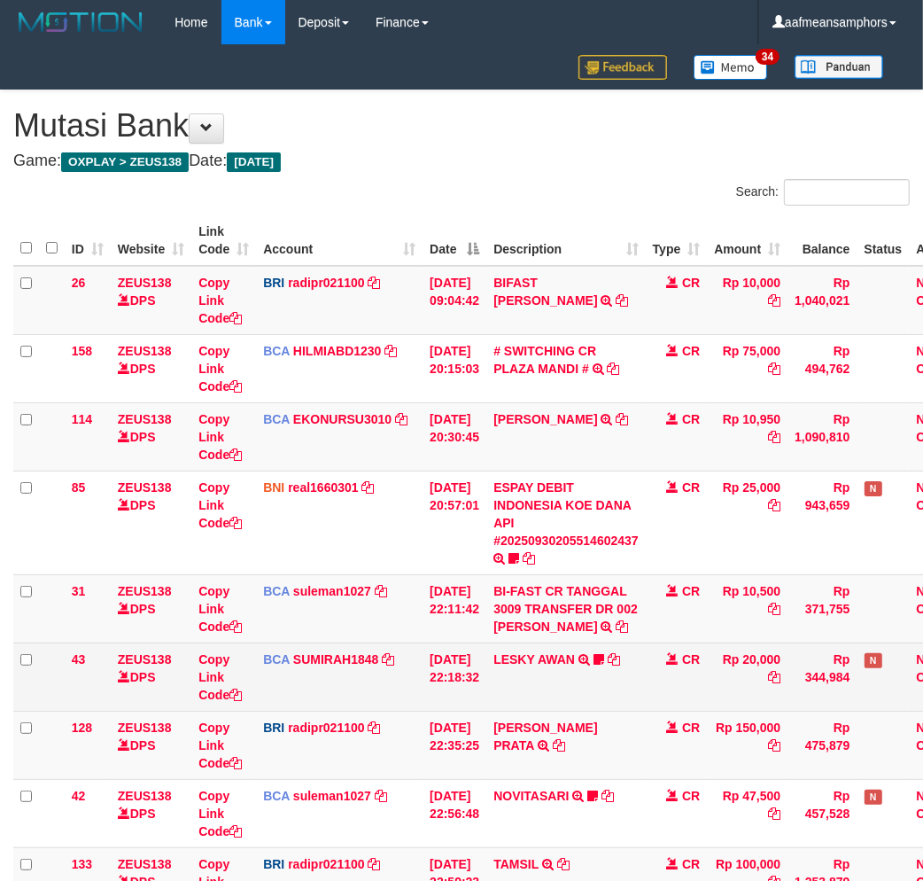
scroll to position [242, 0]
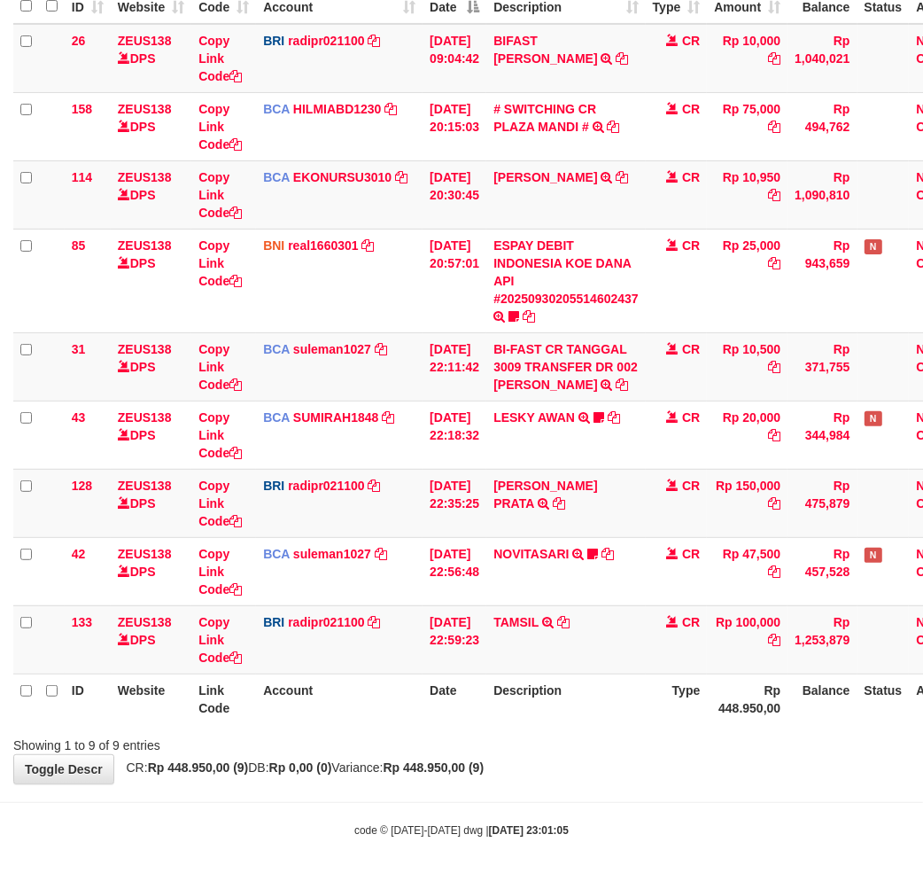
drag, startPoint x: 592, startPoint y: 693, endPoint x: 627, endPoint y: 682, distance: 37.0
click at [592, 693] on table "ID Website Link Code Account Date Description Type Amount Balance Status Action…" at bounding box center [497, 348] width 968 height 750
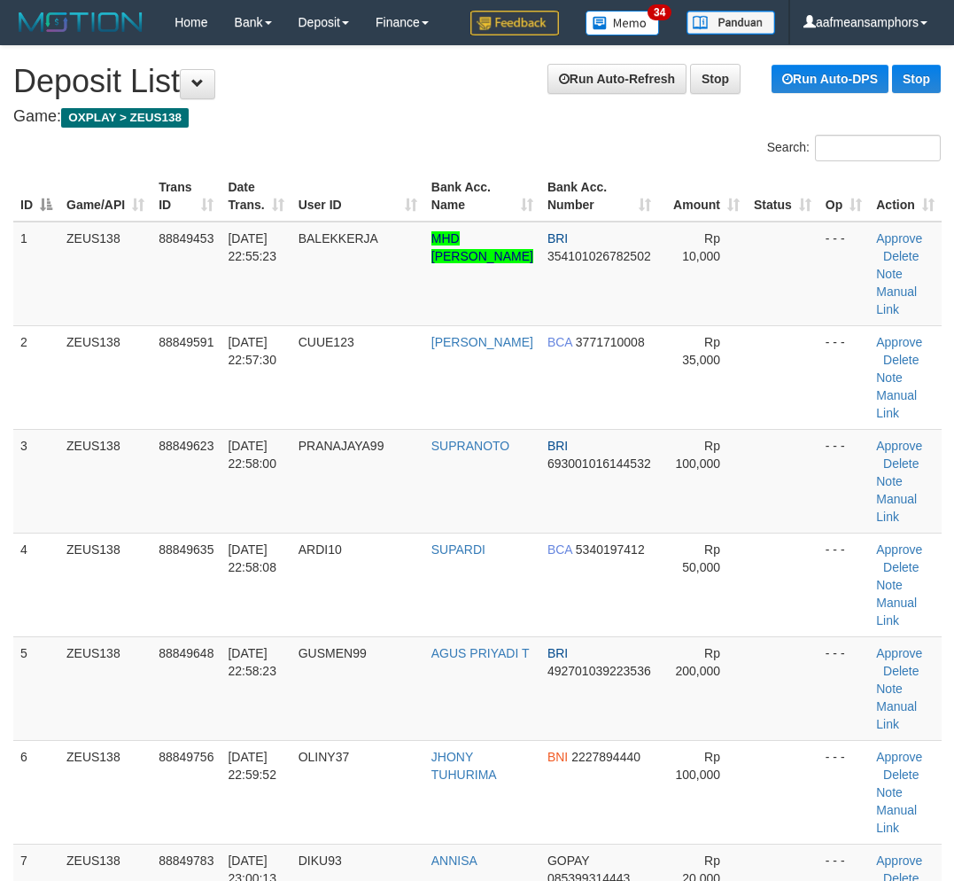
scroll to position [0, 27]
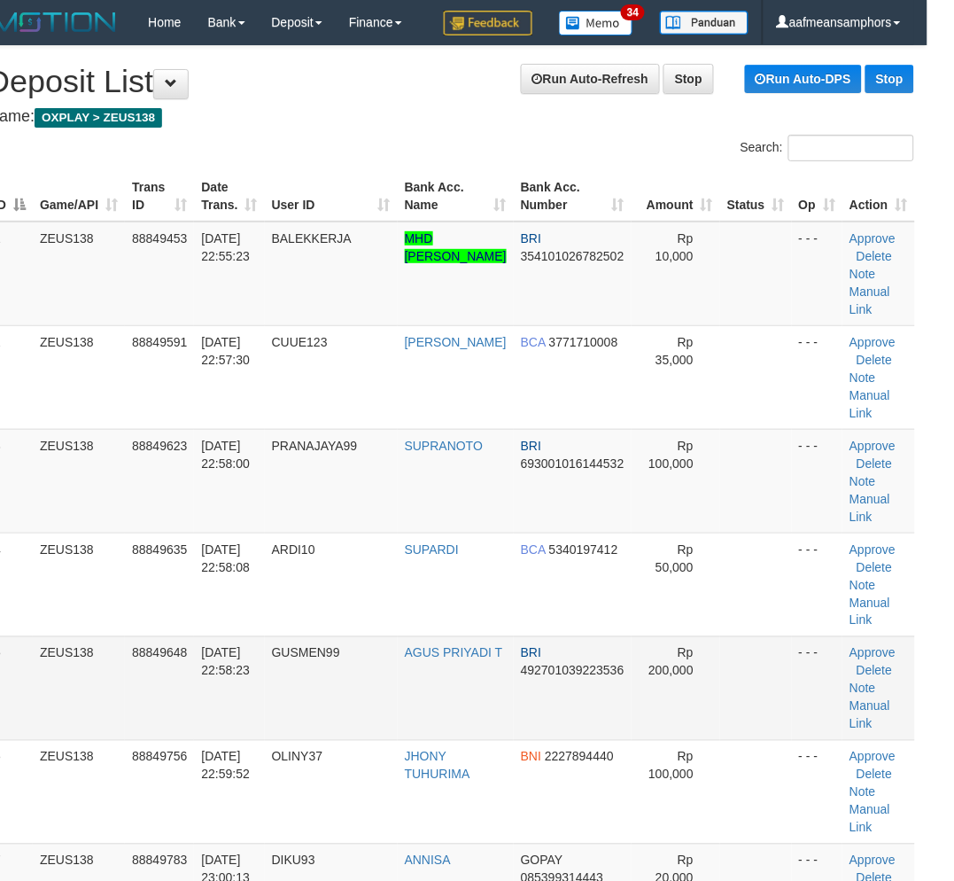
click at [392, 654] on td "GUSMEN99" at bounding box center [331, 688] width 133 height 104
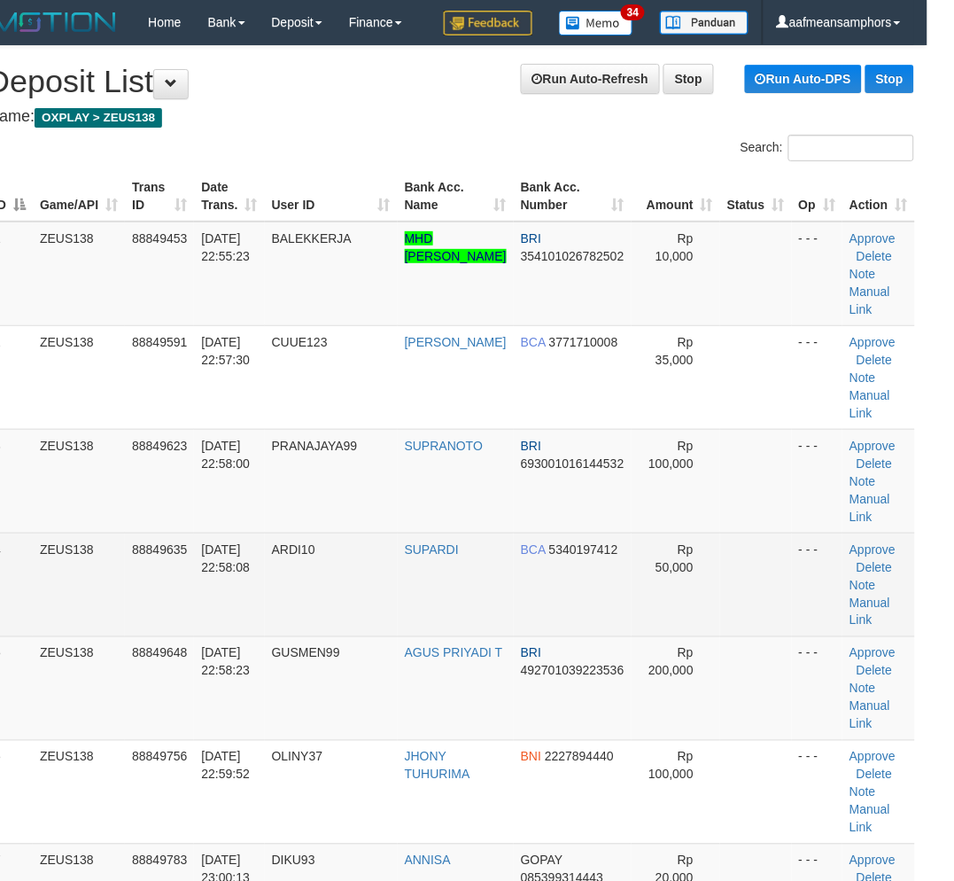
scroll to position [232, 43]
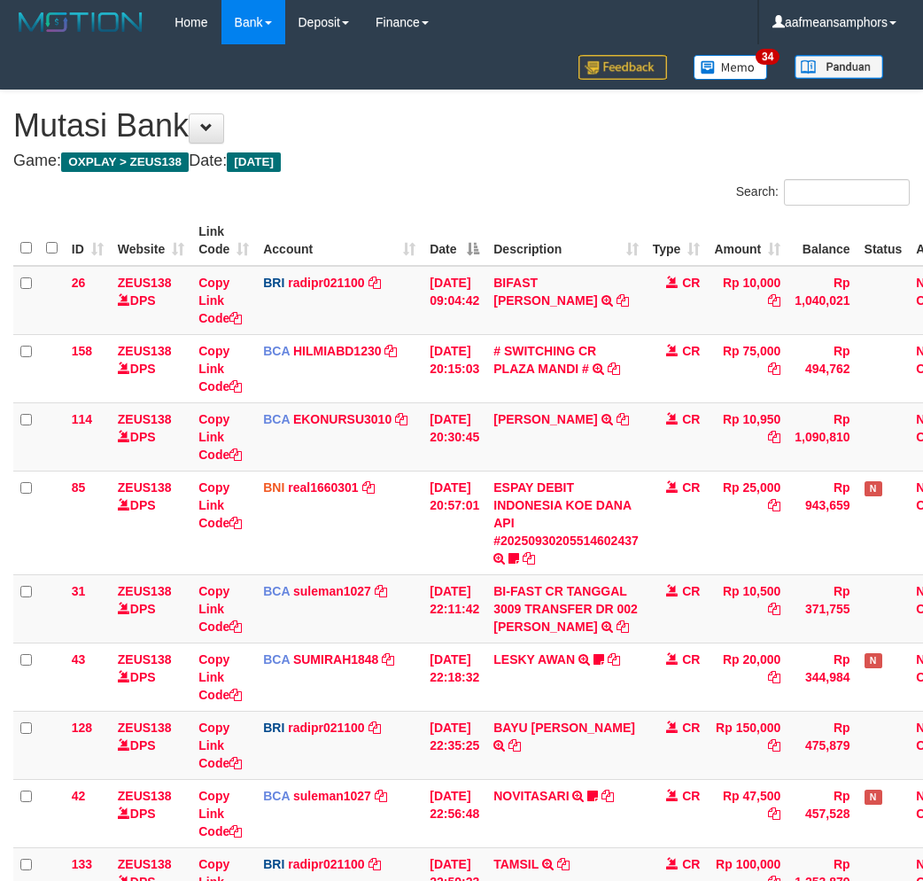
scroll to position [311, 0]
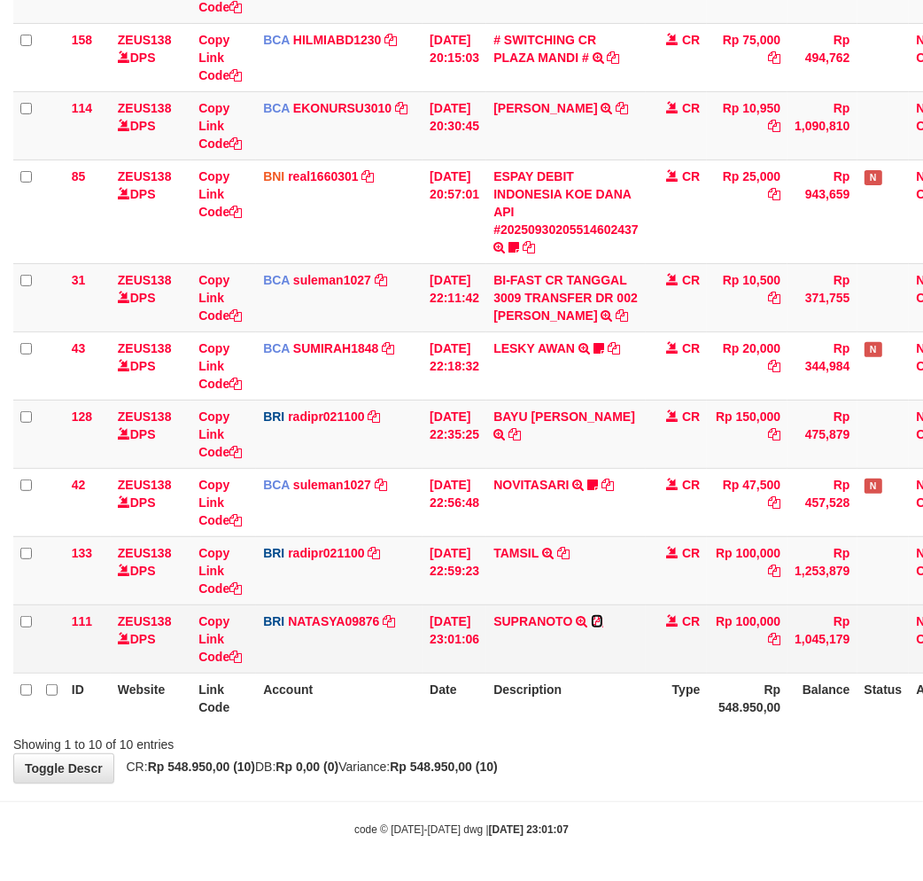
click at [603, 617] on icon at bounding box center [597, 621] width 12 height 12
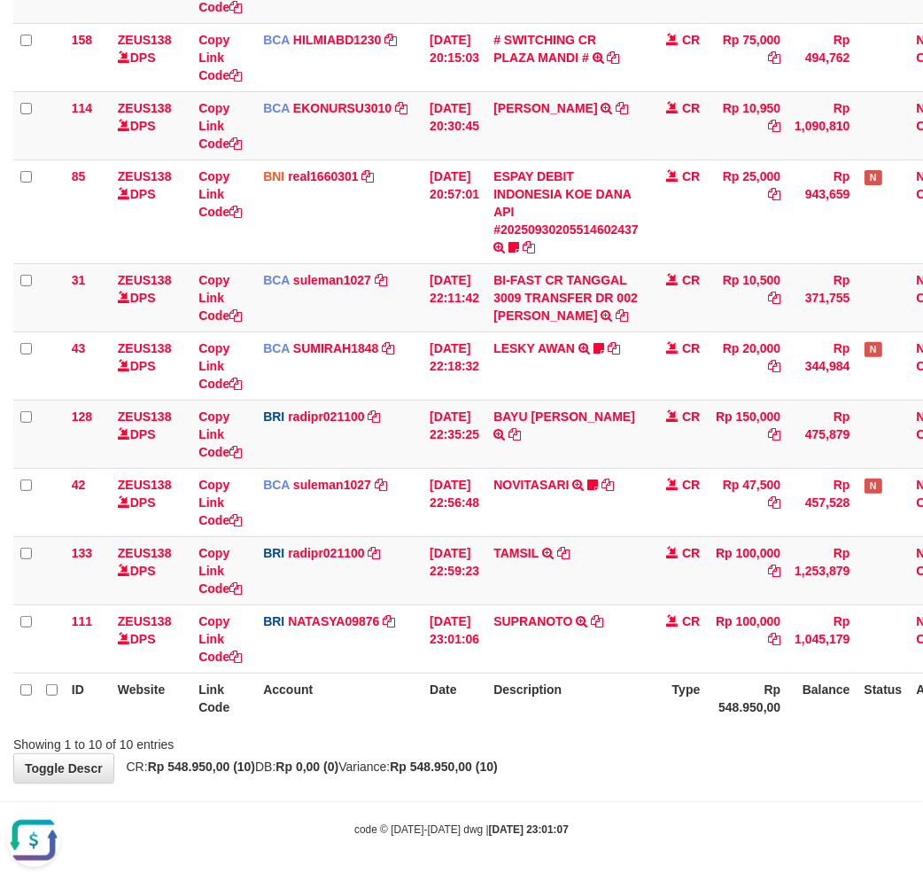
scroll to position [0, 0]
click at [647, 706] on tr "ID Website Link Code Account Date Description Type Rp 548.950,00 Balance Status…" at bounding box center [497, 697] width 968 height 50
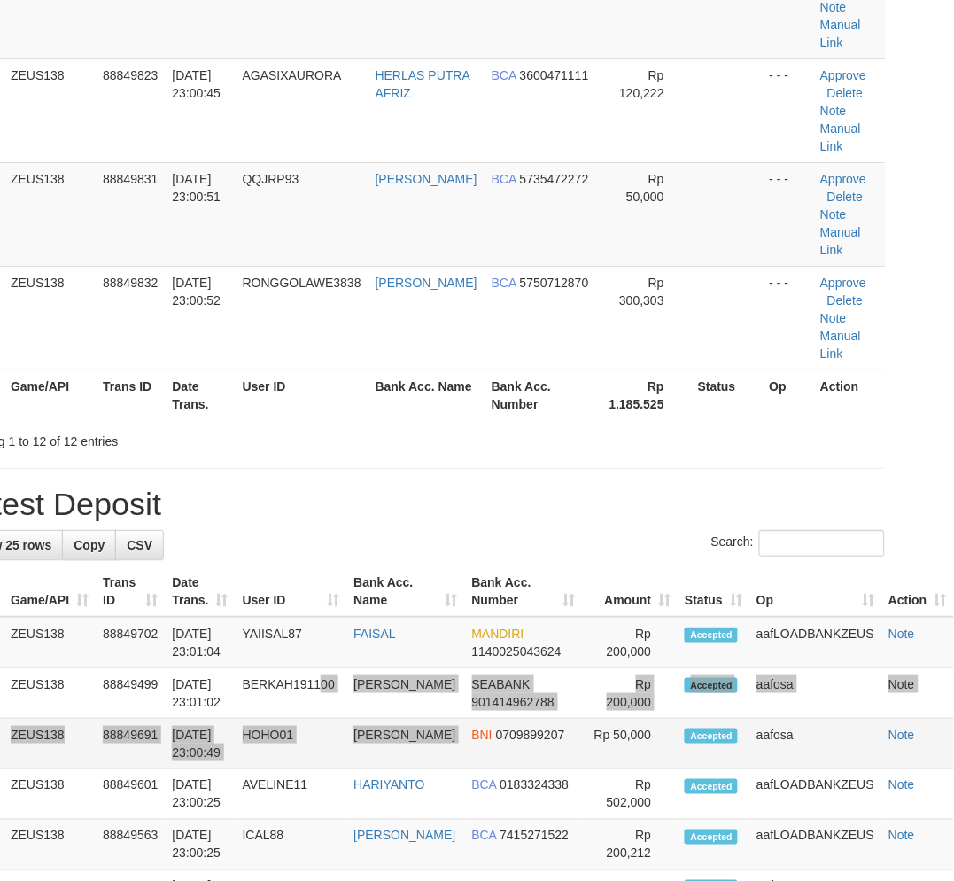
drag, startPoint x: 324, startPoint y: 705, endPoint x: 468, endPoint y: 726, distance: 145.1
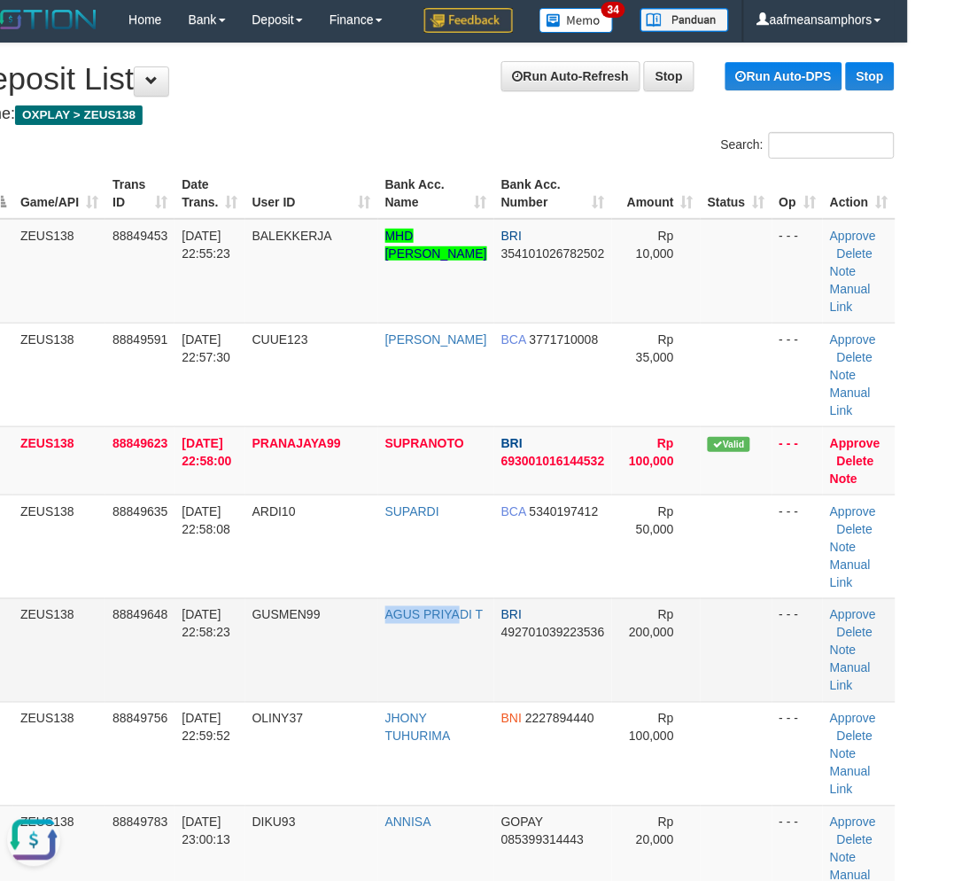
click at [426, 682] on tr "5 ZEUS138 88849648 30/09/2025 22:58:23 GUSMEN99 AGUS PRIYADI T BRI 492701039223…" at bounding box center [431, 650] width 928 height 104
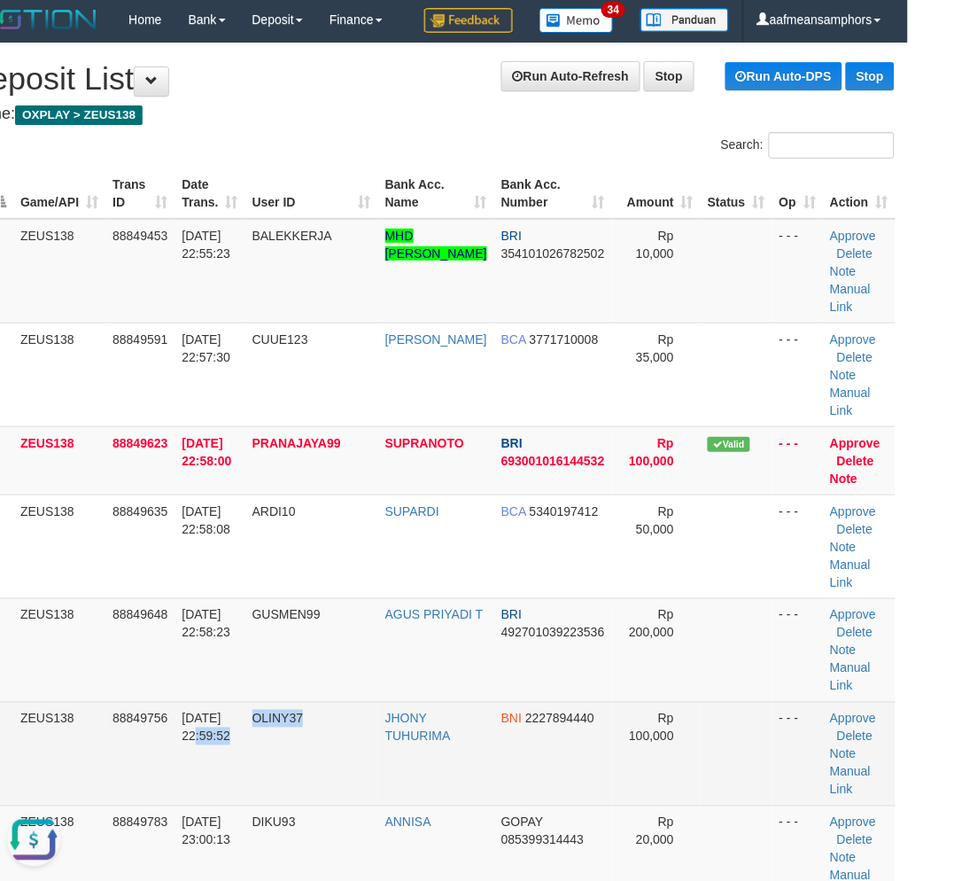
click at [374, 722] on tr "6 ZEUS138 88849756 30/09/2025 22:59:52 OLINY37 JHONY TUHURIMA BNI 2227894440 Rp…" at bounding box center [431, 754] width 928 height 104
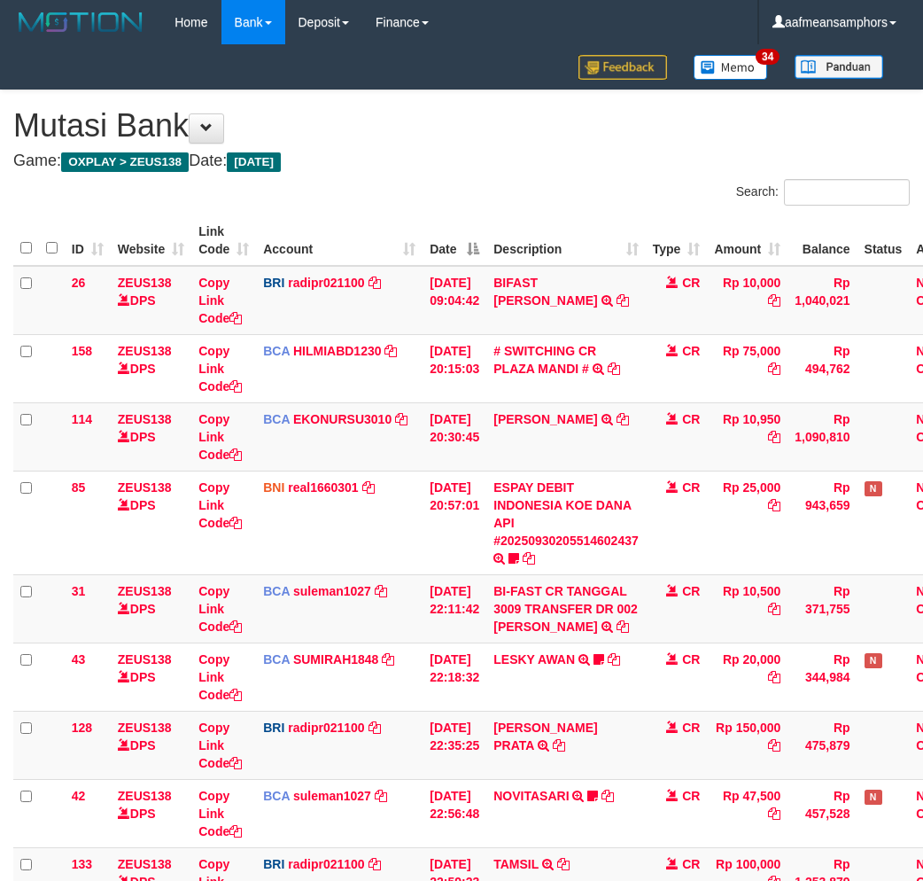
scroll to position [275, 0]
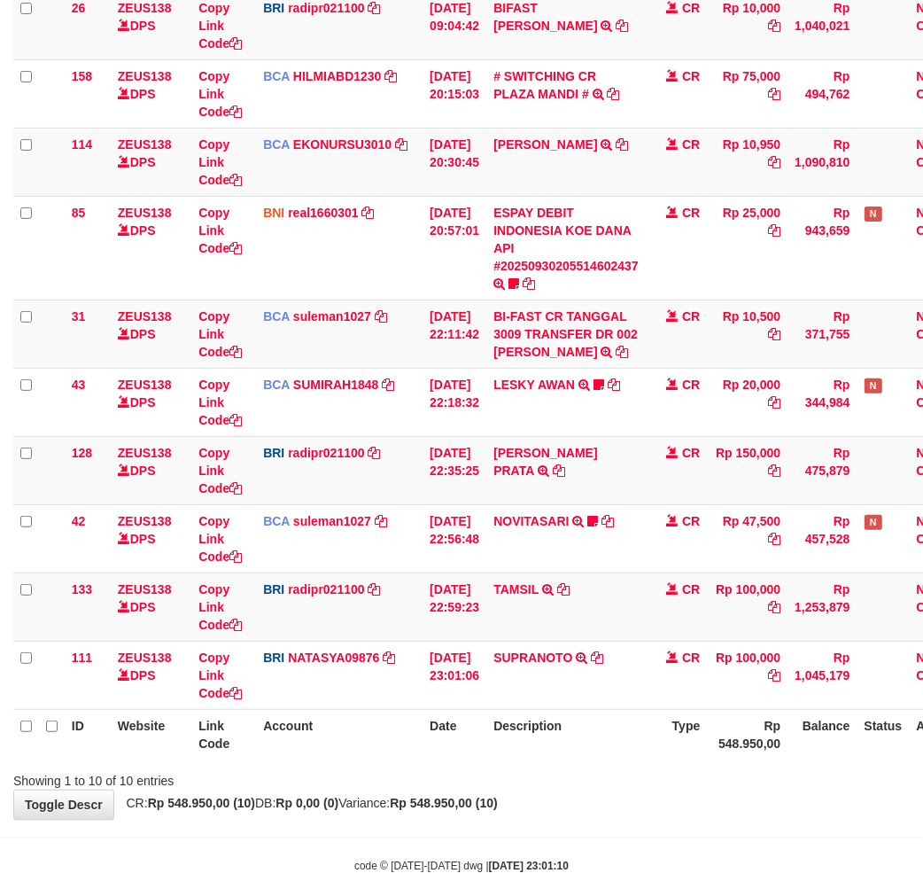
drag, startPoint x: 499, startPoint y: 757, endPoint x: 936, endPoint y: 714, distance: 439.8
click at [508, 756] on tr "ID Website Link Code Account Date Description Type Rp 548.950,00 Balance Status…" at bounding box center [497, 734] width 968 height 50
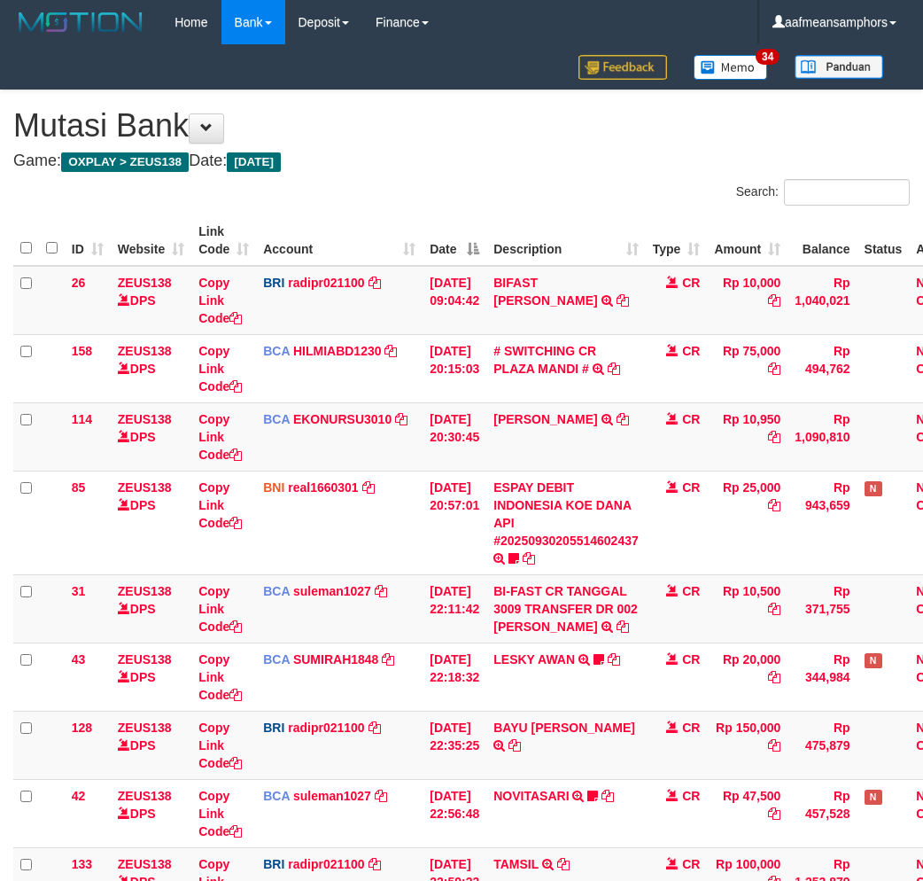
scroll to position [275, 0]
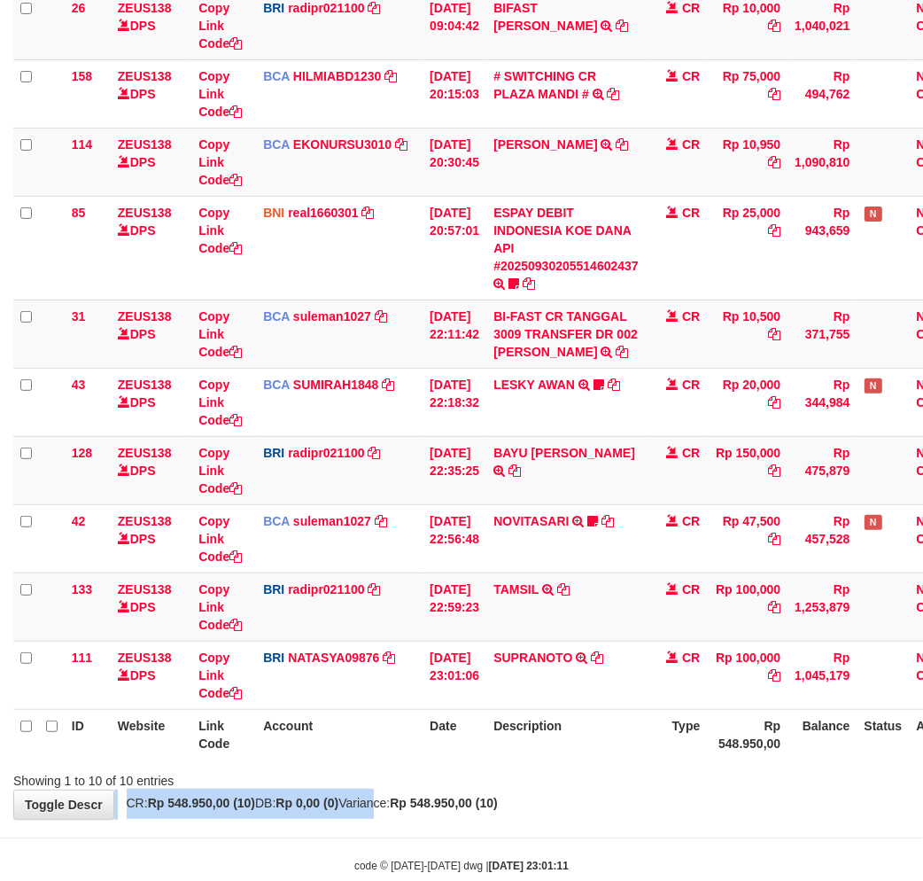
click at [386, 792] on div "**********" at bounding box center [461, 317] width 923 height 1003
click at [470, 785] on div "Showing 1 to 10 of 10 entries" at bounding box center [461, 777] width 923 height 25
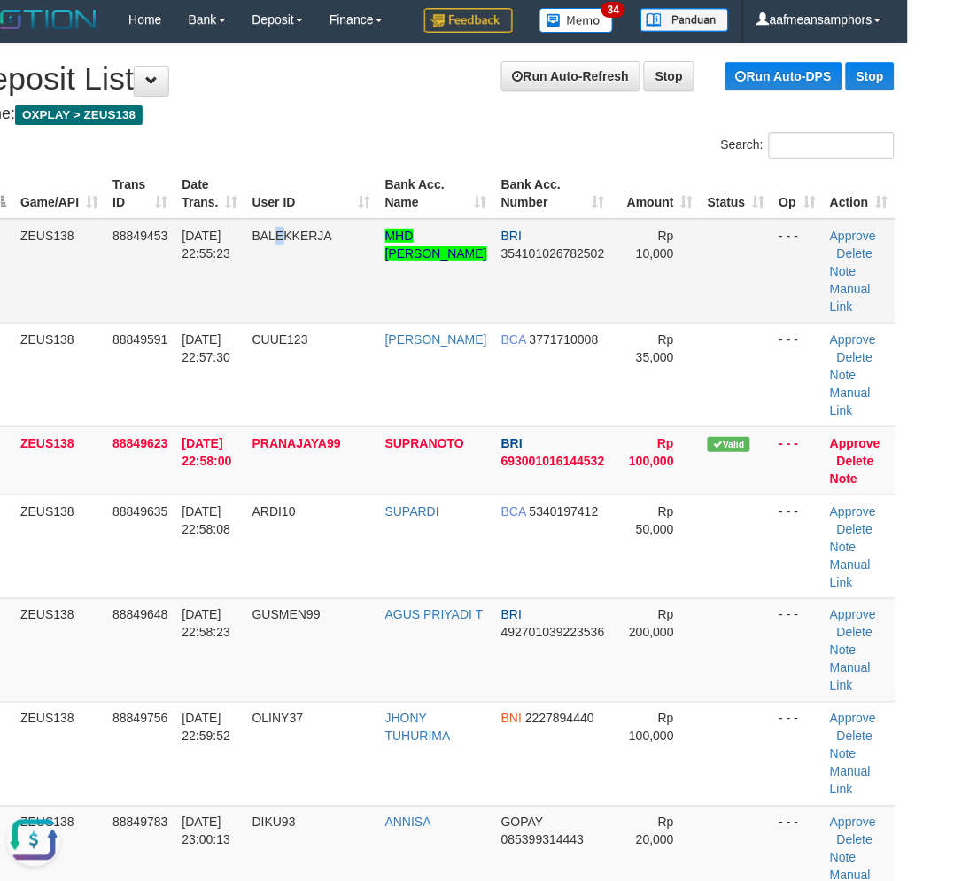
click at [292, 307] on td "BALEKKERJA" at bounding box center [311, 271] width 133 height 105
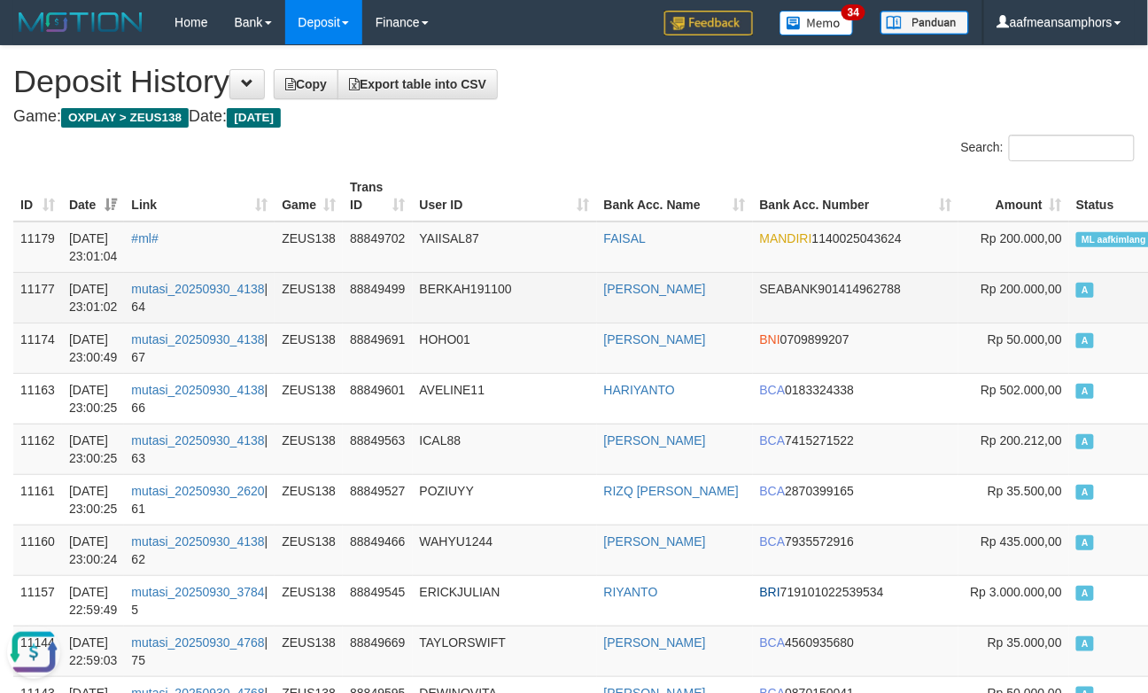
click at [461, 280] on td "BERKAH191100" at bounding box center [505, 297] width 184 height 50
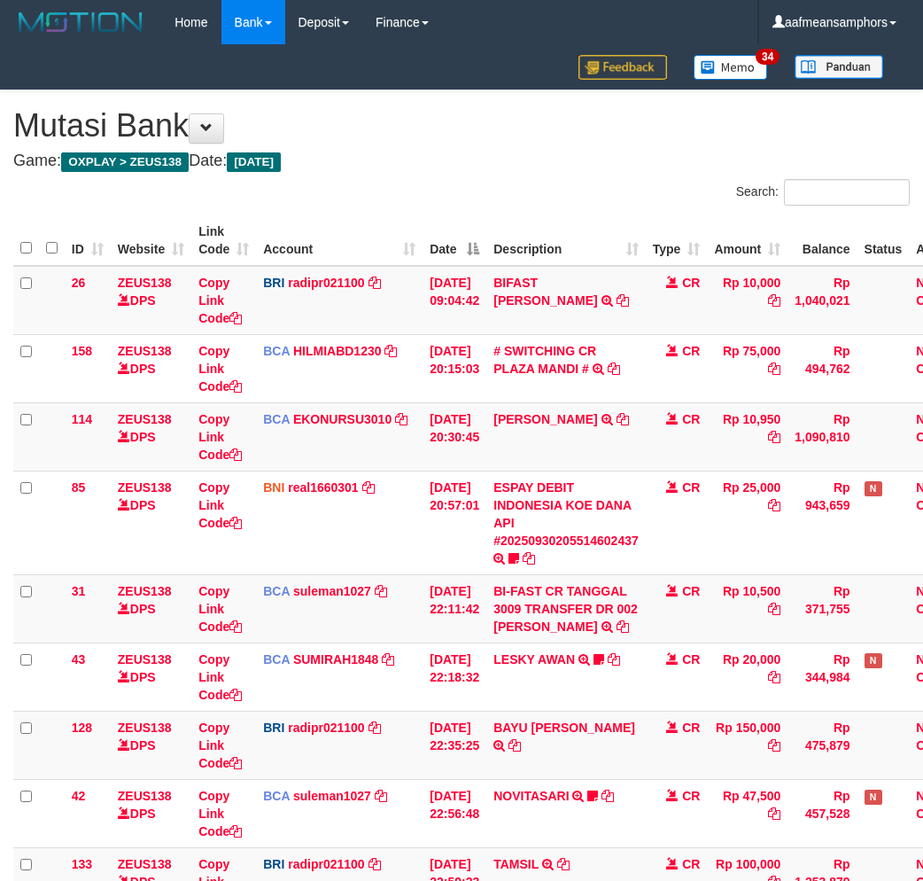
scroll to position [275, 0]
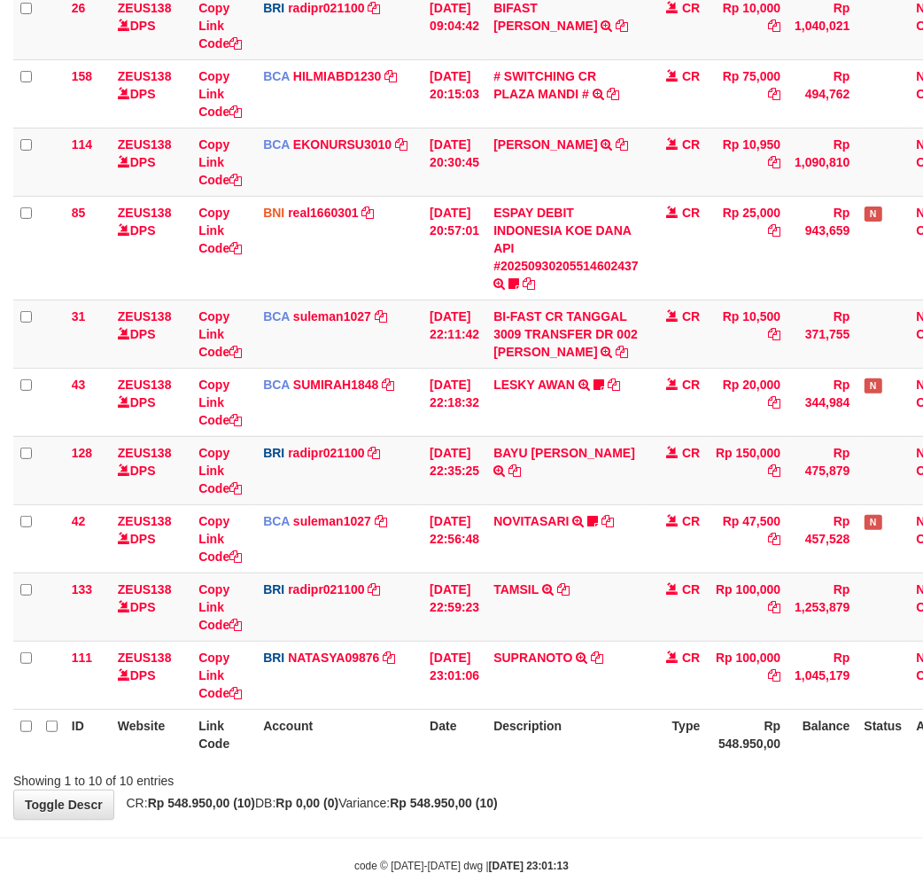
click at [498, 788] on div "**********" at bounding box center [461, 317] width 923 height 1003
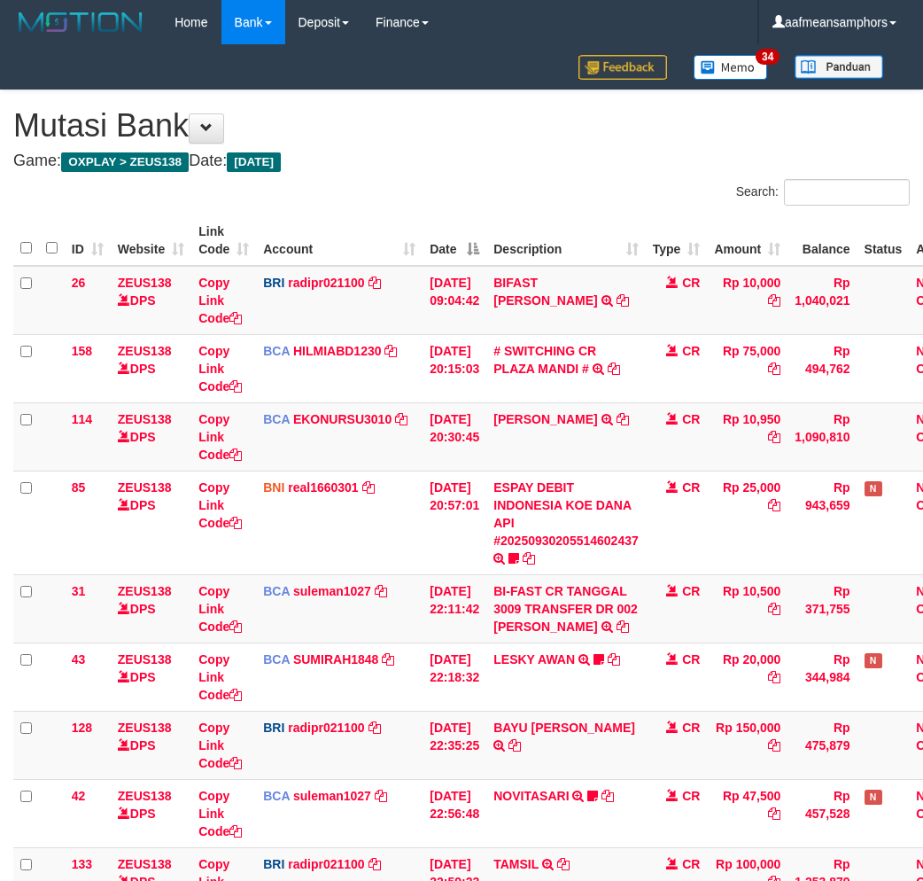
scroll to position [275, 0]
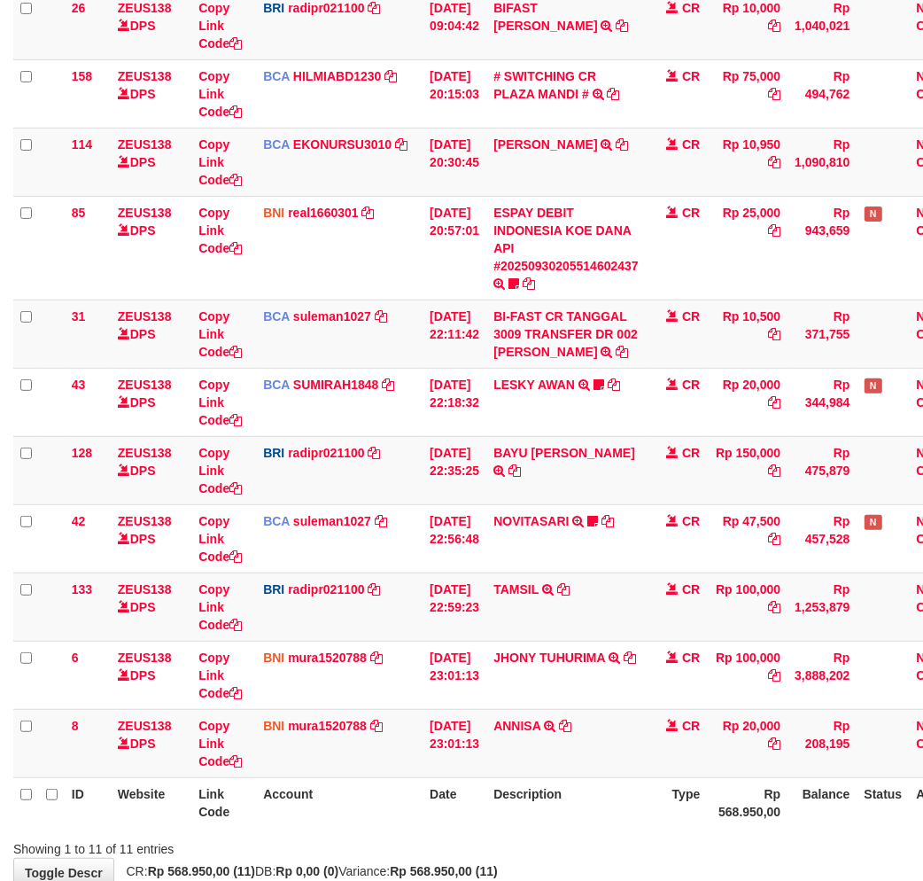
click at [526, 799] on th "Description" at bounding box center [565, 802] width 159 height 50
drag, startPoint x: 526, startPoint y: 799, endPoint x: 539, endPoint y: 788, distance: 16.3
click at [532, 798] on th "Description" at bounding box center [565, 802] width 159 height 50
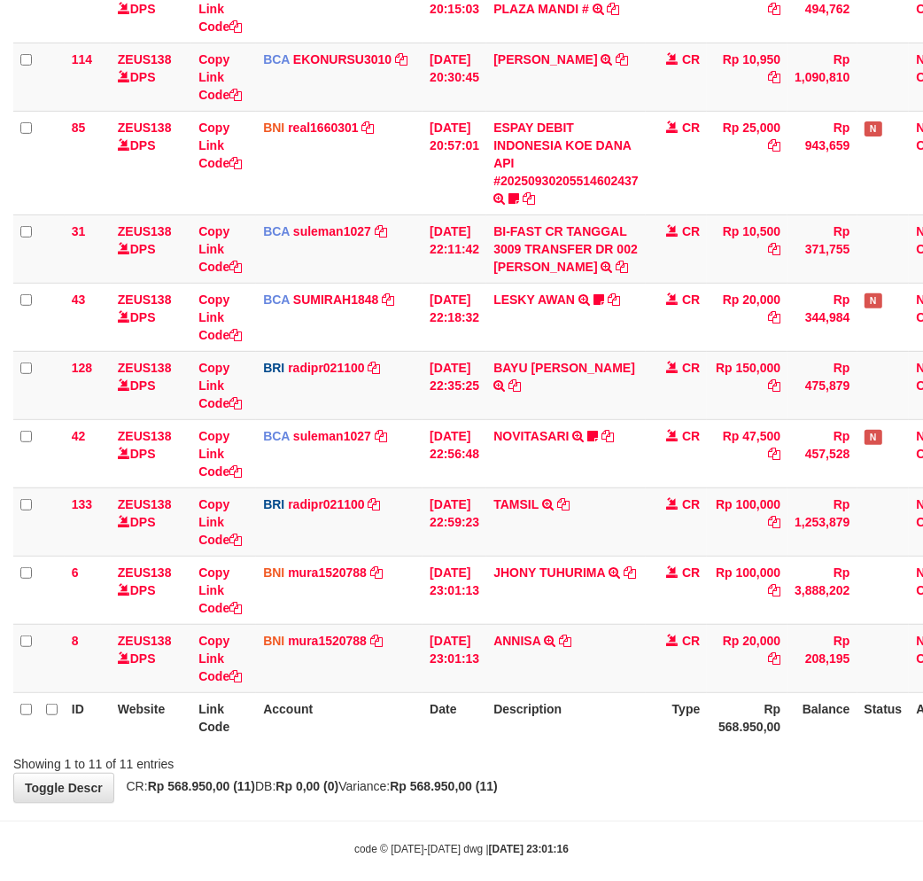
scroll to position [378, 0]
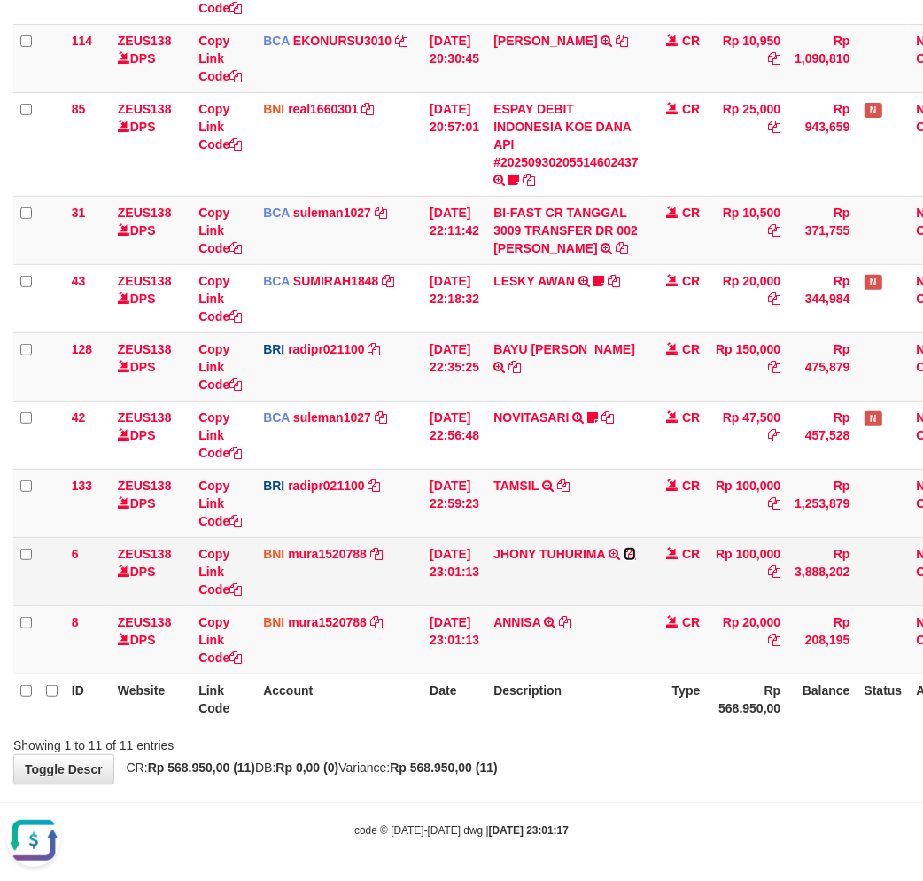
click at [636, 552] on icon at bounding box center [630, 553] width 12 height 12
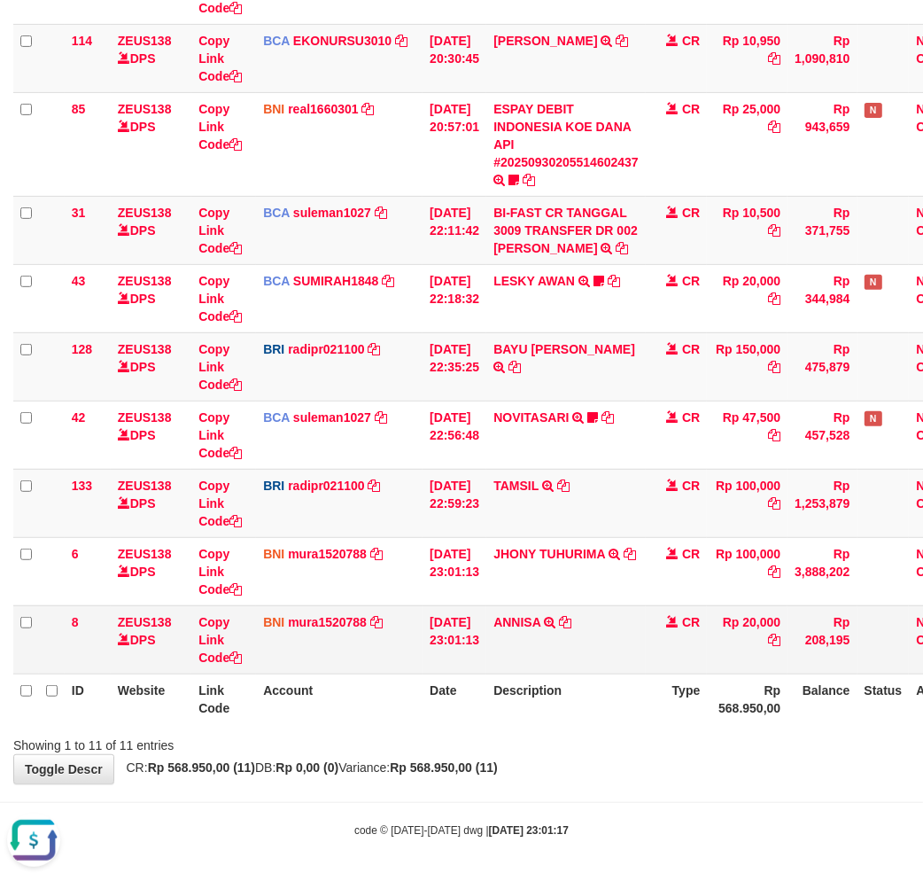
click at [571, 671] on table "ID Website Link Code Account Date Description Type Amount Balance Status Action…" at bounding box center [497, 280] width 968 height 887
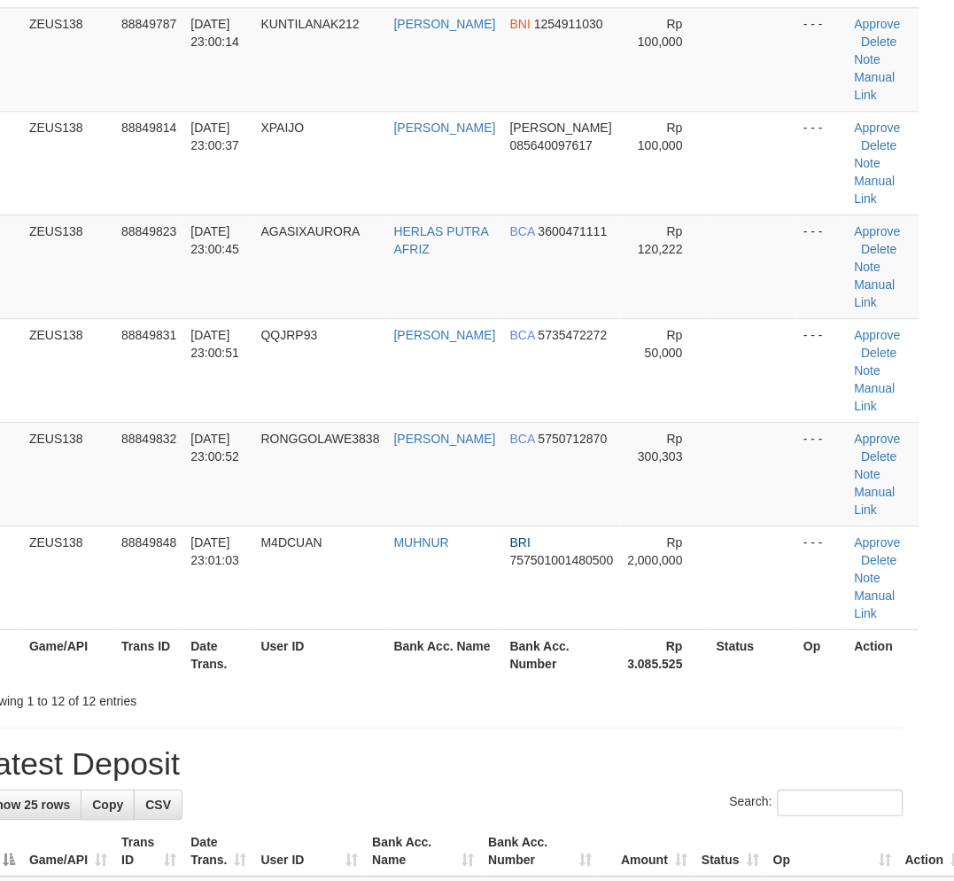
scroll to position [3, 22]
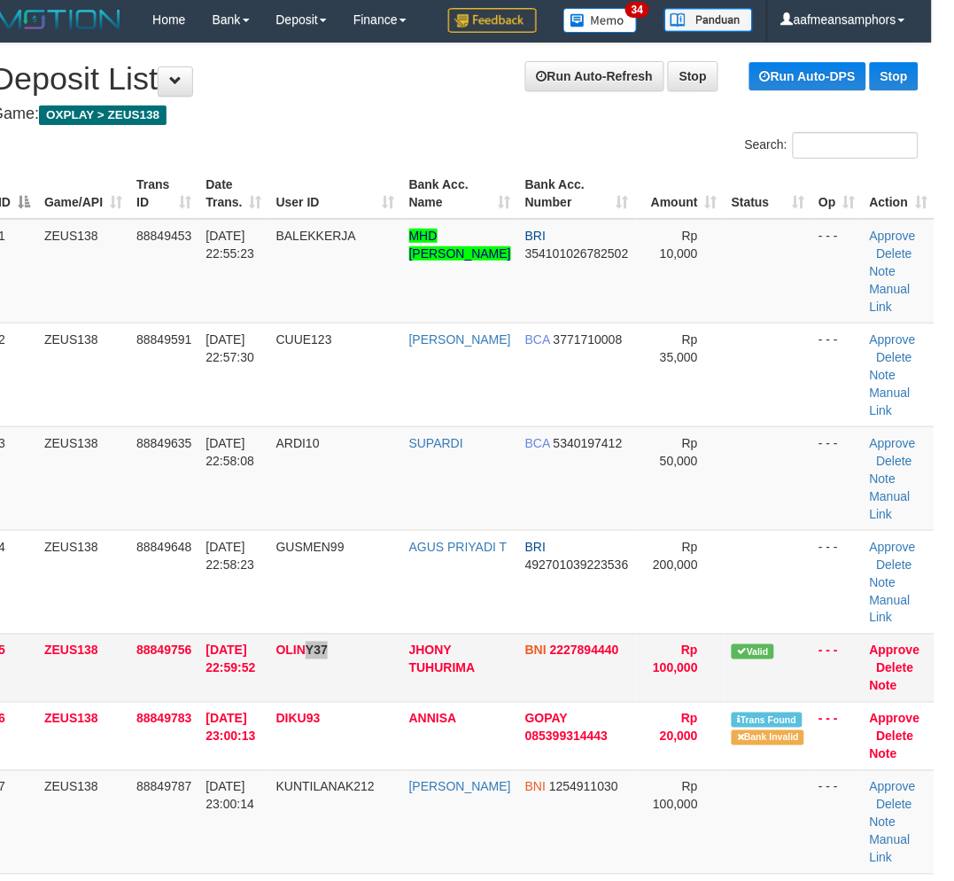
drag, startPoint x: 390, startPoint y: 661, endPoint x: 403, endPoint y: 664, distance: 13.8
click at [402, 664] on td "OLINY37" at bounding box center [335, 667] width 133 height 68
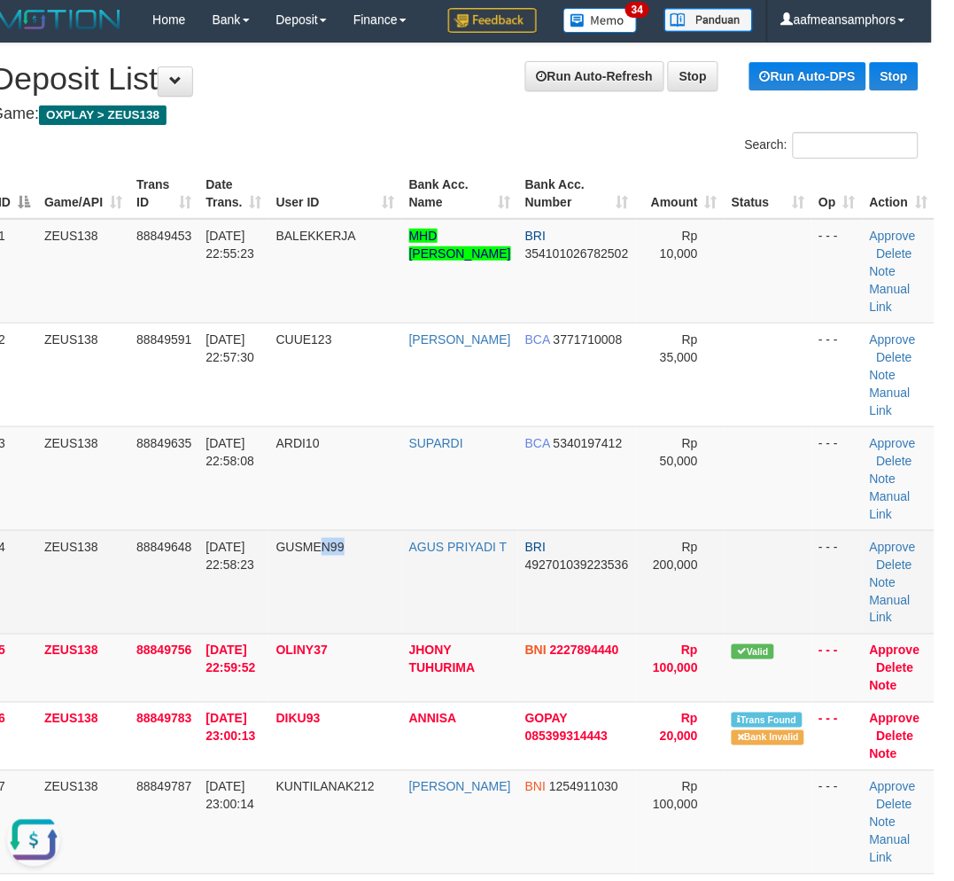
click at [366, 597] on td "GUSMEN99" at bounding box center [335, 582] width 133 height 104
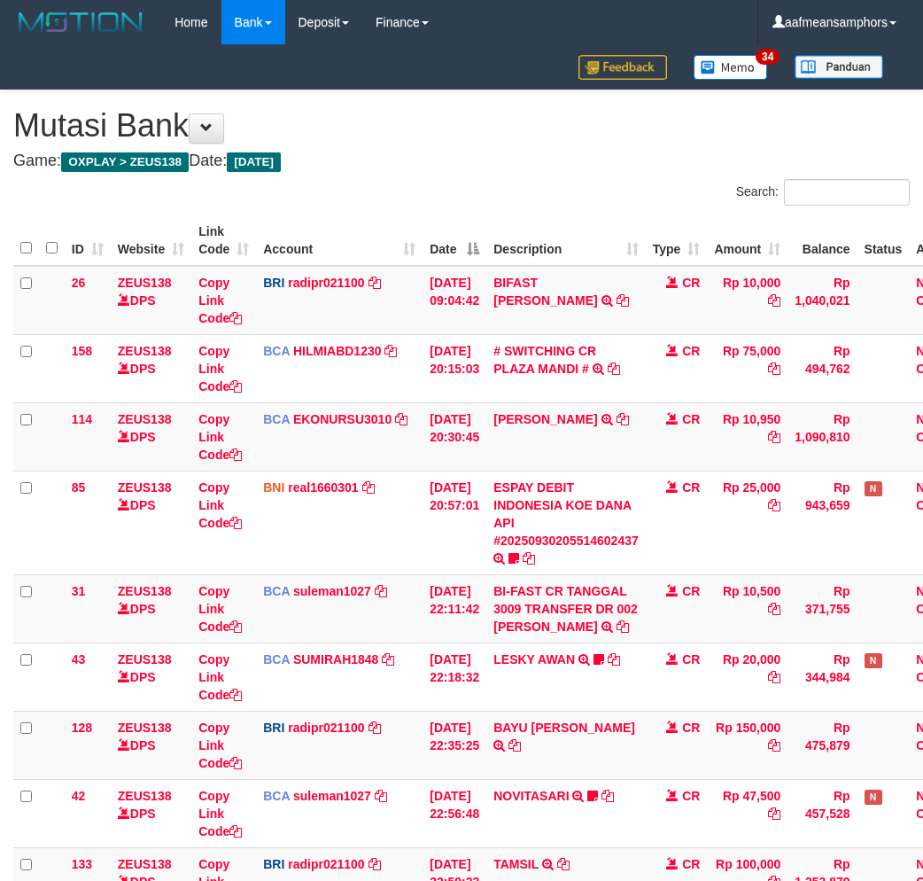
scroll to position [360, 0]
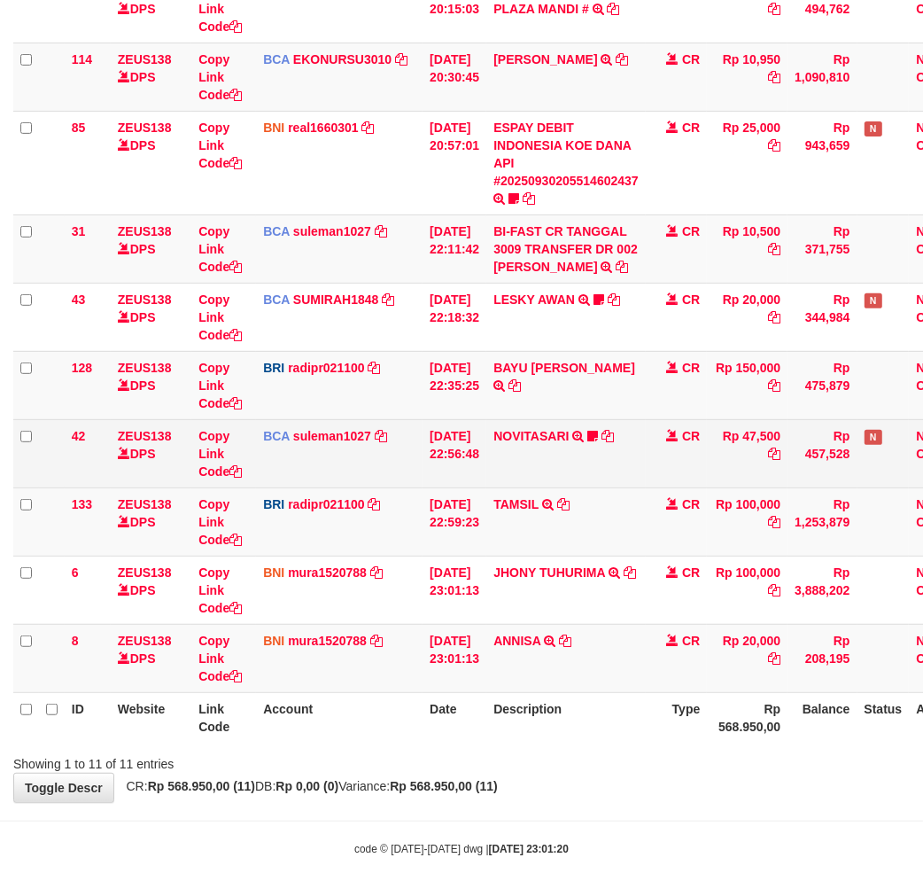
drag, startPoint x: 723, startPoint y: 484, endPoint x: 908, endPoint y: 445, distance: 189.2
click at [728, 483] on td "Rp 47,500" at bounding box center [747, 453] width 81 height 68
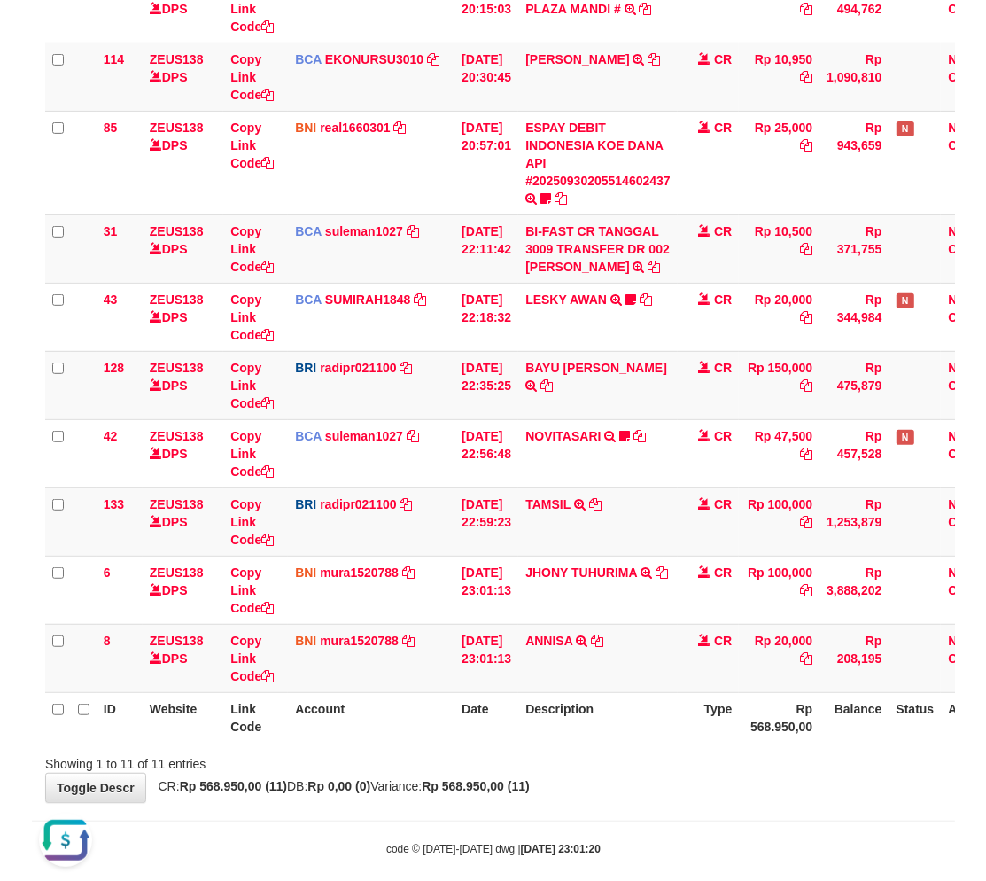
scroll to position [315, 0]
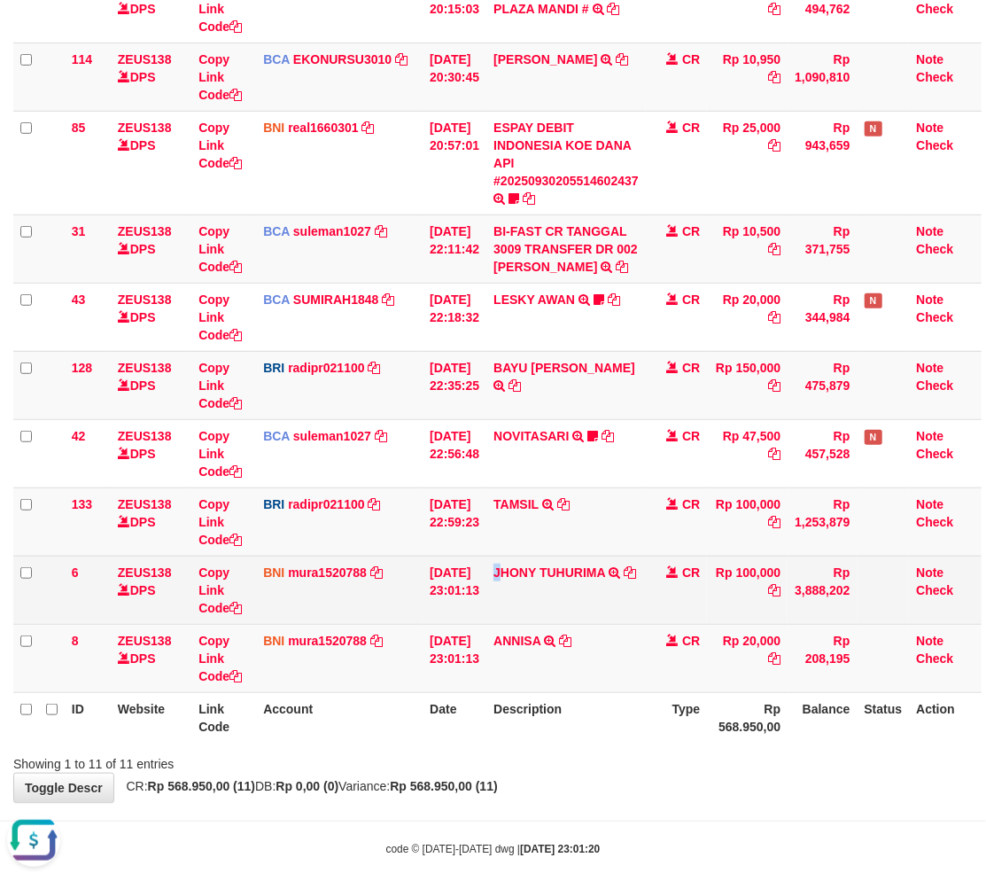
click at [507, 589] on td "JHONY TUHURIMA TRANSFER DARI SDR JHONY TUHURIMA" at bounding box center [565, 589] width 159 height 68
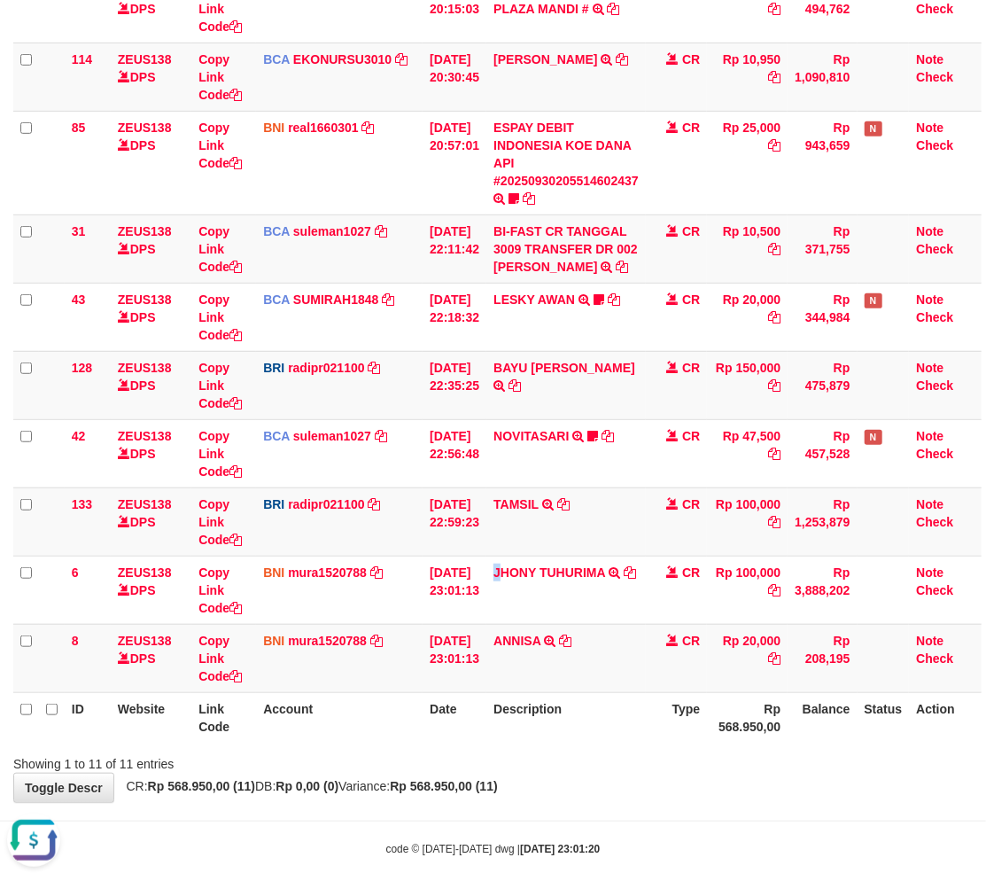
drag, startPoint x: 512, startPoint y: 581, endPoint x: 995, endPoint y: 506, distance: 488.6
click at [514, 579] on td "JHONY TUHURIMA TRANSFER DARI SDR JHONY TUHURIMA" at bounding box center [565, 589] width 159 height 68
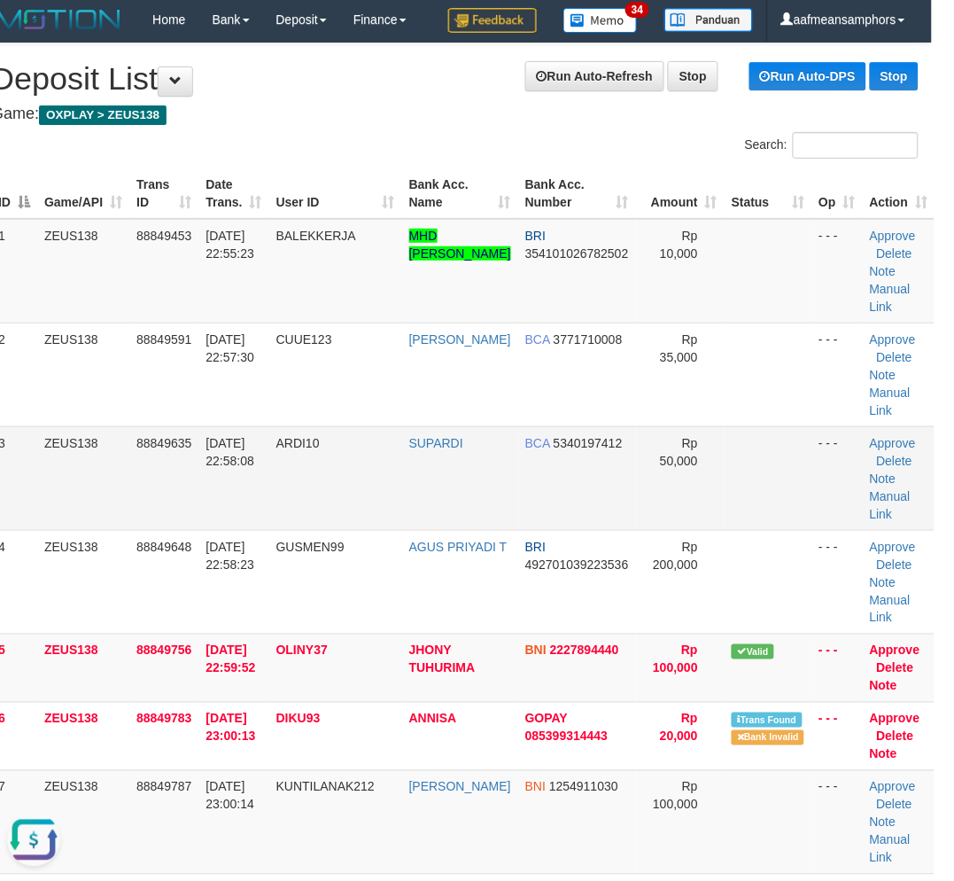
click at [370, 514] on td "ARDI10" at bounding box center [335, 478] width 133 height 104
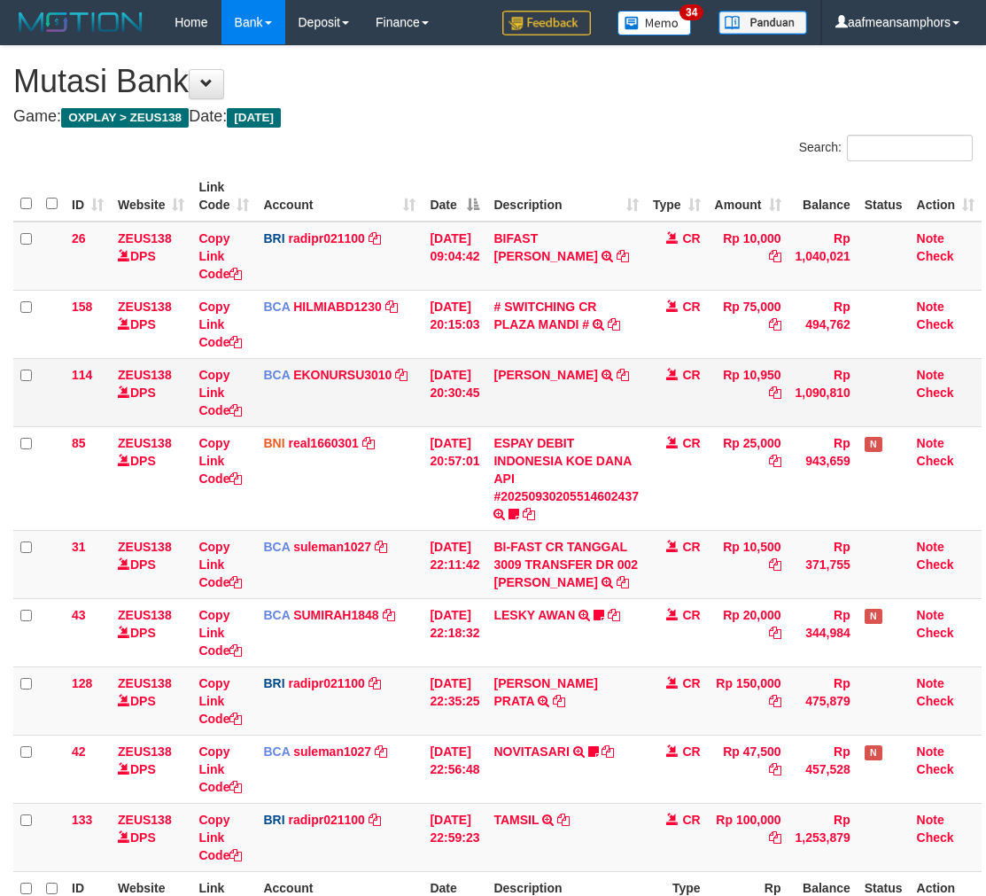
click at [568, 505] on td "ESPAY DEBIT INDONESIA KOE DANA API #20250930205514602437 TRANSFER DARI ESPAY DE…" at bounding box center [565, 478] width 159 height 104
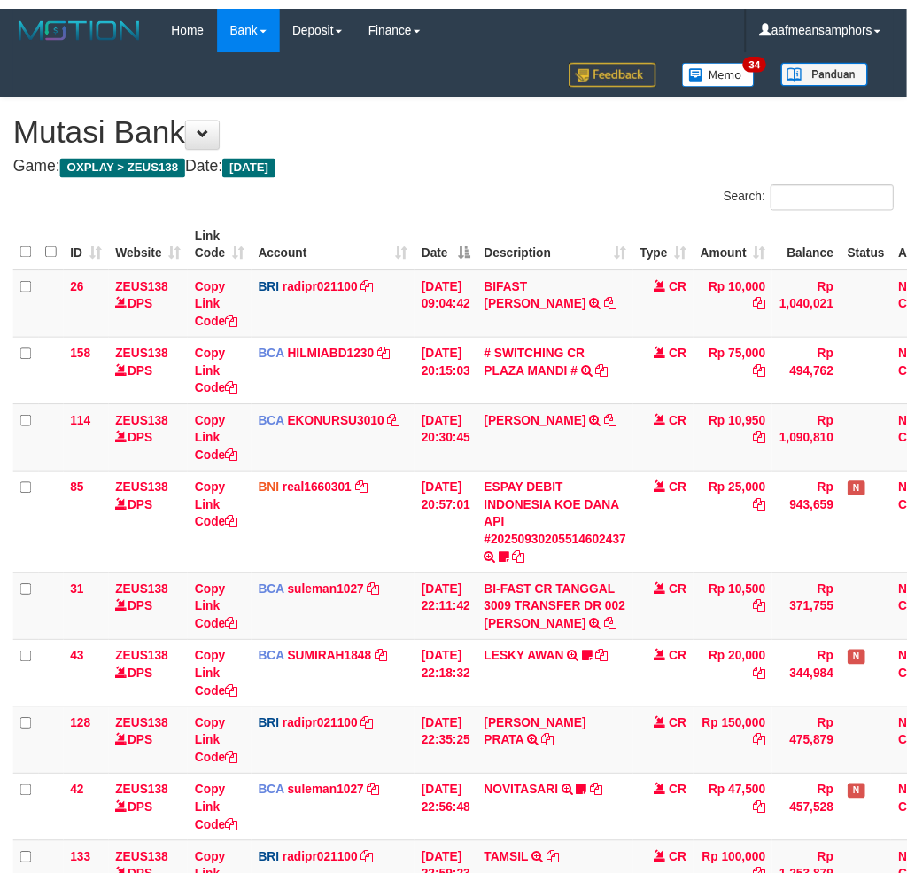
scroll to position [242, 0]
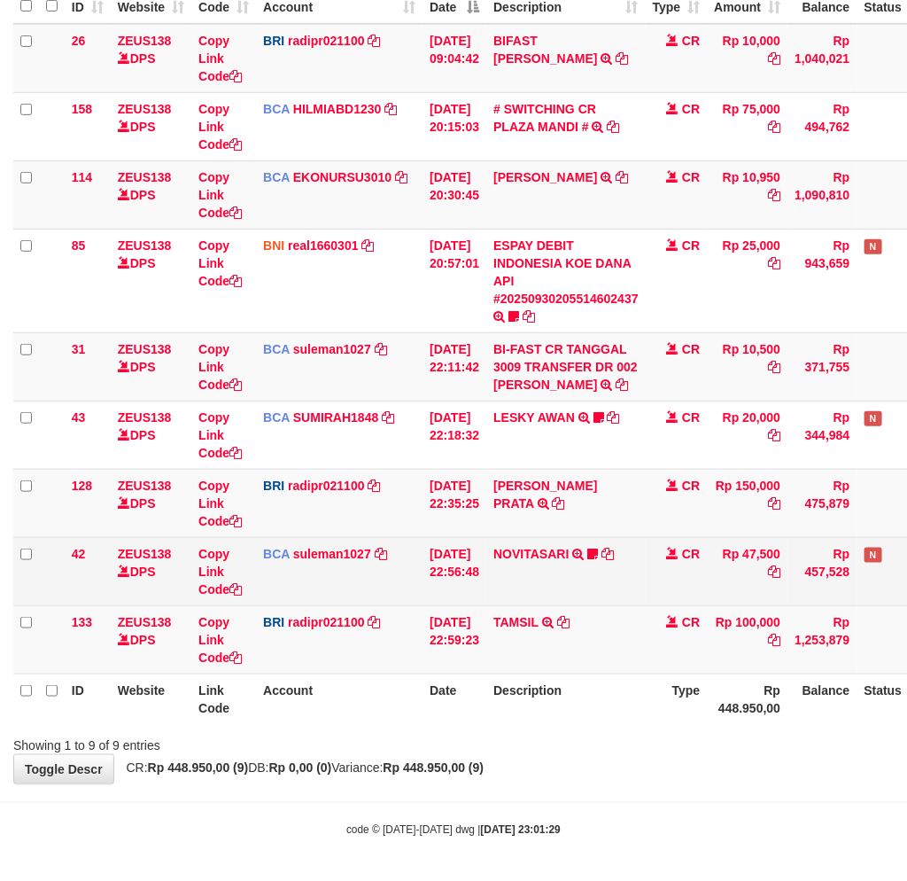
drag, startPoint x: 667, startPoint y: 583, endPoint x: 636, endPoint y: 581, distance: 31.1
click at [639, 581] on tr "42 ZEUS138 DPS Copy Link Code BCA suleman1027 DPS SULEMAN mutasi_20250930_2972 …" at bounding box center [497, 571] width 968 height 68
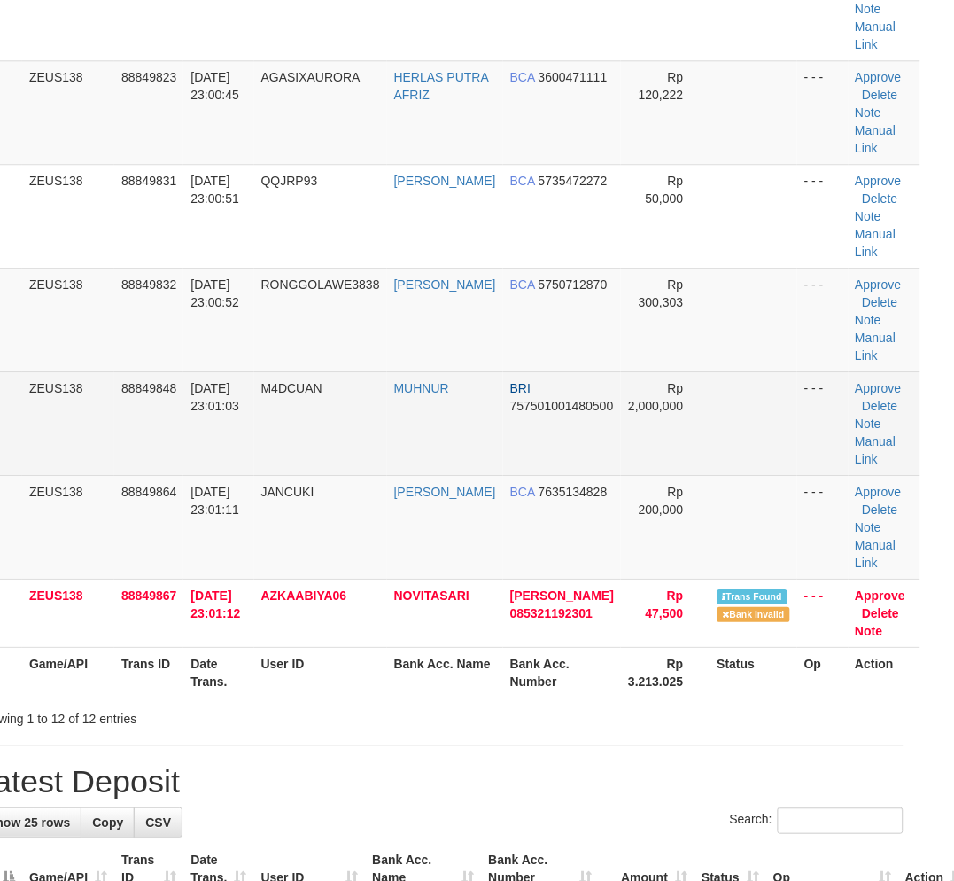
scroll to position [3, 22]
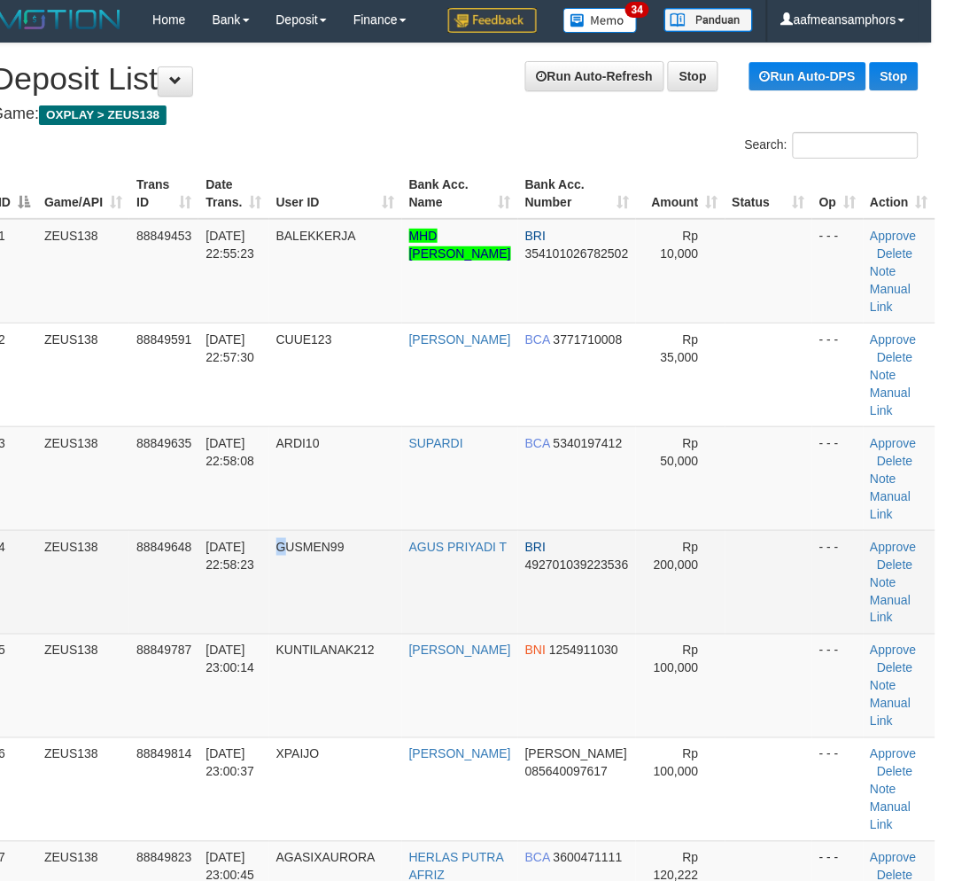
click at [286, 541] on td "GUSMEN99" at bounding box center [335, 582] width 133 height 104
click at [298, 540] on span "GUSMEN99" at bounding box center [310, 547] width 68 height 14
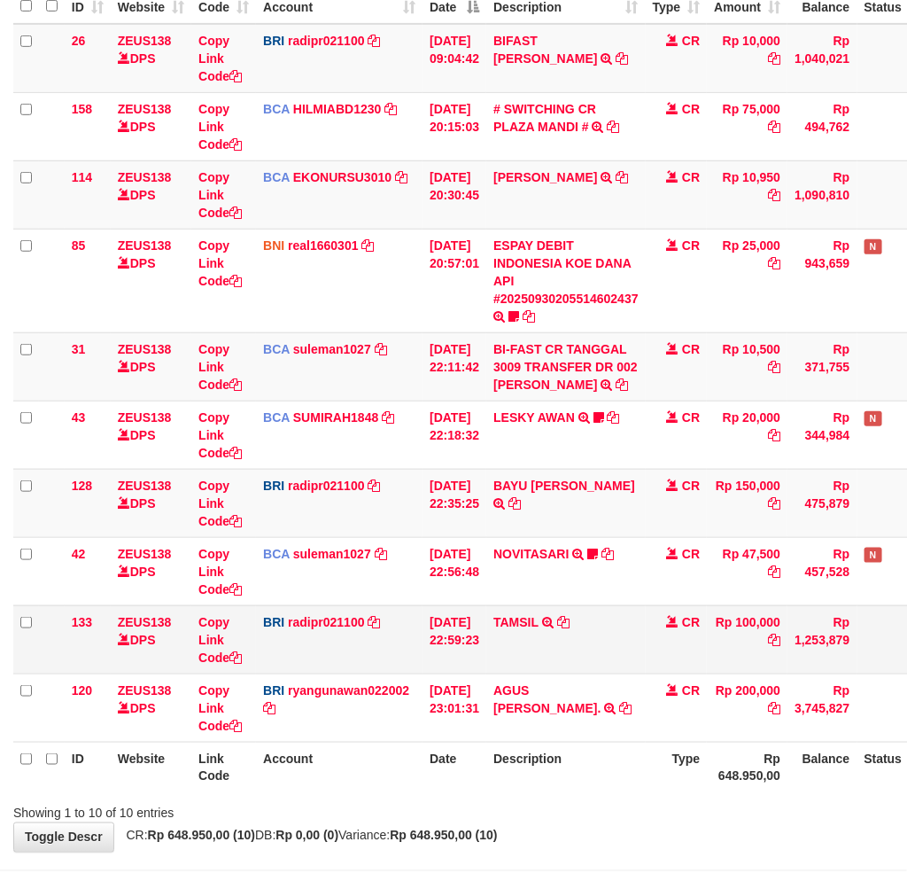
scroll to position [311, 0]
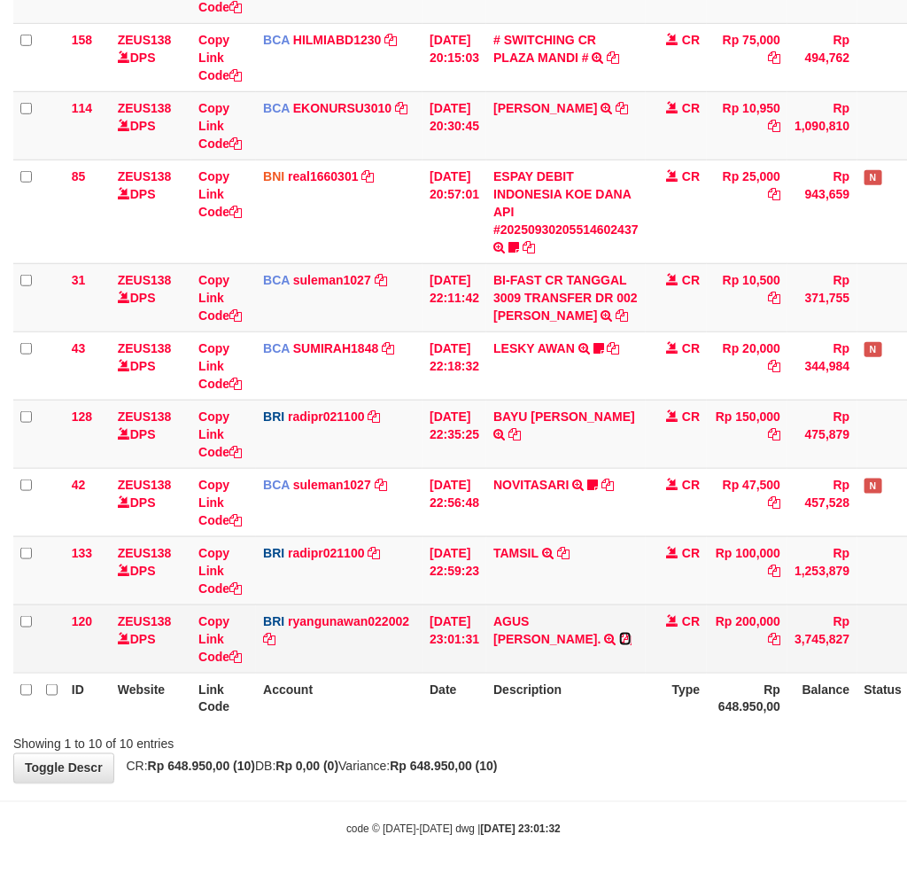
click at [622, 633] on icon at bounding box center [625, 639] width 12 height 12
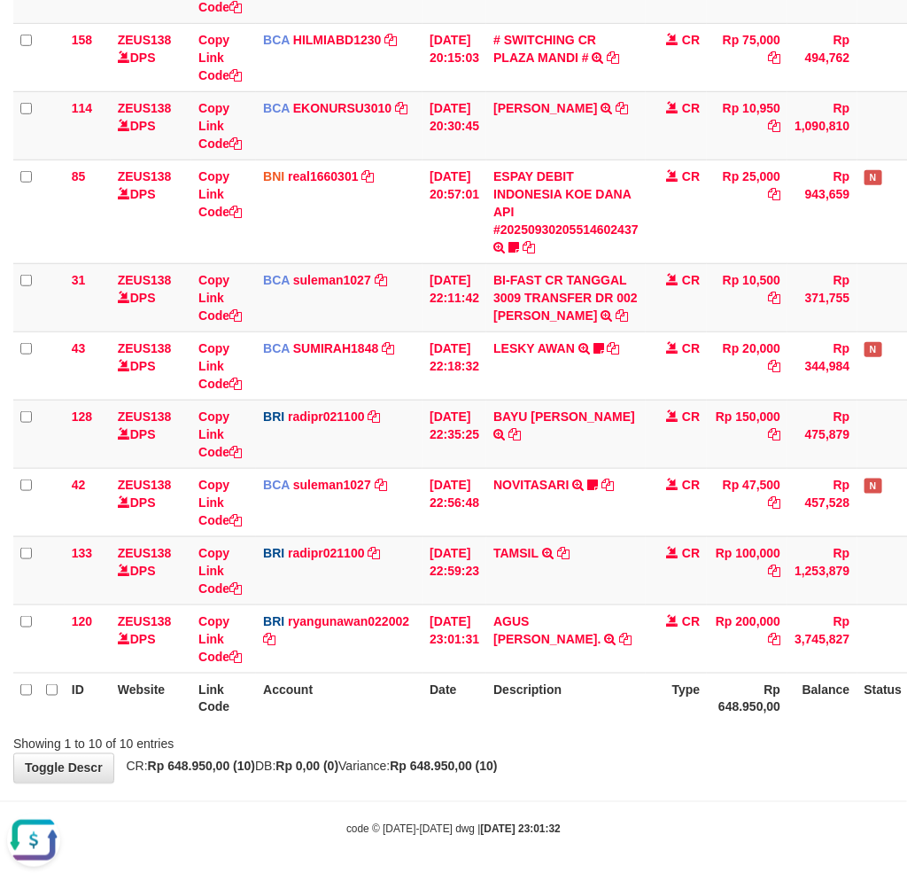
drag, startPoint x: 462, startPoint y: 762, endPoint x: 446, endPoint y: 749, distance: 20.2
click at [462, 760] on strong "Rp 648.950,00 (10)" at bounding box center [443, 766] width 107 height 14
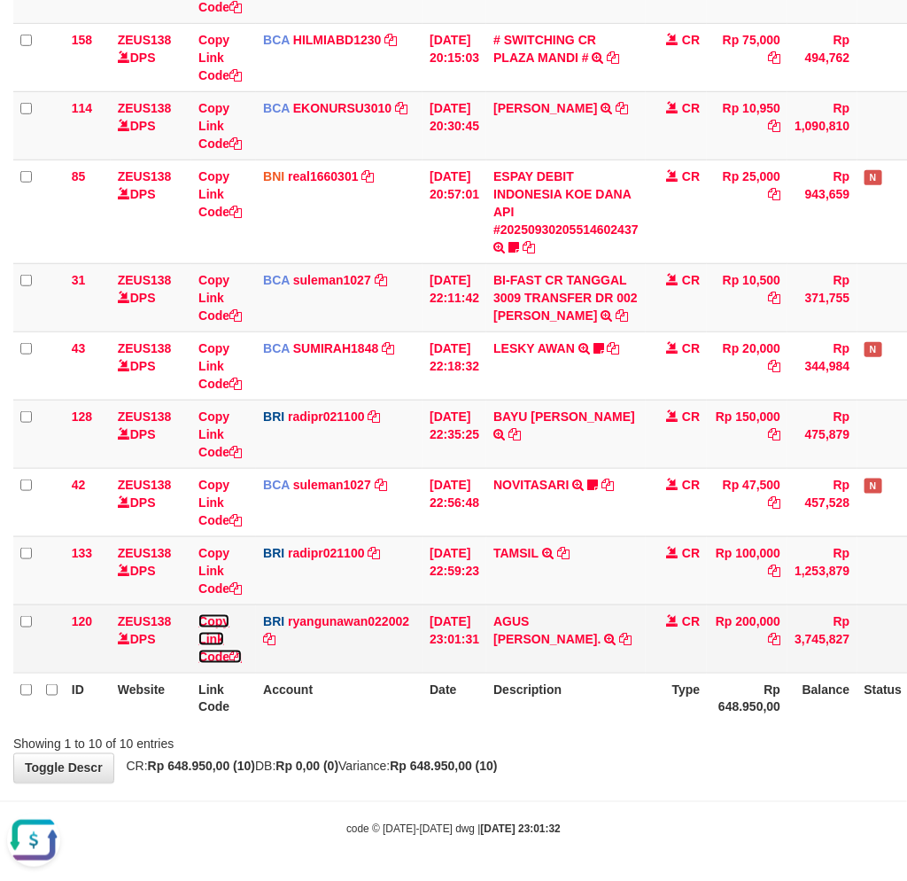
click at [205, 636] on link "Copy Link Code" at bounding box center [219, 639] width 43 height 50
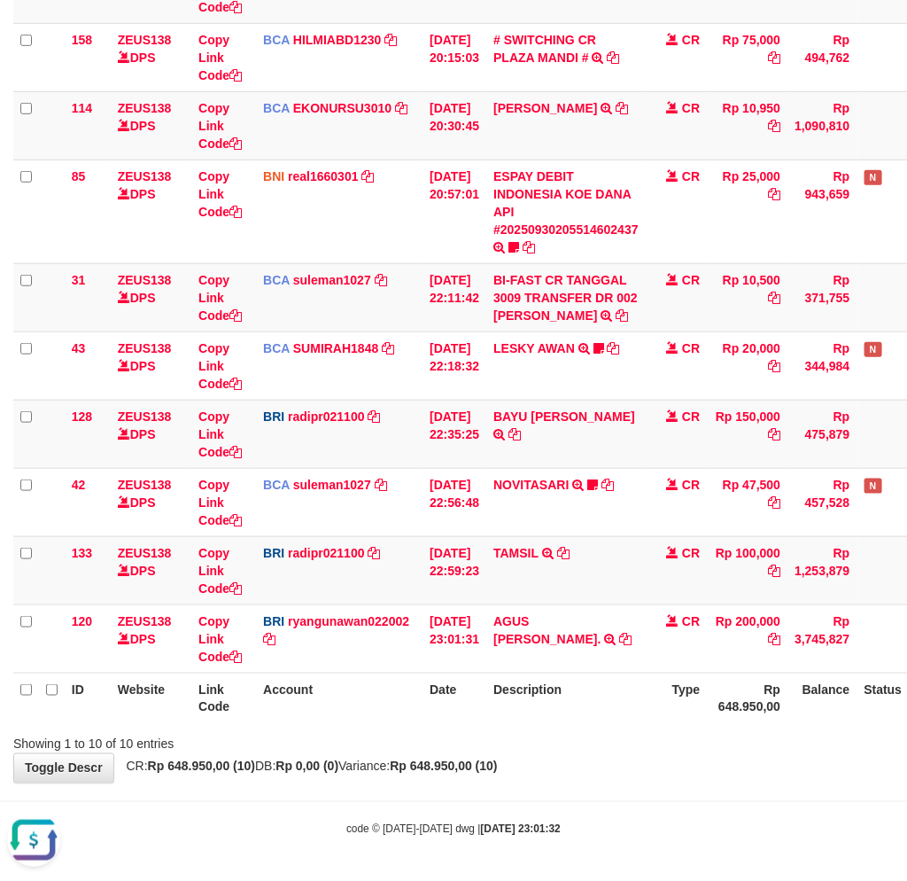
scroll to position [263, 0]
click at [653, 758] on div "**********" at bounding box center [453, 280] width 907 height 1003
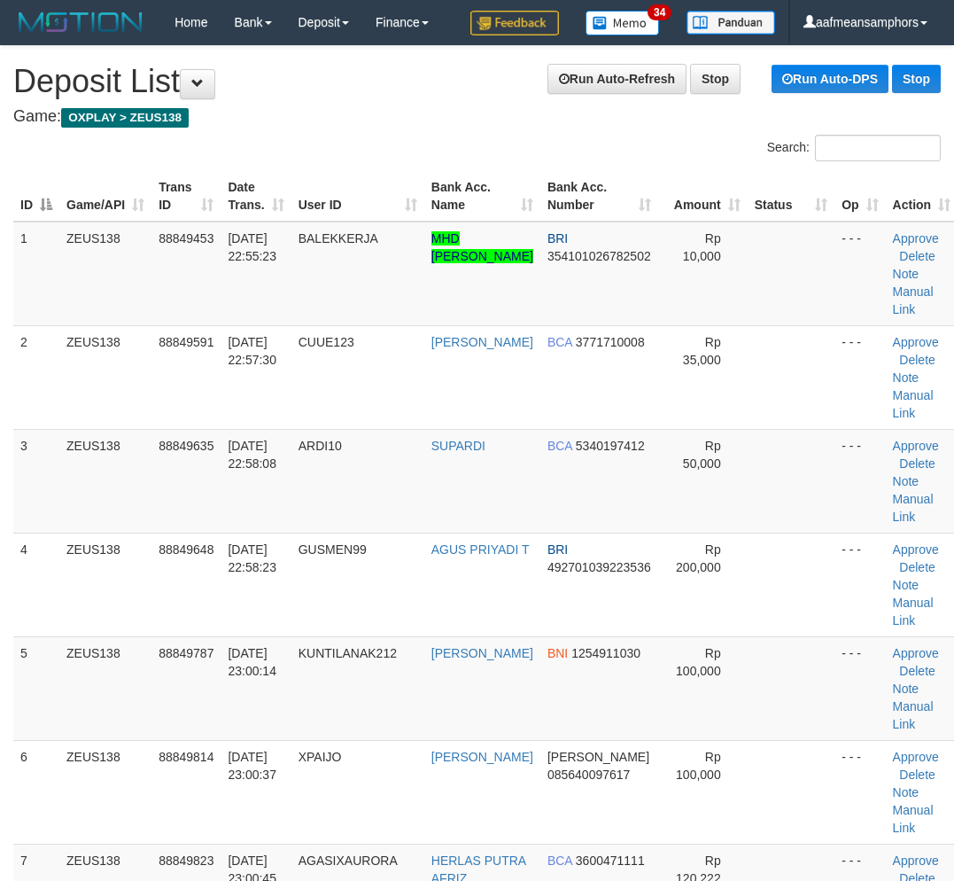
scroll to position [3, 22]
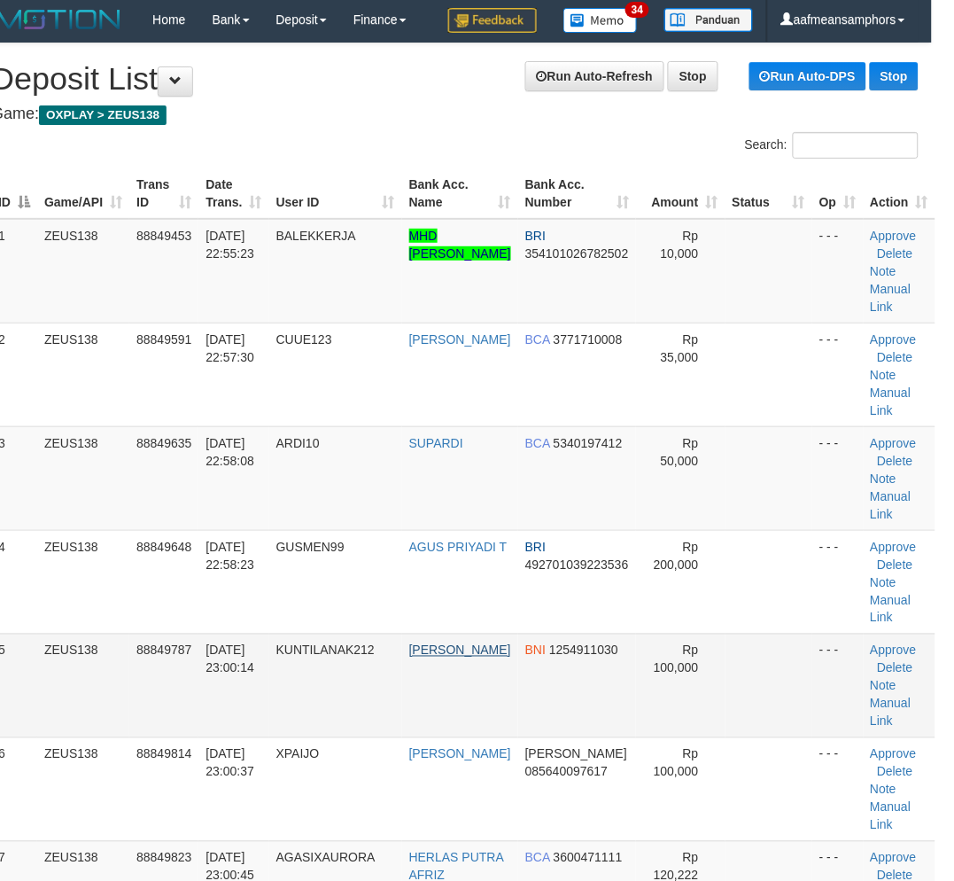
click at [449, 671] on tr "5 ZEUS138 88849787 [DATE] 23:00:14 KUNTILANAK212 [PERSON_NAME] BNI 1254911030 R…" at bounding box center [463, 685] width 944 height 104
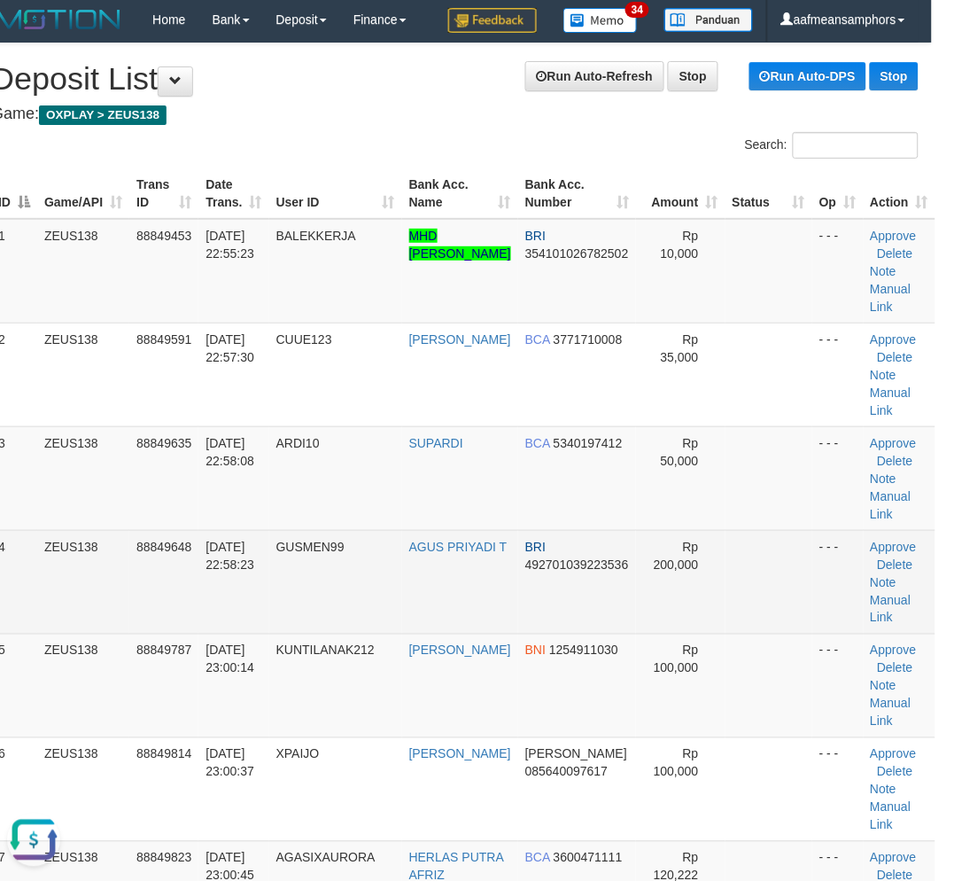
scroll to position [0, 0]
click at [874, 597] on link "Manual Link" at bounding box center [891, 609] width 41 height 32
click at [871, 593] on link "Manual Link" at bounding box center [891, 609] width 41 height 32
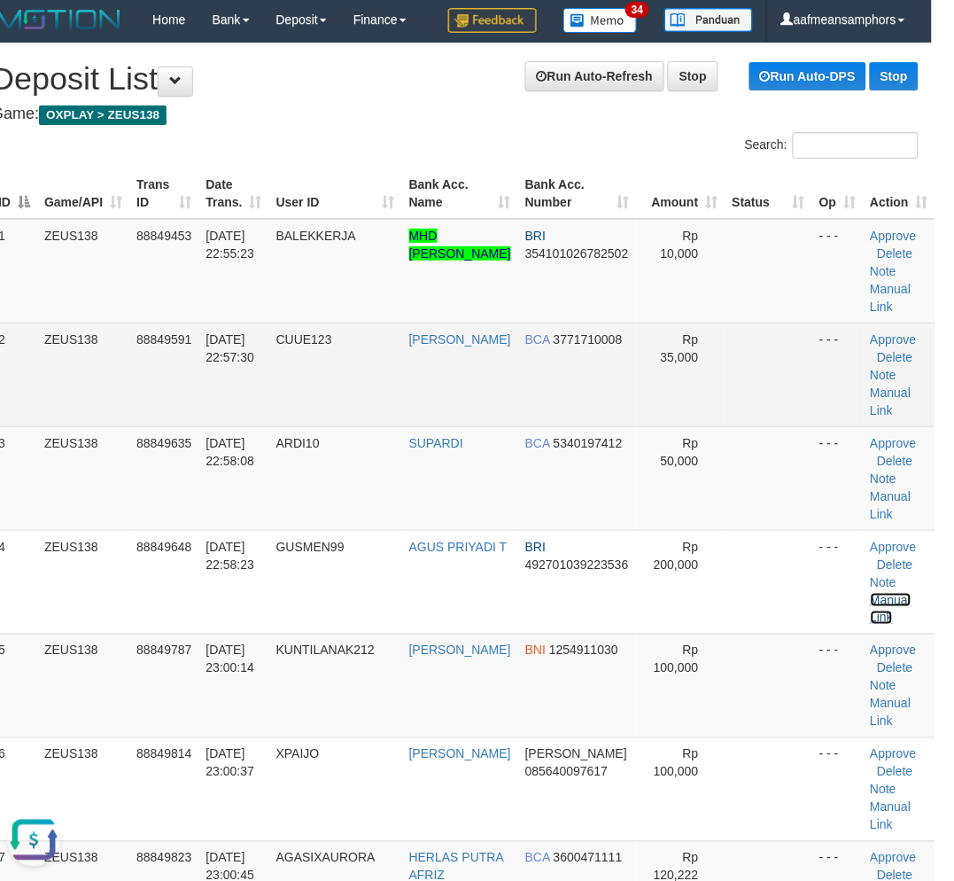
click at [871, 593] on link "Manual Link" at bounding box center [891, 609] width 41 height 32
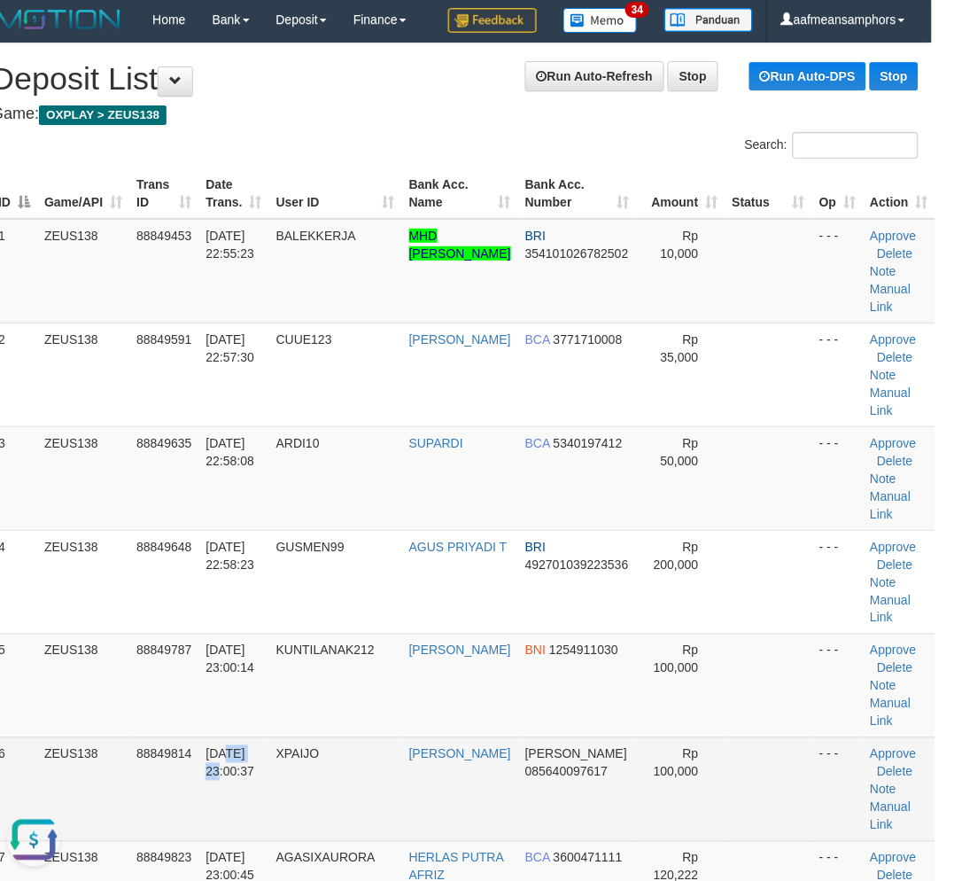
drag, startPoint x: 232, startPoint y: 738, endPoint x: 5, endPoint y: 725, distance: 227.2
click at [252, 738] on td "30/09/2025 23:00:37" at bounding box center [233, 789] width 70 height 104
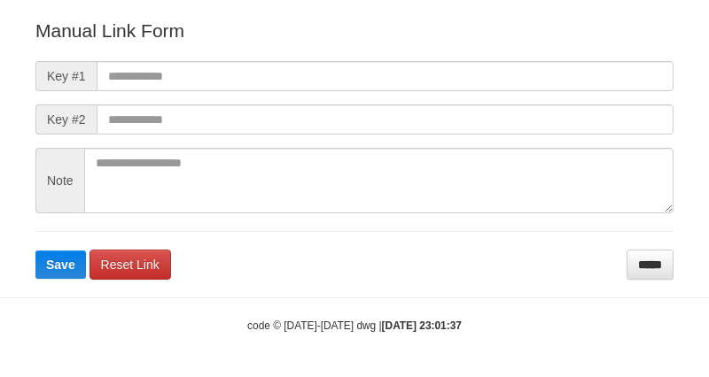
scroll to position [197, 0]
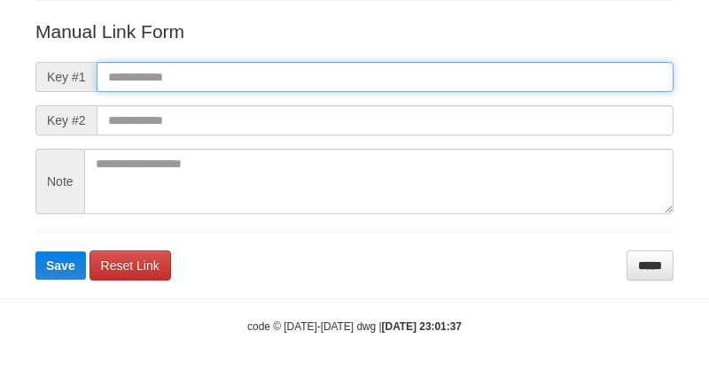
click at [427, 73] on input "text" at bounding box center [385, 77] width 577 height 30
paste input "**********"
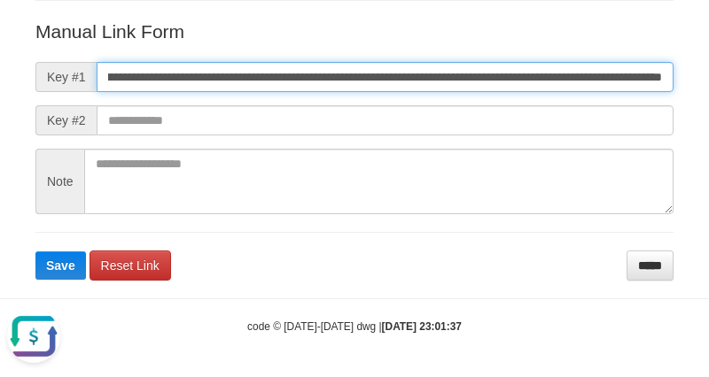
scroll to position [0, 0]
type input "**********"
click at [35, 252] on button "Save" at bounding box center [60, 266] width 50 height 28
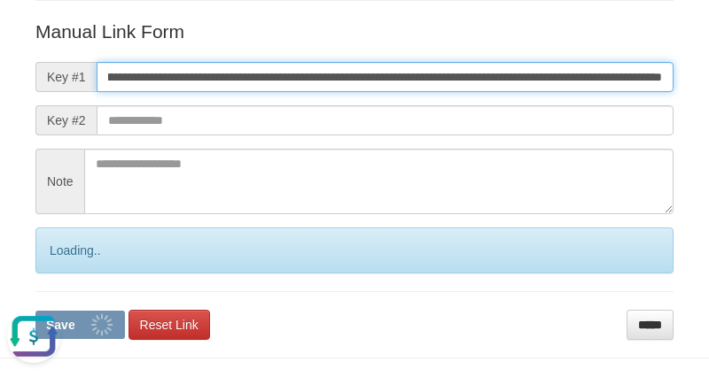
click at [35, 311] on button "Save" at bounding box center [79, 325] width 89 height 28
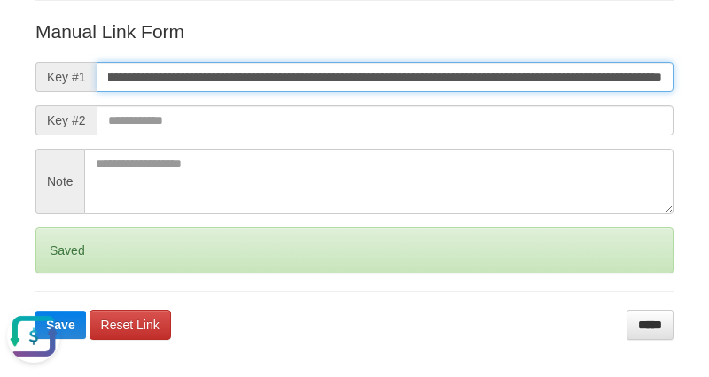
click at [35, 311] on button "Save" at bounding box center [60, 325] width 50 height 28
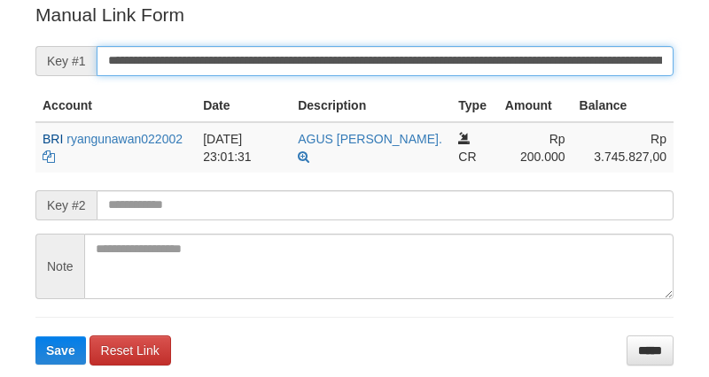
scroll to position [358, 0]
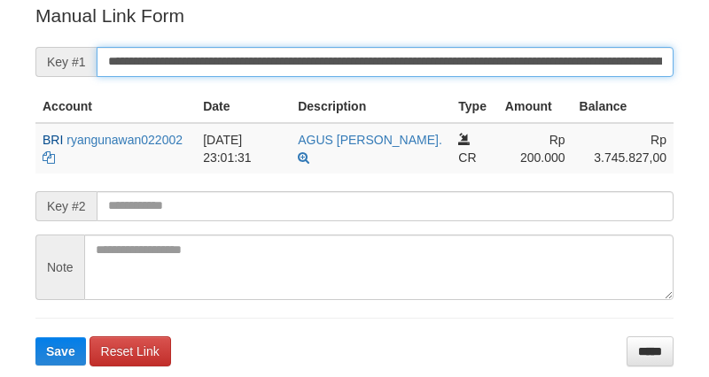
click at [449, 60] on input "**********" at bounding box center [385, 62] width 577 height 30
click at [35, 338] on button "Save" at bounding box center [60, 352] width 50 height 28
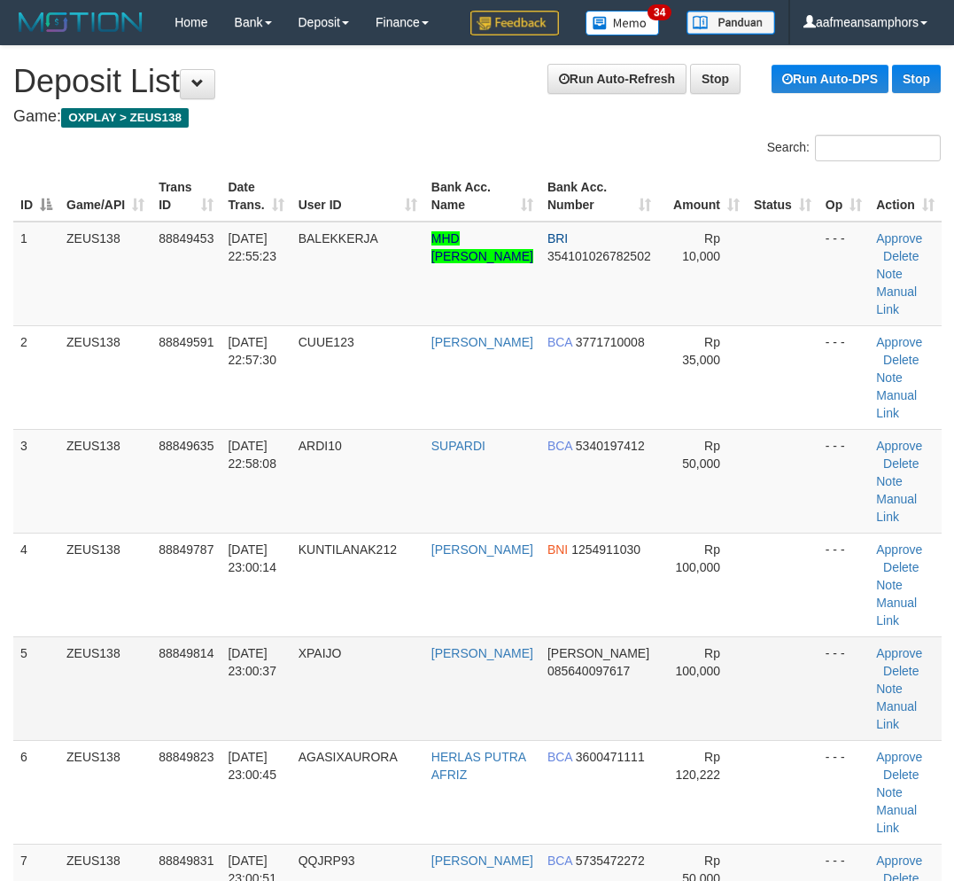
scroll to position [0, 9]
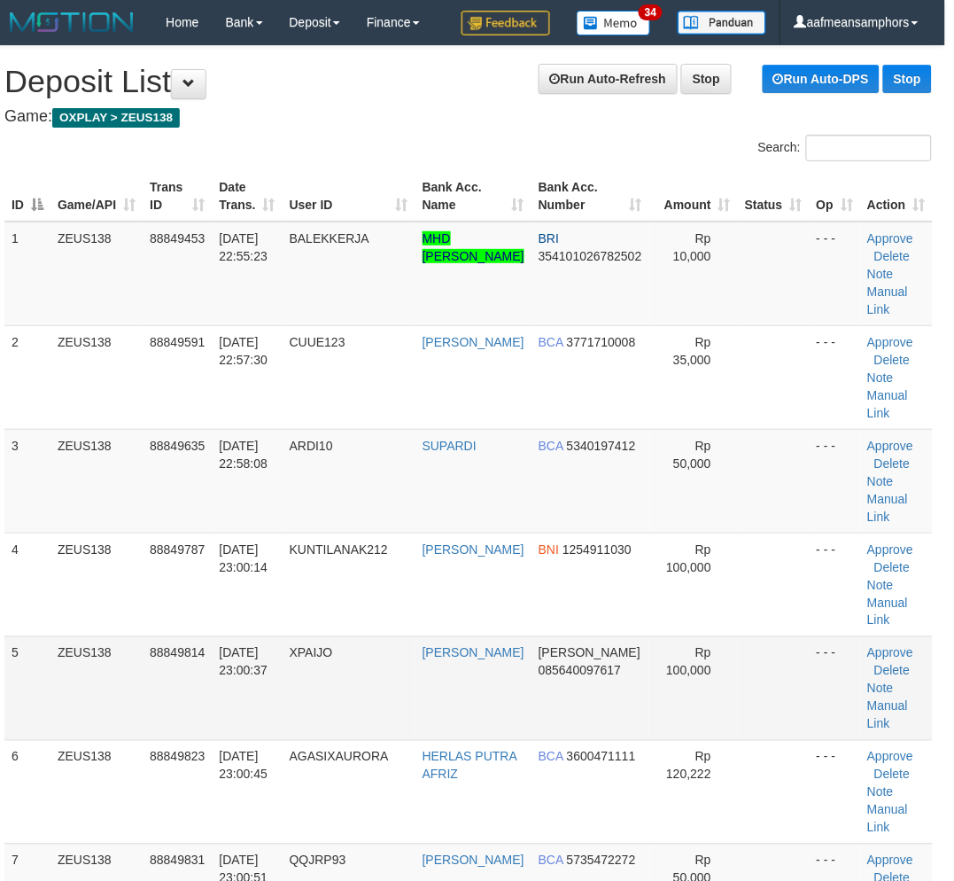
click at [391, 669] on td "XPAIJO" at bounding box center [349, 688] width 133 height 104
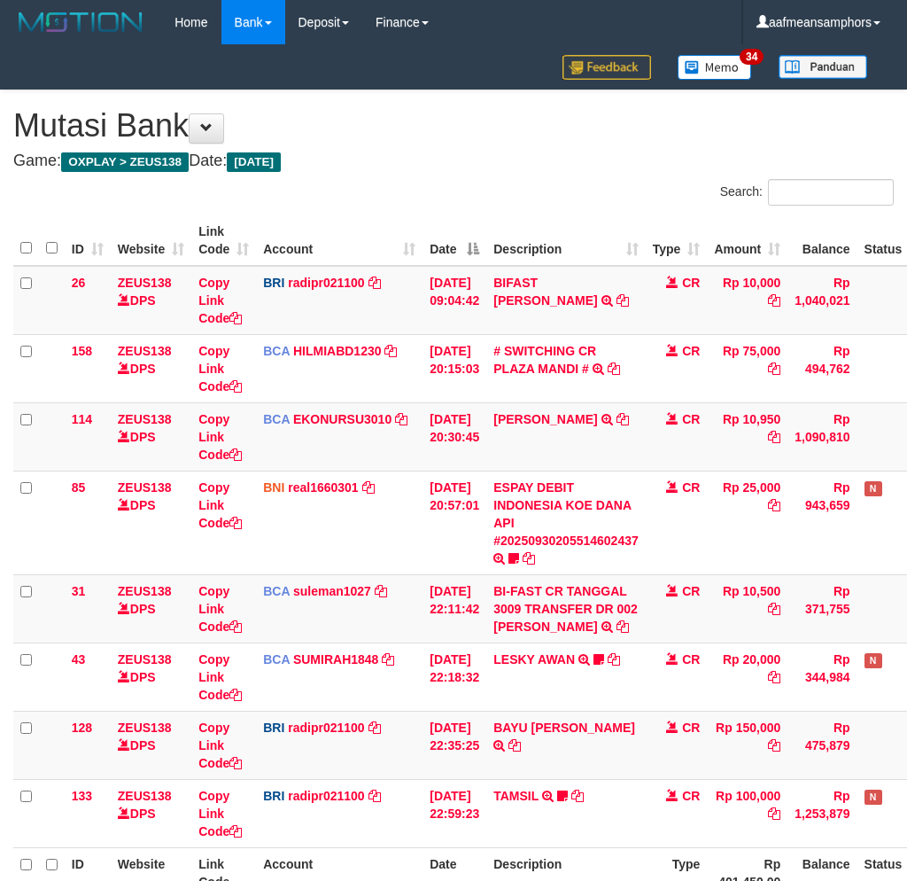
scroll to position [98, 0]
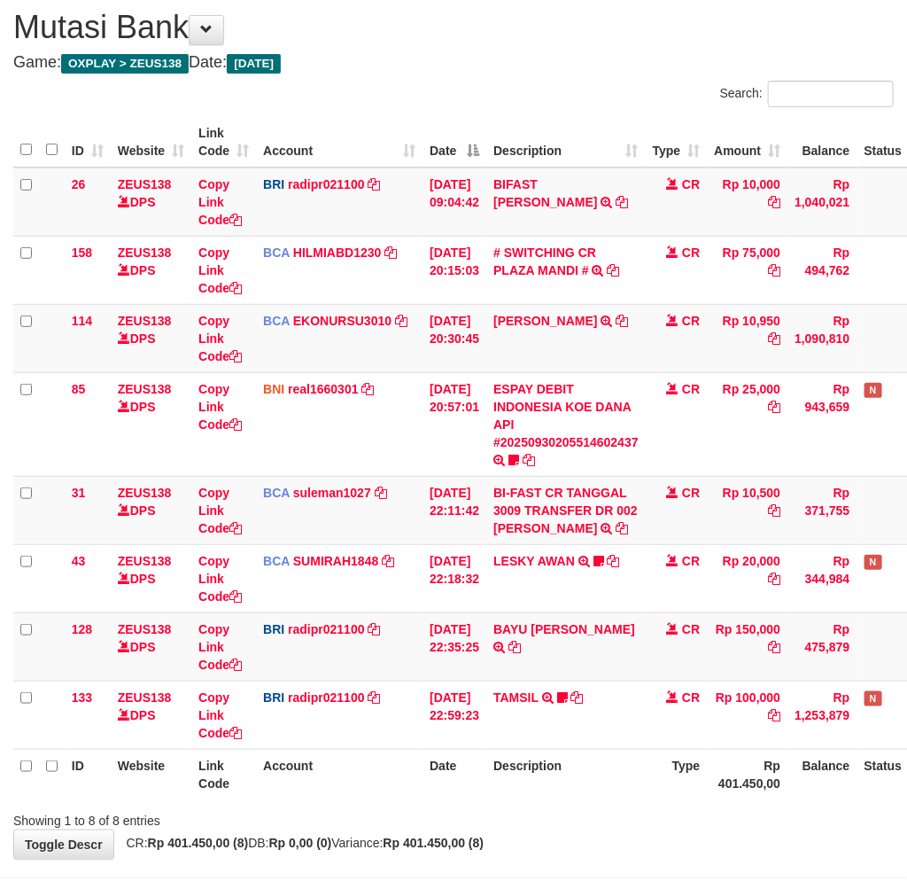
click at [598, 693] on td "TAMSIL TRANSFER NBMB TAMSIL TO REYNALDI ADI PRATAMA Fatta029" at bounding box center [565, 714] width 159 height 68
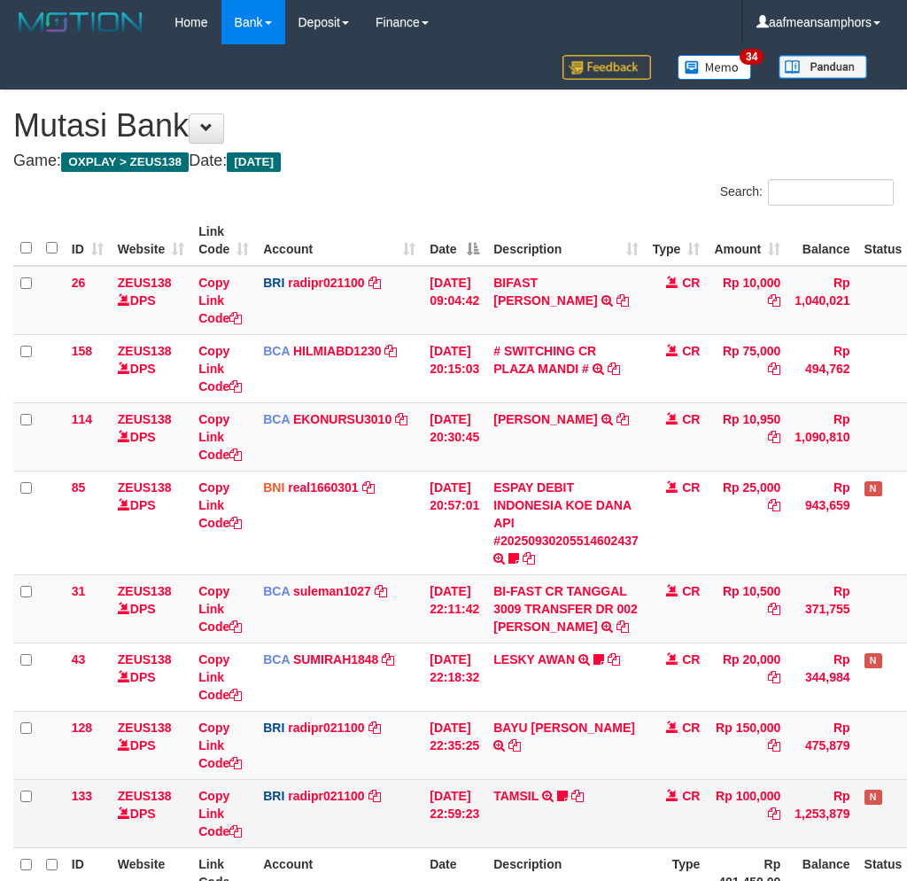
scroll to position [98, 0]
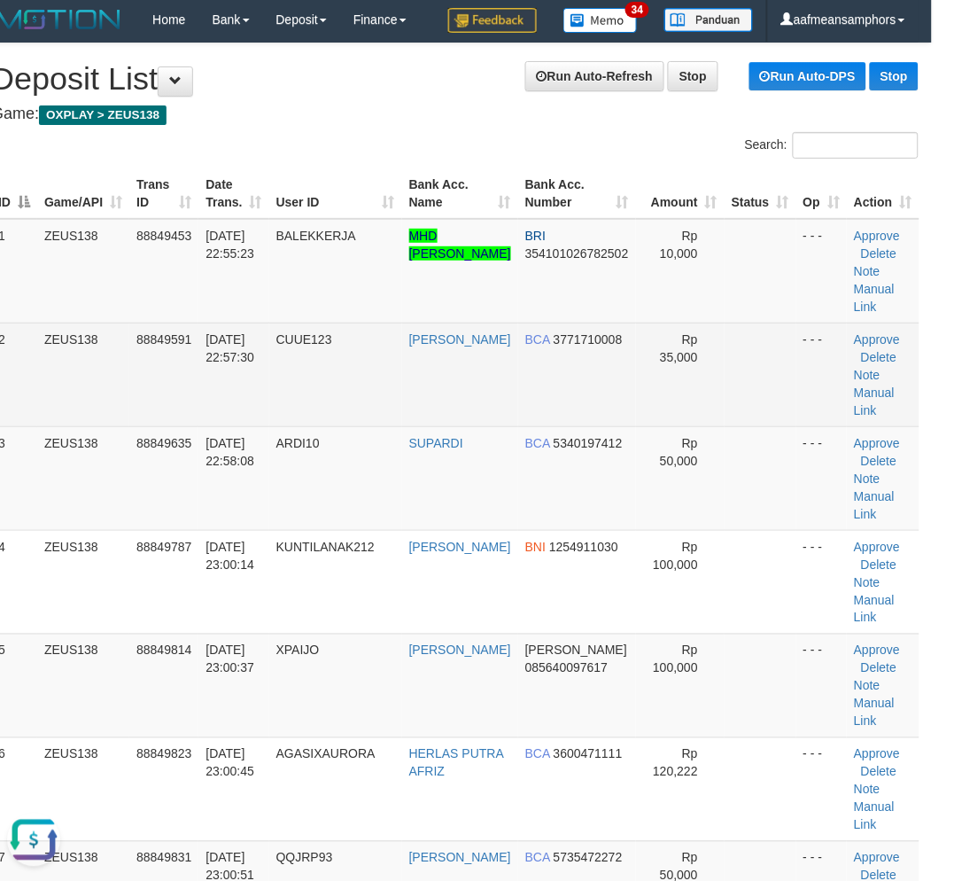
click at [285, 375] on td "CUUE123" at bounding box center [335, 374] width 133 height 104
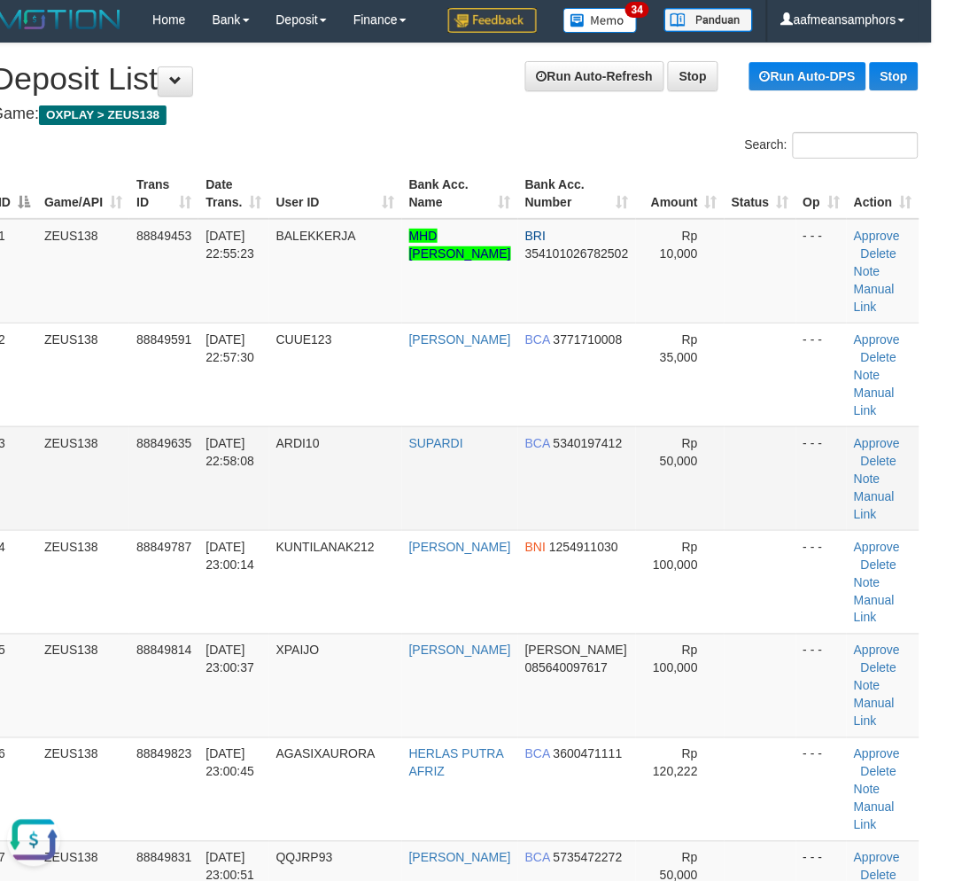
drag, startPoint x: 414, startPoint y: 508, endPoint x: 392, endPoint y: 498, distance: 23.4
click at [419, 506] on td "SUPARDI" at bounding box center [460, 478] width 116 height 104
click at [392, 497] on td "ARDI10" at bounding box center [335, 478] width 133 height 104
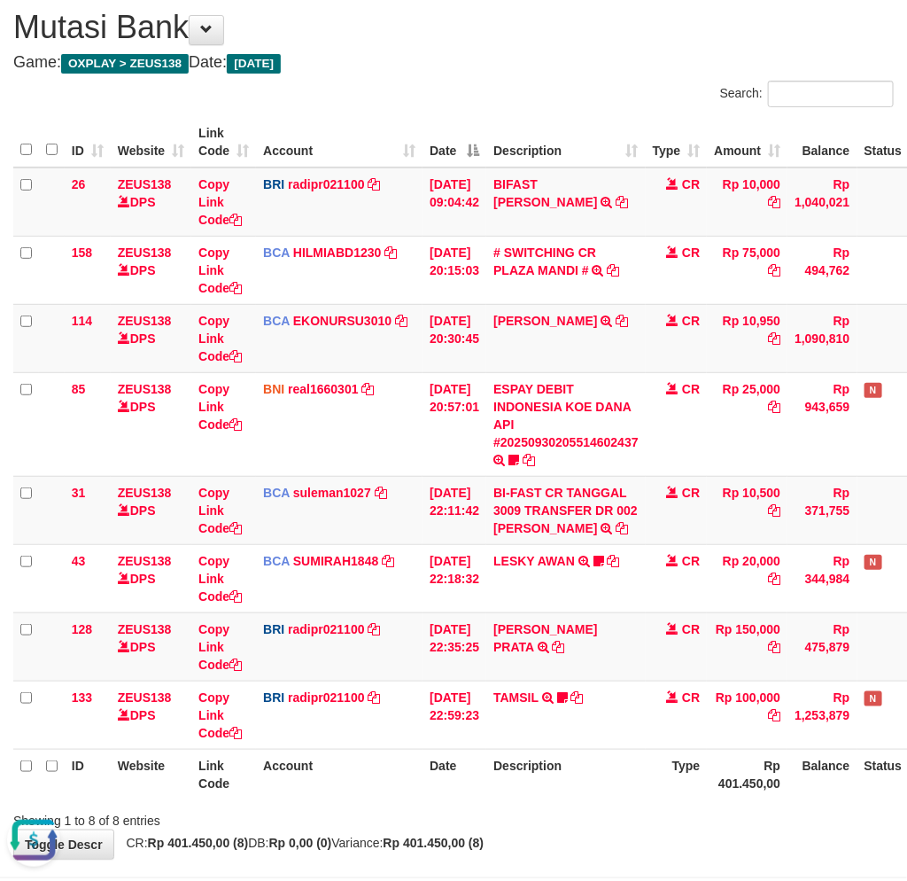
drag, startPoint x: 364, startPoint y: 782, endPoint x: 378, endPoint y: 787, distance: 14.9
click at [372, 784] on th "Account" at bounding box center [339, 774] width 167 height 50
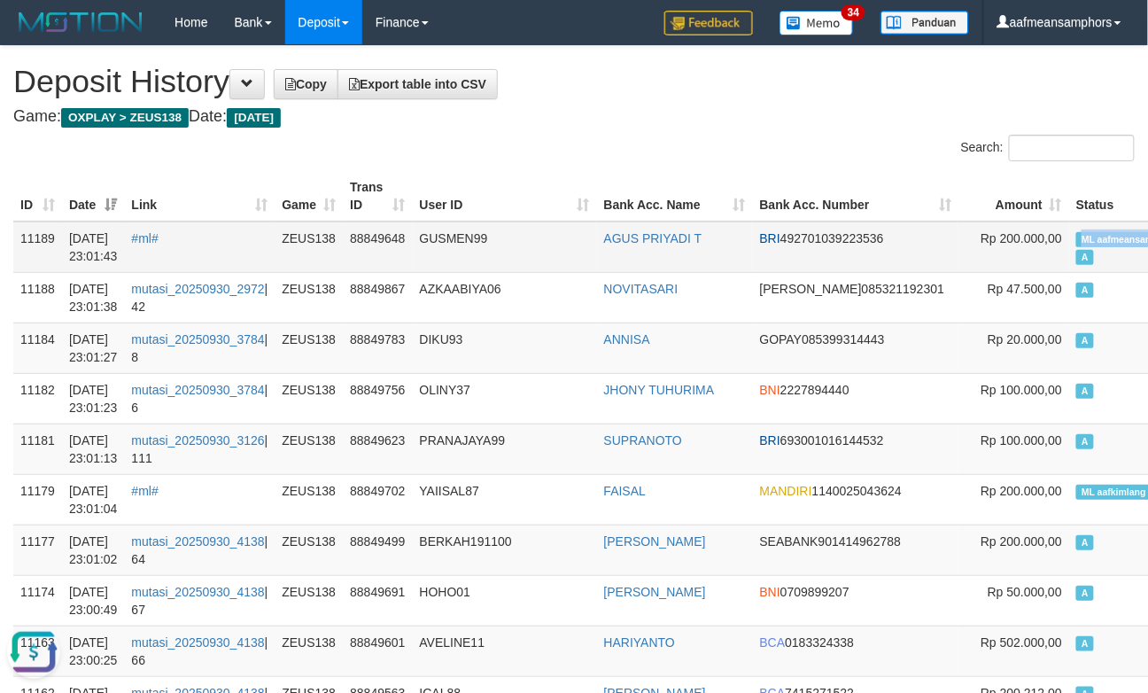
copy tr "ML aafmeansam"
drag, startPoint x: 989, startPoint y: 233, endPoint x: 1075, endPoint y: 243, distance: 86.5
click at [1075, 243] on tr "11189 30/09/2025 23:01:43 #ml# ZEUS138 88849648 GUSMEN99 AGUS PRIYADI T BRI 492…" at bounding box center [672, 246] width 1319 height 51
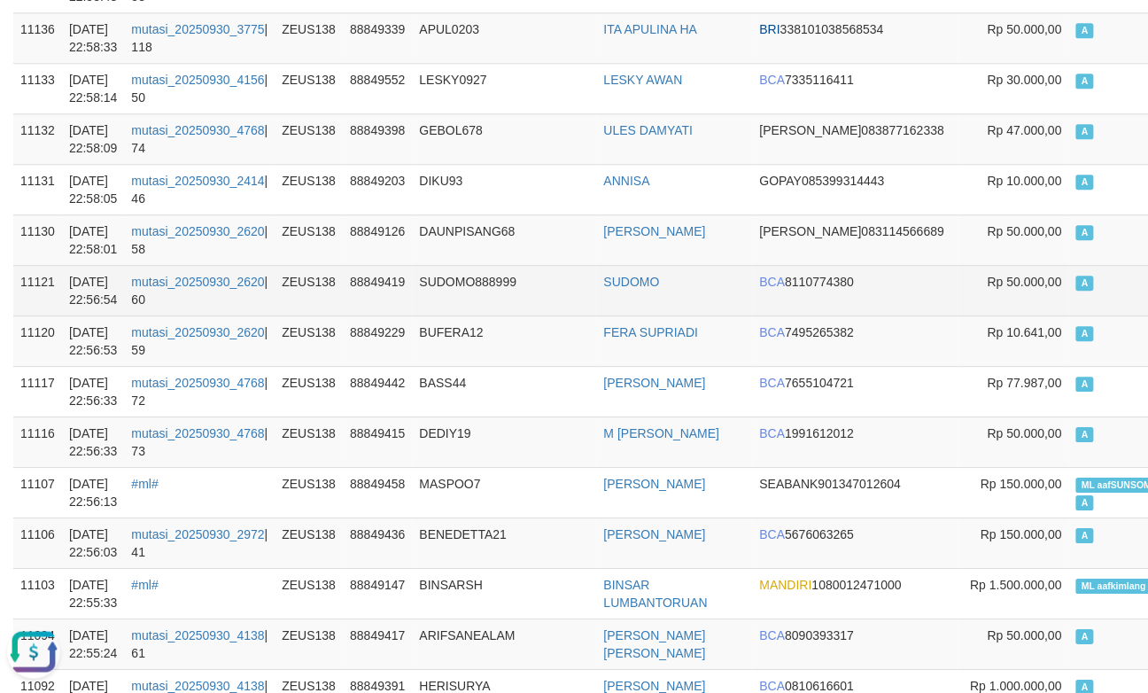
scroll to position [1181, 0]
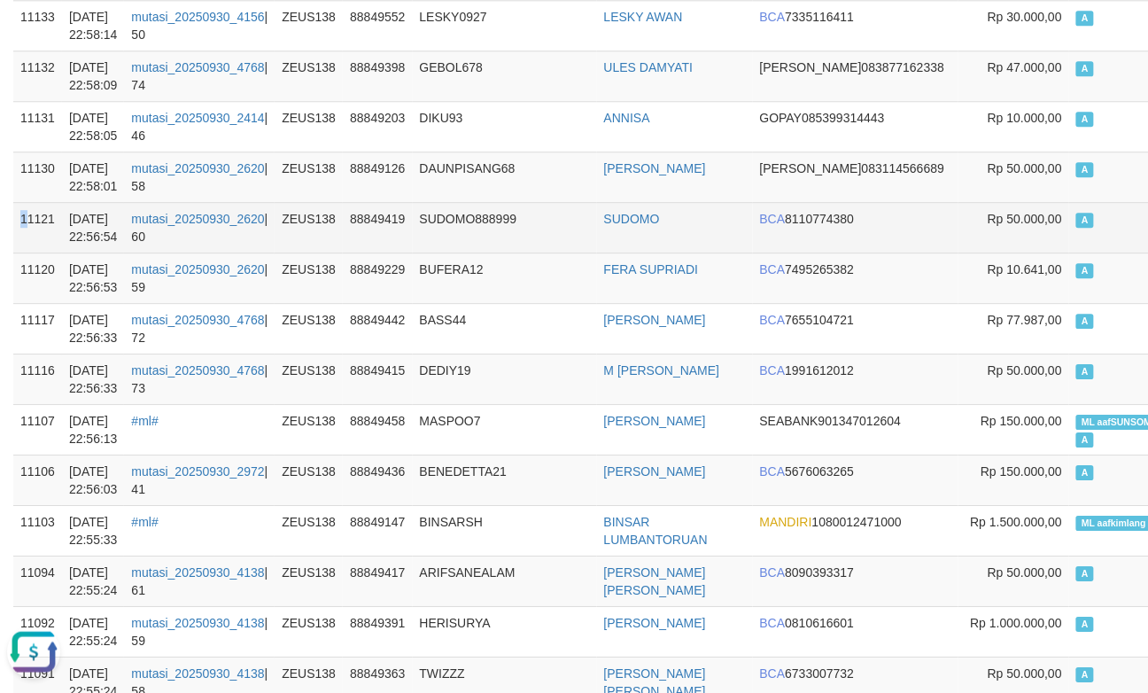
click at [16, 229] on td "11121" at bounding box center [37, 227] width 49 height 50
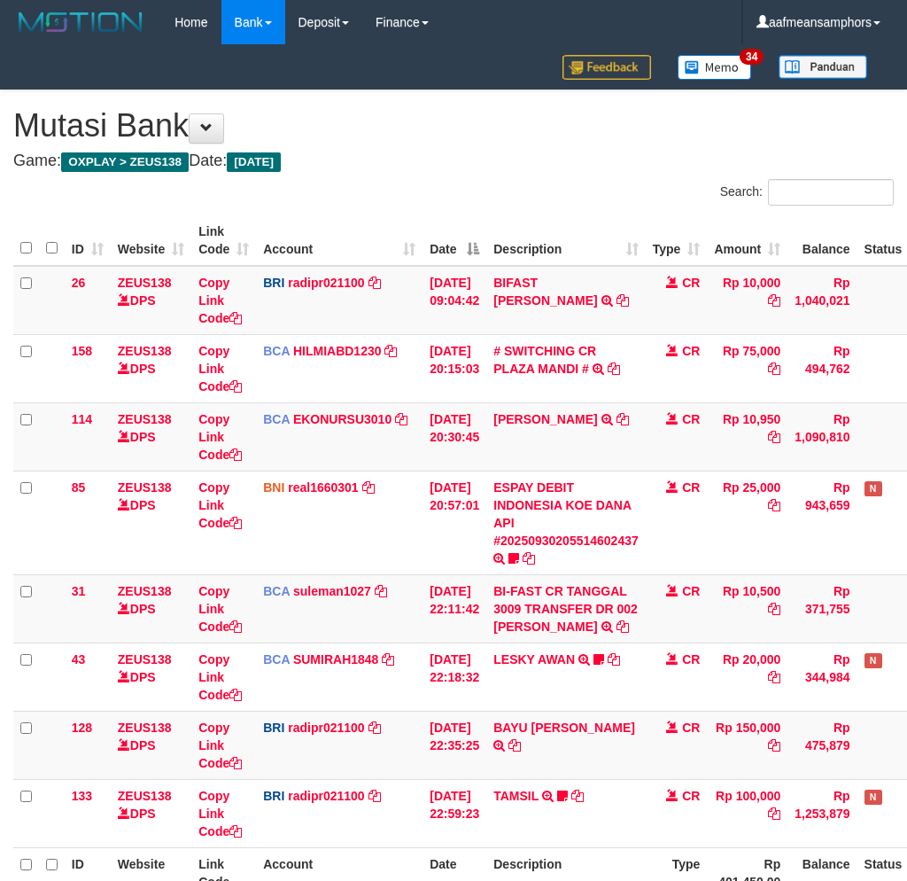
scroll to position [98, 0]
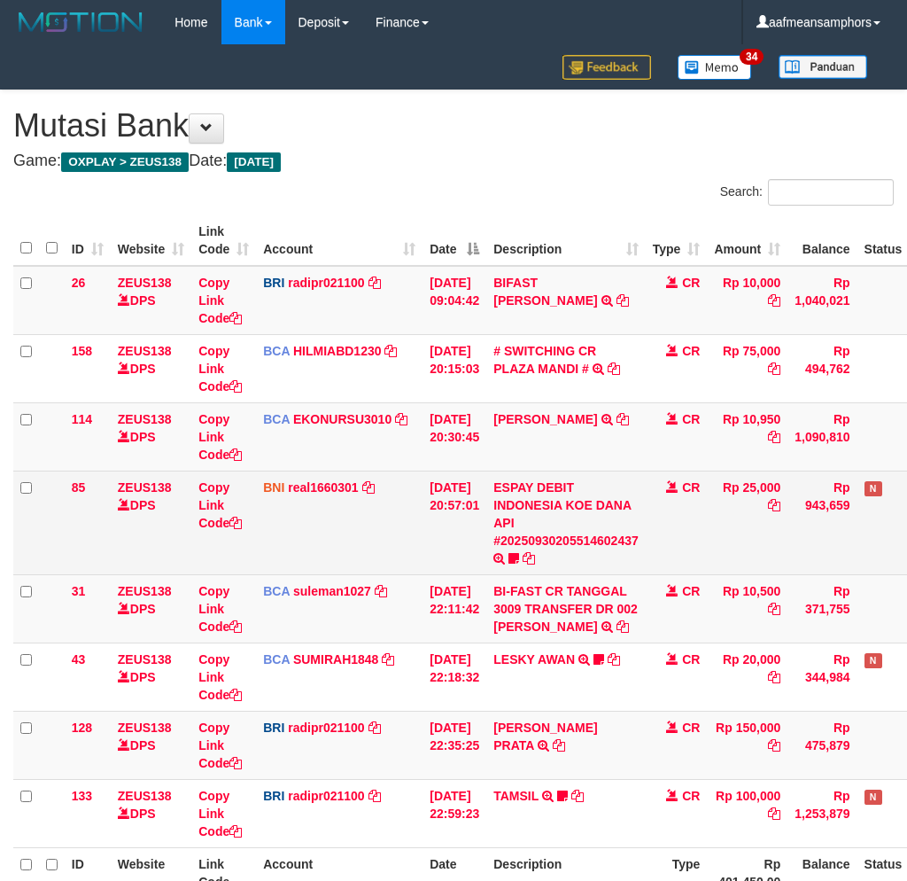
scroll to position [98, 0]
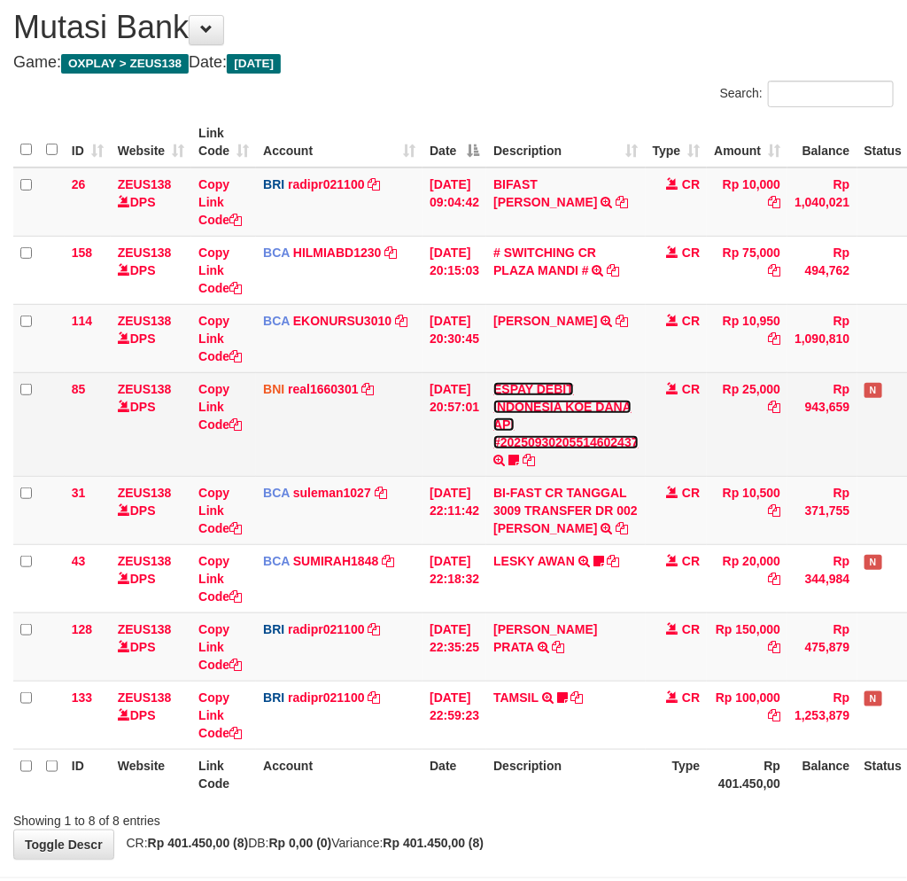
click at [569, 441] on link "ESPAY DEBIT INDONESIA KOE DANA API #20250930205514602437" at bounding box center [565, 415] width 145 height 67
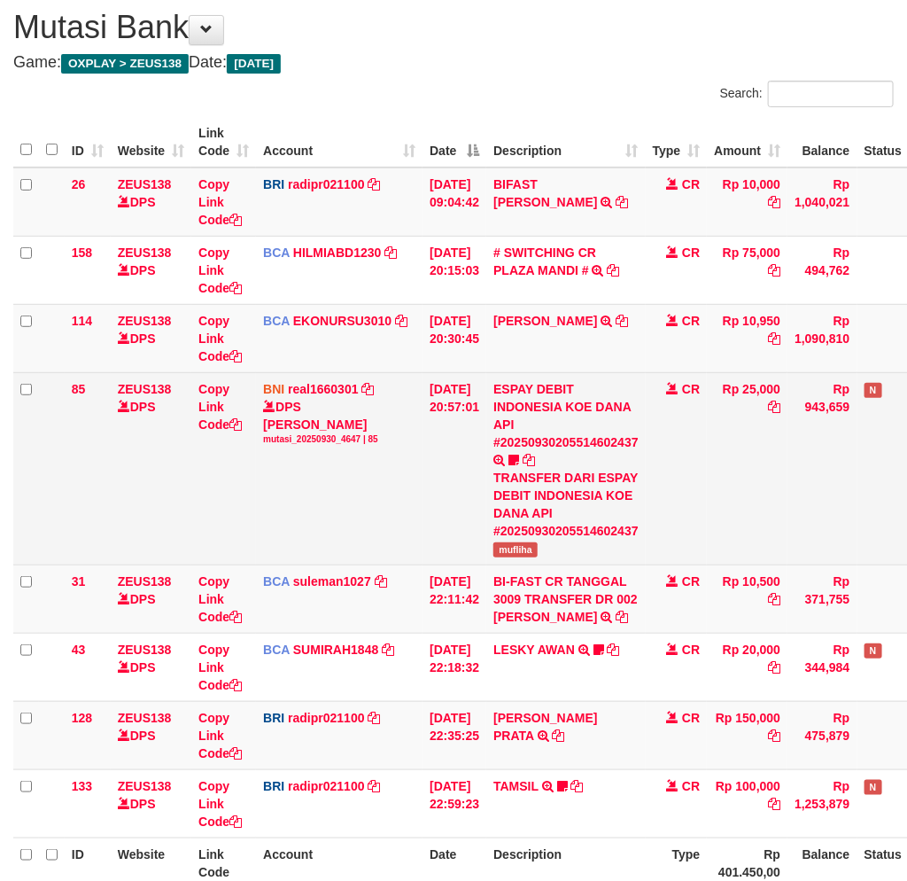
click at [524, 546] on span "mufliha" at bounding box center [515, 549] width 44 height 15
copy span "mufliha"
click at [608, 378] on td "ESPAY DEBIT INDONESIA KOE DANA API #20250930205514602437 TRANSFER DARI ESPAY DE…" at bounding box center [565, 468] width 159 height 192
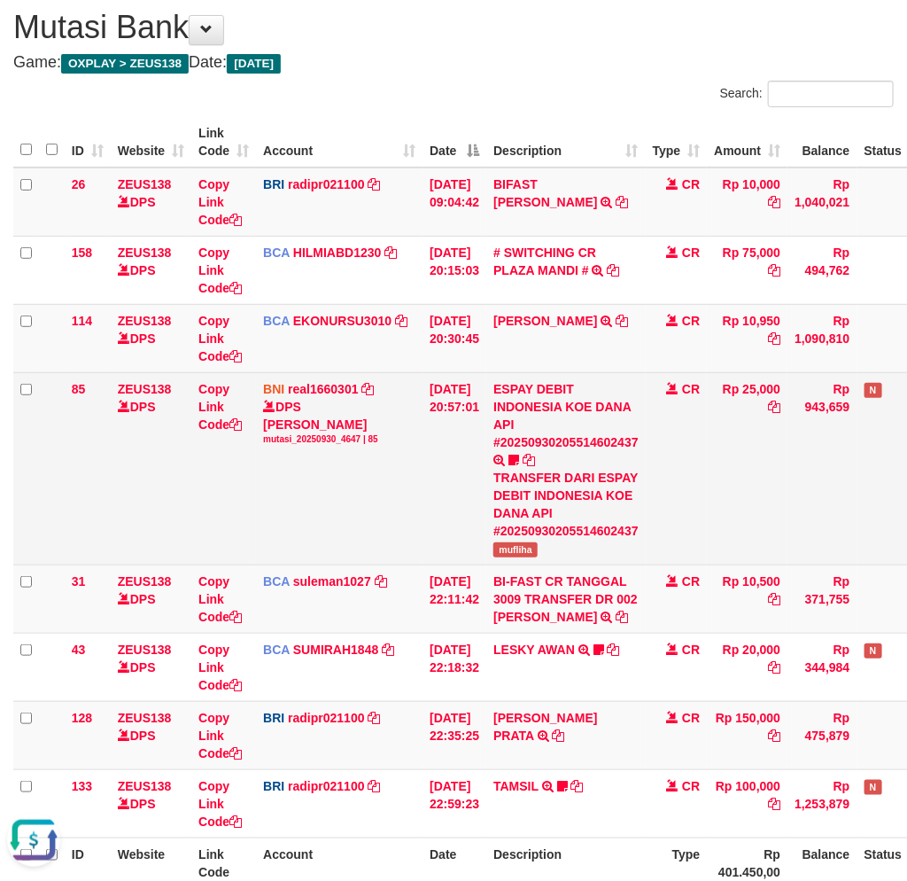
click at [607, 377] on td "ESPAY DEBIT INDONESIA KOE DANA API #20250930205514602437 TRANSFER DARI ESPAY DE…" at bounding box center [565, 468] width 159 height 192
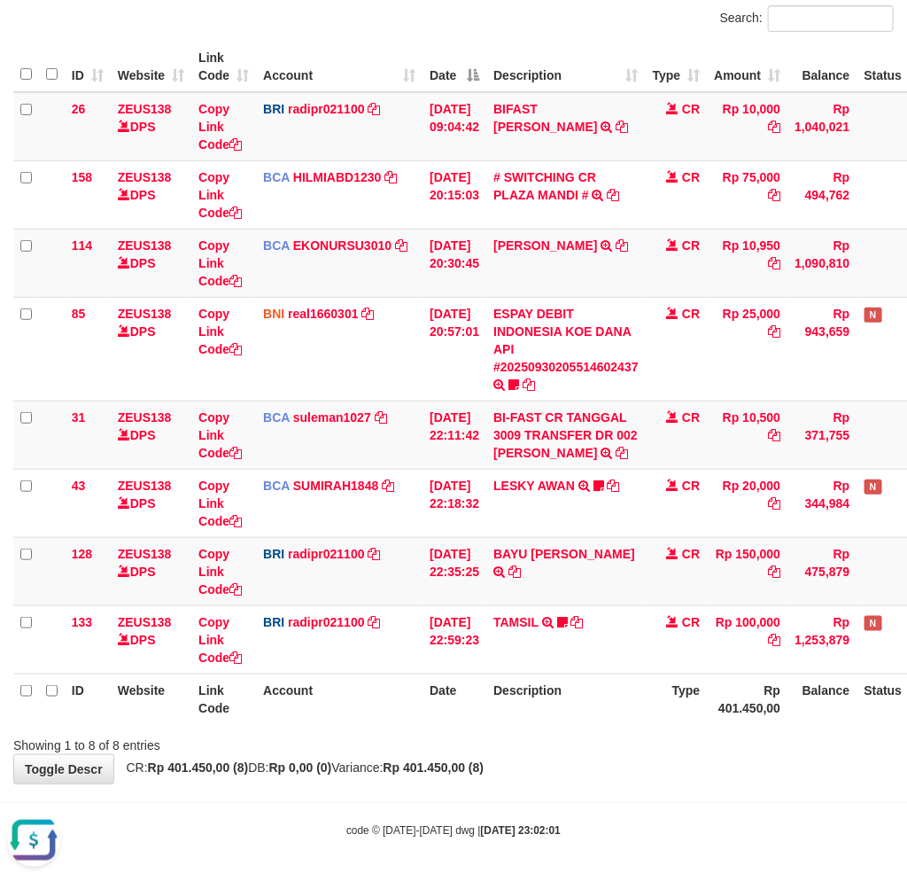
click at [388, 748] on div "Showing 1 to 8 of 8 entries" at bounding box center [453, 741] width 907 height 25
drag, startPoint x: 388, startPoint y: 748, endPoint x: 438, endPoint y: 746, distance: 49.6
click at [395, 748] on div "Showing 1 to 8 of 8 entries" at bounding box center [453, 741] width 907 height 25
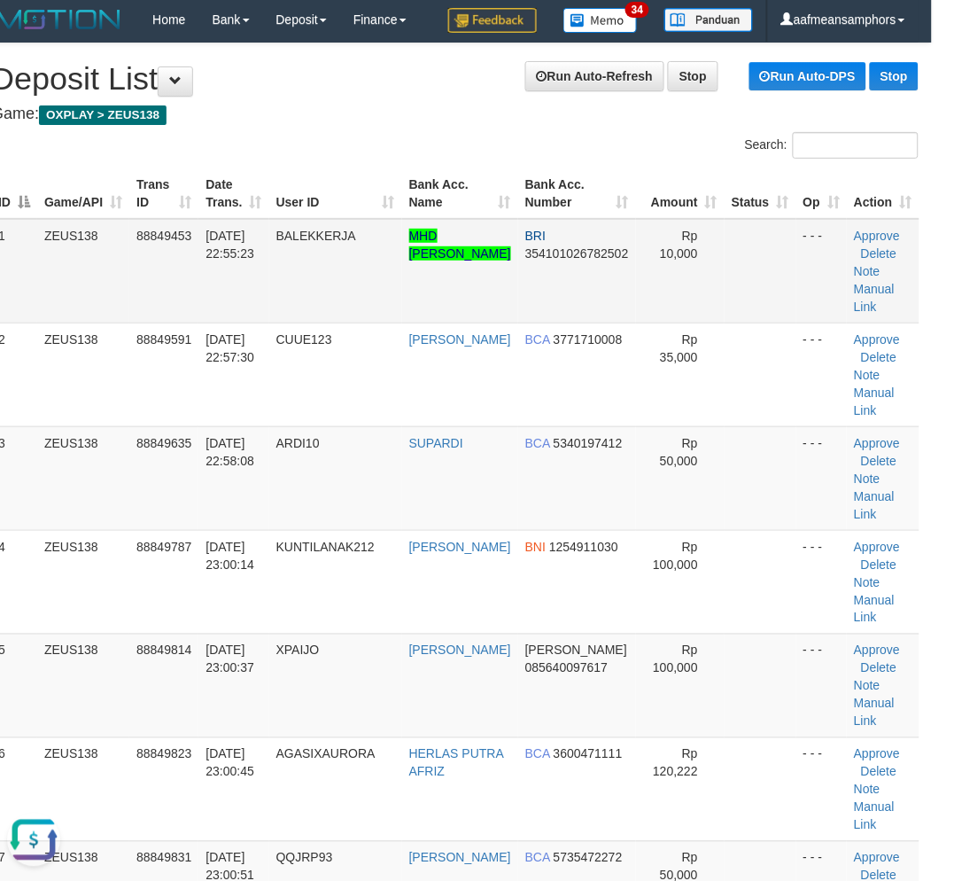
click at [276, 281] on tr "1 ZEUS138 88849453 30/09/2025 22:55:23 BALEKKERJA MHD KHOIRUDDIN DAULAY BRI 354…" at bounding box center [455, 271] width 928 height 105
click at [268, 279] on td "30/09/2025 22:55:23" at bounding box center [233, 271] width 70 height 105
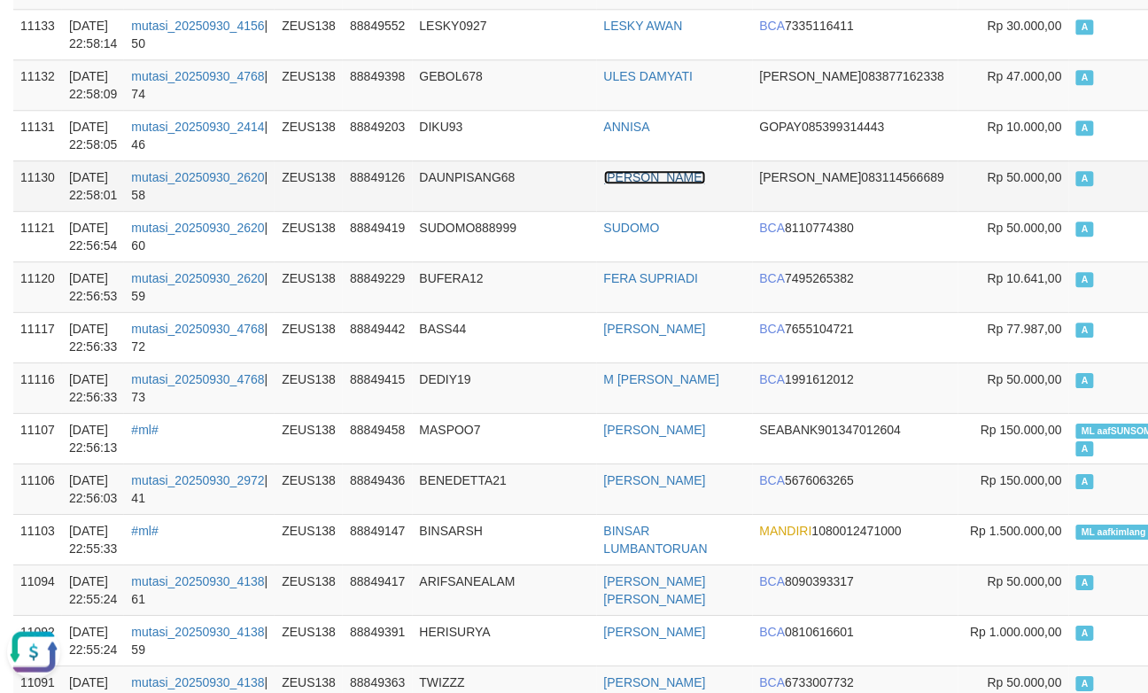
click at [623, 170] on link "[PERSON_NAME]" at bounding box center [655, 177] width 102 height 14
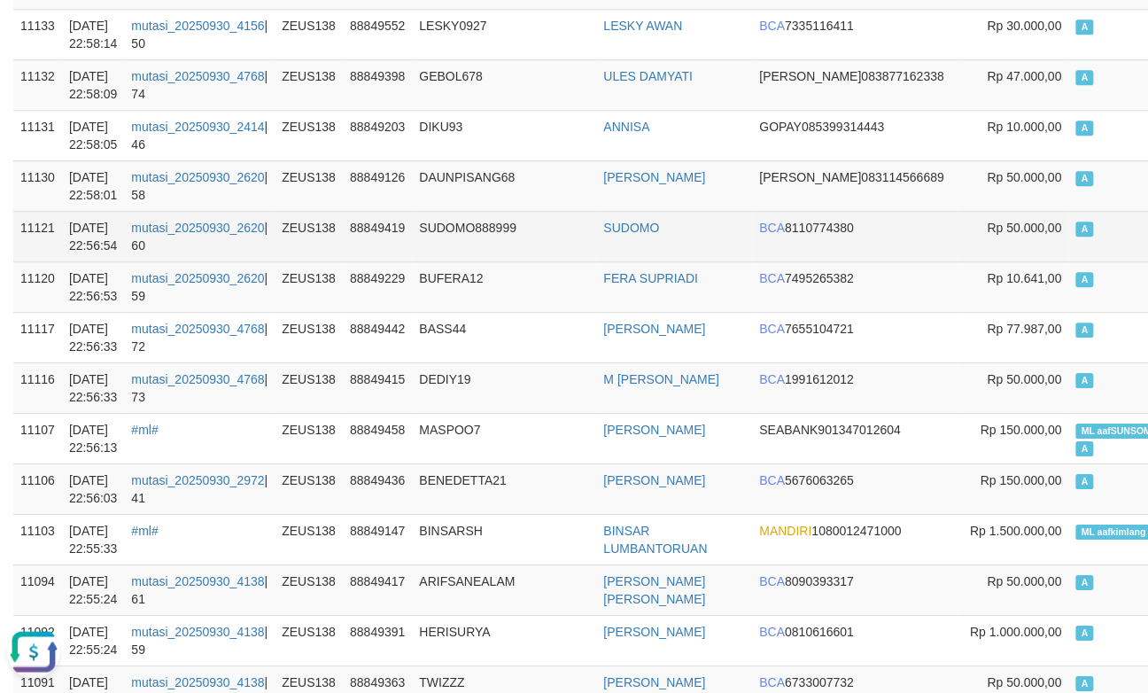
click at [596, 253] on td "SUDOMO888999" at bounding box center [505, 236] width 184 height 50
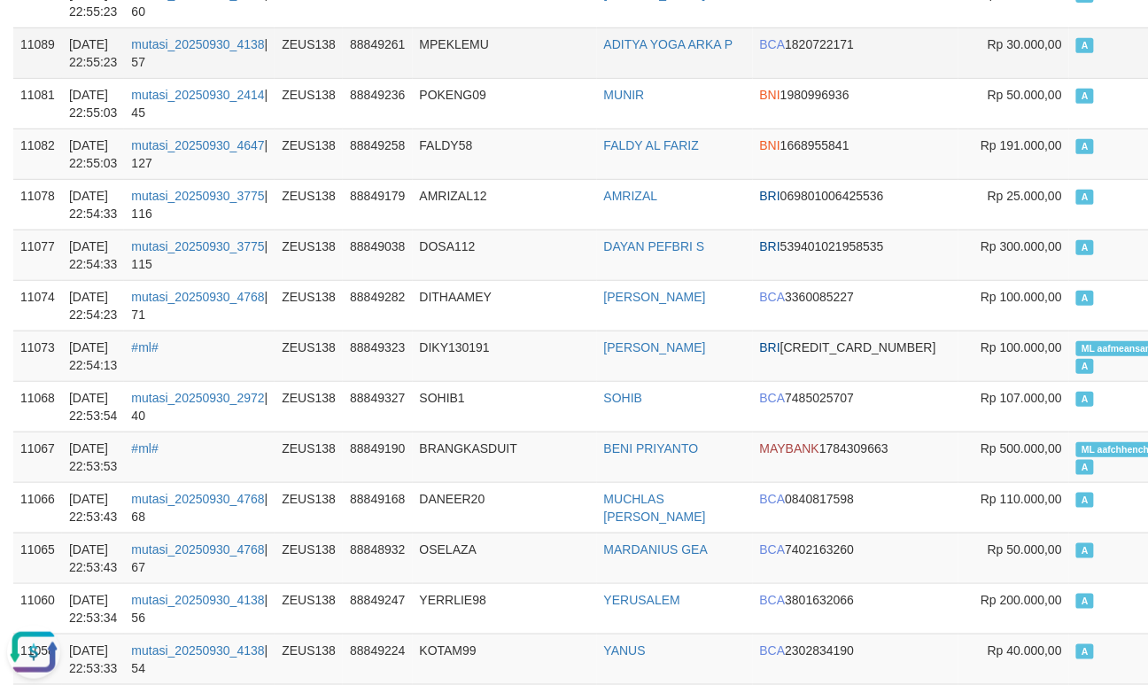
scroll to position [4186, 0]
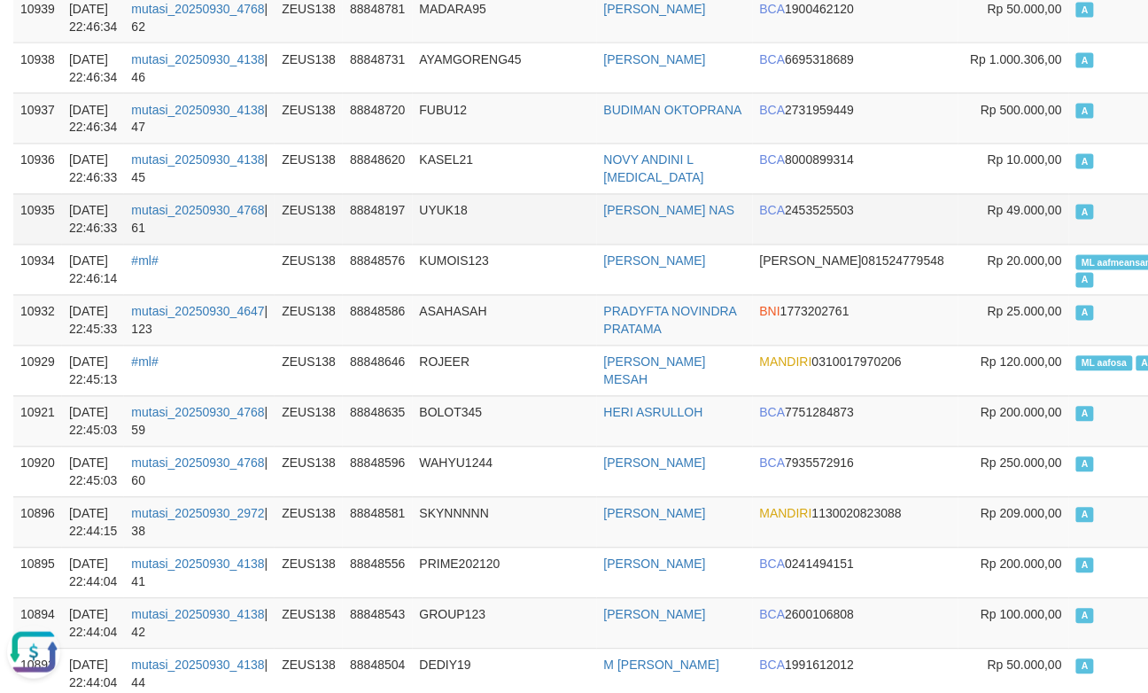
click at [479, 222] on td "UYUK18" at bounding box center [505, 219] width 184 height 50
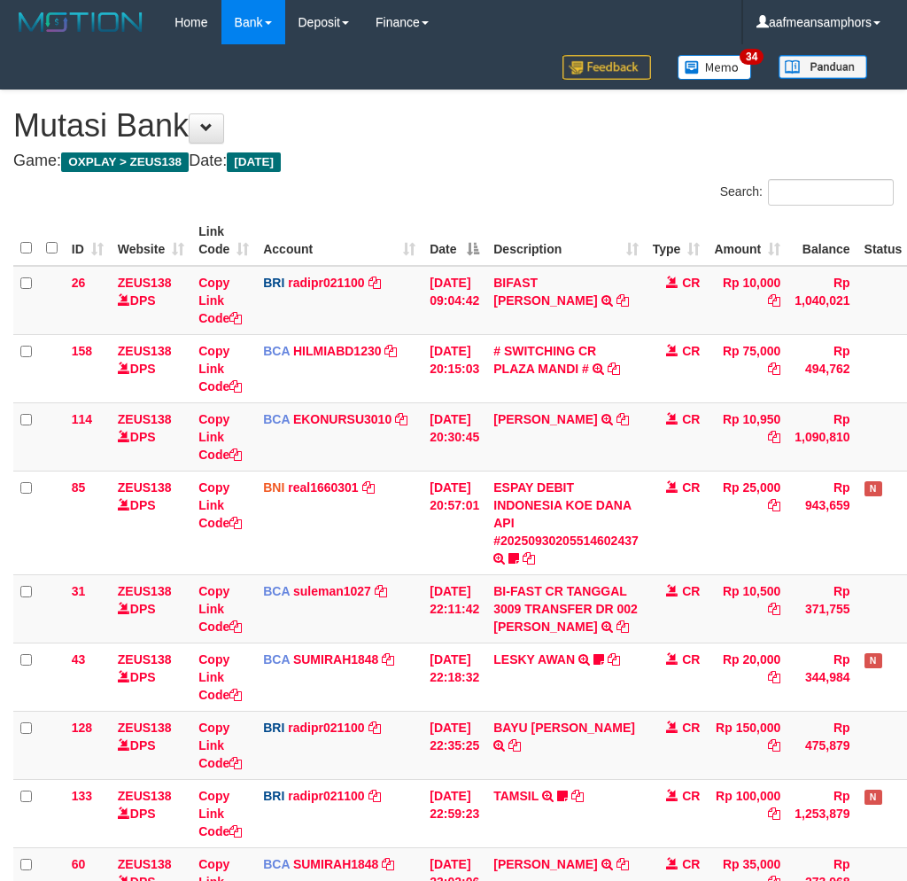
scroll to position [174, 0]
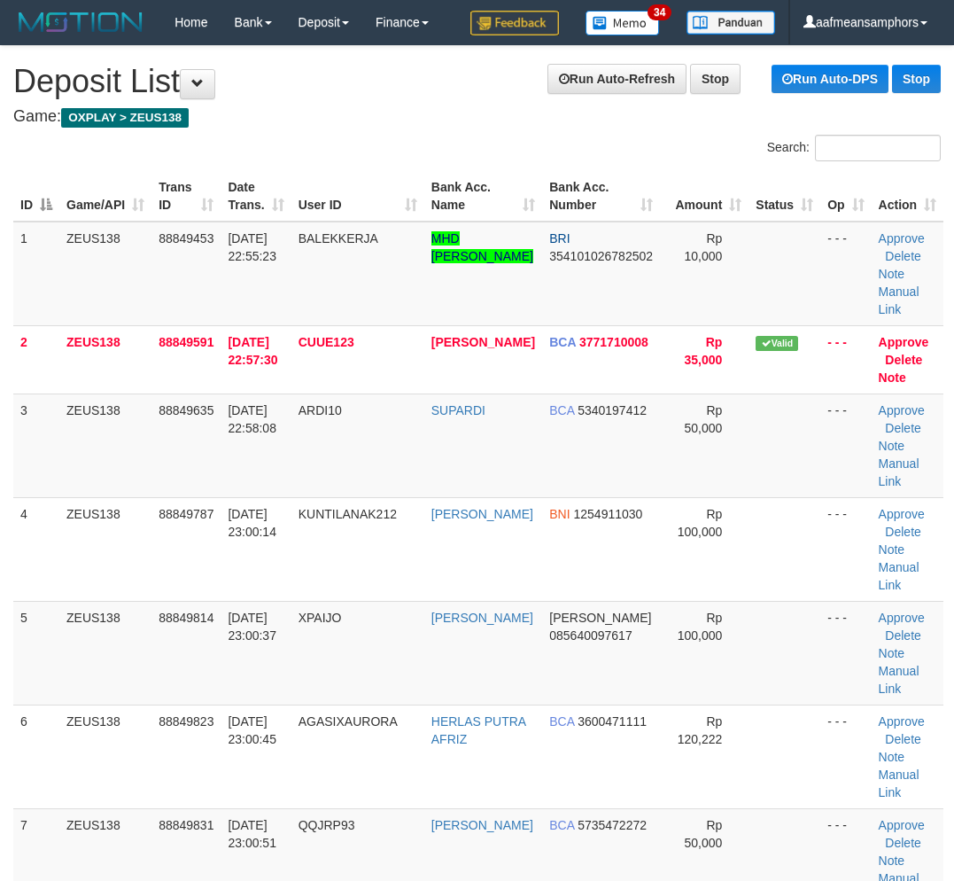
scroll to position [3, 22]
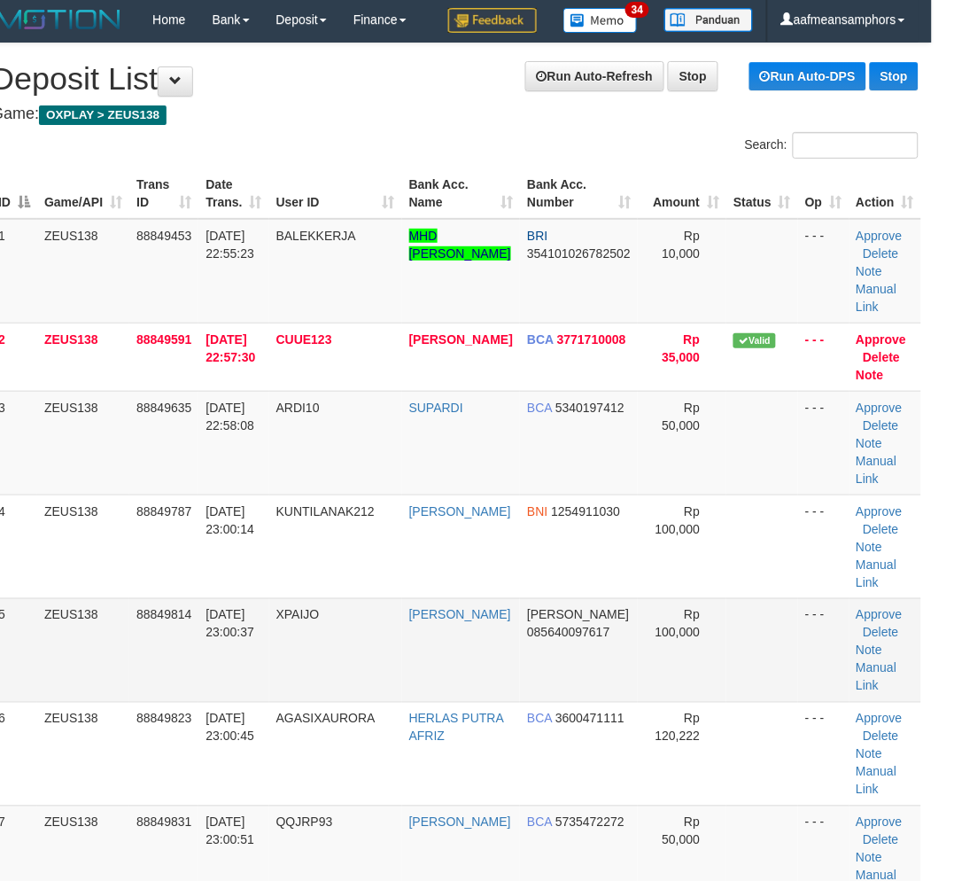
drag, startPoint x: 216, startPoint y: 625, endPoint x: 296, endPoint y: 633, distance: 80.1
click at [218, 625] on span "[DATE] 23:00:37" at bounding box center [230, 624] width 49 height 32
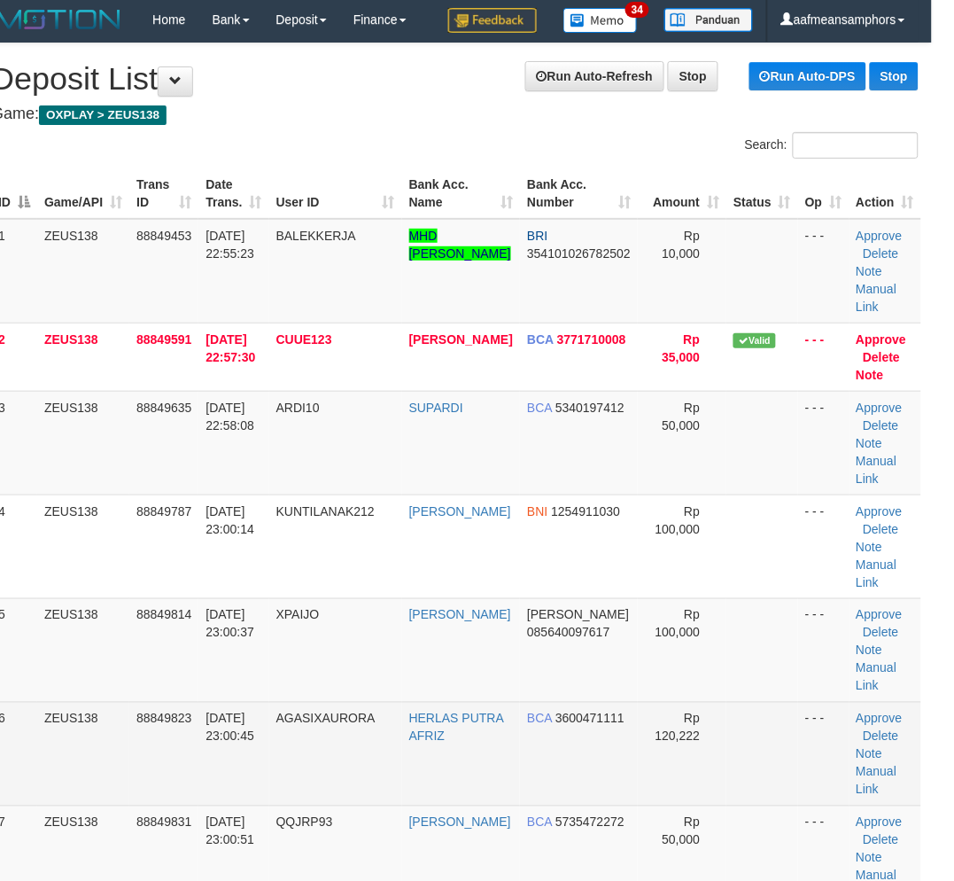
click at [294, 632] on td "XPAIJO" at bounding box center [335, 650] width 133 height 104
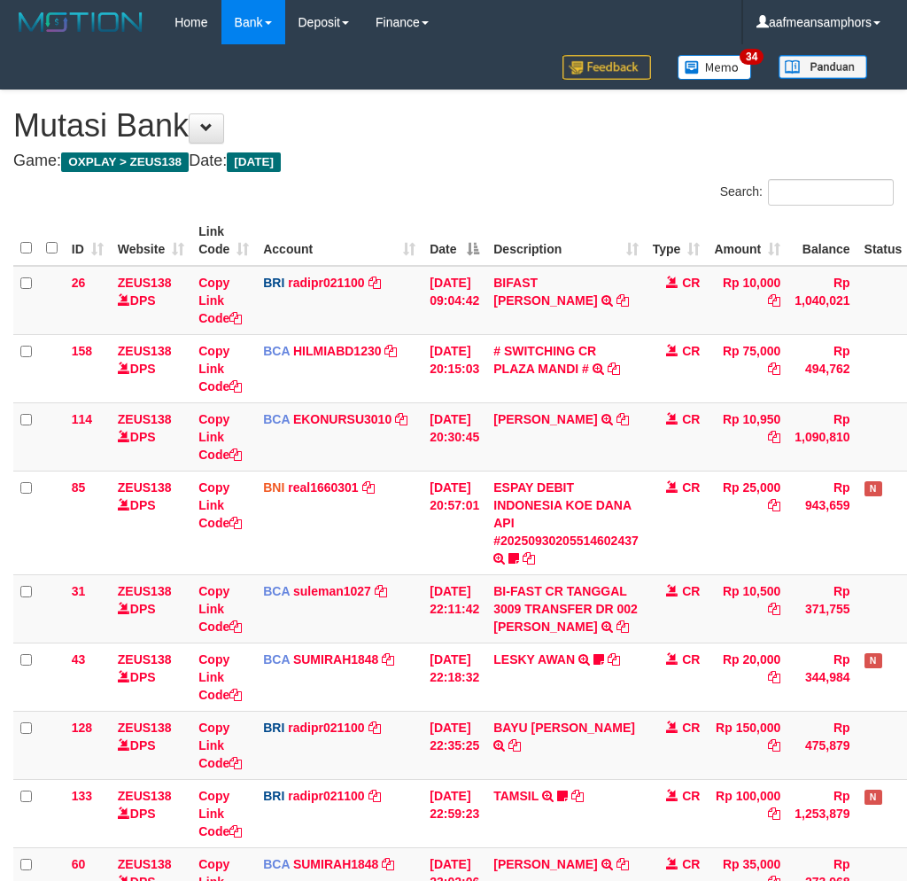
scroll to position [174, 0]
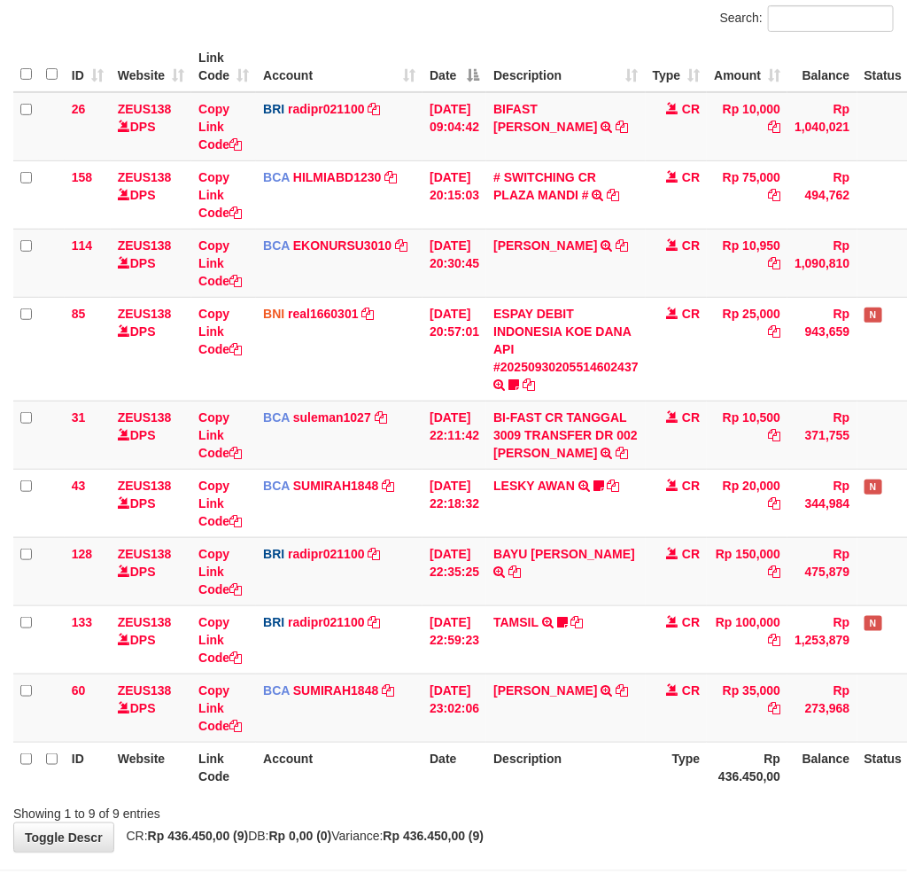
click at [547, 800] on div "Showing 1 to 9 of 9 entries" at bounding box center [453, 809] width 907 height 25
click at [550, 797] on div at bounding box center [642, 797] width 529 height 1
click at [625, 780] on th "Description" at bounding box center [565, 766] width 159 height 50
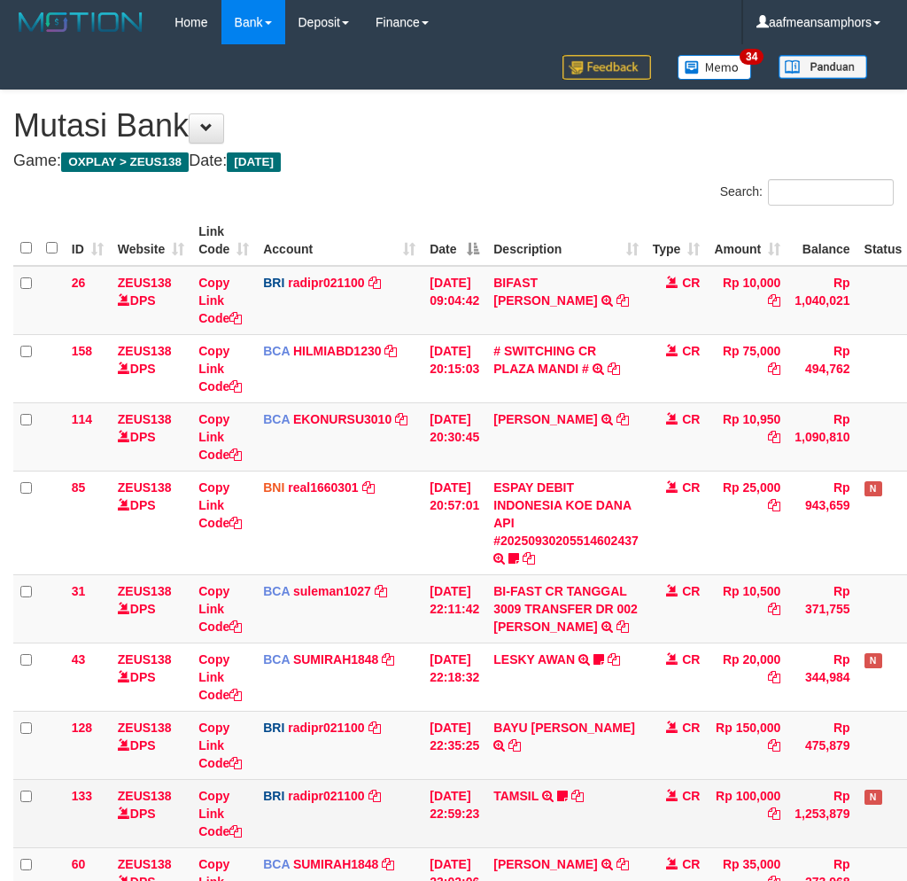
scroll to position [174, 0]
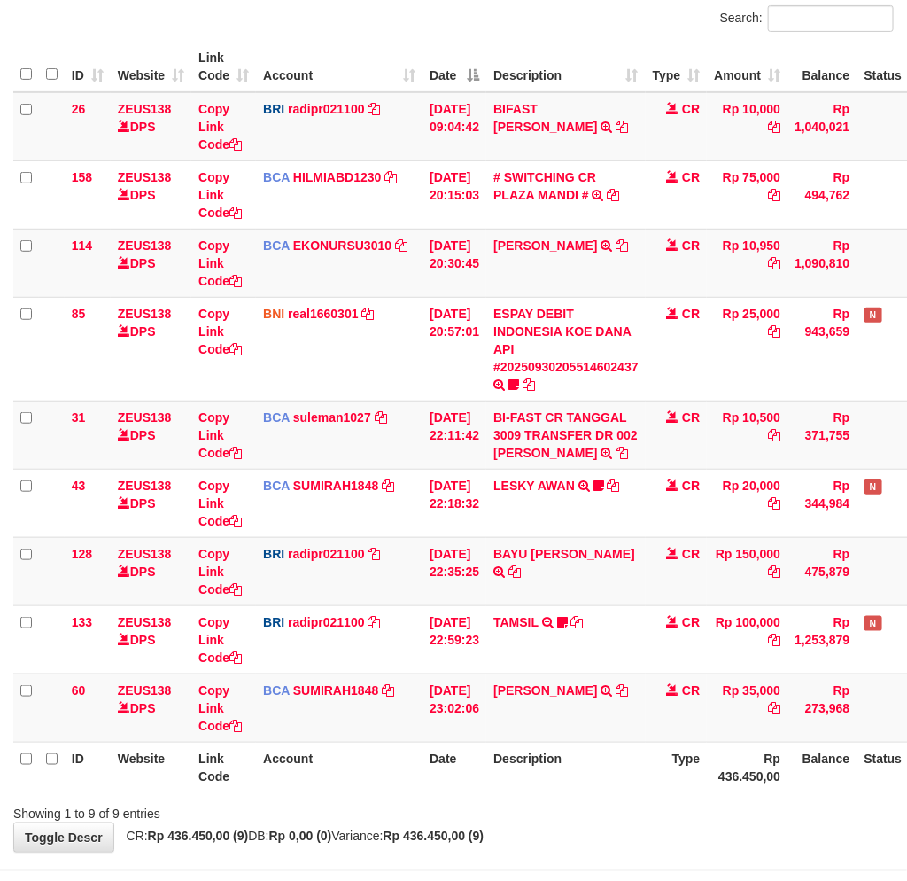
click at [630, 786] on th "Description" at bounding box center [565, 766] width 159 height 50
click at [629, 787] on th "Description" at bounding box center [565, 766] width 159 height 50
click at [609, 786] on th "Description" at bounding box center [565, 766] width 159 height 50
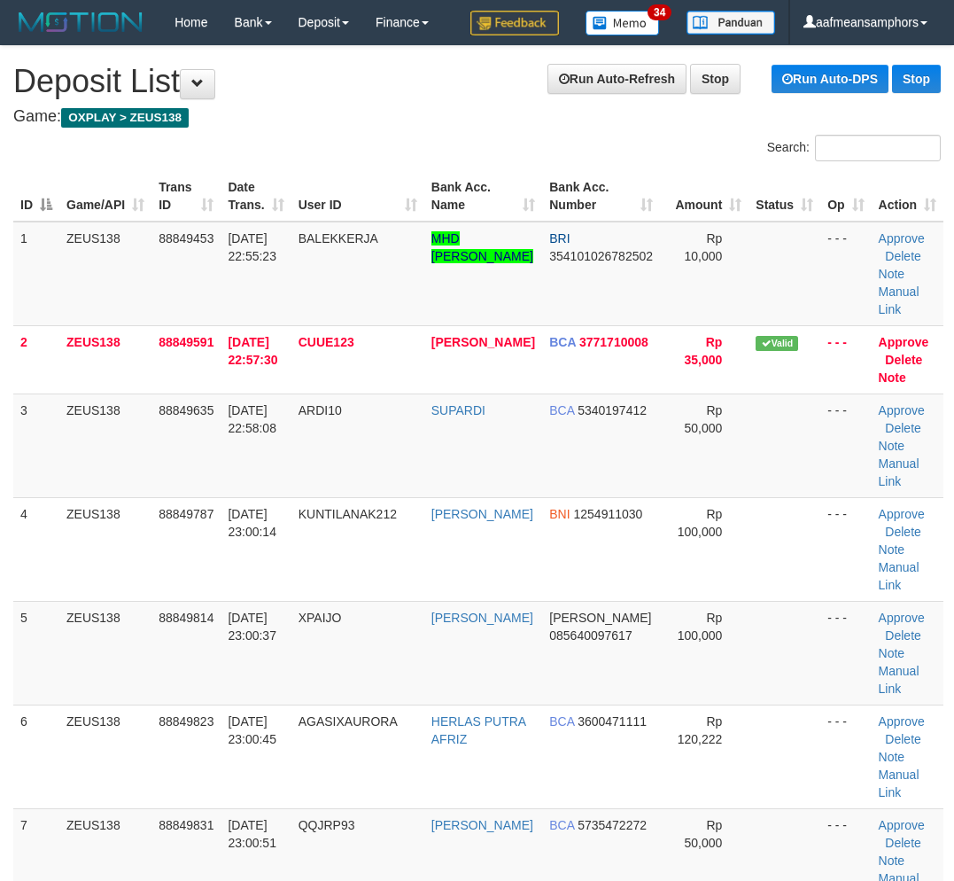
scroll to position [3, 22]
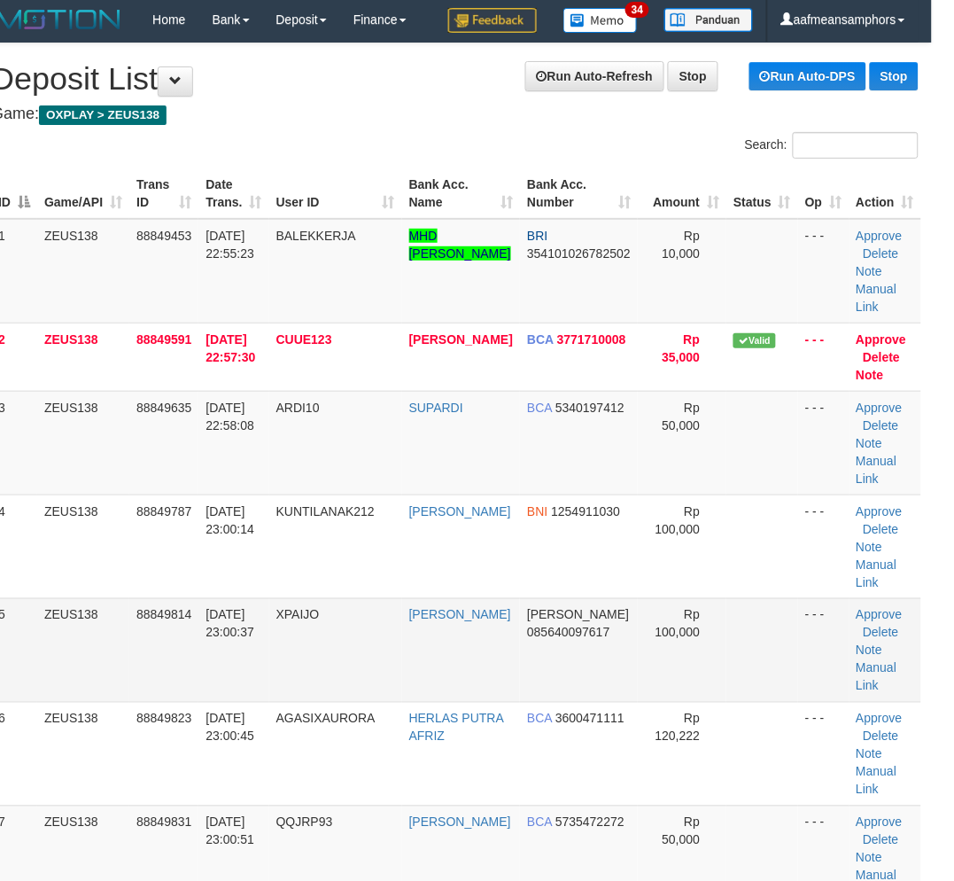
click at [348, 660] on td "XPAIJO" at bounding box center [335, 650] width 133 height 104
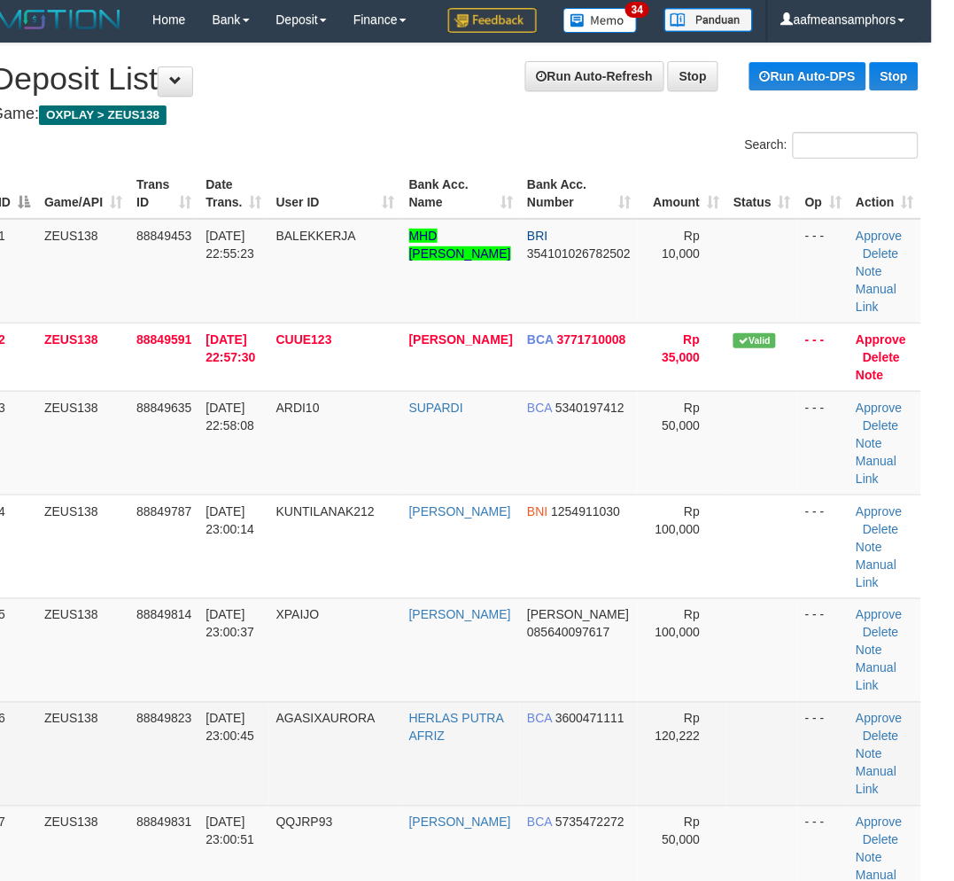
click at [345, 660] on td "XPAIJO" at bounding box center [335, 650] width 133 height 104
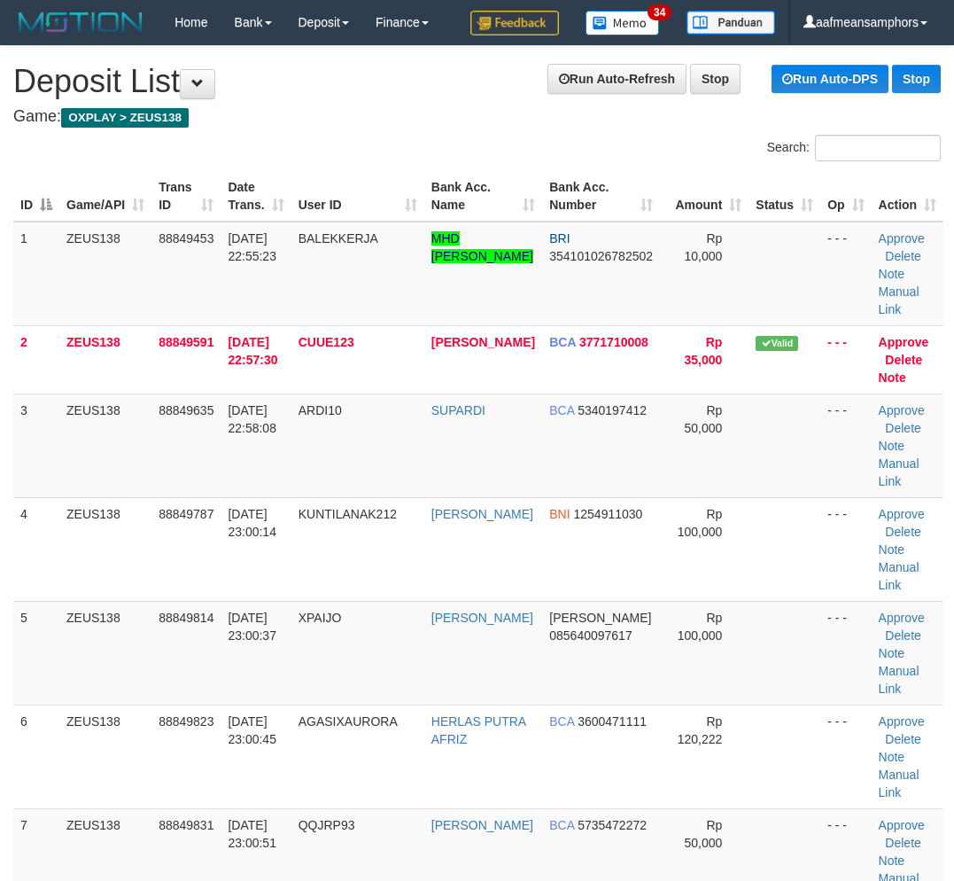
scroll to position [3, 22]
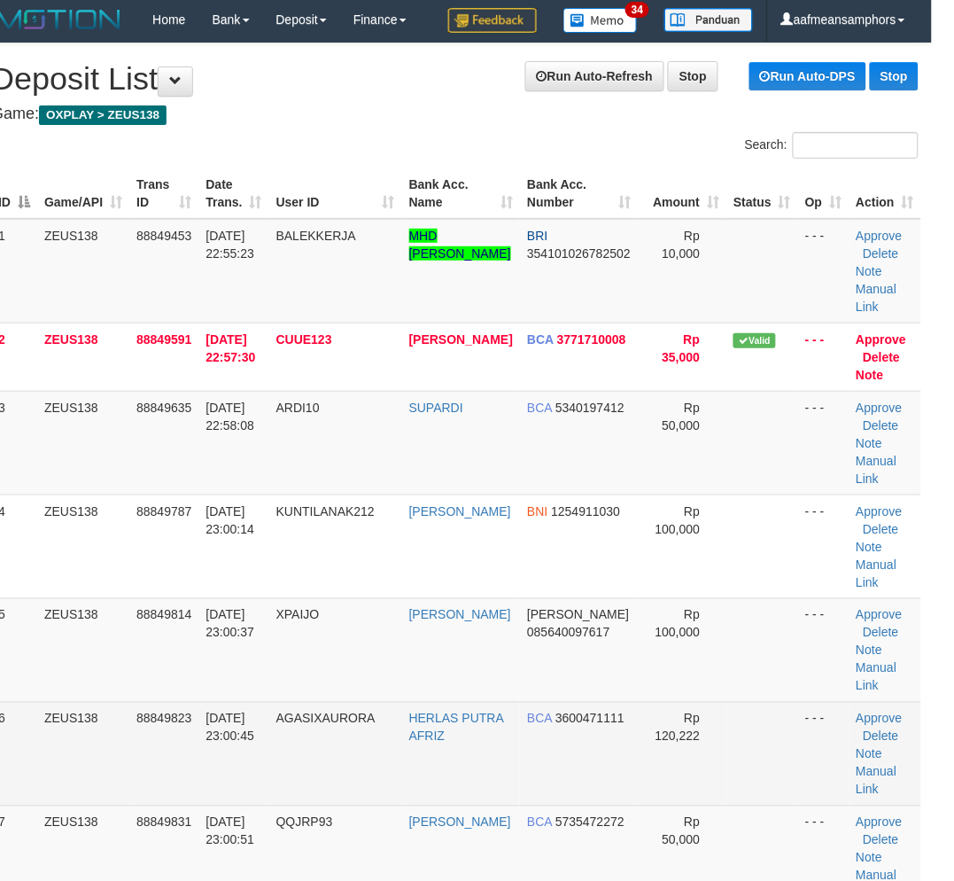
click at [305, 740] on td "AGASIXAURORA" at bounding box center [335, 754] width 133 height 104
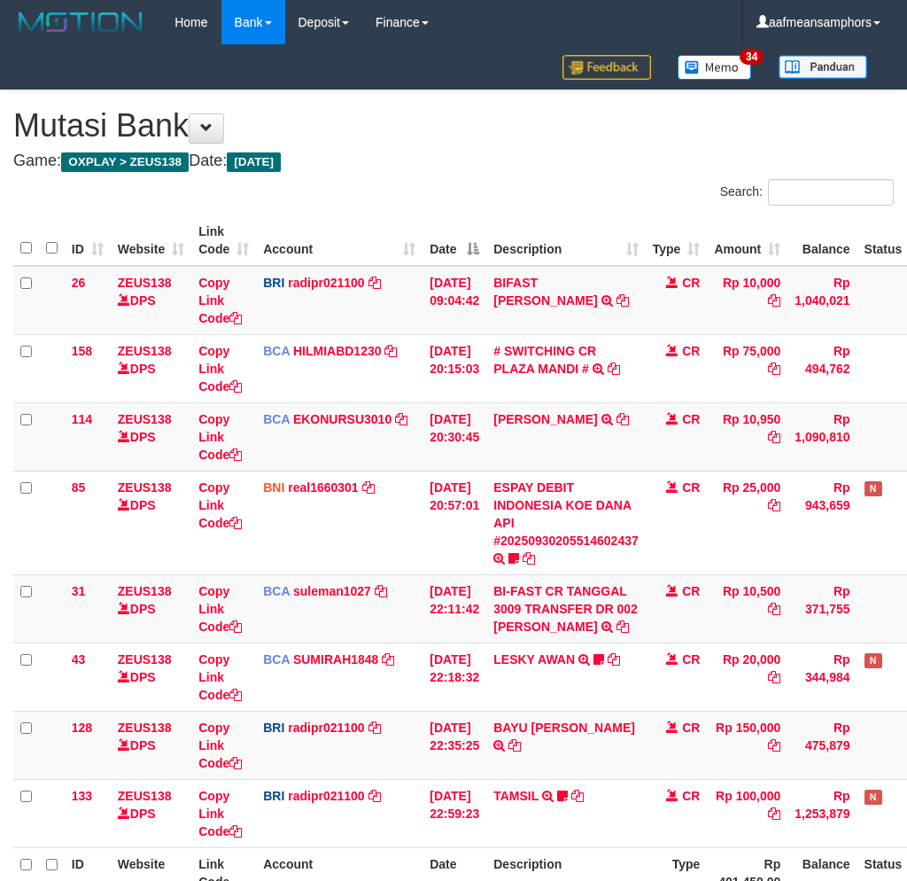
scroll to position [98, 0]
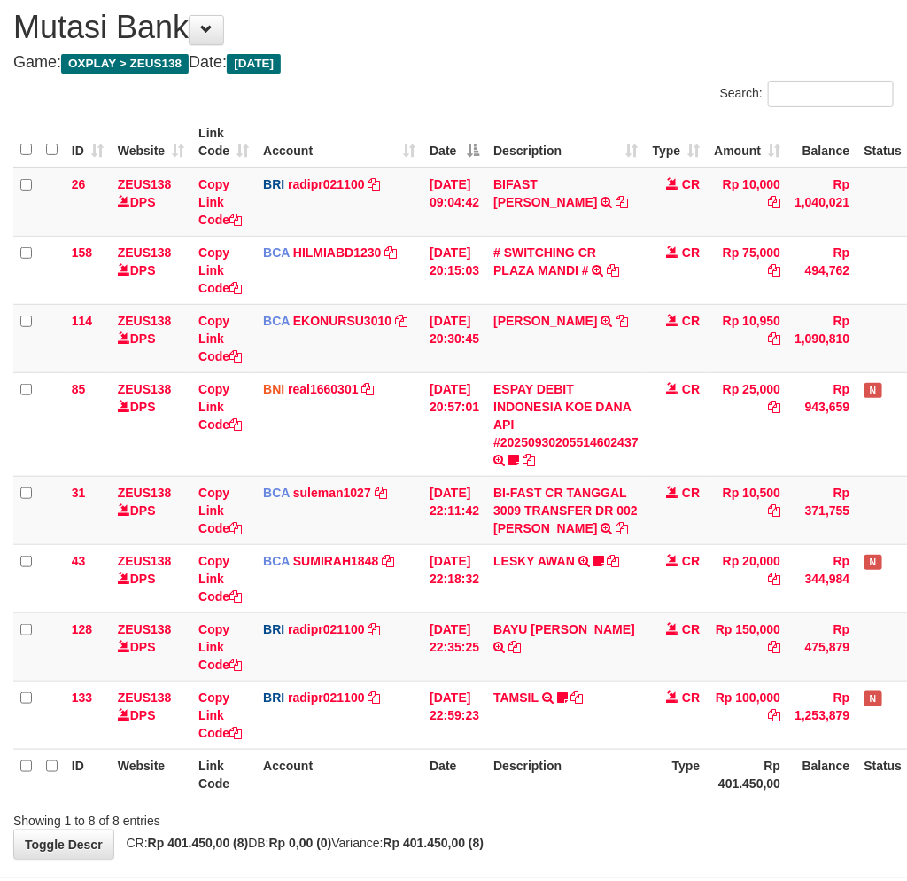
click at [585, 758] on th "Description" at bounding box center [565, 774] width 159 height 50
click at [613, 757] on th "Description" at bounding box center [565, 774] width 159 height 50
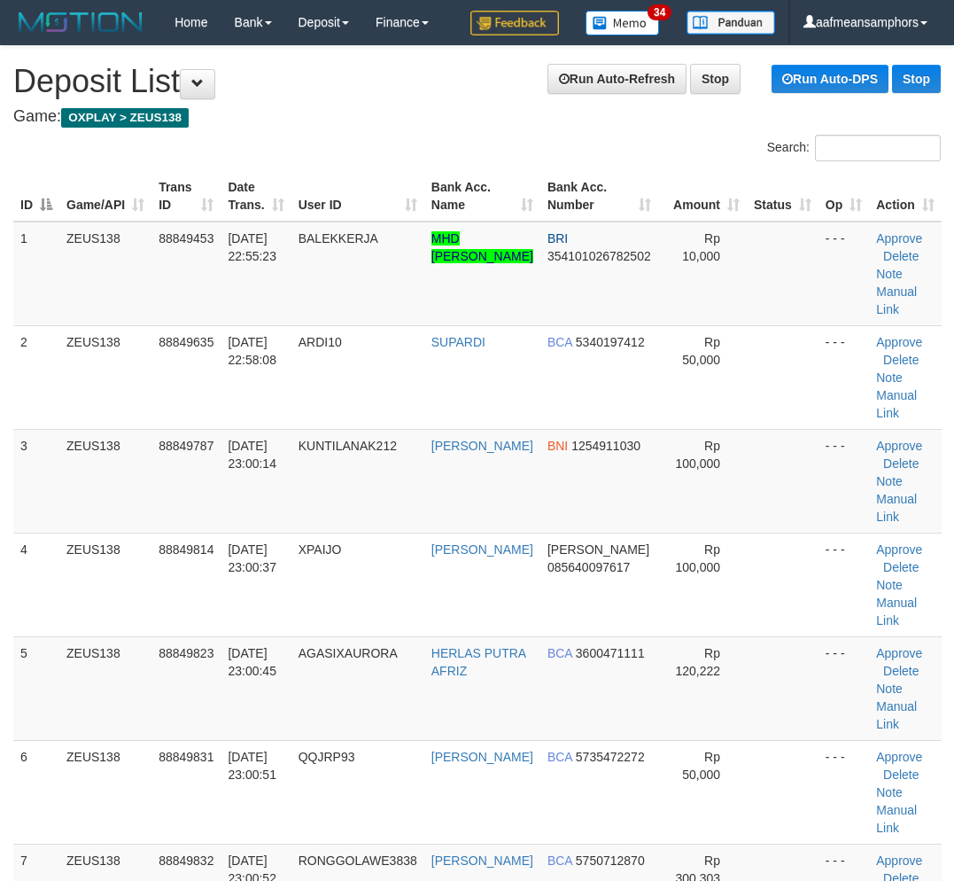
scroll to position [3, 22]
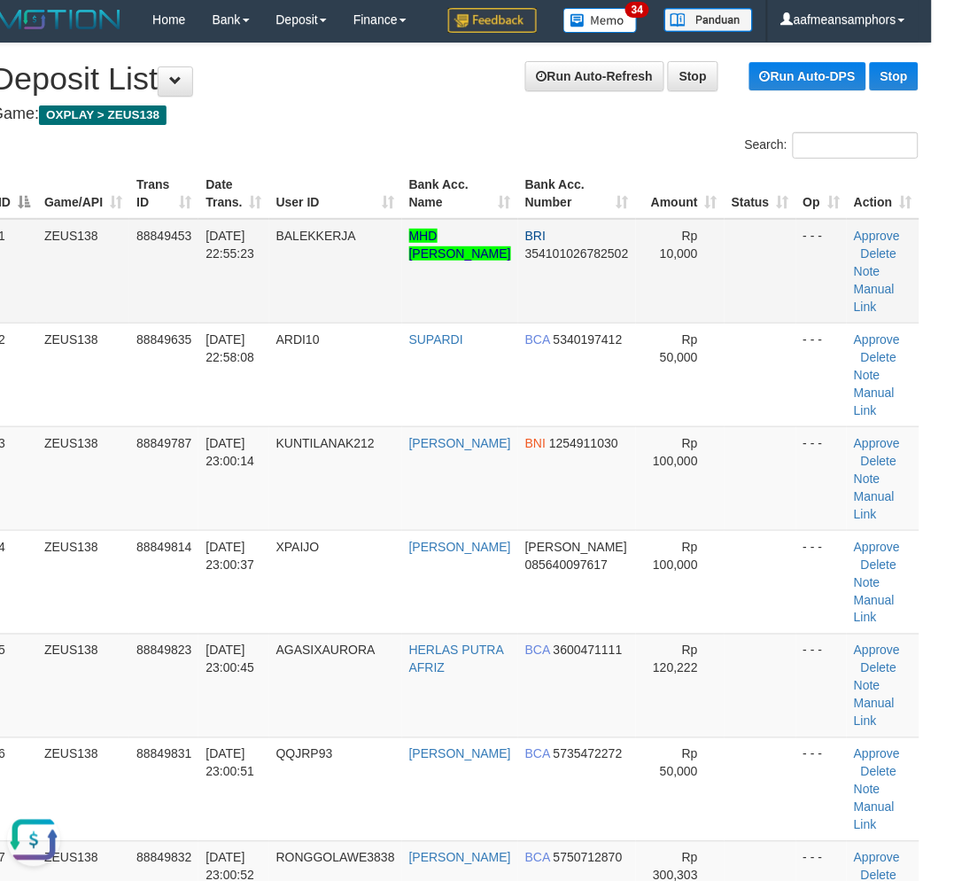
click at [333, 320] on td "BALEKKERJA" at bounding box center [335, 271] width 133 height 105
click at [338, 320] on td "BALEKKERJA" at bounding box center [335, 271] width 133 height 105
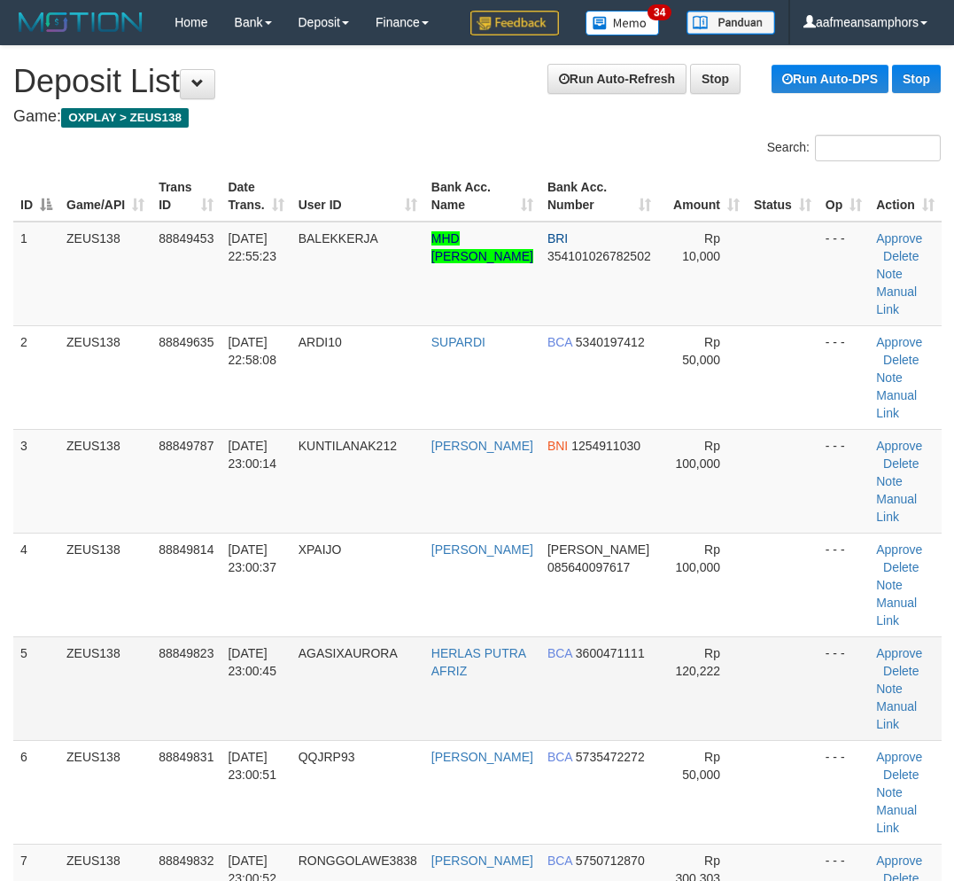
scroll to position [3, 22]
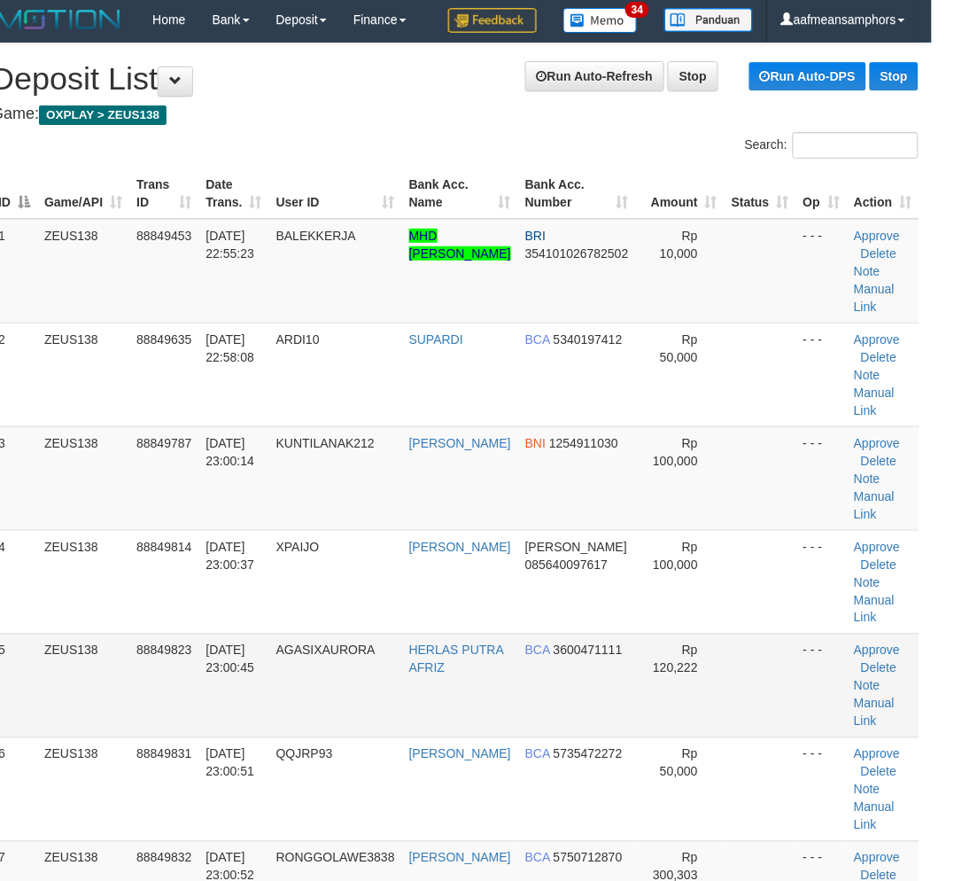
click at [251, 665] on span "[DATE] 23:00:45" at bounding box center [230, 659] width 49 height 32
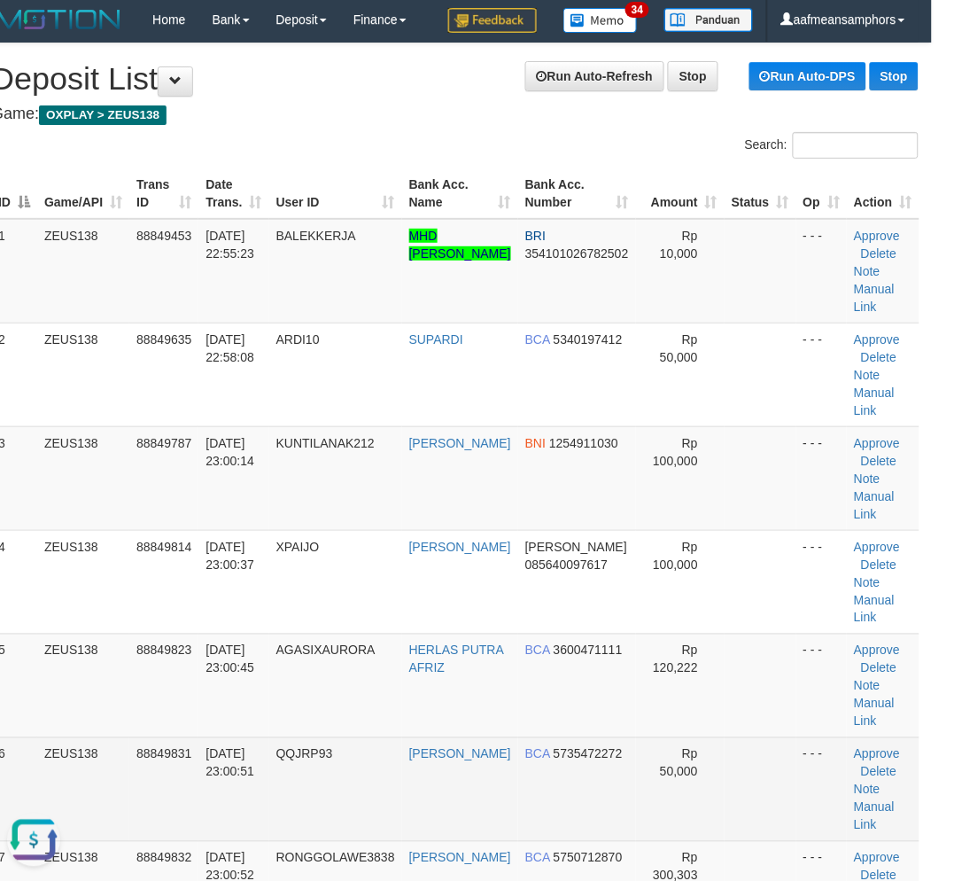
click at [73, 780] on td "ZEUS138" at bounding box center [83, 789] width 92 height 104
click at [268, 757] on td "30/09/2025 23:00:51" at bounding box center [233, 789] width 70 height 104
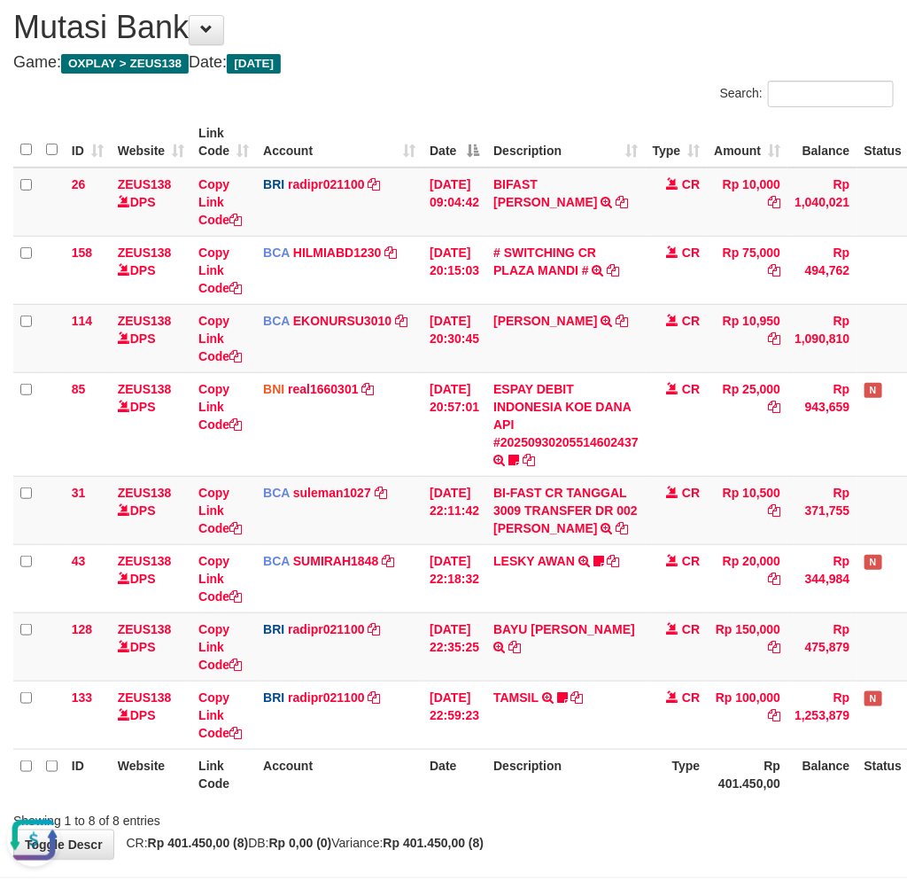
drag, startPoint x: 559, startPoint y: 788, endPoint x: 626, endPoint y: 769, distance: 70.1
click at [559, 788] on th "Description" at bounding box center [565, 774] width 159 height 50
click at [588, 769] on th "Description" at bounding box center [565, 774] width 159 height 50
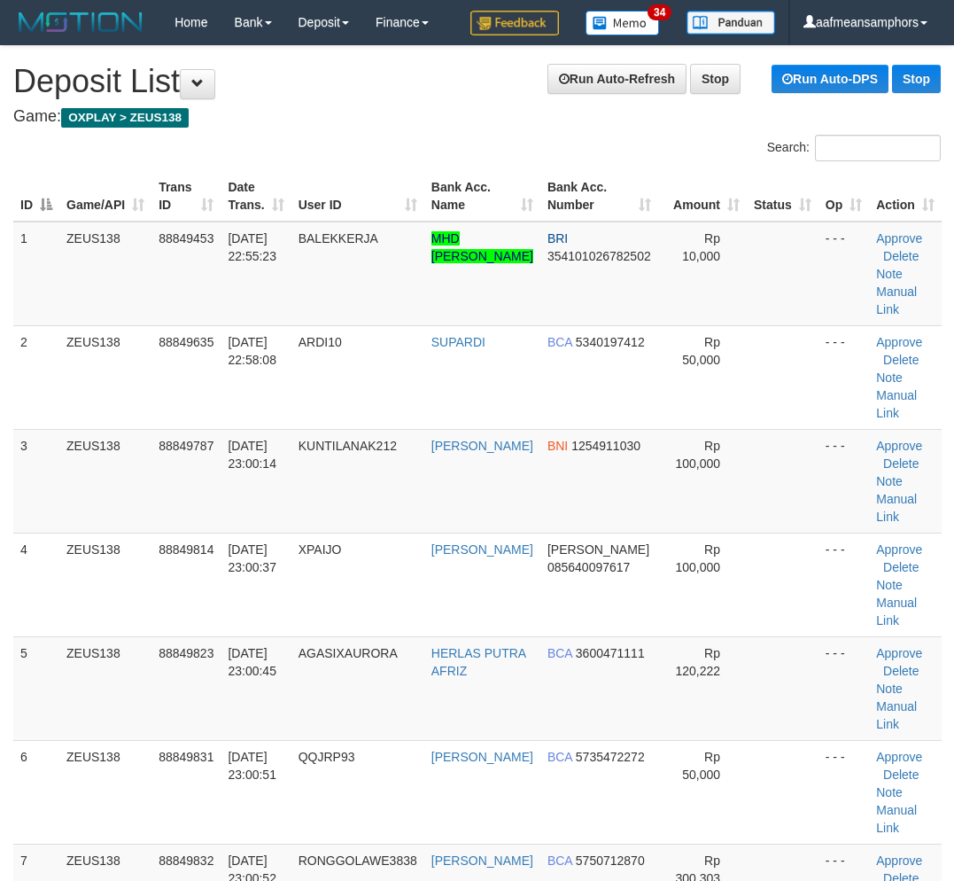
scroll to position [3, 22]
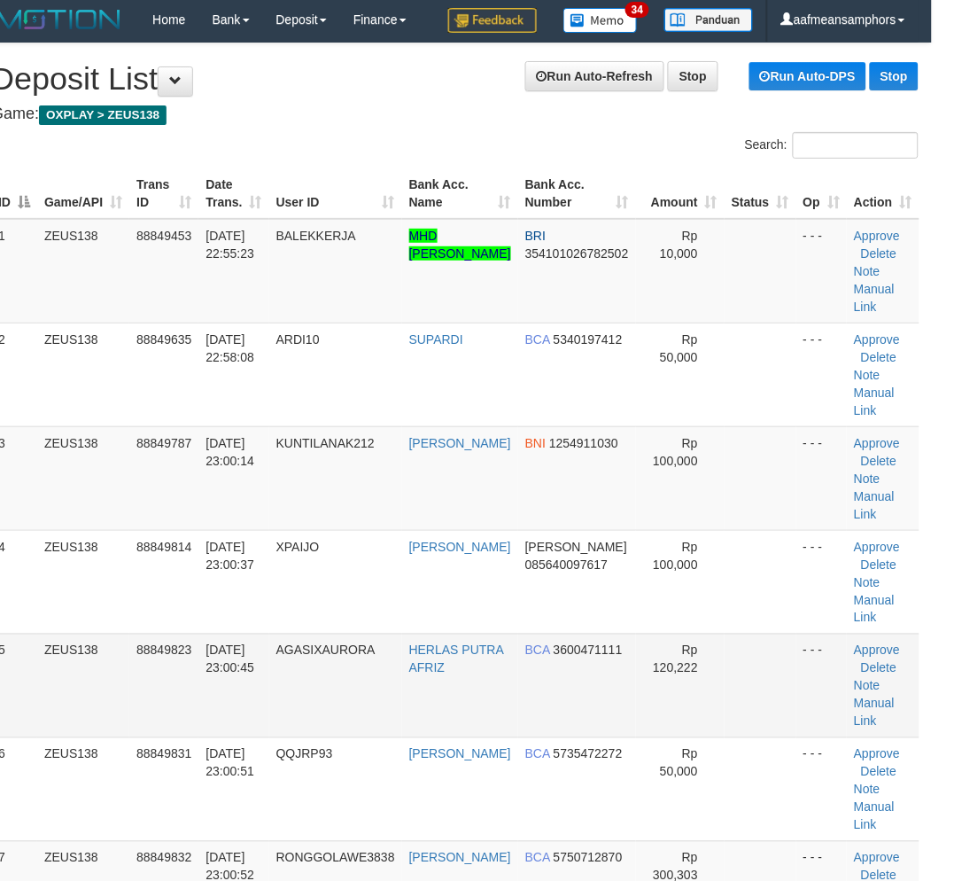
click at [372, 691] on td "AGASIXAURORA" at bounding box center [335, 685] width 133 height 104
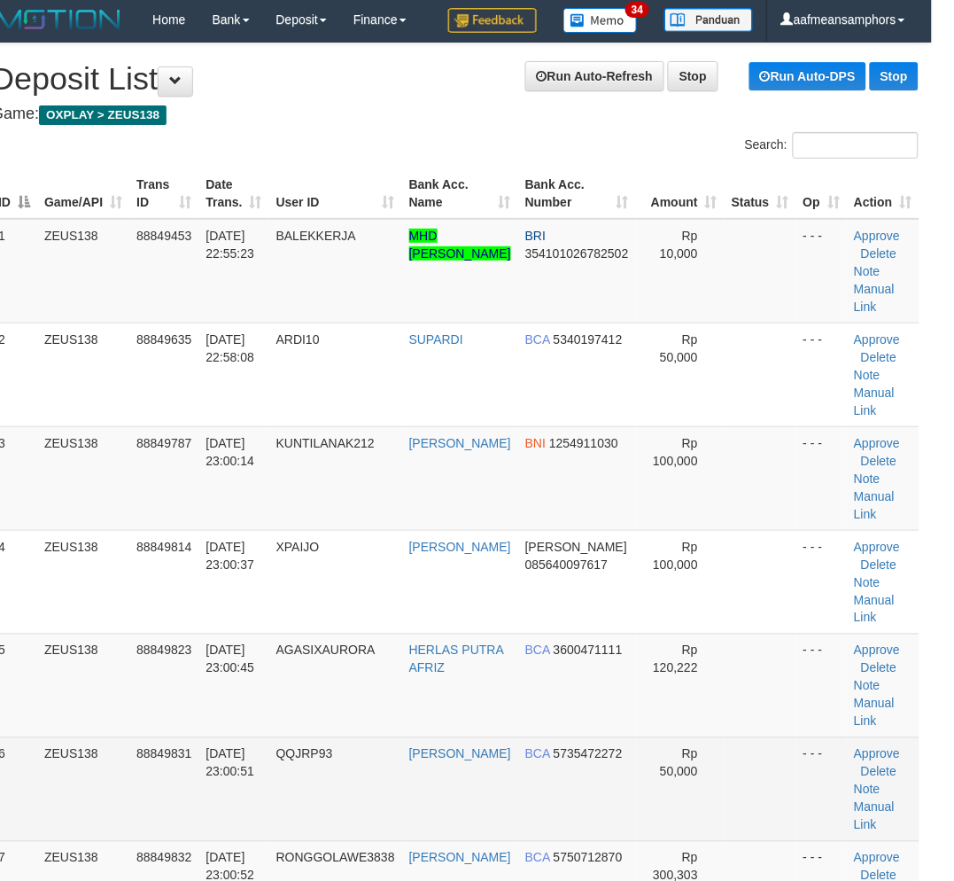
drag, startPoint x: 377, startPoint y: 693, endPoint x: 5, endPoint y: 741, distance: 375.1
click at [377, 693] on td "AGASIXAURORA" at bounding box center [335, 685] width 133 height 104
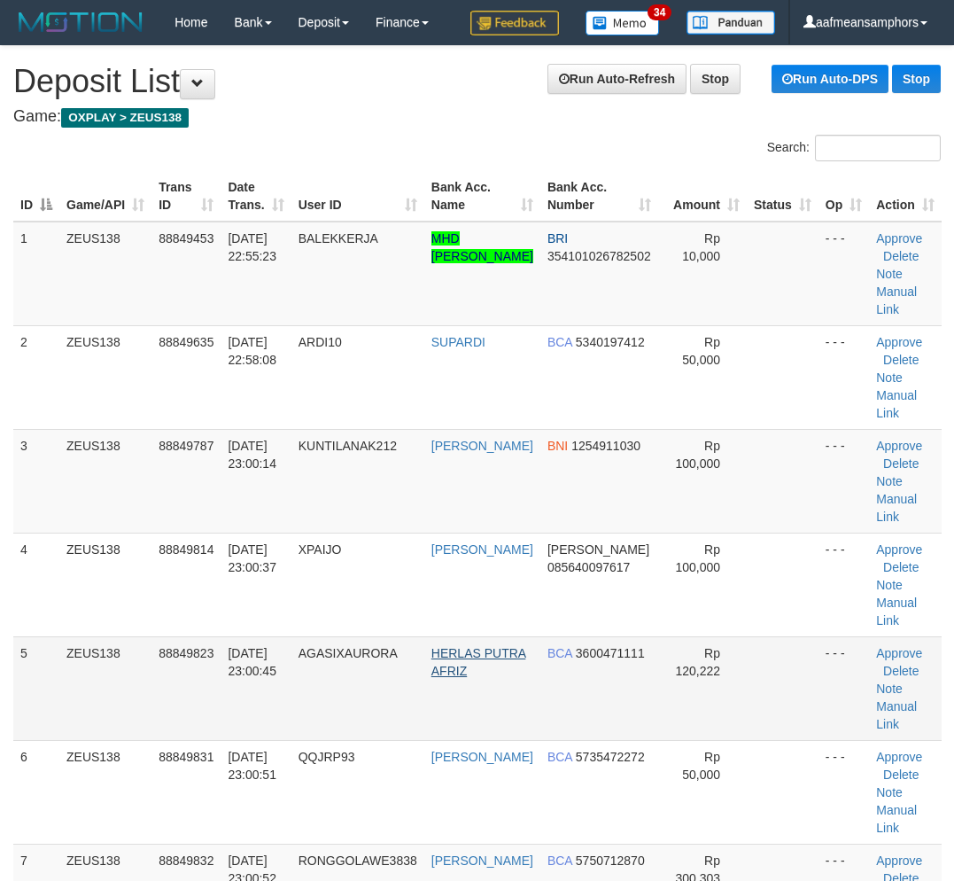
scroll to position [3, 22]
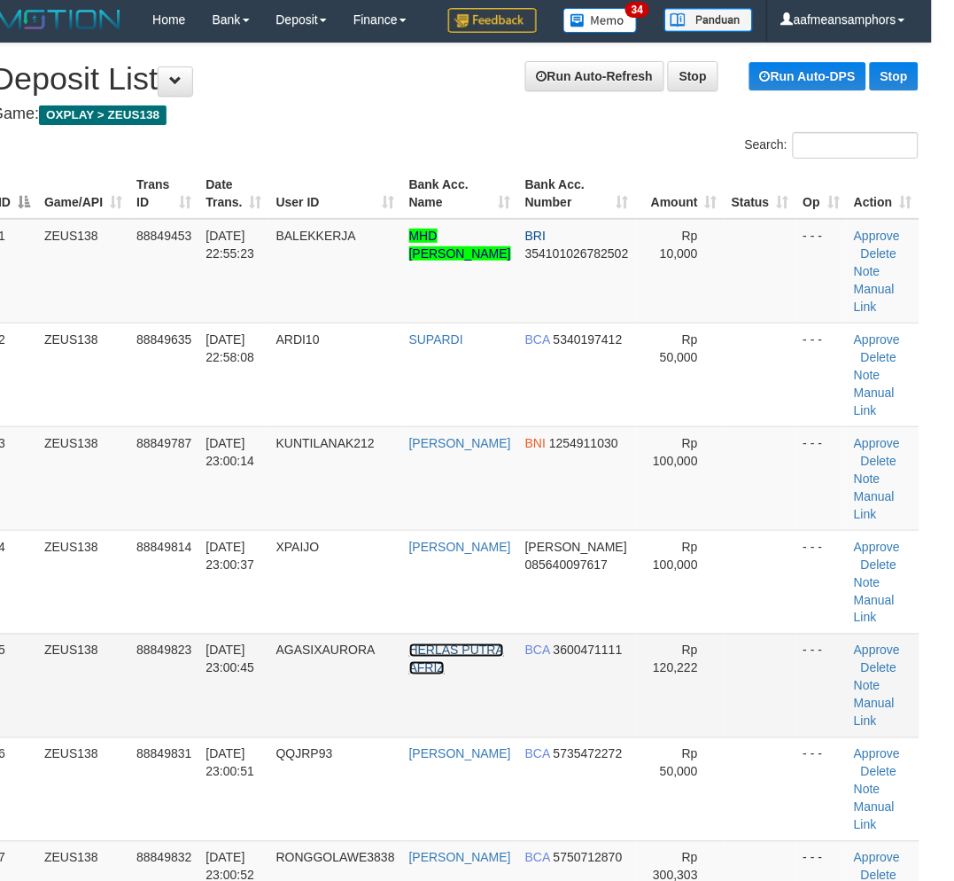
click at [428, 654] on link "HERLAS PUTRA AFRIZ" at bounding box center [456, 659] width 95 height 32
drag, startPoint x: 438, startPoint y: 657, endPoint x: 347, endPoint y: 676, distance: 92.3
click at [435, 657] on td "HERLAS PUTRA AFRIZ" at bounding box center [460, 685] width 116 height 104
click at [314, 687] on td "AGASIXAURORA" at bounding box center [335, 685] width 133 height 104
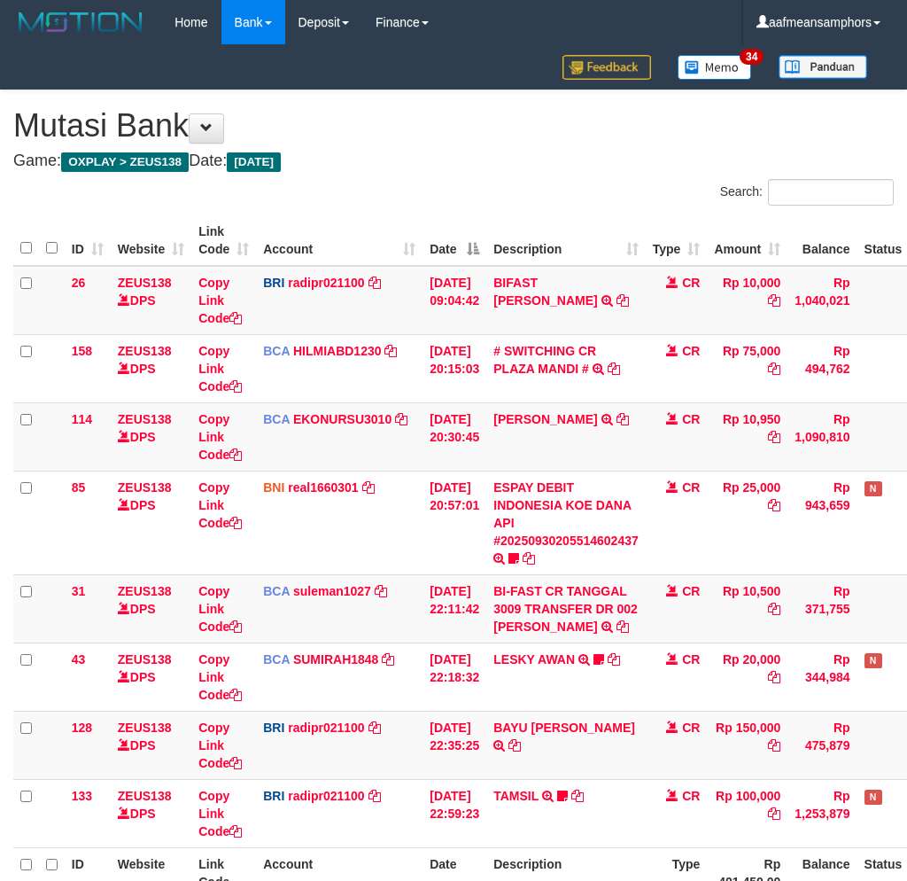
scroll to position [98, 0]
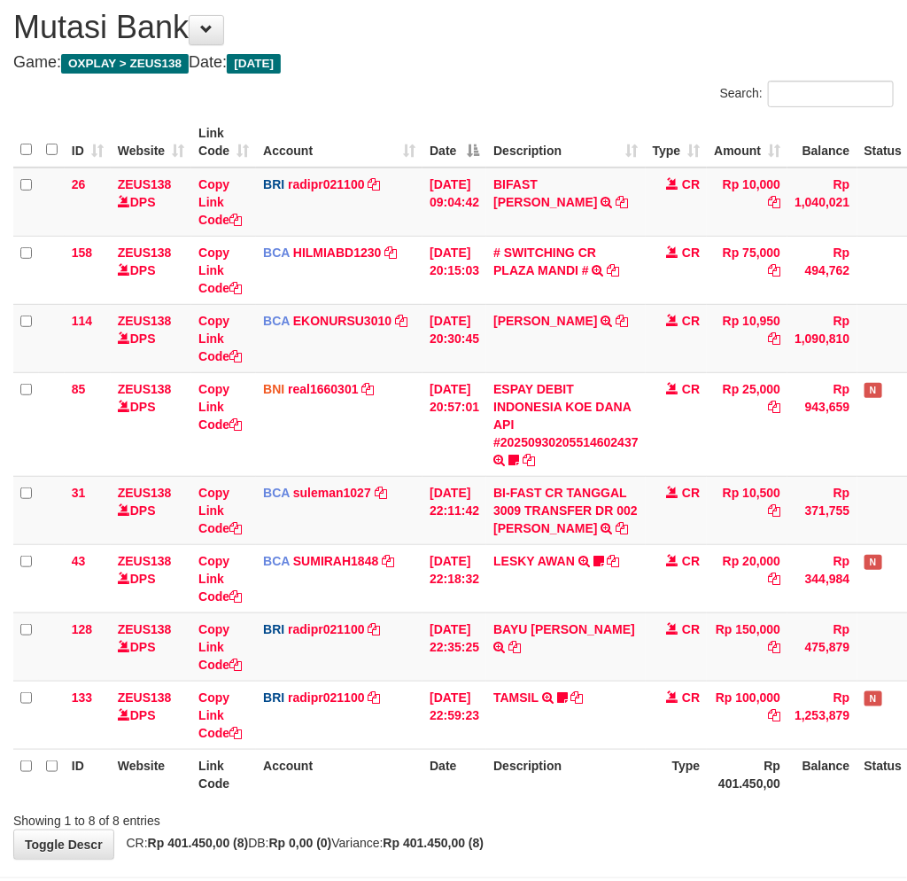
click at [541, 771] on th "Description" at bounding box center [565, 774] width 159 height 50
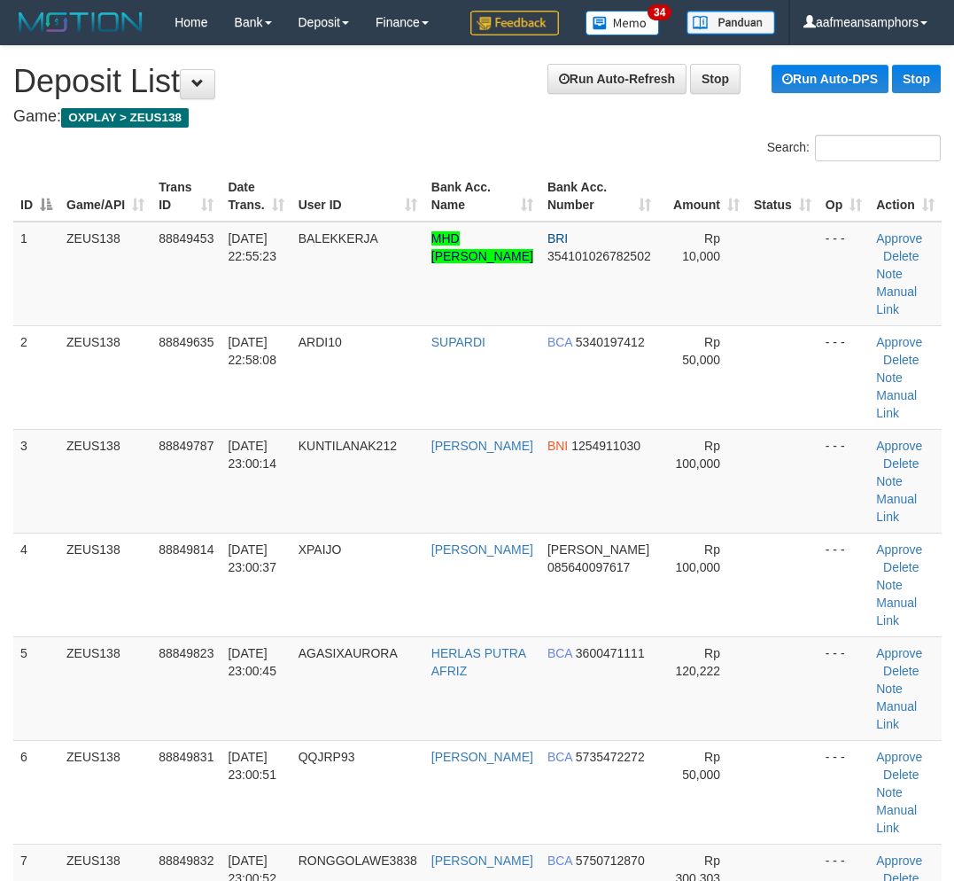
scroll to position [3, 22]
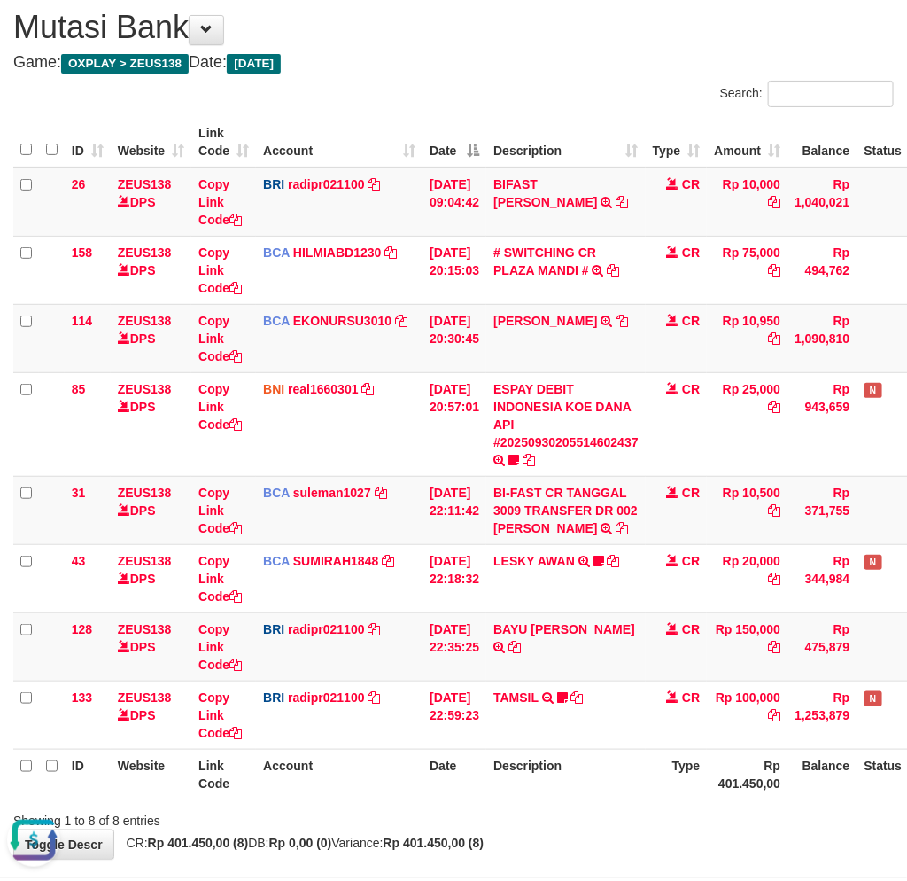
drag, startPoint x: 602, startPoint y: 773, endPoint x: 674, endPoint y: 748, distance: 76.2
click at [603, 775] on th "Description" at bounding box center [565, 774] width 159 height 50
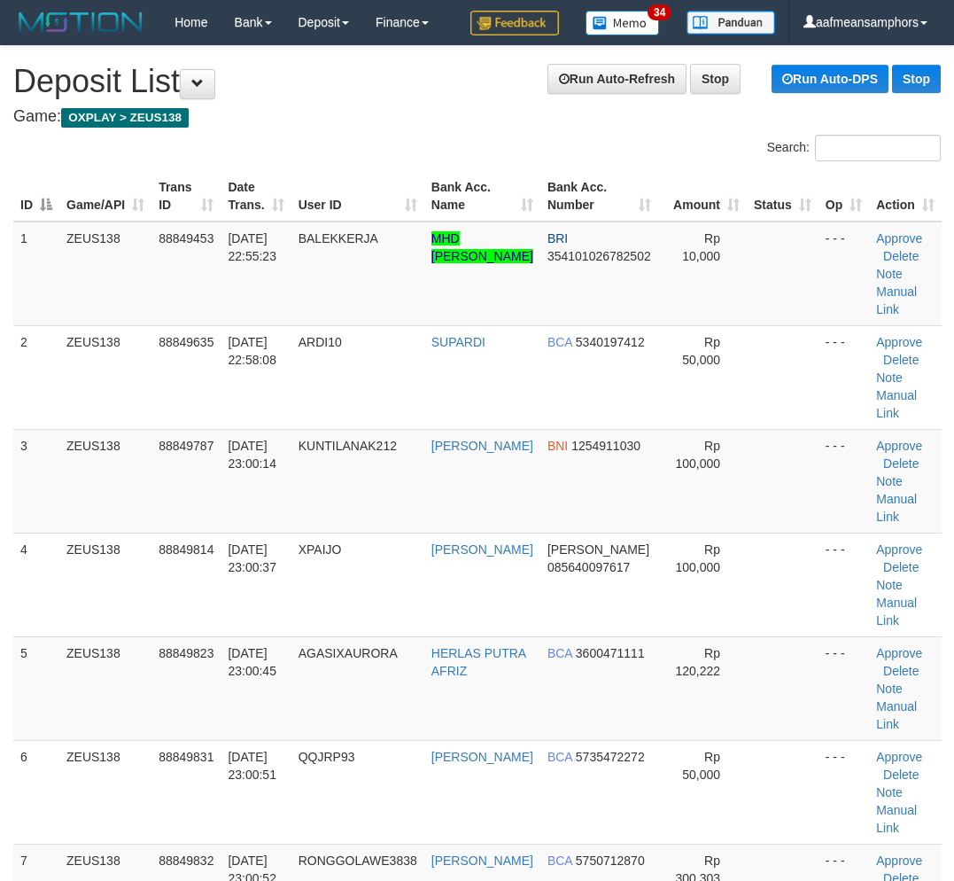
scroll to position [3, 22]
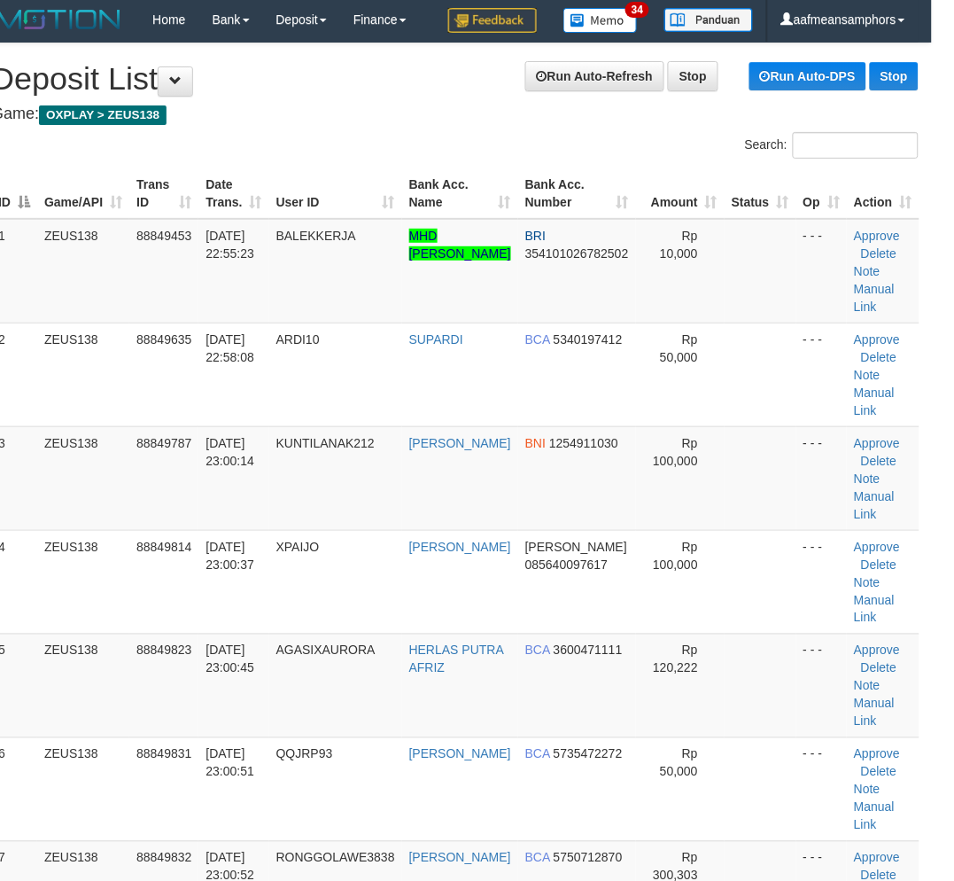
click at [260, 718] on td "[DATE] 23:00:45" at bounding box center [233, 685] width 70 height 104
click at [264, 718] on td "[DATE] 23:00:45" at bounding box center [233, 685] width 70 height 104
click at [267, 715] on td "[DATE] 23:00:45" at bounding box center [233, 685] width 70 height 104
drag, startPoint x: 456, startPoint y: 625, endPoint x: 453, endPoint y: 638, distance: 13.8
click at [441, 626] on td "[PERSON_NAME]" at bounding box center [460, 582] width 116 height 104
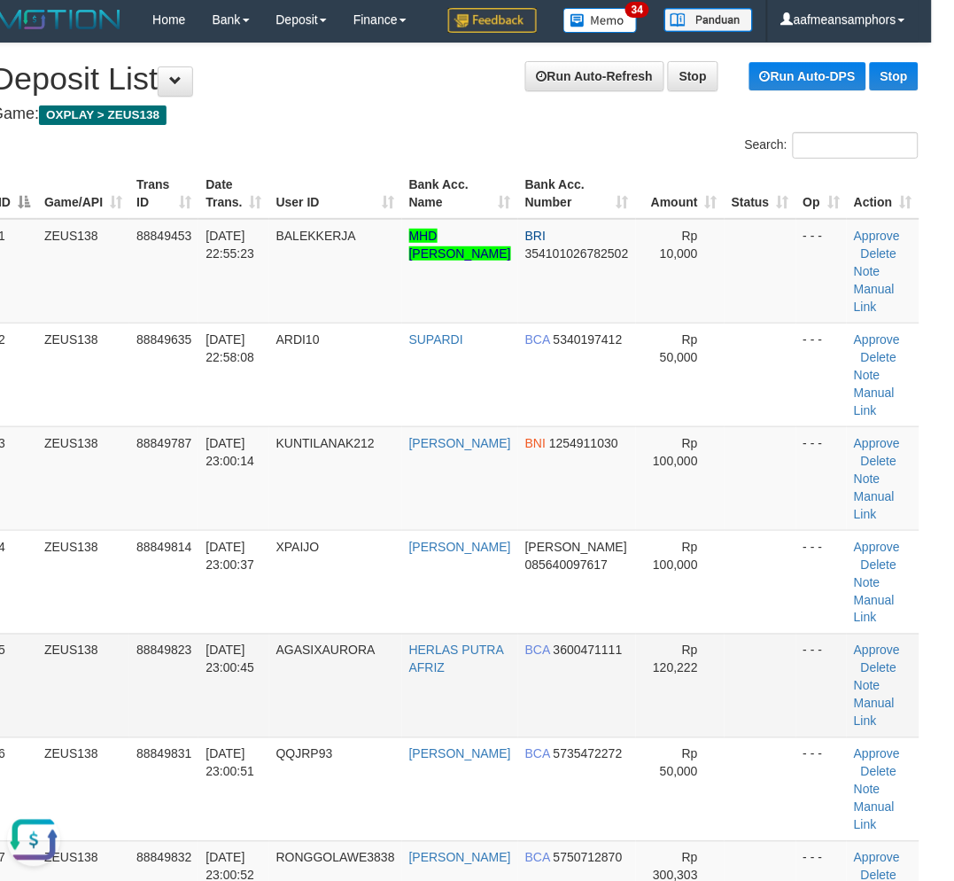
scroll to position [0, 0]
click at [473, 633] on td "HERLAS PUTRA AFRIZ" at bounding box center [460, 685] width 116 height 104
click at [423, 640] on td "HERLAS PUTRA AFRIZ" at bounding box center [460, 685] width 116 height 104
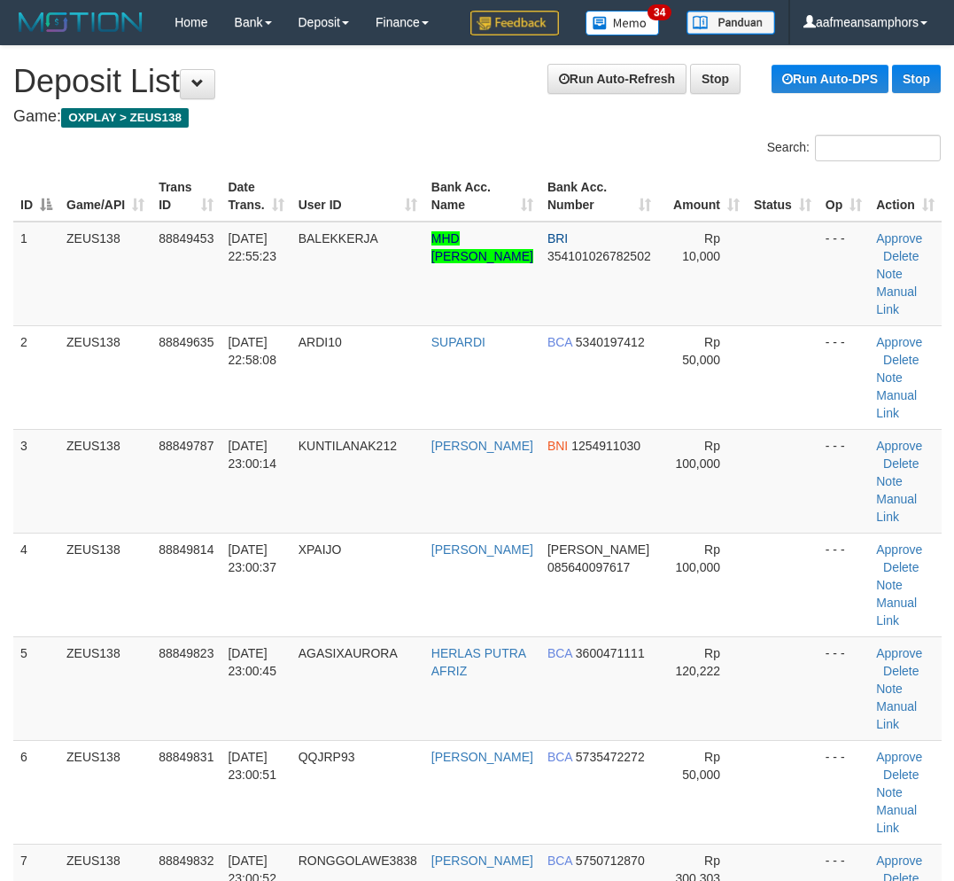
scroll to position [3, 22]
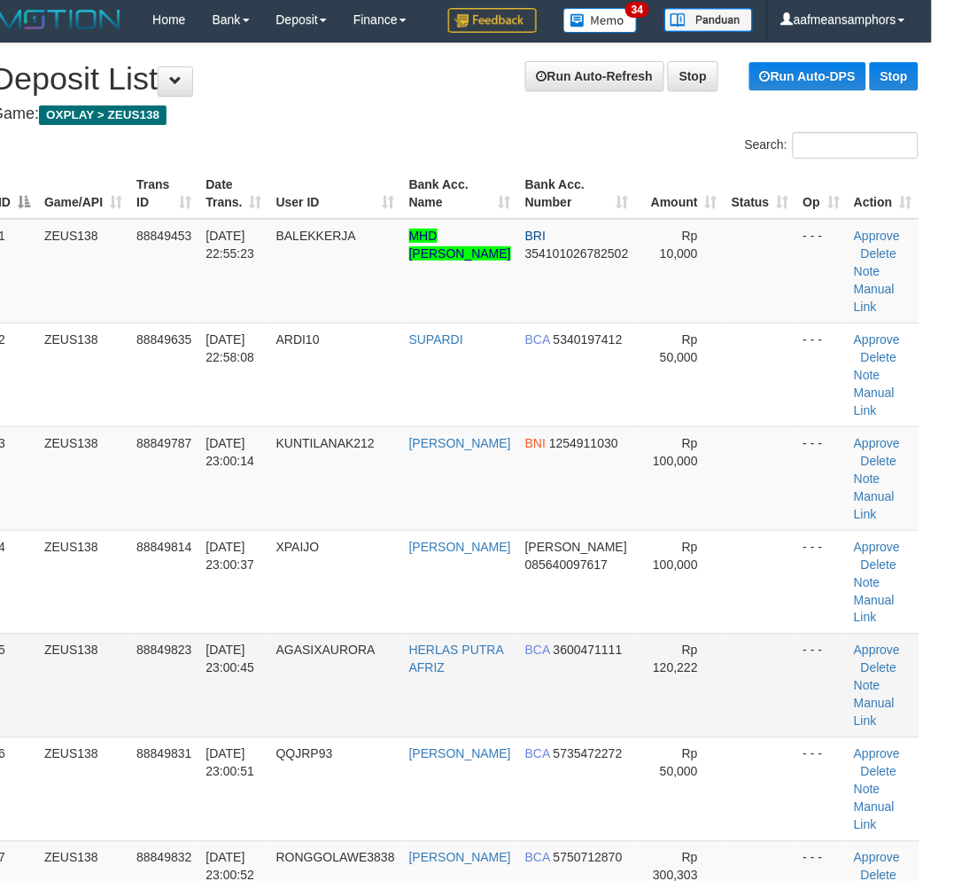
drag, startPoint x: 280, startPoint y: 682, endPoint x: 211, endPoint y: 678, distance: 69.2
click at [284, 680] on td "AGASIXAURORA" at bounding box center [335, 685] width 133 height 104
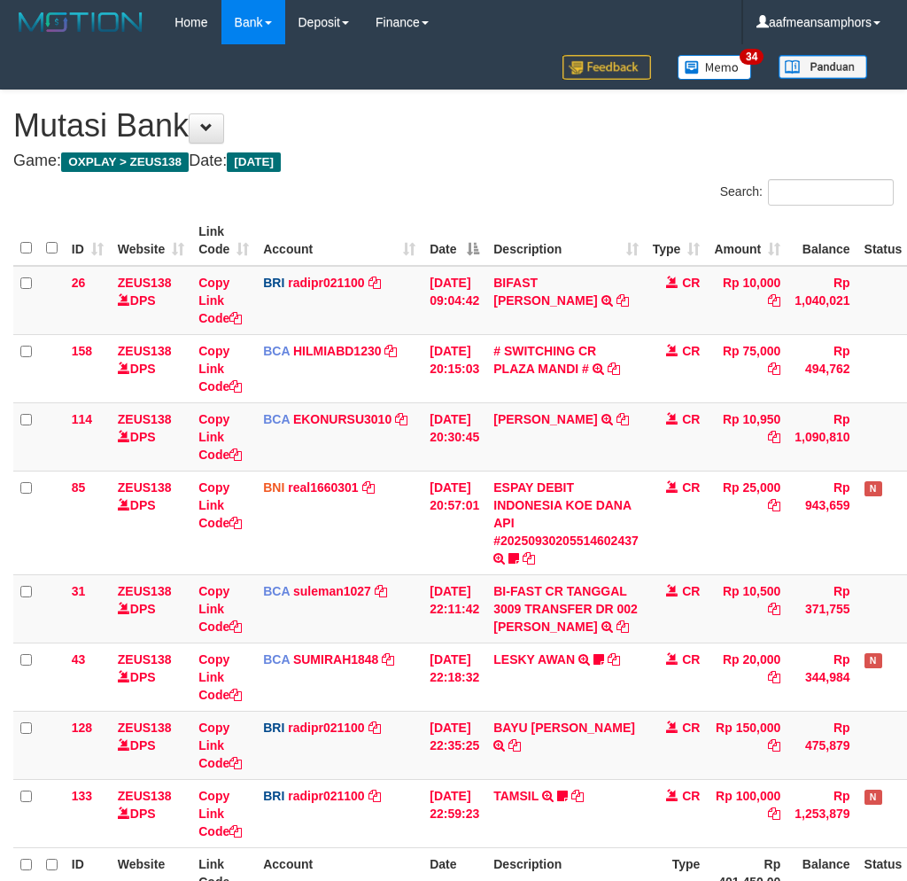
scroll to position [98, 0]
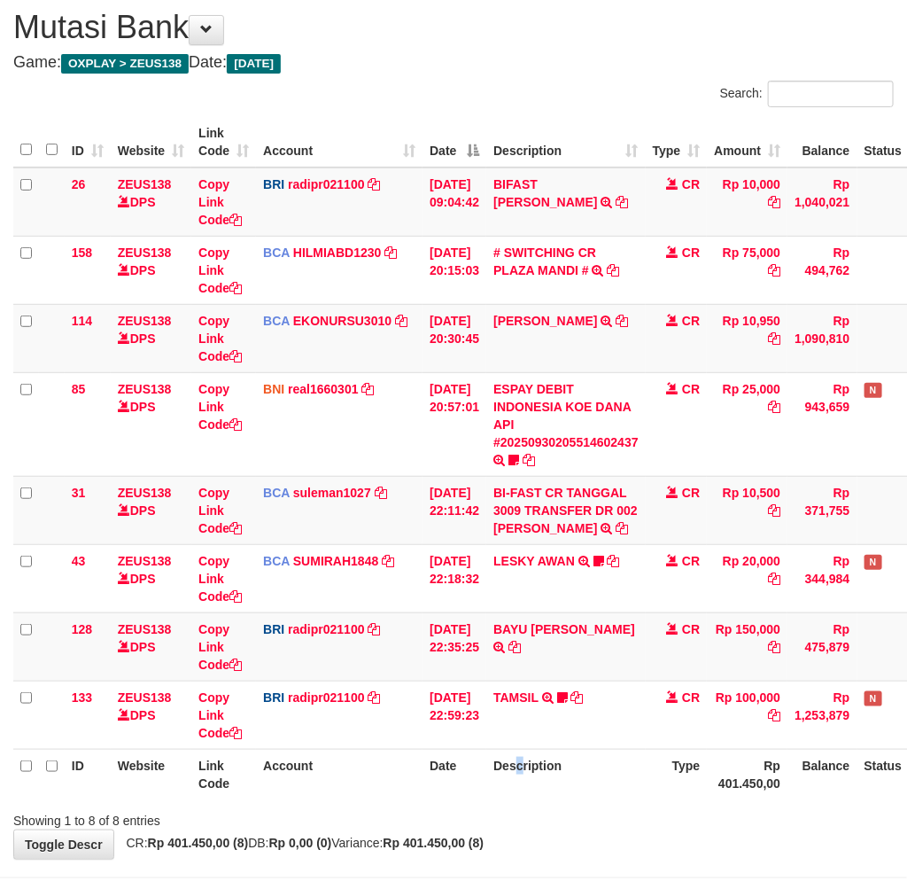
click at [537, 788] on th "Description" at bounding box center [565, 774] width 159 height 50
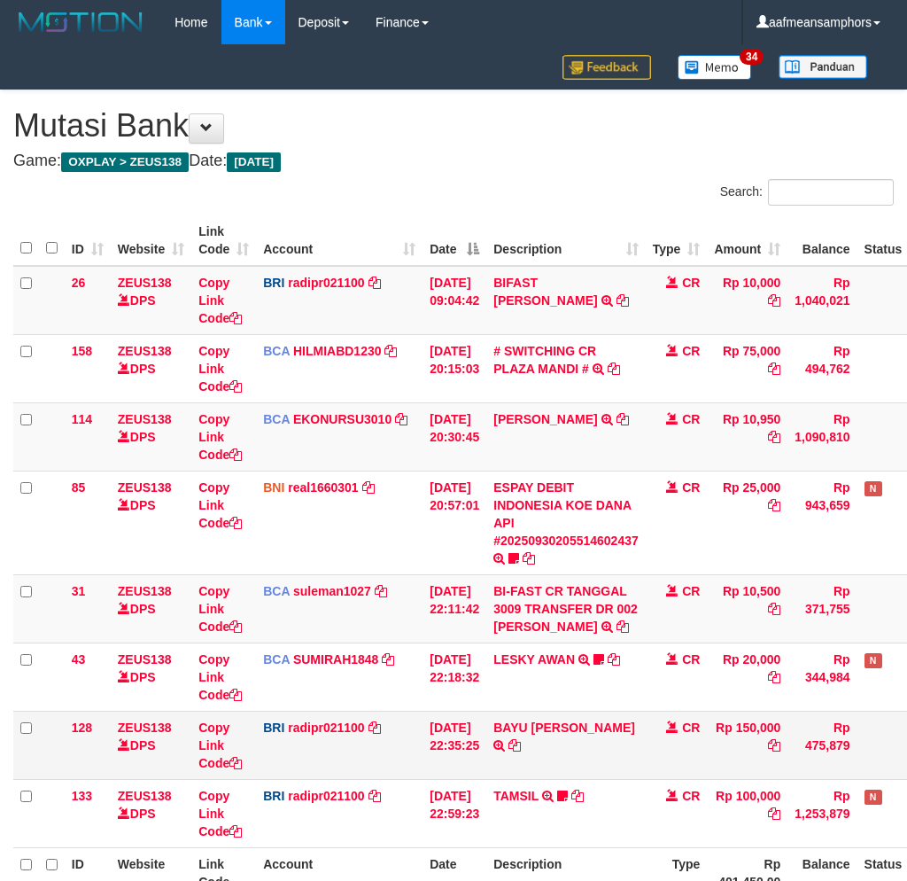
scroll to position [98, 0]
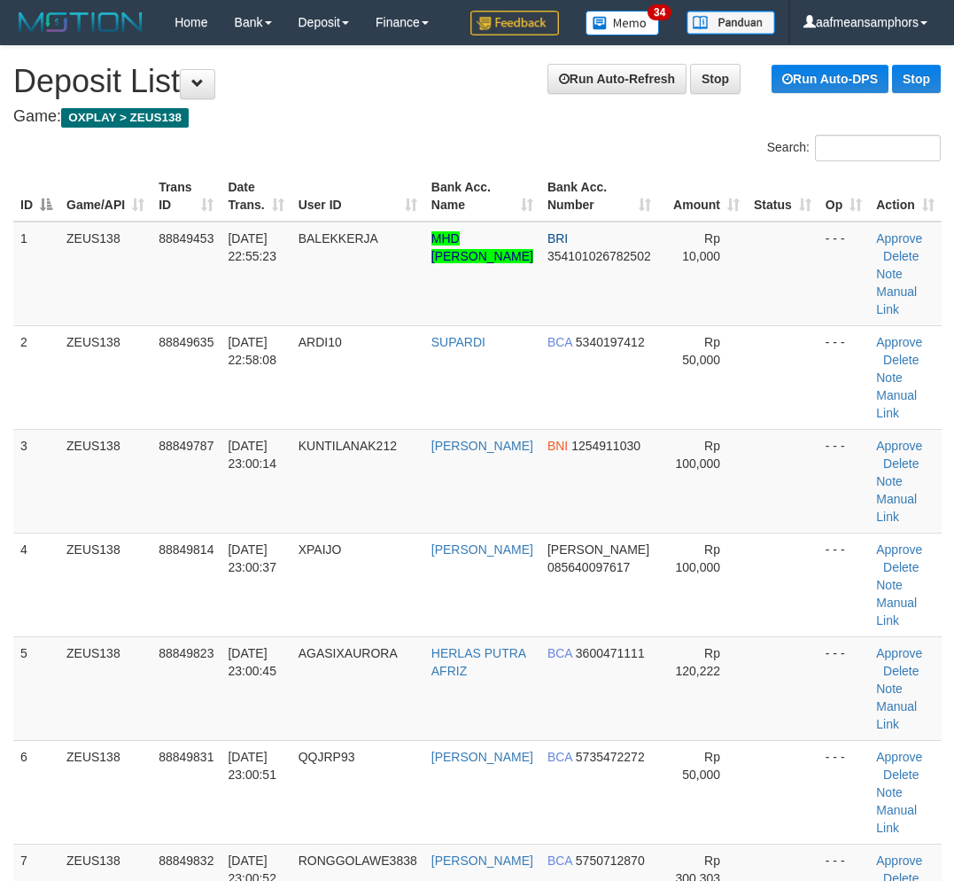
scroll to position [3, 22]
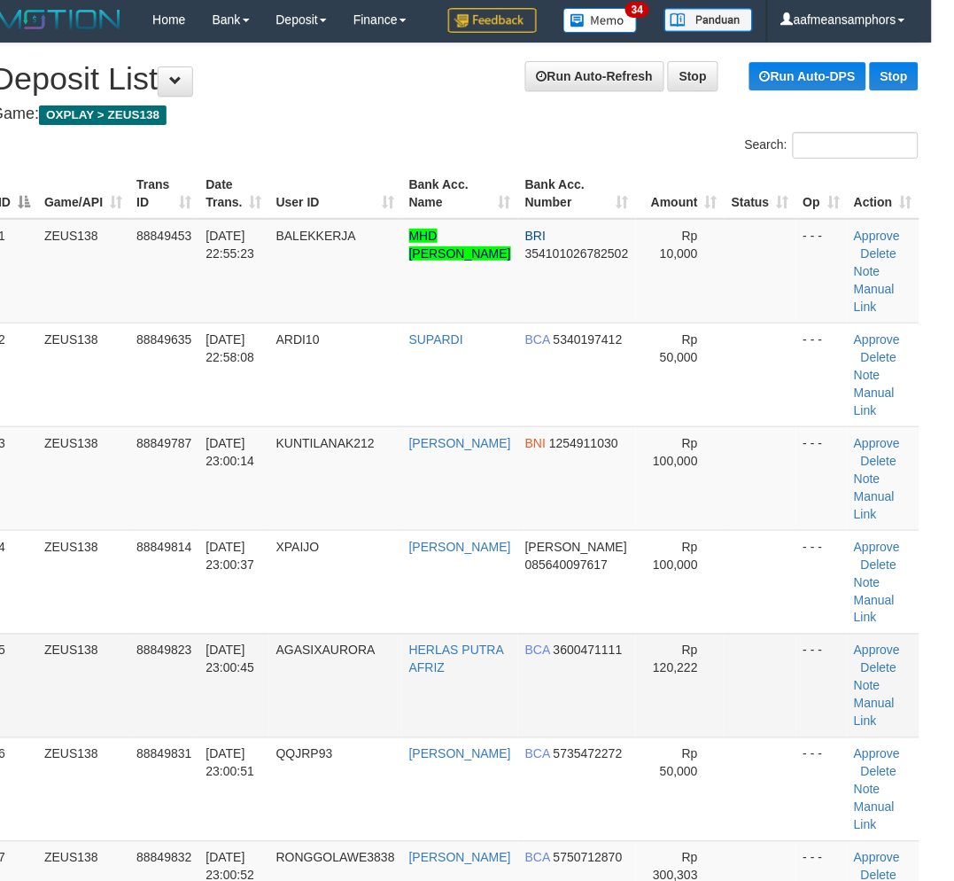
click at [293, 678] on td "AGASIXAURORA" at bounding box center [335, 685] width 133 height 104
click at [322, 661] on td "AGASIXAURORA" at bounding box center [335, 685] width 133 height 104
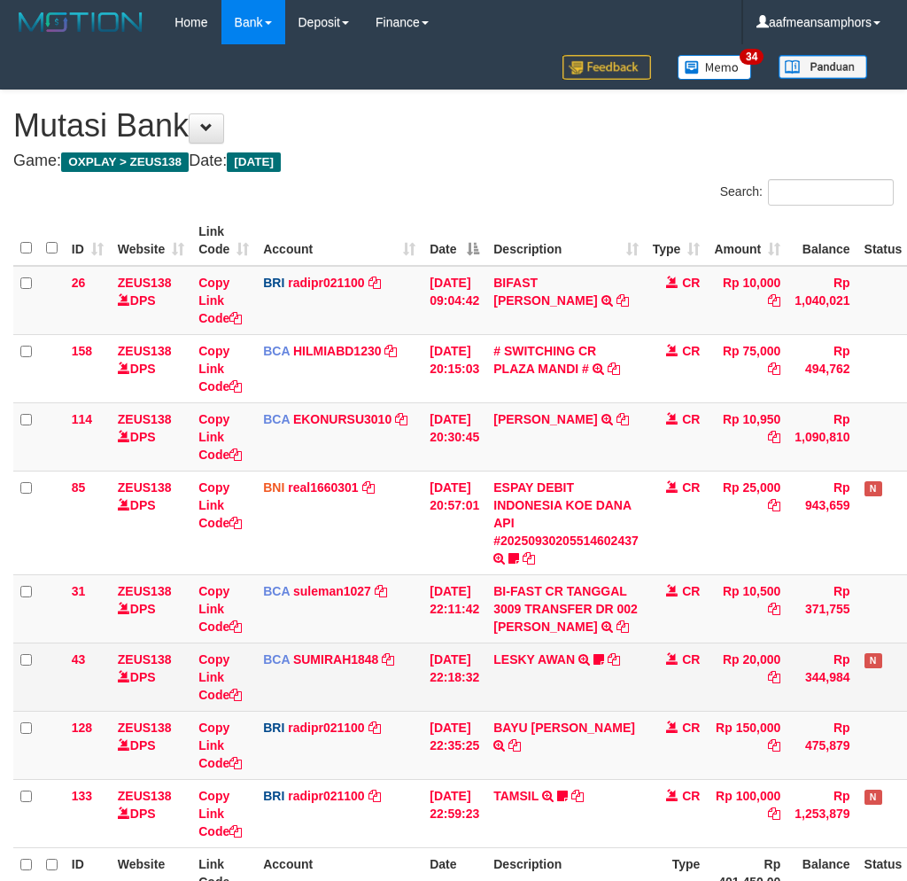
scroll to position [98, 0]
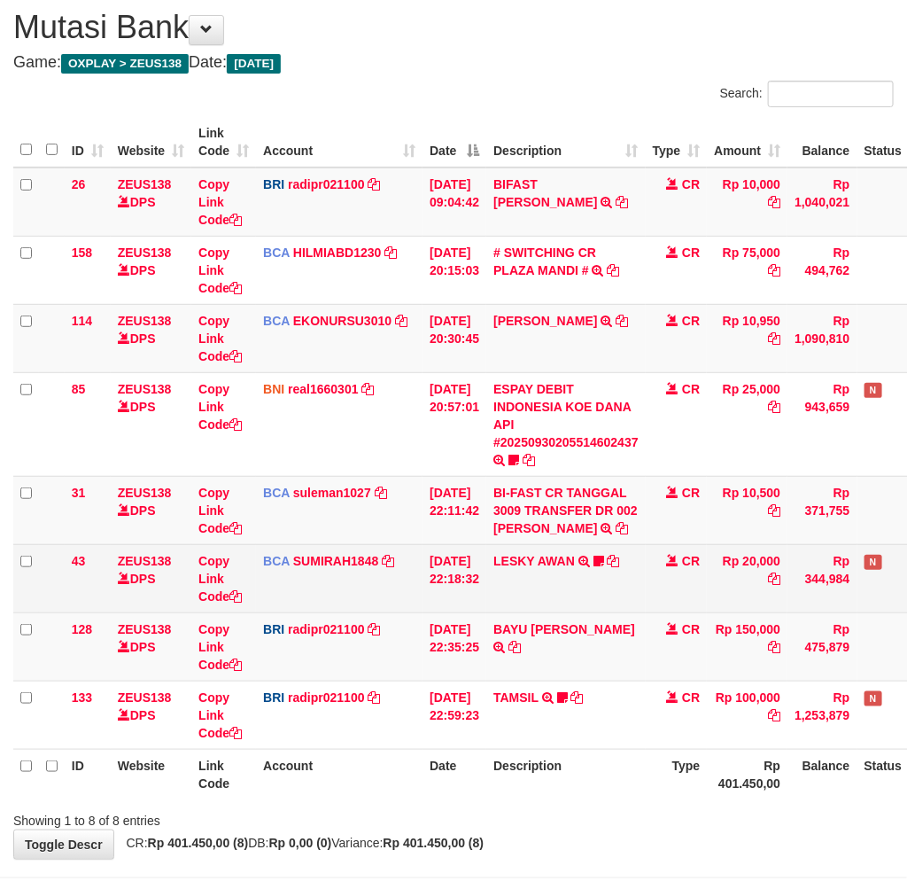
click at [563, 565] on td "LESKY AWAN TRSF E-BANKING CR 3009/FTSCY/WS95031 20000.00LESKY AWAN LESKY0927" at bounding box center [565, 578] width 159 height 68
click at [562, 560] on link "LESKY AWAN" at bounding box center [534, 561] width 82 height 14
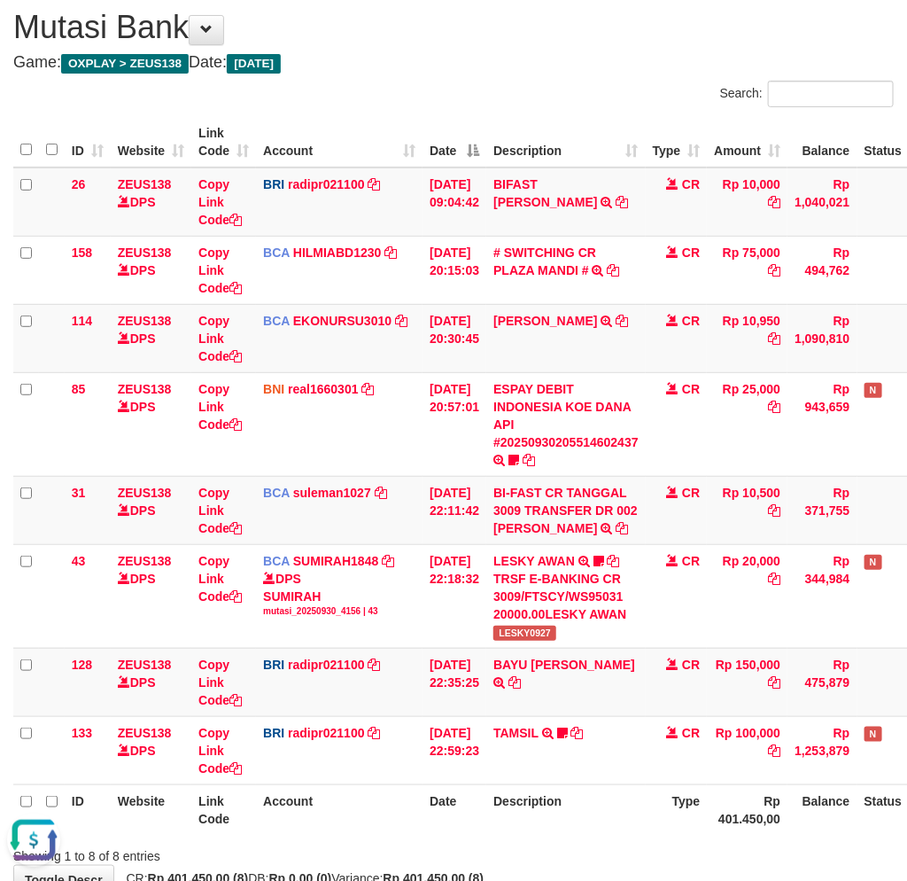
scroll to position [0, 0]
click at [564, 868] on div "**********" at bounding box center [453, 443] width 907 height 902
click at [600, 819] on th "Description" at bounding box center [565, 809] width 159 height 50
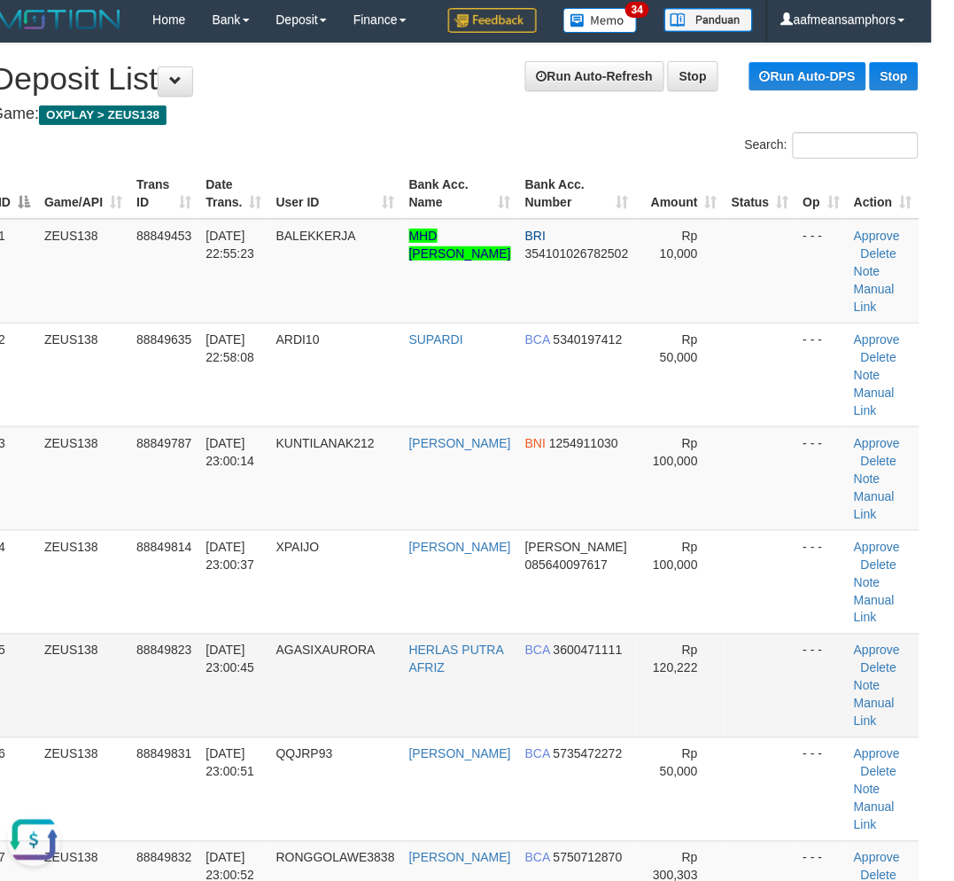
click at [470, 647] on td "HERLAS PUTRA AFRIZ" at bounding box center [460, 685] width 116 height 104
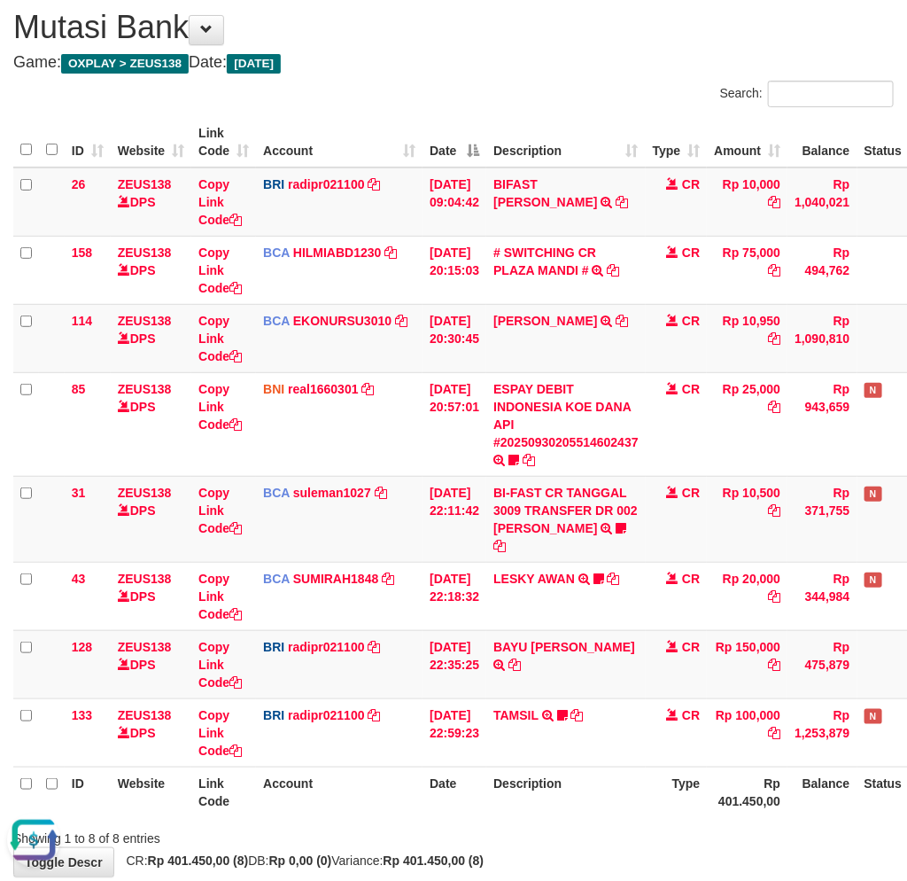
drag, startPoint x: 579, startPoint y: 809, endPoint x: 649, endPoint y: 789, distance: 72.6
click at [581, 822] on div "Showing 1 to 8 of 8 entries" at bounding box center [453, 834] width 907 height 25
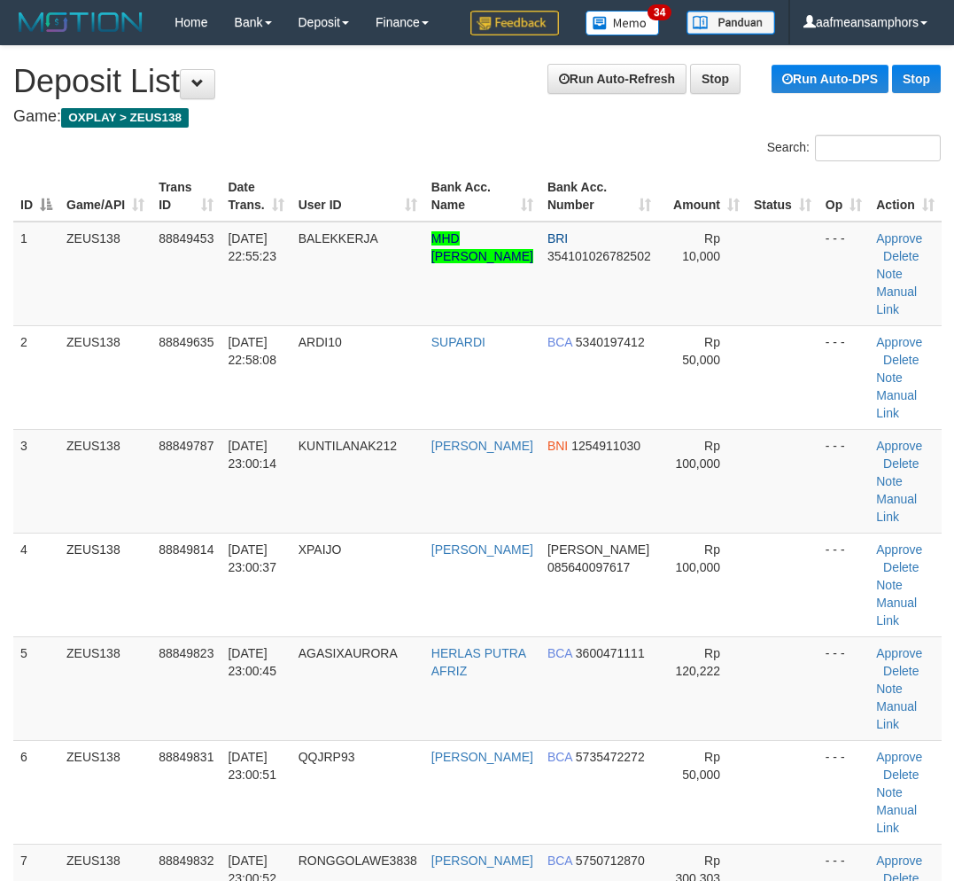
scroll to position [3, 22]
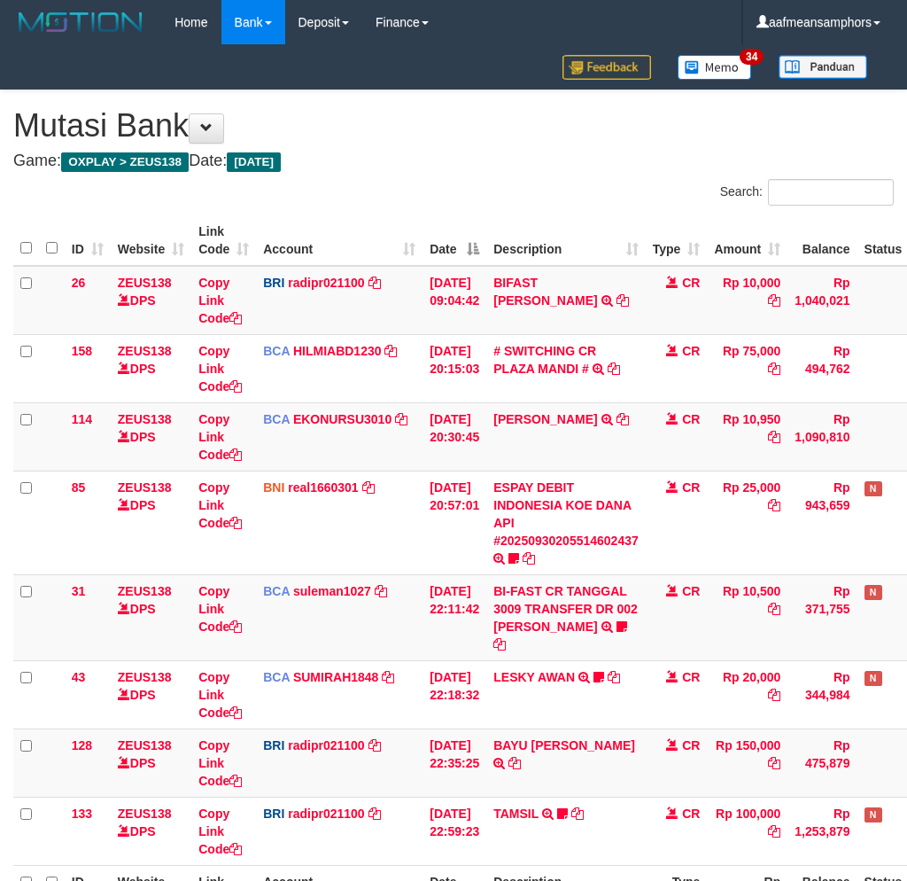
scroll to position [98, 0]
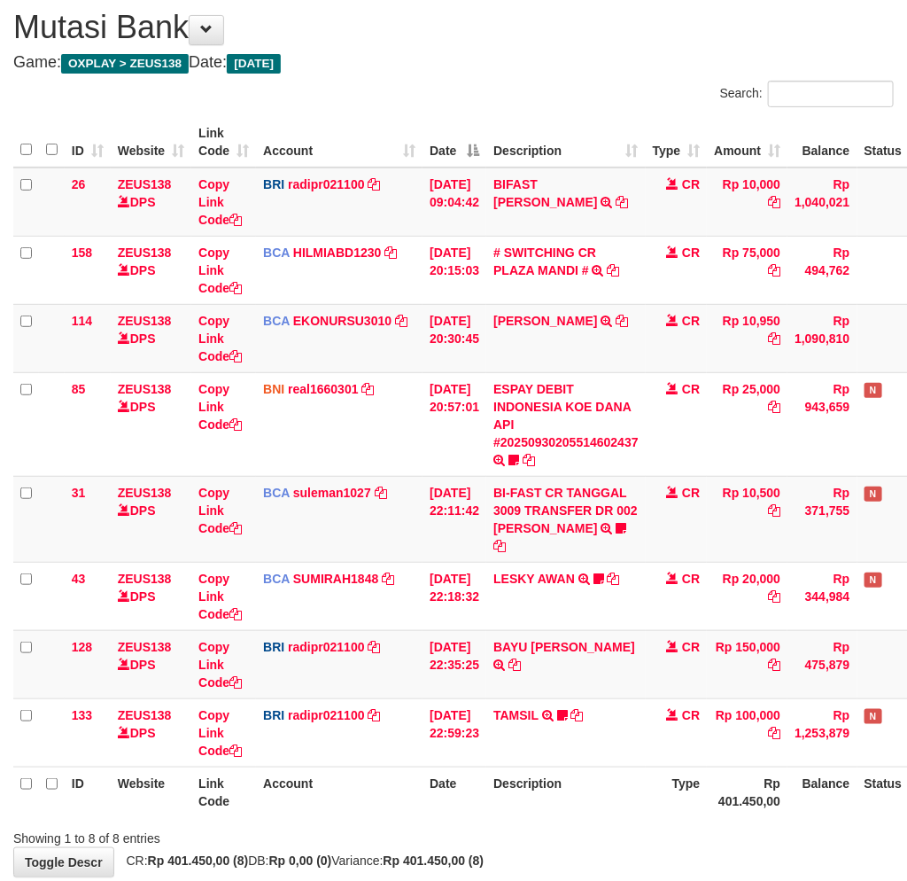
click at [600, 772] on th "Description" at bounding box center [565, 791] width 159 height 50
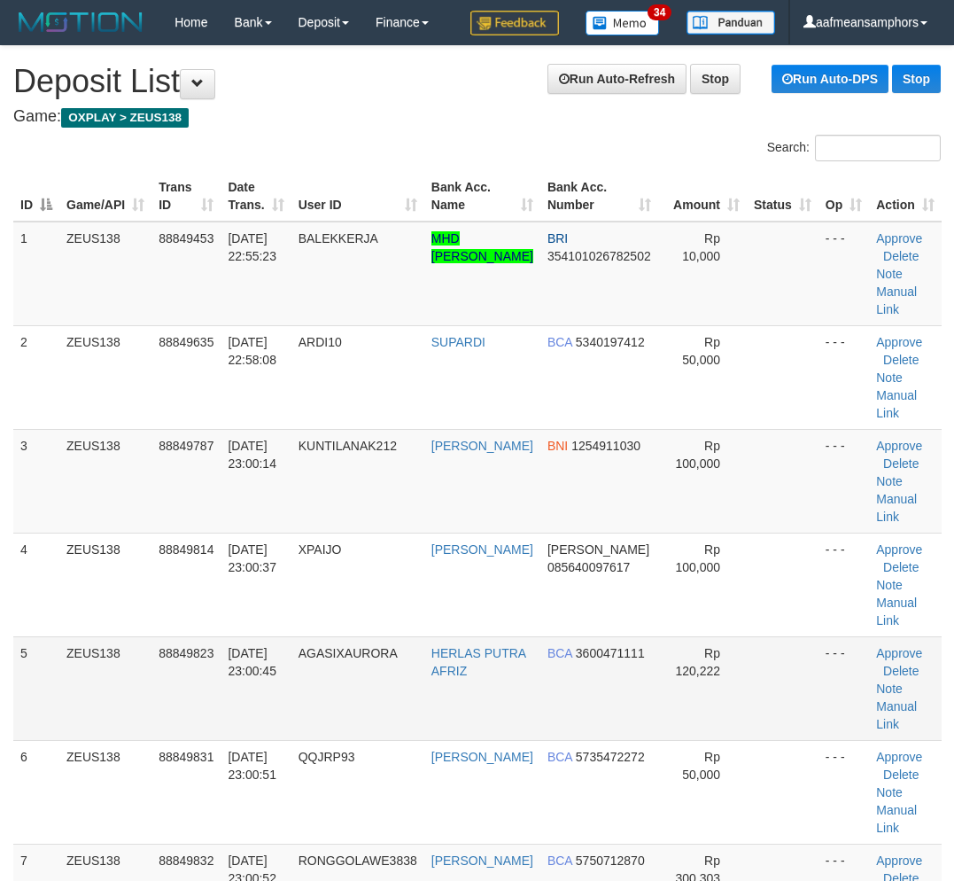
scroll to position [3, 22]
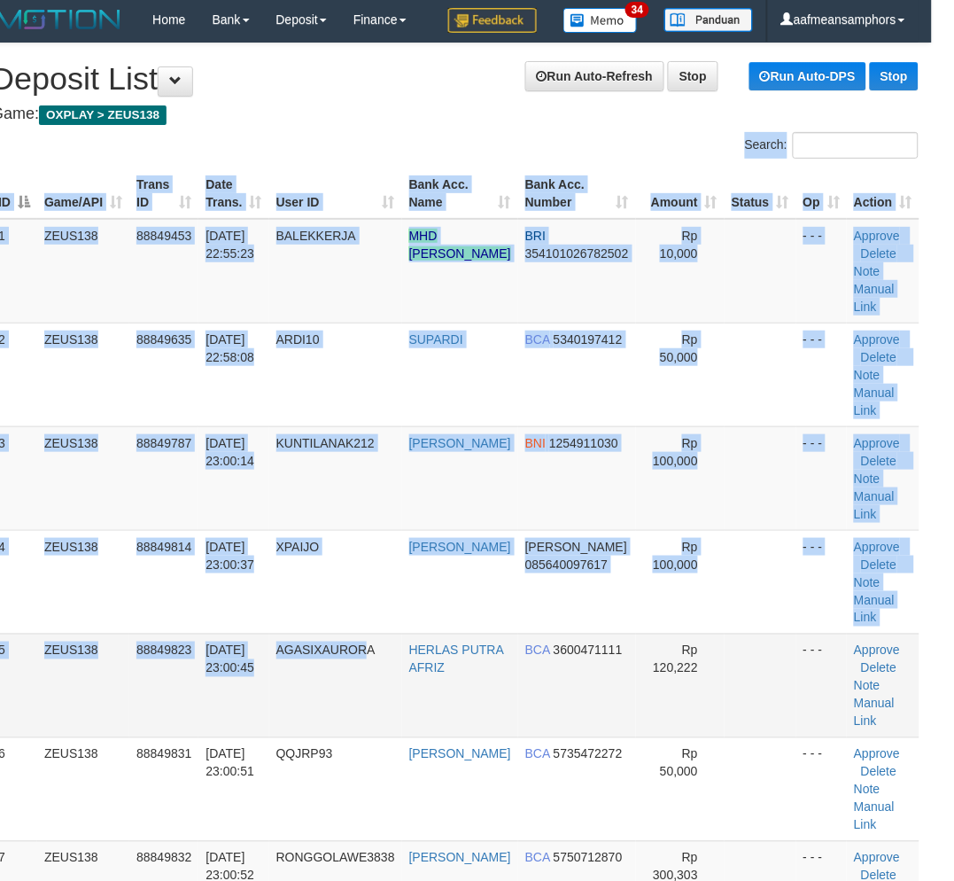
drag, startPoint x: 360, startPoint y: 713, endPoint x: 377, endPoint y: 723, distance: 19.4
click at [360, 716] on td "AGASIXAURORA" at bounding box center [335, 685] width 133 height 104
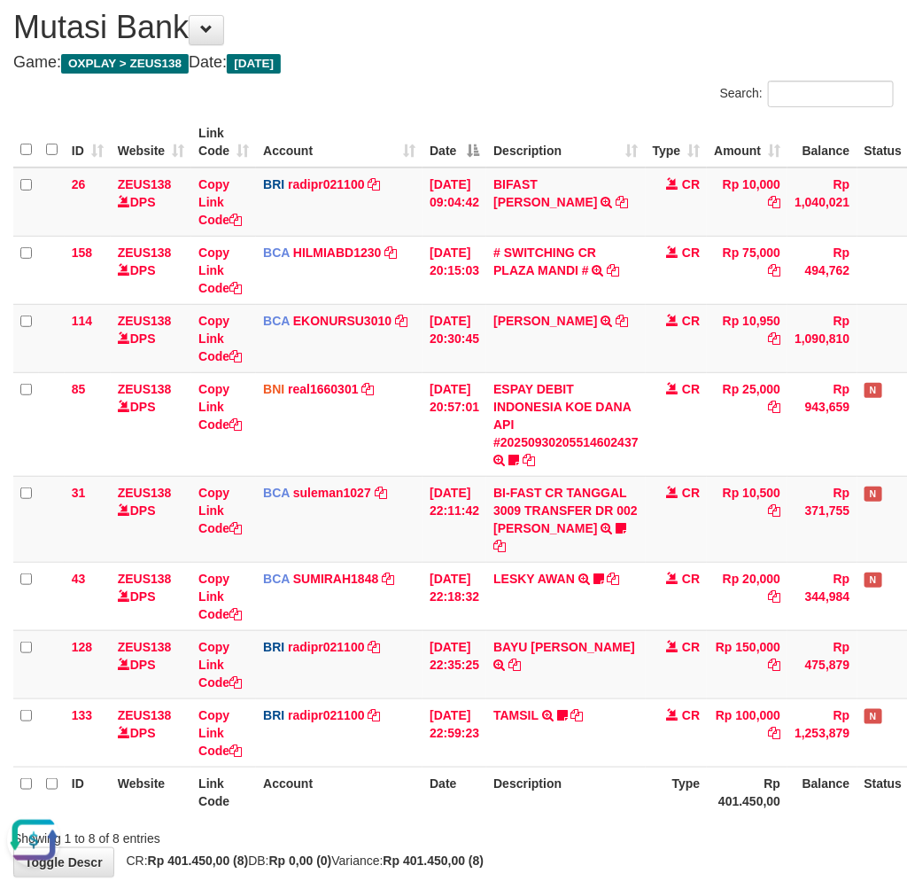
drag, startPoint x: 578, startPoint y: 757, endPoint x: 588, endPoint y: 756, distance: 10.7
click at [577, 766] on th "Description" at bounding box center [565, 791] width 159 height 50
click at [609, 772] on th "Description" at bounding box center [565, 791] width 159 height 50
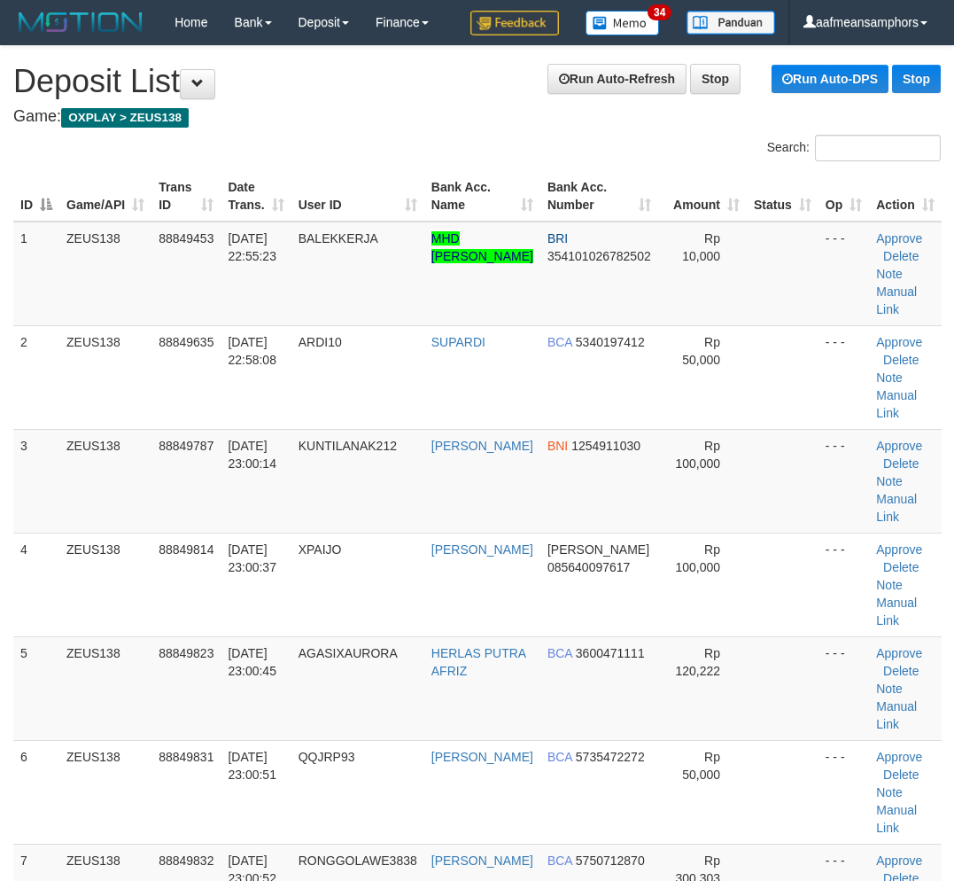
scroll to position [3, 0]
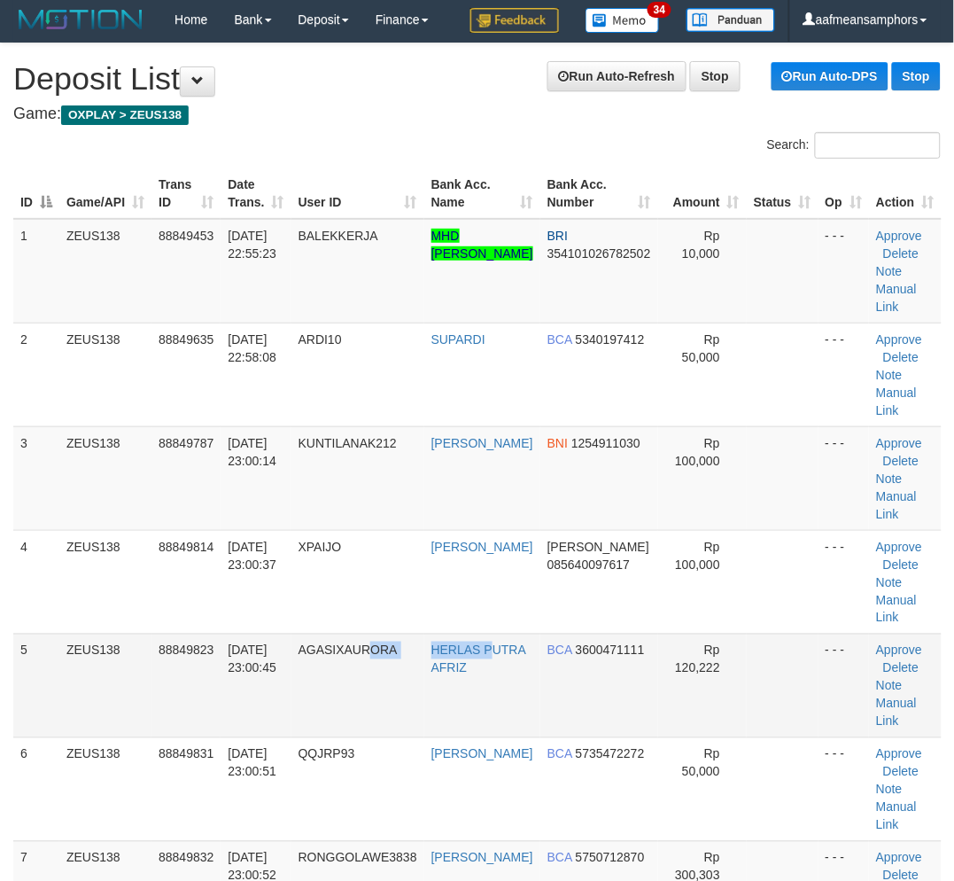
drag, startPoint x: 447, startPoint y: 701, endPoint x: 420, endPoint y: 701, distance: 27.5
click at [443, 701] on tr "5 ZEUS138 88849823 30/09/2025 23:00:45 AGASIXAURORA HERLAS PUTRA AFRIZ BCA 3600…" at bounding box center [477, 685] width 928 height 104
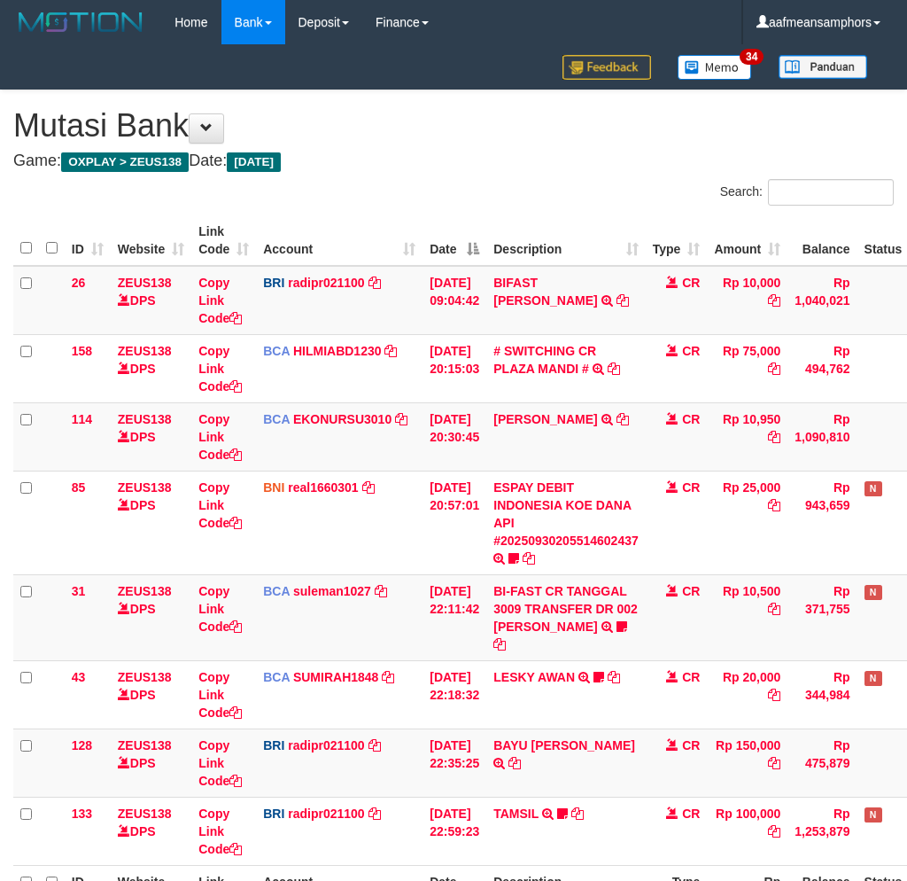
scroll to position [98, 0]
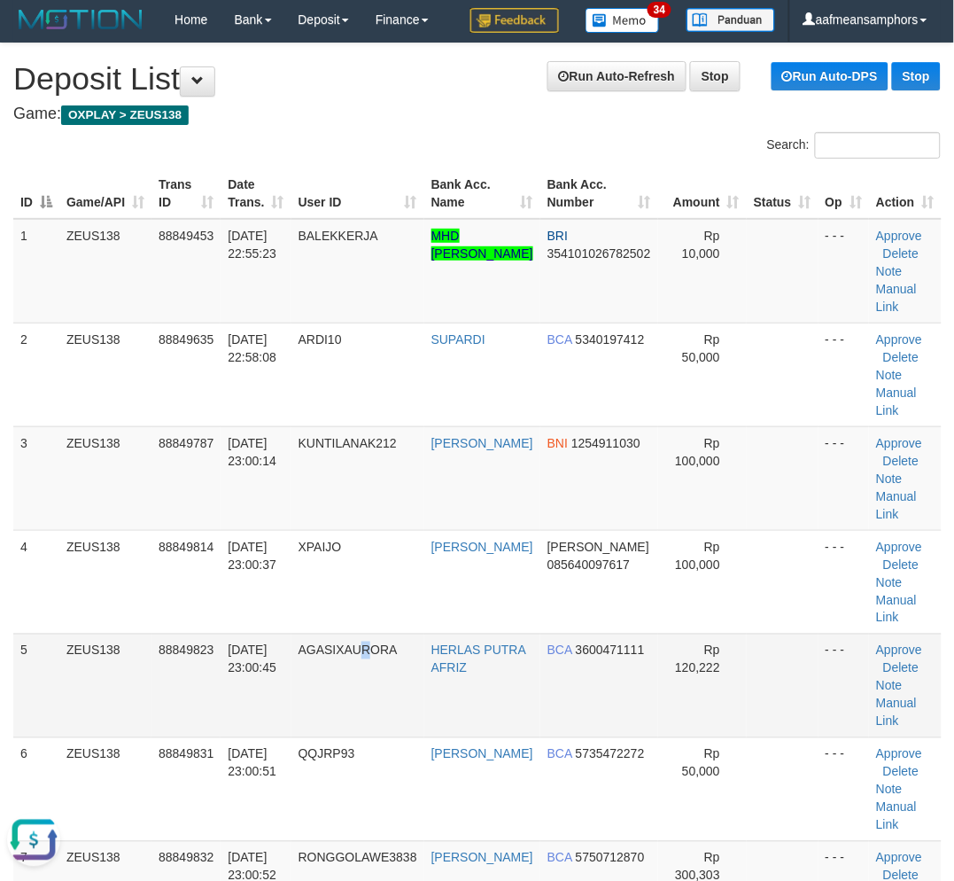
click at [376, 682] on td "AGASIXAURORA" at bounding box center [357, 685] width 133 height 104
click at [395, 656] on td "AGASIXAURORA" at bounding box center [357, 685] width 133 height 104
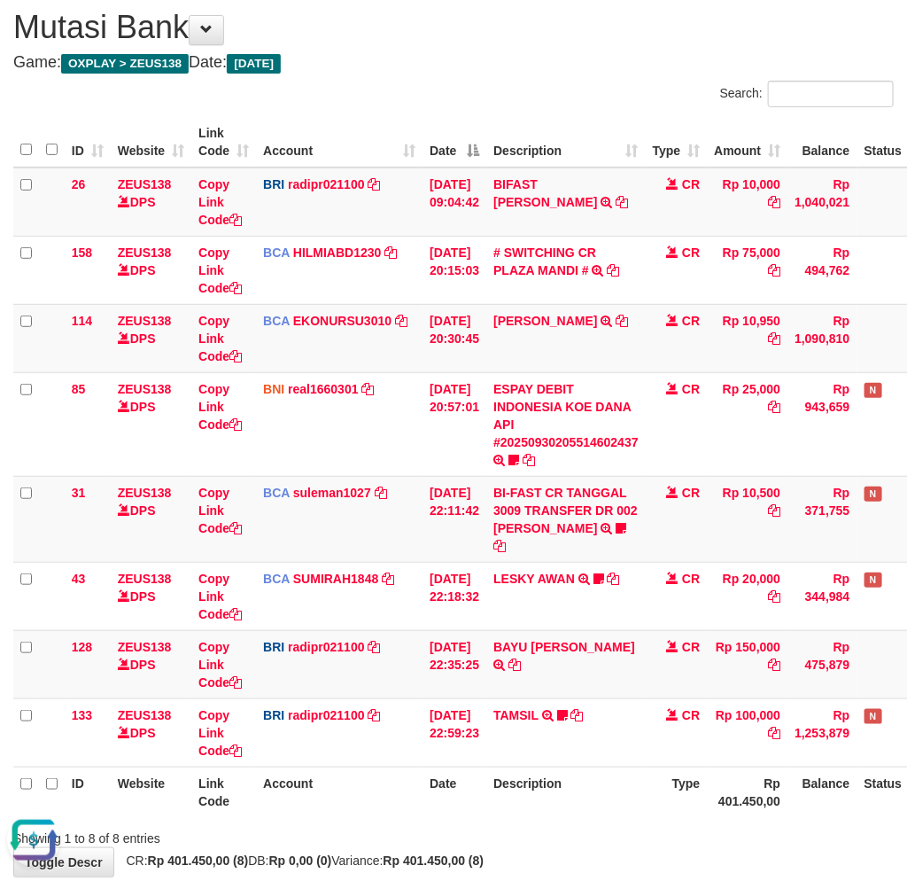
click at [652, 822] on div "Showing 1 to 8 of 8 entries" at bounding box center [453, 834] width 907 height 25
click at [595, 792] on th "Description" at bounding box center [565, 791] width 159 height 50
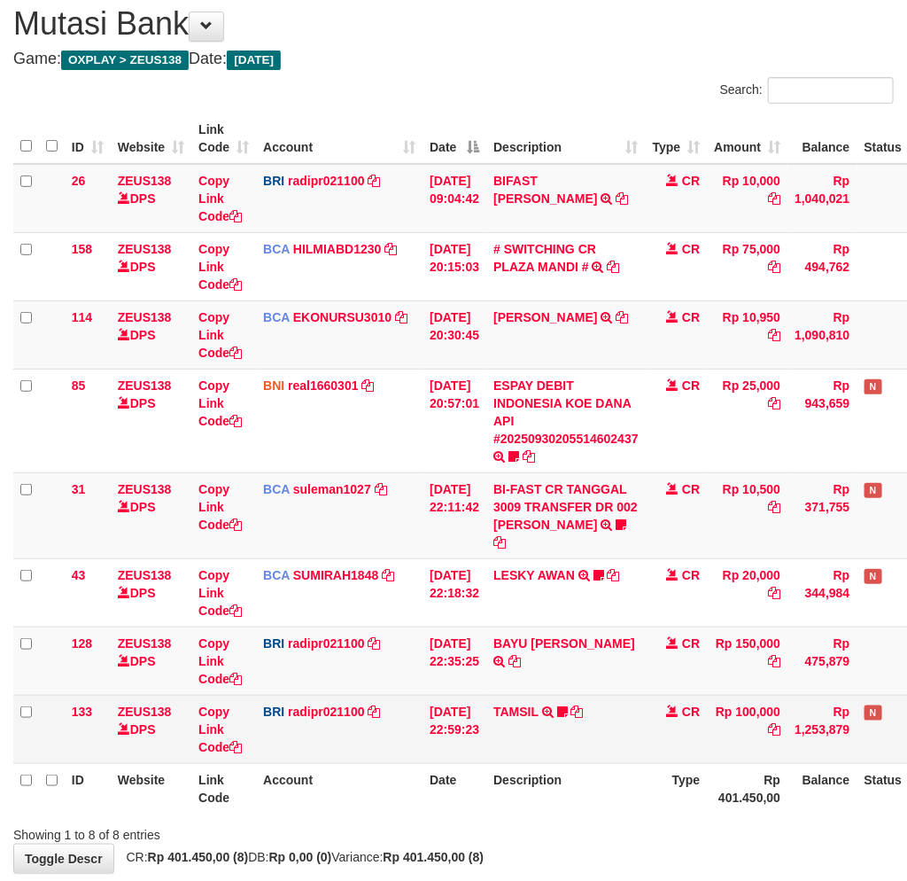
scroll to position [98, 0]
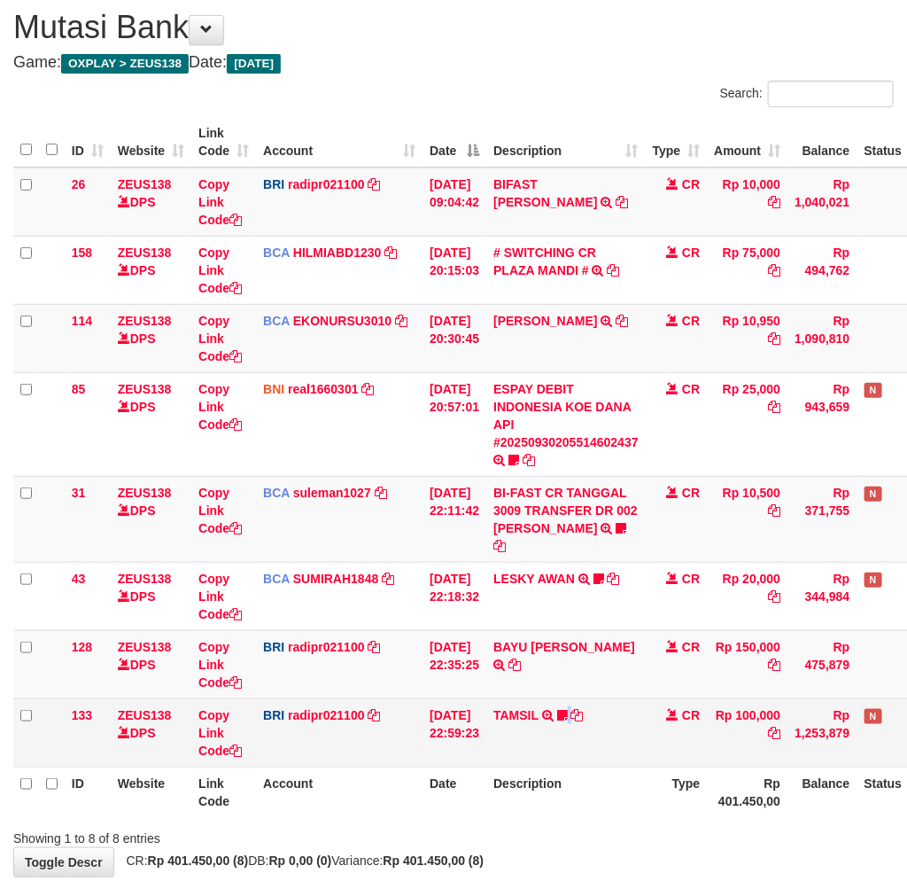
click at [578, 733] on td "TAMSIL TRANSFER NBMB TAMSIL TO REYNALDI ADI PRATAMA Fatta029" at bounding box center [565, 732] width 159 height 68
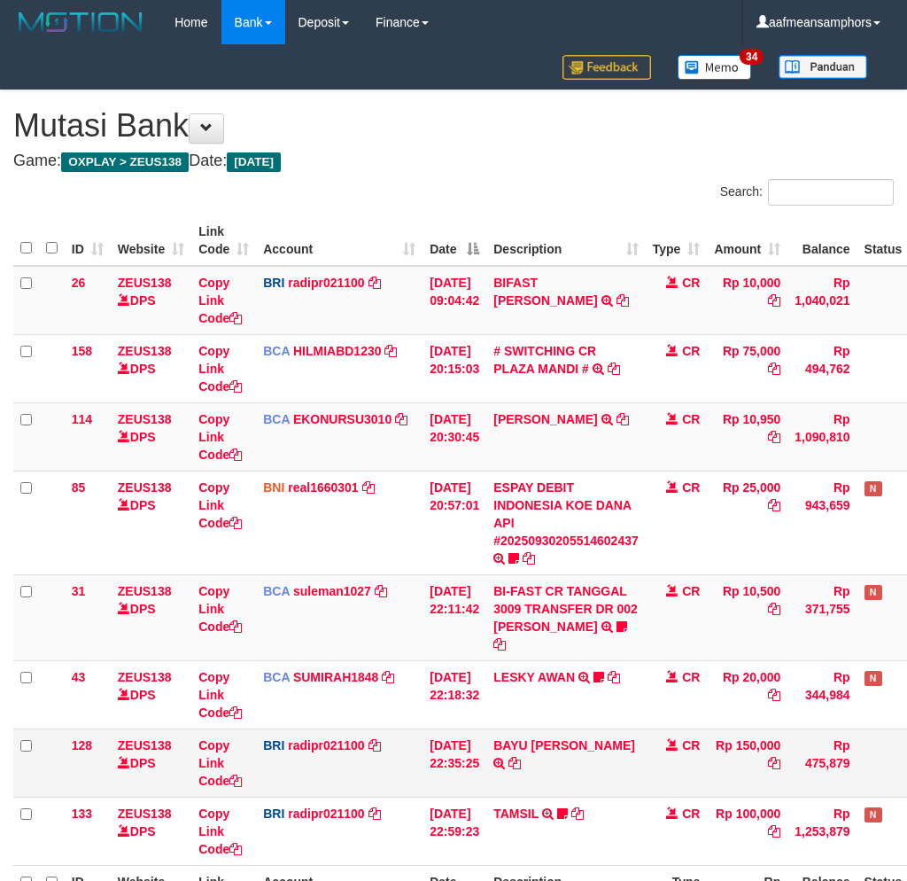
scroll to position [98, 0]
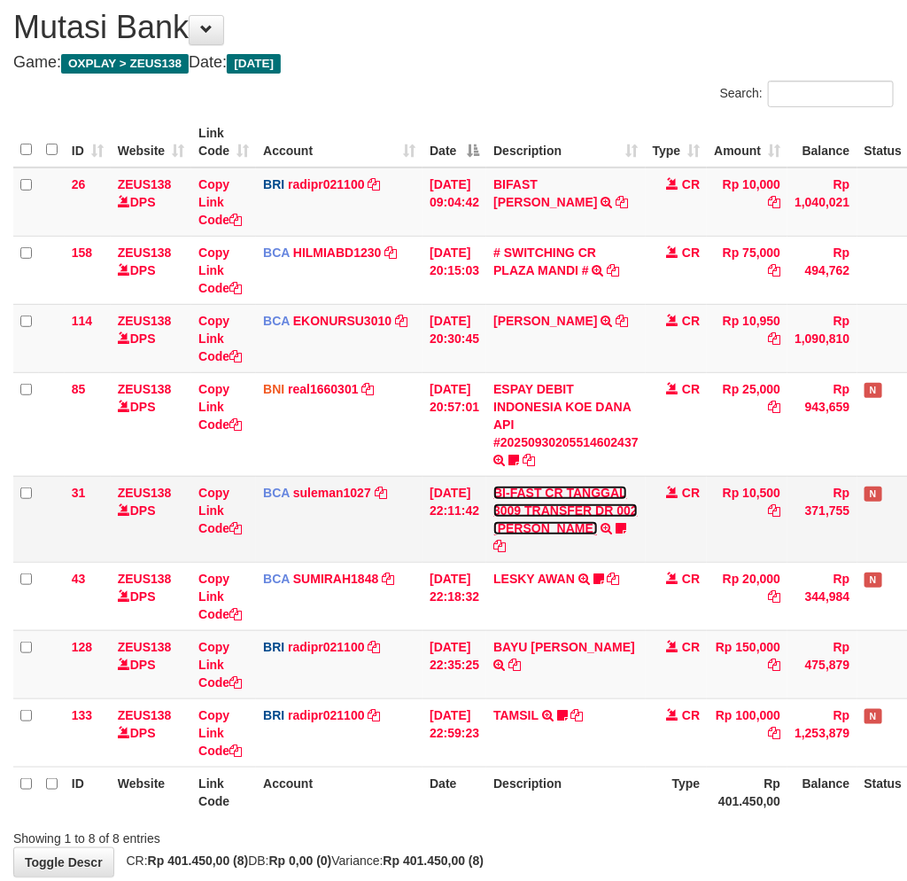
click at [553, 526] on link "BI-FAST CR TANGGAL 3009 TRANSFER DR 002 [PERSON_NAME]" at bounding box center [565, 510] width 144 height 50
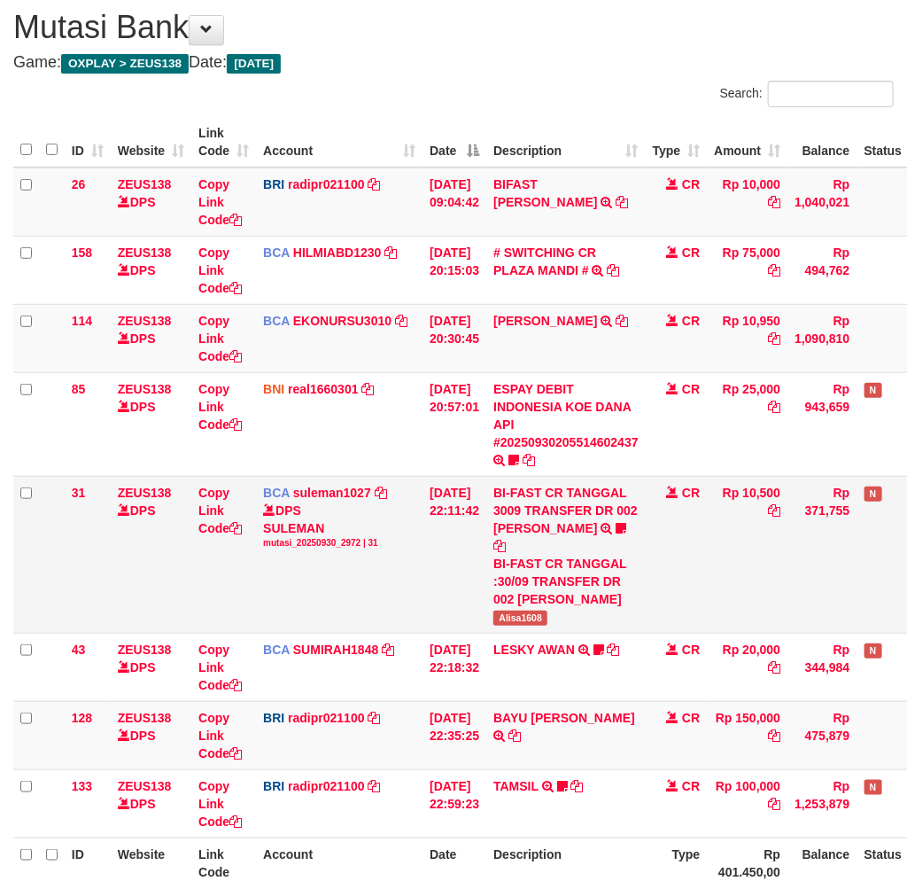
click at [541, 609] on td "BI-FAST CR TANGGAL 3009 TRANSFER DR 002 ASMANTONI BI-FAST CR TANGGAL :30/09 TRA…" at bounding box center [565, 554] width 159 height 157
copy span "Alisa1608"
click at [609, 738] on td "BAYU AJI PRATA TRANSFER NBMB BAYU AJI PRATA TO REYNALDI ADI PRATAMA" at bounding box center [565, 735] width 159 height 68
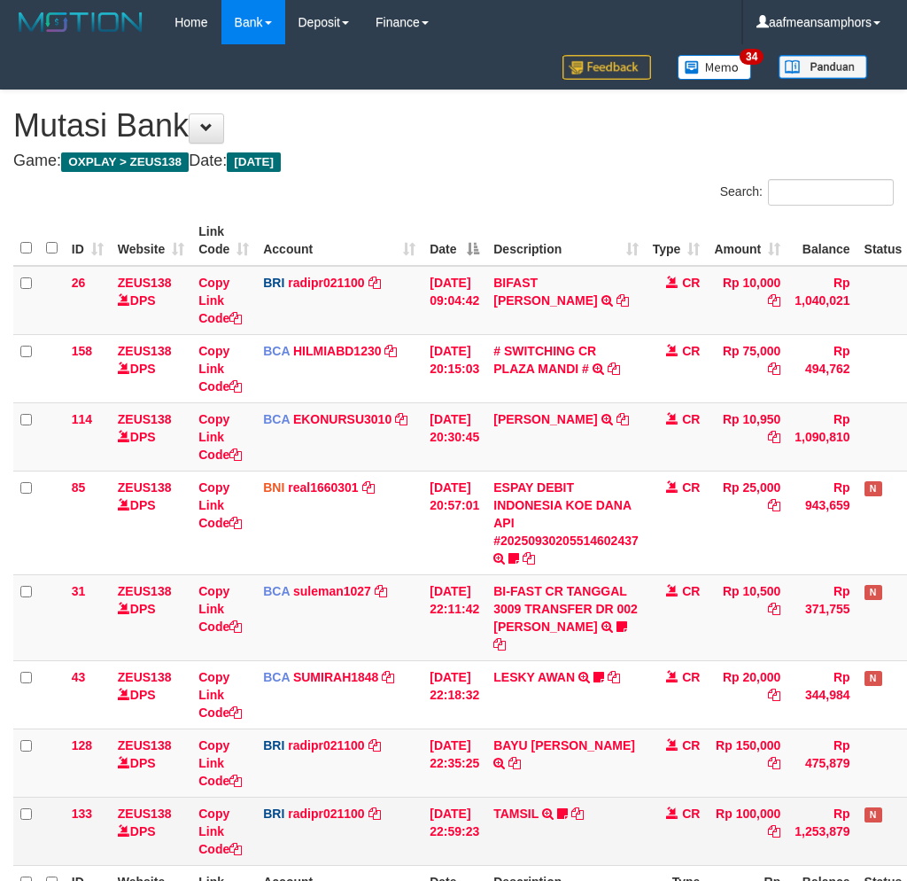
scroll to position [98, 0]
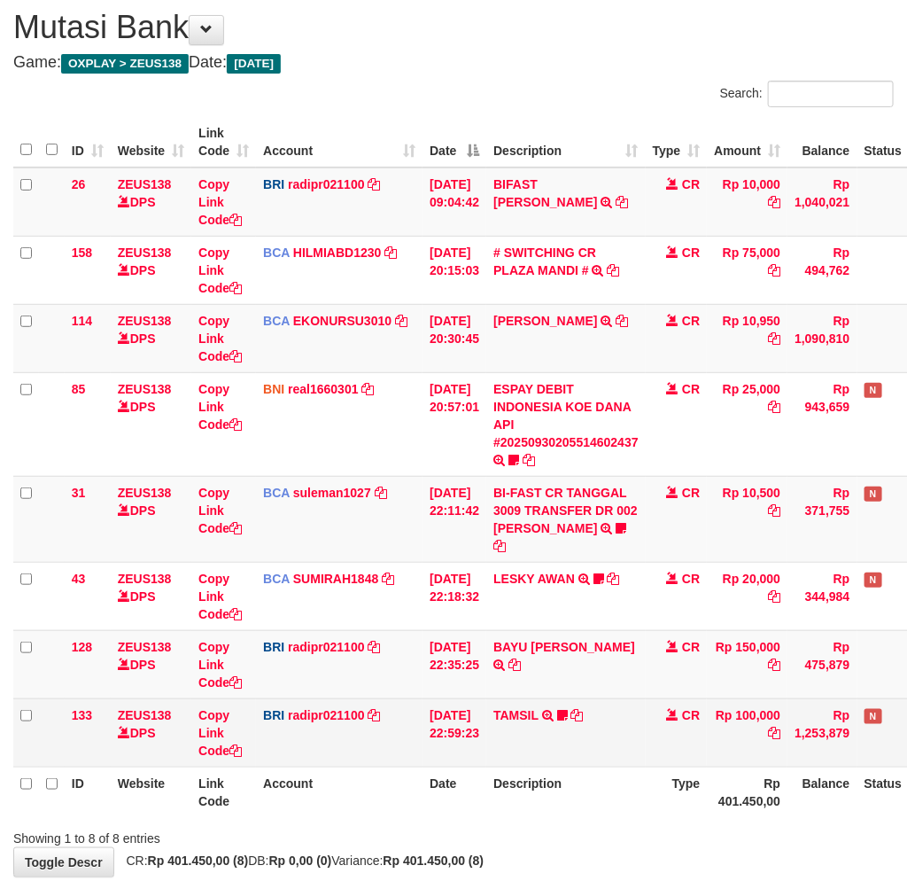
click at [505, 822] on div "Showing 1 to 8 of 8 entries" at bounding box center [453, 834] width 907 height 25
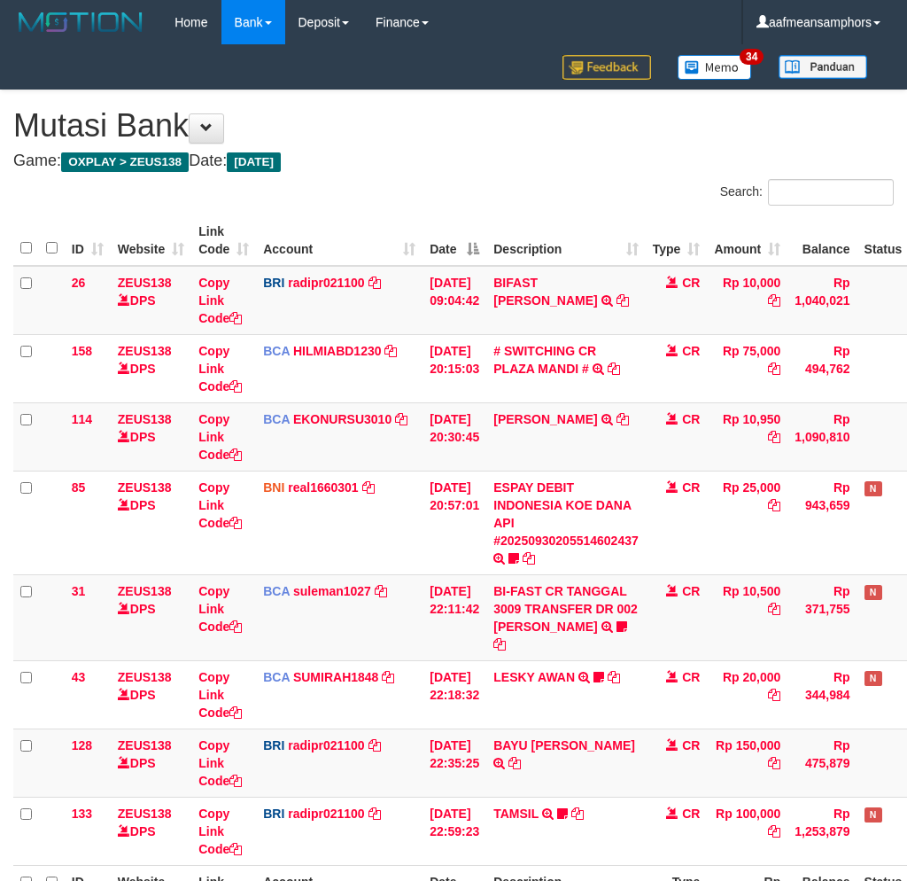
scroll to position [98, 0]
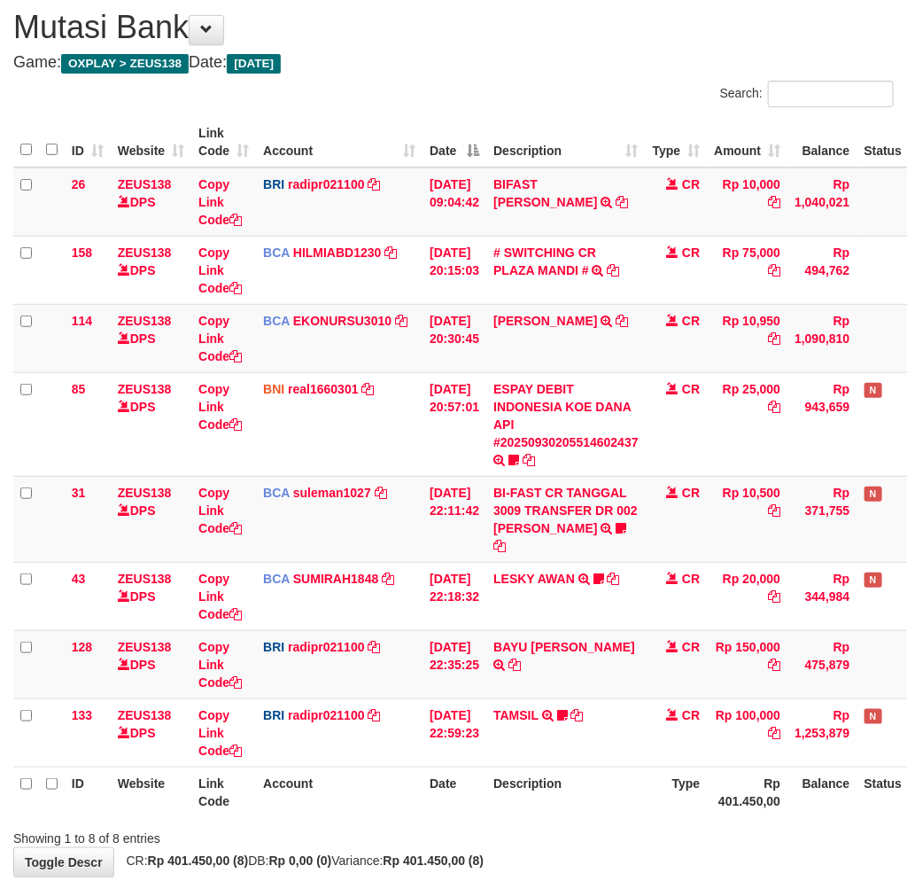
click at [603, 822] on div "Showing 1 to 8 of 8 entries" at bounding box center [453, 834] width 907 height 25
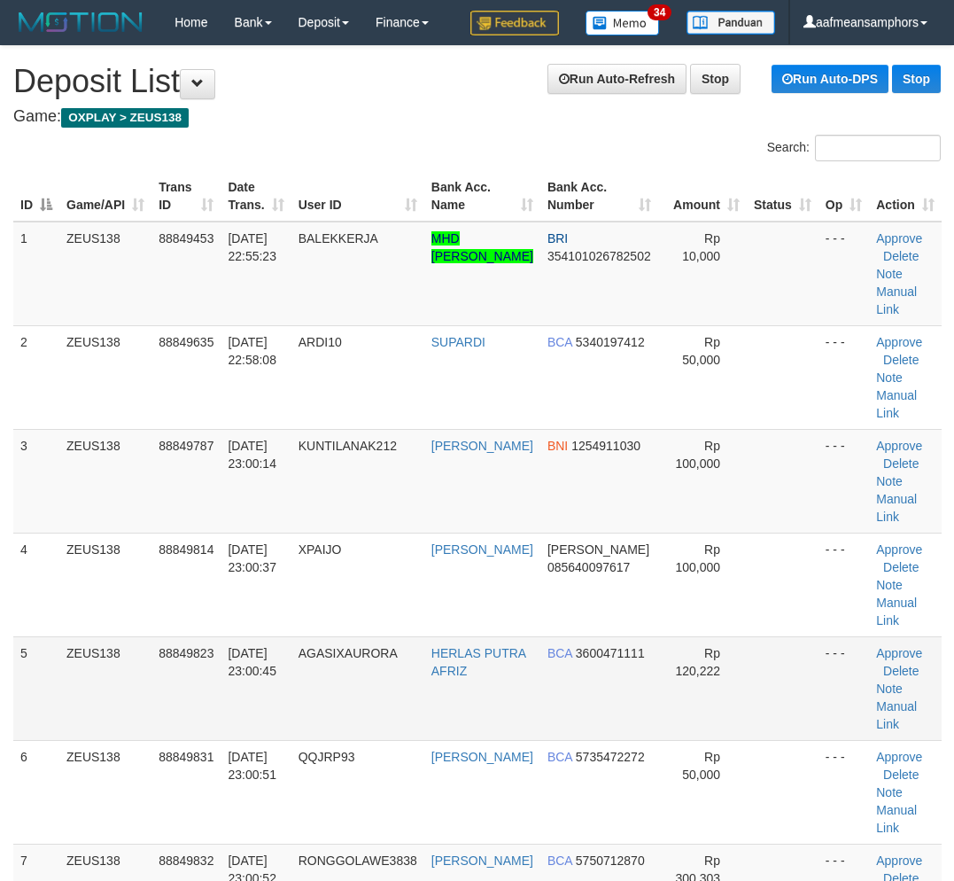
scroll to position [3, 0]
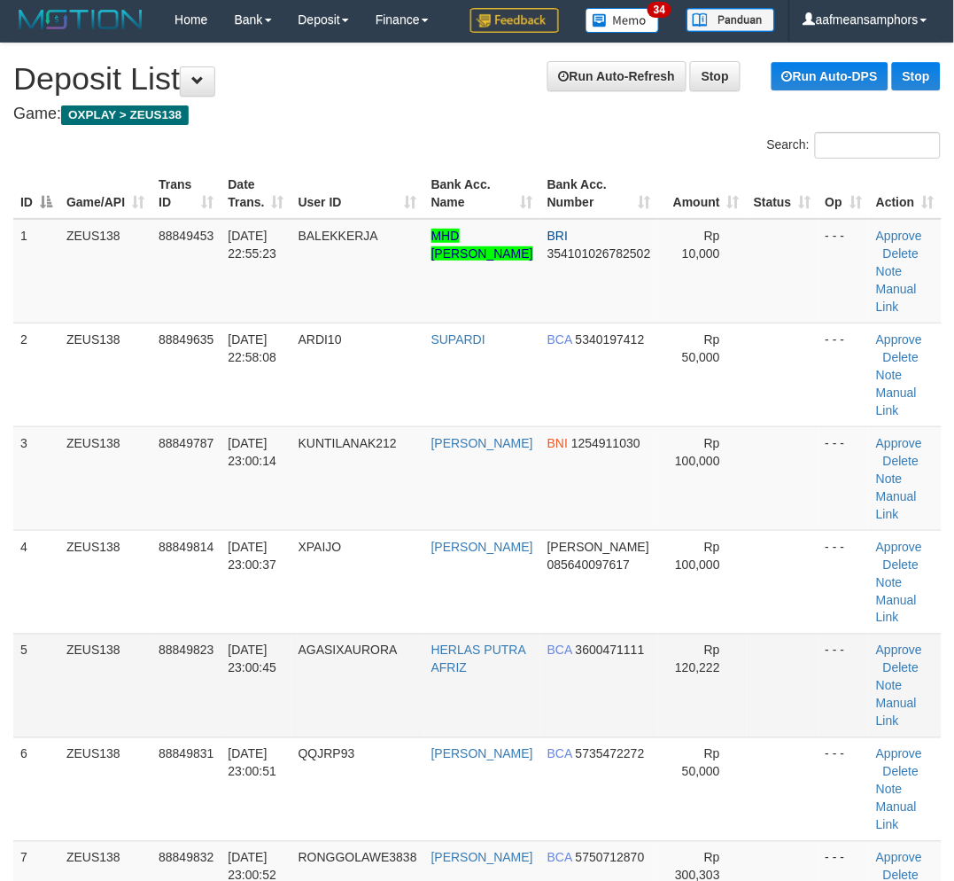
click at [378, 679] on td "AGASIXAURORA" at bounding box center [357, 685] width 133 height 104
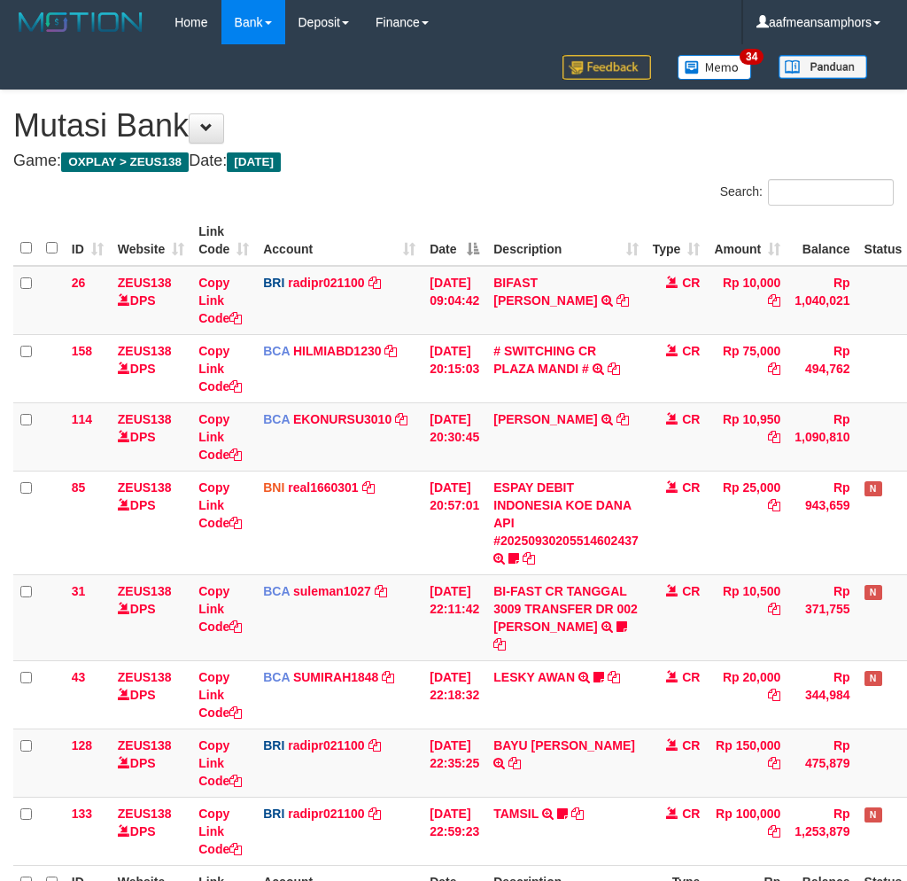
scroll to position [98, 0]
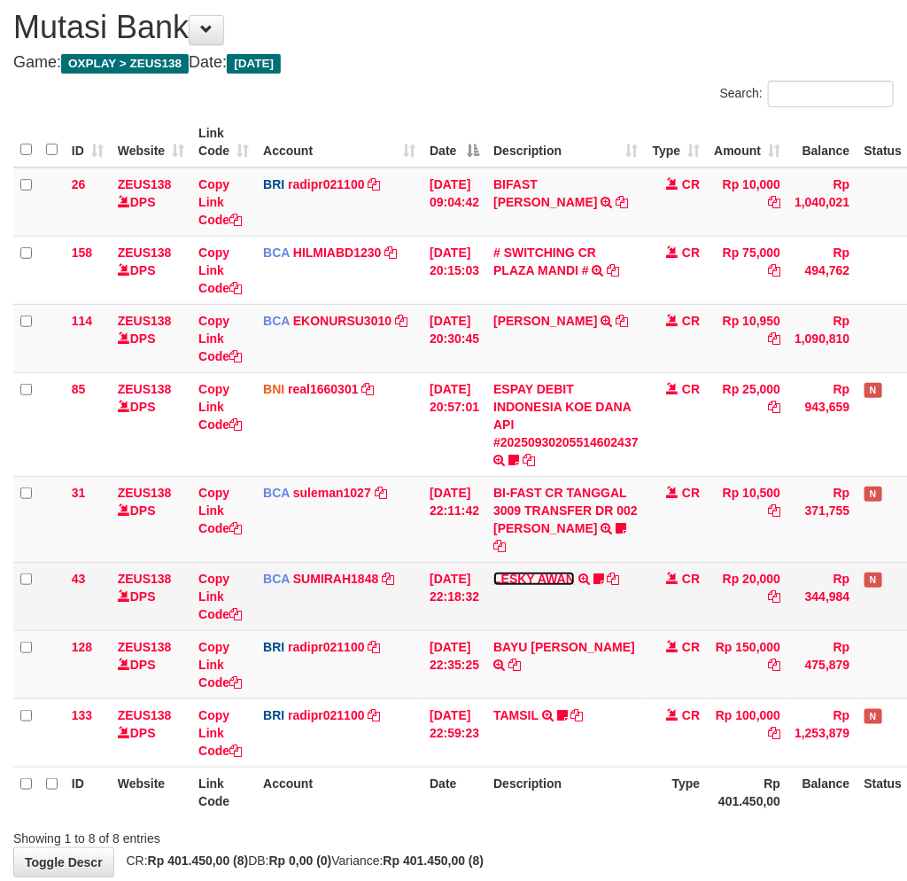
click at [559, 571] on link "LESKY AWAN" at bounding box center [534, 578] width 82 height 14
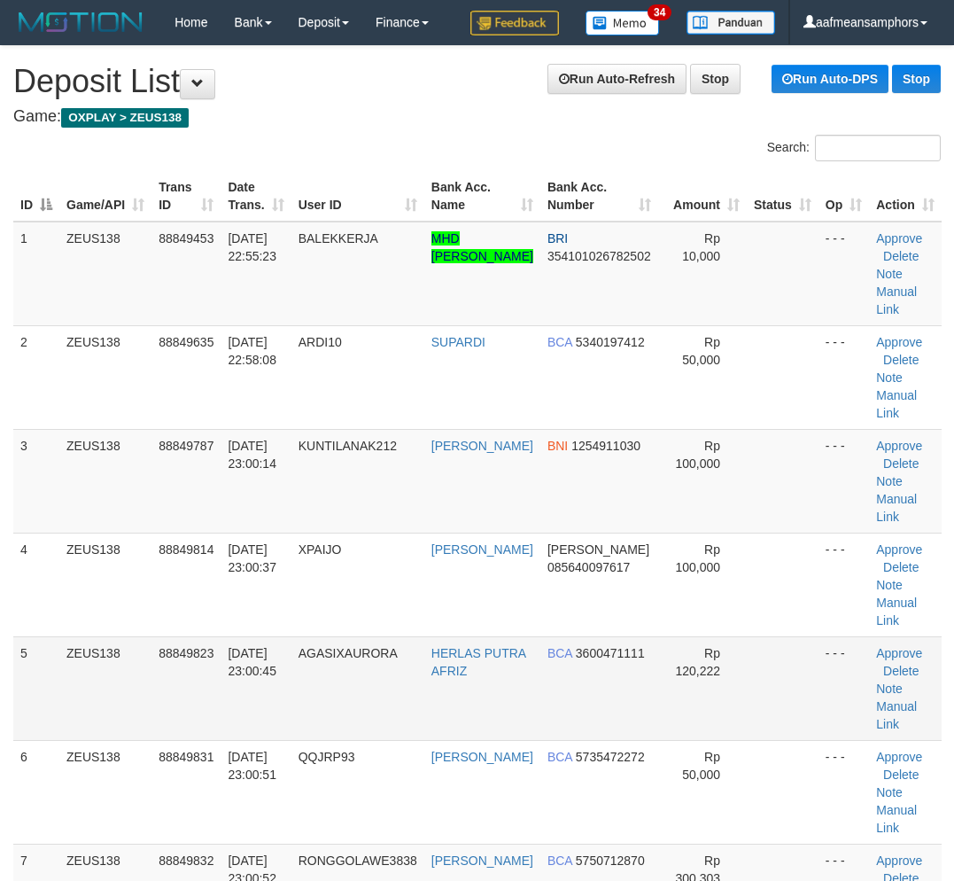
scroll to position [3, 0]
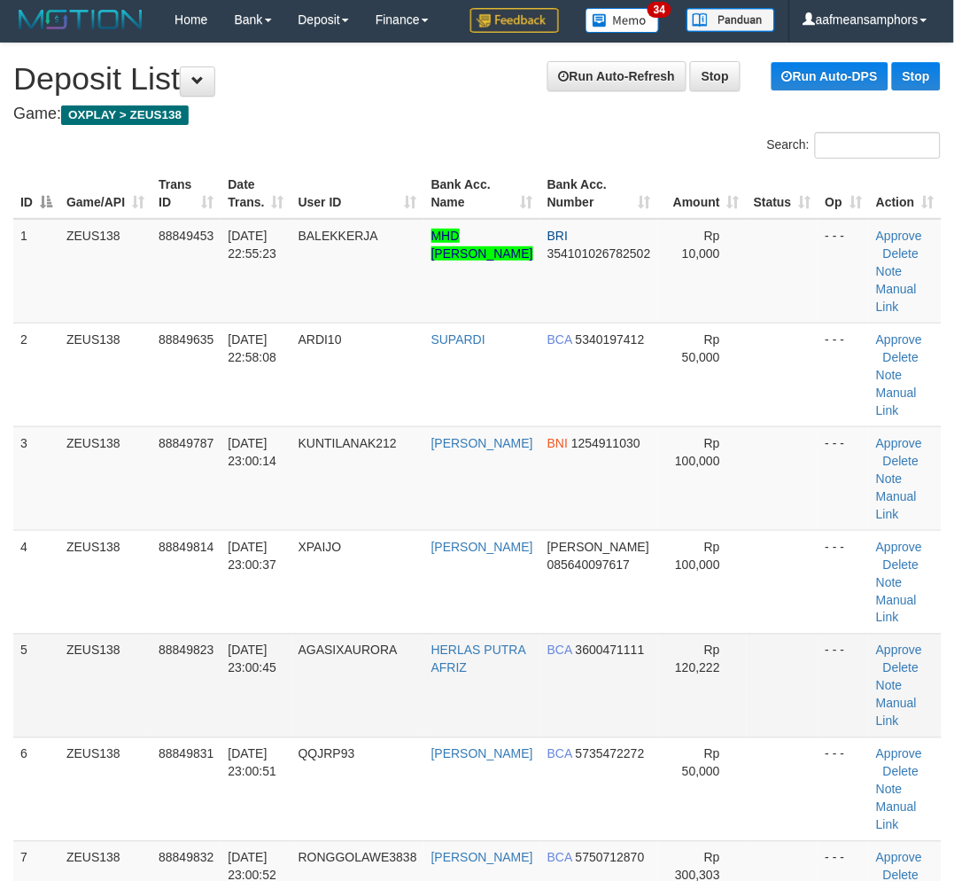
click at [287, 672] on td "[DATE] 23:00:45" at bounding box center [256, 685] width 70 height 104
click at [283, 667] on td "30/09/2025 23:00:45" at bounding box center [256, 685] width 70 height 104
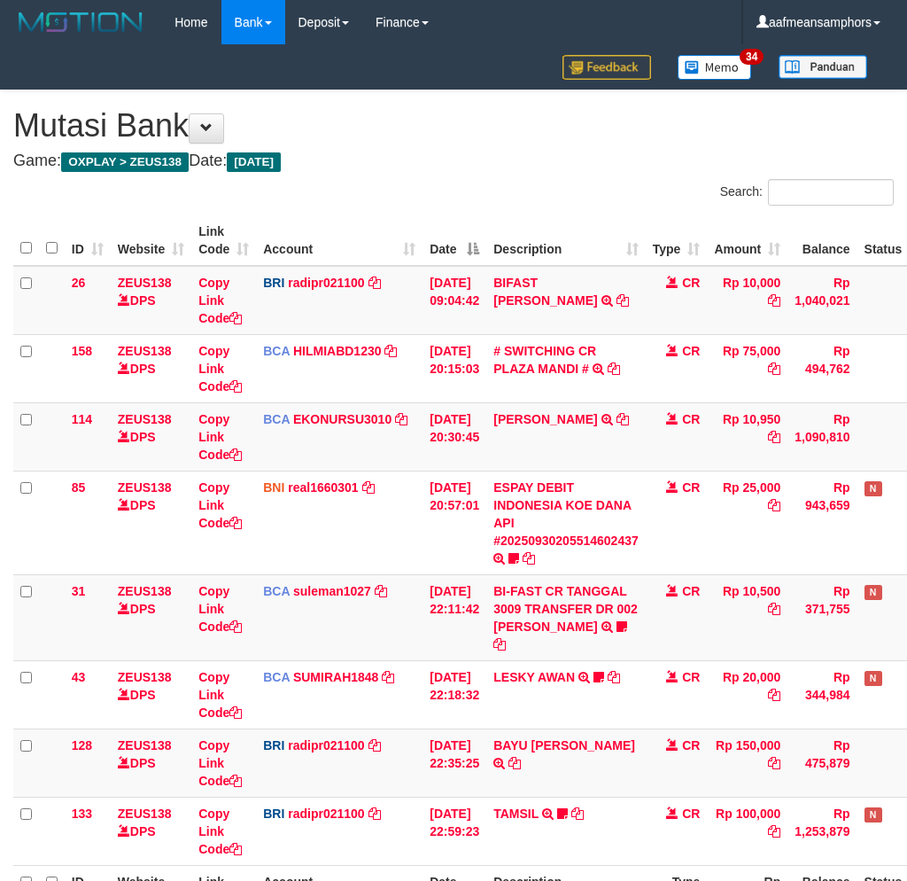
scroll to position [98, 0]
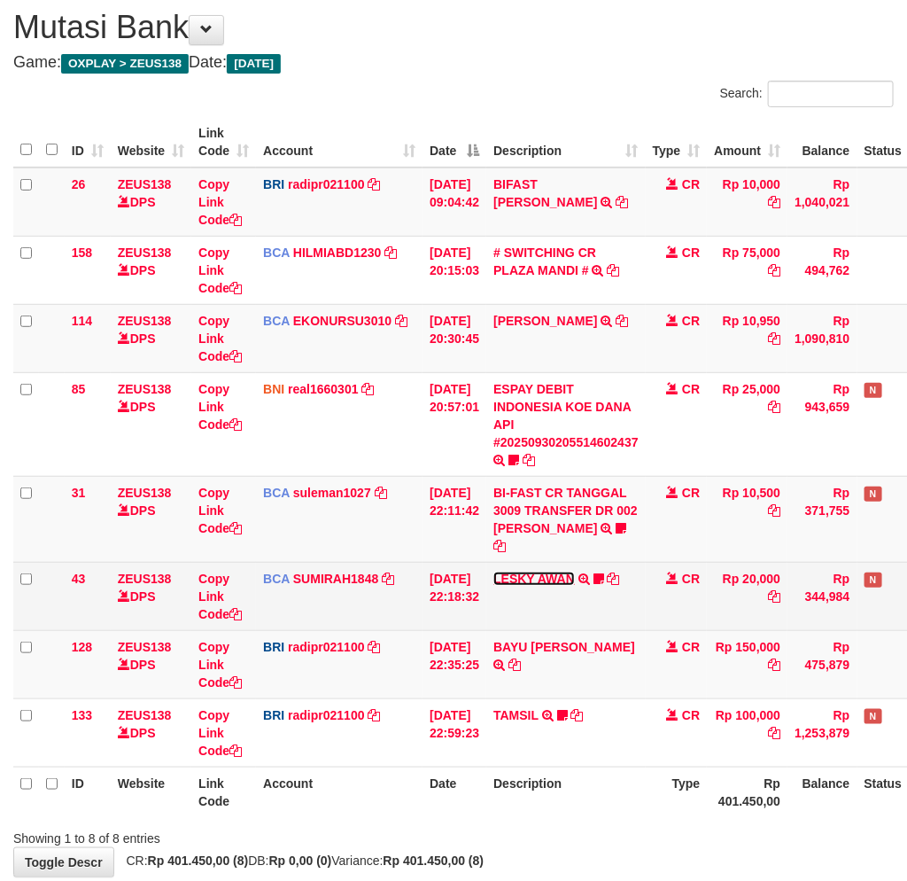
click at [560, 571] on link "LESKY AWAN" at bounding box center [534, 578] width 82 height 14
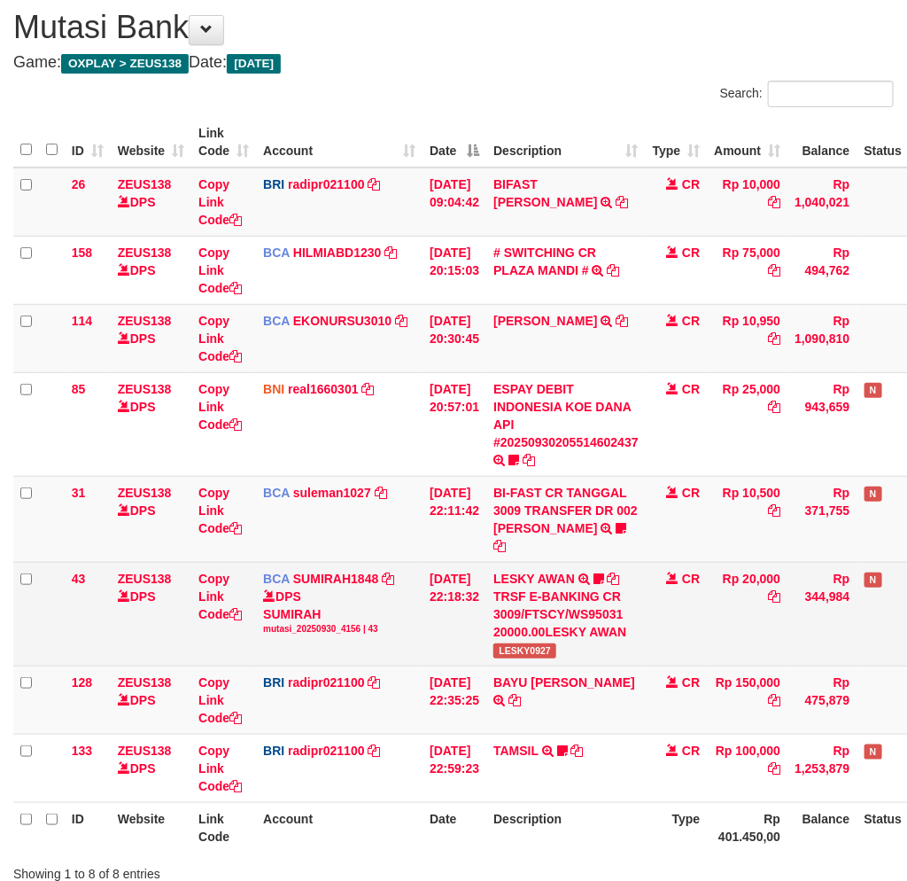
click at [526, 643] on span "LESKY0927" at bounding box center [524, 650] width 63 height 15
copy span "LESKY0927"
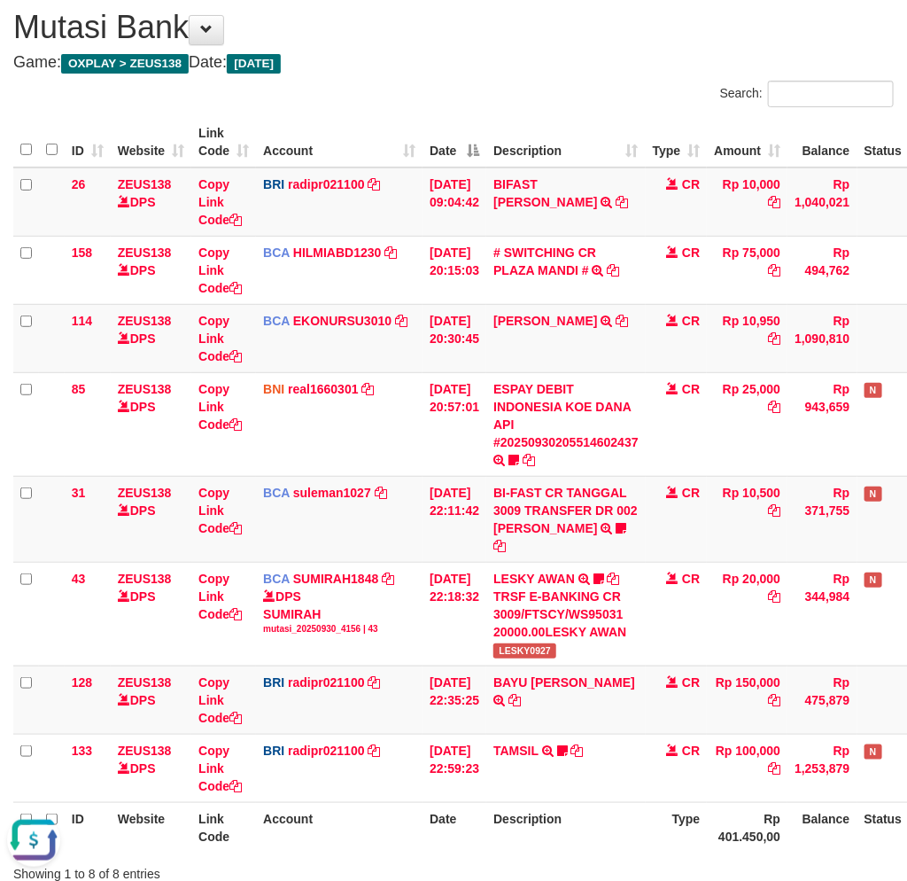
click at [520, 815] on th "Description" at bounding box center [565, 827] width 159 height 50
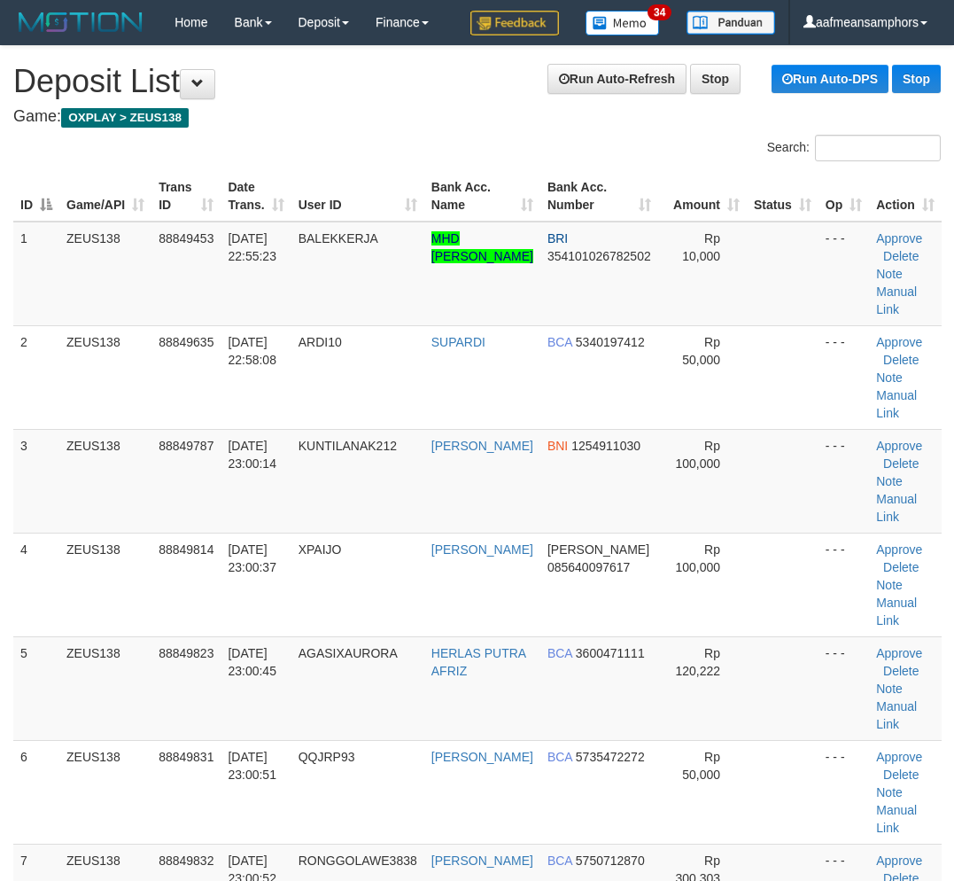
scroll to position [3, 0]
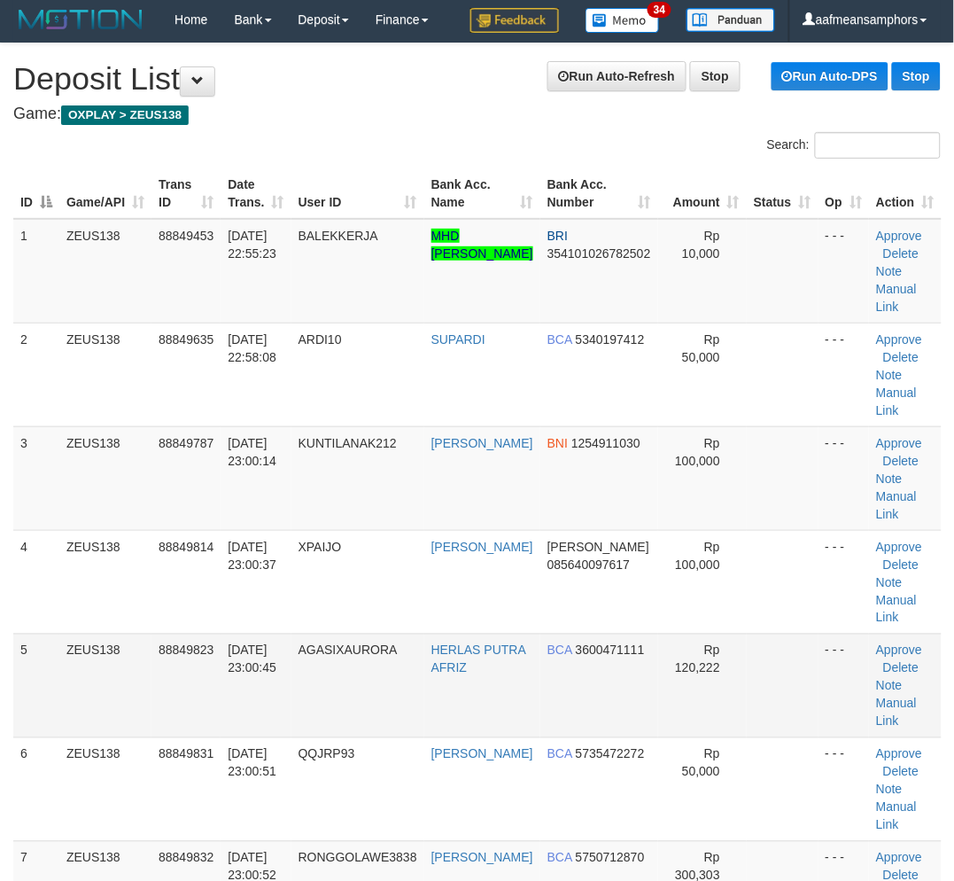
click at [452, 634] on tr "5 ZEUS138 88849823 30/09/2025 23:00:45 AGASIXAURORA HERLAS PUTRA AFRIZ BCA 3600…" at bounding box center [477, 685] width 928 height 104
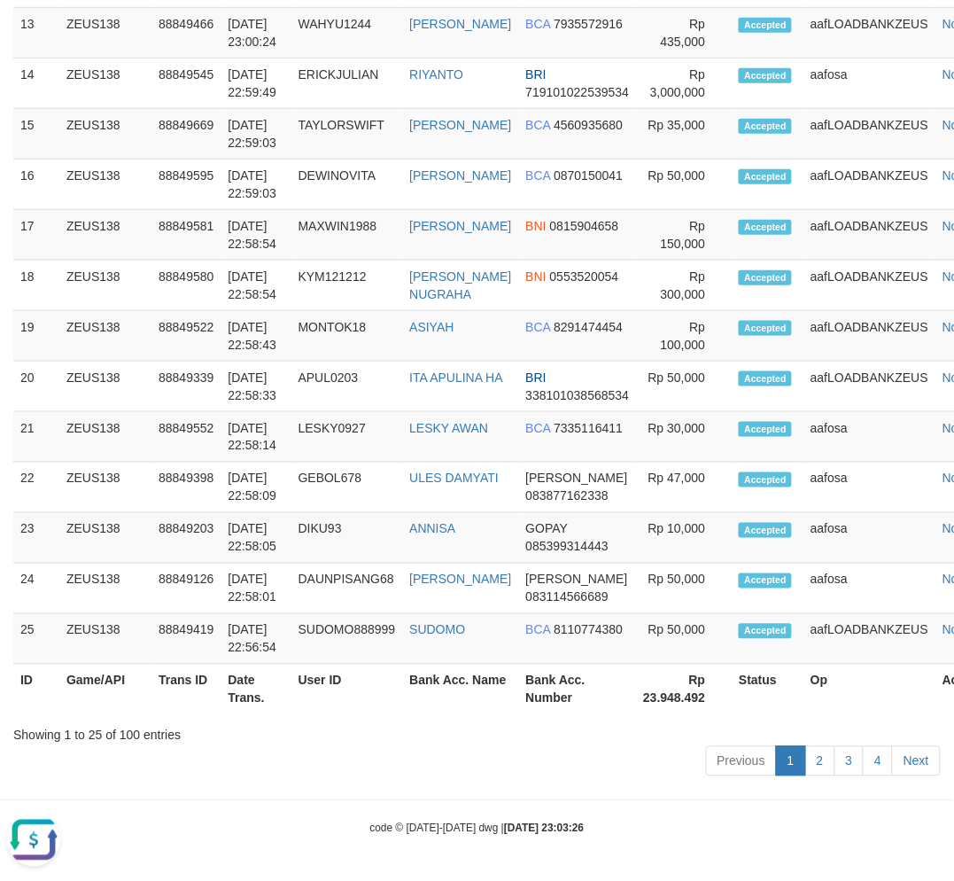
scroll to position [0, 0]
drag, startPoint x: 440, startPoint y: 804, endPoint x: 7, endPoint y: 768, distance: 434.7
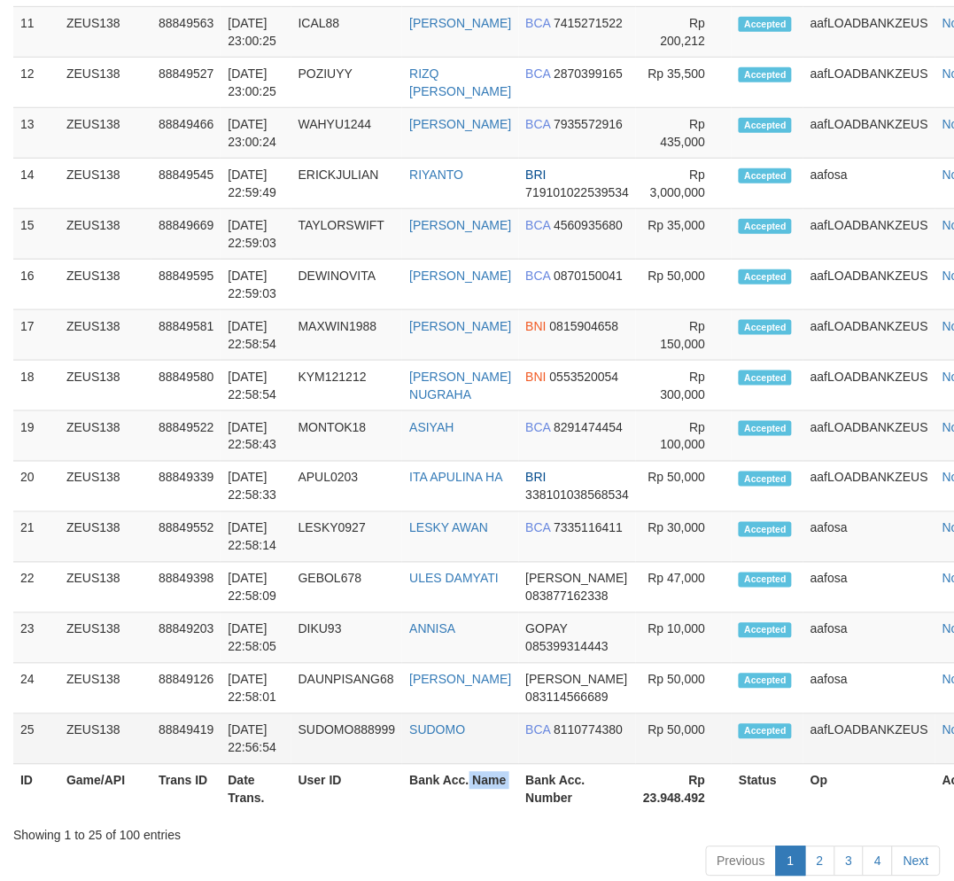
drag, startPoint x: 502, startPoint y: 797, endPoint x: 74, endPoint y: 748, distance: 430.8
click at [500, 794] on th "Bank Acc. Name" at bounding box center [460, 790] width 116 height 50
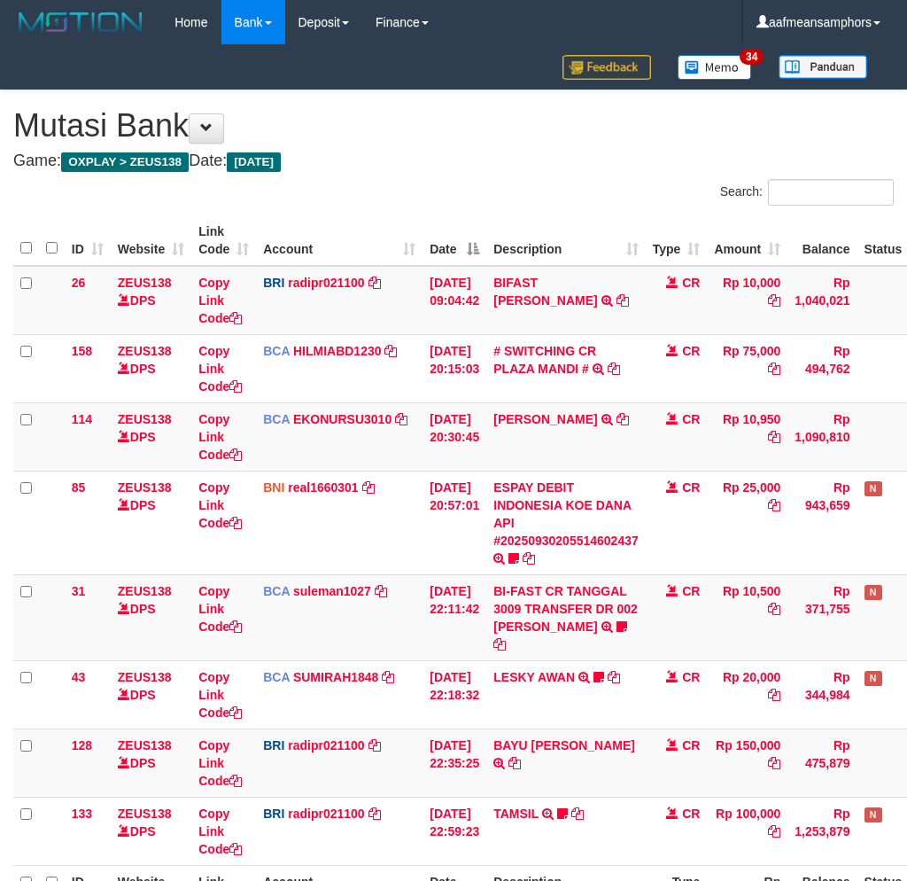
scroll to position [98, 0]
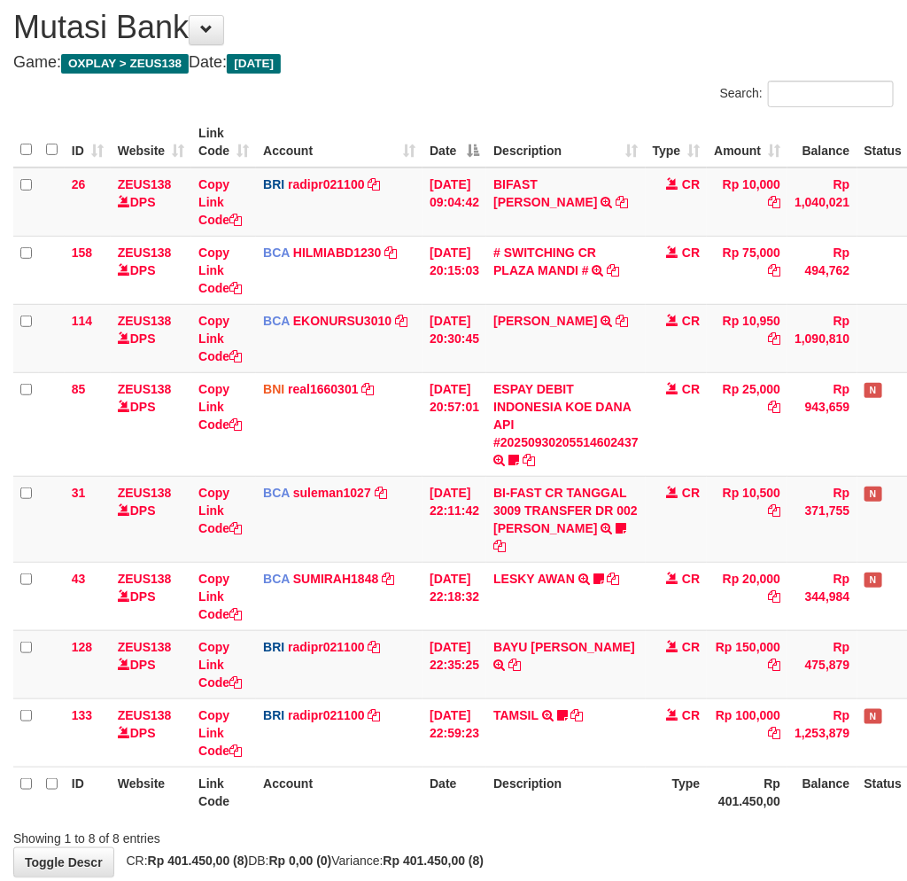
click at [603, 795] on th "Description" at bounding box center [565, 791] width 159 height 50
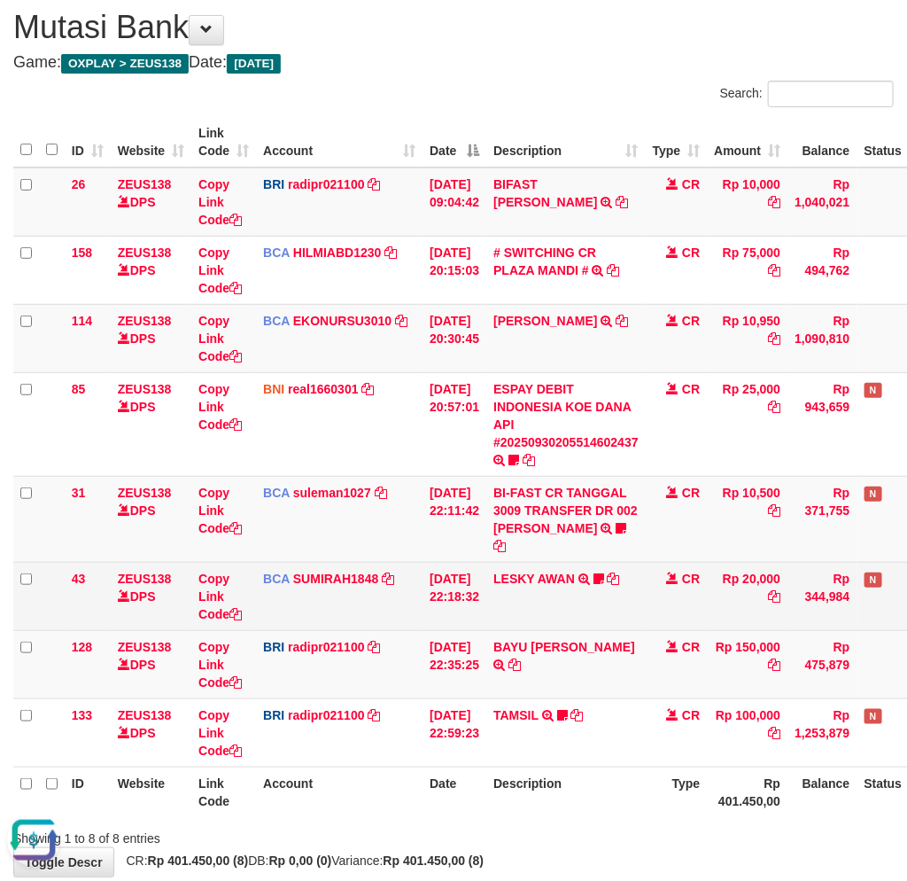
click at [543, 565] on td "LESKY AWAN TRSF E-BANKING CR 3009/FTSCY/WS95031 20000.00LESKY AWAN LESKY0927" at bounding box center [565, 596] width 159 height 68
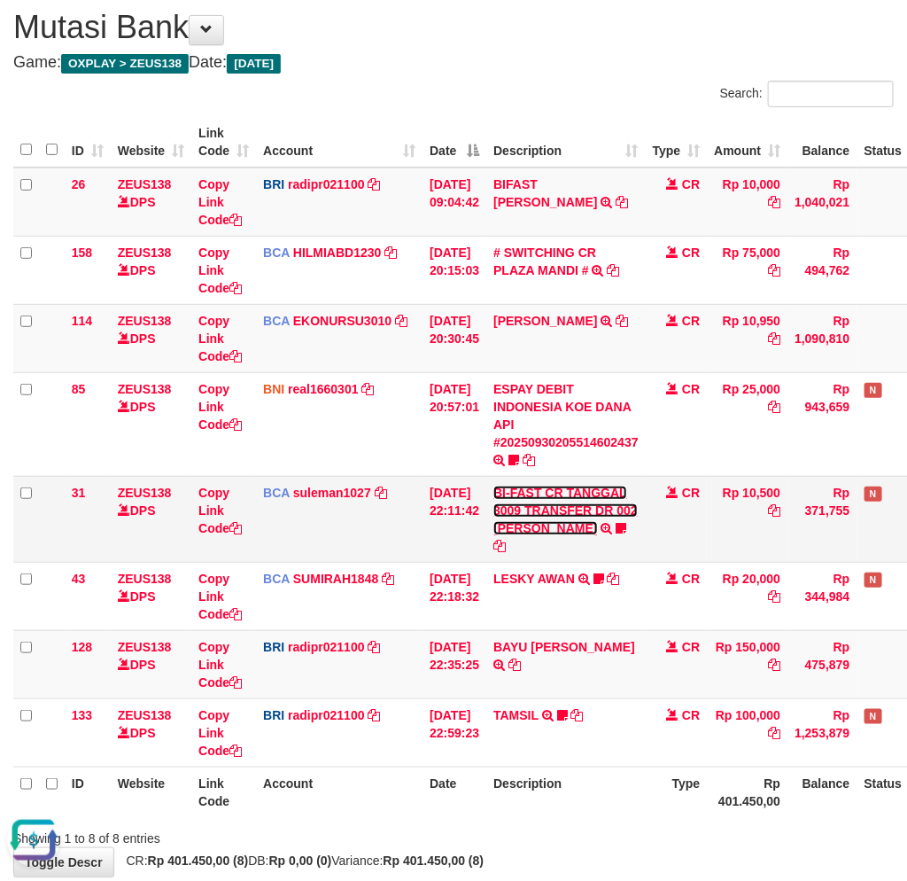
click at [560, 532] on link "BI-FAST CR TANGGAL 3009 TRANSFER DR 002 [PERSON_NAME]" at bounding box center [565, 510] width 144 height 50
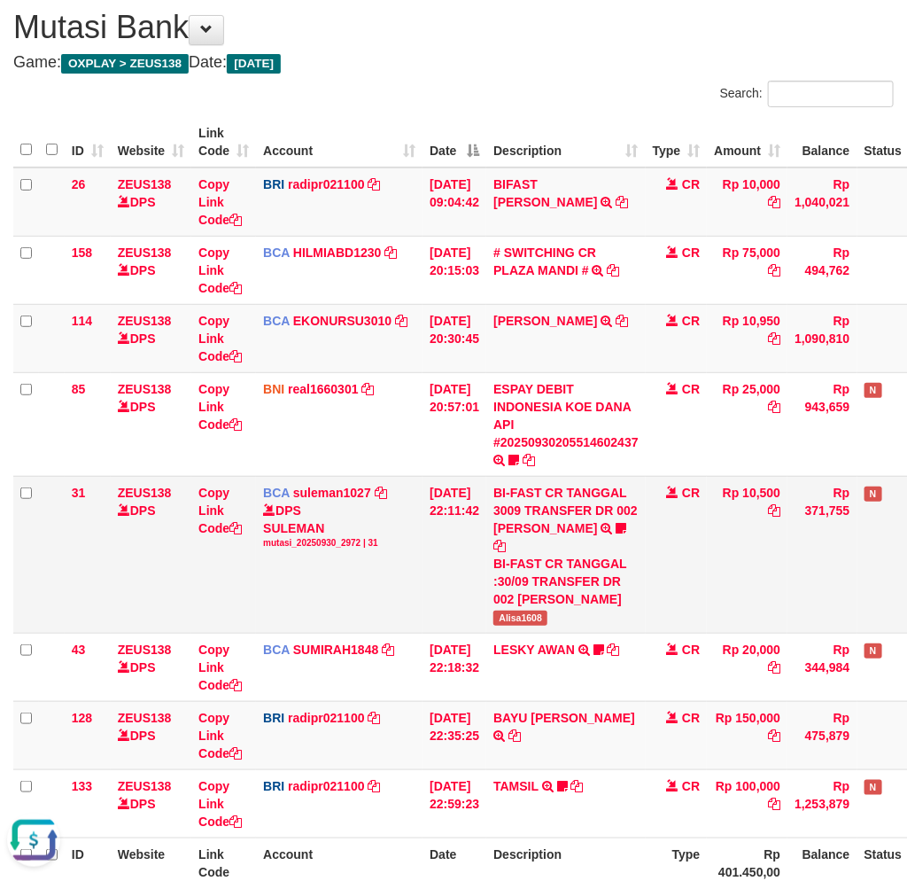
click at [529, 610] on span "Alisa1608" at bounding box center [520, 617] width 54 height 15
drag, startPoint x: 529, startPoint y: 589, endPoint x: 549, endPoint y: 594, distance: 21.1
click at [529, 610] on span "Alisa1608" at bounding box center [520, 617] width 54 height 15
copy span "Alisa1608"
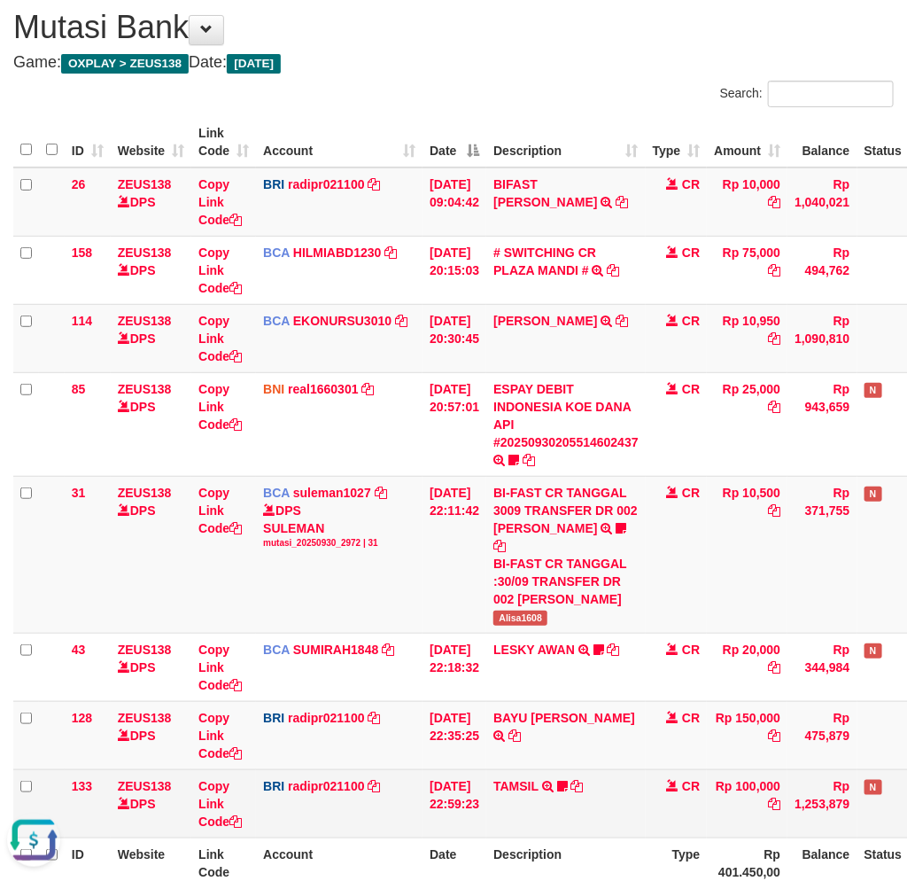
click at [646, 775] on td "TAMSIL TRANSFER NBMB TAMSIL TO REYNALDI ADI PRATAMA Fatta029" at bounding box center [565, 803] width 159 height 68
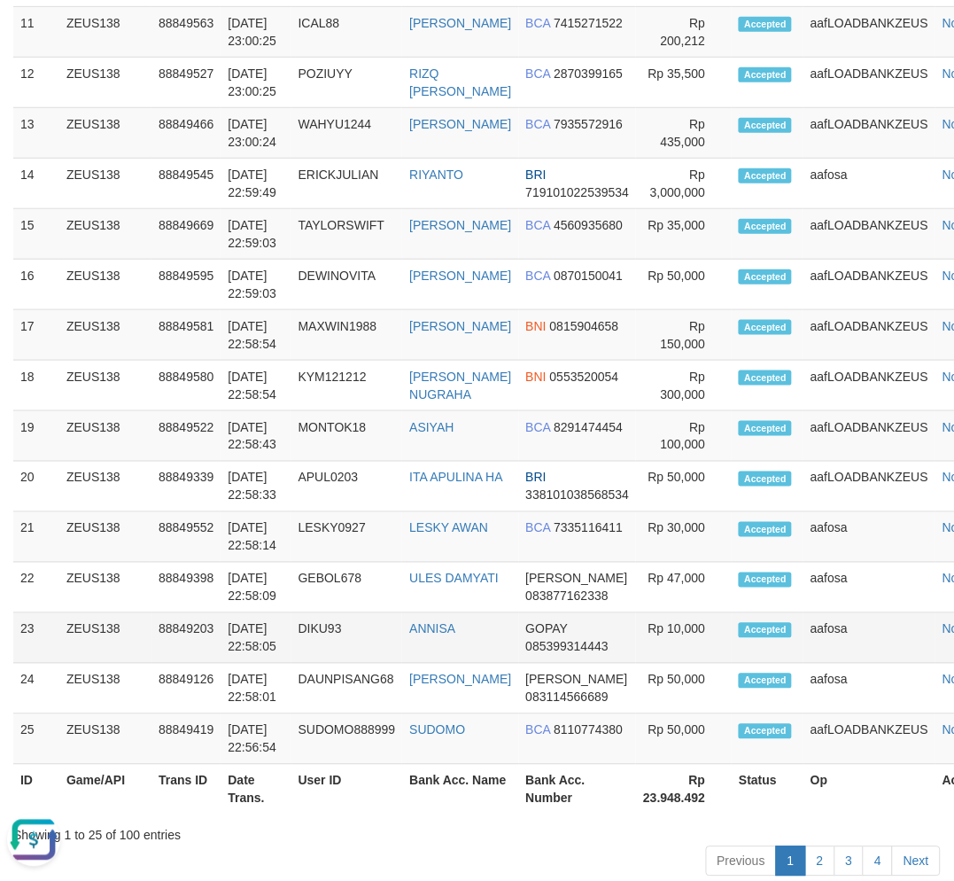
click at [292, 664] on tr "23 ZEUS138 88849203 30/09/2025 22:58:05 DIKU93 ANNISA GOPAY 085399314443 Rp 10,…" at bounding box center [510, 638] width 995 height 50
click at [446, 760] on td "SUDOMO" at bounding box center [460, 739] width 116 height 50
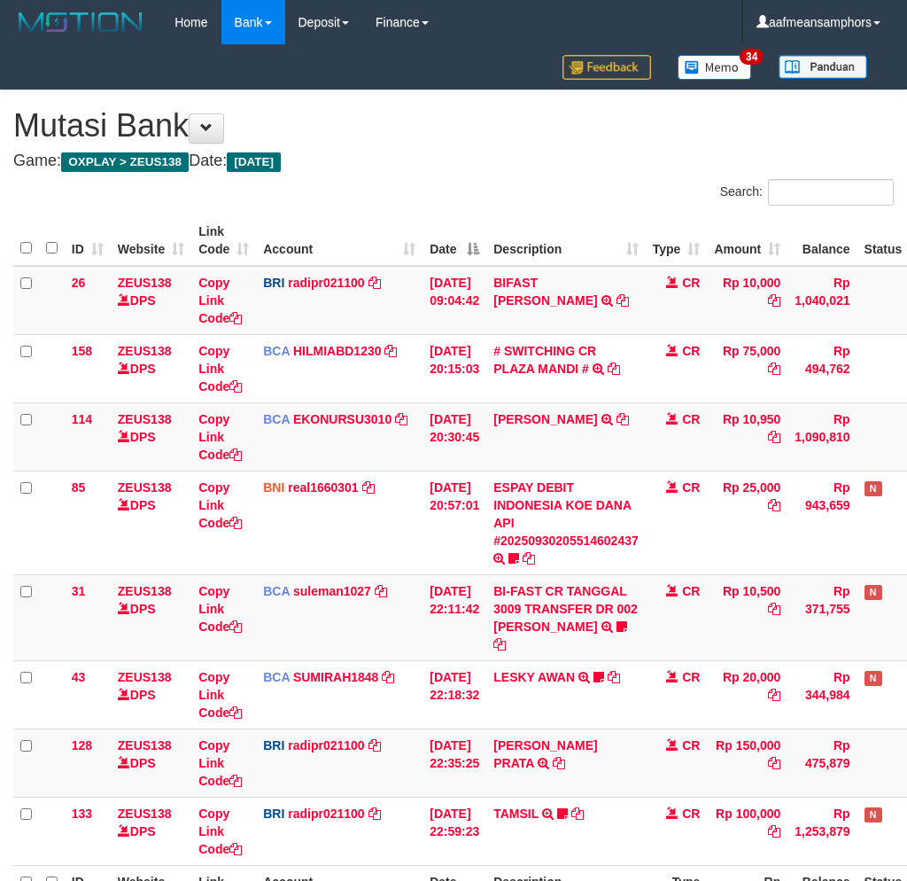
scroll to position [98, 0]
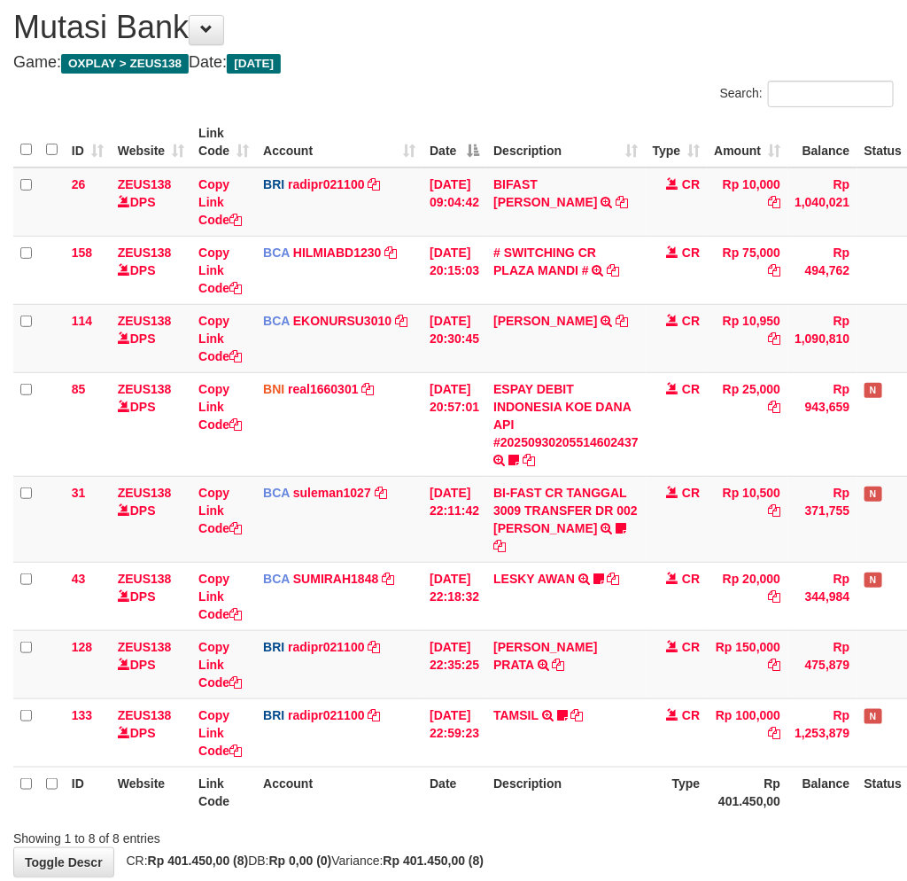
click at [634, 751] on table "ID Website Link Code Account Date Description Type Amount Balance Status Action…" at bounding box center [497, 467] width 968 height 700
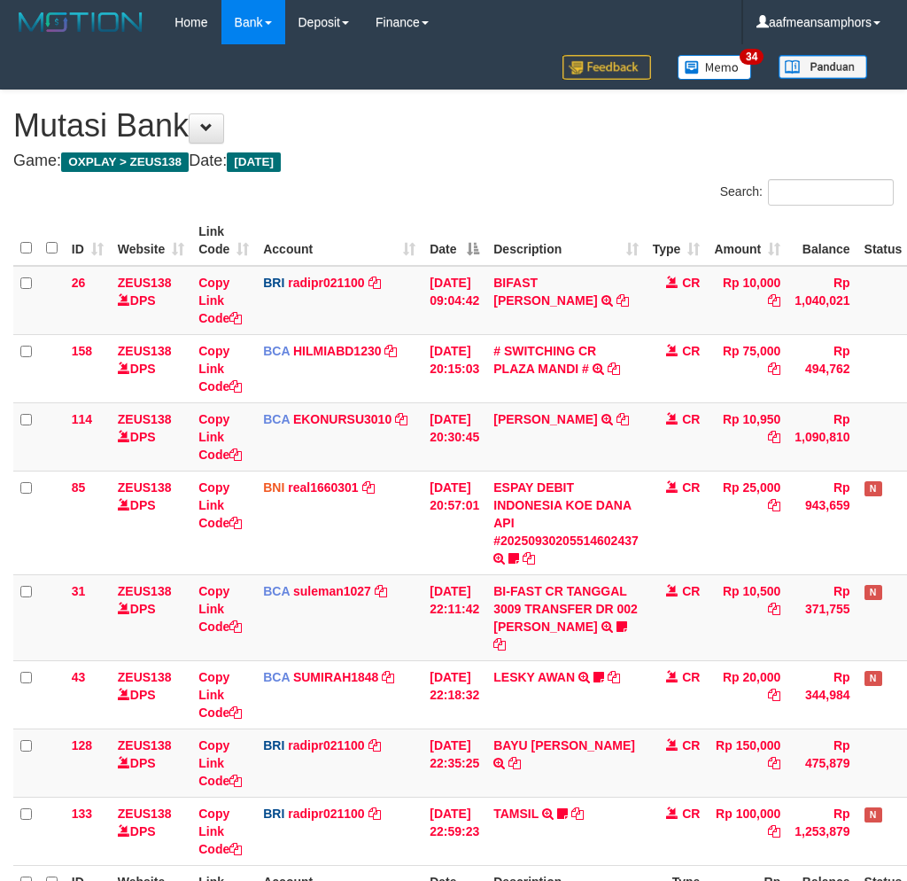
scroll to position [98, 0]
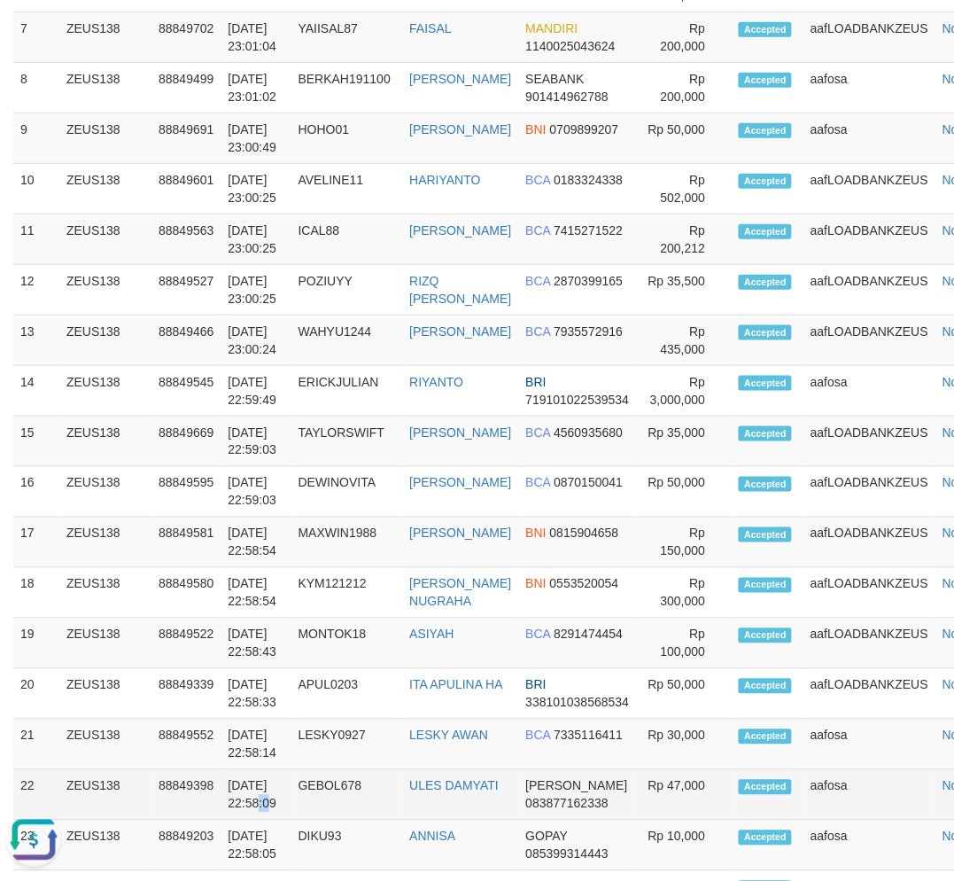
drag, startPoint x: 237, startPoint y: 819, endPoint x: 168, endPoint y: 800, distance: 70.9
click at [243, 817] on td "30/09/2025 22:58:09" at bounding box center [256, 795] width 70 height 50
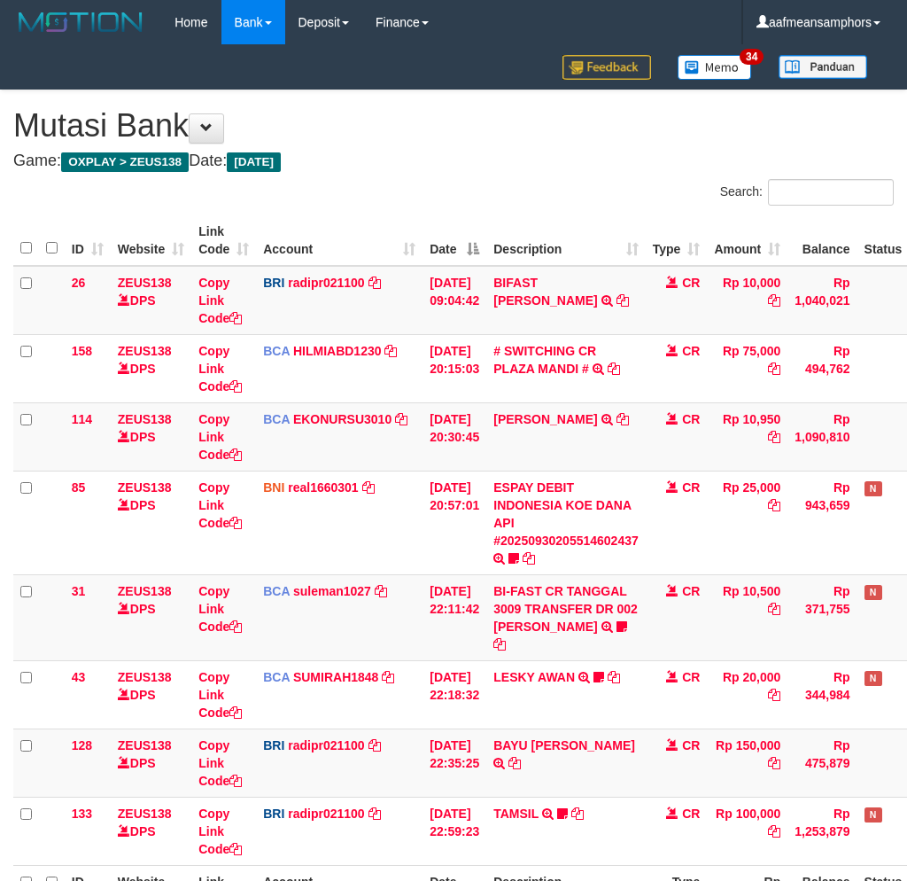
scroll to position [98, 0]
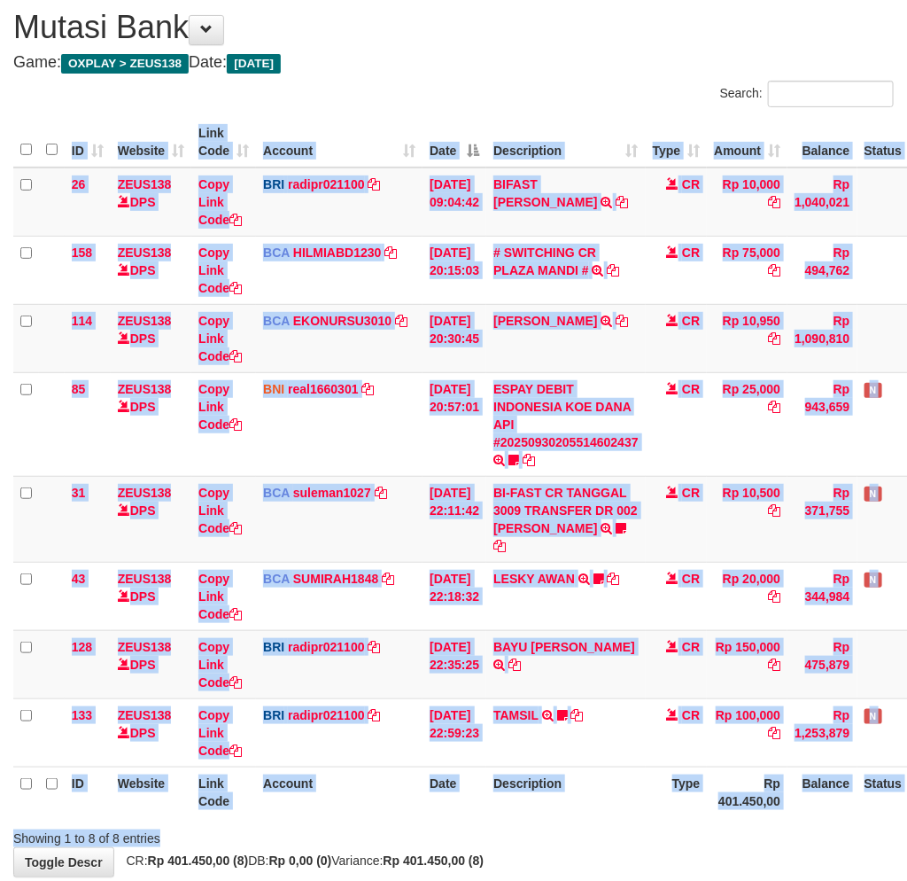
click at [540, 804] on div "Search: ID Website Link Code Account Date Description Type Amount Balance Statu…" at bounding box center [453, 464] width 881 height 766
click at [550, 800] on div "ID Website Link Code Account Date Description Type Amount Balance Status Action…" at bounding box center [453, 467] width 907 height 710
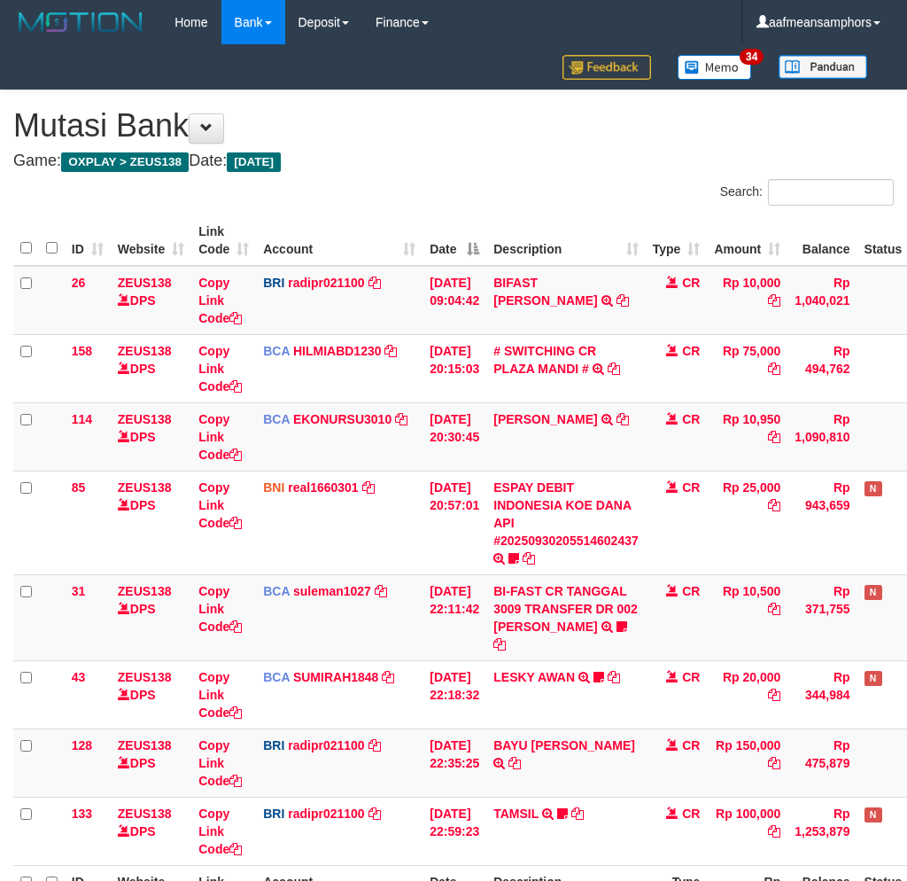
scroll to position [99, 0]
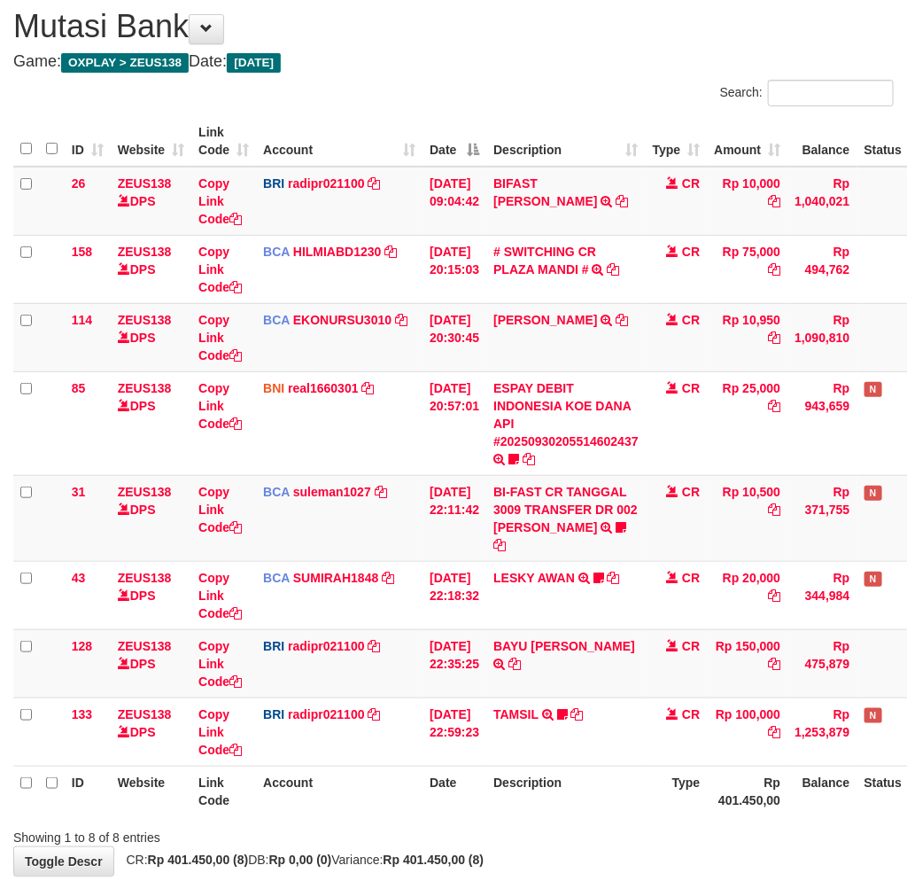
click at [534, 767] on th "Description" at bounding box center [565, 790] width 159 height 50
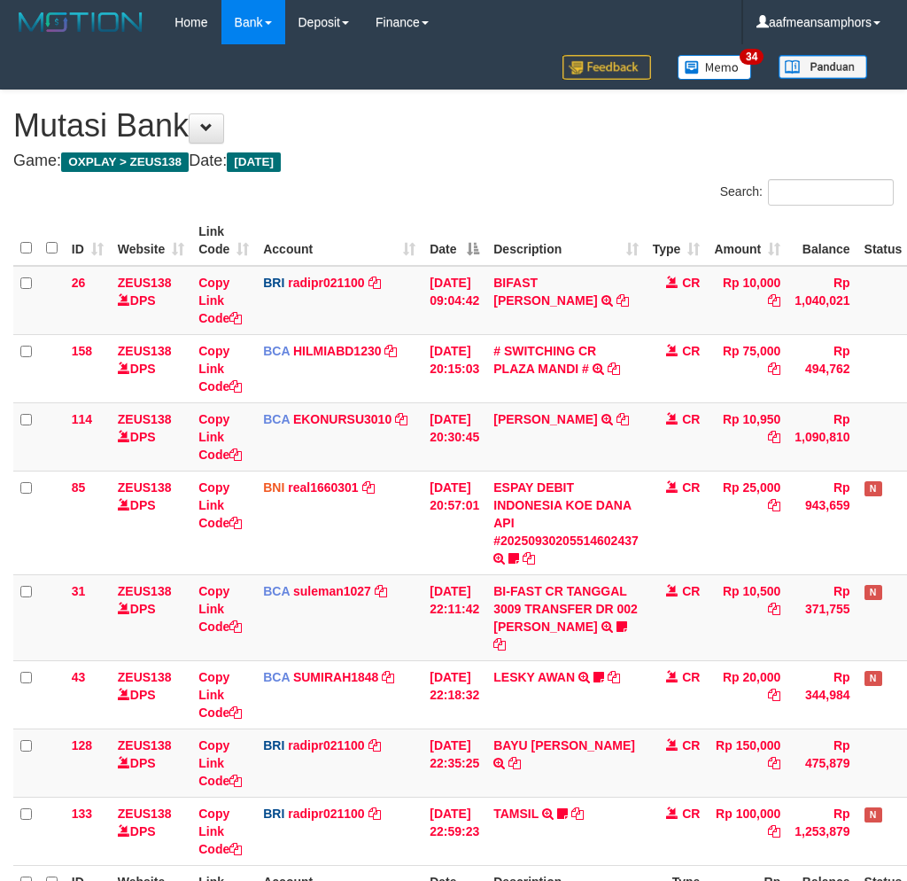
scroll to position [99, 0]
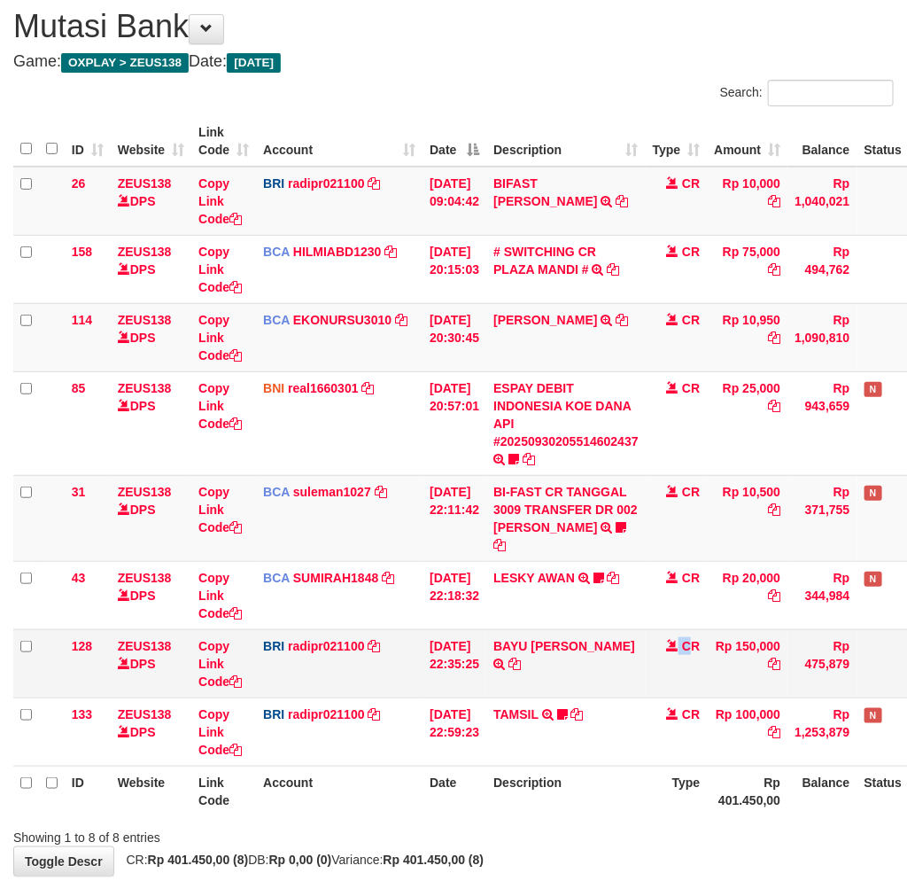
drag, startPoint x: 701, startPoint y: 659, endPoint x: 695, endPoint y: 641, distance: 18.8
click at [673, 657] on td "CR" at bounding box center [677, 663] width 62 height 68
click at [725, 765] on th "Rp 401.450,00" at bounding box center [747, 790] width 81 height 50
click at [656, 765] on tr "ID Website Link Code Account Date Description Type Rp 401.450,00 Balance Status…" at bounding box center [497, 790] width 968 height 50
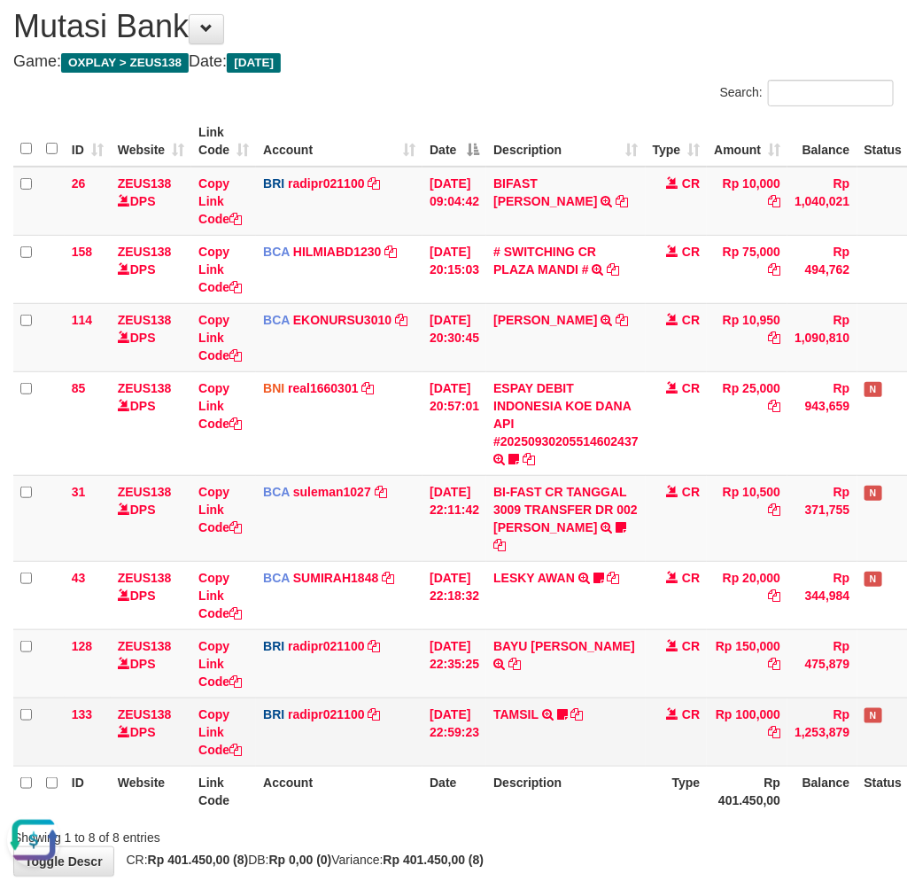
drag, startPoint x: 540, startPoint y: 702, endPoint x: 564, endPoint y: 692, distance: 25.8
click at [537, 703] on td "TAMSIL TRANSFER NBMB TAMSIL TO REYNALDI ADI PRATAMA Fatta029" at bounding box center [565, 731] width 159 height 68
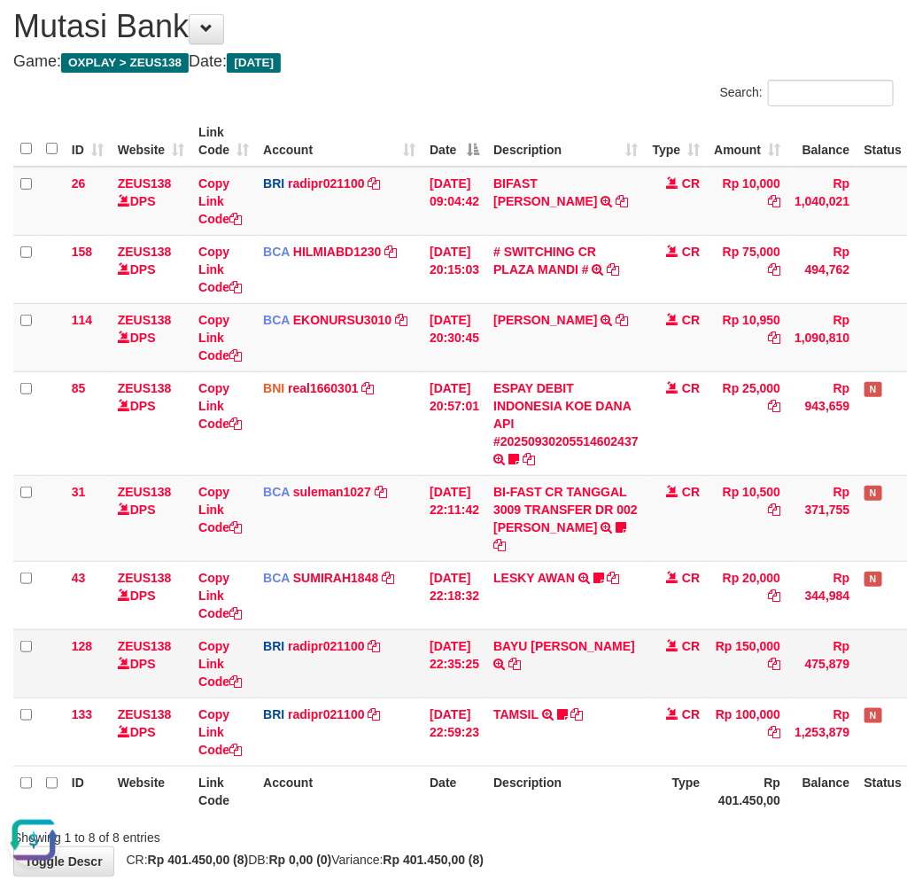
click at [588, 667] on td "BAYU AJI PRATA TRANSFER NBMB BAYU AJI PRATA TO REYNALDI ADI PRATAMA" at bounding box center [565, 663] width 159 height 68
click at [499, 629] on td "[PERSON_NAME] PRATA TRANSFER NBMB [PERSON_NAME] PRATA TO [PERSON_NAME]" at bounding box center [565, 663] width 159 height 68
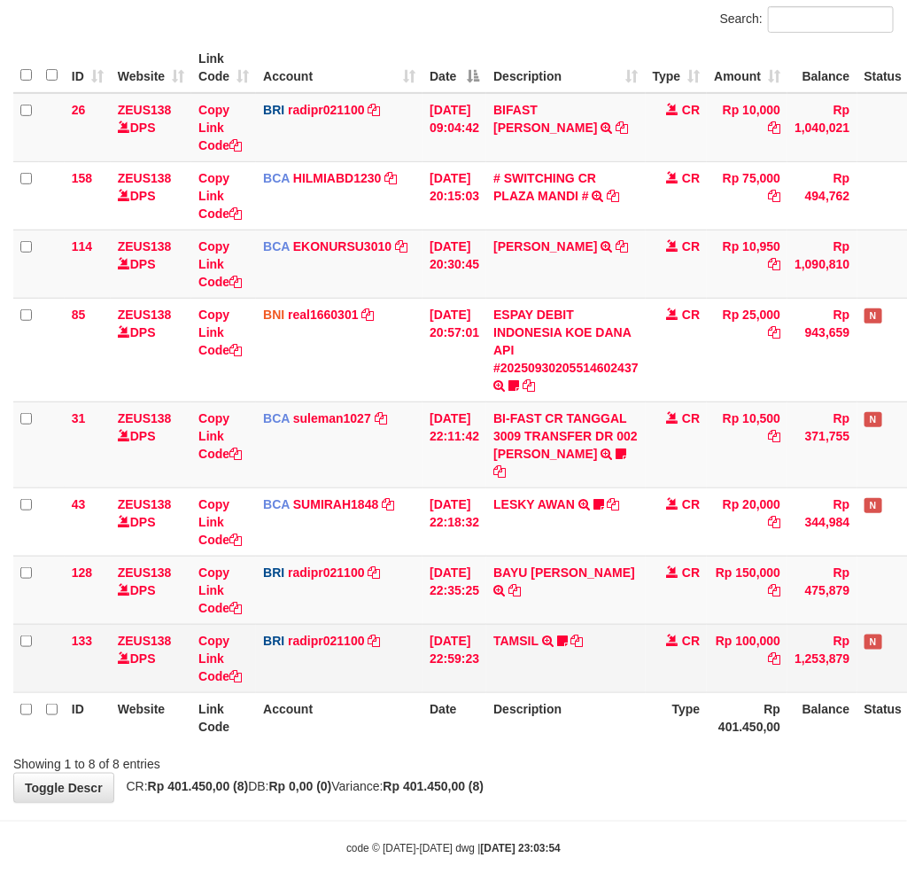
scroll to position [174, 0]
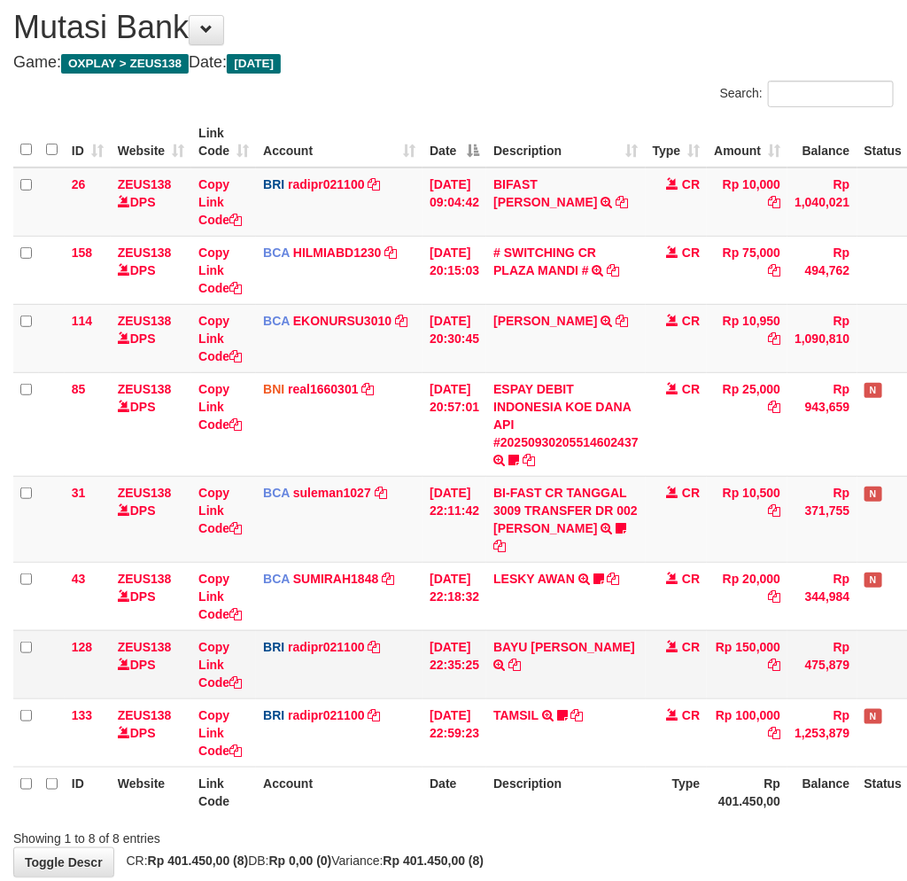
drag, startPoint x: 632, startPoint y: 647, endPoint x: 641, endPoint y: 644, distance: 10.1
click at [625, 647] on td "BAYU [PERSON_NAME] TRANSFER NBMB BAYU [PERSON_NAME] TO [PERSON_NAME]" at bounding box center [565, 664] width 159 height 68
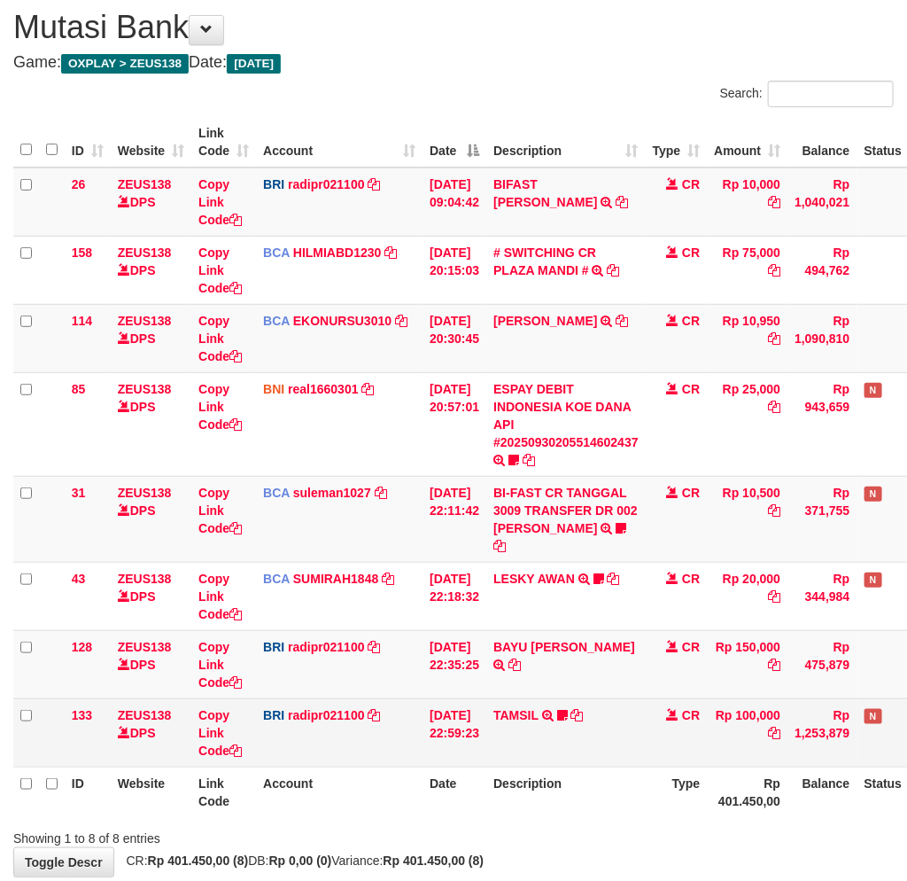
scroll to position [174, 0]
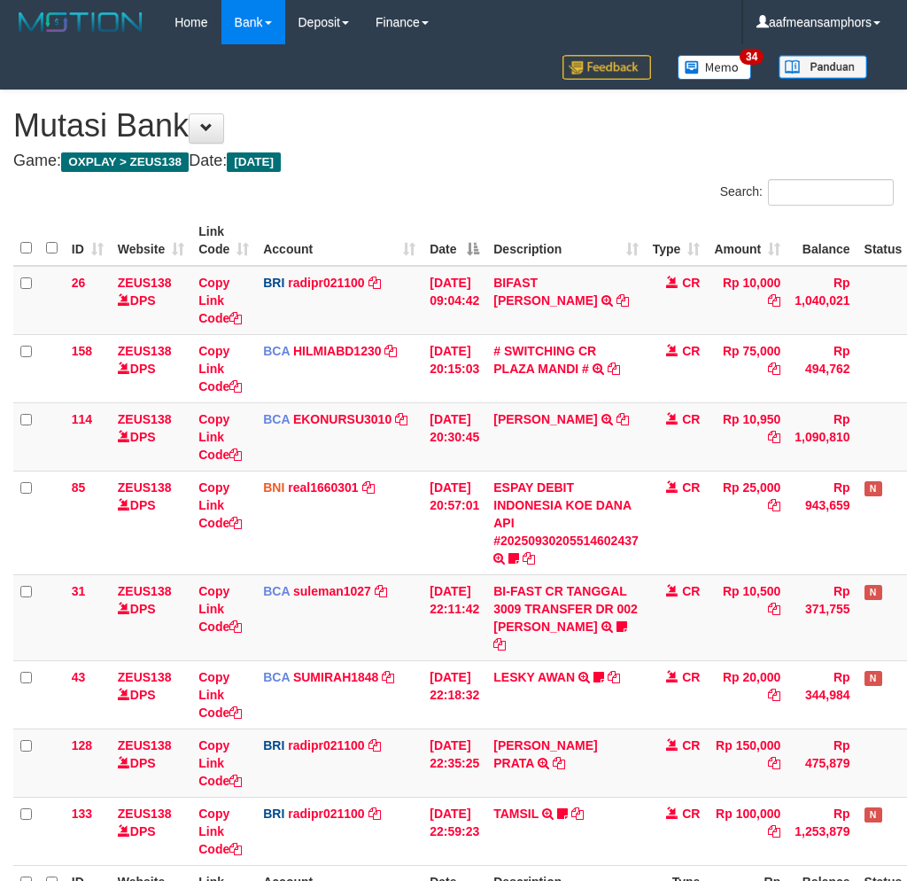
scroll to position [98, 0]
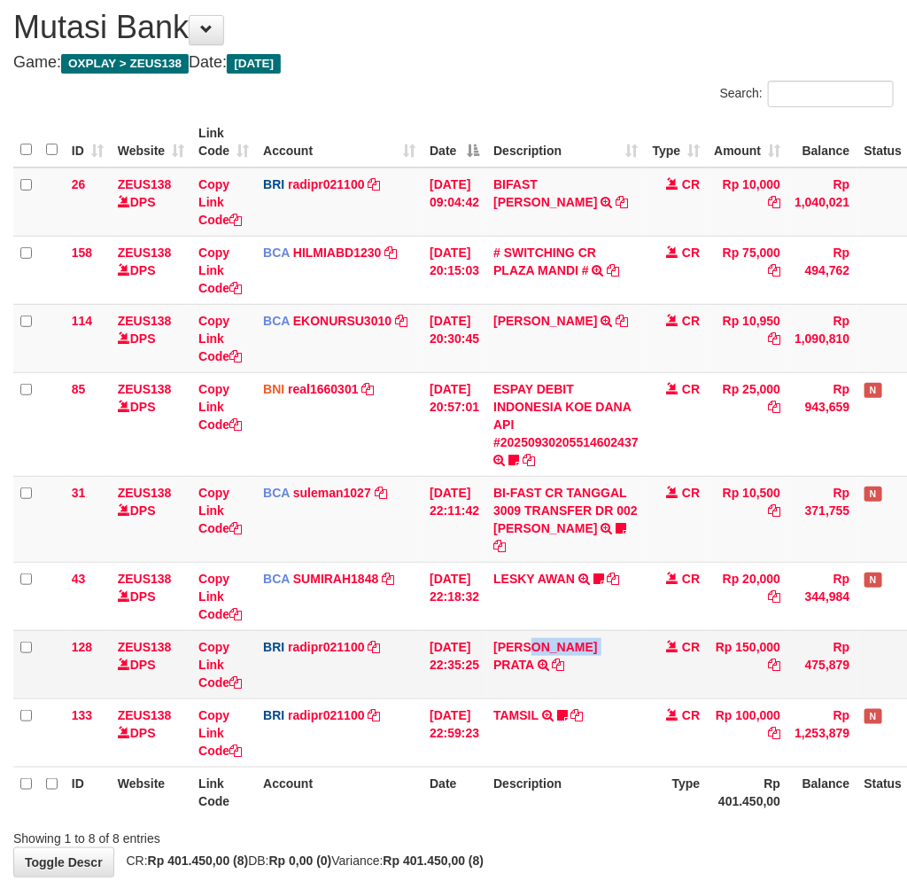
drag, startPoint x: 0, startPoint y: 0, endPoint x: 568, endPoint y: 635, distance: 852.0
click at [565, 635] on td "BAYU AJI PRATA TRANSFER NBMB BAYU AJI PRATA TO REYNALDI ADI PRATAMA" at bounding box center [565, 664] width 159 height 68
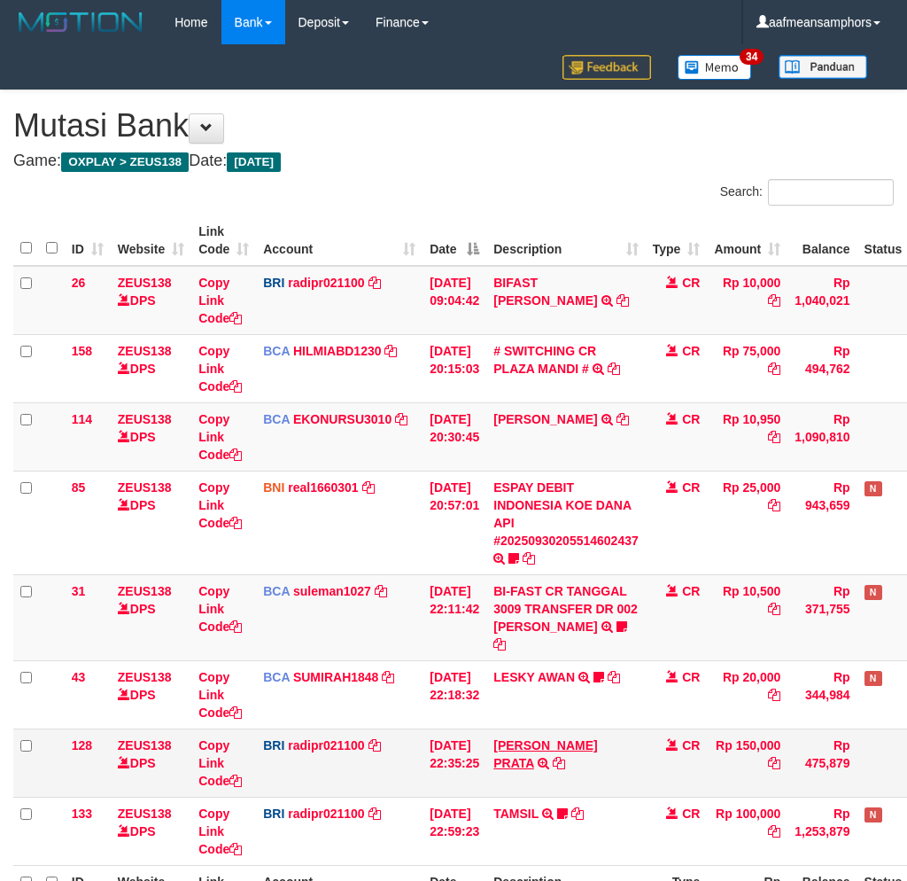
scroll to position [98, 0]
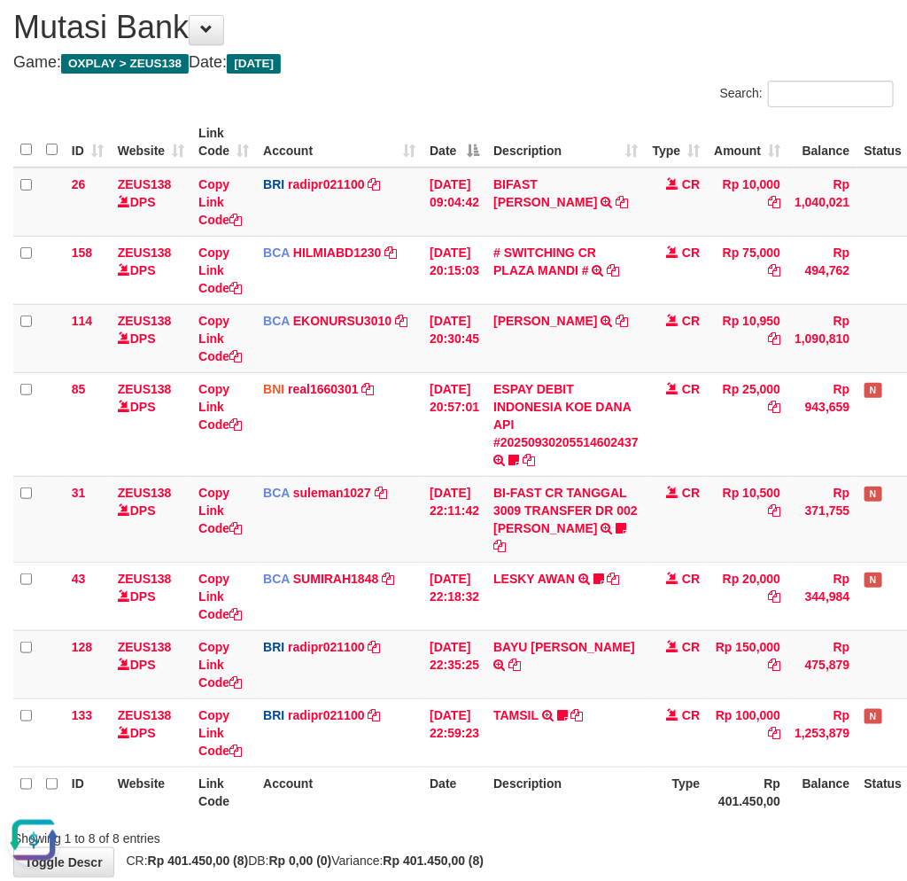
drag, startPoint x: 523, startPoint y: 804, endPoint x: 549, endPoint y: 804, distance: 26.6
click at [520, 822] on div "Showing 1 to 8 of 8 entries" at bounding box center [453, 834] width 907 height 25
drag, startPoint x: 608, startPoint y: 781, endPoint x: 621, endPoint y: 785, distance: 13.8
click at [606, 781] on th "Description" at bounding box center [565, 791] width 159 height 50
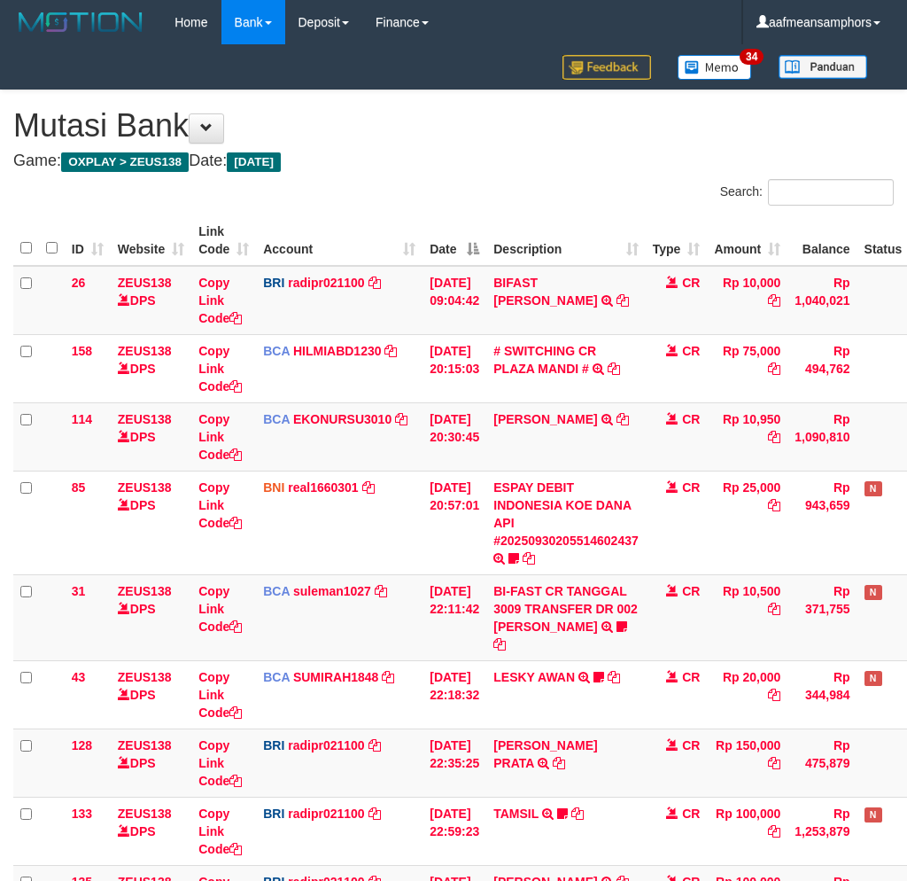
scroll to position [235, 0]
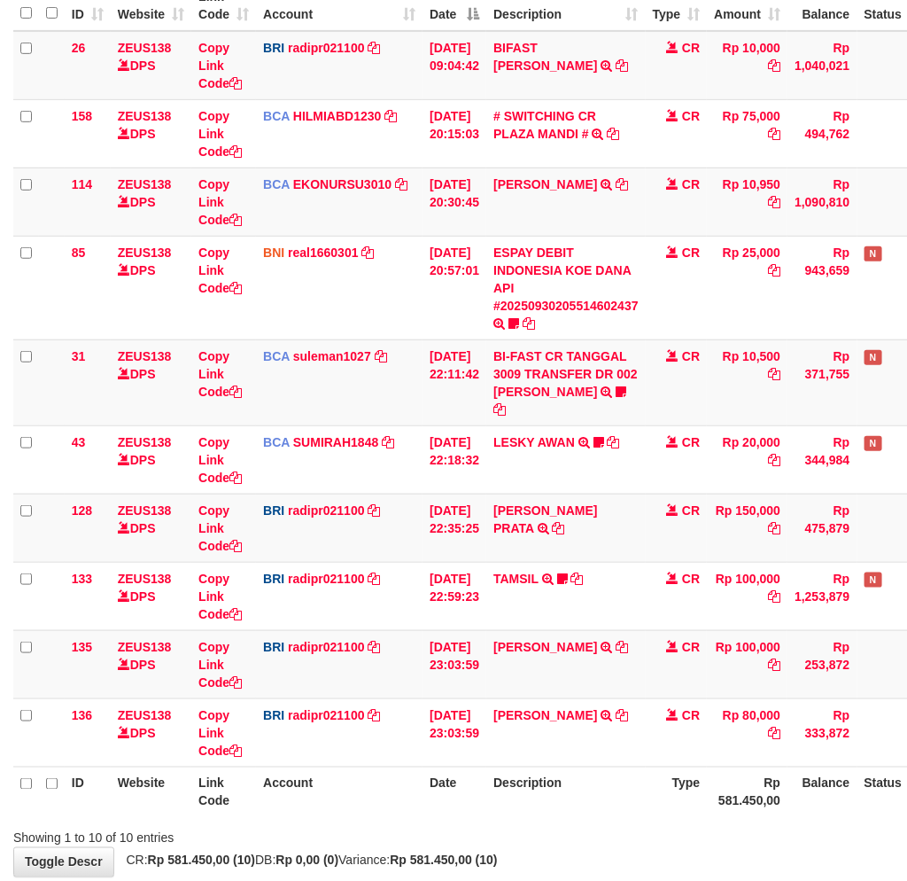
drag, startPoint x: 607, startPoint y: 775, endPoint x: 620, endPoint y: 778, distance: 13.6
click at [611, 777] on th "Description" at bounding box center [565, 791] width 159 height 50
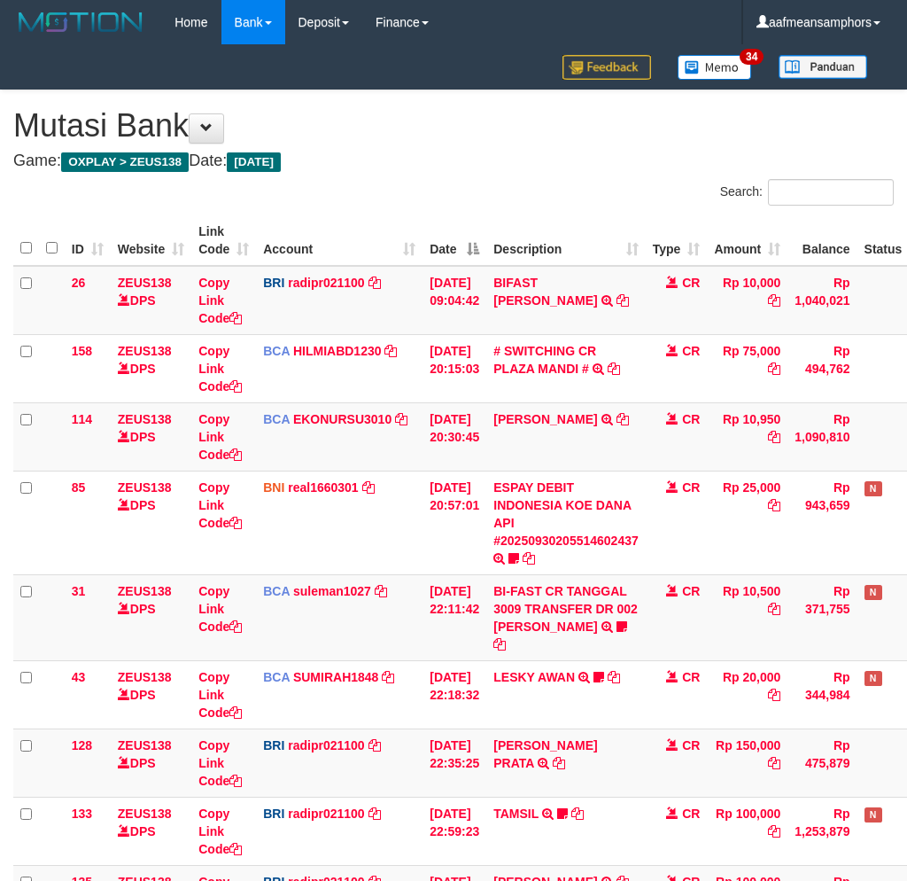
scroll to position [235, 0]
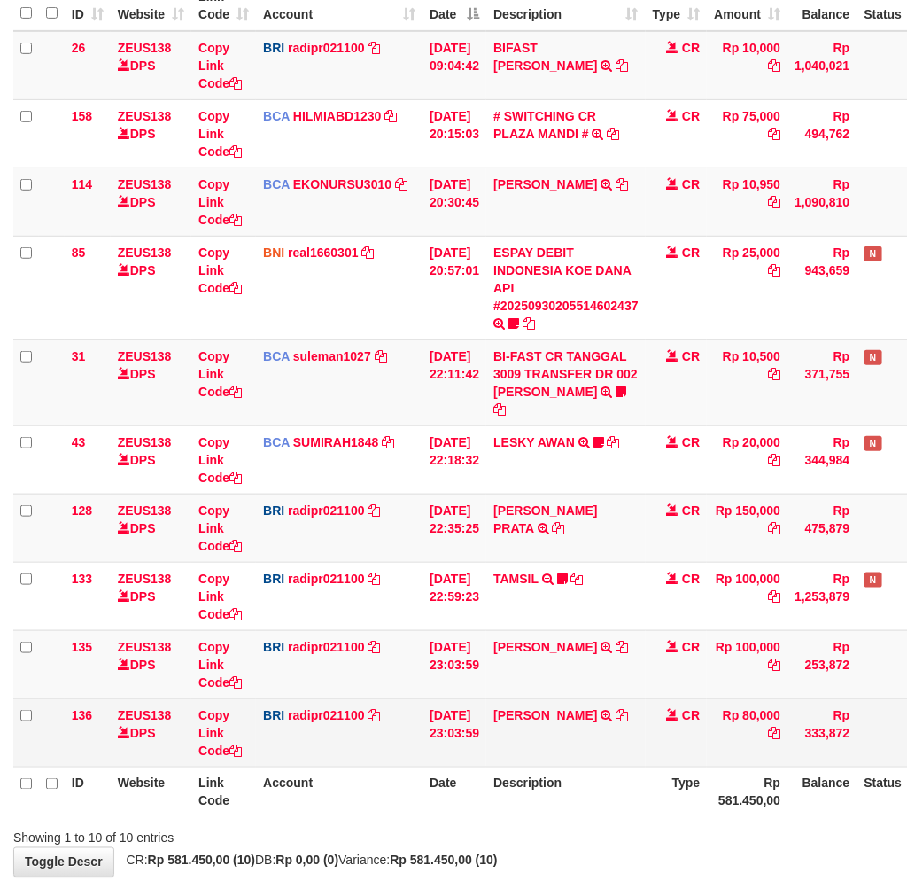
click at [590, 698] on td "DANA HARIANTO TRANSFER NBMB DANA HARIANTO TO [PERSON_NAME]" at bounding box center [565, 732] width 159 height 68
click at [590, 698] on td "DANA HARIANTO TRANSFER NBMB DANA HARIANTO TO REYNALDI ADI PRATAMA" at bounding box center [565, 732] width 159 height 68
copy td "HARIANTO"
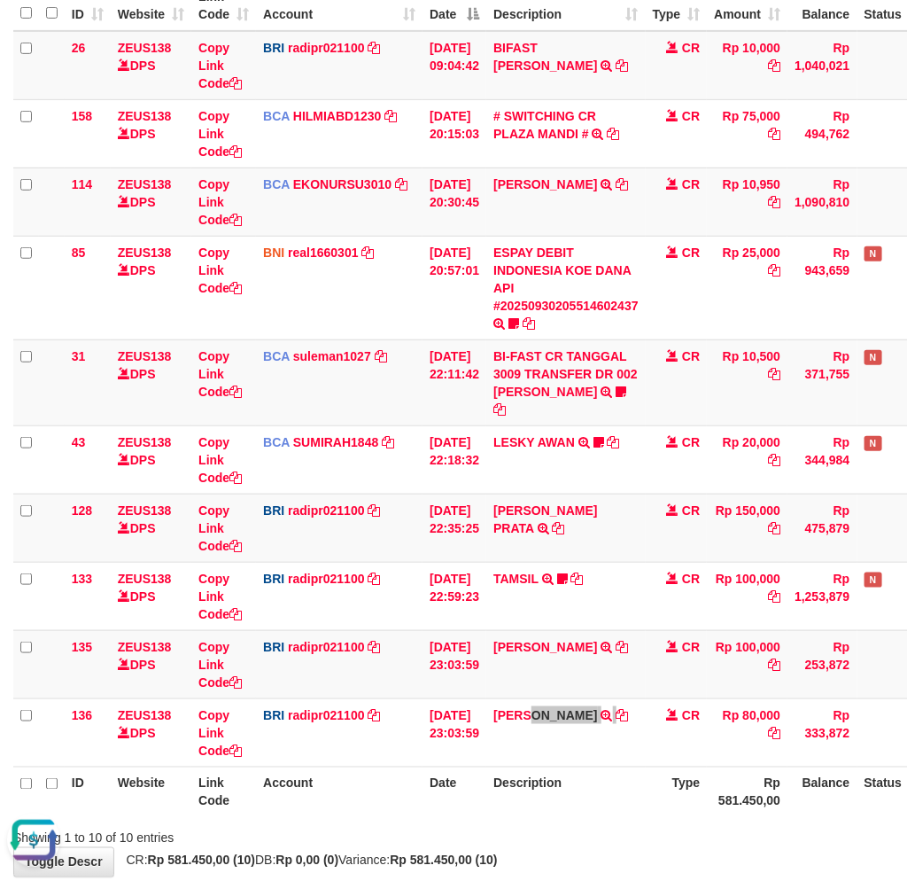
scroll to position [0, 0]
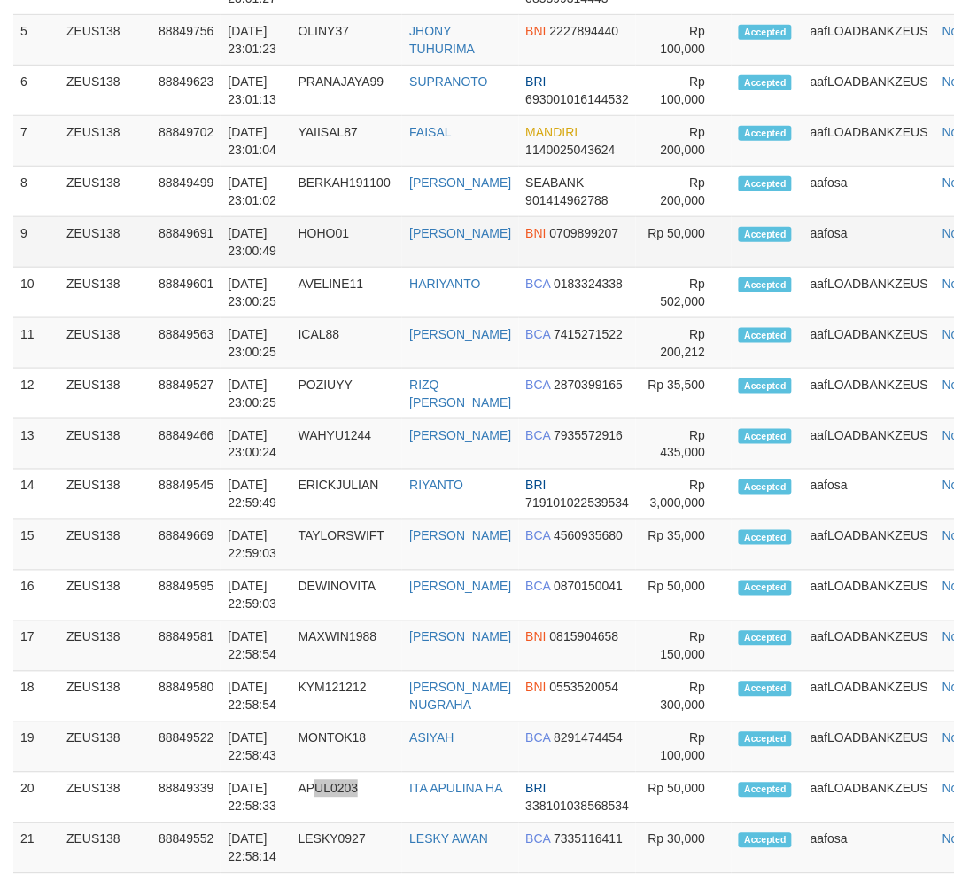
drag, startPoint x: 360, startPoint y: 798, endPoint x: 550, endPoint y: 252, distance: 578.8
click at [392, 778] on tbody "1 ZEUS138 88849591 [DATE] 23:02:14 CUUE123 [PERSON_NAME] BCA 3771710008 Rp 35,0…" at bounding box center [510, 443] width 995 height 1263
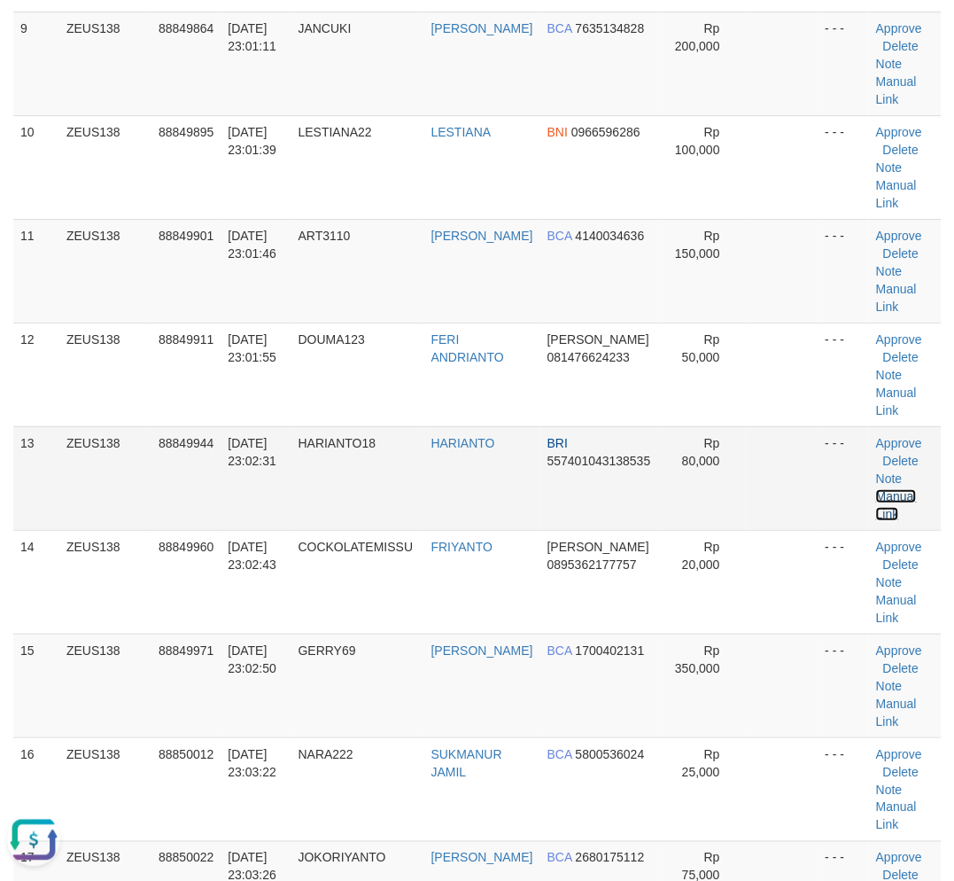
click at [883, 493] on link "Manual Link" at bounding box center [896, 505] width 41 height 32
click at [906, 493] on link "Manual Link" at bounding box center [896, 505] width 41 height 32
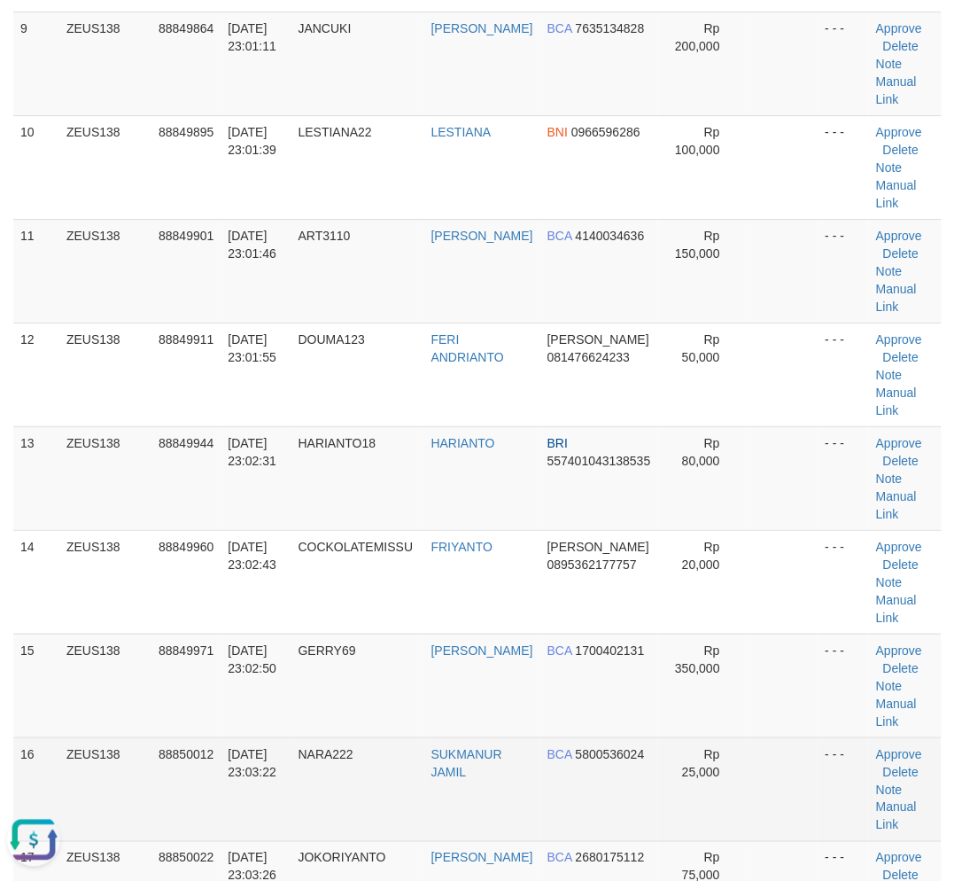
click at [246, 749] on span "[DATE] 23:03:22" at bounding box center [252, 763] width 49 height 32
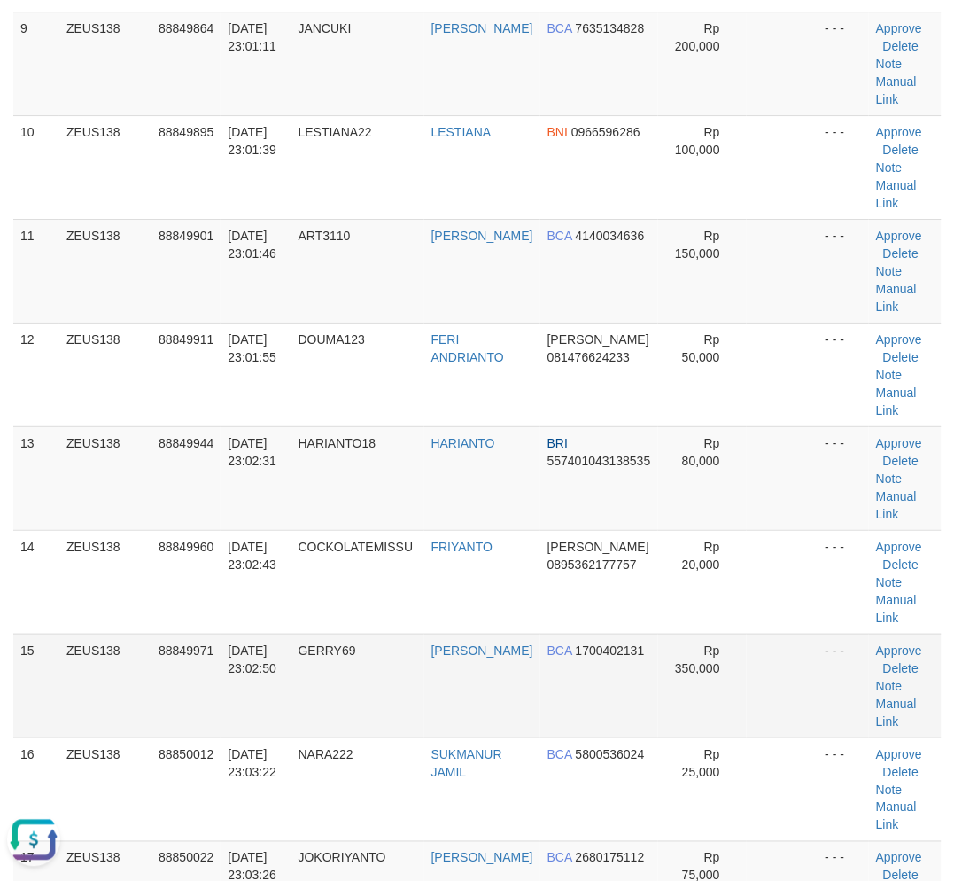
click at [263, 734] on tbody "1 ZEUS138 88849453 [DATE] 22:55:23 [GEOGRAPHIC_DATA] MHD [PERSON_NAME] BRI 3541…" at bounding box center [477, 167] width 928 height 1970
